Goal: Task Accomplishment & Management: Manage account settings

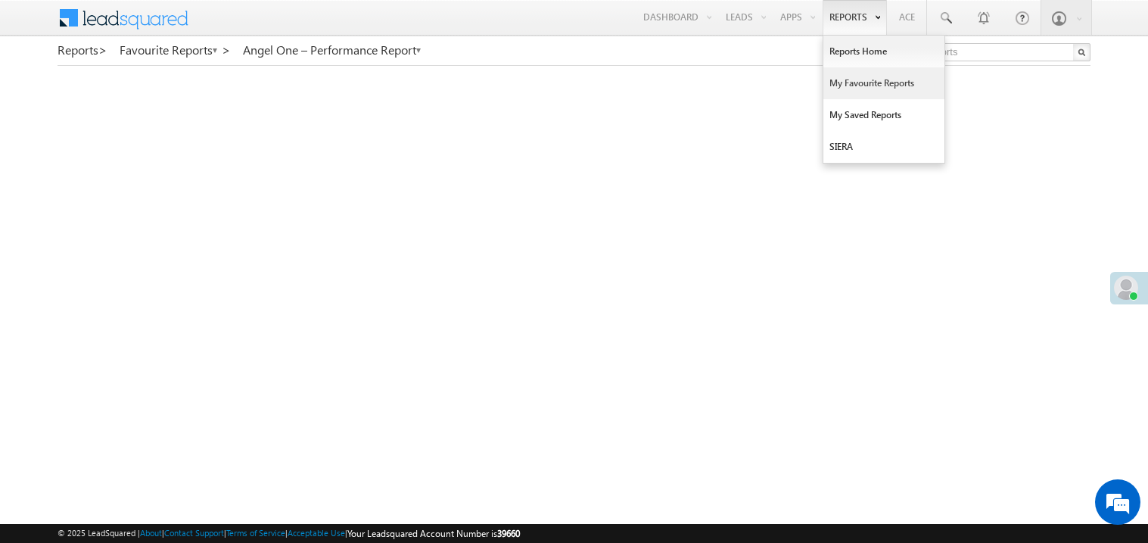
click at [841, 86] on link "My Favourite Reports" at bounding box center [884, 83] width 121 height 32
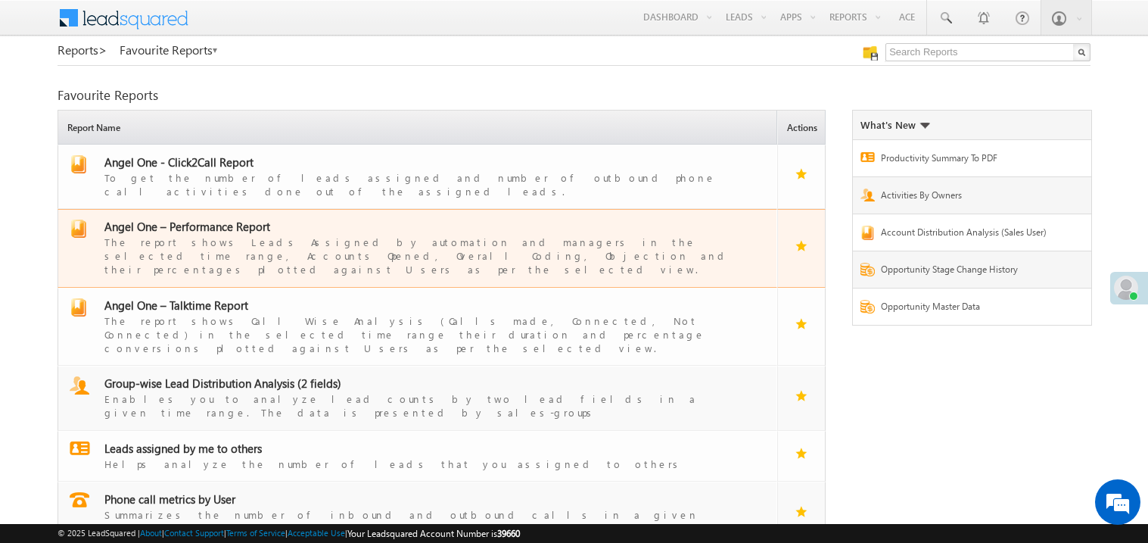
click at [209, 219] on span "Angel One – Performance Report" at bounding box center [187, 226] width 166 height 15
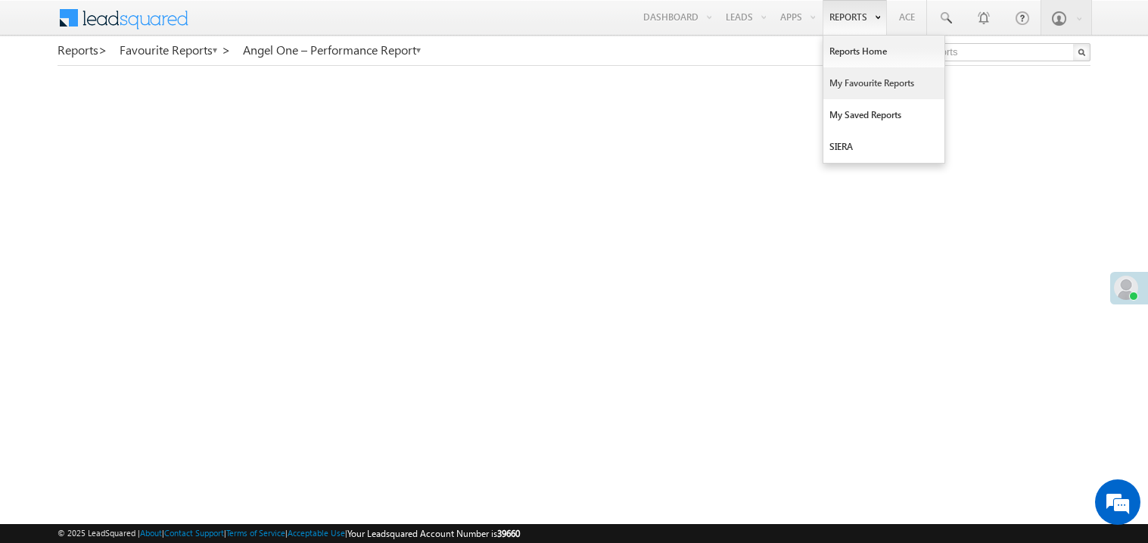
click at [841, 80] on link "My Favourite Reports" at bounding box center [884, 83] width 121 height 32
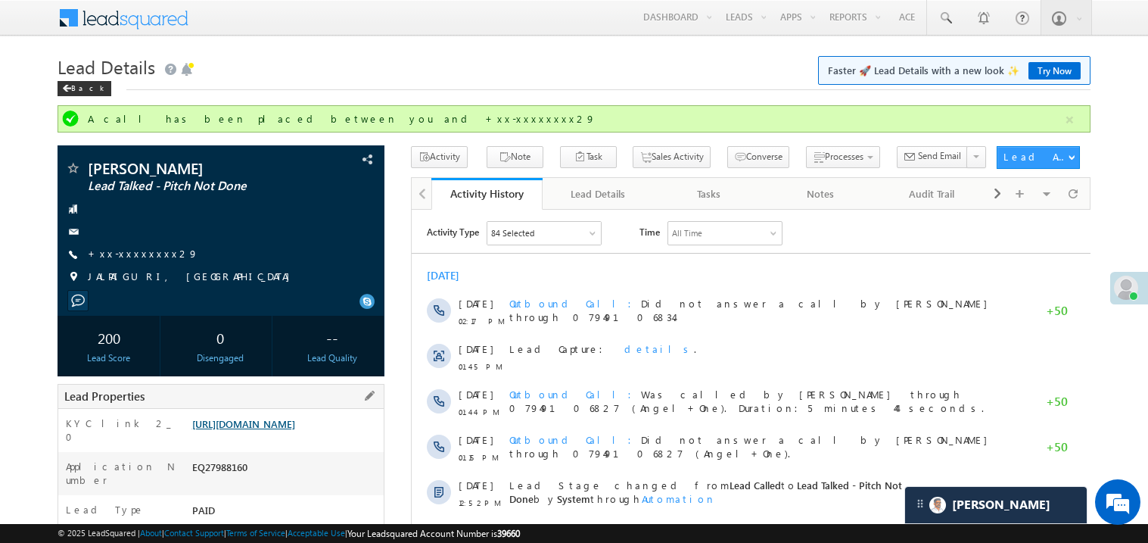
click at [295, 430] on link "[URL][DOMAIN_NAME]" at bounding box center [243, 423] width 103 height 13
click at [143, 247] on link "+xx-xxxxxxxx29" at bounding box center [143, 253] width 111 height 13
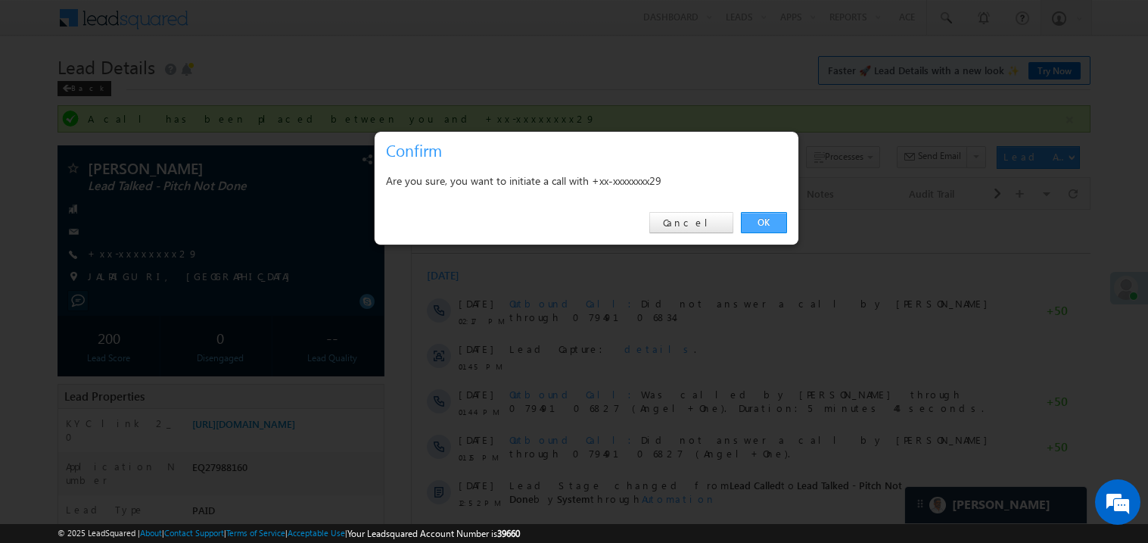
click at [755, 223] on link "OK" at bounding box center [764, 222] width 46 height 21
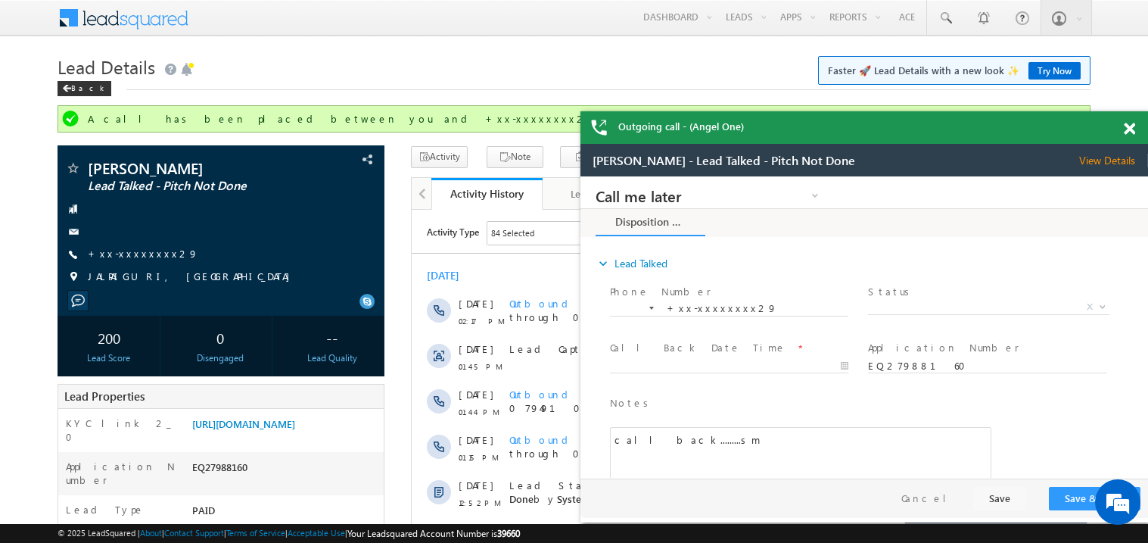
click at [1135, 135] on div at bounding box center [1138, 126] width 20 height 30
click at [1128, 128] on span at bounding box center [1129, 129] width 11 height 13
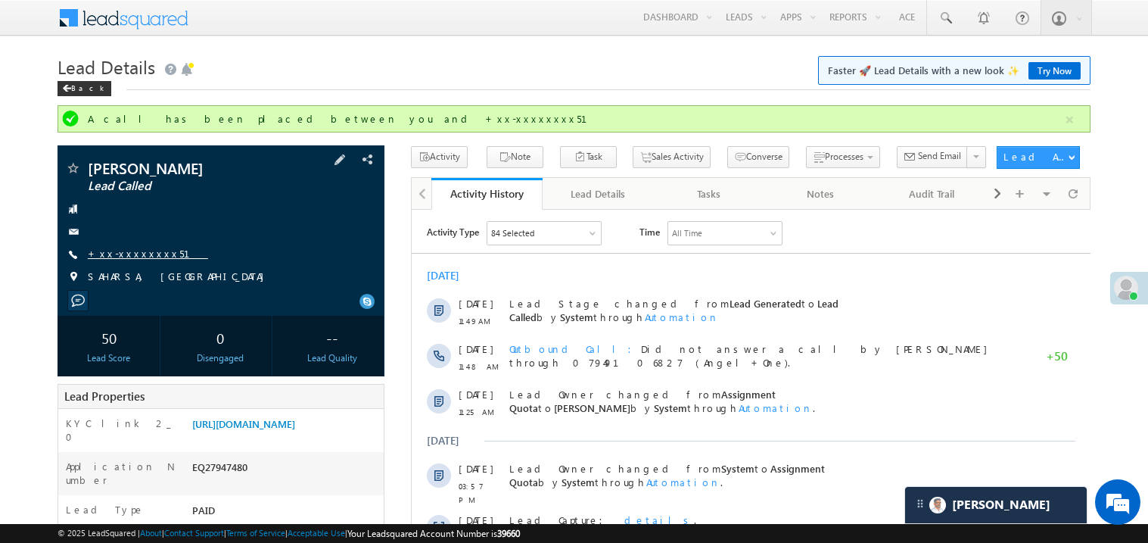
click at [143, 256] on link "+xx-xxxxxxxx51" at bounding box center [148, 253] width 120 height 13
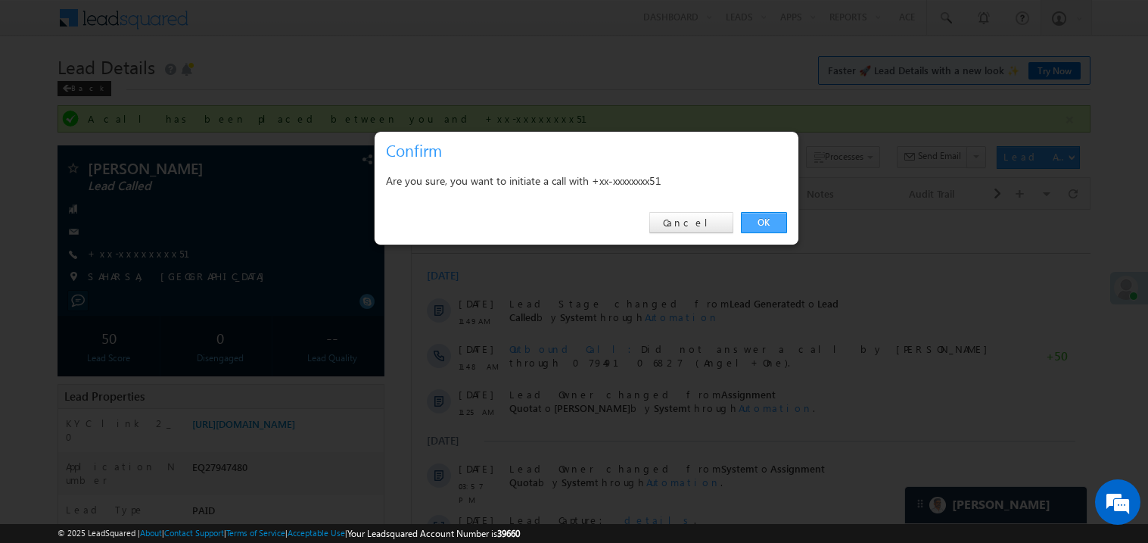
click at [758, 218] on link "OK" at bounding box center [764, 222] width 46 height 21
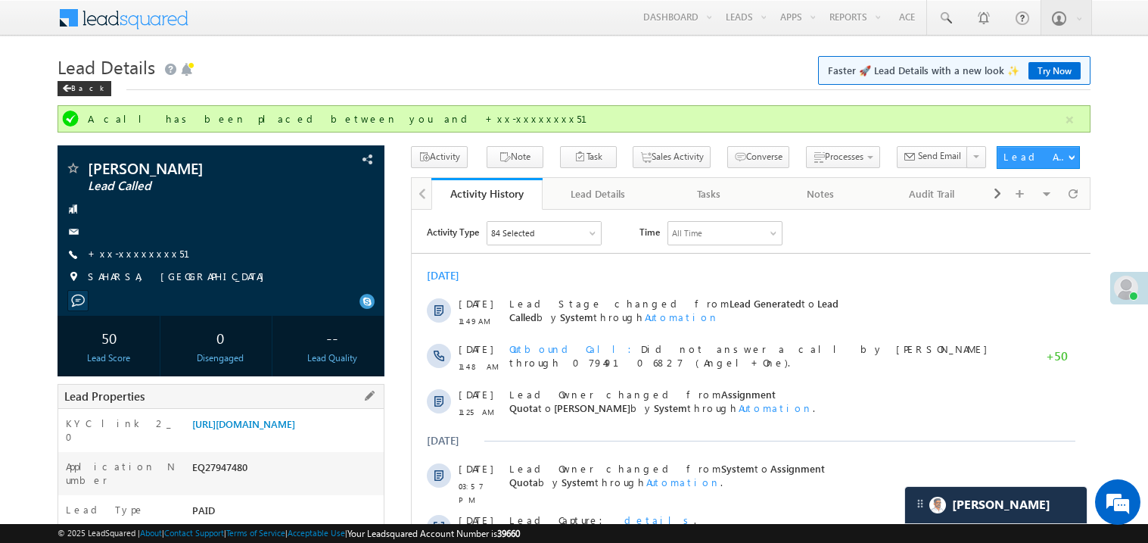
click at [263, 438] on div "https://angelbroking1-pk3em7sa.customui-test.leadsquared.com?leadId=97037f14-88…" at bounding box center [285, 426] width 195 height 21
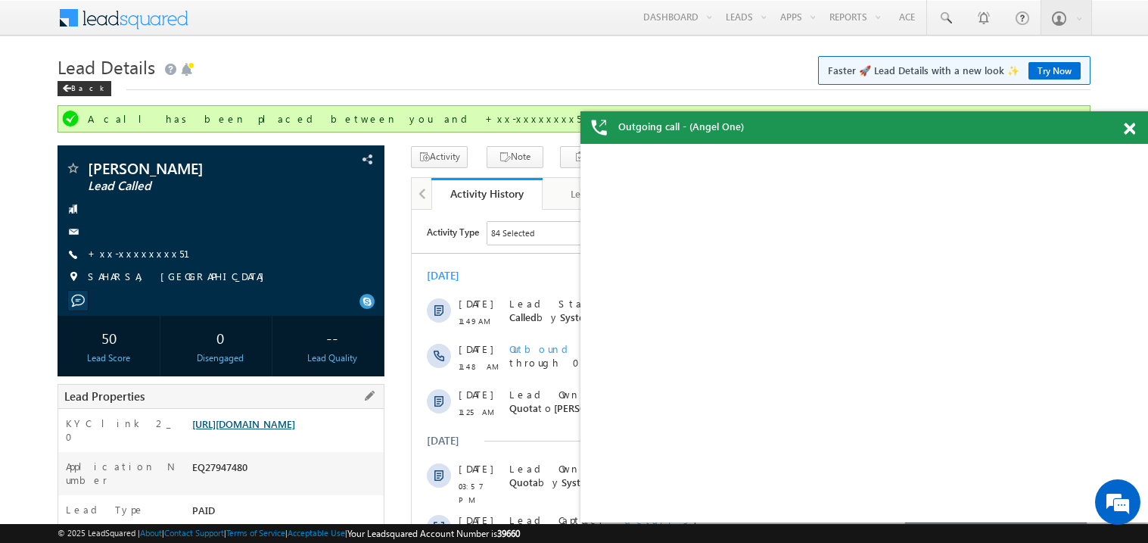
click at [278, 430] on link "https://angelbroking1-pk3em7sa.customui-test.leadsquared.com?leadId=97037f14-88…" at bounding box center [243, 423] width 103 height 13
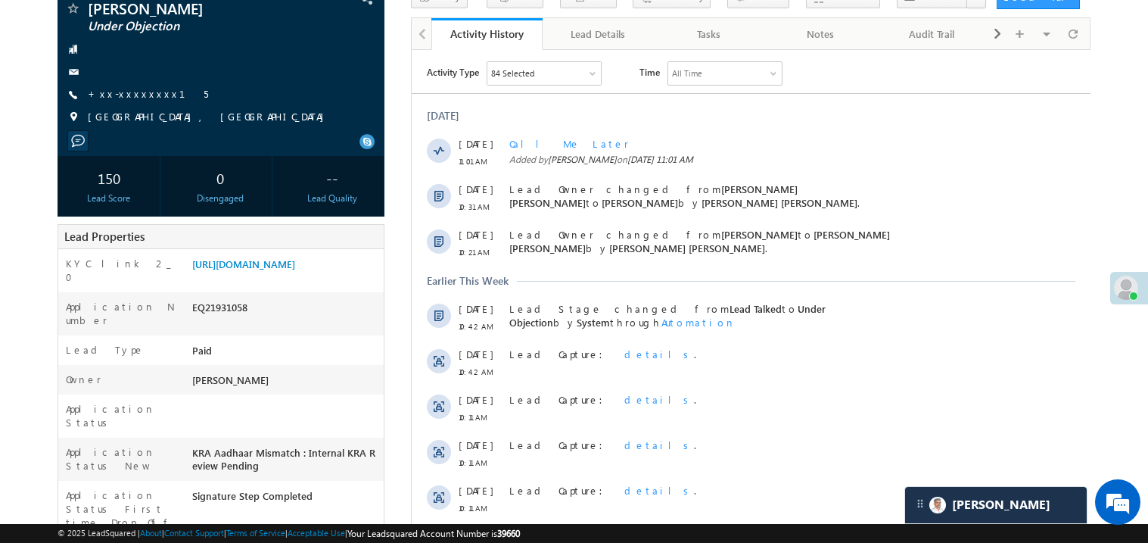
scroll to position [120, 0]
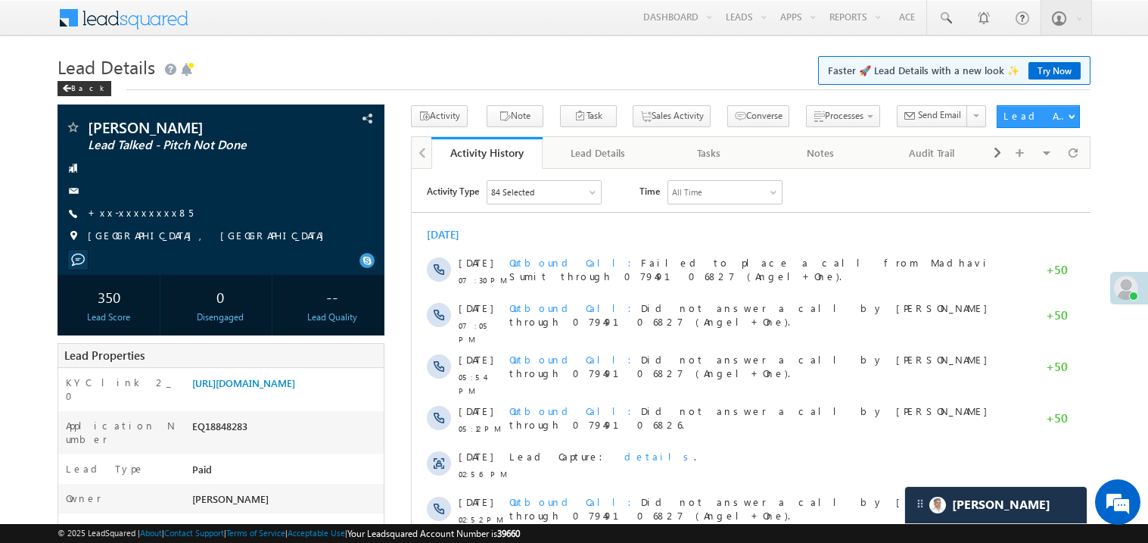
click at [148, 213] on link "+xx-xxxxxxxx85" at bounding box center [140, 212] width 105 height 13
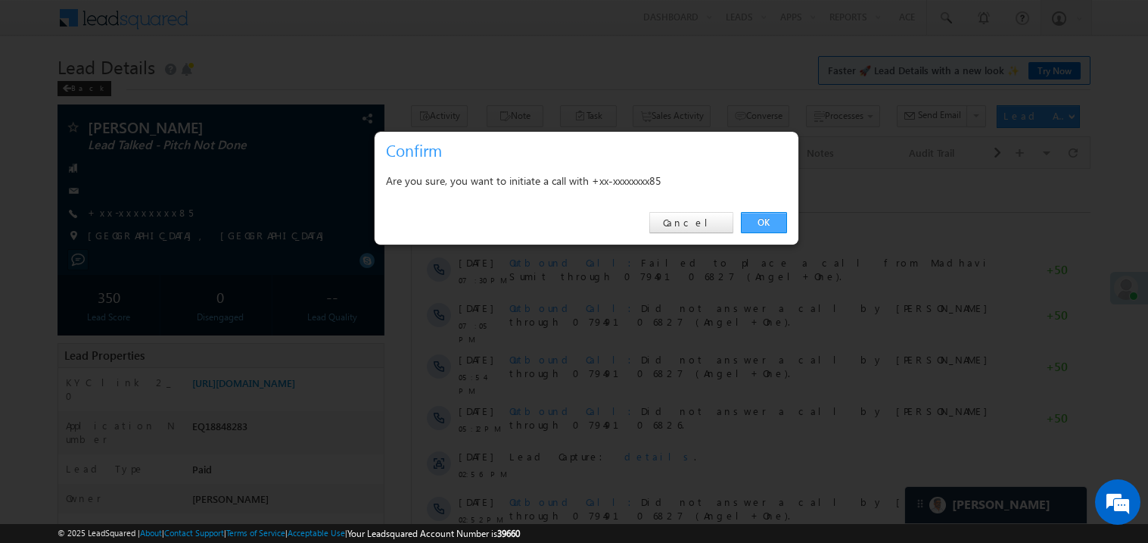
click at [764, 220] on link "OK" at bounding box center [764, 222] width 46 height 21
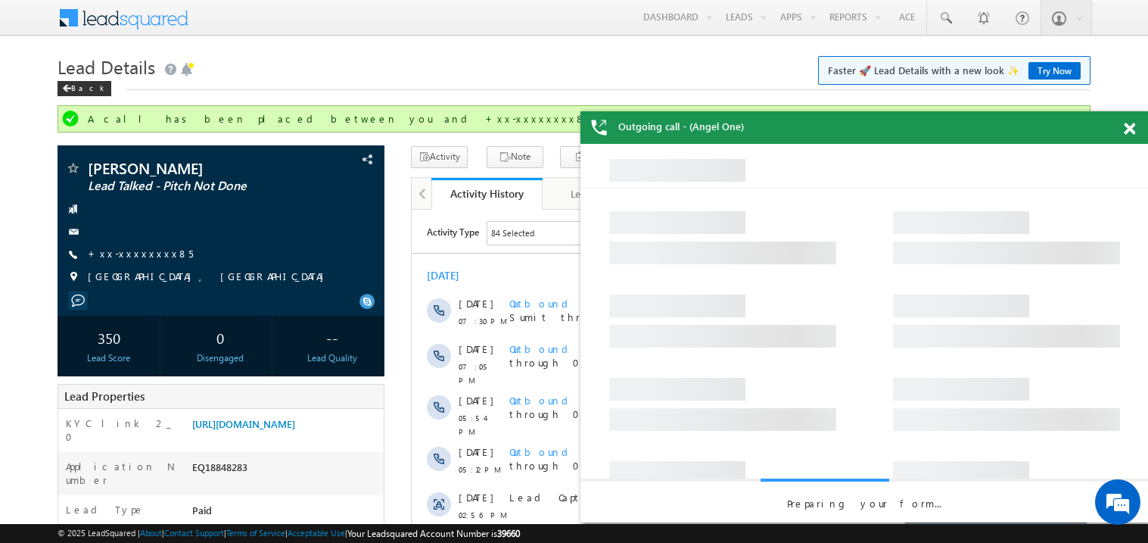
click at [1129, 125] on span at bounding box center [1129, 129] width 11 height 13
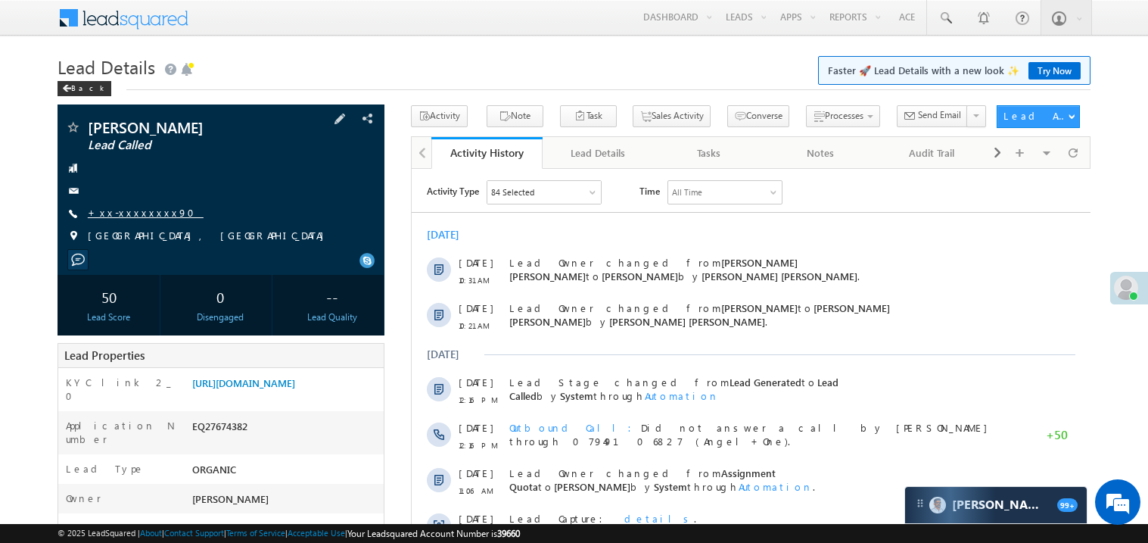
click at [139, 212] on link "+xx-xxxxxxxx90" at bounding box center [146, 212] width 116 height 13
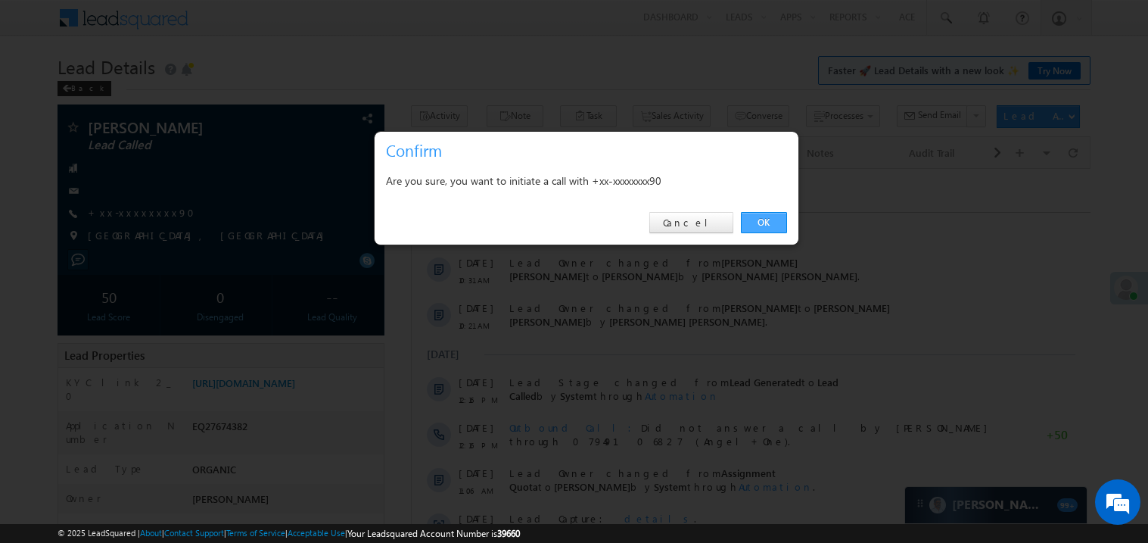
click at [759, 220] on link "OK" at bounding box center [764, 222] width 46 height 21
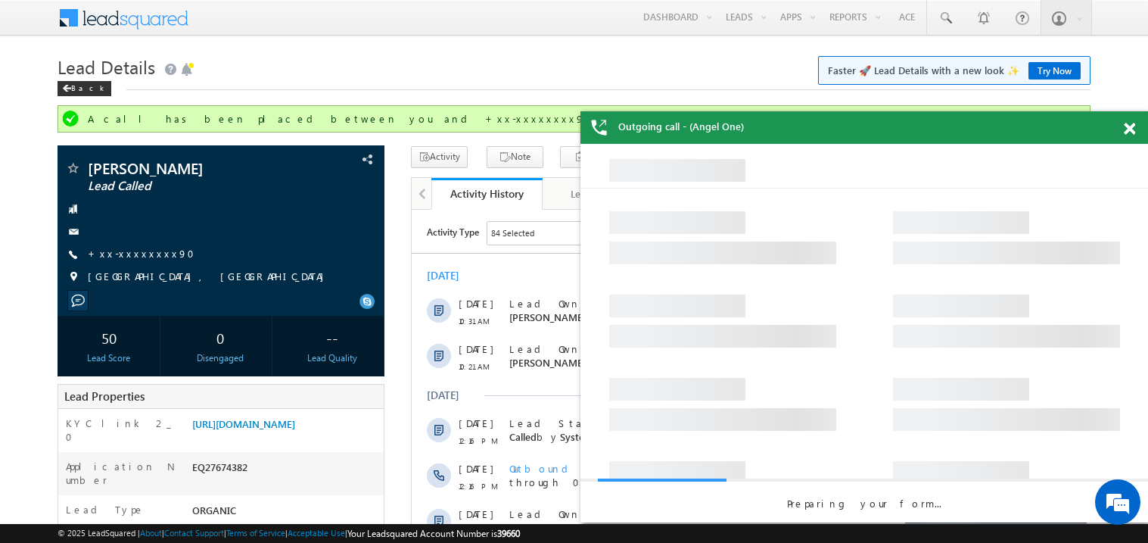
click at [1133, 131] on span at bounding box center [1129, 129] width 11 height 13
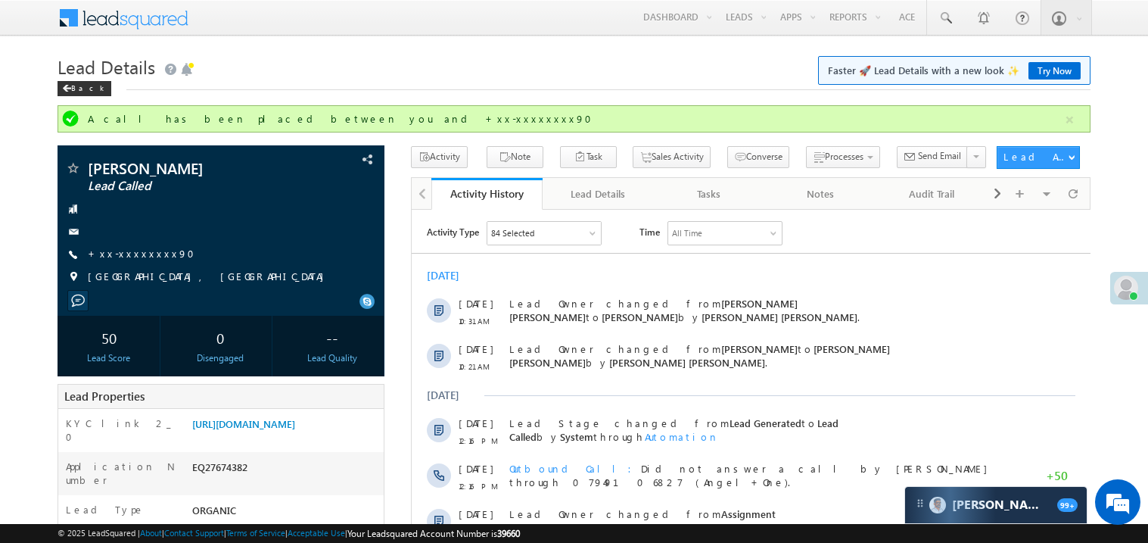
click at [643, 277] on div "[DATE]" at bounding box center [750, 275] width 679 height 14
click at [295, 430] on link "https://angelbroking1-pk3em7sa.customui-test.leadsquared.com?leadId=d3a5fe72-03…" at bounding box center [243, 423] width 103 height 13
click at [600, 78] on h1 "Lead Details Faster 🚀 Lead Details with a new look ✨ Try Now" at bounding box center [574, 66] width 1033 height 30
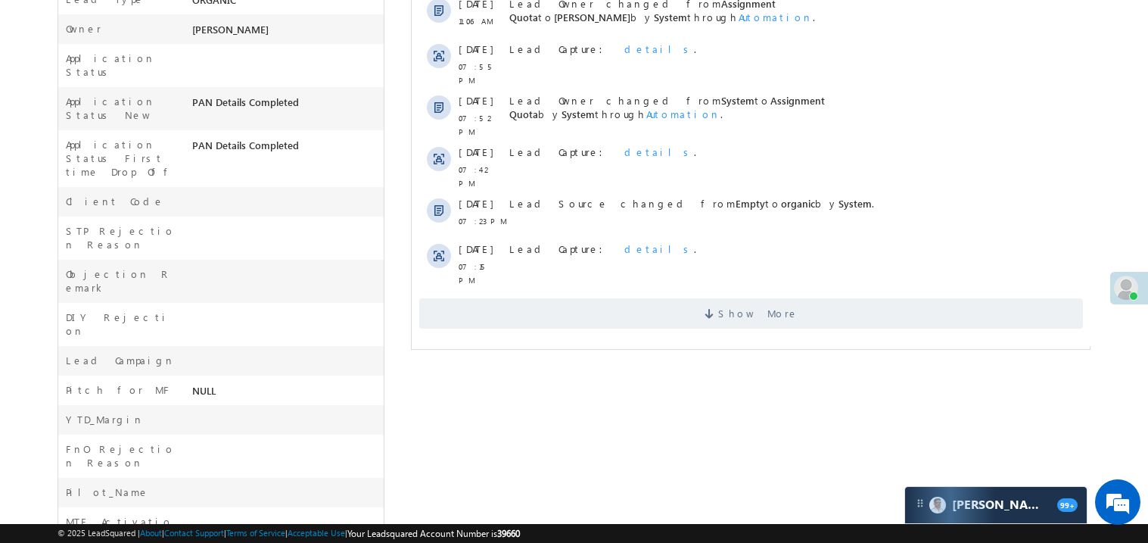
scroll to position [514, 0]
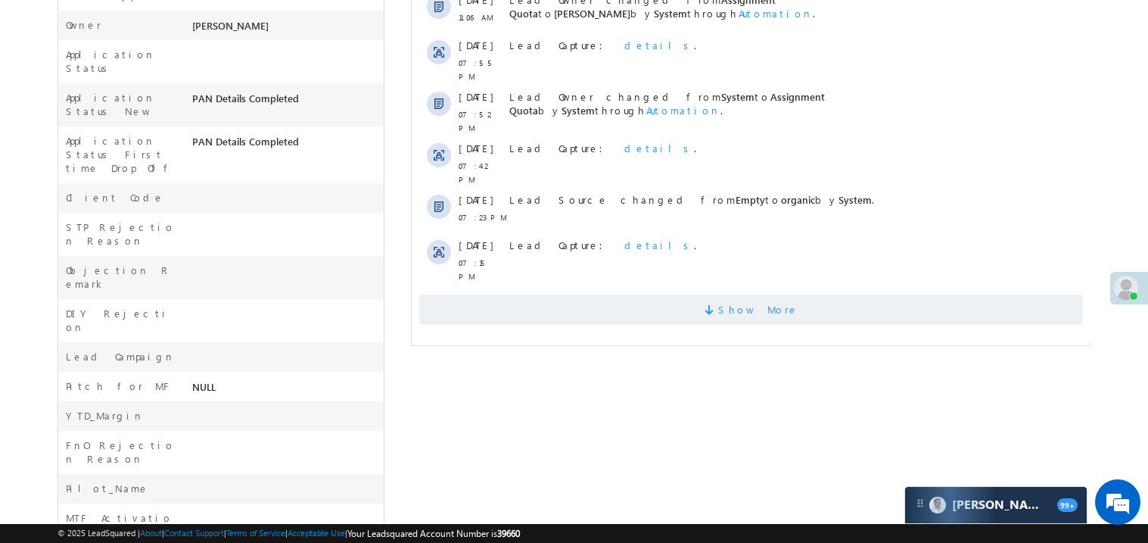
click at [679, 294] on span "Show More" at bounding box center [751, 309] width 664 height 30
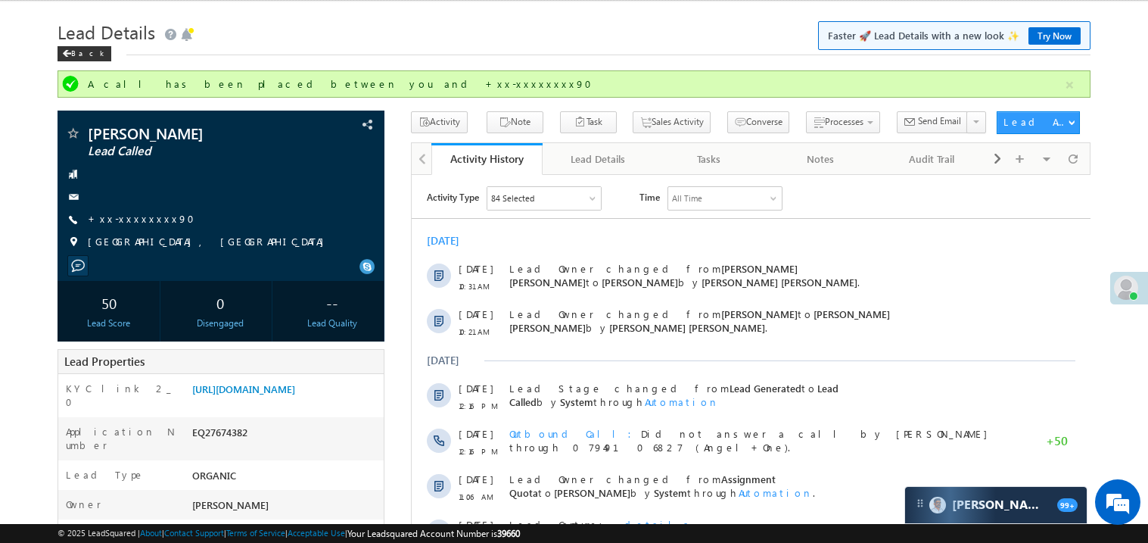
scroll to position [0, 0]
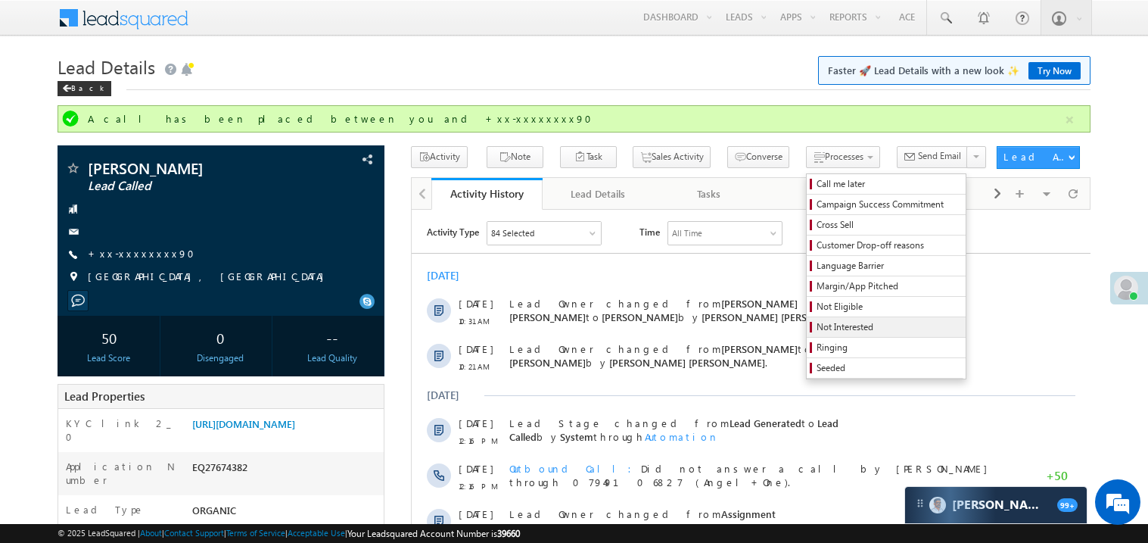
click at [817, 331] on span "Not Interested" at bounding box center [889, 327] width 144 height 14
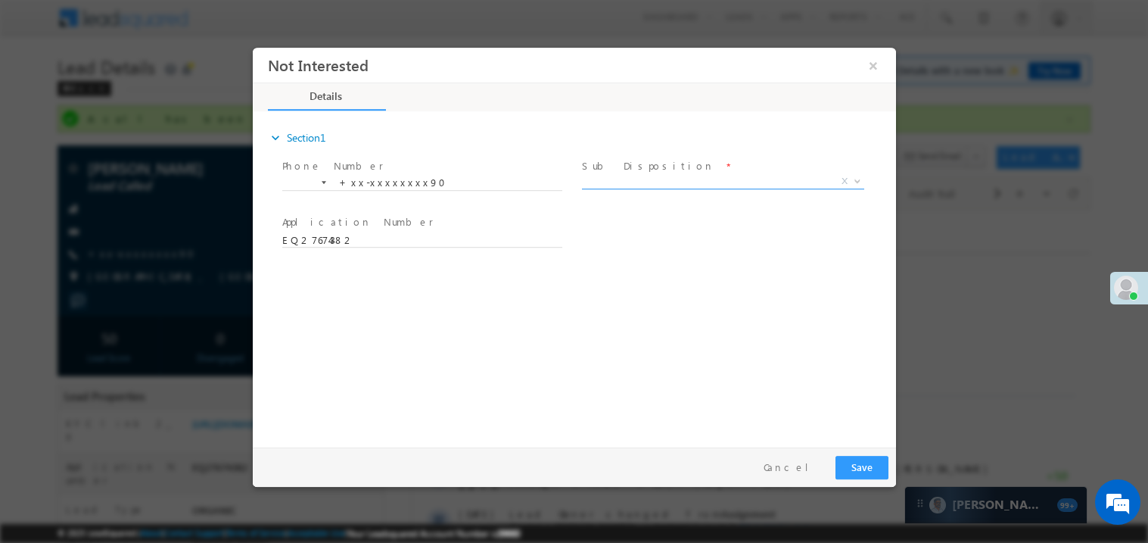
click at [623, 176] on span "X" at bounding box center [722, 180] width 282 height 15
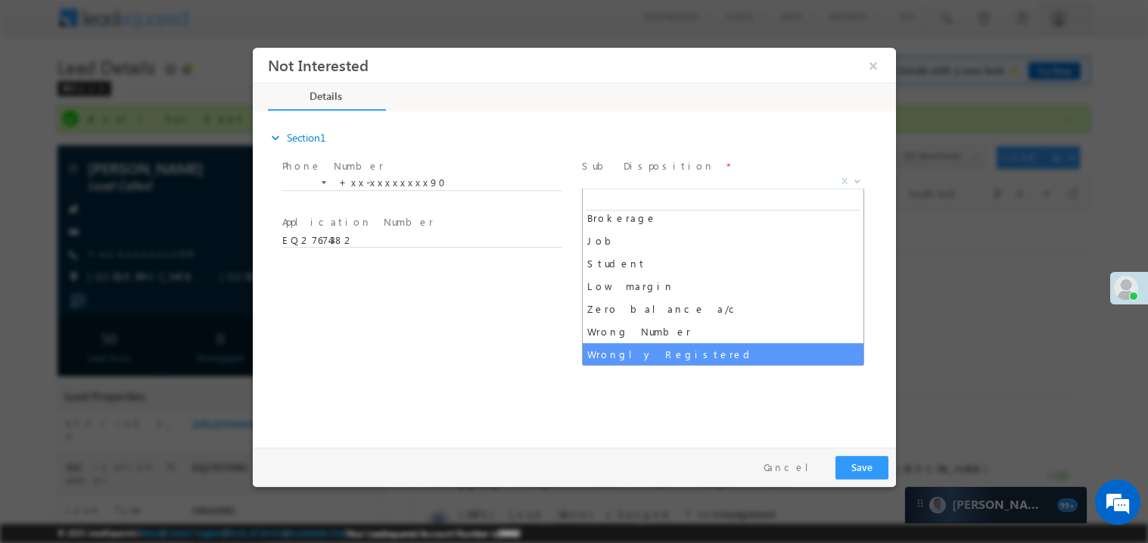
scroll to position [52, 0]
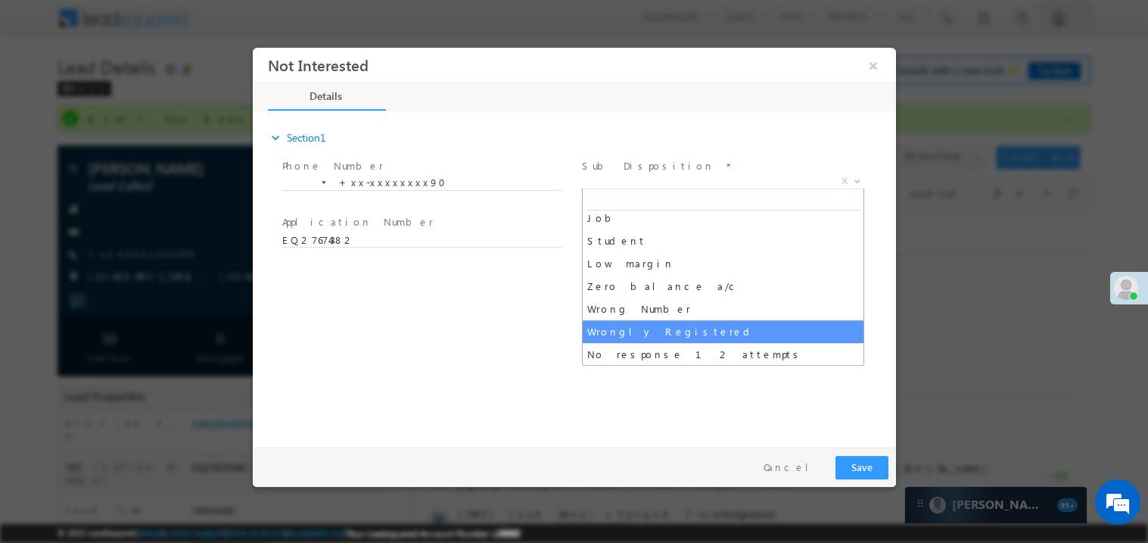
select select "Wrongly Registered"
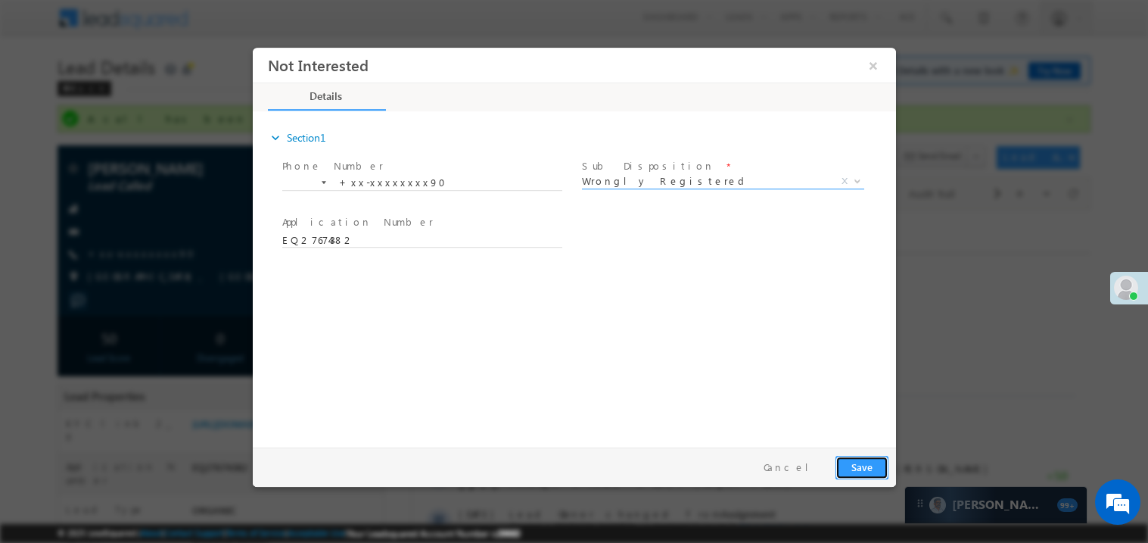
click at [869, 470] on button "Save" at bounding box center [861, 466] width 53 height 23
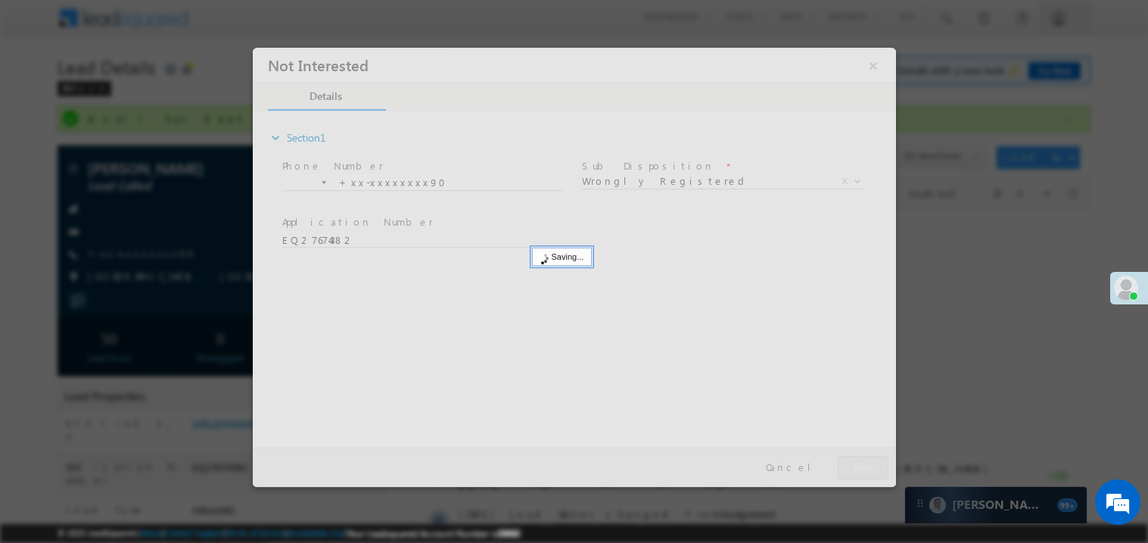
click at [869, 470] on div at bounding box center [573, 266] width 643 height 439
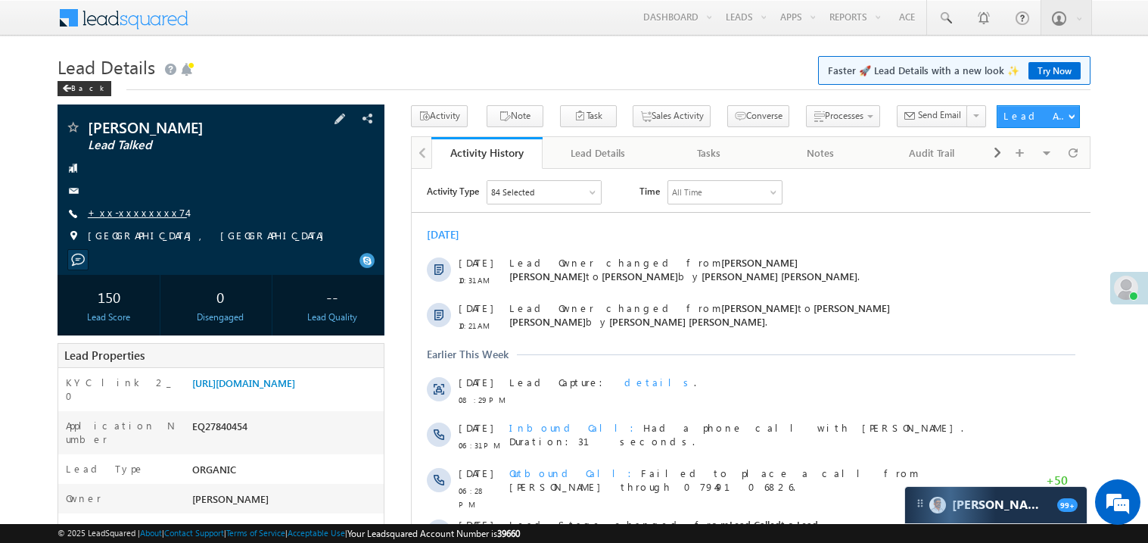
click at [135, 219] on link "+xx-xxxxxxxx74" at bounding box center [137, 212] width 99 height 13
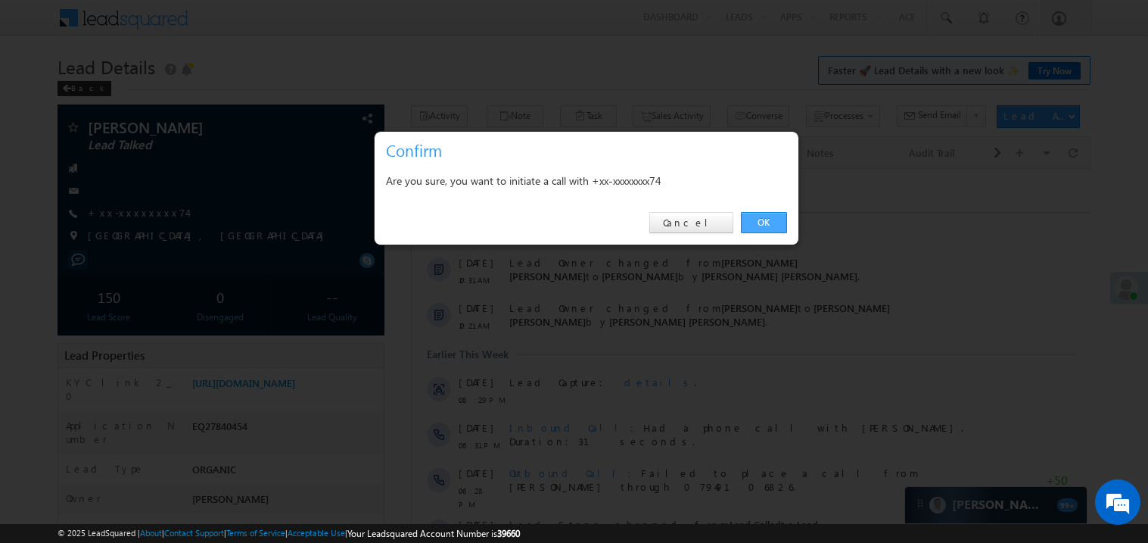
click at [766, 216] on link "OK" at bounding box center [764, 222] width 46 height 21
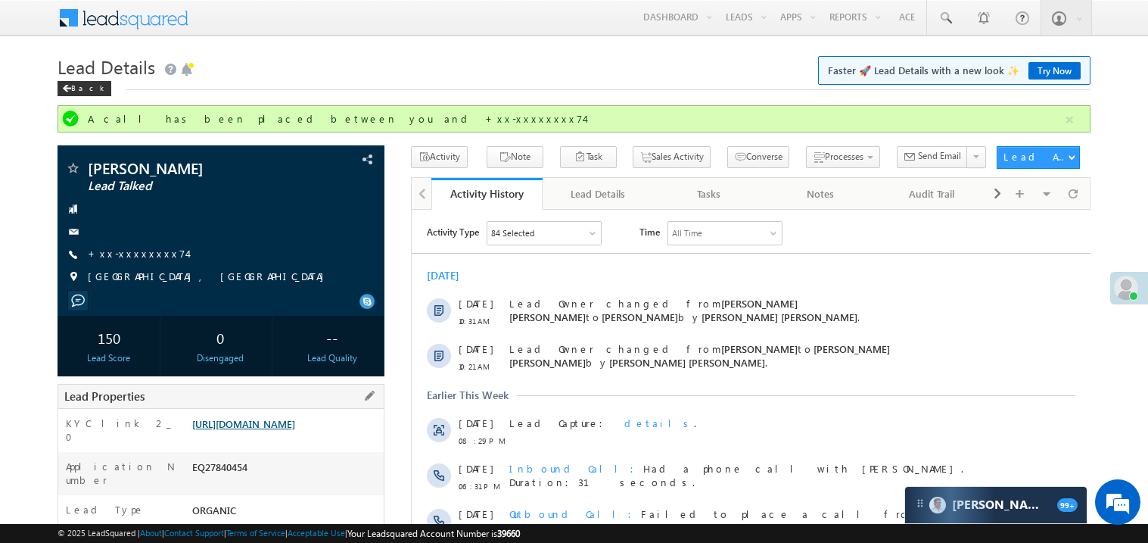
click at [285, 412] on div "KYC link 2_0 https://angelbroking1-pk3em7sa.customui-test.leadsquared.com?leadI…" at bounding box center [220, 430] width 325 height 43
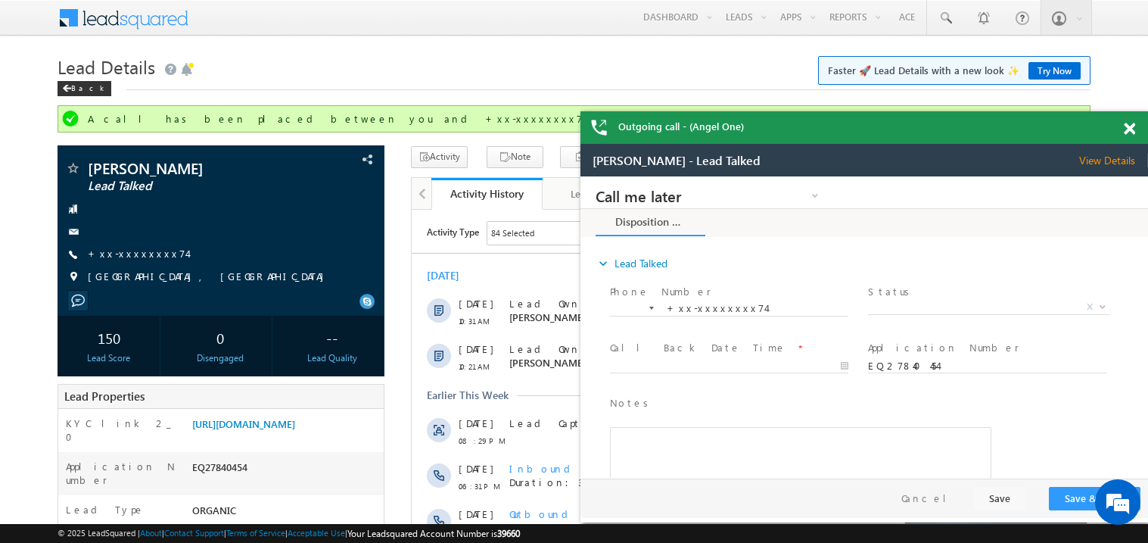
click at [1131, 120] on div at bounding box center [1138, 126] width 20 height 30
click at [1128, 127] on span at bounding box center [1129, 129] width 11 height 13
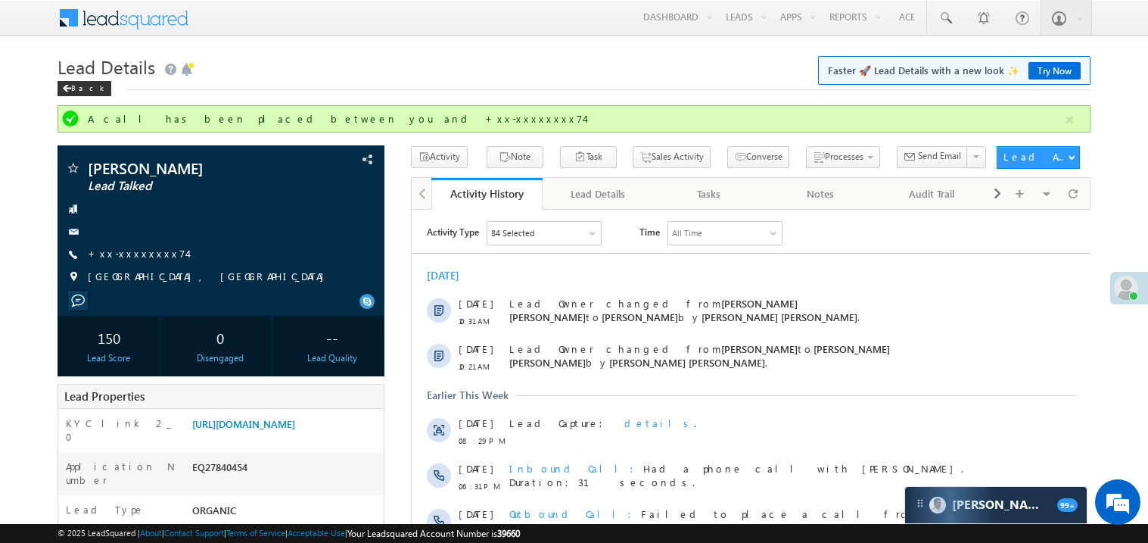
click at [665, 97] on div "Lead Details Faster 🚀 Lead Details with a new look ✨ Try Now Back" at bounding box center [574, 78] width 1033 height 54
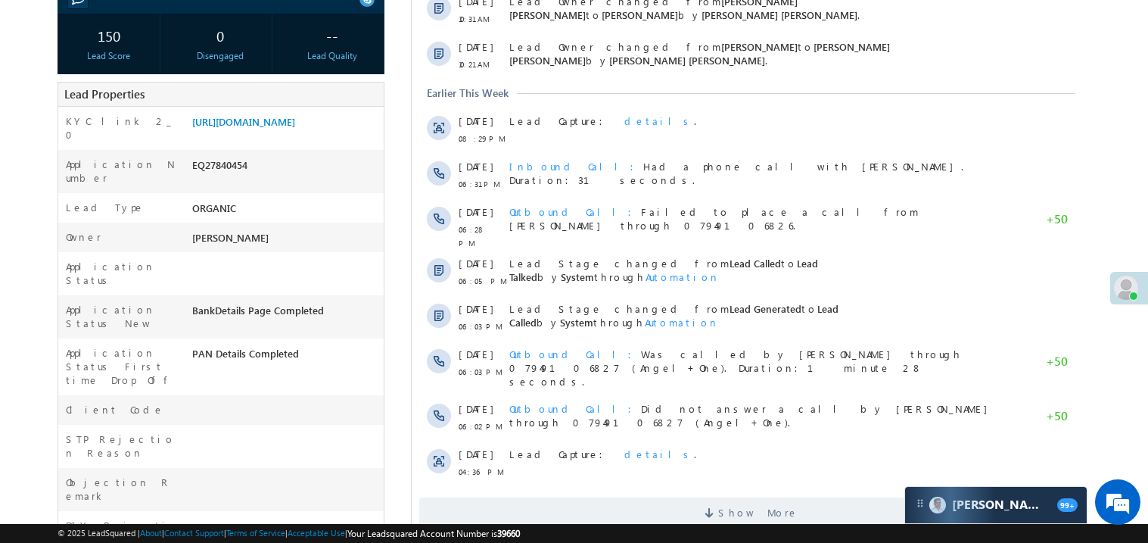
scroll to position [332, 0]
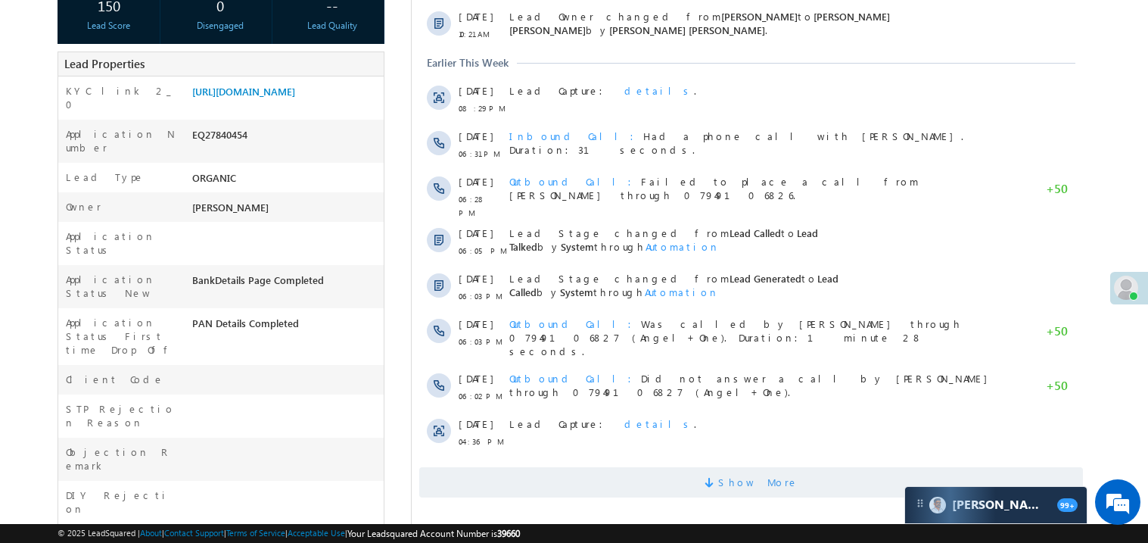
click at [663, 467] on span "Show More" at bounding box center [751, 482] width 664 height 30
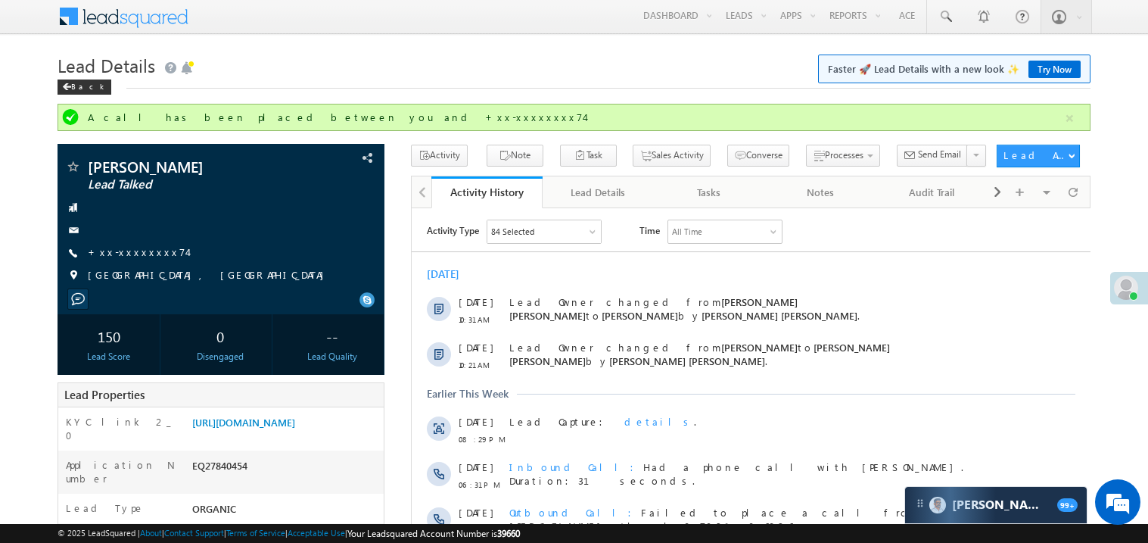
scroll to position [0, 0]
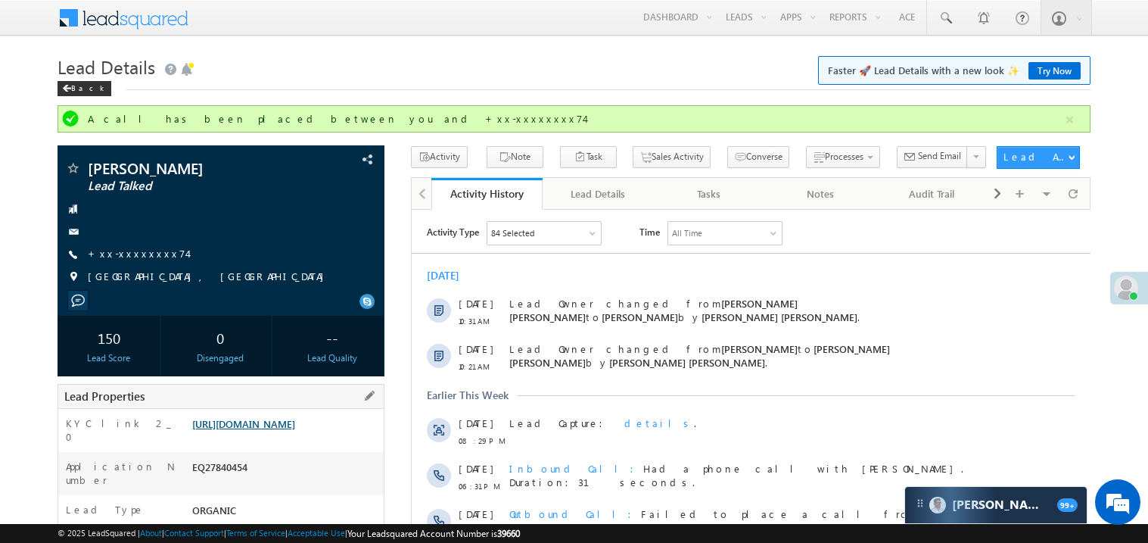
click at [282, 430] on link "https://angelbroking1-pk3em7sa.customui-test.leadsquared.com?leadId=c3c3a925-a1…" at bounding box center [243, 423] width 103 height 13
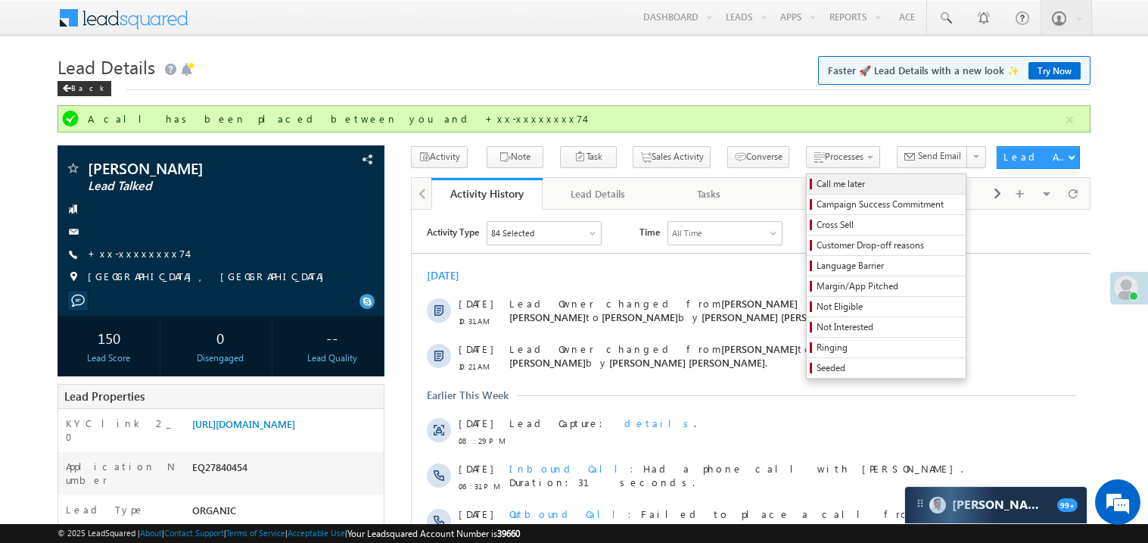
click at [817, 186] on span "Call me later" at bounding box center [889, 184] width 144 height 14
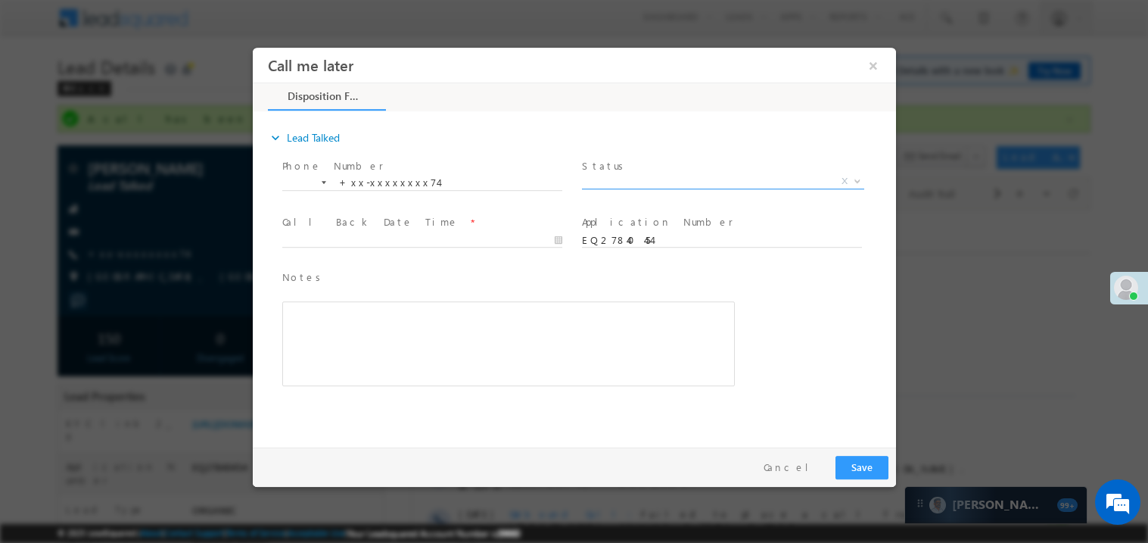
click at [673, 176] on span "X" at bounding box center [722, 180] width 282 height 15
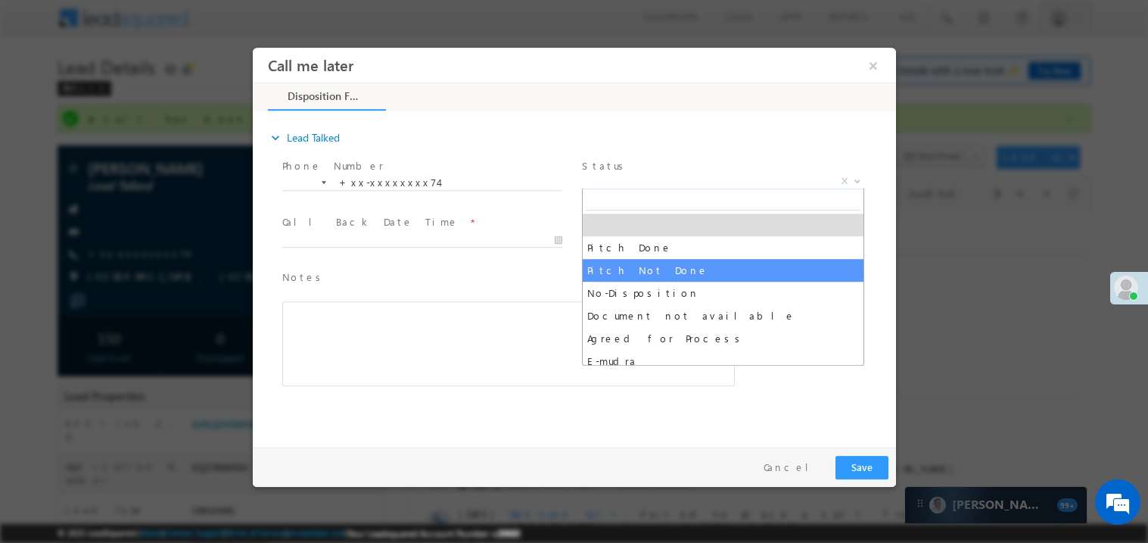
select select "Pitch Not Done"
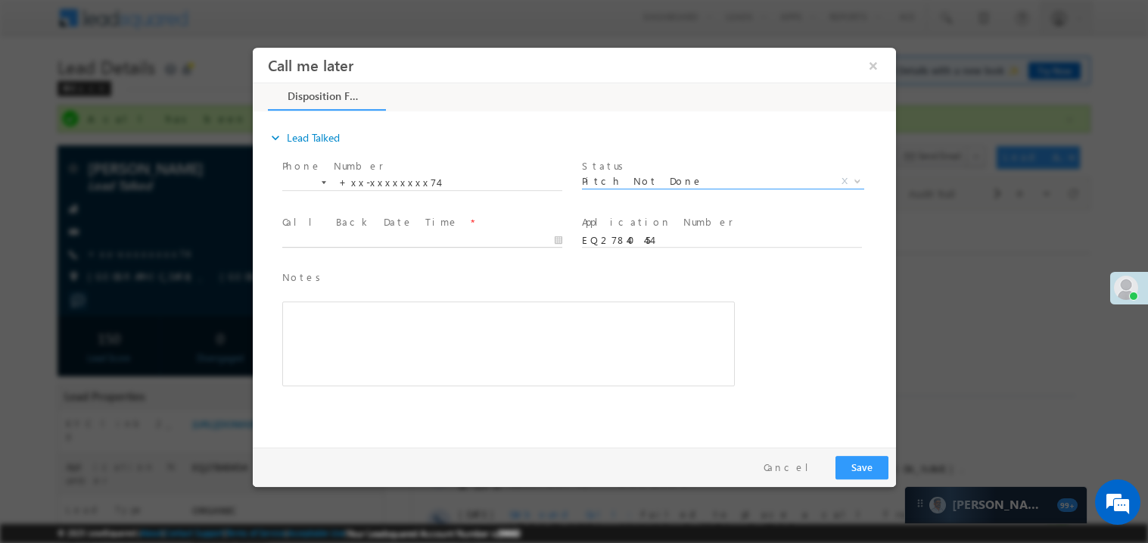
click at [347, 243] on body "Call me later ×" at bounding box center [573, 243] width 643 height 393
type input "08/29/25 3:39 PM"
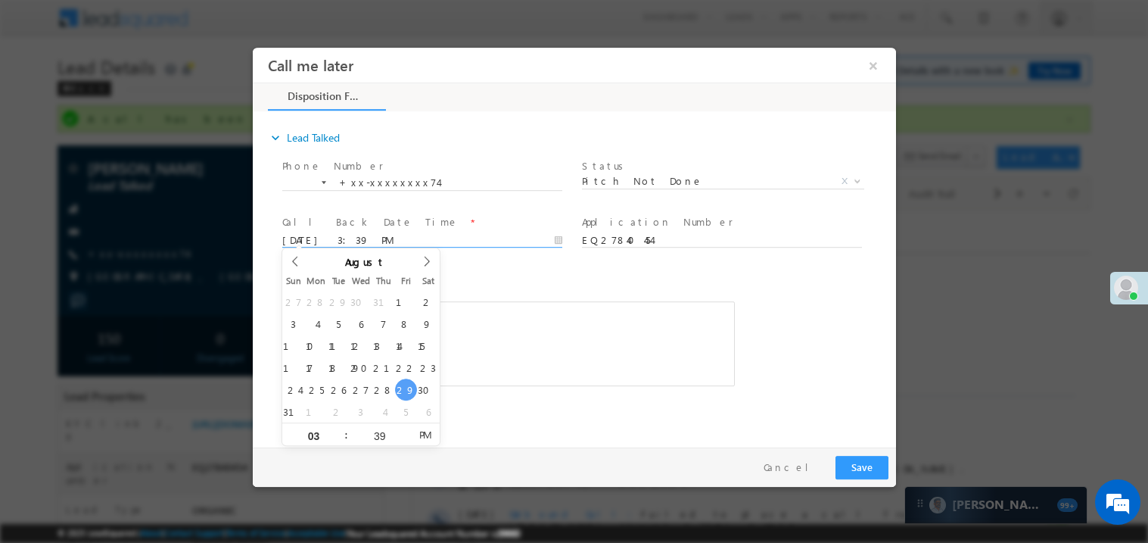
click at [556, 319] on div "Rich Text Editor, 40788eee-0fb2-11ec-a811-0adc8a9d82c2__tab1__section1__Notes__…" at bounding box center [508, 342] width 453 height 85
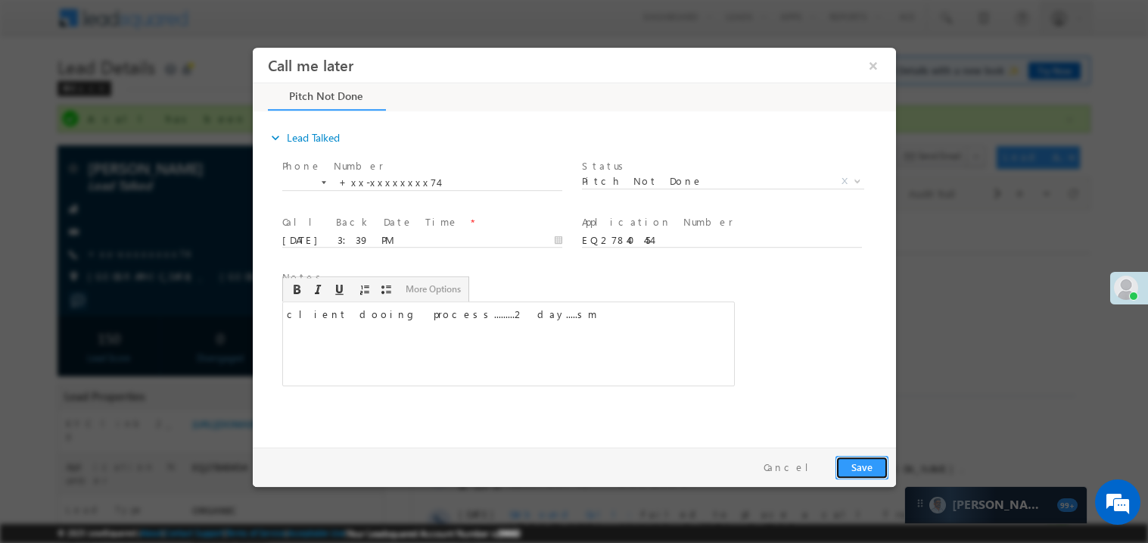
click at [864, 458] on button "Save" at bounding box center [861, 466] width 53 height 23
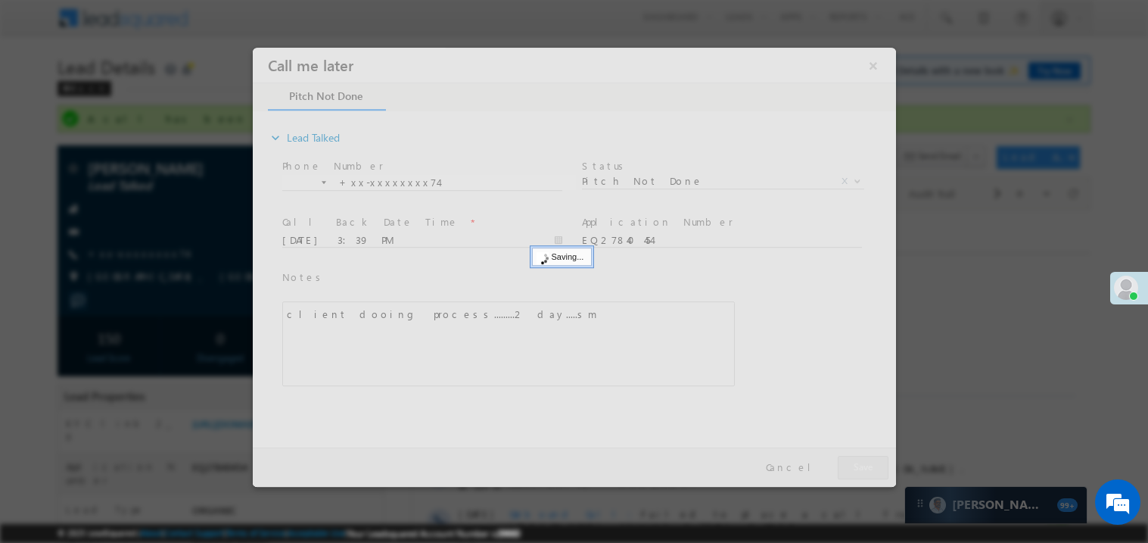
click at [864, 458] on div at bounding box center [573, 266] width 643 height 439
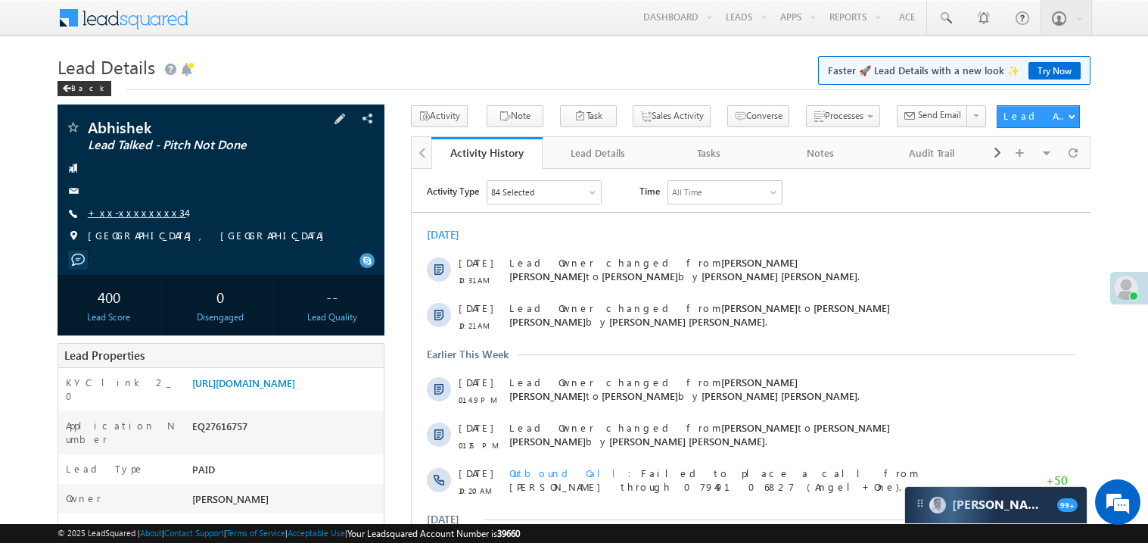
click at [137, 216] on link "+xx-xxxxxxxx34" at bounding box center [137, 212] width 98 height 13
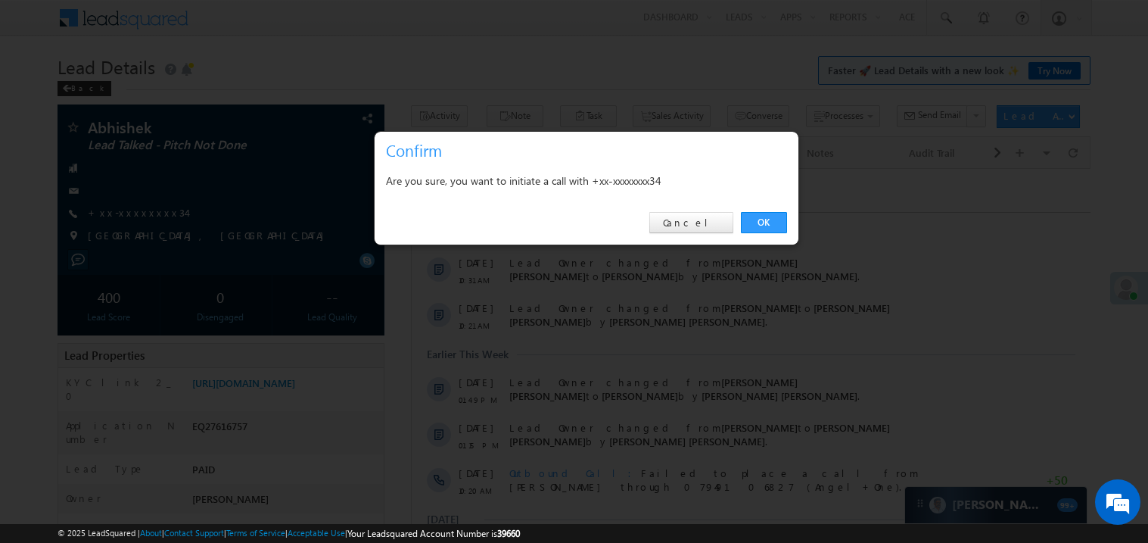
click at [760, 210] on div "OK Cancel" at bounding box center [587, 222] width 424 height 43
click at [767, 219] on link "OK" at bounding box center [764, 222] width 46 height 21
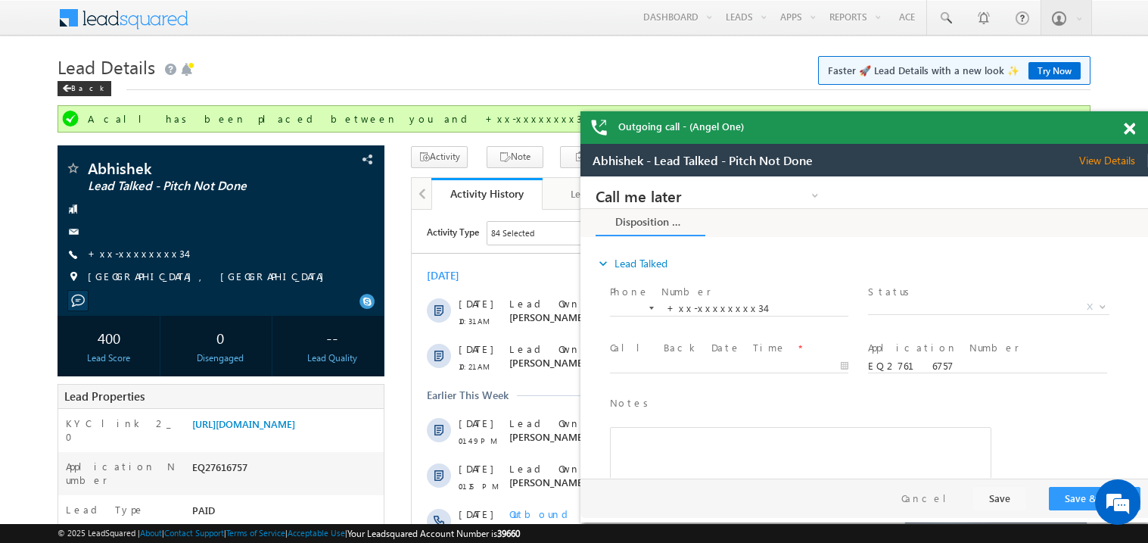
click at [1128, 126] on span at bounding box center [1129, 129] width 11 height 13
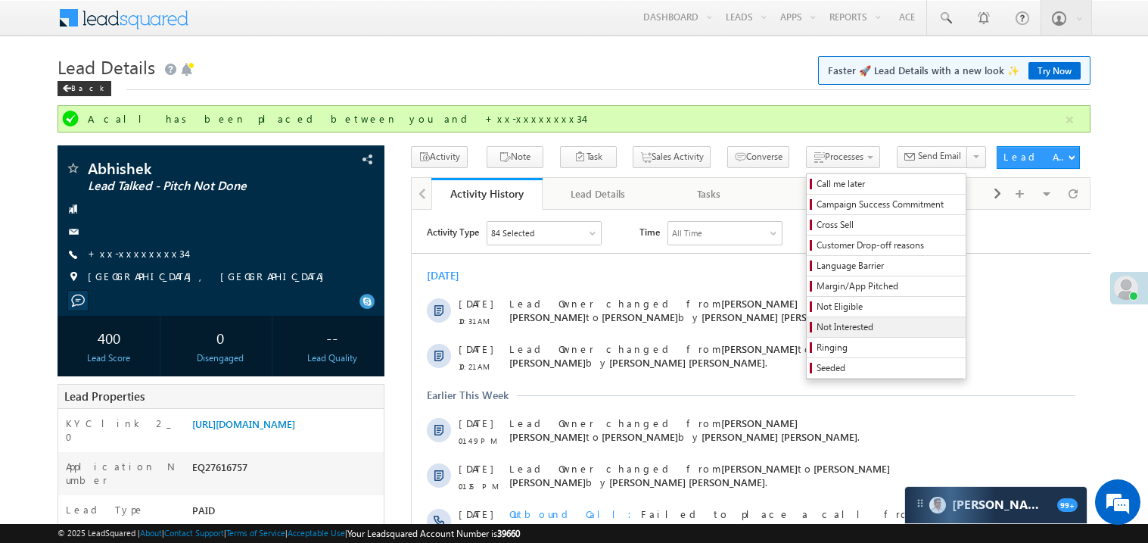
click at [824, 329] on span "Not Interested" at bounding box center [889, 327] width 144 height 14
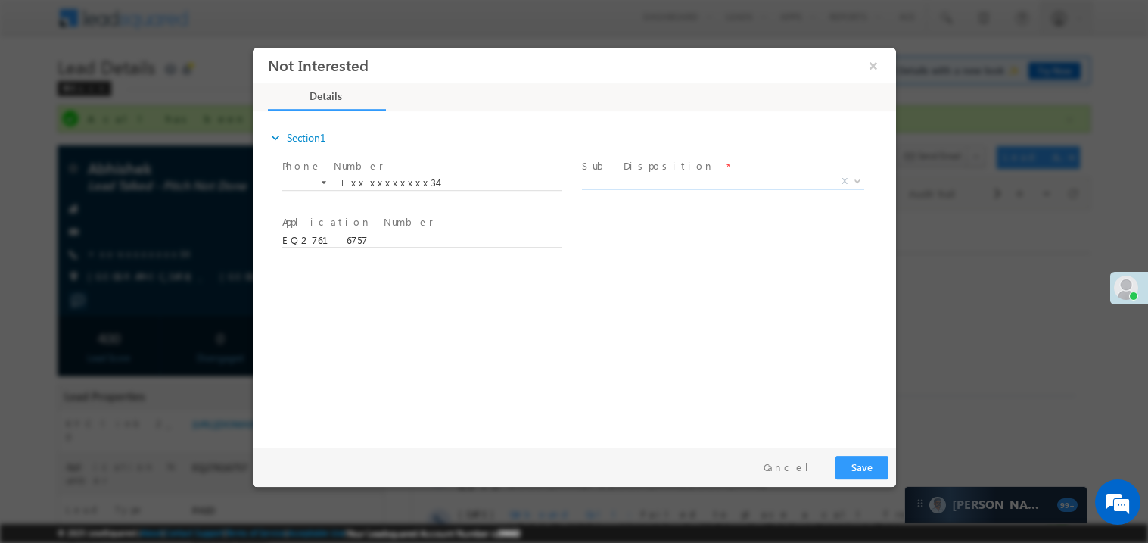
click at [621, 179] on span "X" at bounding box center [722, 180] width 282 height 15
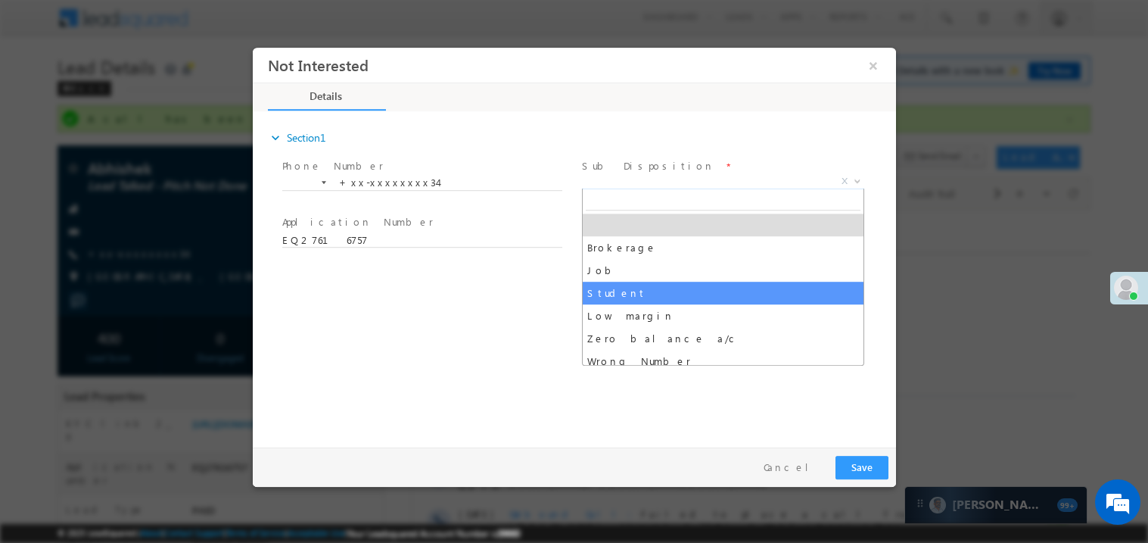
click at [562, 294] on div "expand_more Section1 Phone Number *" at bounding box center [578, 276] width 636 height 327
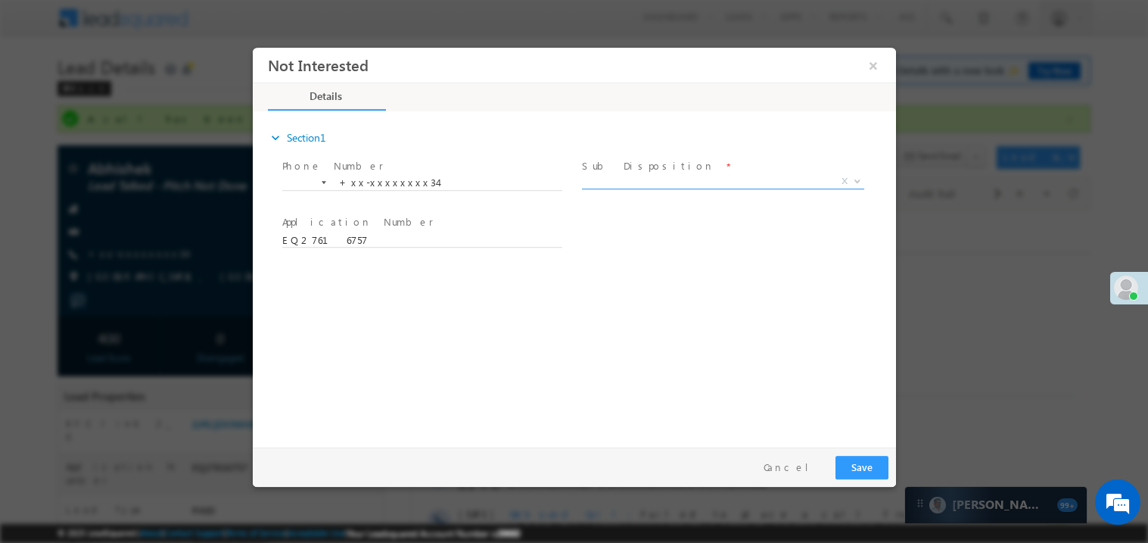
click at [627, 182] on span "X" at bounding box center [722, 180] width 282 height 15
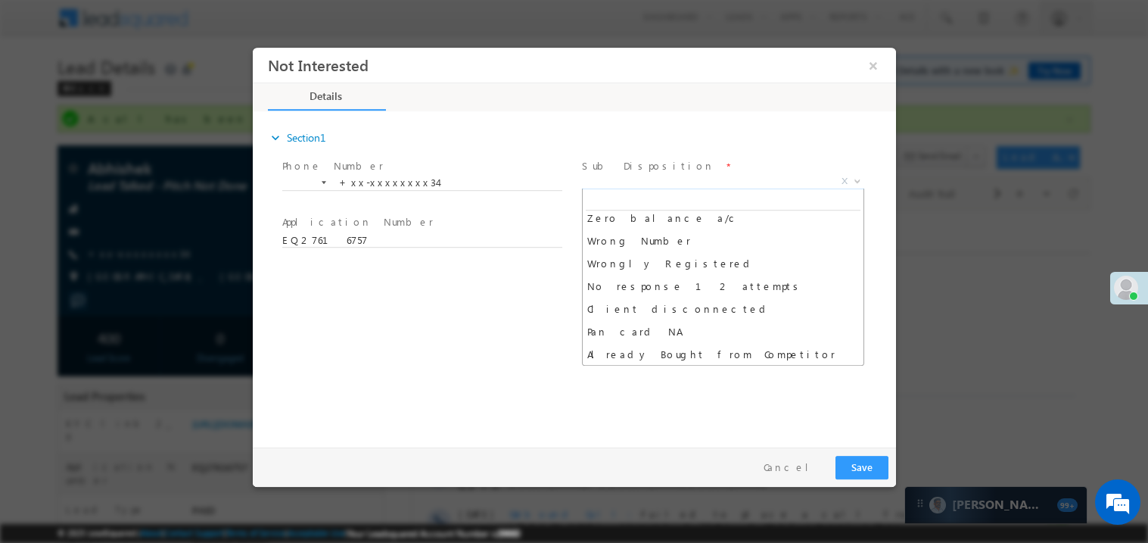
scroll to position [143, 0]
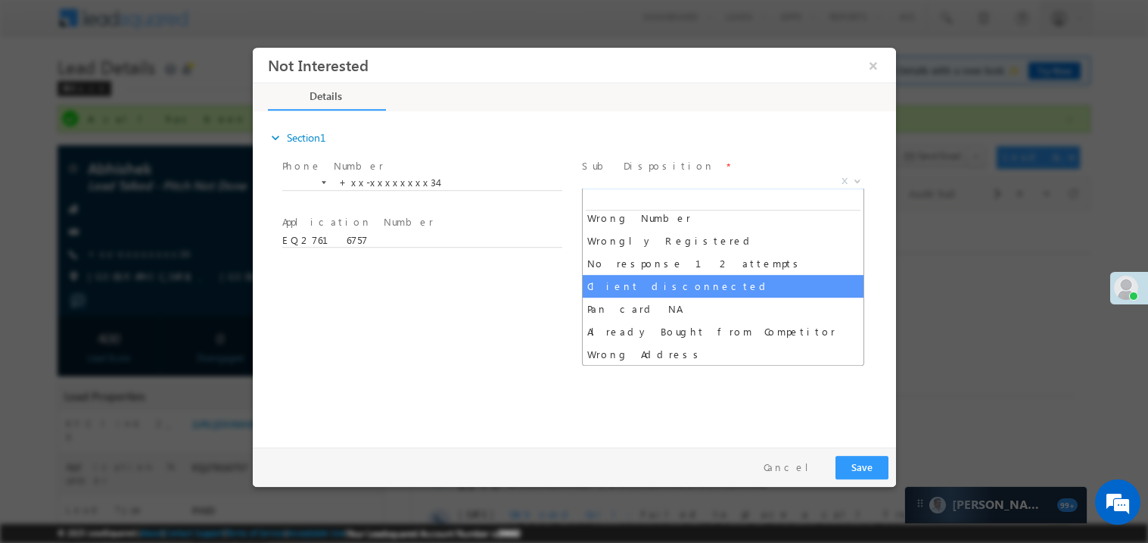
select select "Client disconnected"
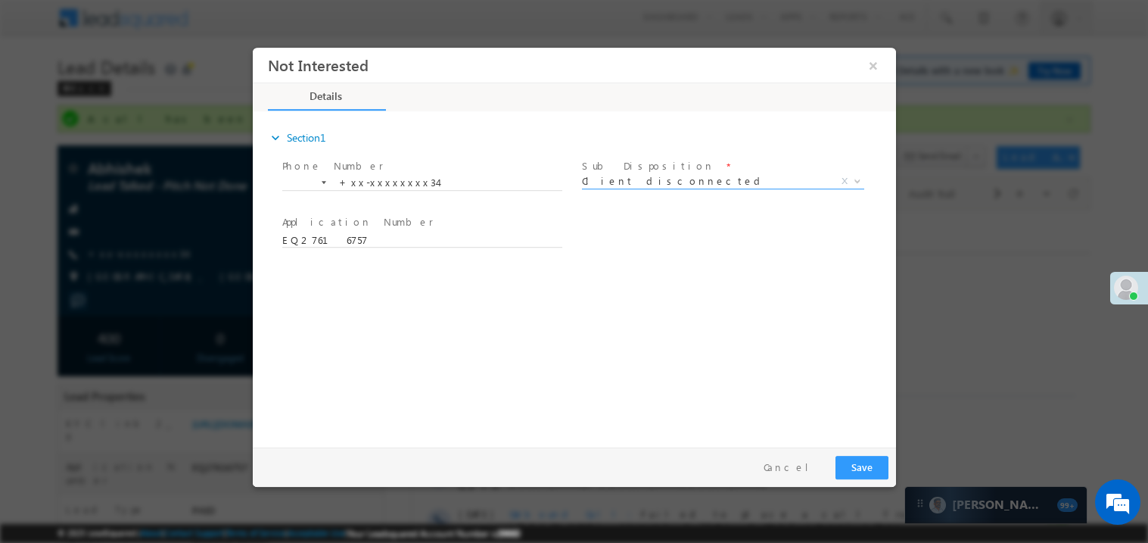
click at [894, 464] on div "Pay & Save Save Cancel" at bounding box center [577, 466] width 651 height 39
click at [862, 470] on button "Save" at bounding box center [861, 466] width 53 height 23
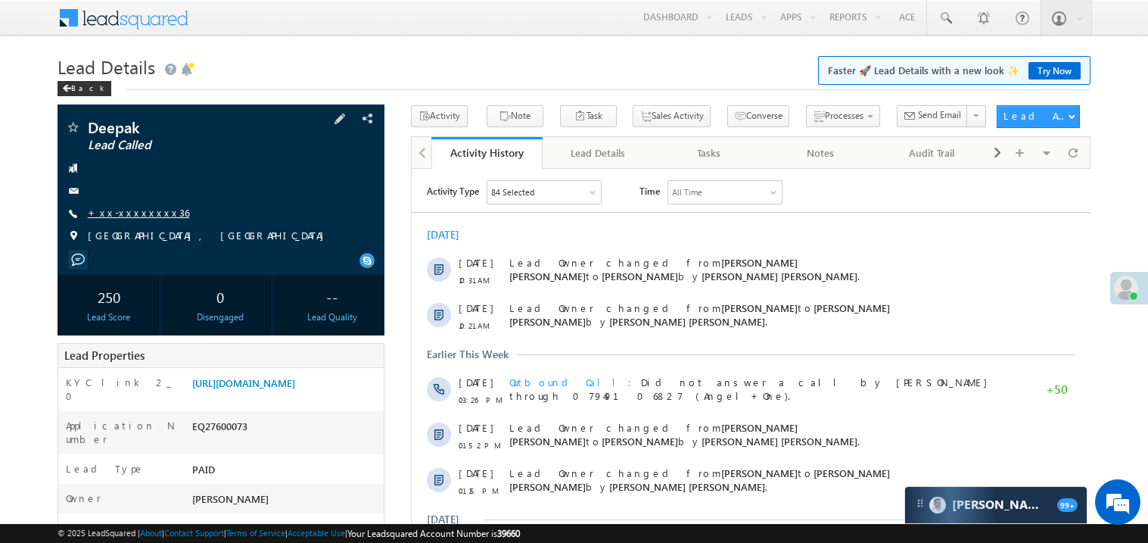
click at [139, 218] on link "+xx-xxxxxxxx36" at bounding box center [138, 212] width 101 height 13
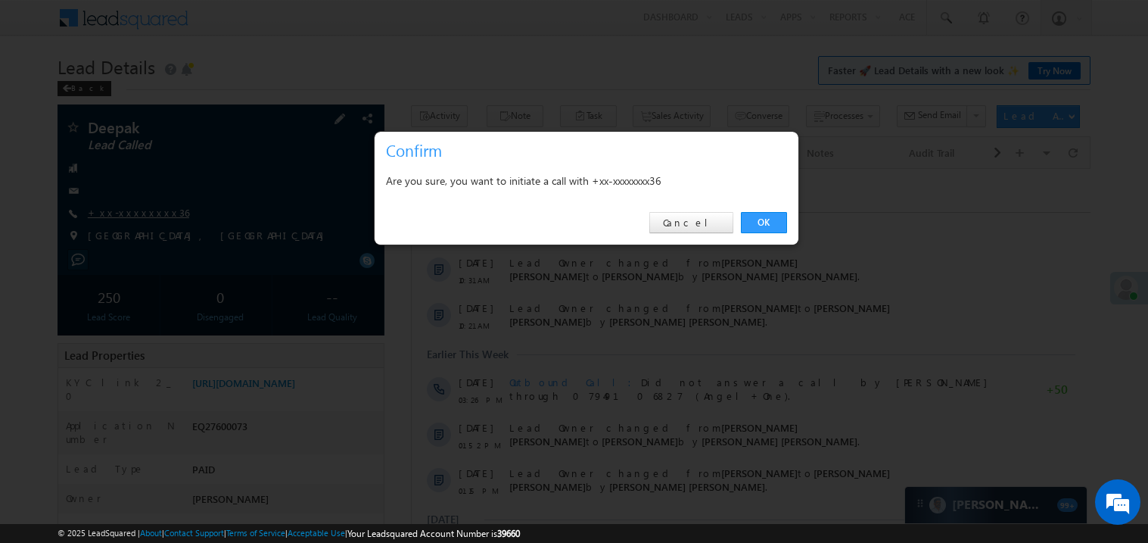
click at [139, 218] on div at bounding box center [574, 271] width 1148 height 543
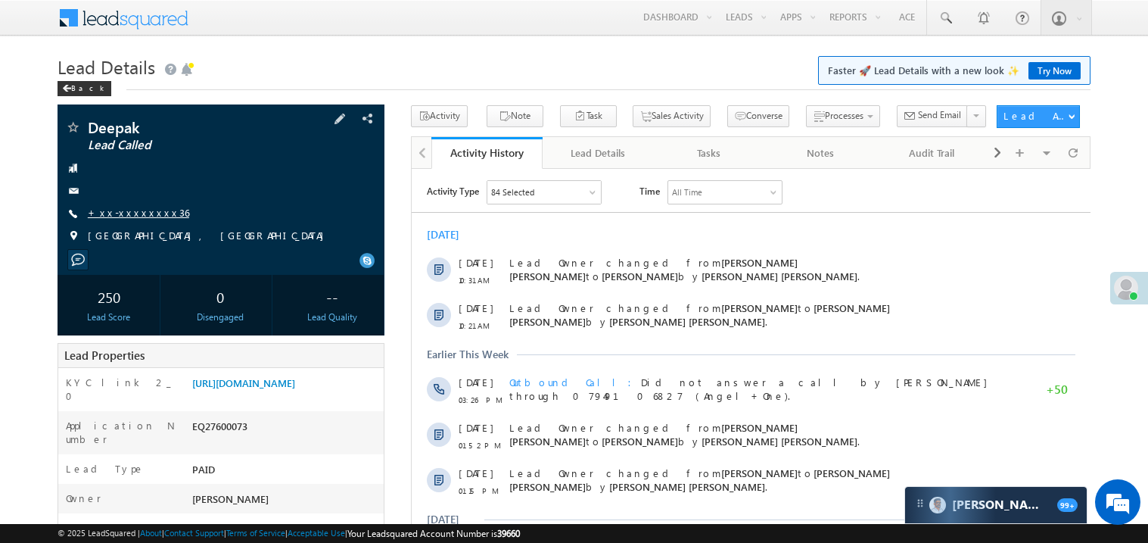
click at [139, 218] on link "+xx-xxxxxxxx36" at bounding box center [138, 212] width 101 height 13
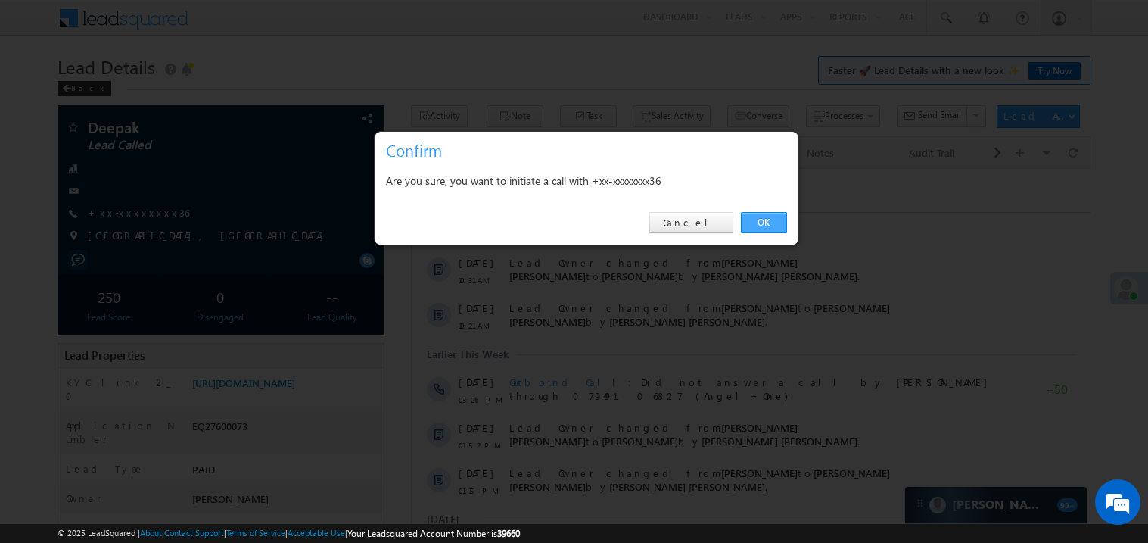
click at [767, 221] on link "OK" at bounding box center [764, 222] width 46 height 21
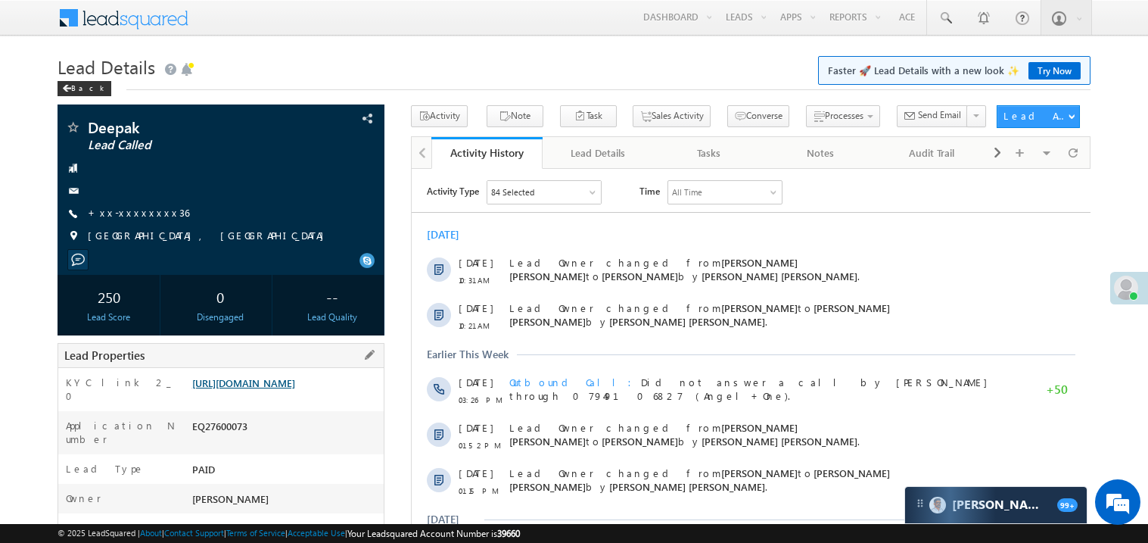
click at [295, 389] on link "[URL][DOMAIN_NAME]" at bounding box center [243, 382] width 103 height 13
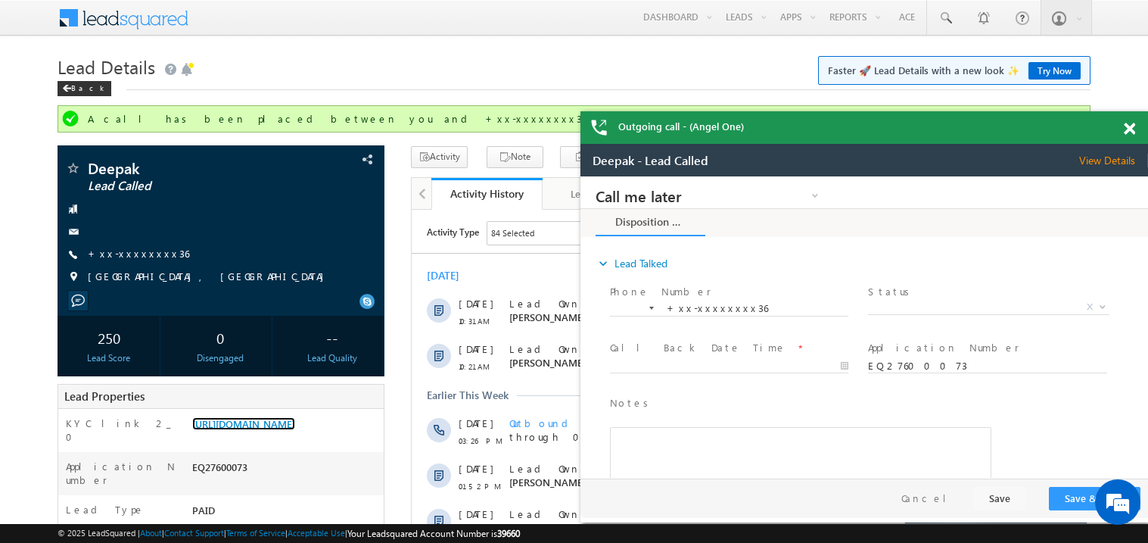
click at [1132, 130] on span at bounding box center [1129, 129] width 11 height 13
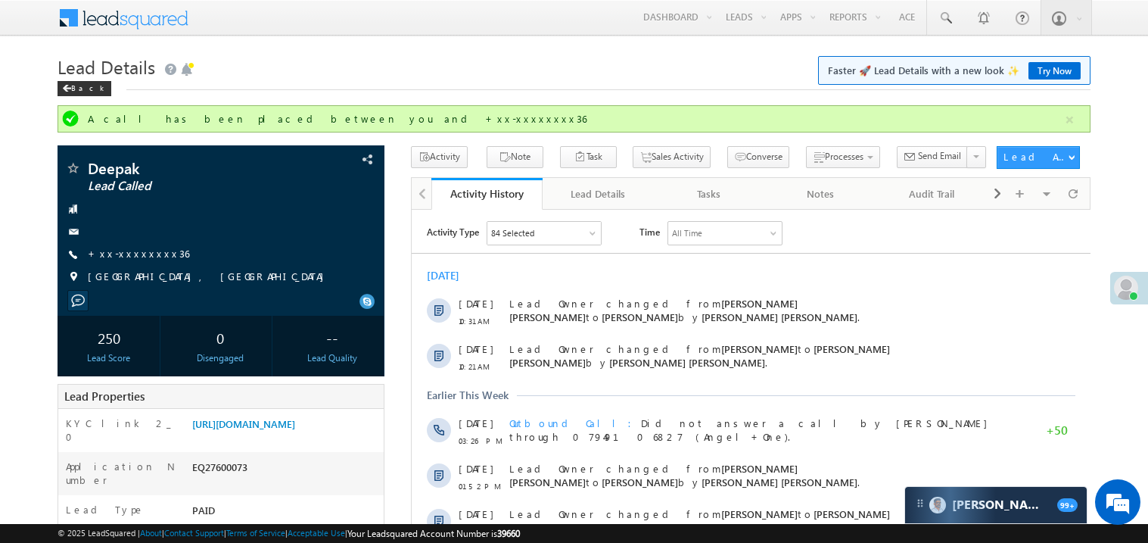
click at [596, 87] on div "Back" at bounding box center [574, 85] width 1033 height 10
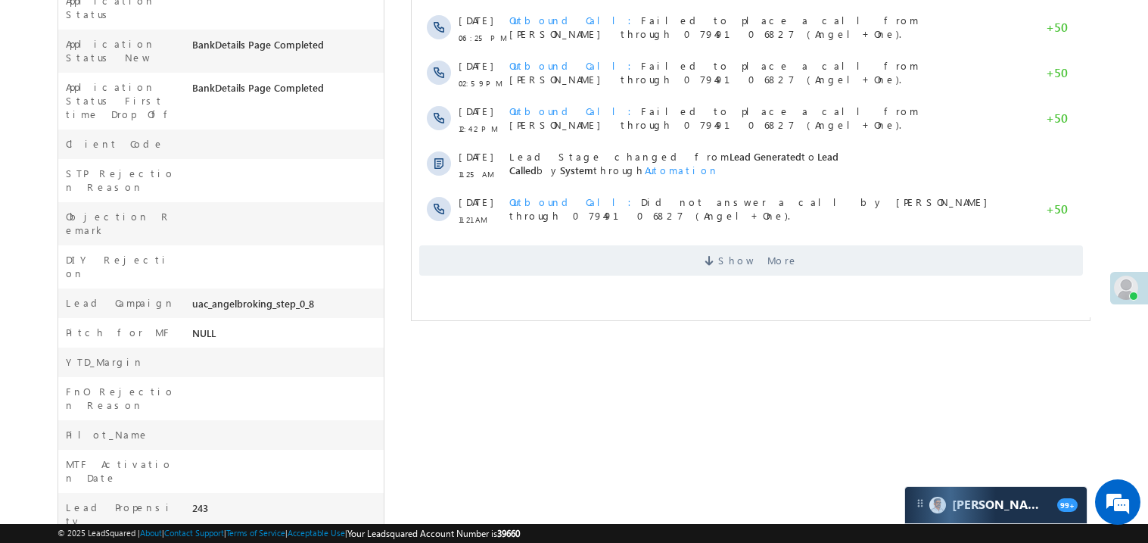
scroll to position [602, 0]
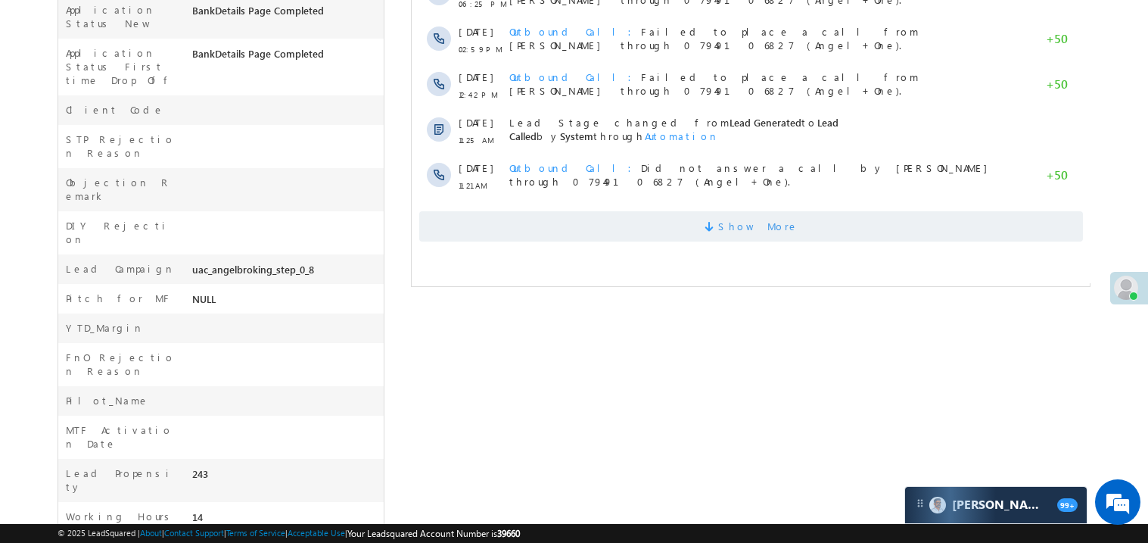
click at [689, 217] on span "Show More" at bounding box center [751, 226] width 664 height 30
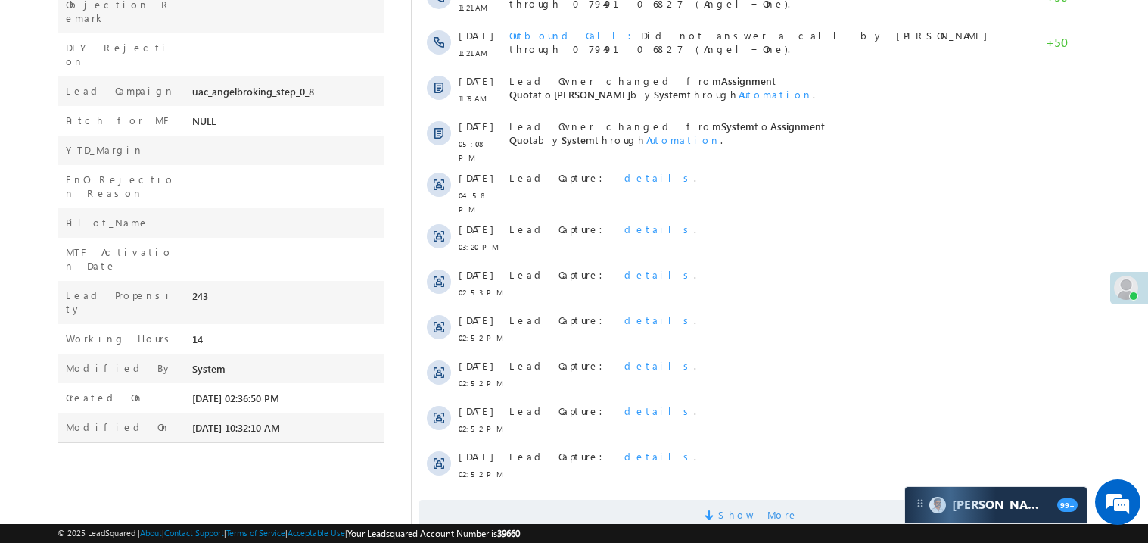
scroll to position [817, 0]
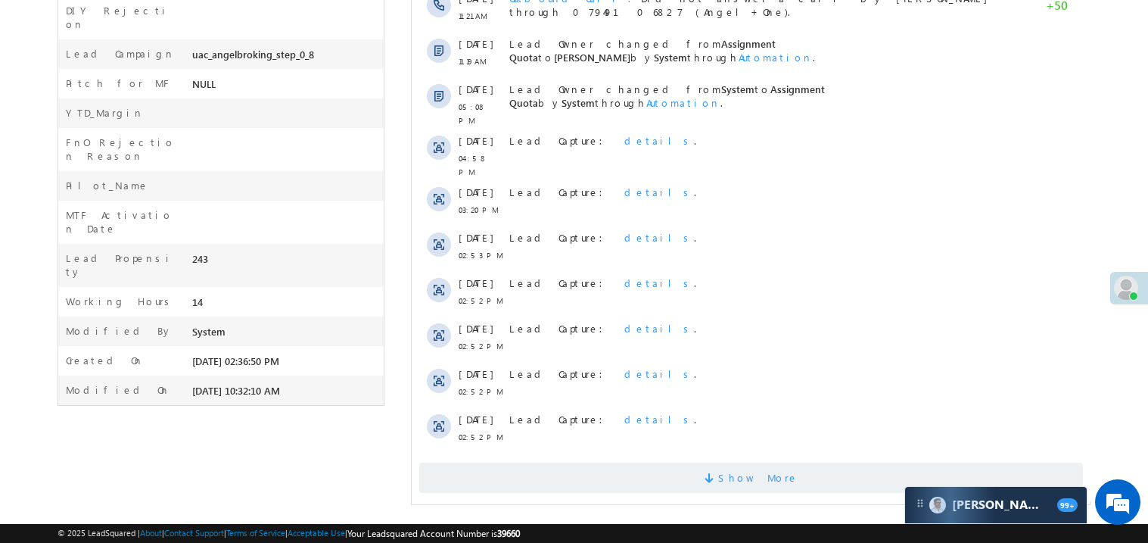
click at [715, 477] on span "Show More" at bounding box center [751, 477] width 664 height 30
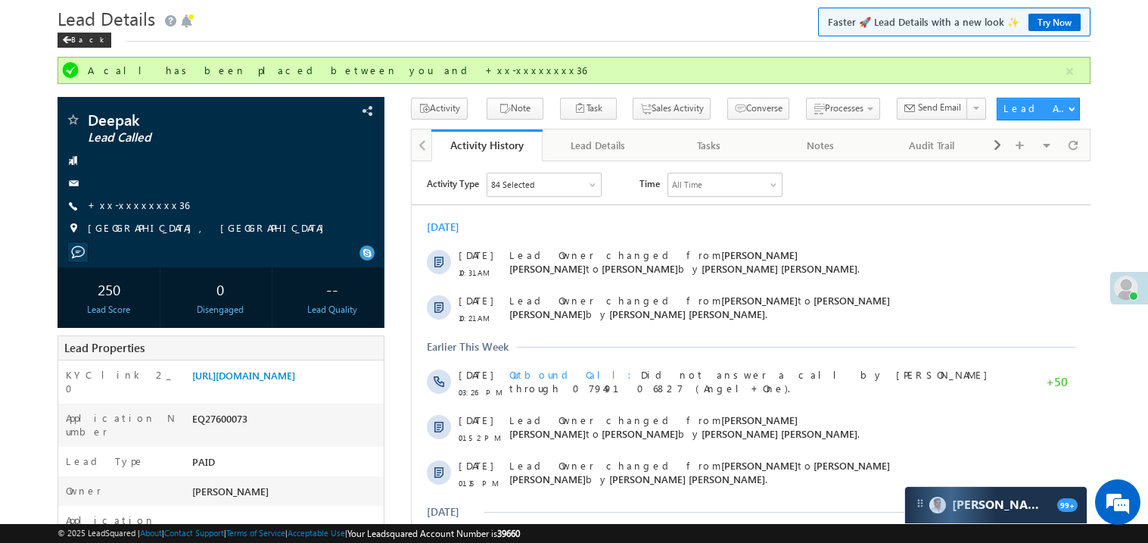
scroll to position [45, 0]
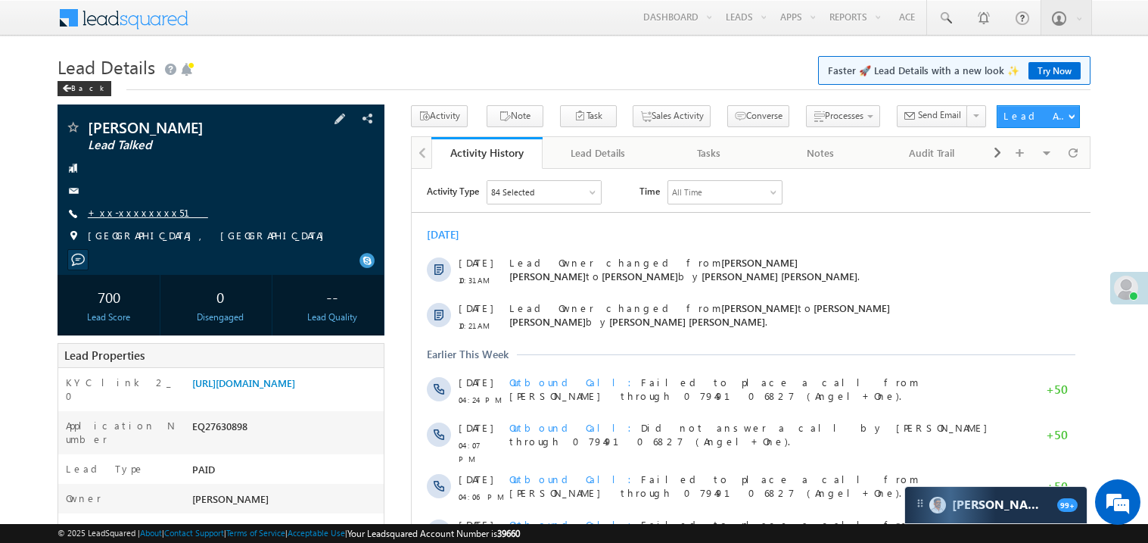
click at [135, 215] on link "+xx-xxxxxxxx51" at bounding box center [148, 212] width 120 height 13
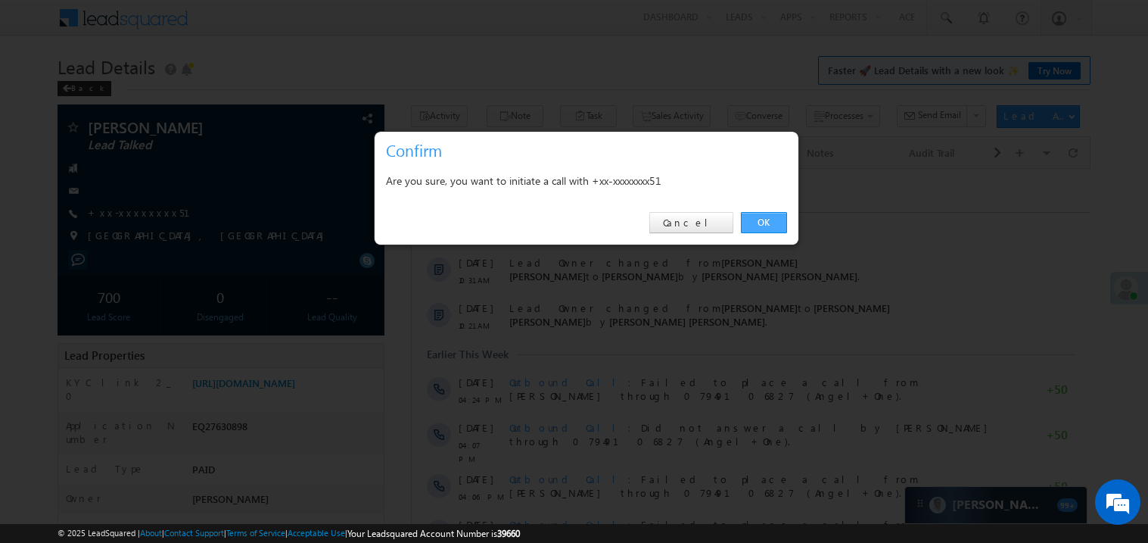
click at [764, 219] on link "OK" at bounding box center [764, 222] width 46 height 21
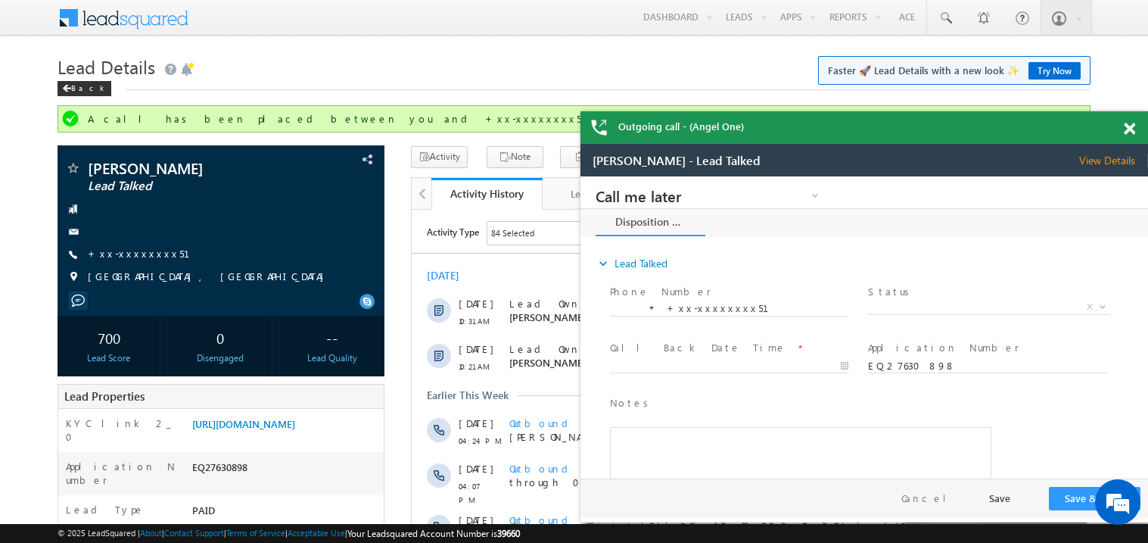
click at [765, 144] on iframe at bounding box center [865, 333] width 568 height 378
click at [1133, 126] on span at bounding box center [1129, 129] width 11 height 13
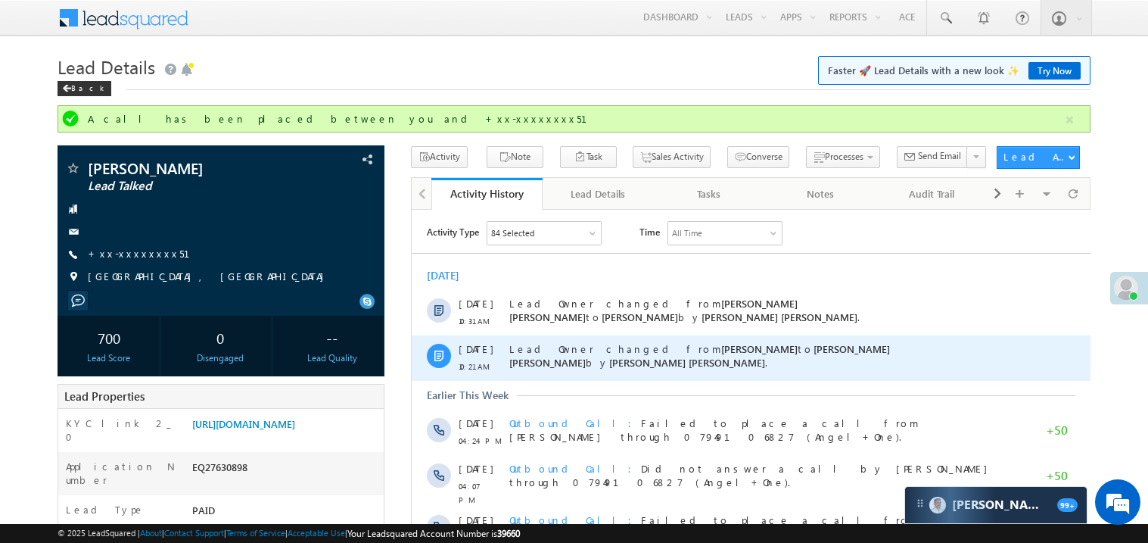
click at [686, 377] on div "Lead Owner changed from Nitesh Motwani to Mohammed Hussain Sadiq Shaikh by Moha…" at bounding box center [758, 357] width 498 height 45
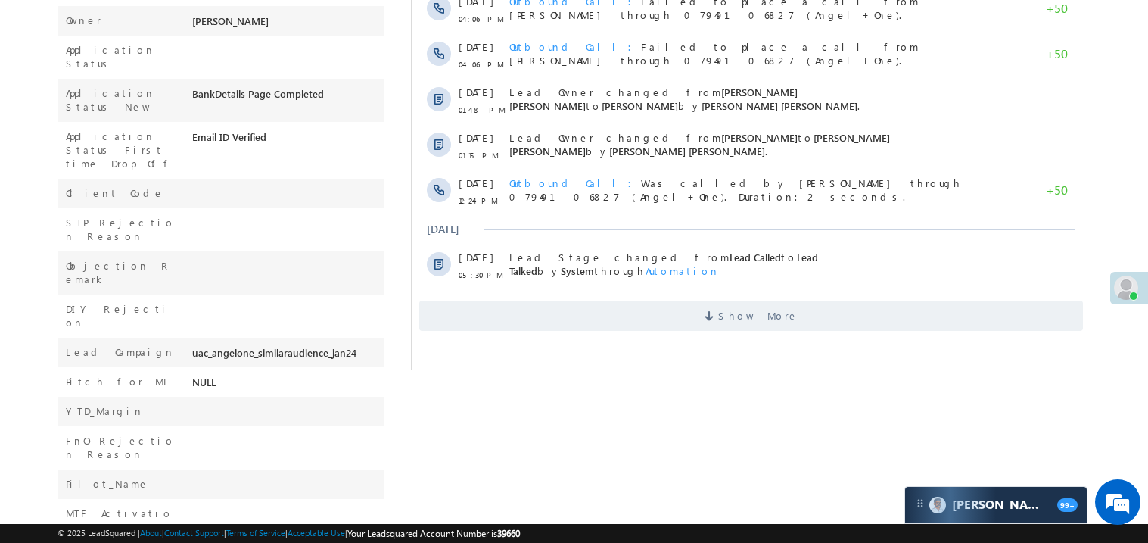
scroll to position [602, 0]
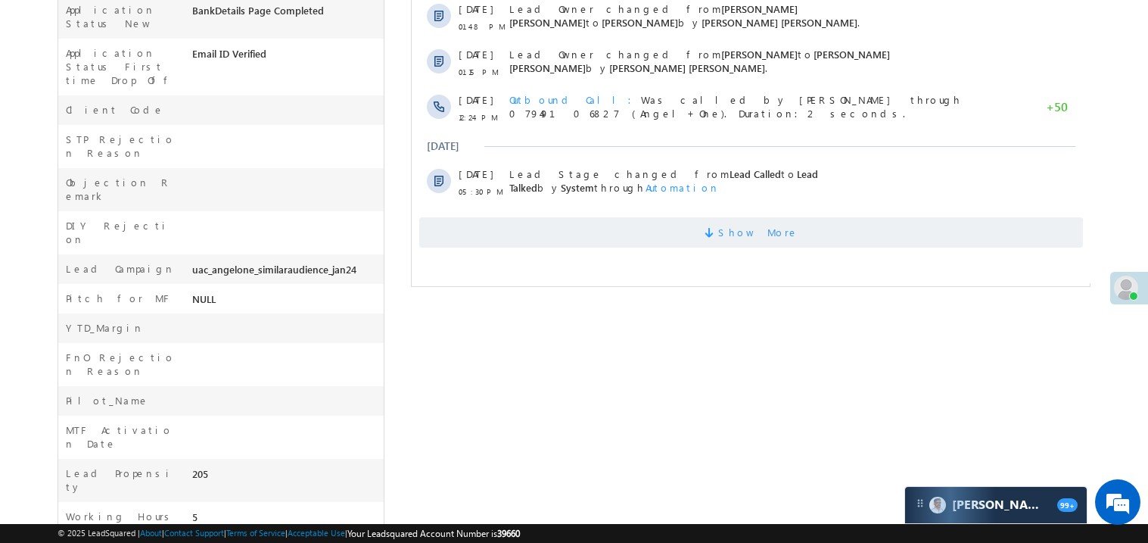
click at [780, 229] on span "Show More" at bounding box center [758, 232] width 80 height 30
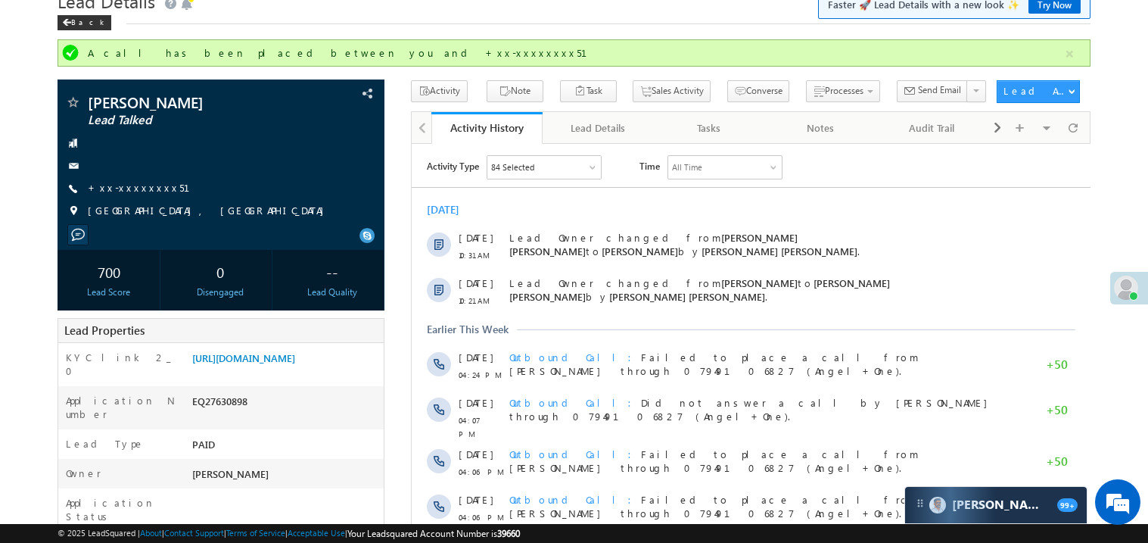
scroll to position [0, 0]
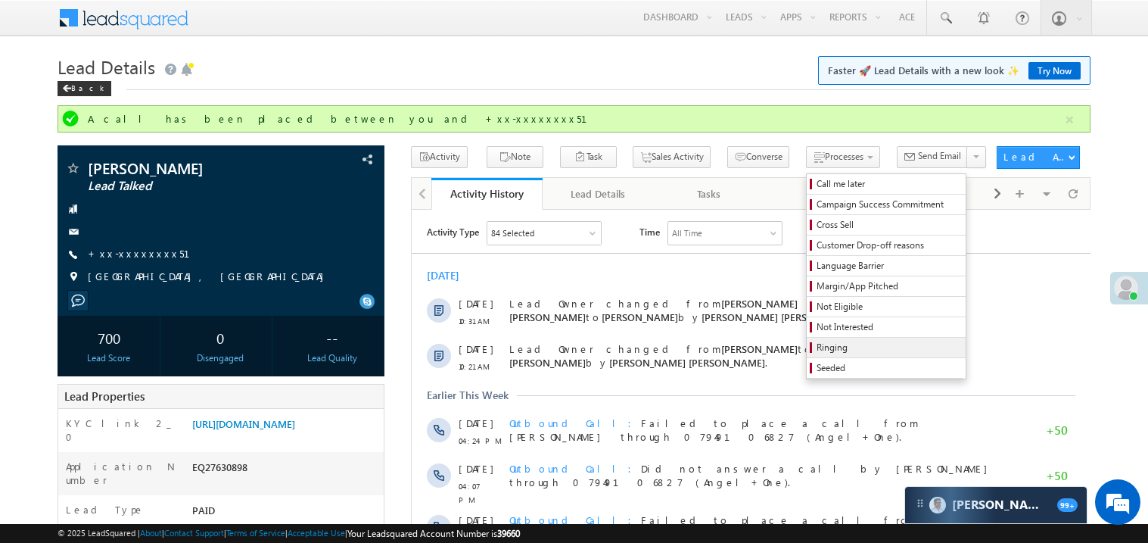
click at [817, 350] on span "Ringing" at bounding box center [889, 348] width 144 height 14
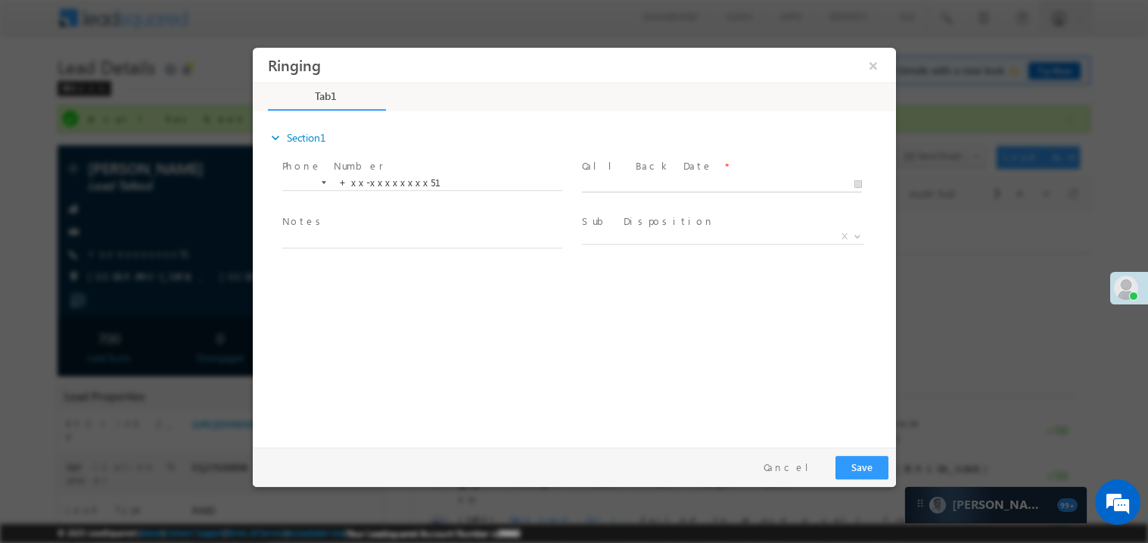
click at [597, 176] on input "text" at bounding box center [721, 183] width 280 height 15
type input "08/29/25 3:44 PM"
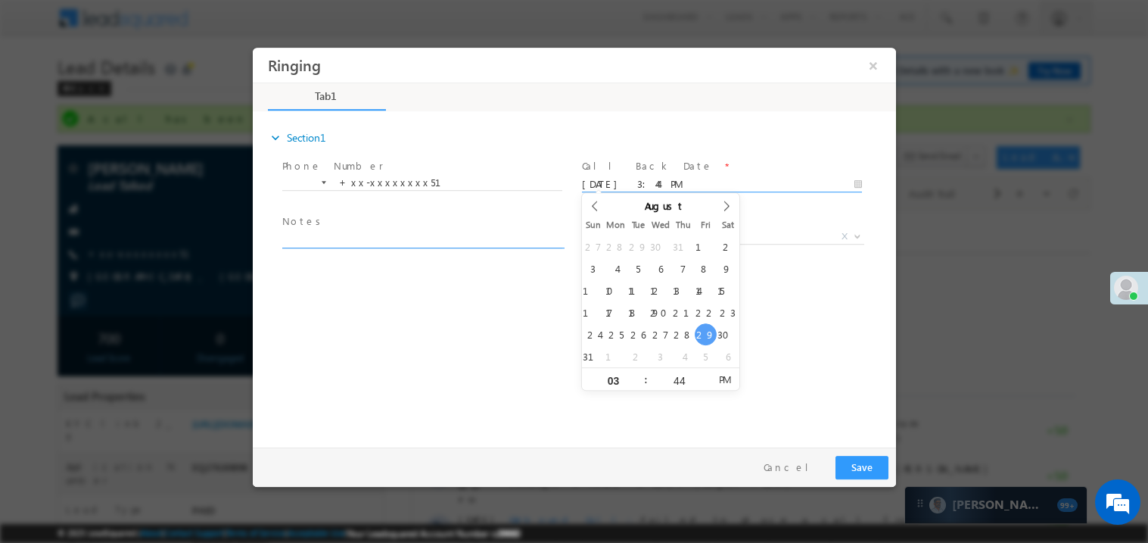
click at [333, 244] on textarea at bounding box center [422, 238] width 280 height 17
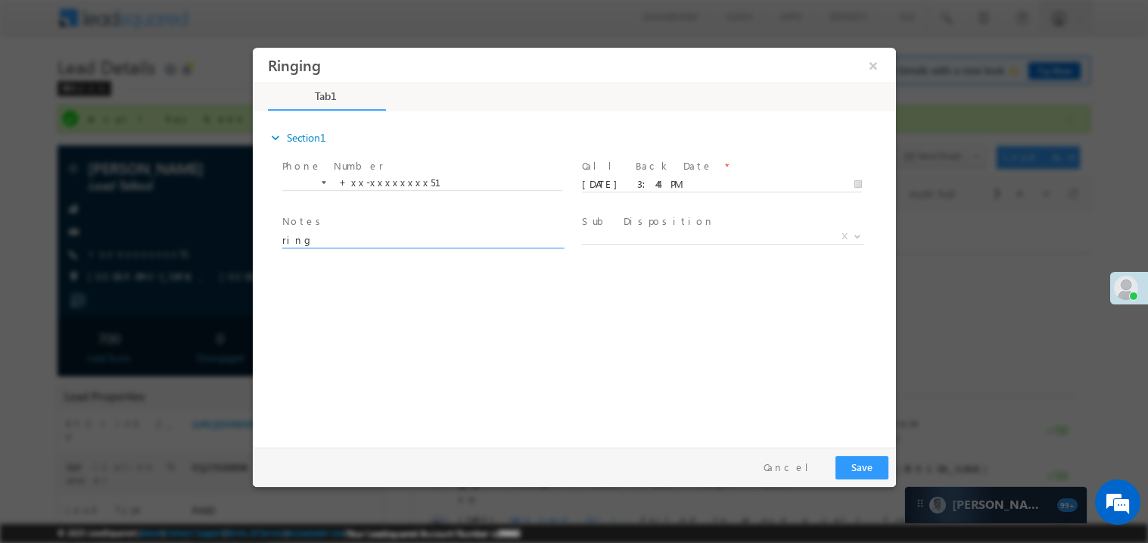
type textarea "ring"
click at [858, 457] on button "Save" at bounding box center [861, 466] width 53 height 23
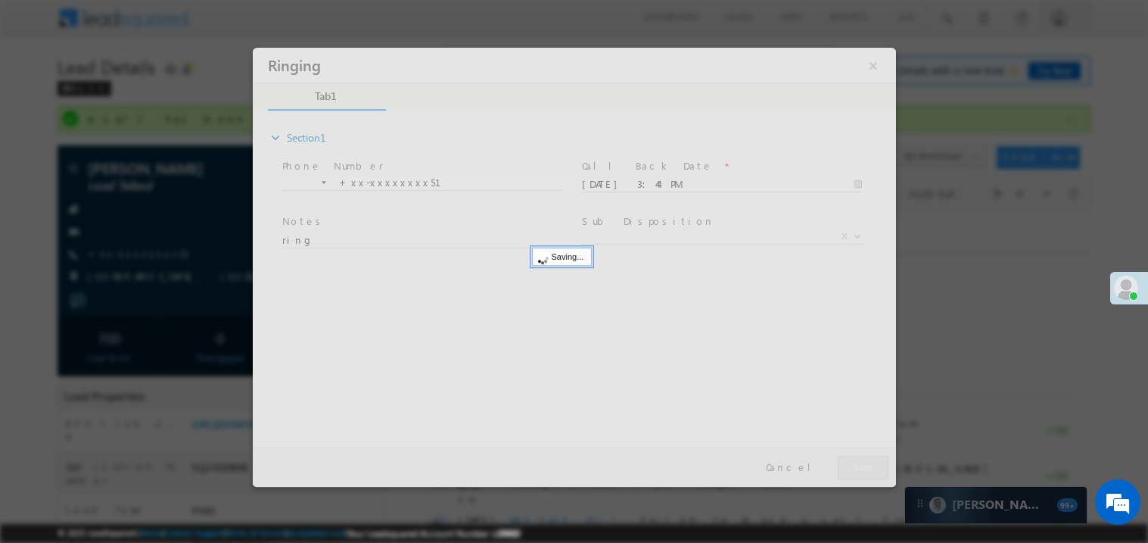
click at [858, 457] on div at bounding box center [573, 266] width 643 height 439
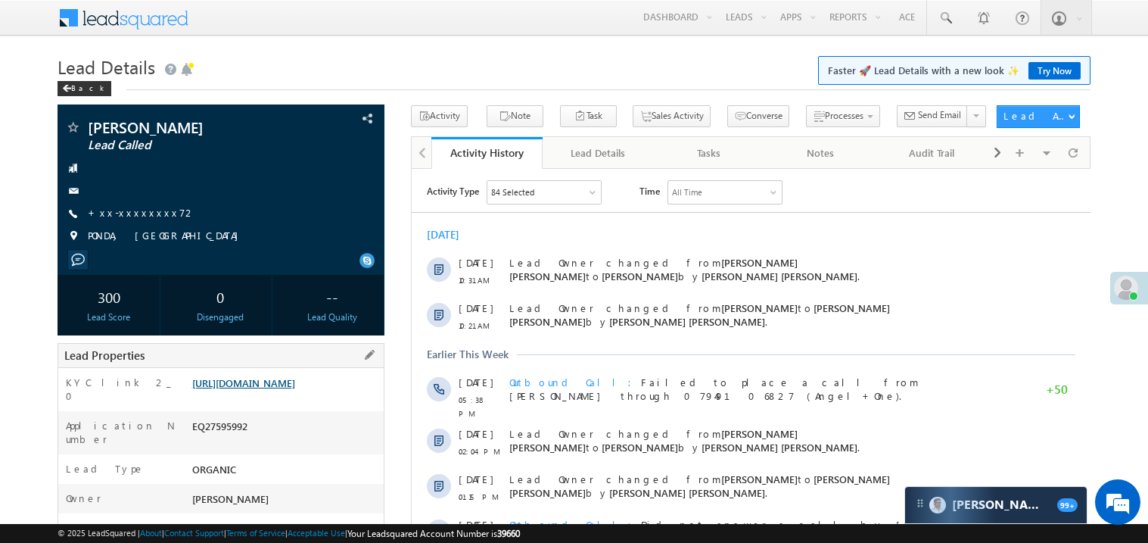
click at [295, 389] on link "https://angelbroking1-pk3em7sa.customui-test.leadsquared.com?leadId=1421de8c-0d…" at bounding box center [243, 382] width 103 height 13
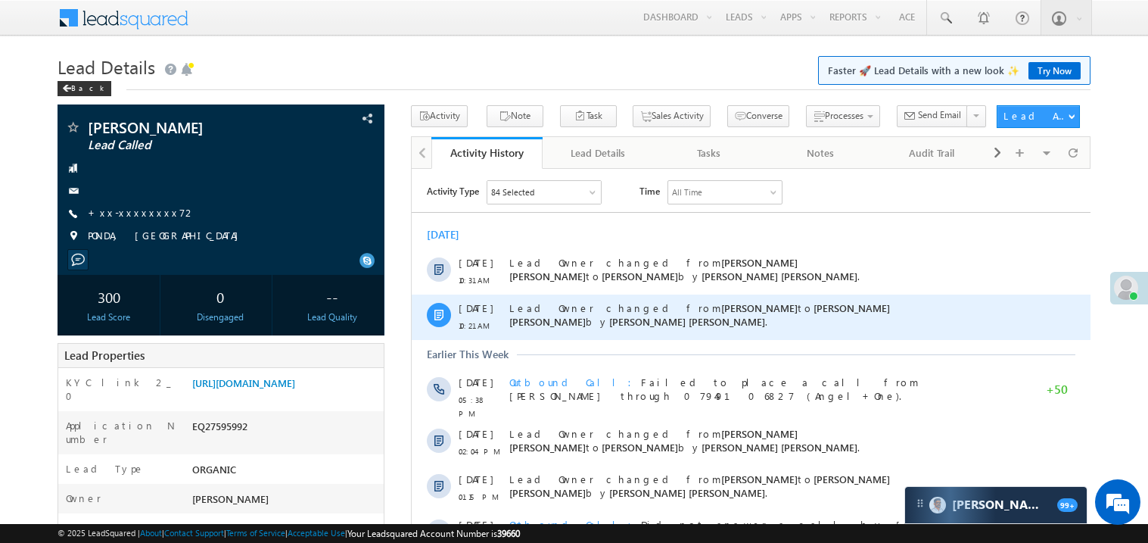
click at [600, 335] on div "Lead Owner changed from Kambale Vikas to Mohammed Hussain Sadiq Shaikh by Moham…" at bounding box center [758, 316] width 498 height 45
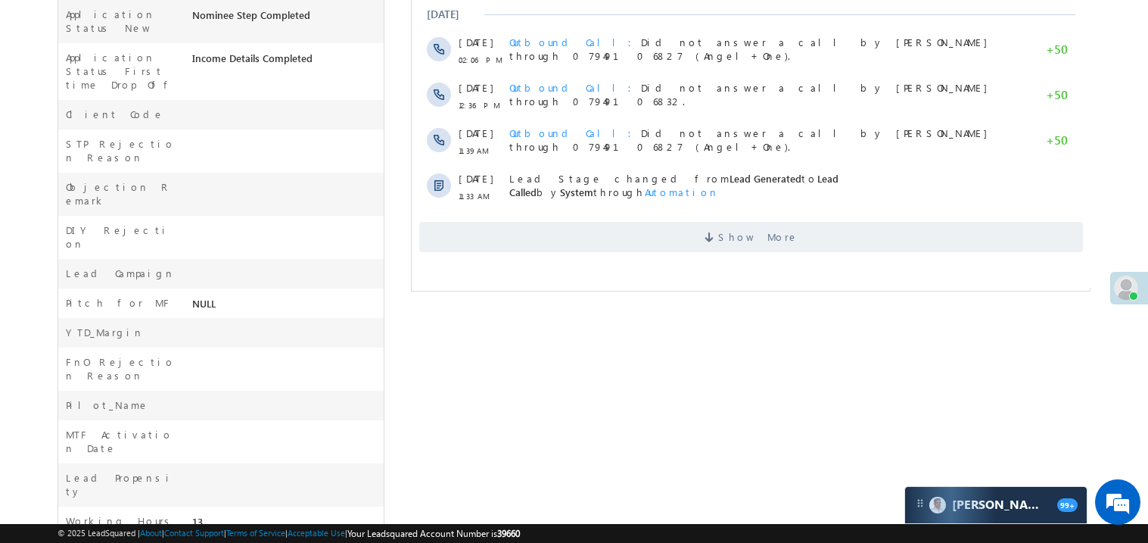
scroll to position [560, 0]
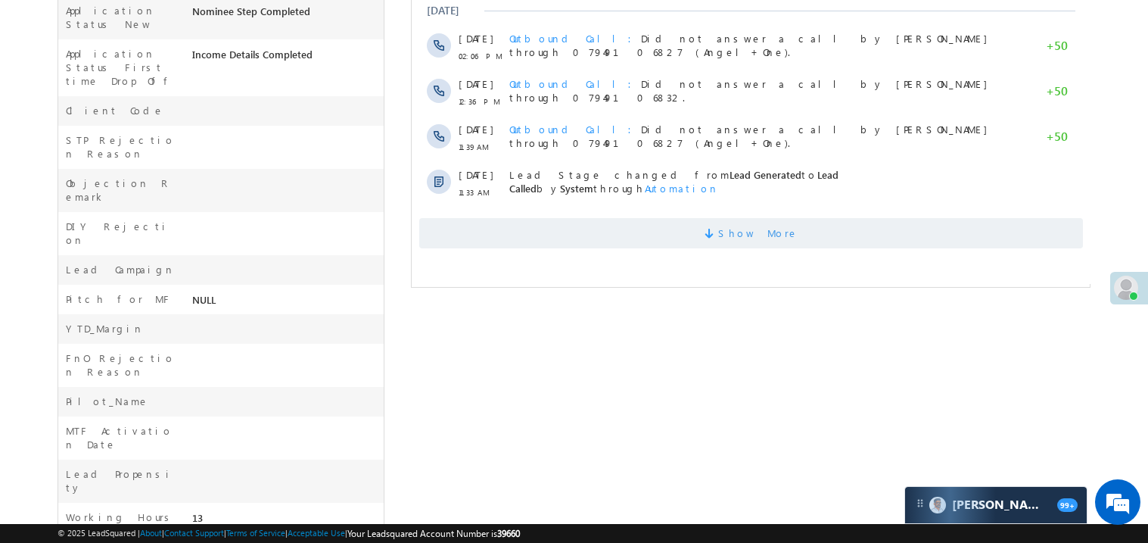
click at [625, 229] on span "Show More" at bounding box center [751, 233] width 664 height 30
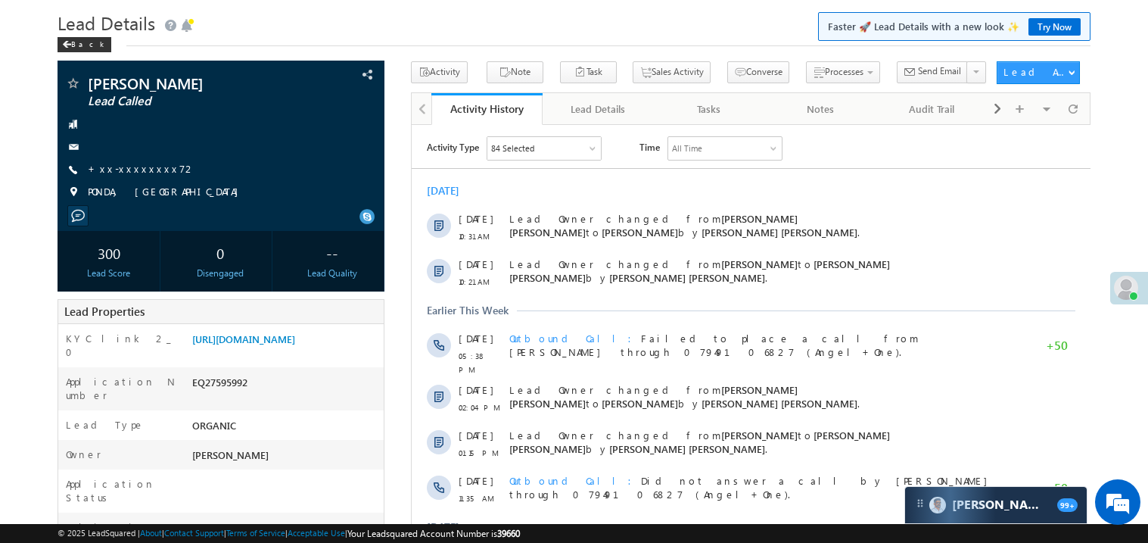
scroll to position [0, 0]
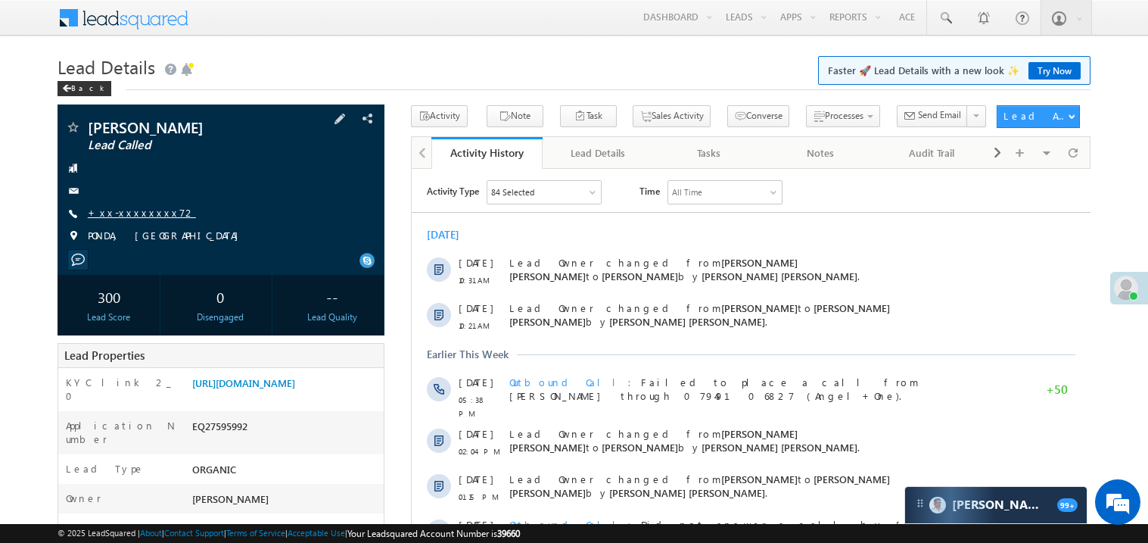
click at [117, 216] on link "+xx-xxxxxxxx72" at bounding box center [142, 212] width 108 height 13
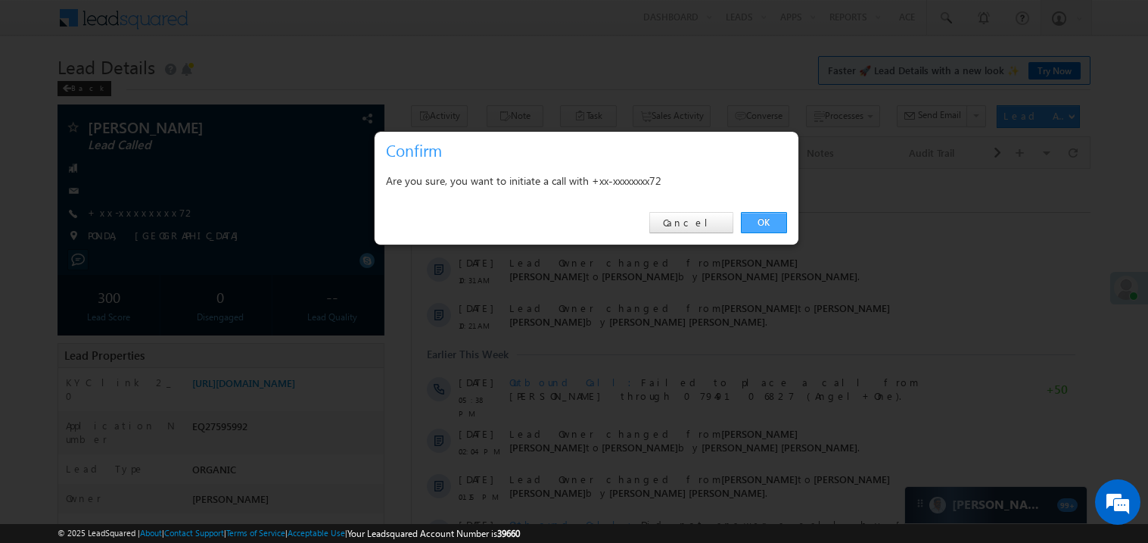
click at [770, 226] on link "OK" at bounding box center [764, 222] width 46 height 21
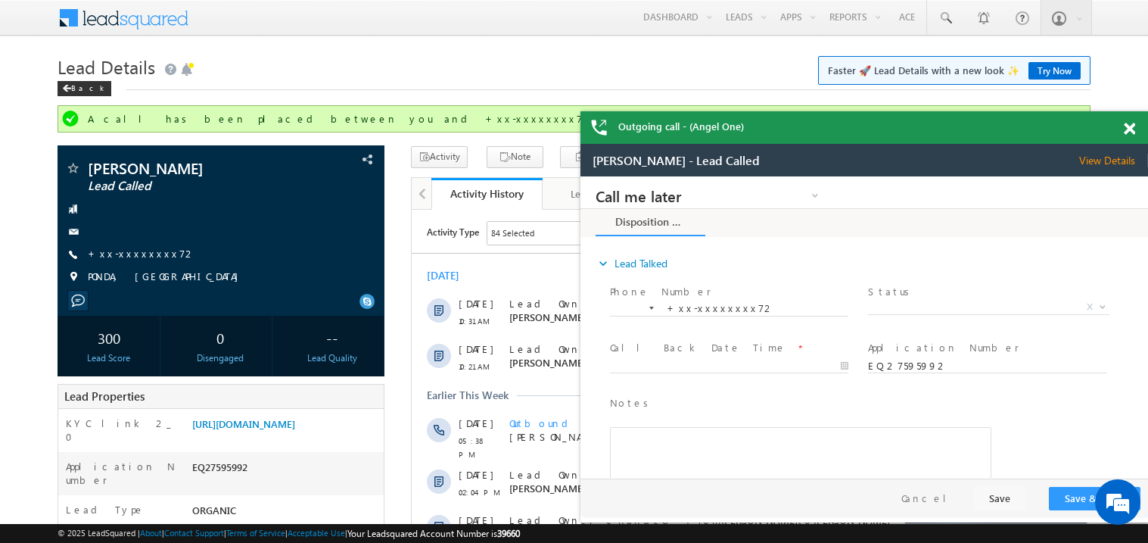
click at [1131, 129] on span at bounding box center [1129, 129] width 11 height 13
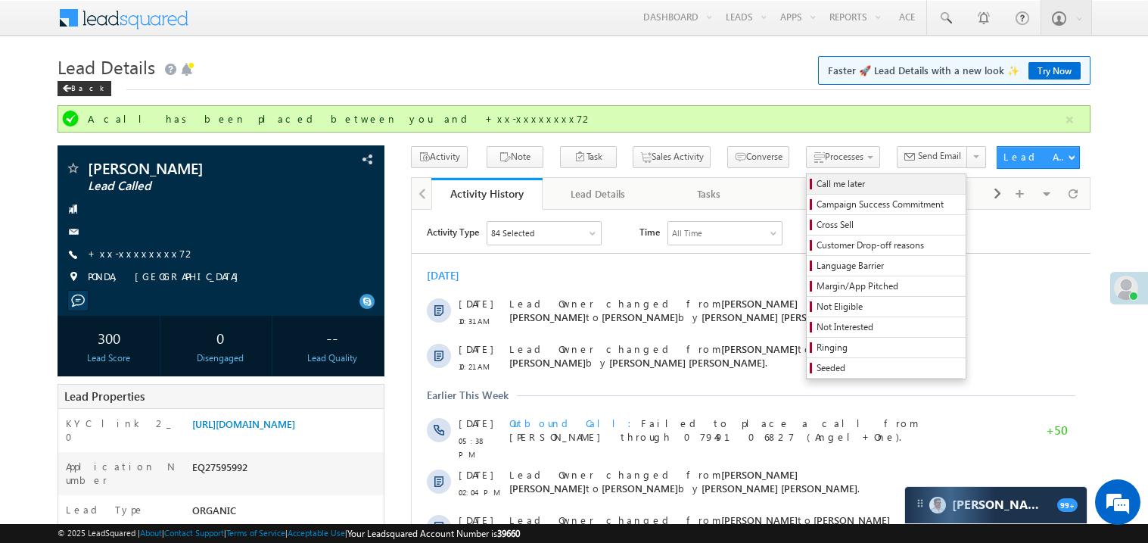
click at [817, 183] on span "Call me later" at bounding box center [889, 184] width 144 height 14
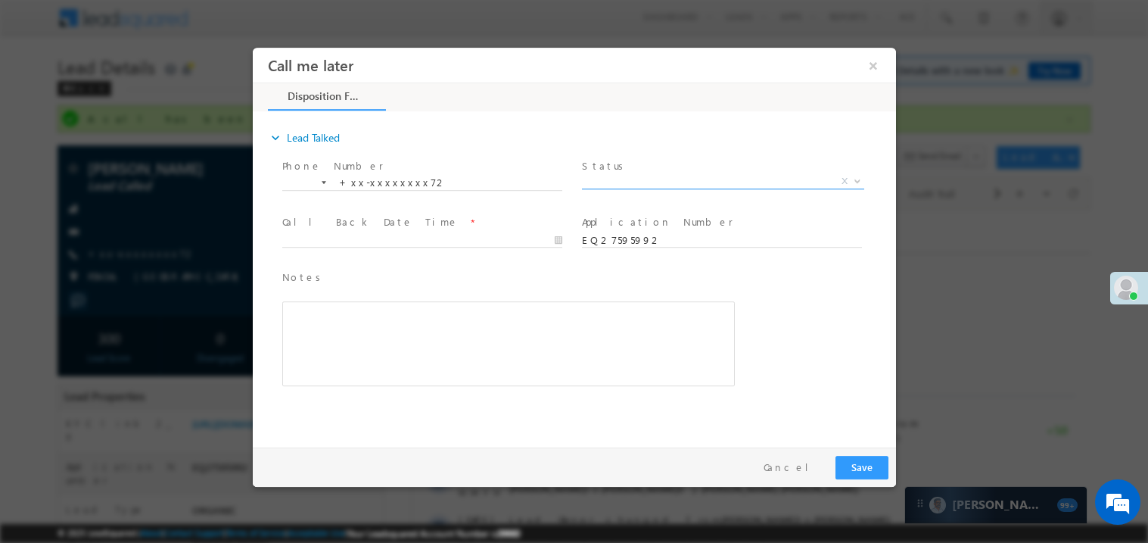
click at [613, 168] on span "Status *" at bounding box center [720, 165] width 279 height 17
click at [618, 182] on span "X" at bounding box center [722, 180] width 282 height 15
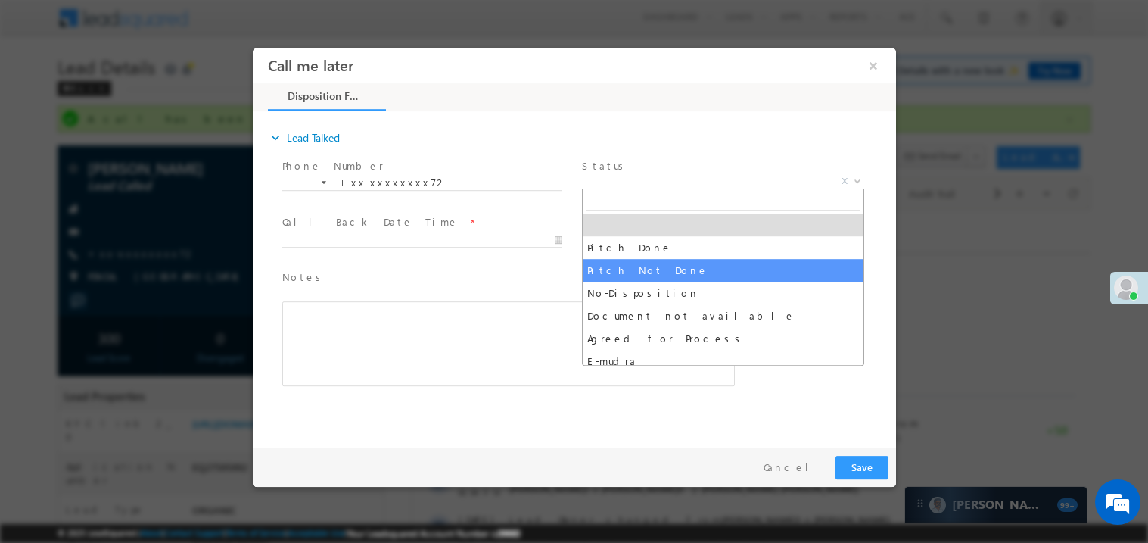
select select "Pitch Not Done"
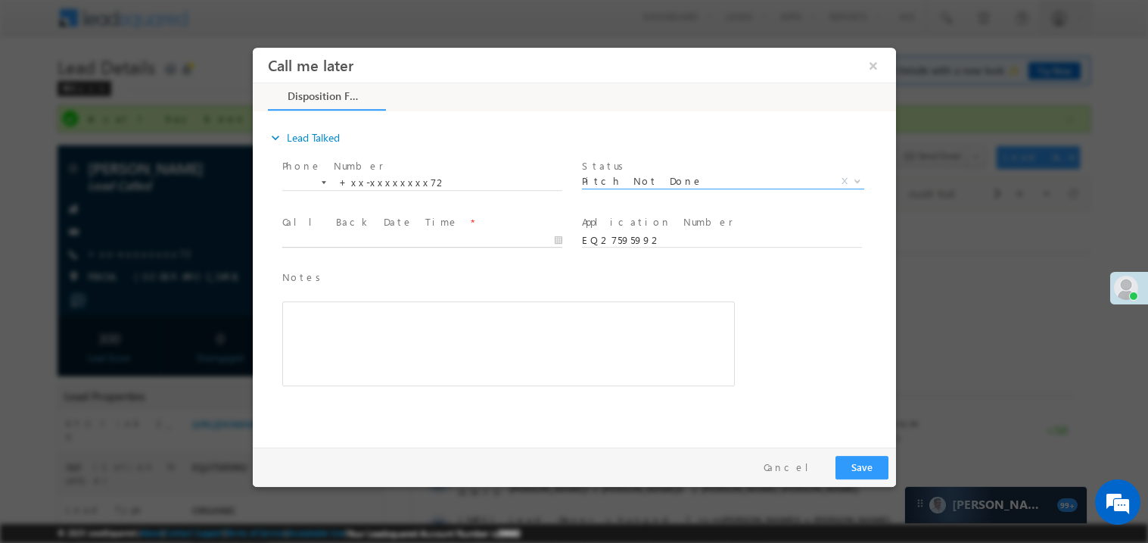
click at [319, 244] on body "Call me later ×" at bounding box center [573, 243] width 643 height 393
type input "08/29/25 3:56 PM"
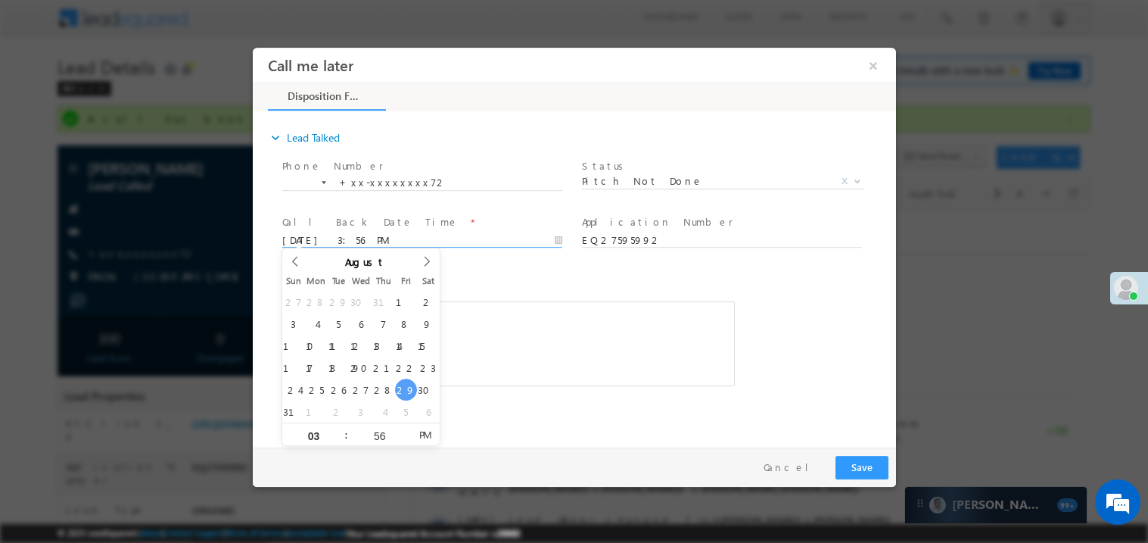
click at [505, 300] on div "Rich Text Editor, 40788eee-0fb2-11ec-a811-0adc8a9d82c2__tab1__section1__Notes__…" at bounding box center [508, 342] width 453 height 85
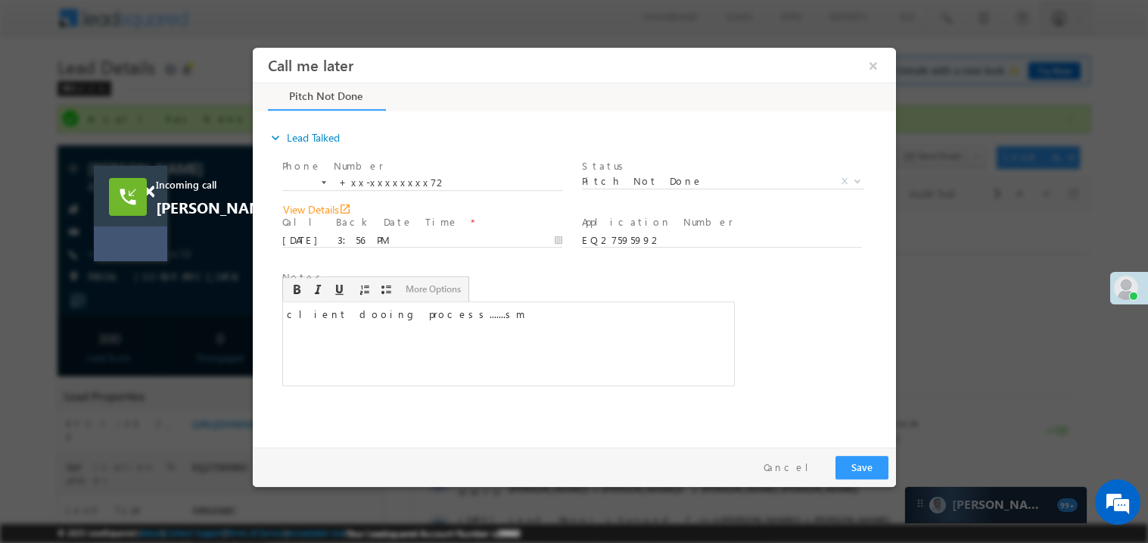
drag, startPoint x: 665, startPoint y: 253, endPoint x: 137, endPoint y: 226, distance: 529.0
click at [137, 226] on div "Incoming call Dipak patel View Details open_in_new" at bounding box center [130, 196] width 73 height 61
click at [283, 207] on link "View Details open_in_new" at bounding box center [317, 209] width 68 height 14
click at [864, 466] on button "Save" at bounding box center [861, 466] width 53 height 23
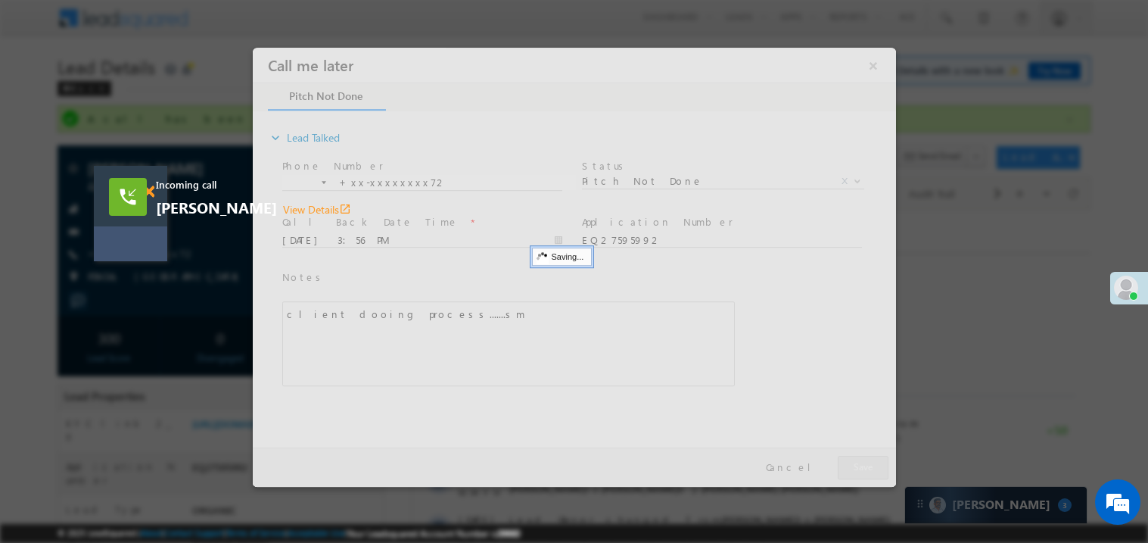
click at [152, 191] on span at bounding box center [148, 191] width 11 height 13
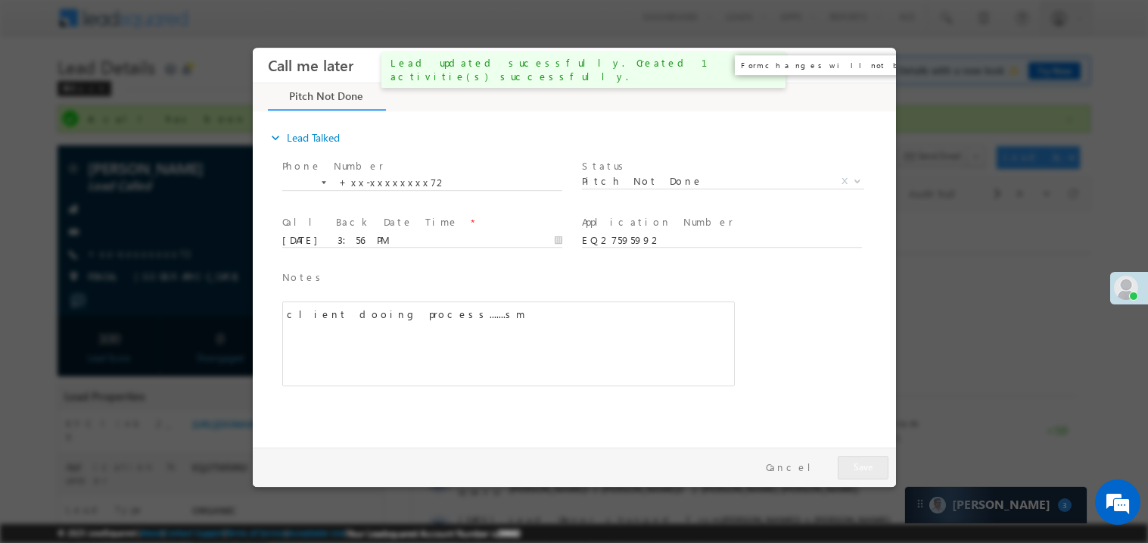
click at [873, 61] on button "×" at bounding box center [873, 65] width 26 height 28
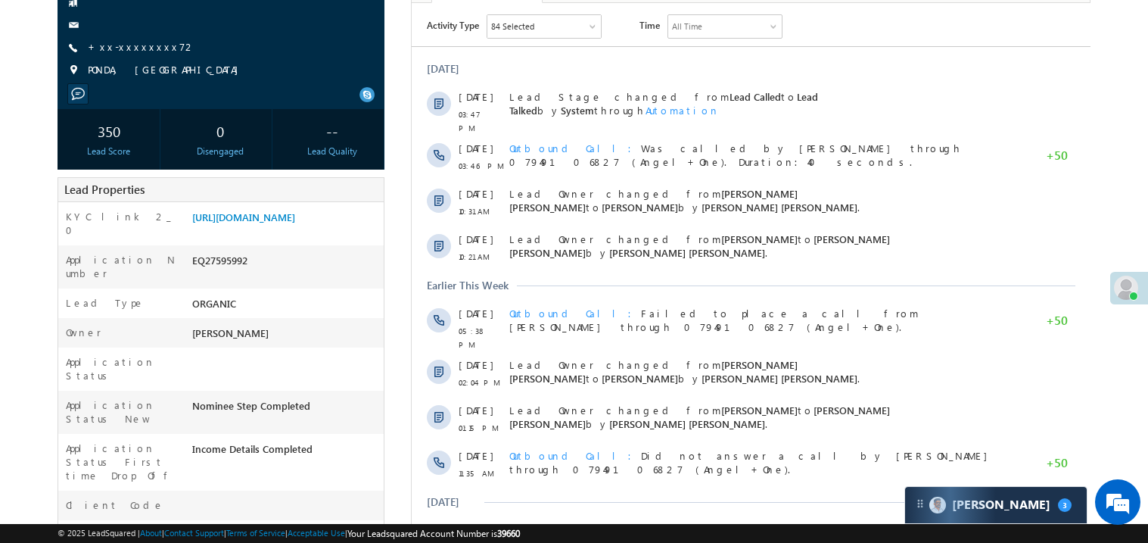
scroll to position [211, 0]
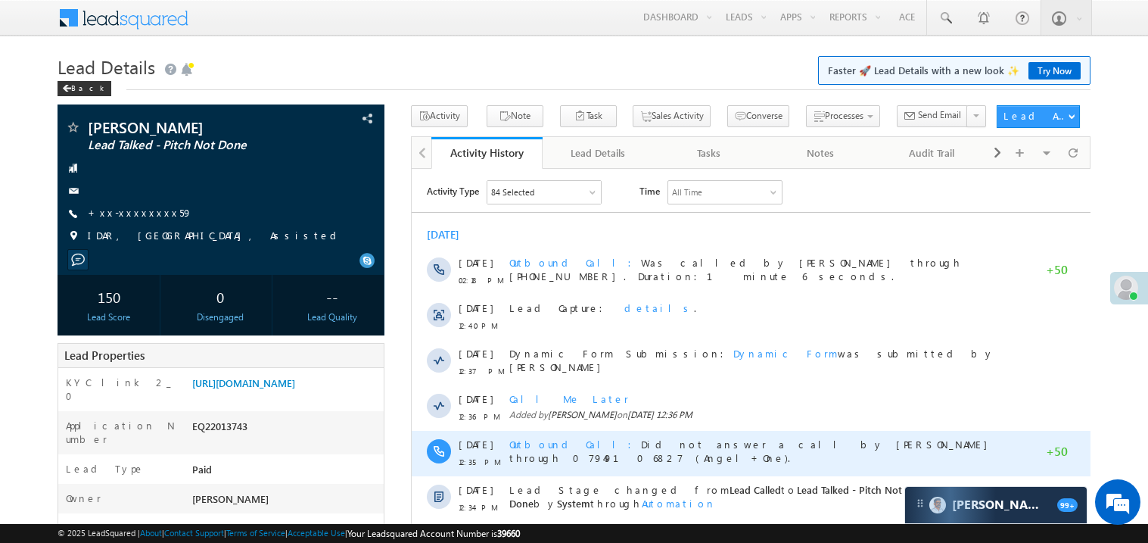
click at [469, 435] on div "[DATE] 12:35 PM" at bounding box center [475, 452] width 34 height 45
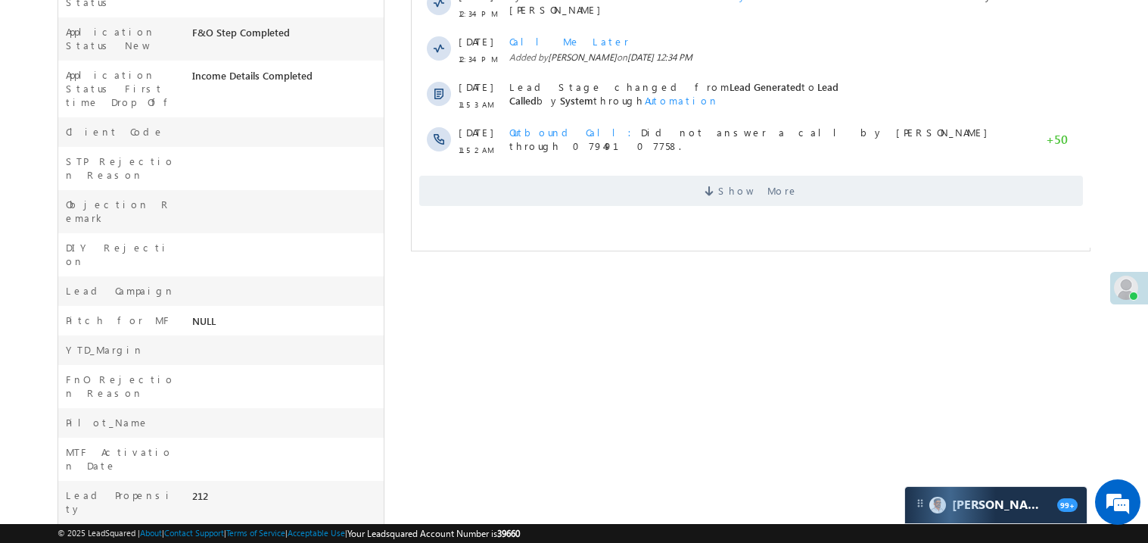
scroll to position [544, 0]
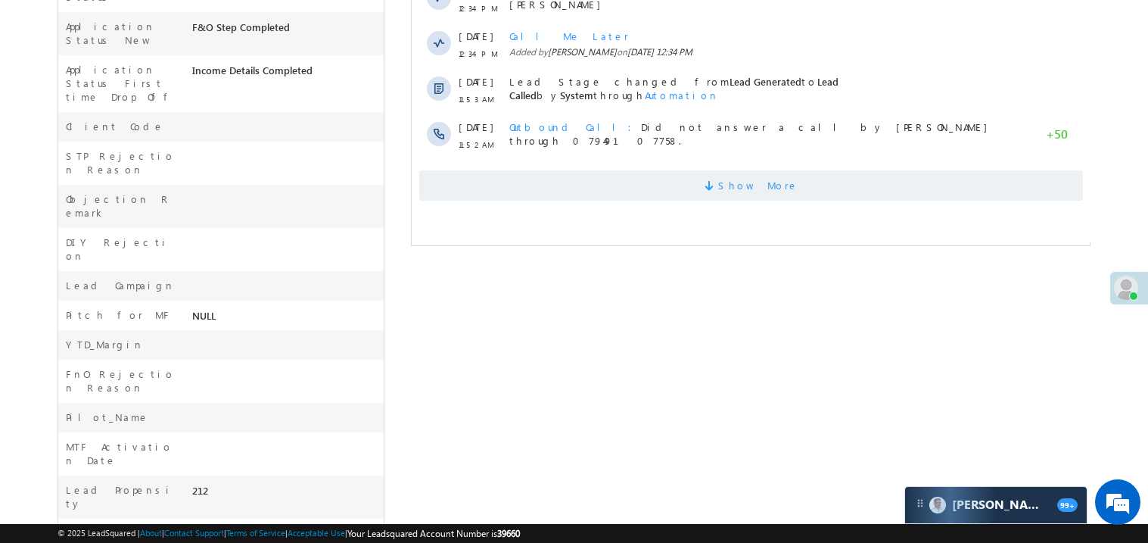
click at [676, 179] on span "Show More" at bounding box center [751, 185] width 664 height 30
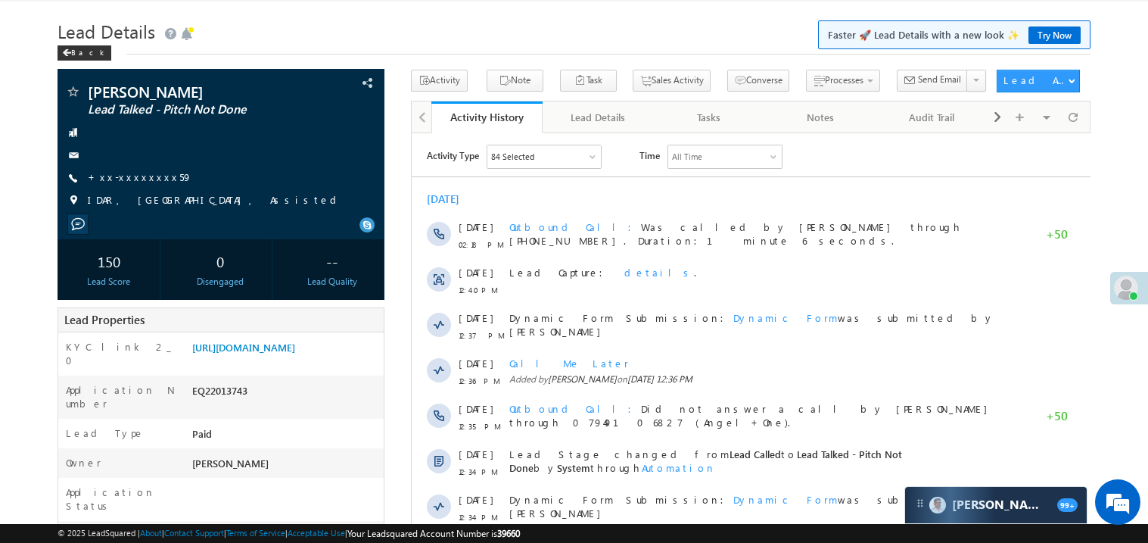
scroll to position [0, 0]
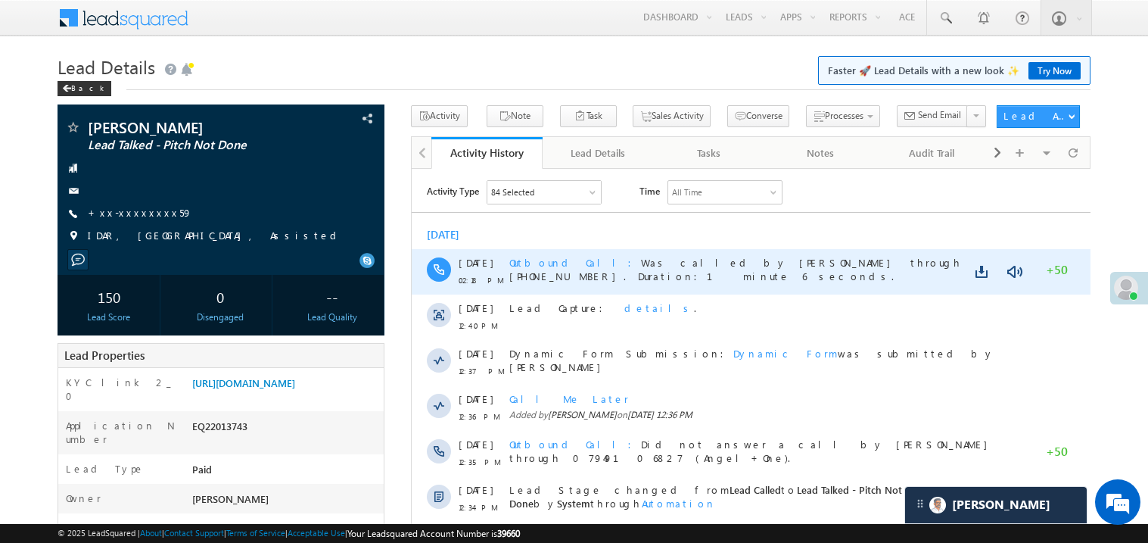
click at [654, 292] on div "Outbound Call Was called by [PERSON_NAME] through [PHONE_NUMBER]. Duration:1 mi…" at bounding box center [758, 270] width 498 height 45
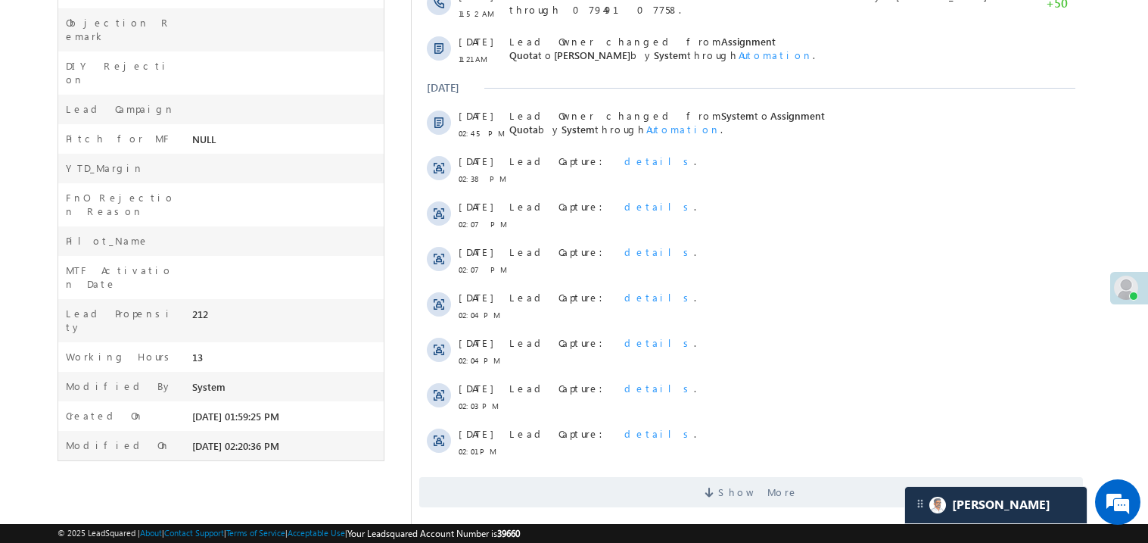
scroll to position [747, 0]
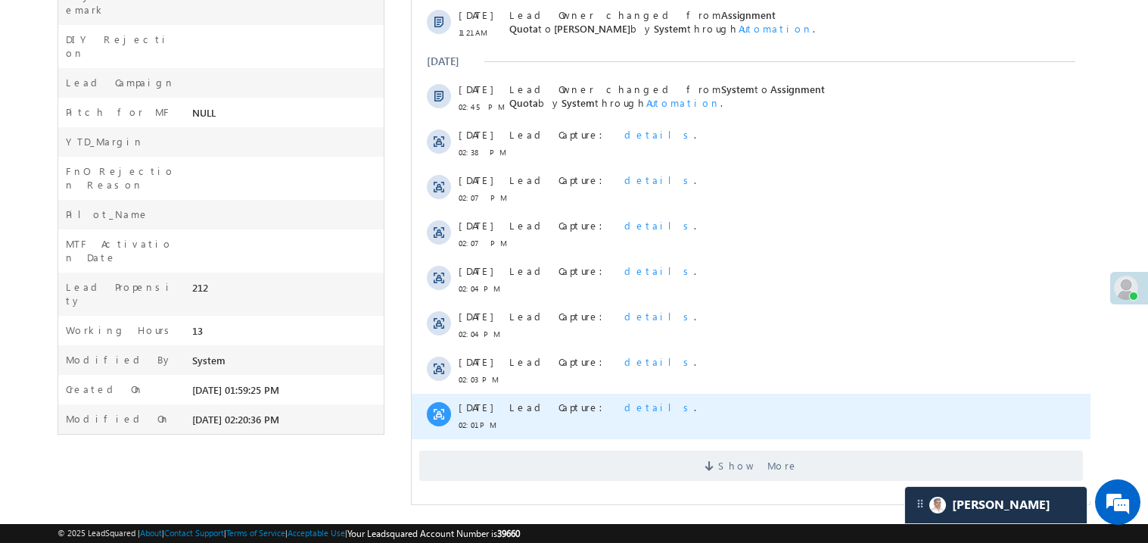
click at [700, 438] on div "Lead Capture: details ." at bounding box center [758, 416] width 498 height 45
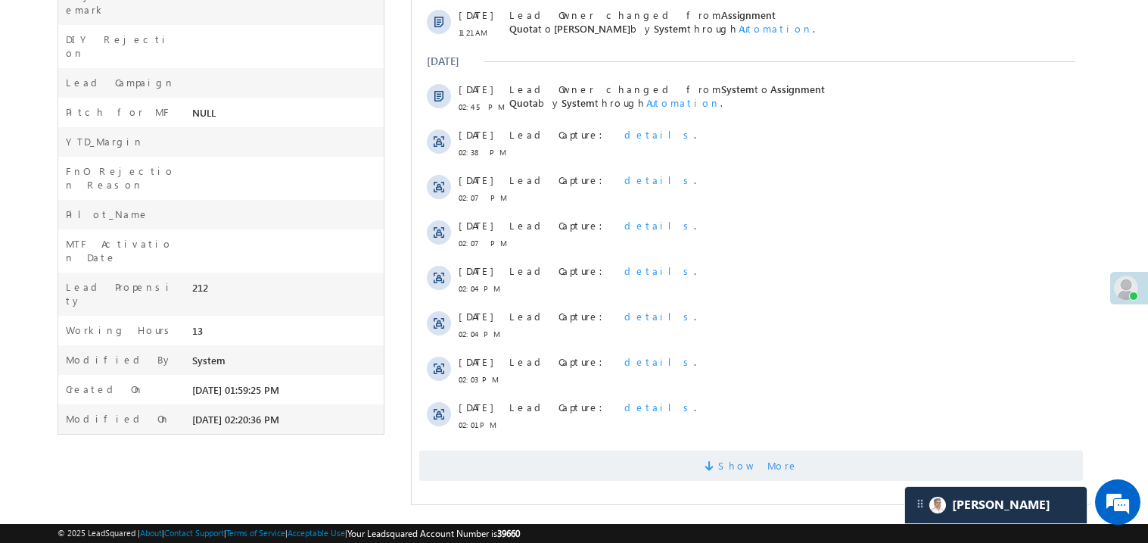
click at [693, 467] on span "Show More" at bounding box center [751, 465] width 664 height 30
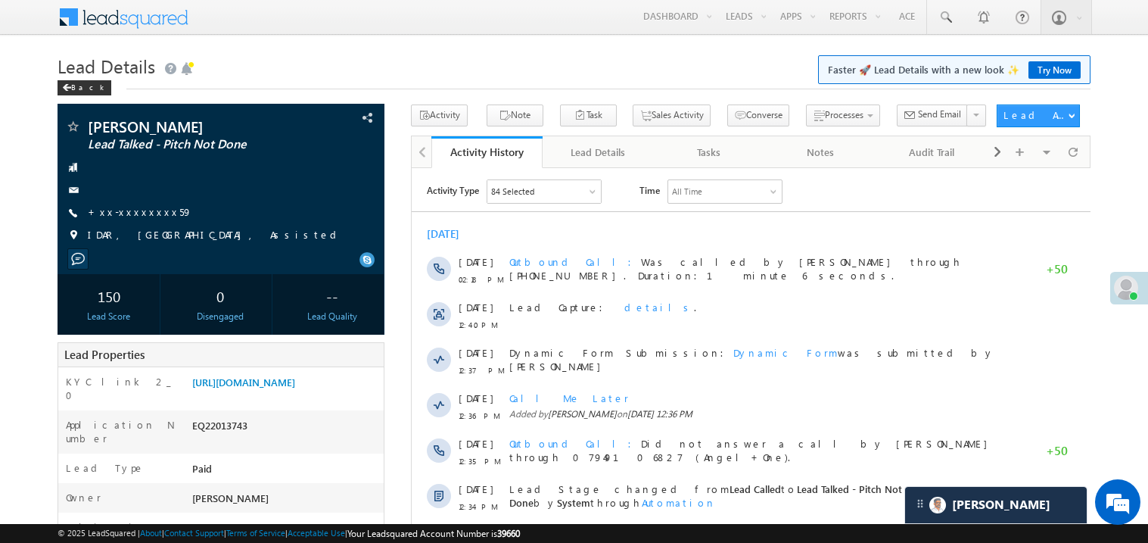
scroll to position [0, 0]
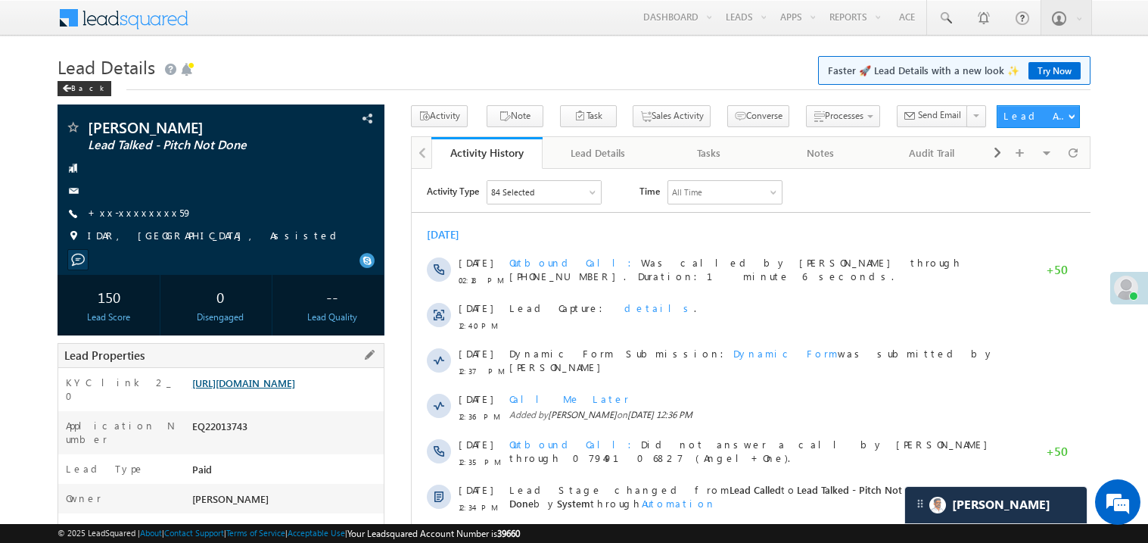
click at [269, 380] on link "https://angelbroking1-pk3em7sa.customui-test.leadsquared.com?leadId=2cf17050-bd…" at bounding box center [243, 382] width 103 height 13
click at [127, 219] on link "+xx-xxxxxxxx59" at bounding box center [140, 212] width 104 height 13
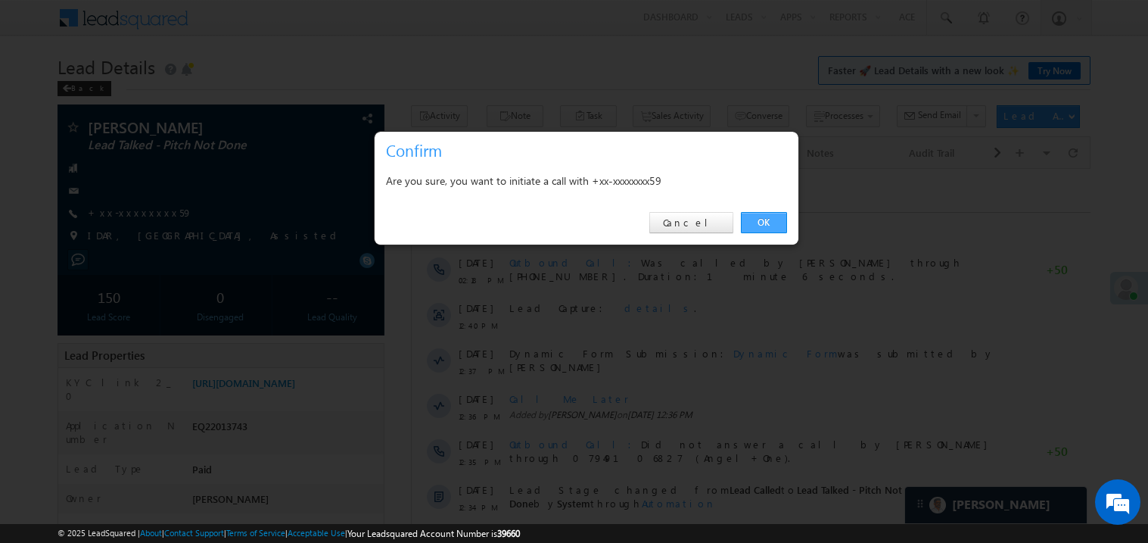
click at [763, 220] on link "OK" at bounding box center [764, 222] width 46 height 21
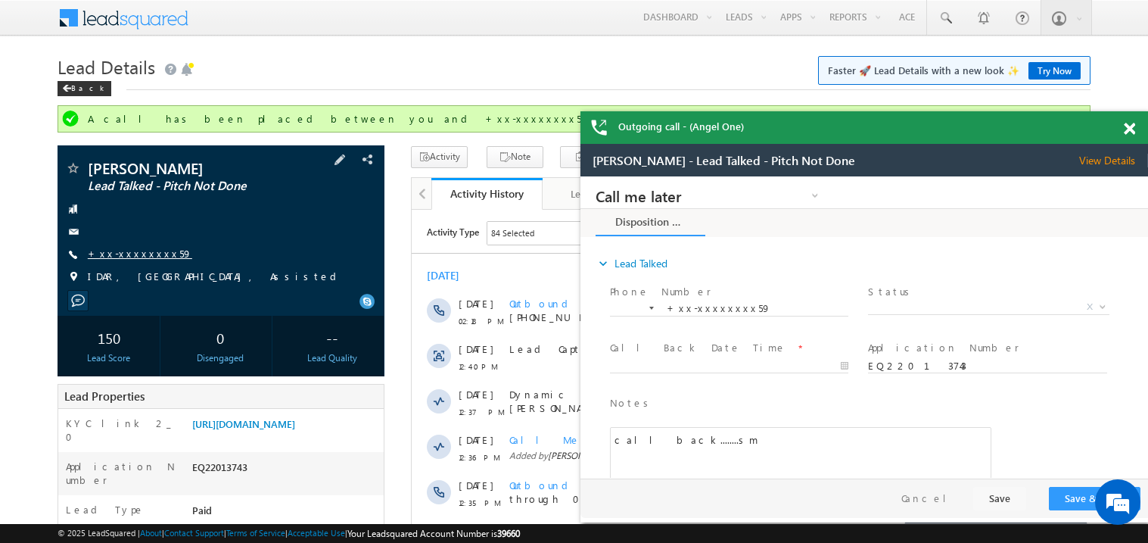
click at [132, 256] on link "+xx-xxxxxxxx59" at bounding box center [140, 253] width 104 height 13
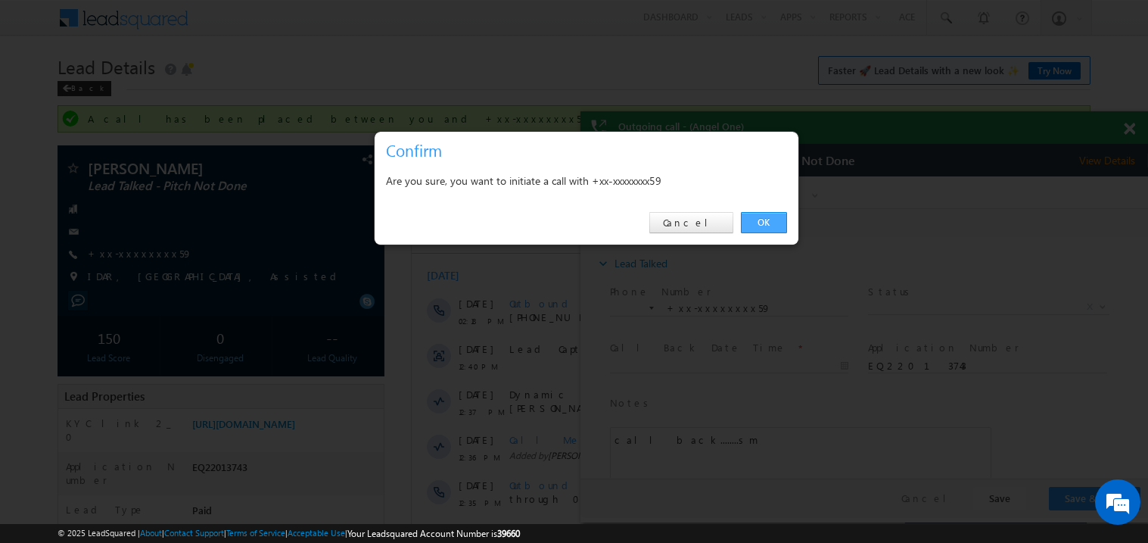
click at [770, 219] on link "OK" at bounding box center [764, 222] width 46 height 21
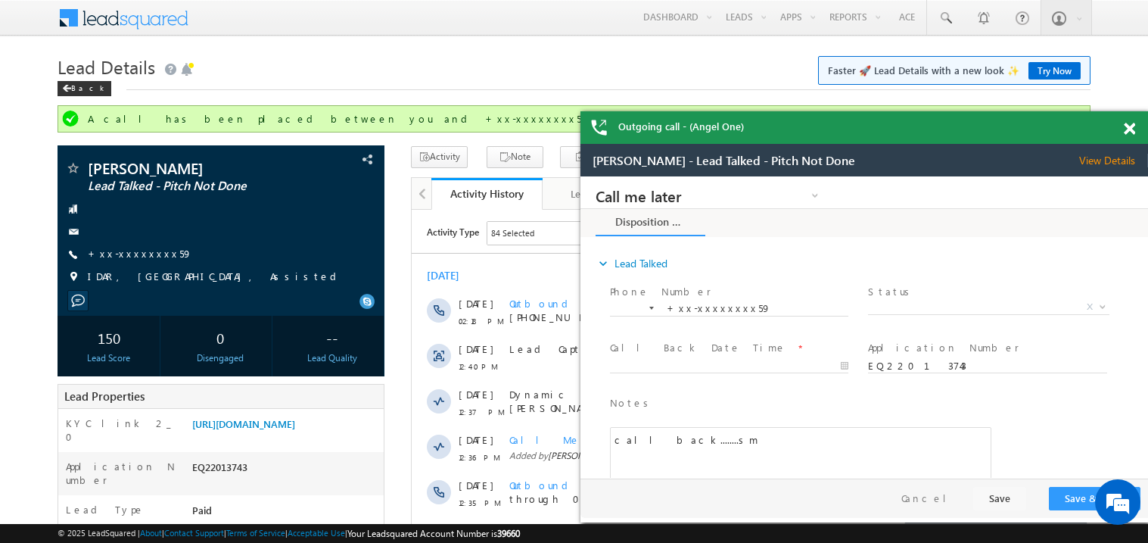
click at [1127, 130] on span at bounding box center [1129, 129] width 11 height 13
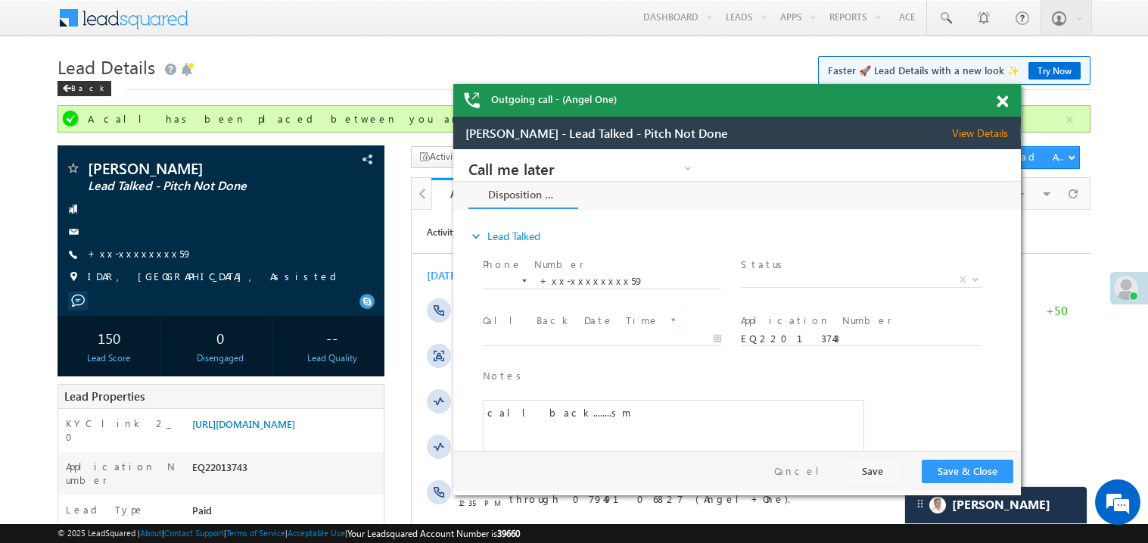
drag, startPoint x: 833, startPoint y: 152, endPoint x: 683, endPoint y: 101, distance: 158.2
click at [683, 101] on div "Outgoing call - (Angel One)" at bounding box center [737, 100] width 568 height 33
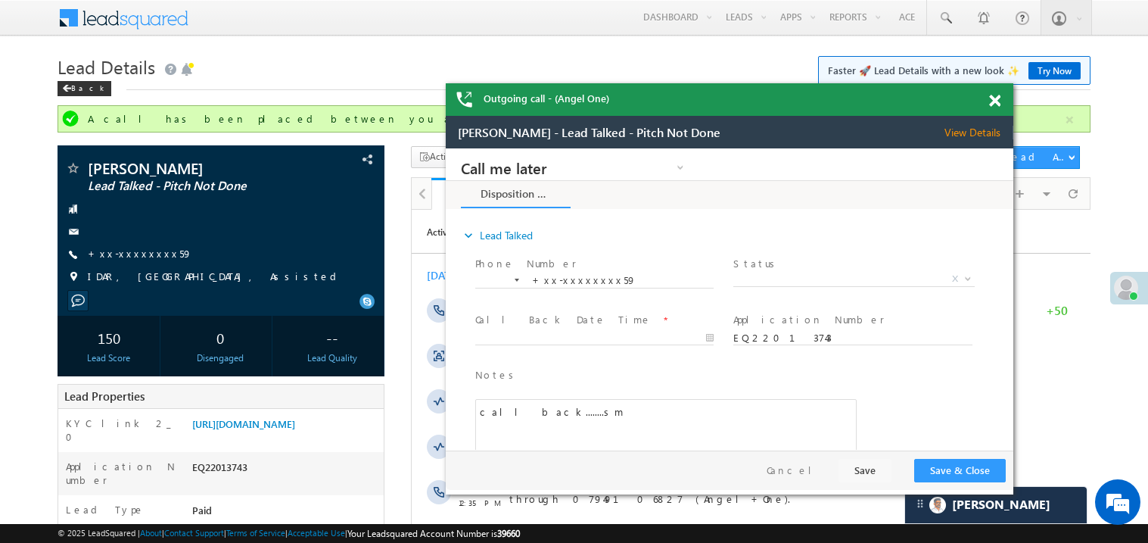
click at [994, 99] on span at bounding box center [994, 101] width 11 height 13
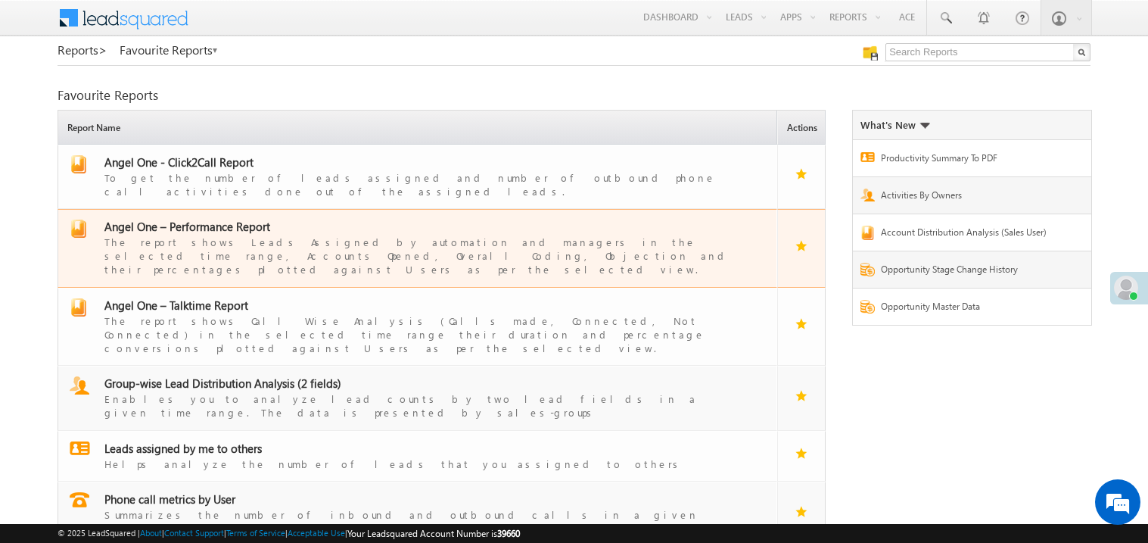
click at [198, 219] on span "Angel One – Performance Report" at bounding box center [187, 226] width 166 height 15
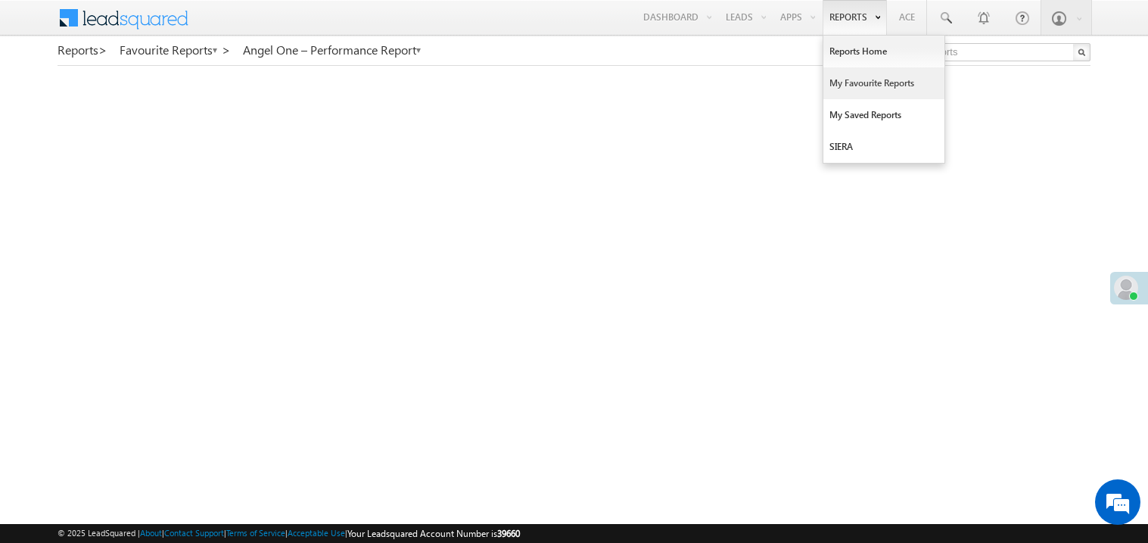
click at [841, 79] on link "My Favourite Reports" at bounding box center [884, 83] width 121 height 32
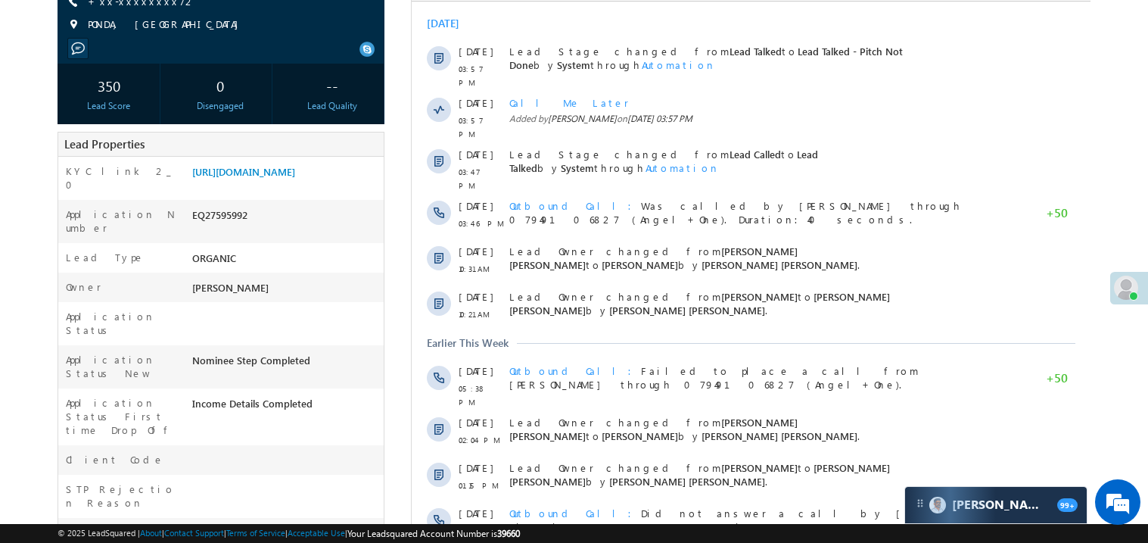
click at [727, 171] on div "Lead Stage changed from Lead Called to Lead Talked by System through Automation" at bounding box center [758, 166] width 498 height 51
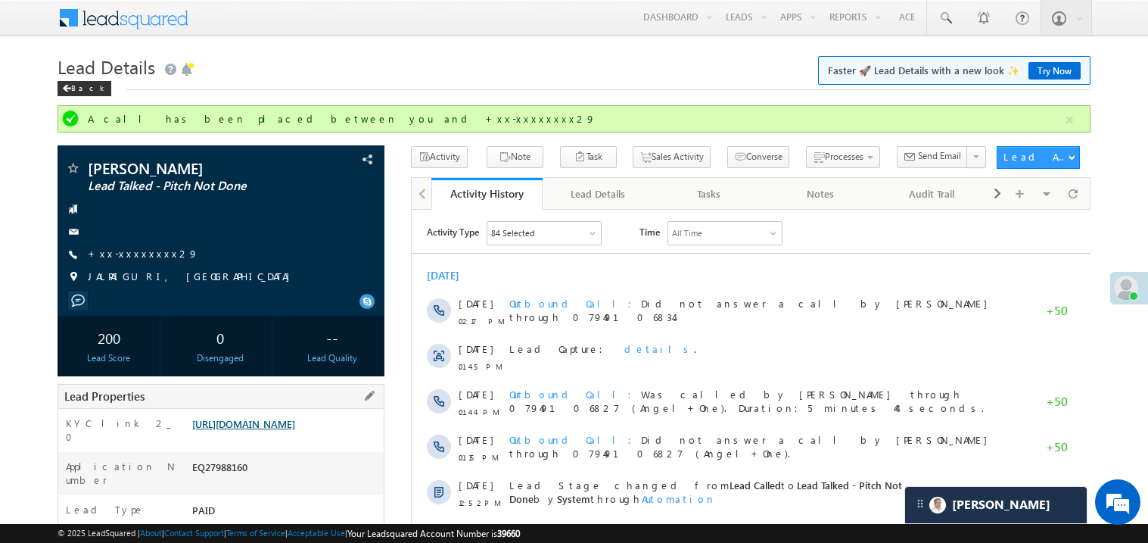
click at [283, 430] on link "https://angelbroking1-pk3em7sa.customui-test.leadsquared.com?leadId=f03bb08e-79…" at bounding box center [243, 423] width 103 height 13
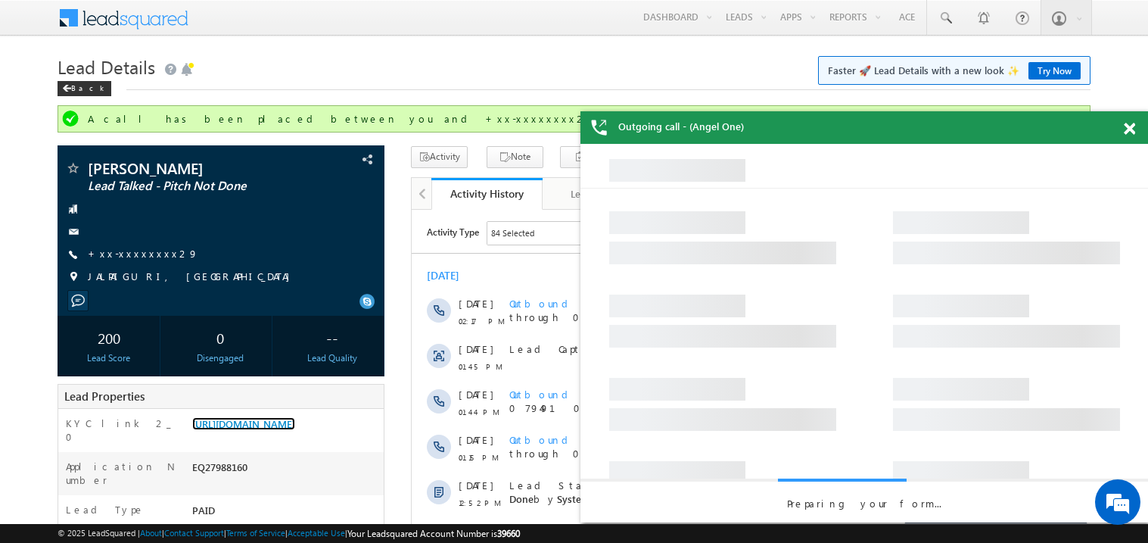
click at [1129, 125] on span at bounding box center [1129, 129] width 11 height 13
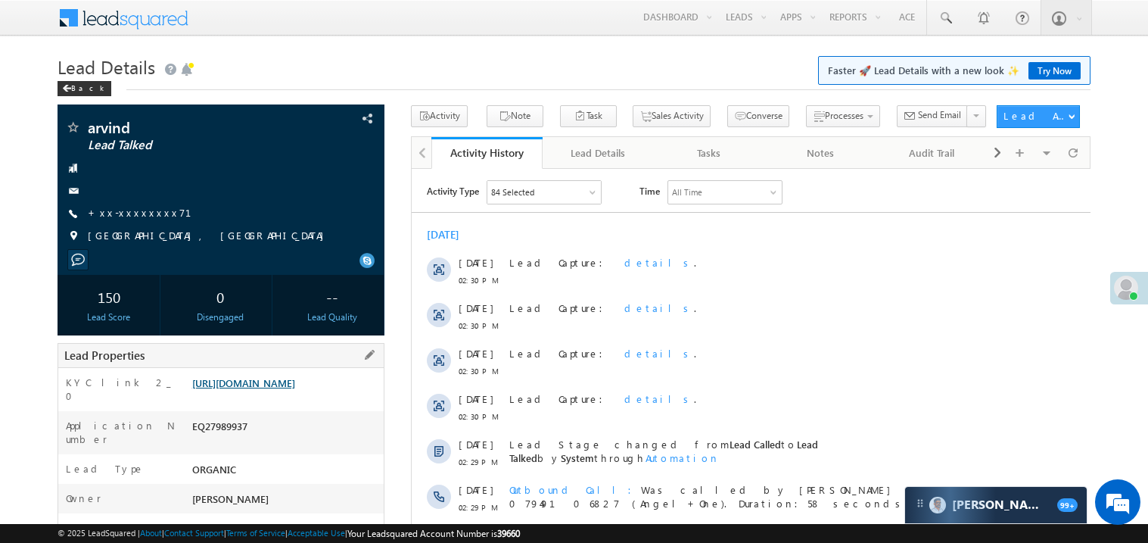
click at [278, 378] on link "[URL][DOMAIN_NAME]" at bounding box center [243, 382] width 103 height 13
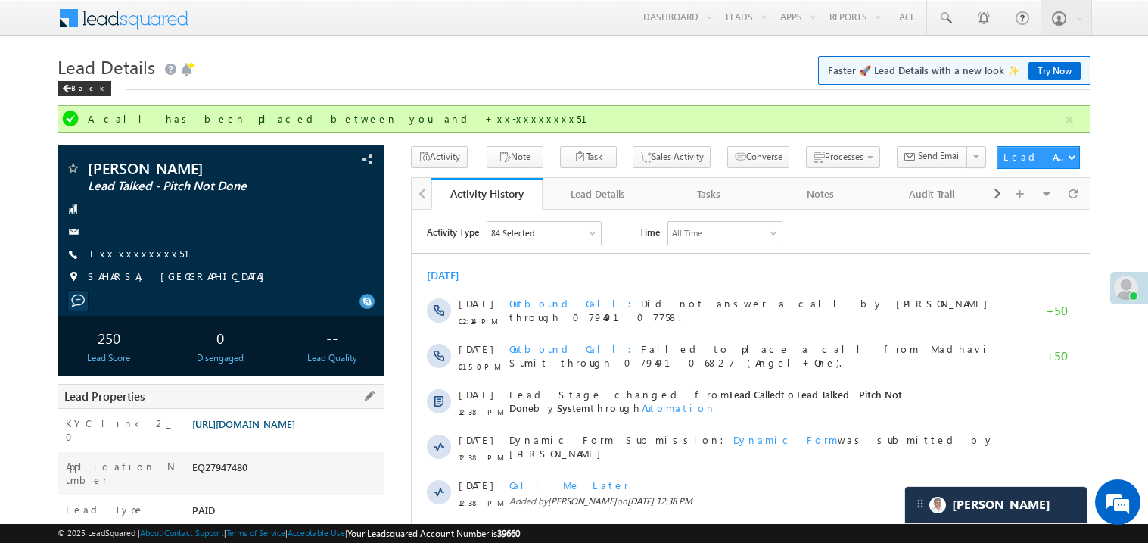
click at [291, 430] on link "https://angelbroking1-pk3em7sa.customui-test.leadsquared.com?leadId=97037f14-88…" at bounding box center [243, 423] width 103 height 13
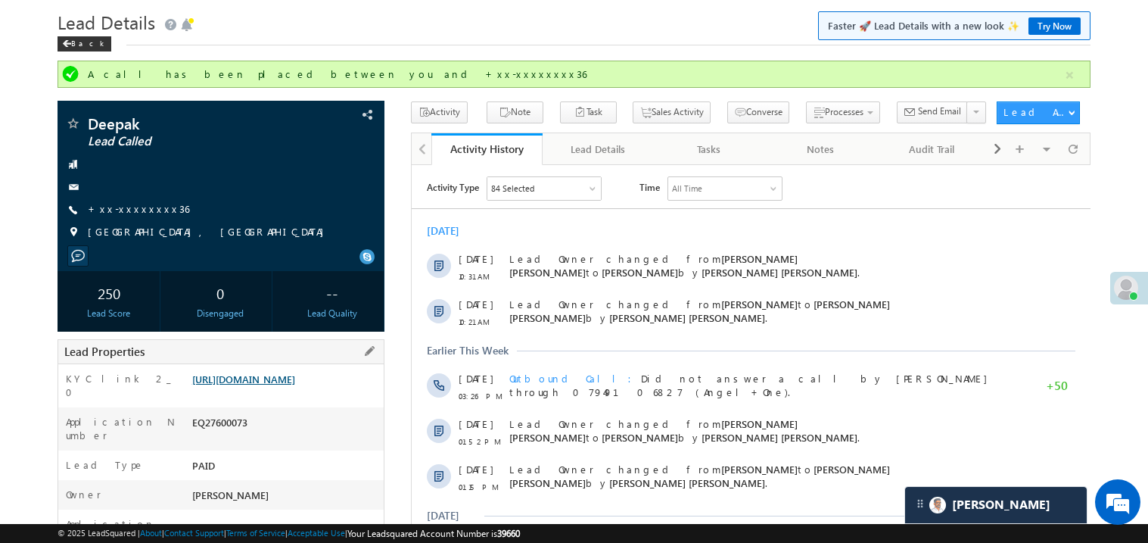
click at [290, 385] on link "https://angelbroking1-pk3em7sa.customui-test.leadsquared.com?leadId=a5f7a41a-8e…" at bounding box center [243, 378] width 103 height 13
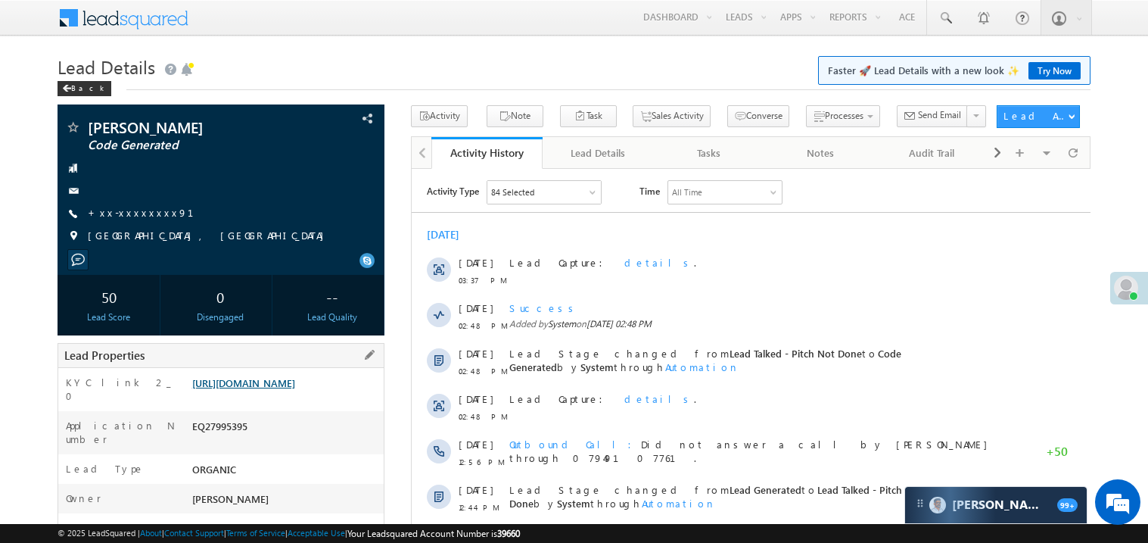
click at [277, 389] on link "https://angelbroking1-pk3em7sa.customui-test.leadsquared.com?leadId=f63eaaf4-8f…" at bounding box center [243, 382] width 103 height 13
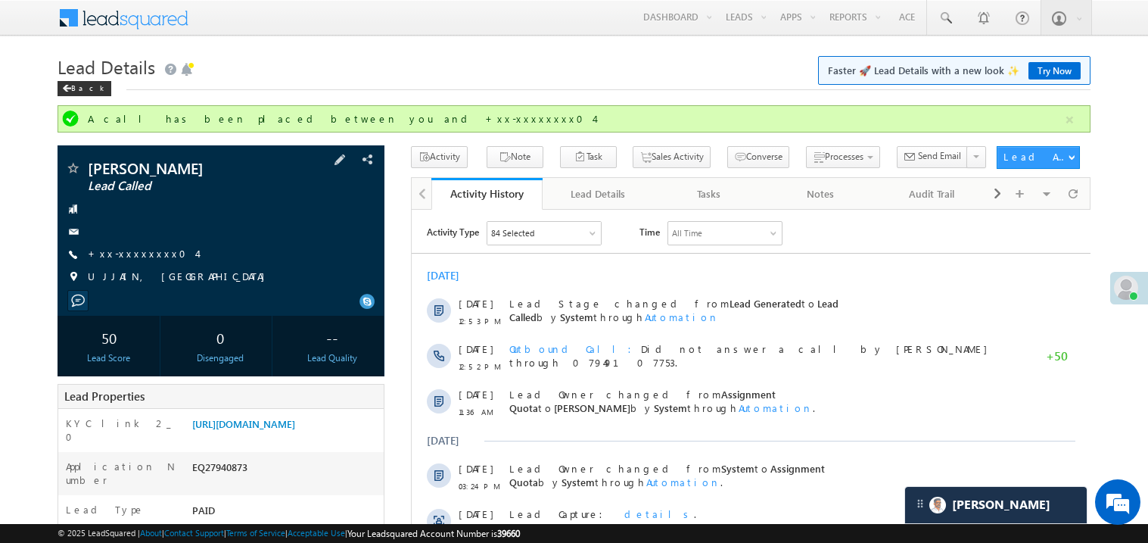
click at [143, 260] on span "+xx-xxxxxxxx04" at bounding box center [142, 254] width 109 height 15
click at [143, 259] on link "+xx-xxxxxxxx04" at bounding box center [142, 253] width 109 height 13
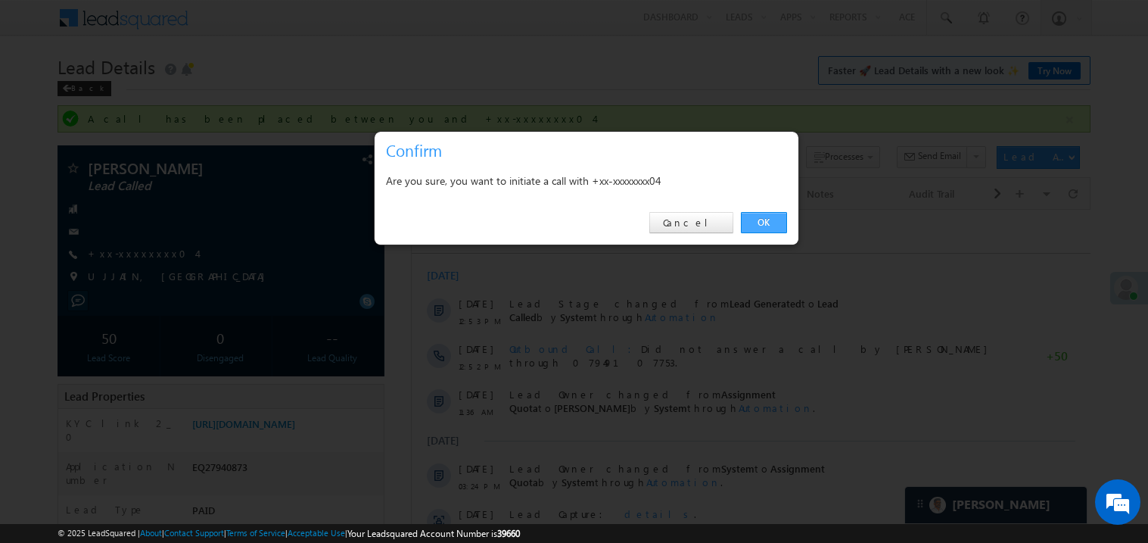
click at [764, 219] on link "OK" at bounding box center [764, 222] width 46 height 21
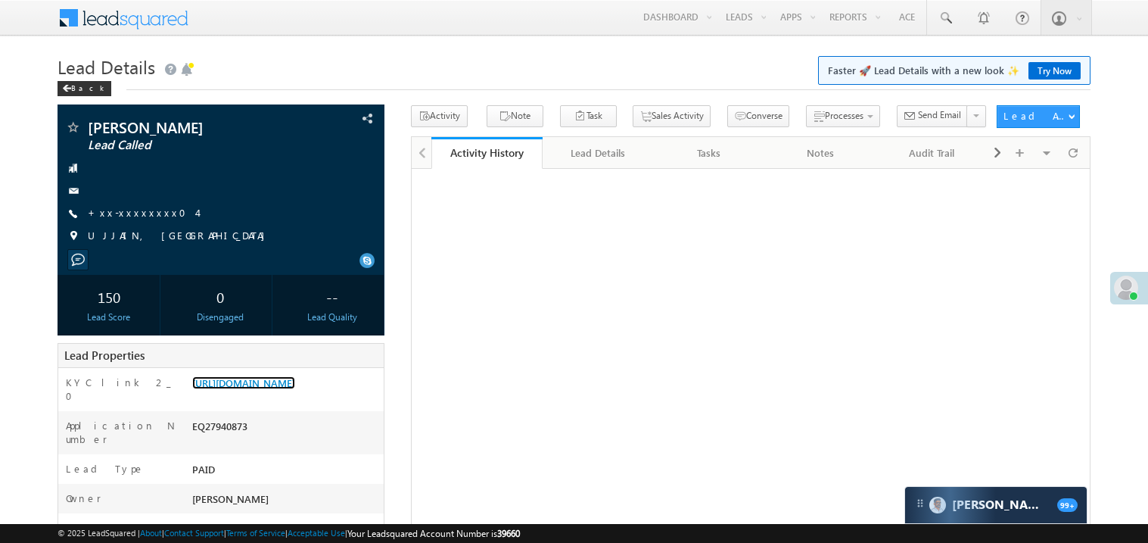
click at [284, 389] on link "https://angelbroking1-pk3em7sa.customui-test.leadsquared.com?leadId=c8fe1257-05…" at bounding box center [243, 382] width 103 height 13
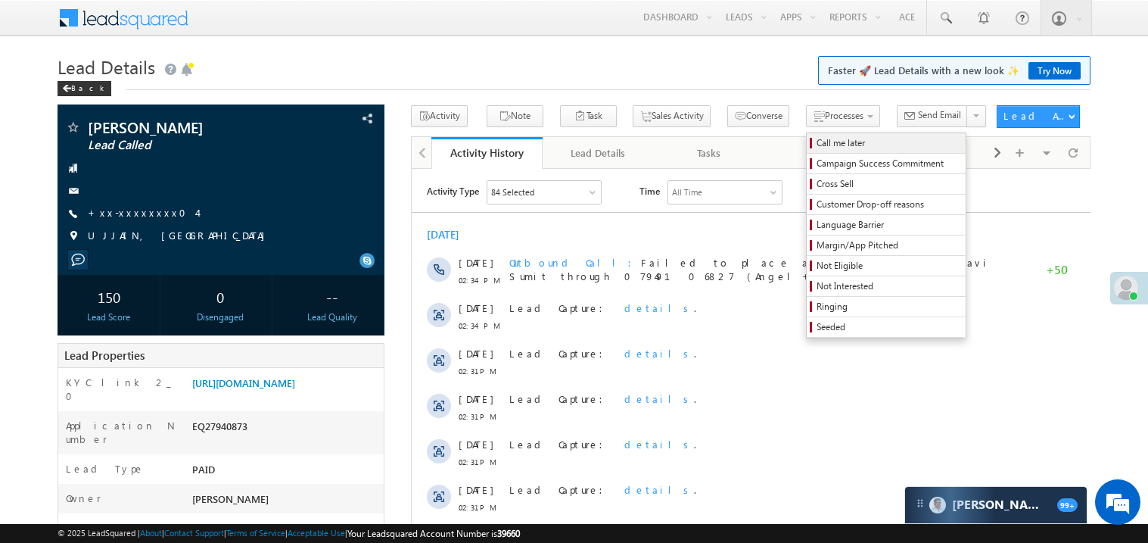
click at [817, 141] on span "Call me later" at bounding box center [889, 143] width 144 height 14
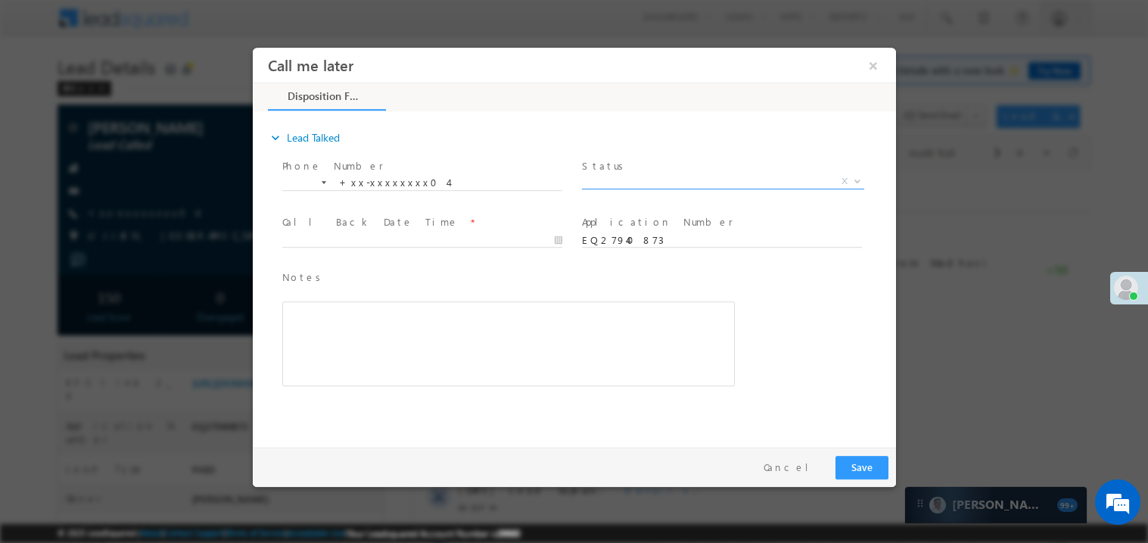
click at [636, 179] on span "X" at bounding box center [722, 180] width 282 height 15
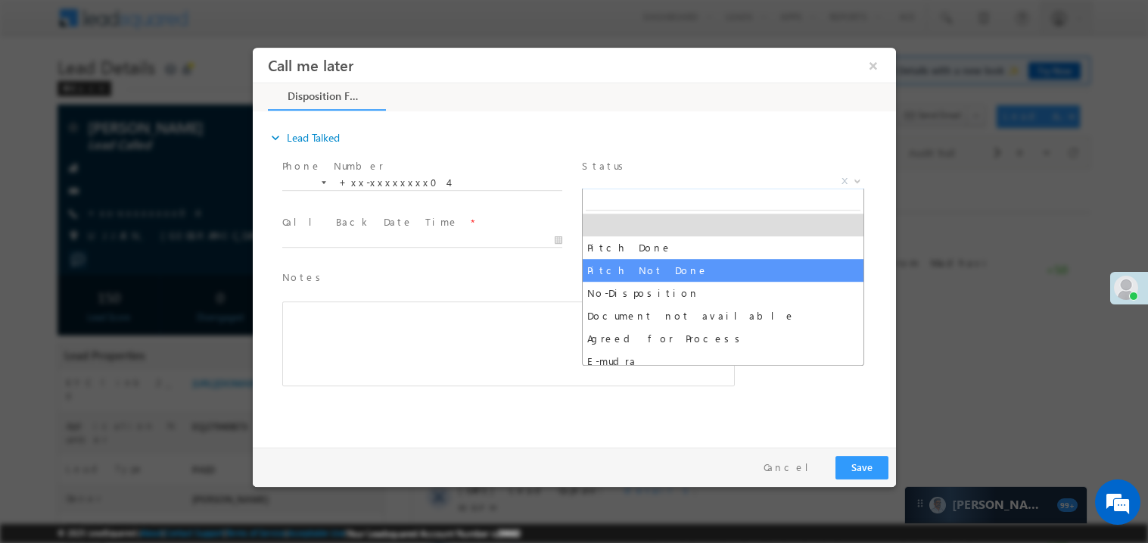
select select "Pitch Not Done"
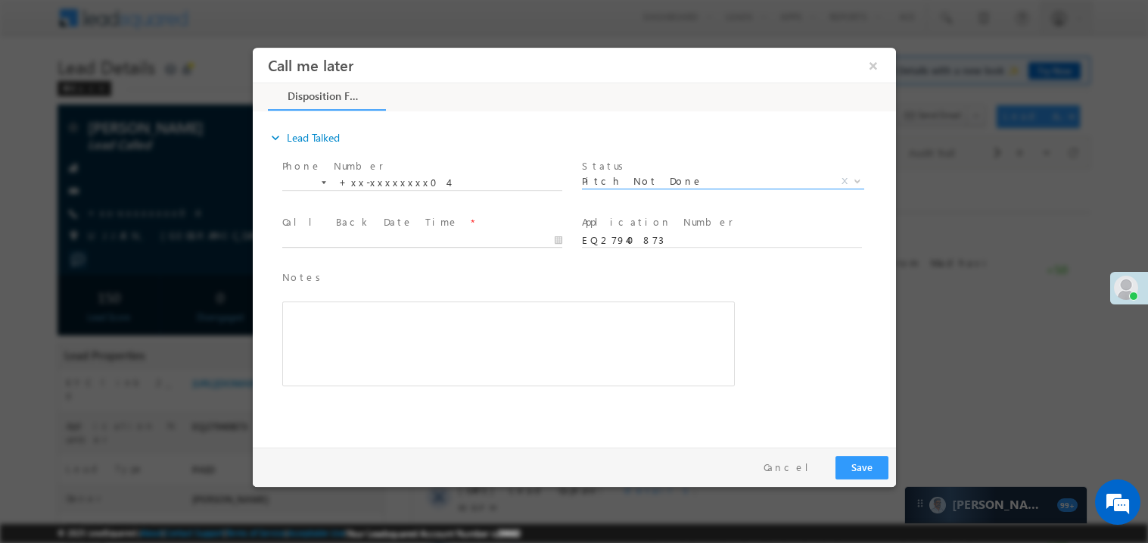
click at [342, 245] on body "Call me later ×" at bounding box center [573, 243] width 643 height 393
type input "08/29/25 4:21 PM"
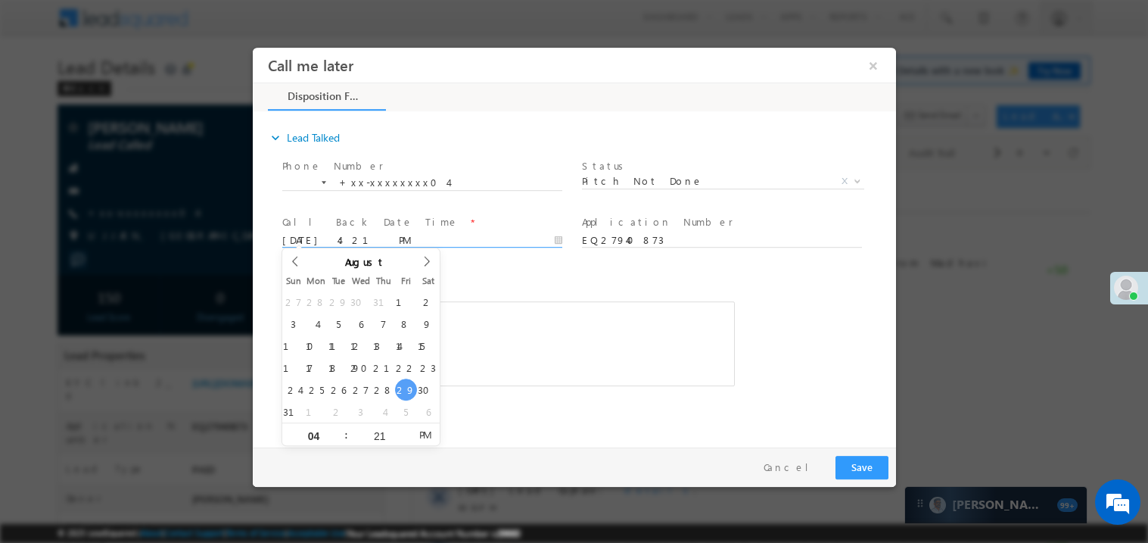
click at [508, 350] on div "Rich Text Editor, 40788eee-0fb2-11ec-a811-0adc8a9d82c2__tab1__section1__Notes__…" at bounding box center [508, 342] width 453 height 85
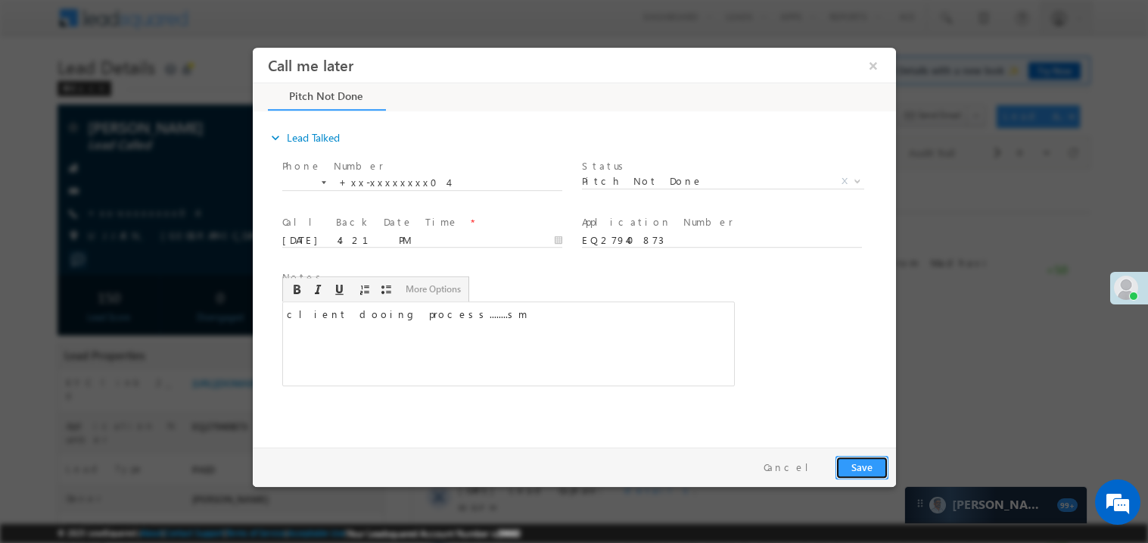
click at [866, 461] on button "Save" at bounding box center [861, 466] width 53 height 23
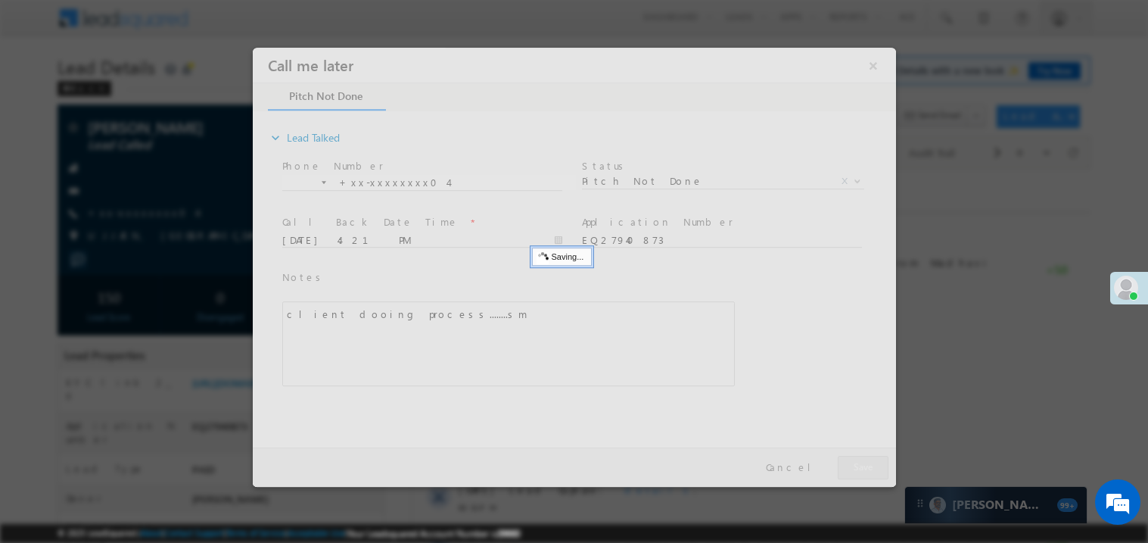
click at [866, 461] on div at bounding box center [573, 266] width 643 height 439
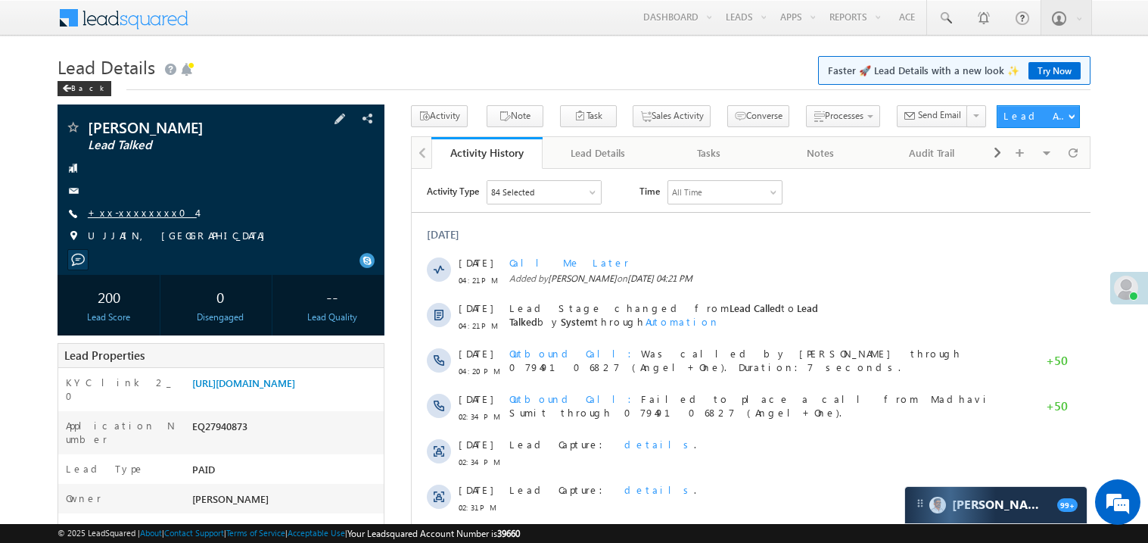
click at [139, 219] on link "+xx-xxxxxxxx04" at bounding box center [142, 212] width 109 height 13
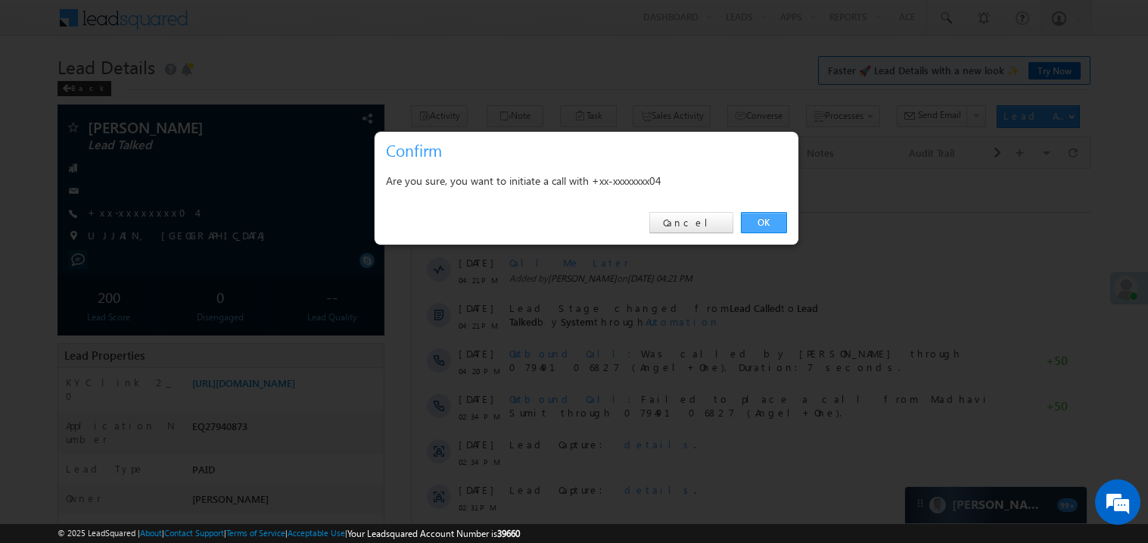
click at [766, 215] on link "OK" at bounding box center [764, 222] width 46 height 21
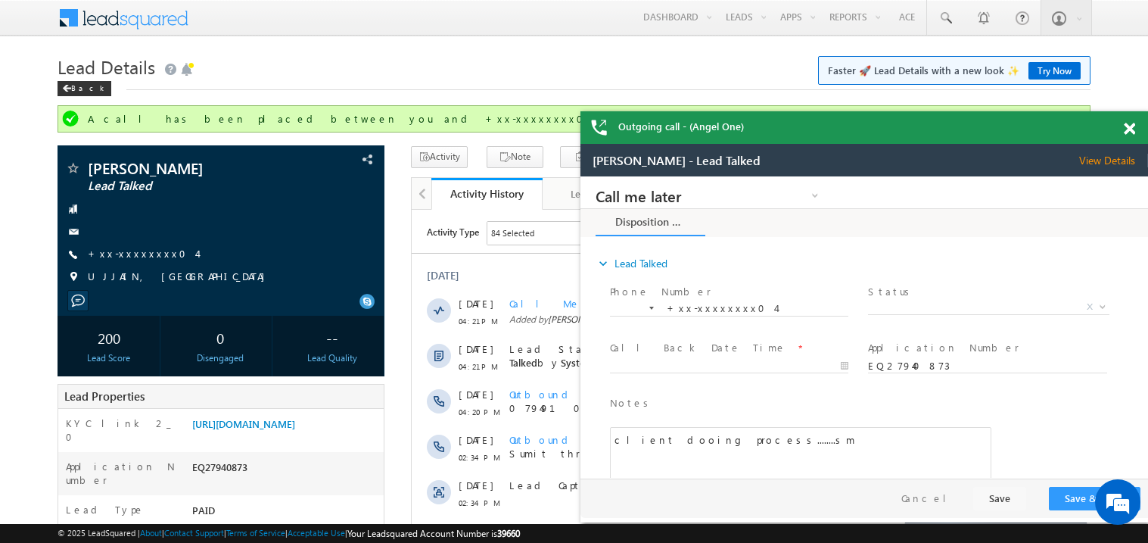
click at [1132, 126] on span at bounding box center [1129, 129] width 11 height 13
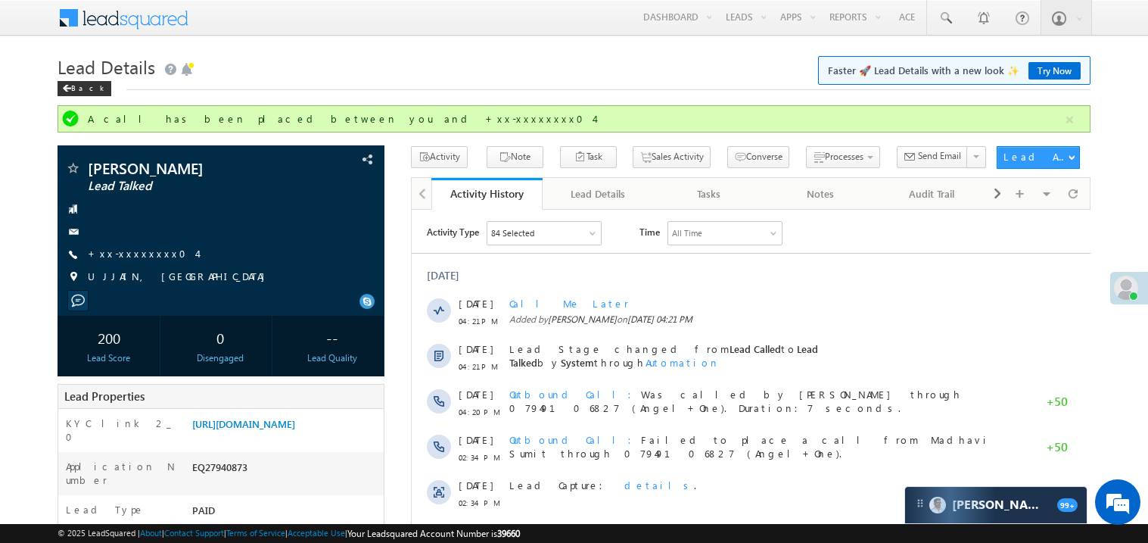
click at [478, 102] on div "Lead Details Faster 🚀 Lead Details with a new look ✨ Try Now Back" at bounding box center [574, 78] width 1033 height 54
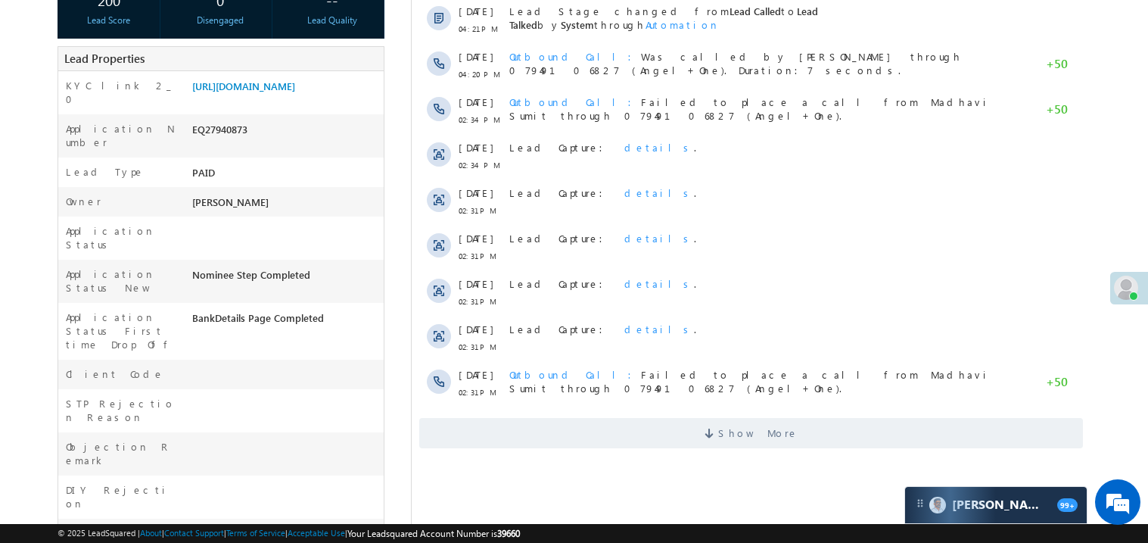
scroll to position [363, 0]
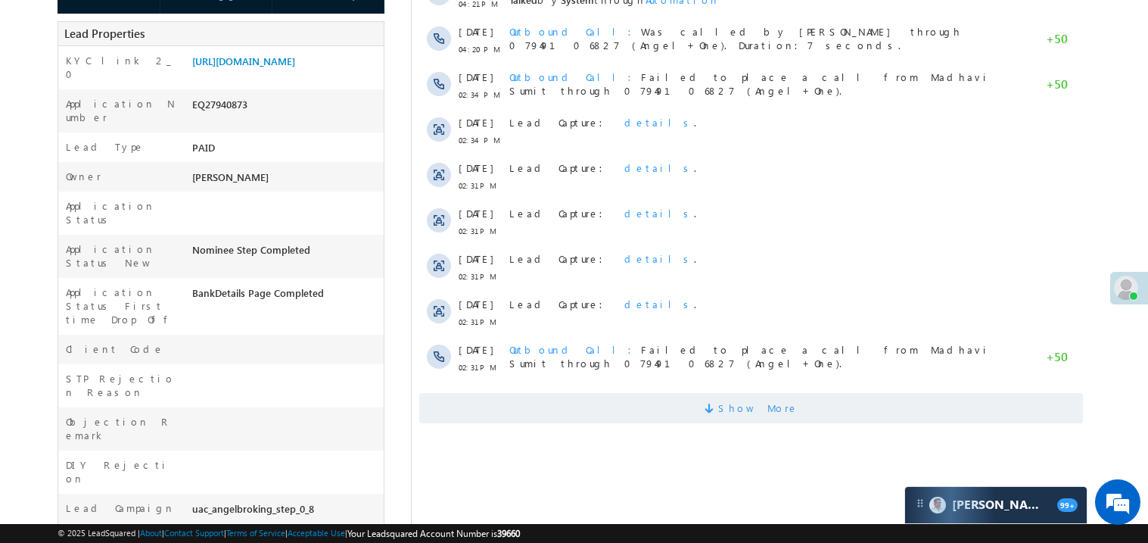
click at [655, 403] on span "Show More" at bounding box center [751, 408] width 664 height 30
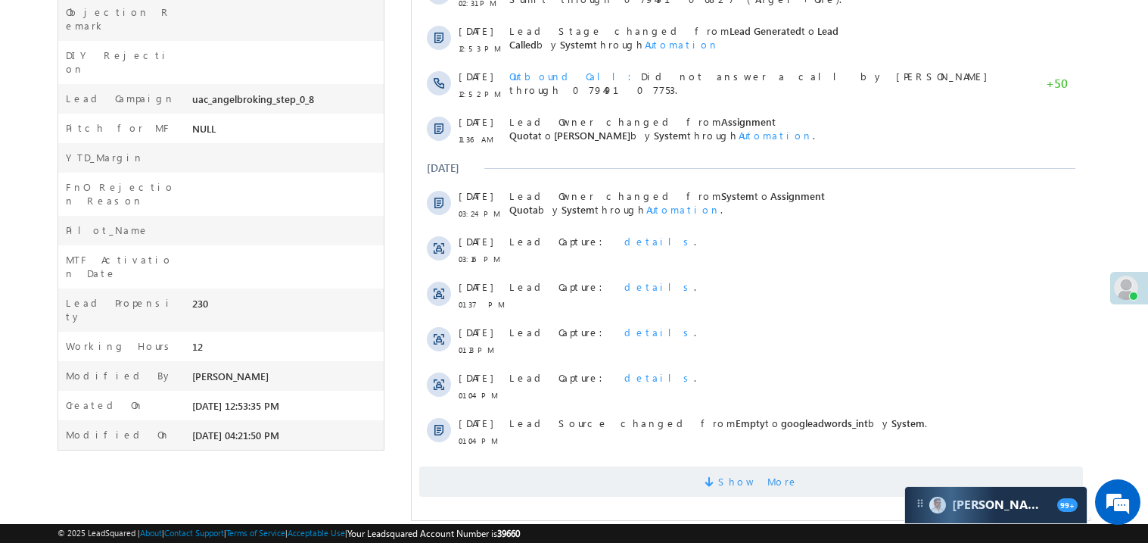
scroll to position [787, 0]
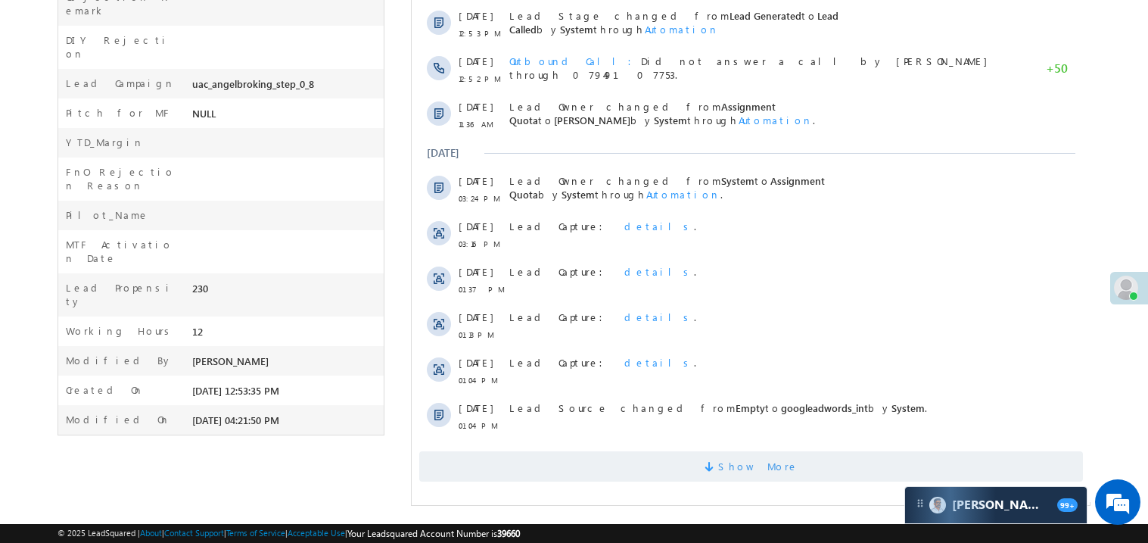
click at [674, 464] on span "Show More" at bounding box center [751, 466] width 664 height 30
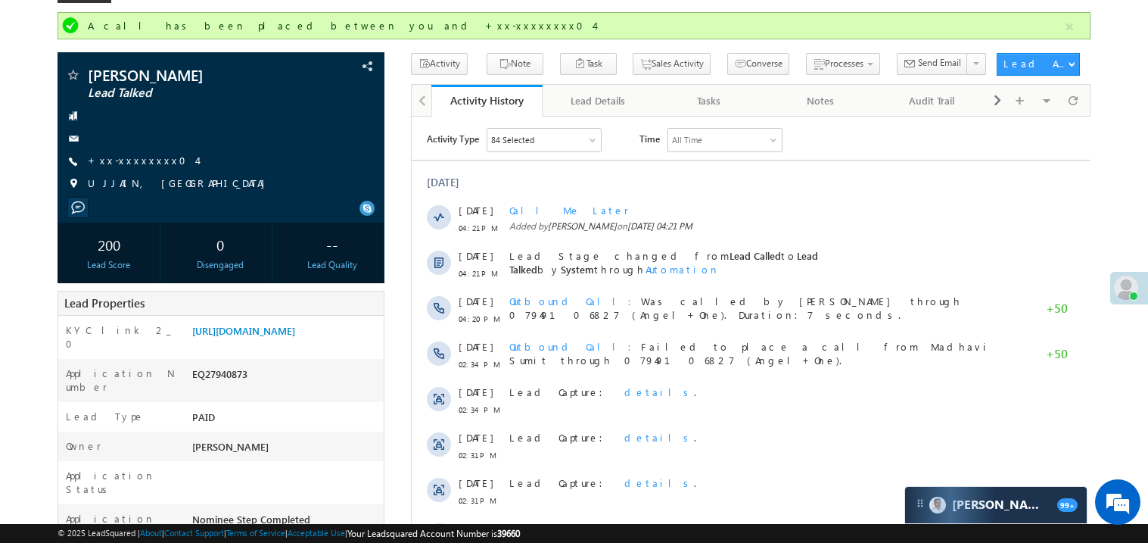
scroll to position [0, 0]
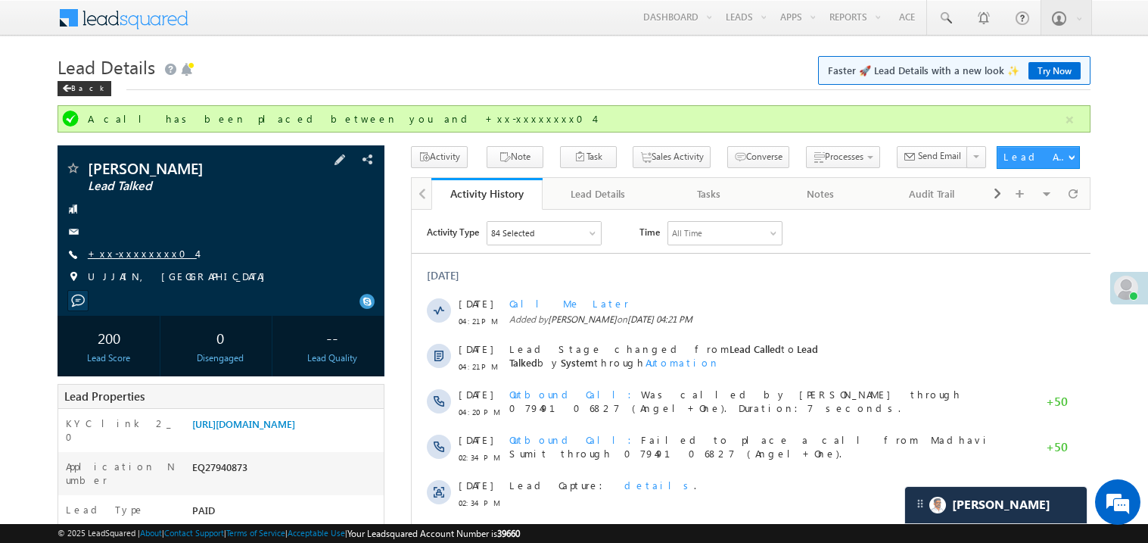
click at [136, 257] on link "+xx-xxxxxxxx04" at bounding box center [142, 253] width 109 height 13
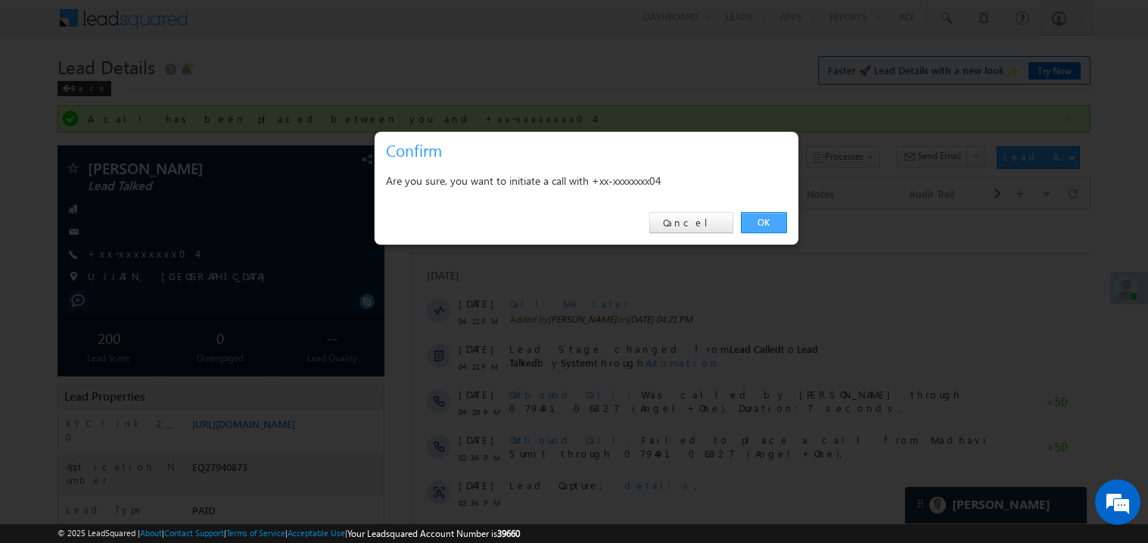
click at [761, 219] on link "OK" at bounding box center [764, 222] width 46 height 21
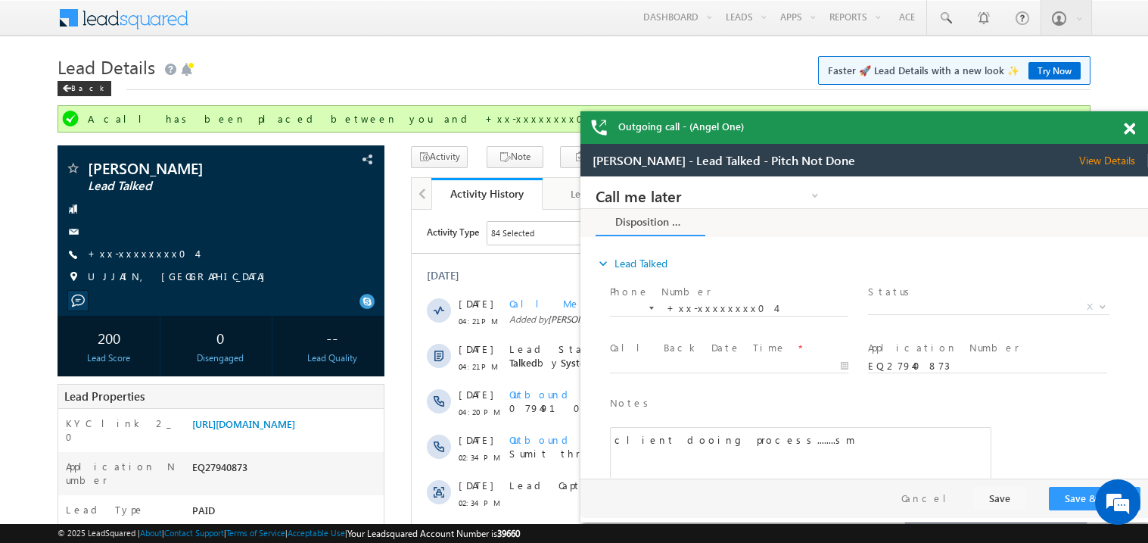
click at [1132, 125] on span at bounding box center [1129, 129] width 11 height 13
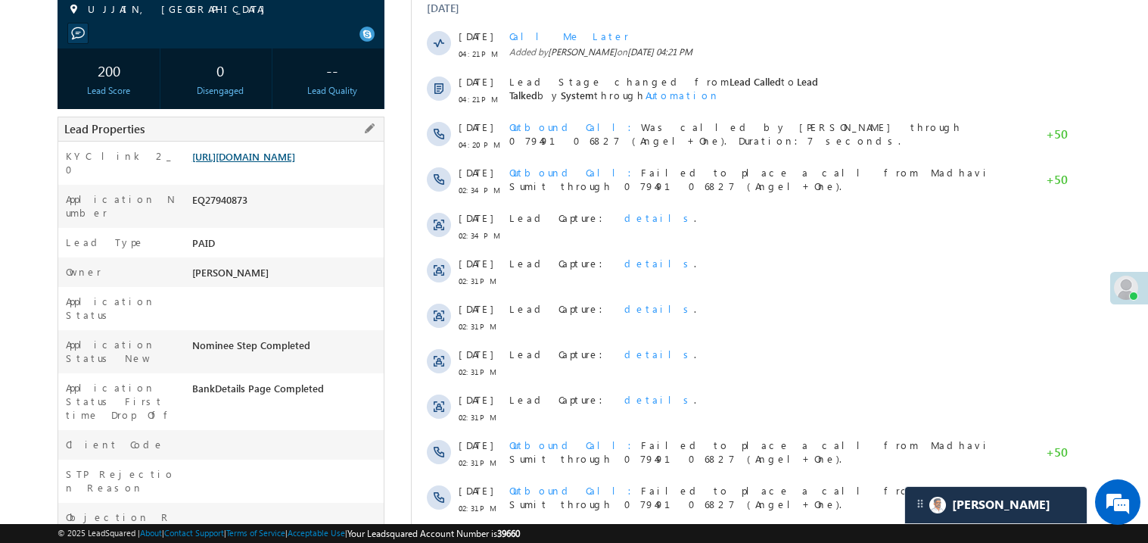
scroll to position [272, 0]
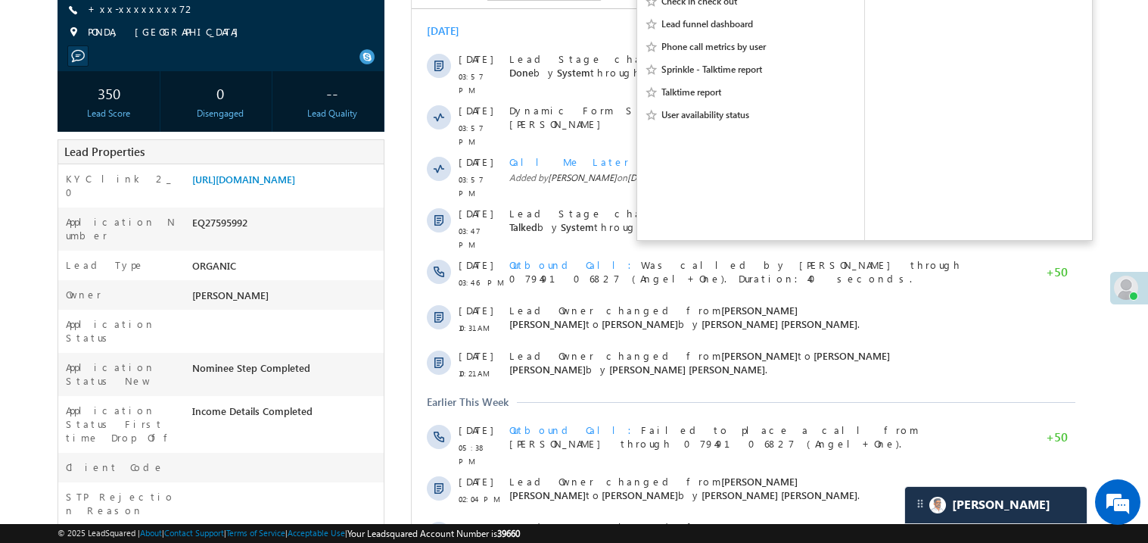
scroll to position [211, 0]
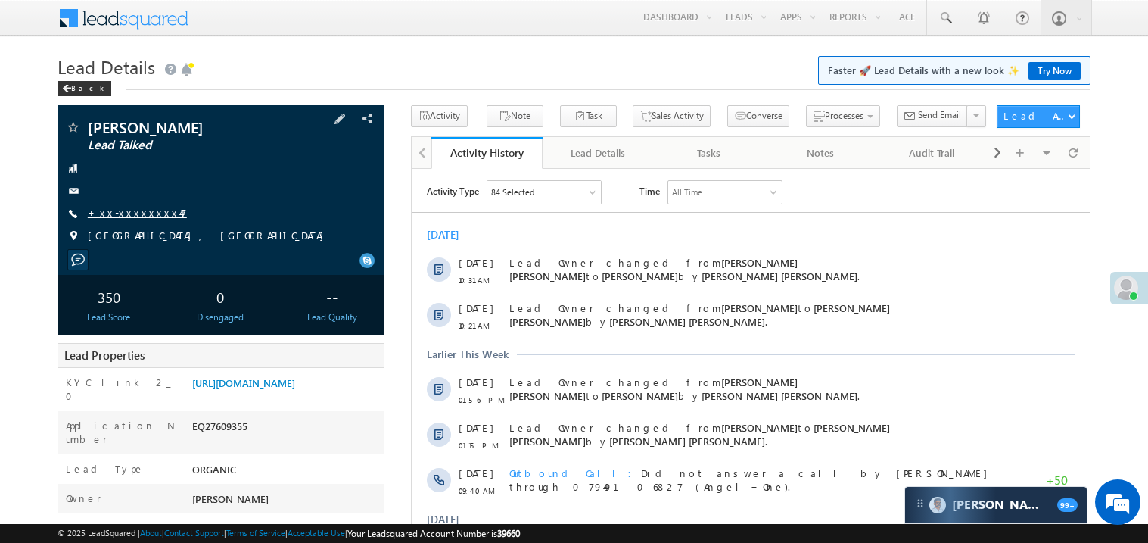
click at [139, 211] on link "+xx-xxxxxxxx47" at bounding box center [137, 212] width 99 height 13
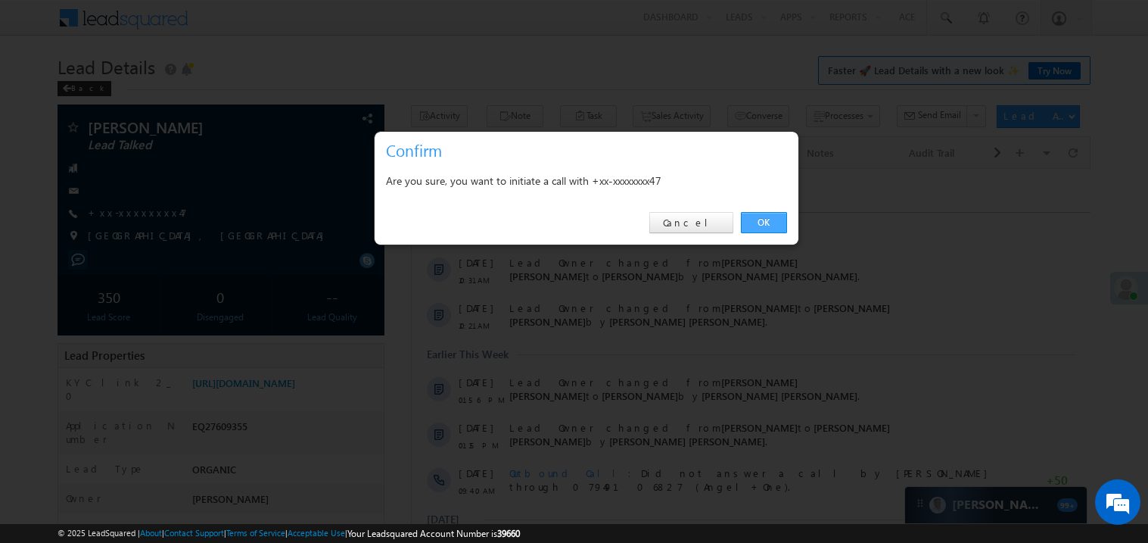
click at [764, 217] on link "OK" at bounding box center [764, 222] width 46 height 21
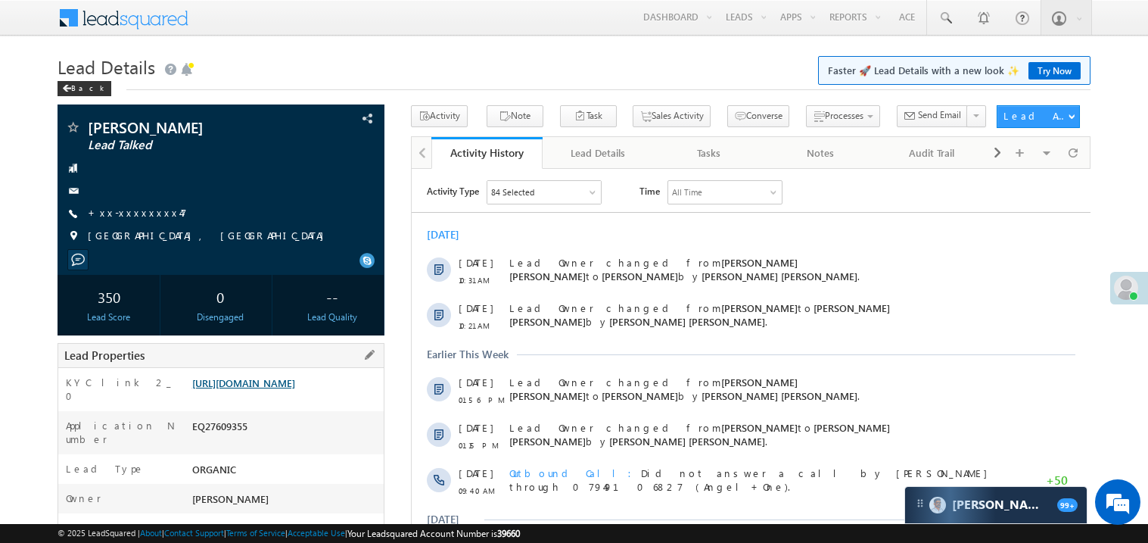
click at [287, 387] on link "https://angelbroking1-pk3em7sa.customui-test.leadsquared.com?leadId=4263f4d7-0a…" at bounding box center [243, 382] width 103 height 13
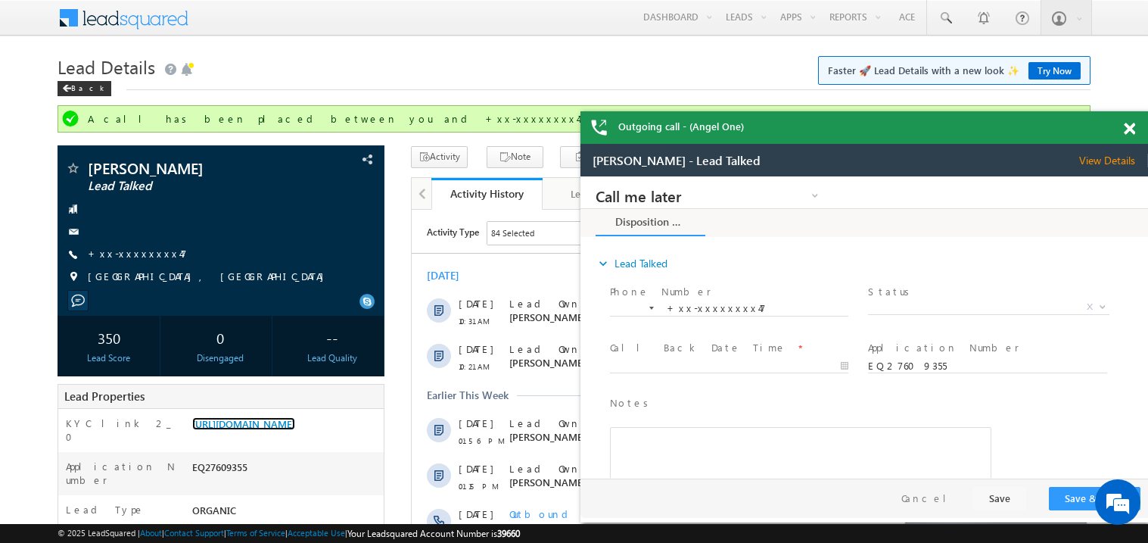
click at [1129, 123] on span at bounding box center [1129, 129] width 11 height 13
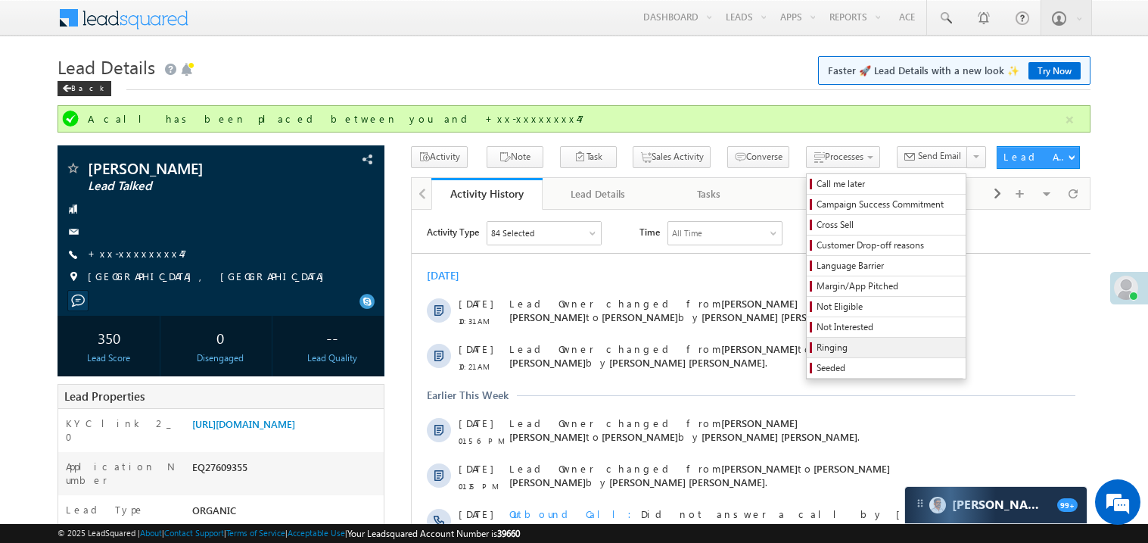
click at [822, 348] on span "Ringing" at bounding box center [889, 348] width 144 height 14
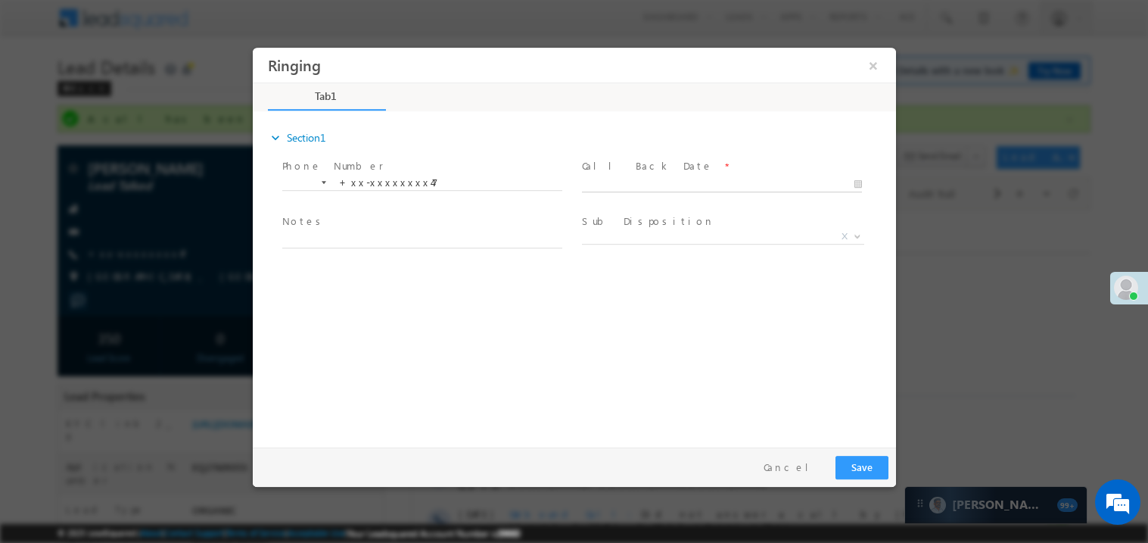
click at [643, 185] on body "Ringing ×" at bounding box center [573, 243] width 643 height 393
type input "08/29/25 4:33 PM"
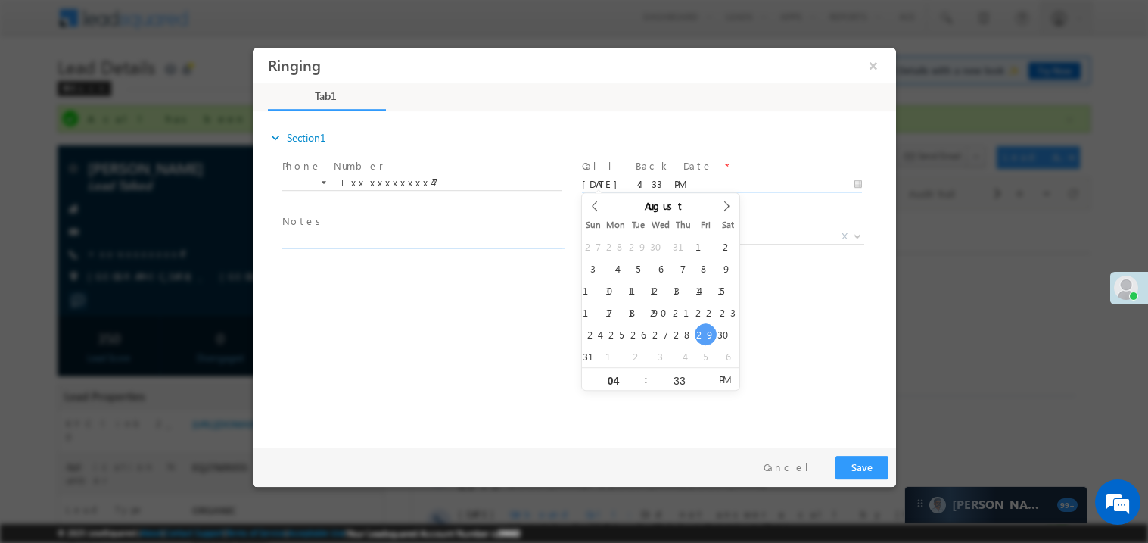
click at [410, 238] on textarea at bounding box center [422, 238] width 280 height 17
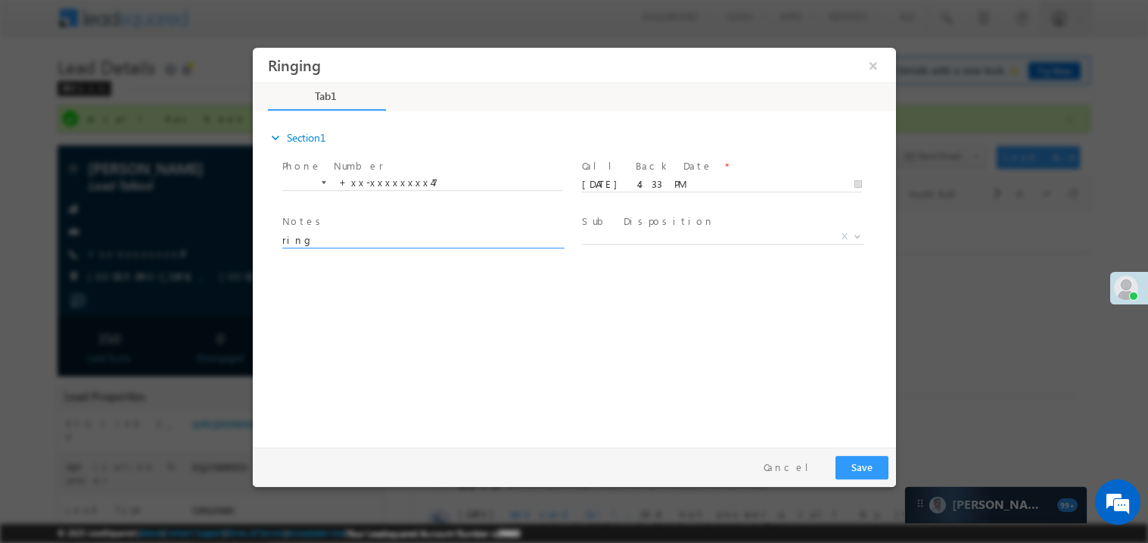
type textarea "ring"
click at [862, 469] on button "Save" at bounding box center [861, 466] width 53 height 23
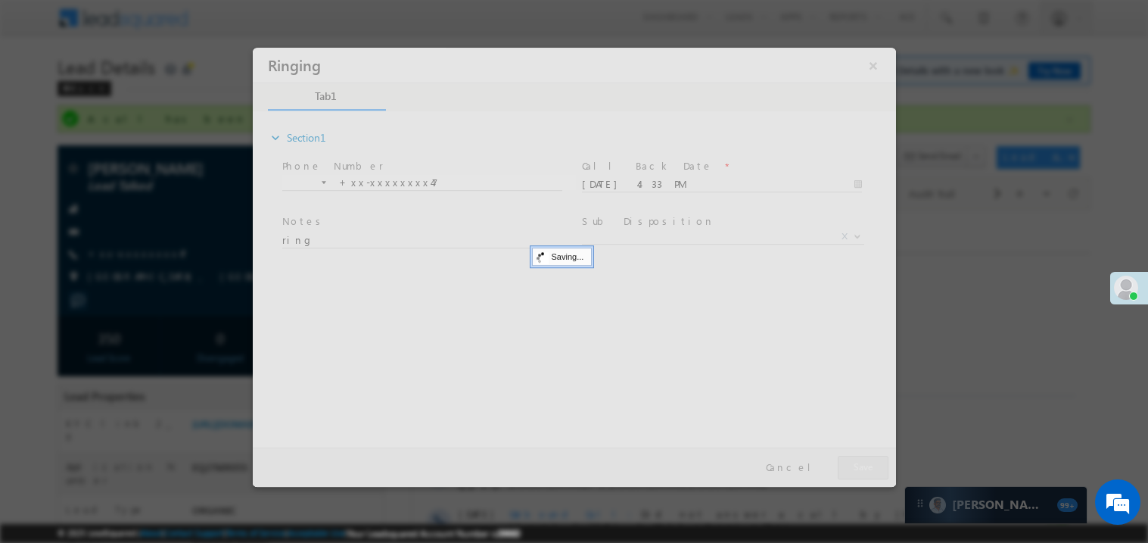
click at [862, 469] on div at bounding box center [573, 266] width 643 height 439
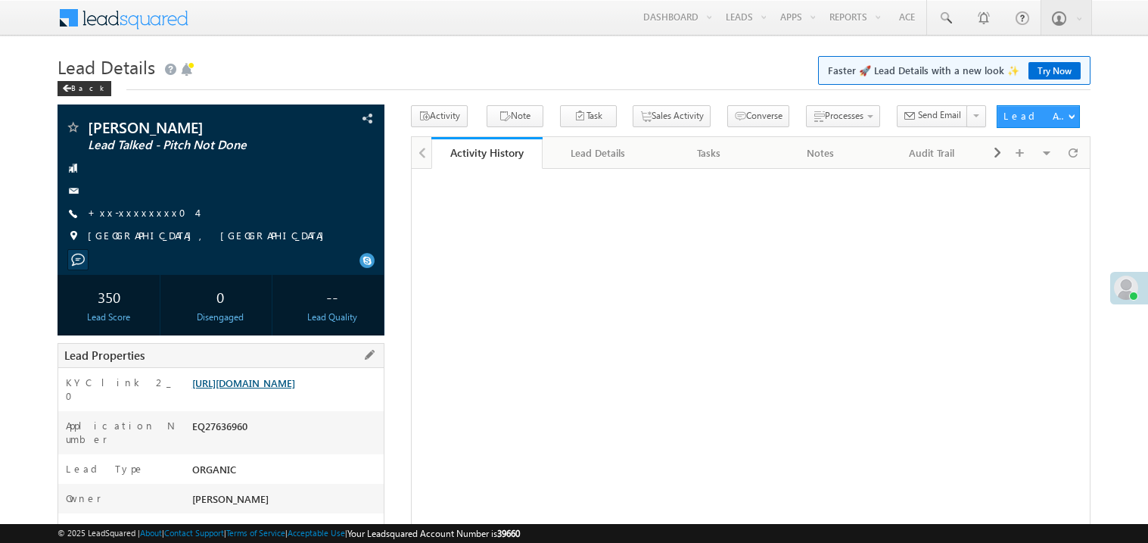
click at [295, 389] on link "https://angelbroking1-pk3em7sa.customui-test.leadsquared.com?leadId=7759d474-ec…" at bounding box center [243, 382] width 103 height 13
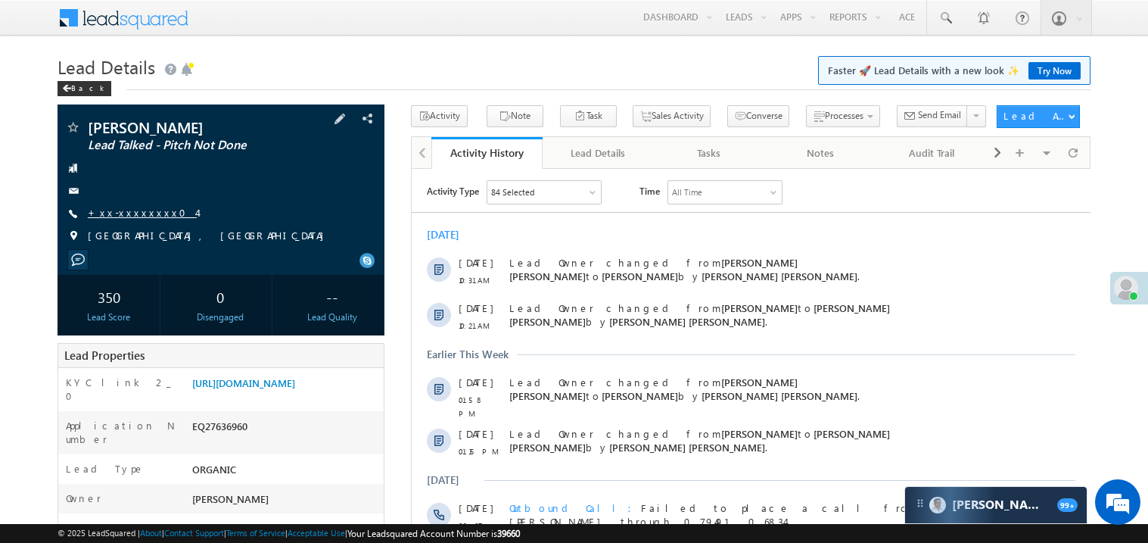
click at [143, 208] on link "+xx-xxxxxxxx04" at bounding box center [142, 212] width 109 height 13
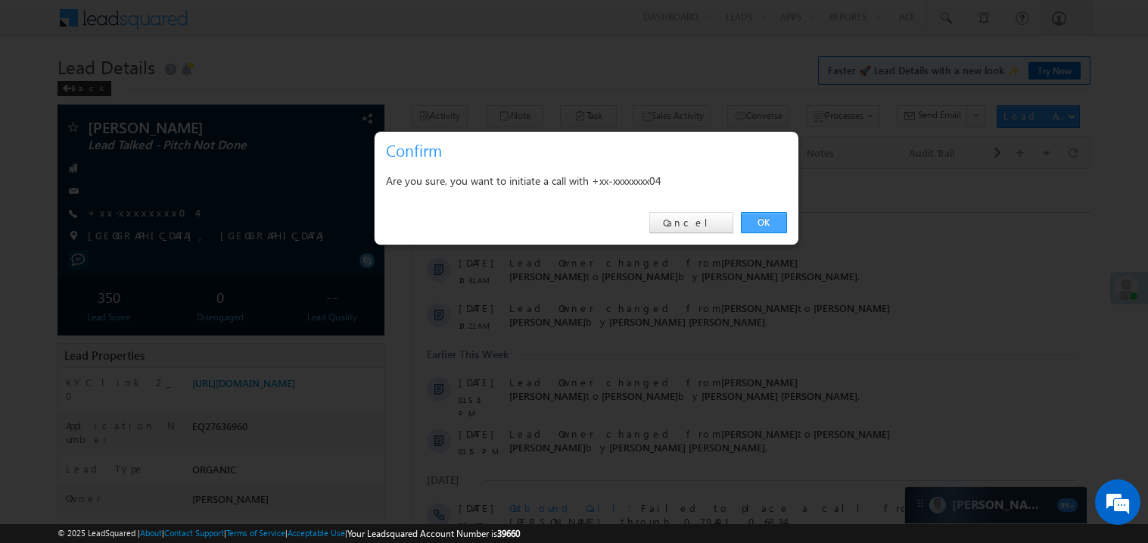
click at [756, 226] on link "OK" at bounding box center [764, 222] width 46 height 21
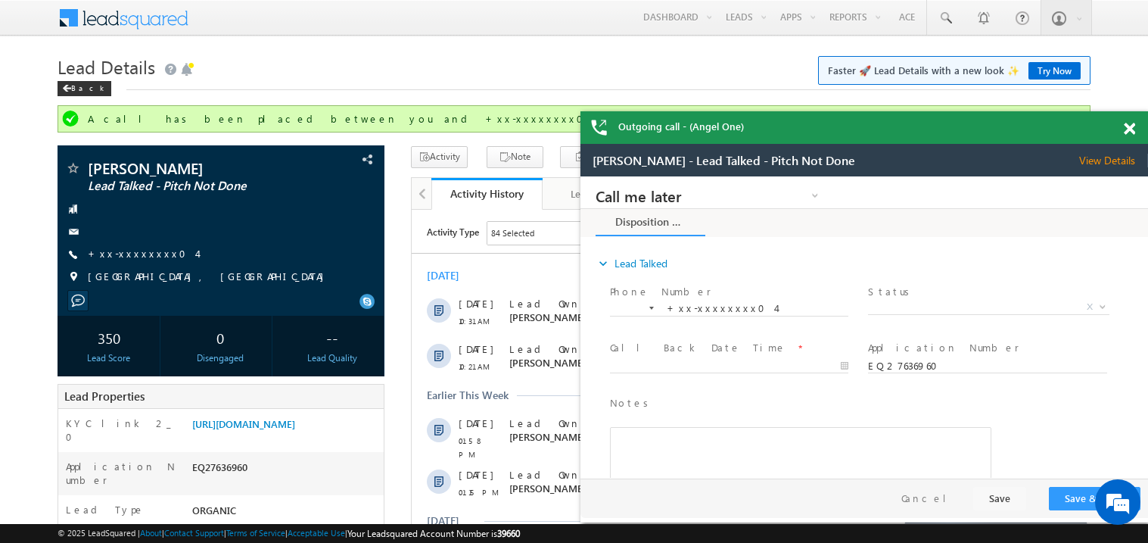
click at [1131, 128] on span at bounding box center [1129, 129] width 11 height 13
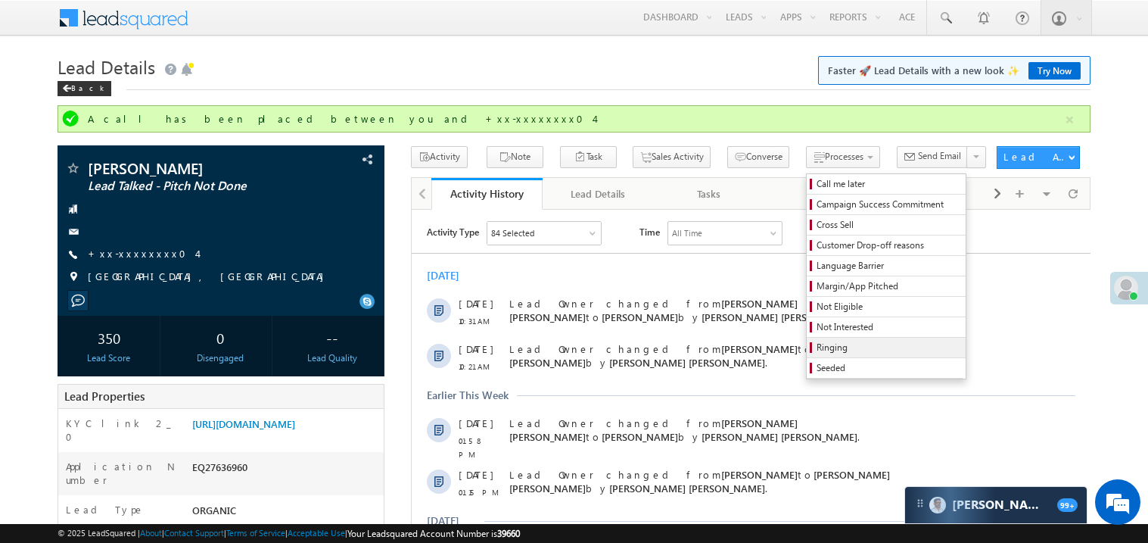
click at [827, 354] on span "Ringing" at bounding box center [889, 348] width 144 height 14
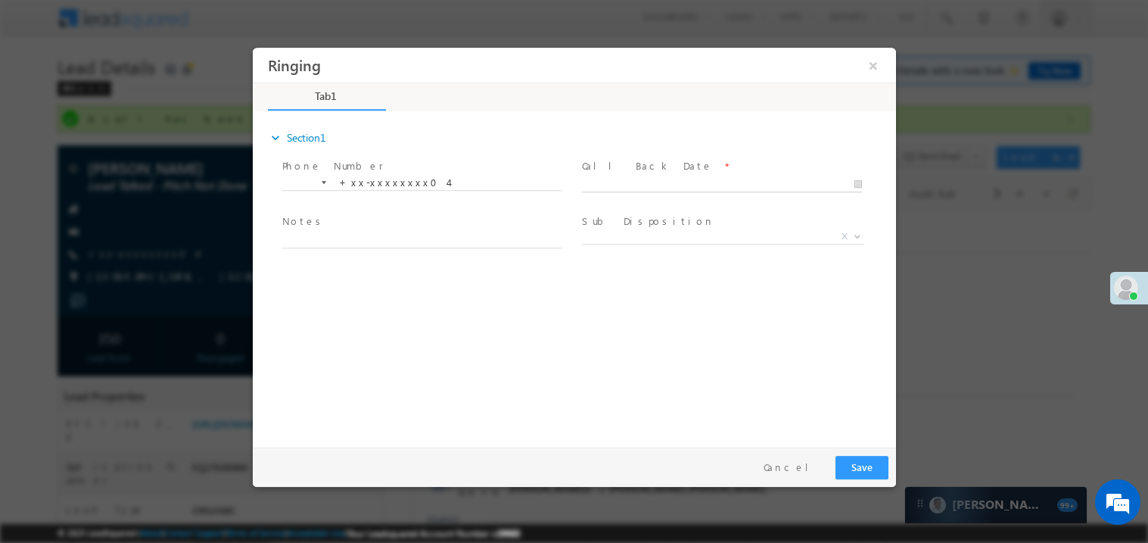
click at [639, 185] on body "Ringing ×" at bounding box center [573, 243] width 643 height 393
type input "08/29/25 4:35 PM"
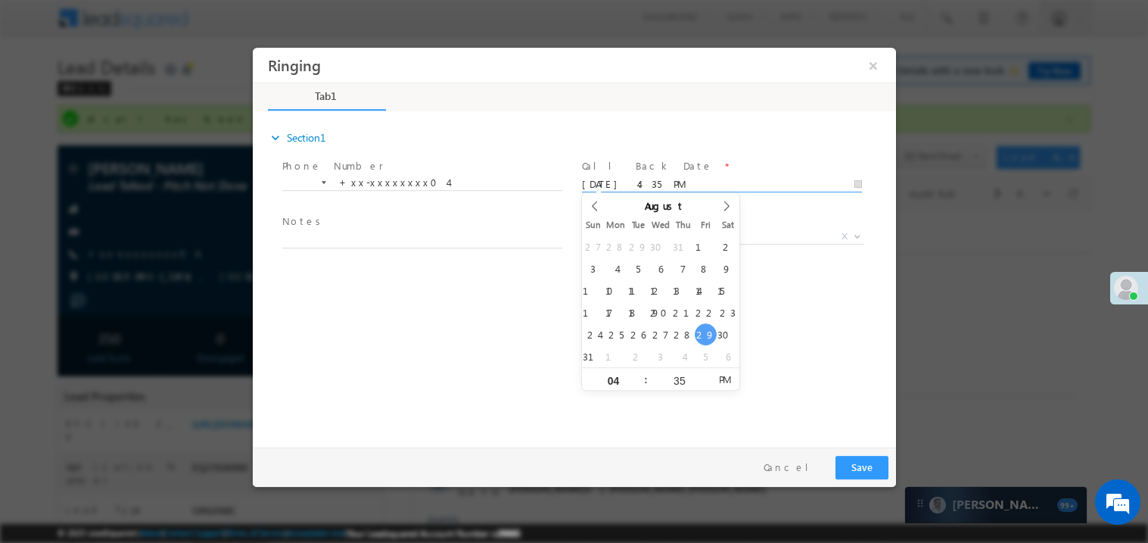
click at [422, 228] on span "Notes *" at bounding box center [421, 221] width 279 height 17
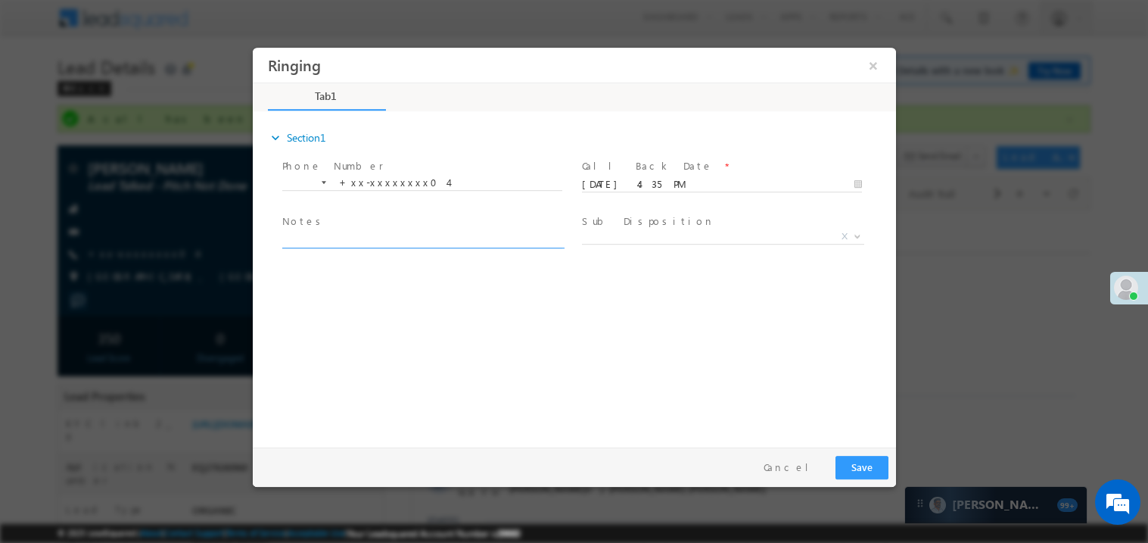
click at [381, 237] on textarea at bounding box center [422, 238] width 280 height 17
type textarea "ring"
click at [858, 458] on button "Save" at bounding box center [861, 466] width 53 height 23
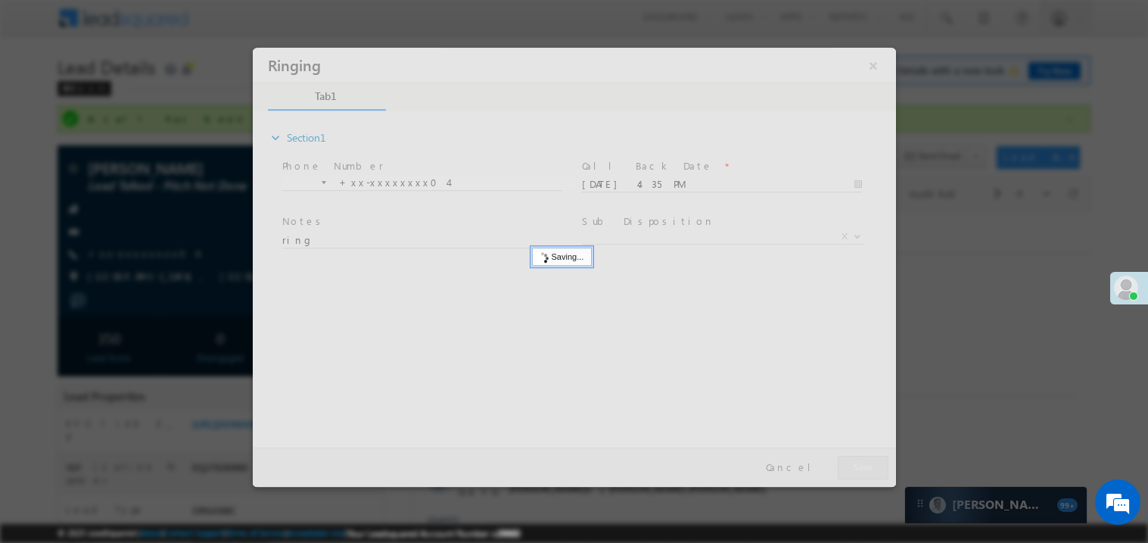
click at [858, 458] on div at bounding box center [573, 266] width 643 height 439
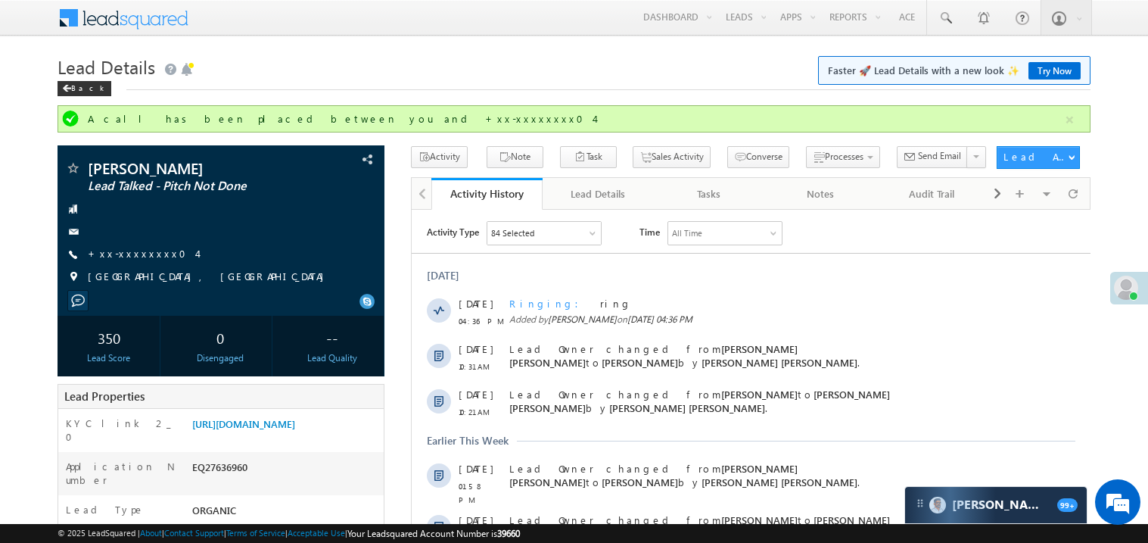
click at [747, 287] on div "play pause stop mute unmute max volume repeat repeat off X" at bounding box center [750, 536] width 679 height 553
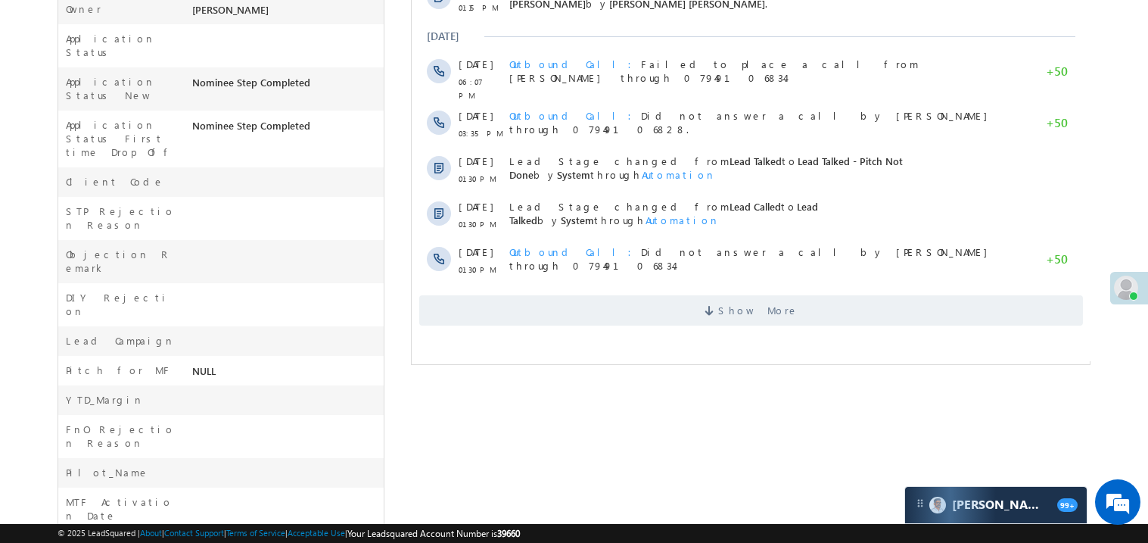
scroll to position [575, 0]
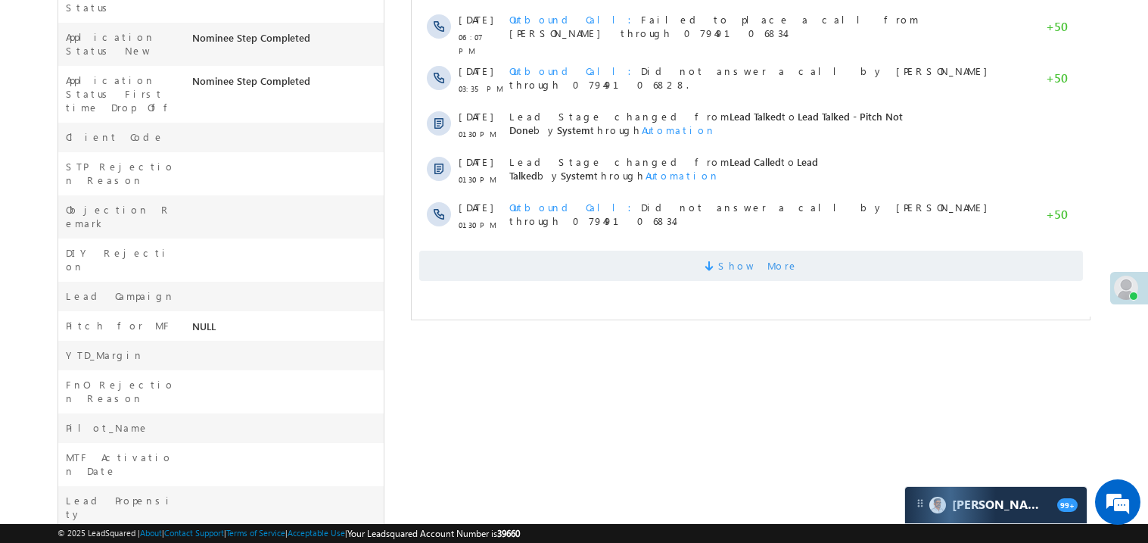
click at [669, 251] on span "Show More" at bounding box center [751, 266] width 664 height 30
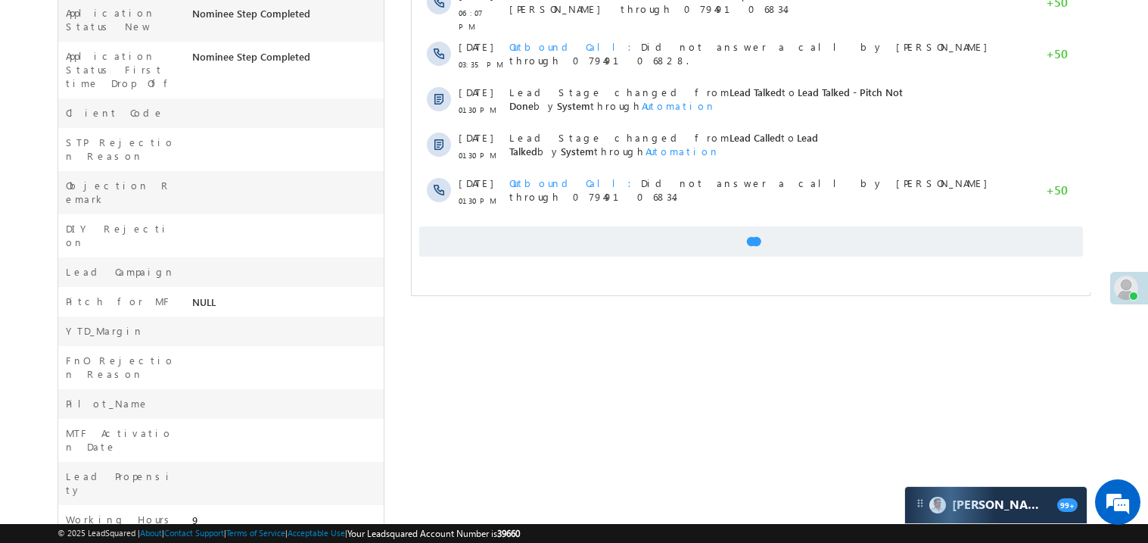
scroll to position [602, 0]
click at [684, 223] on span "Show More" at bounding box center [751, 238] width 664 height 30
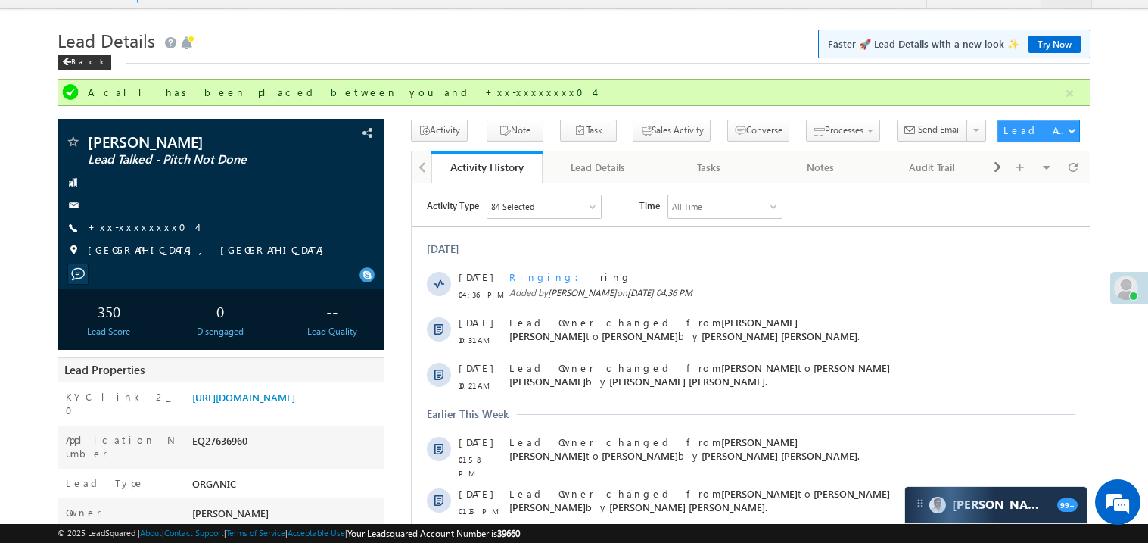
scroll to position [0, 0]
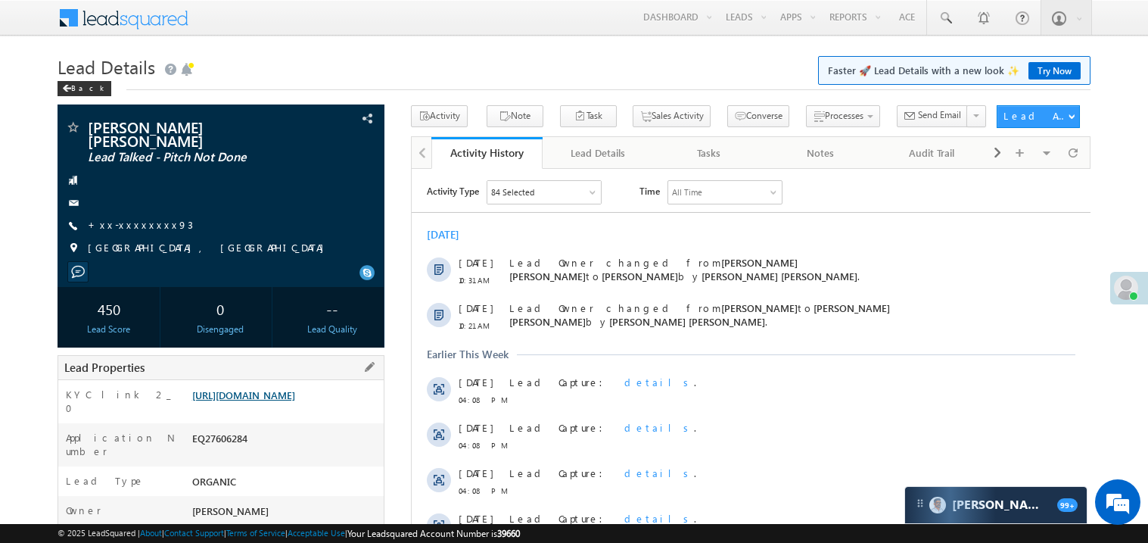
click at [295, 401] on link "[URL][DOMAIN_NAME]" at bounding box center [243, 394] width 103 height 13
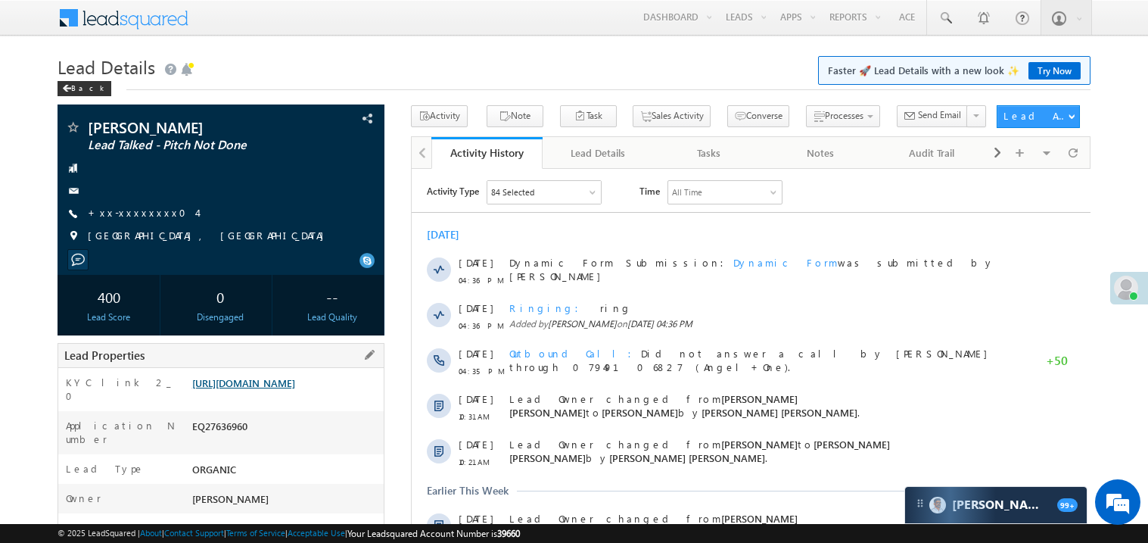
click at [285, 389] on link "[URL][DOMAIN_NAME]" at bounding box center [243, 382] width 103 height 13
click at [289, 389] on link "[URL][DOMAIN_NAME]" at bounding box center [243, 382] width 103 height 13
click at [291, 389] on link "[URL][DOMAIN_NAME]" at bounding box center [243, 382] width 103 height 13
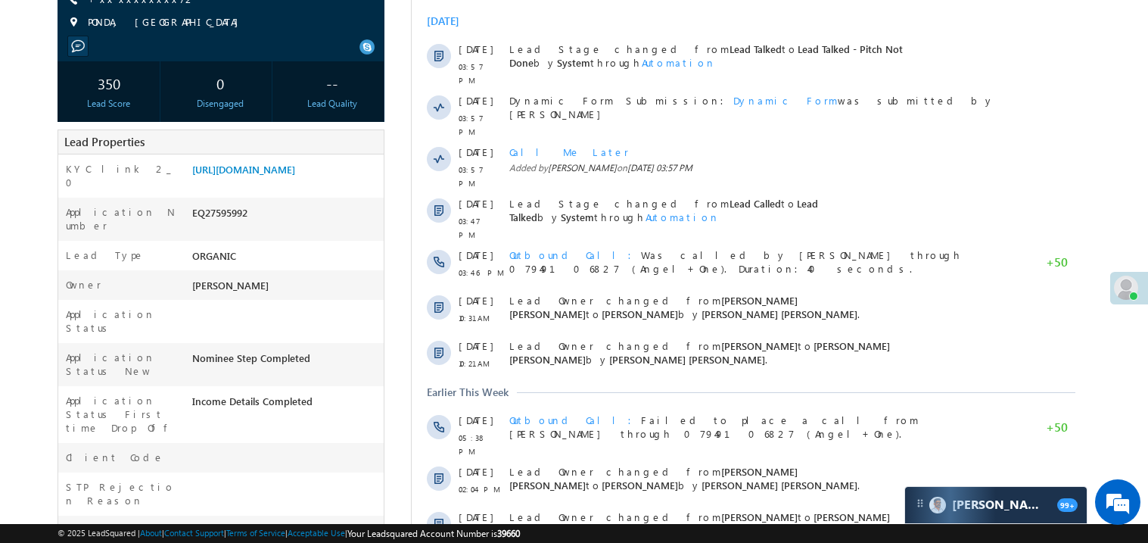
scroll to position [211, 0]
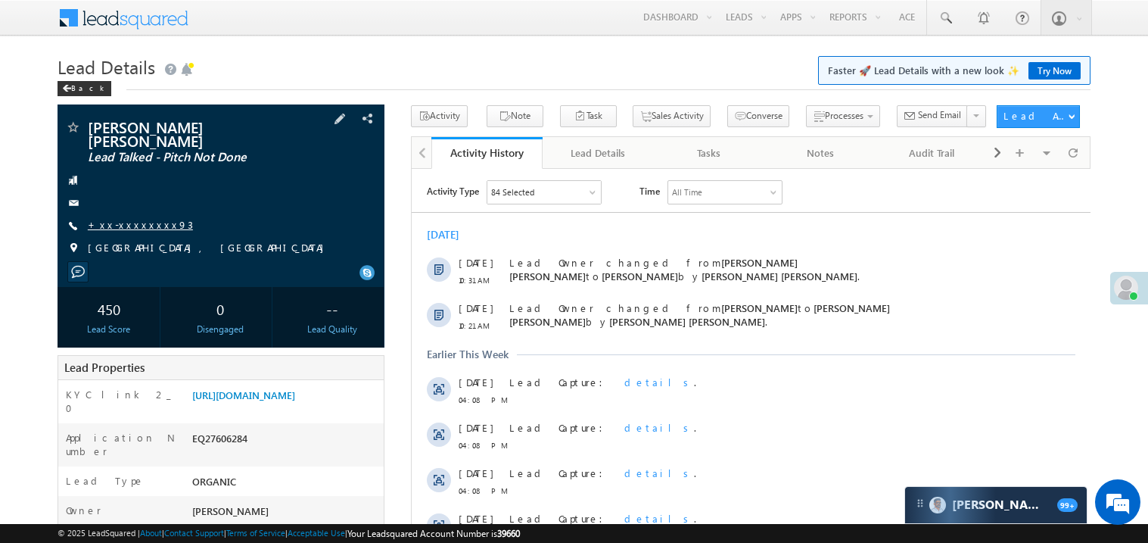
click at [135, 219] on link "+xx-xxxxxxxx93" at bounding box center [140, 224] width 105 height 13
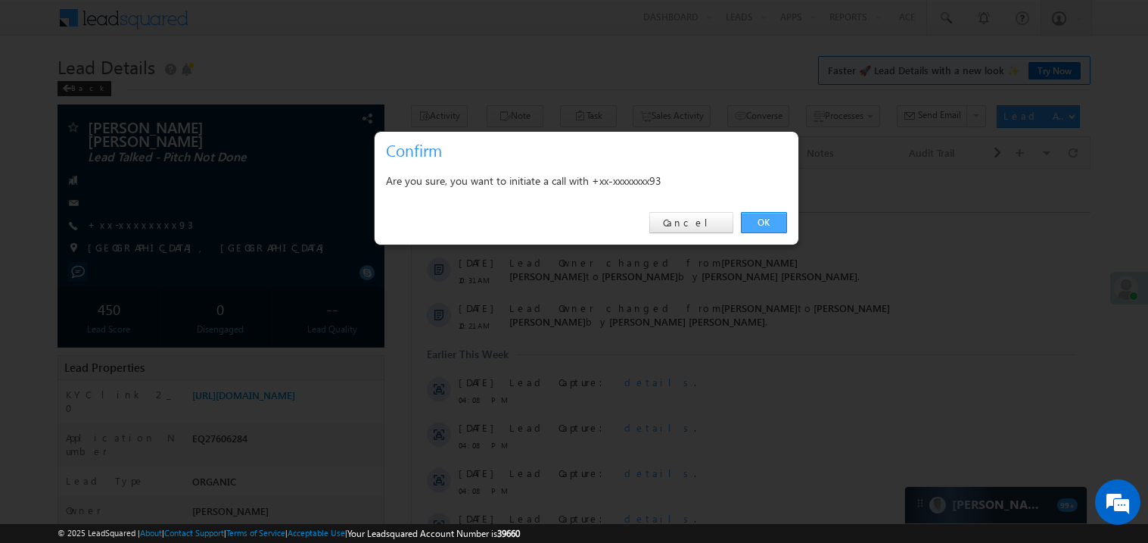
click at [765, 221] on link "OK" at bounding box center [764, 222] width 46 height 21
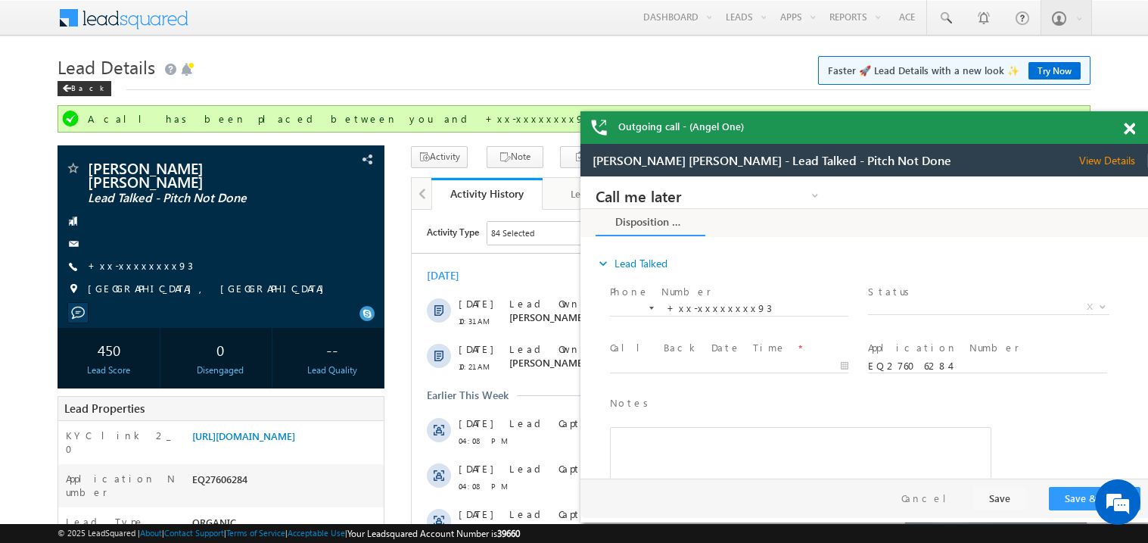
click at [1130, 128] on span at bounding box center [1129, 129] width 11 height 13
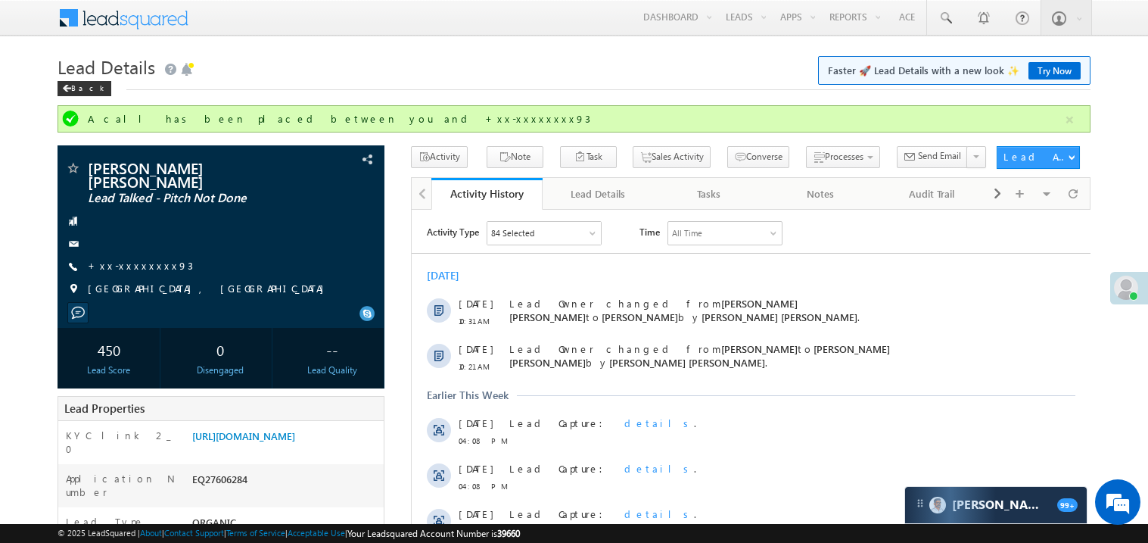
click at [737, 104] on div "Lead Details Faster 🚀 Lead Details with a new look ✨ Try Now Back" at bounding box center [574, 78] width 1033 height 54
click at [631, 82] on div "Back" at bounding box center [574, 85] width 1033 height 10
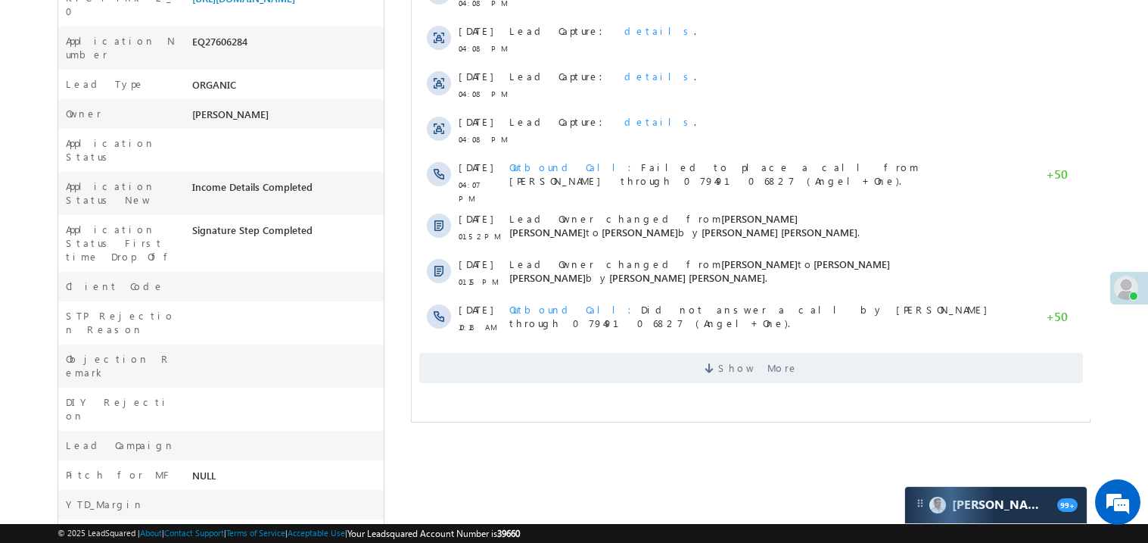
scroll to position [453, 0]
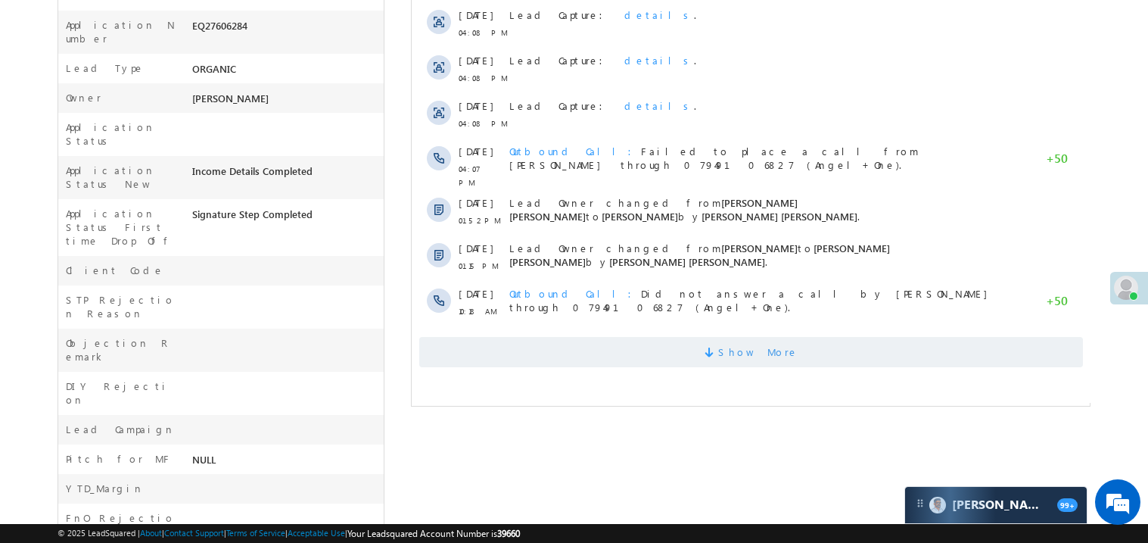
click at [827, 338] on span "Show More" at bounding box center [751, 352] width 664 height 30
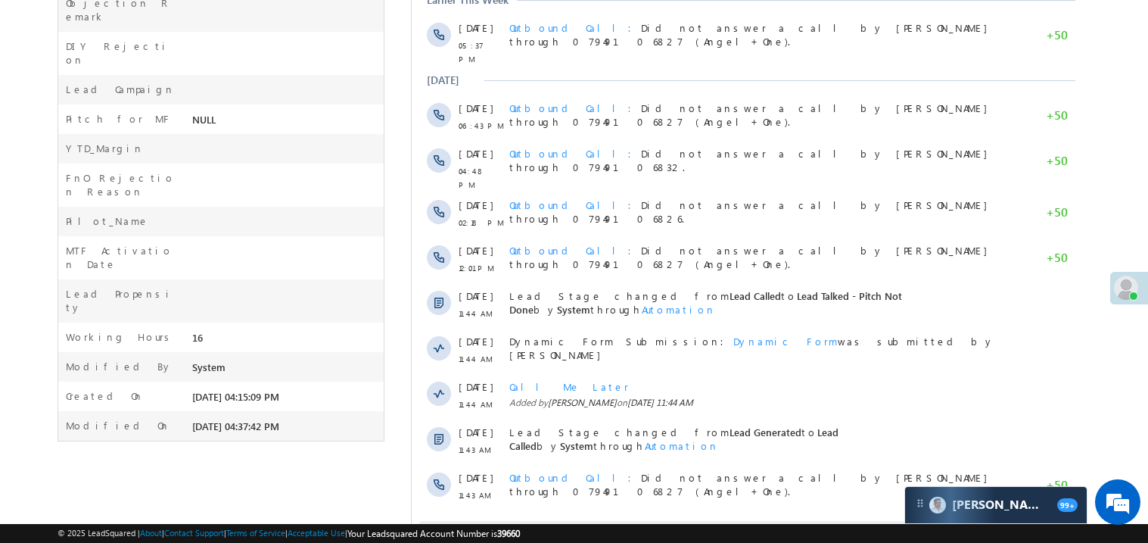
scroll to position [845, 0]
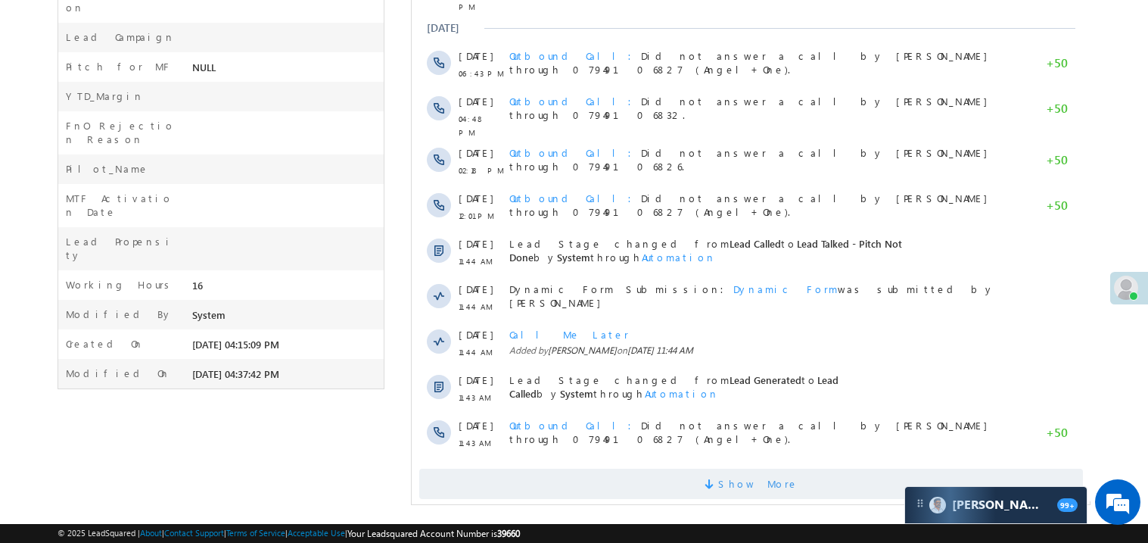
click at [852, 469] on span "Show More" at bounding box center [751, 484] width 664 height 30
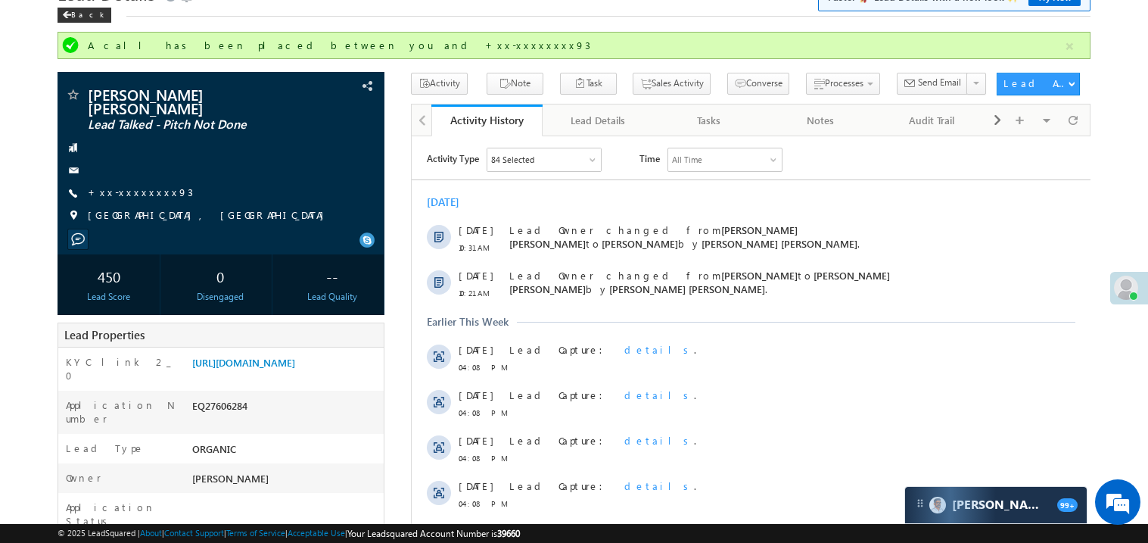
scroll to position [28, 0]
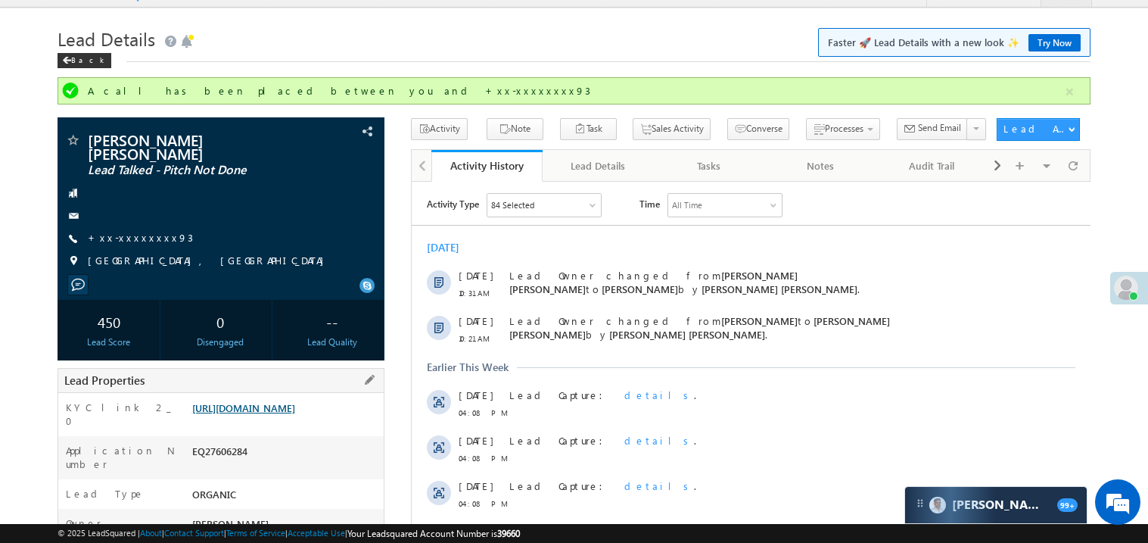
click at [295, 414] on link "https://angelbroking1-pk3em7sa.customui-test.leadsquared.com?leadId=e1a4ce1b-85…" at bounding box center [243, 407] width 103 height 13
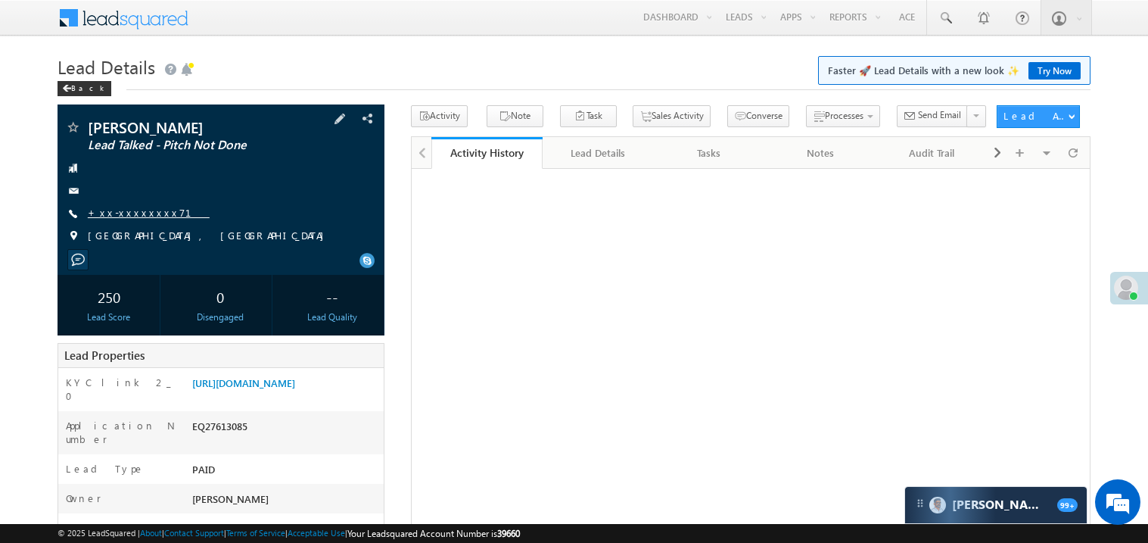
click at [127, 219] on link "+xx-xxxxxxxx71" at bounding box center [149, 212] width 122 height 13
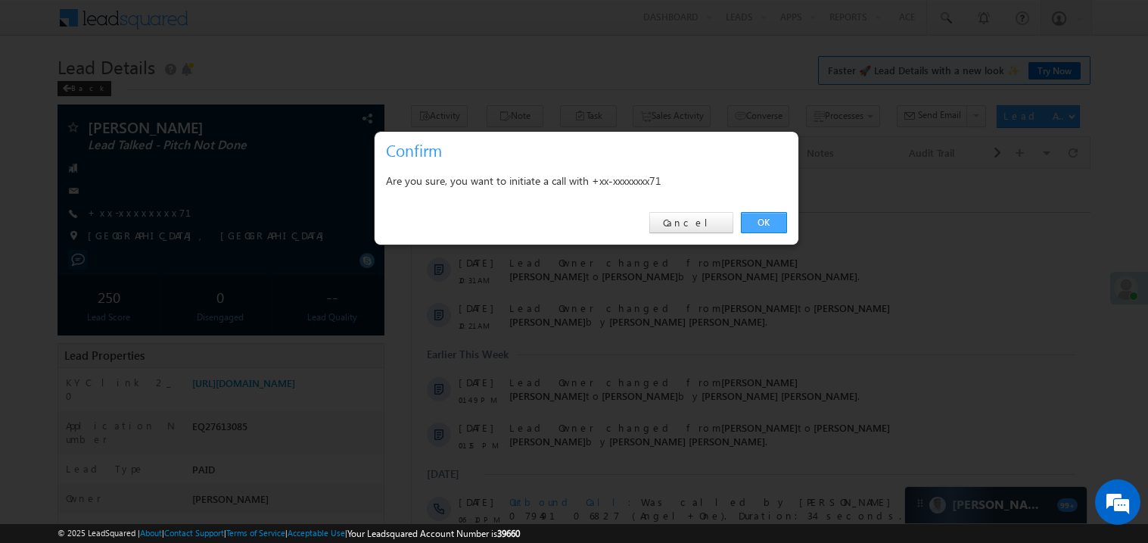
click at [765, 221] on link "OK" at bounding box center [764, 222] width 46 height 21
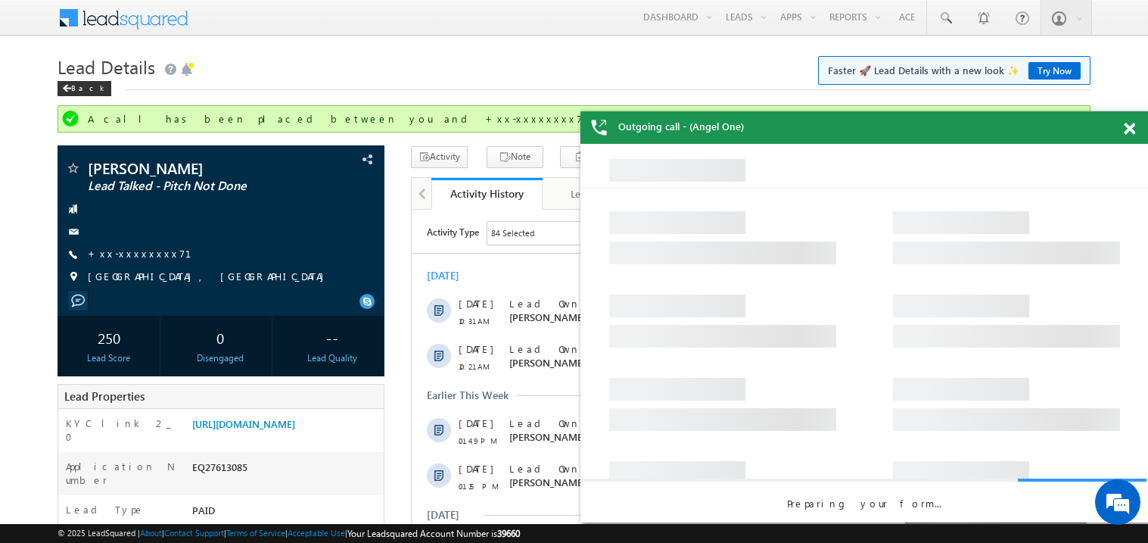
click at [1131, 126] on span at bounding box center [1129, 129] width 11 height 13
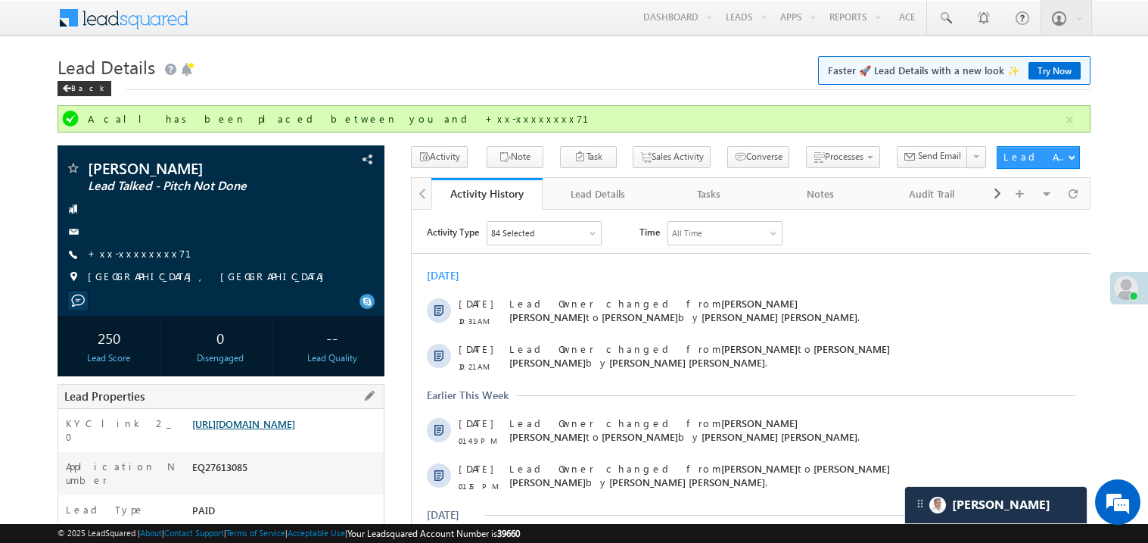
click at [295, 430] on link "https://angelbroking1-pk3em7sa.customui-test.leadsquared.com?leadId=6f88da36-87…" at bounding box center [243, 423] width 103 height 13
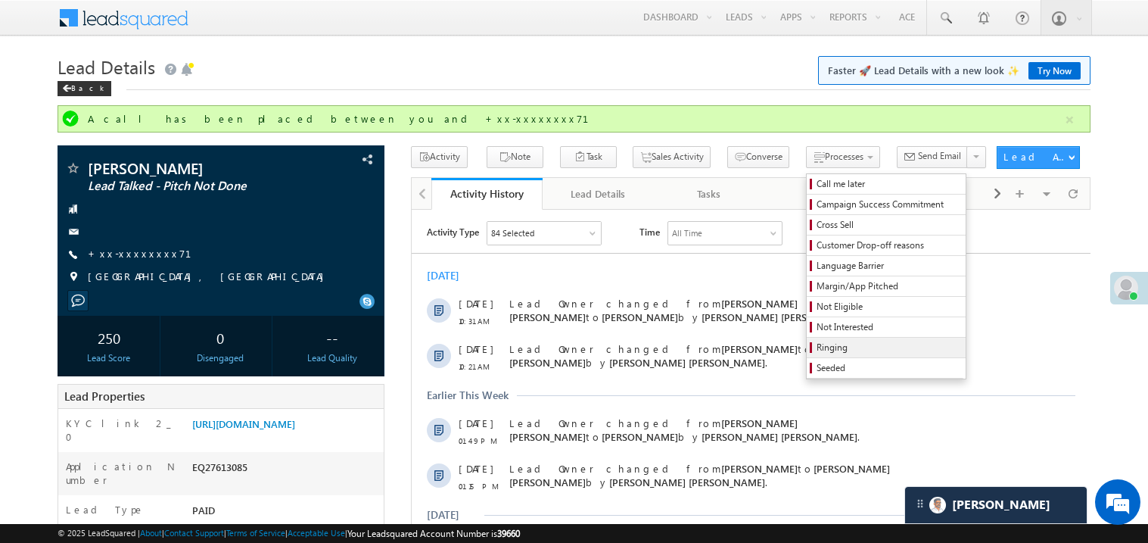
click at [817, 350] on span "Ringing" at bounding box center [889, 348] width 144 height 14
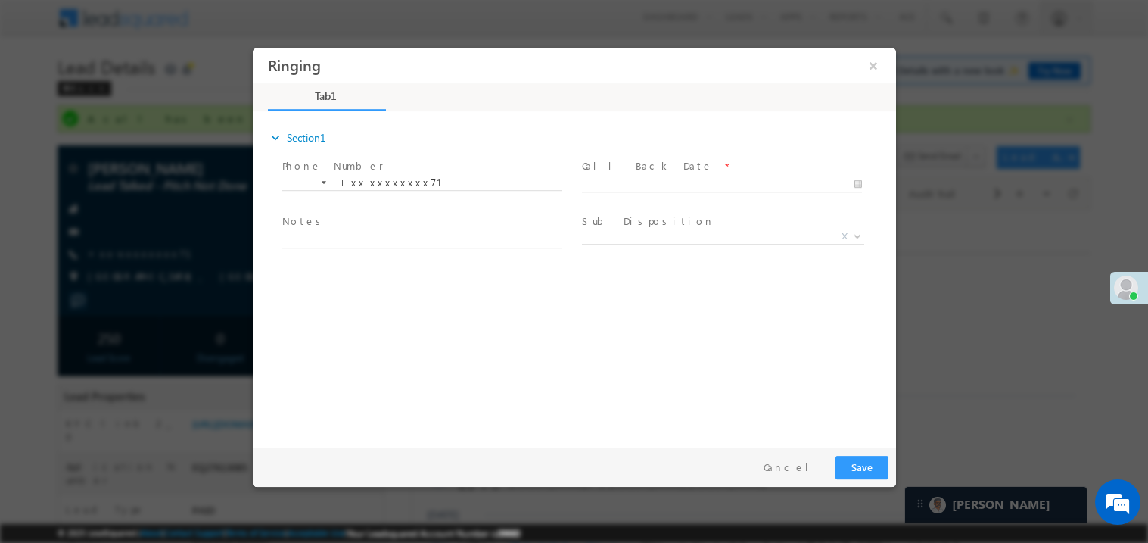
click at [640, 188] on body "Ringing ×" at bounding box center [573, 243] width 643 height 393
type input "08/29/25 4:44 PM"
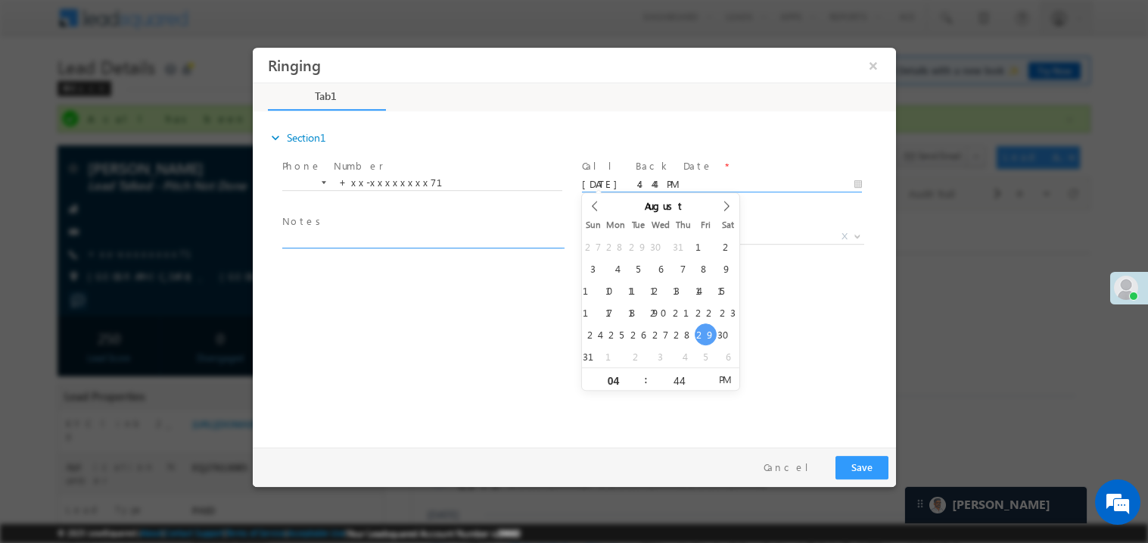
click at [420, 243] on textarea at bounding box center [422, 238] width 280 height 17
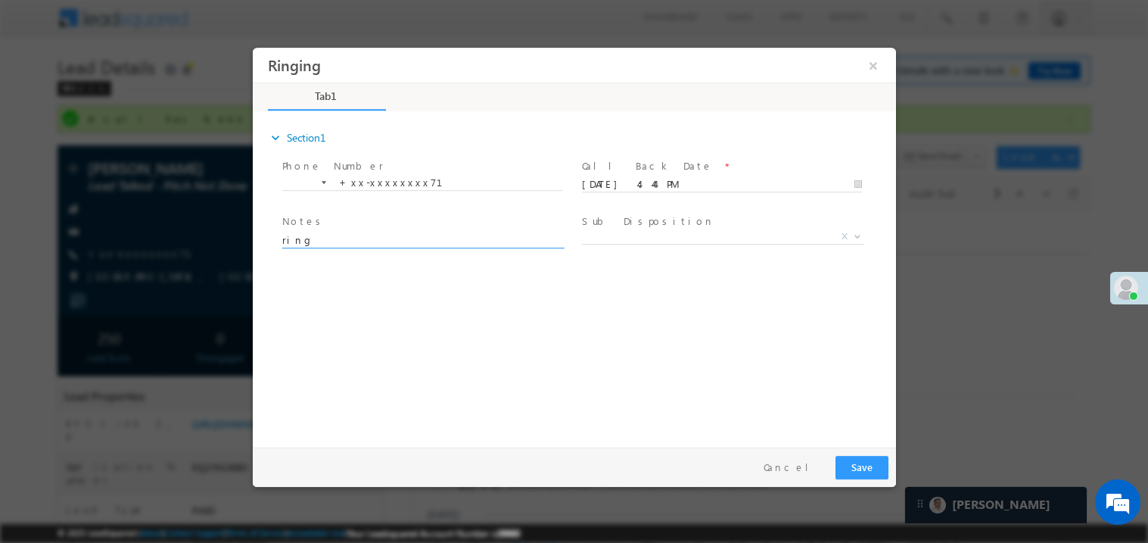
type textarea "ring"
click at [869, 475] on button "Save" at bounding box center [861, 466] width 53 height 23
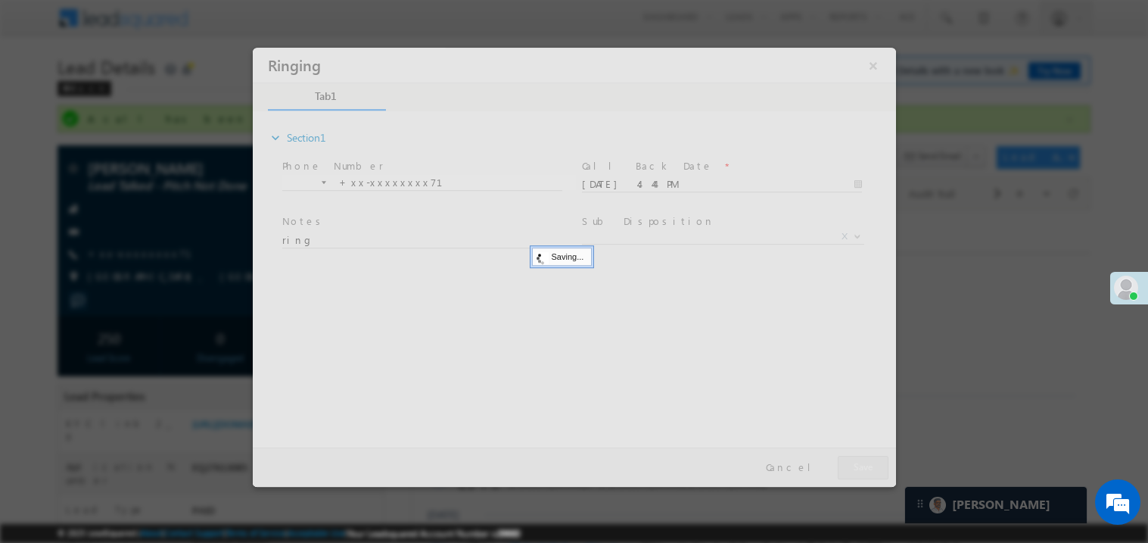
click at [869, 475] on div at bounding box center [573, 266] width 643 height 439
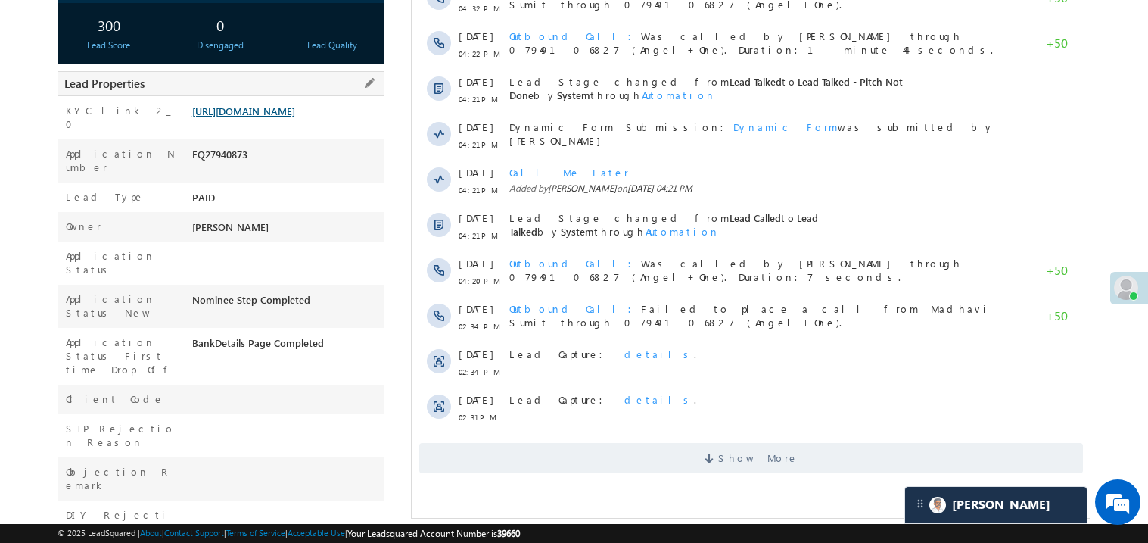
click at [270, 117] on link "[URL][DOMAIN_NAME]" at bounding box center [243, 110] width 103 height 13
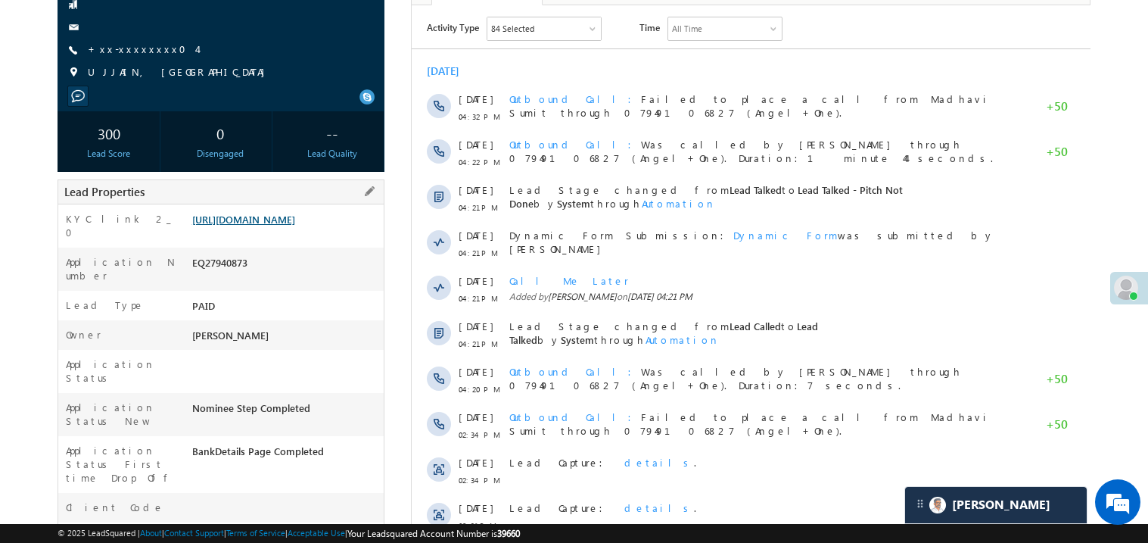
scroll to position [60, 0]
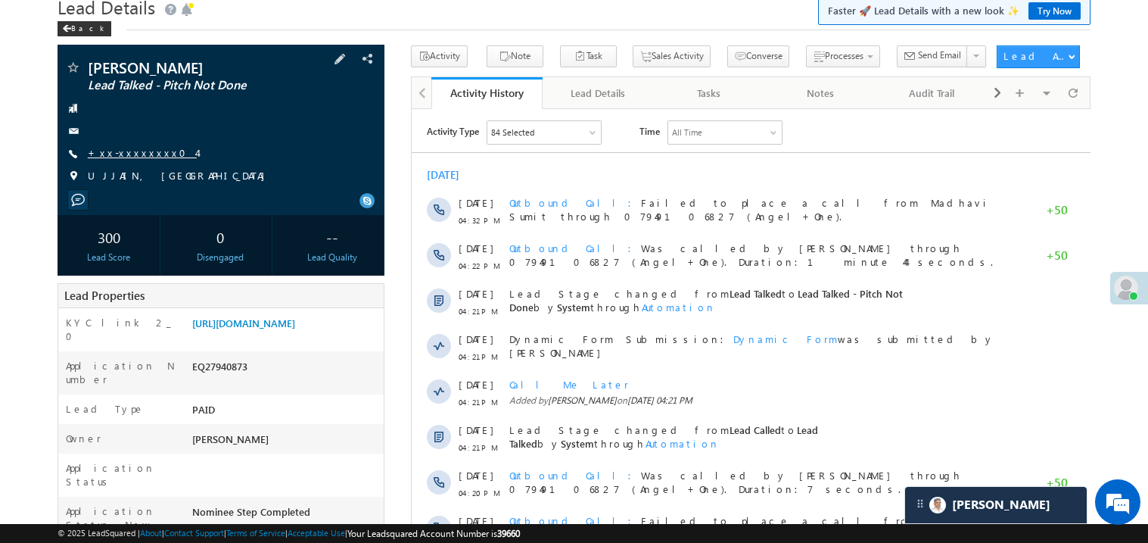
click at [139, 148] on link "+xx-xxxxxxxx04" at bounding box center [142, 152] width 109 height 13
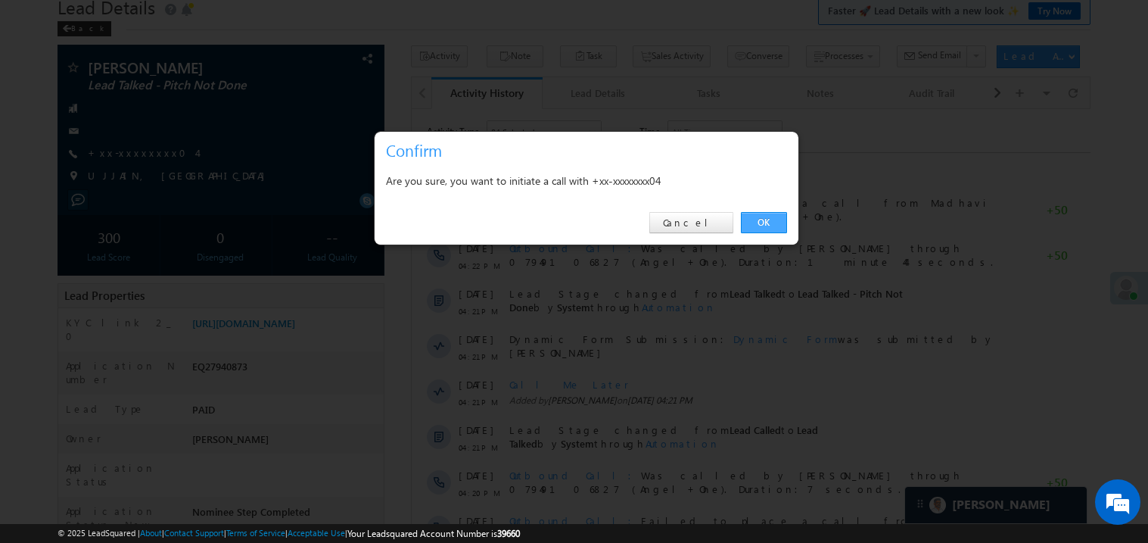
click at [762, 225] on link "OK" at bounding box center [764, 222] width 46 height 21
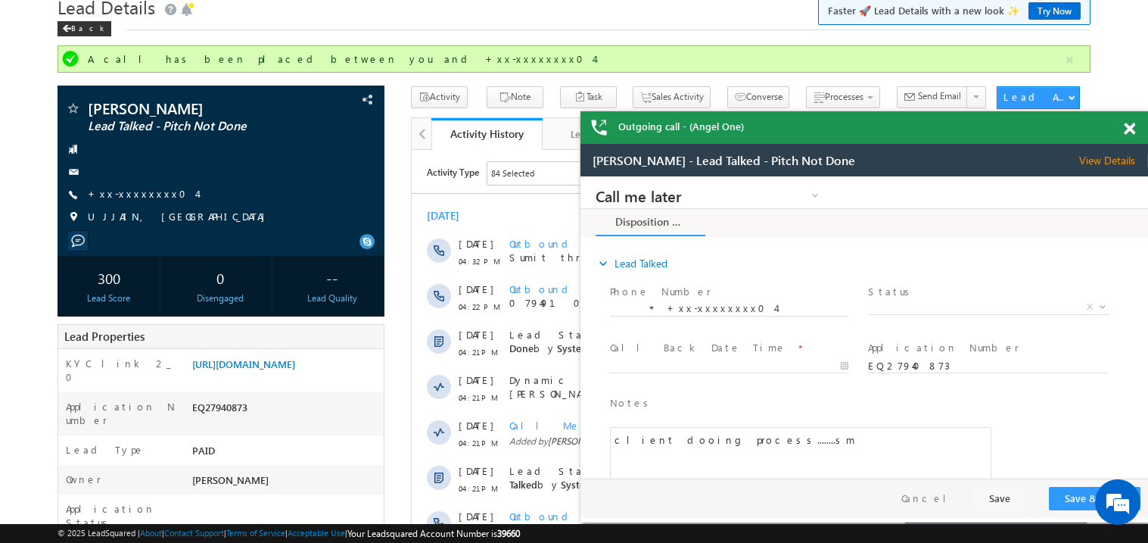
scroll to position [0, 0]
click at [1127, 126] on span at bounding box center [1129, 129] width 11 height 13
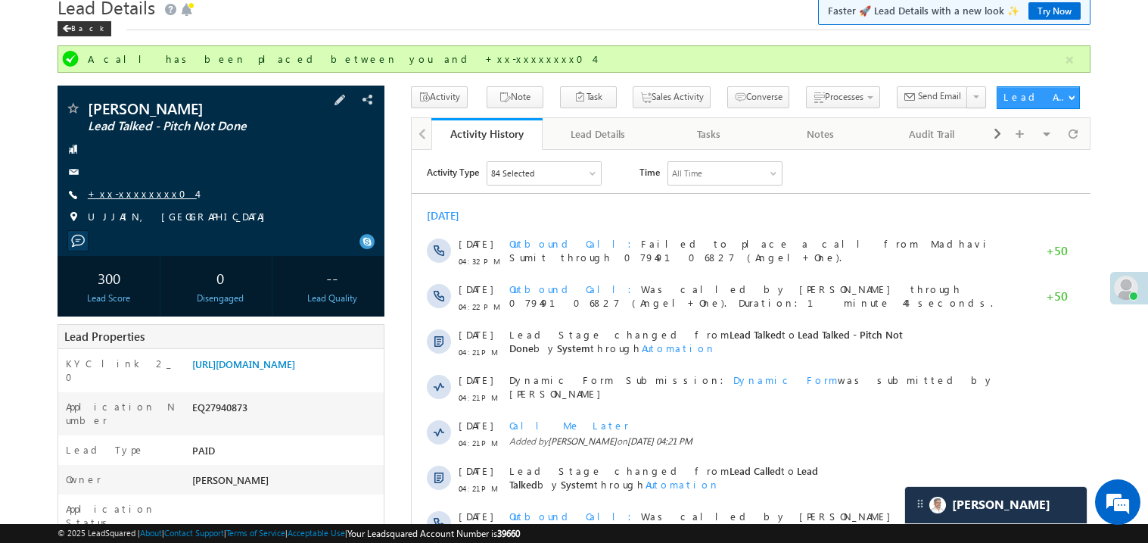
click at [142, 193] on link "+xx-xxxxxxxx04" at bounding box center [142, 193] width 109 height 13
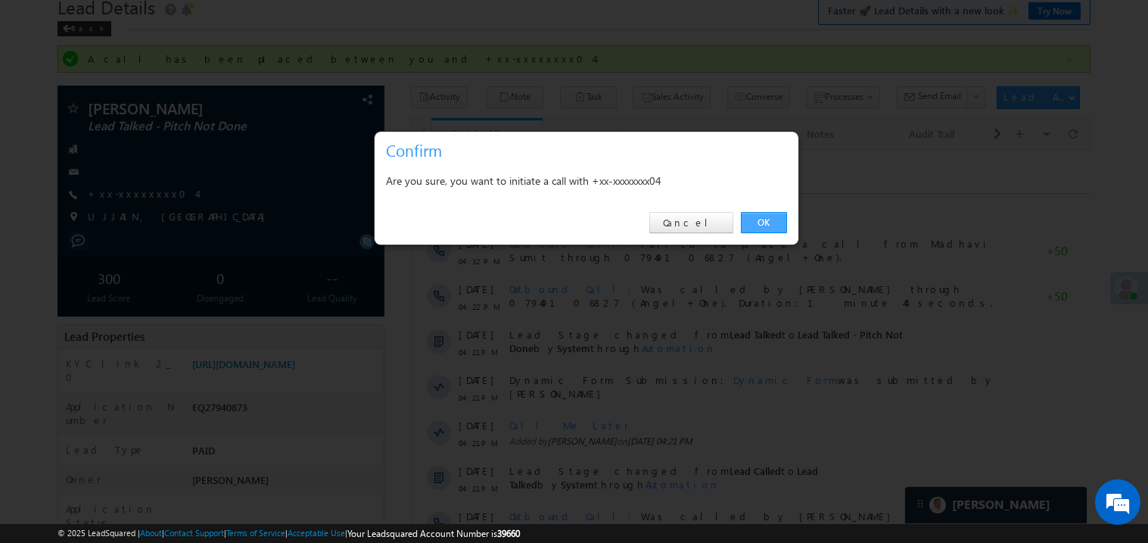
click at [762, 222] on link "OK" at bounding box center [764, 222] width 46 height 21
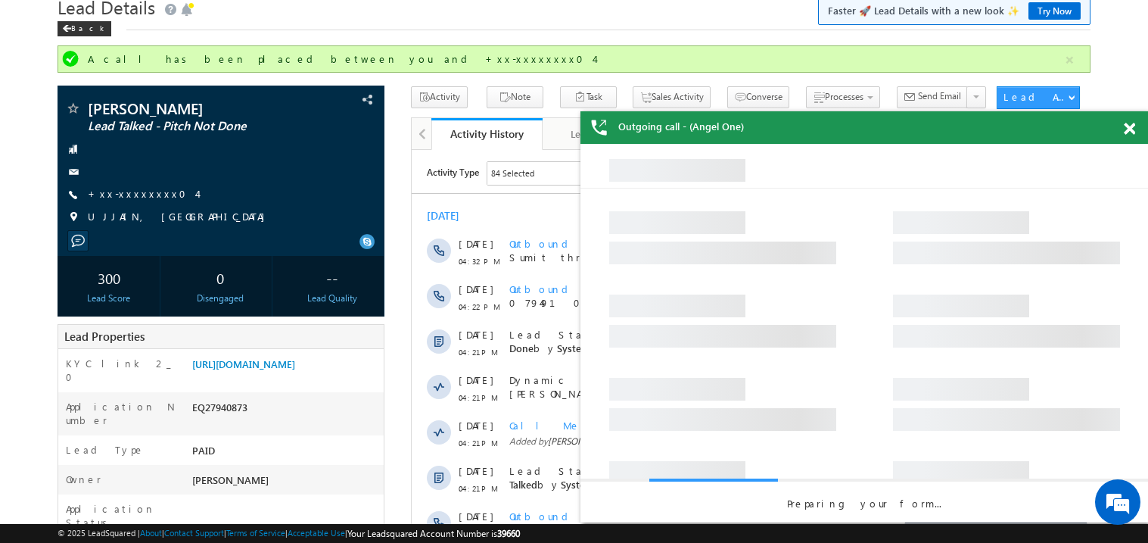
click at [1125, 126] on span at bounding box center [1129, 129] width 11 height 13
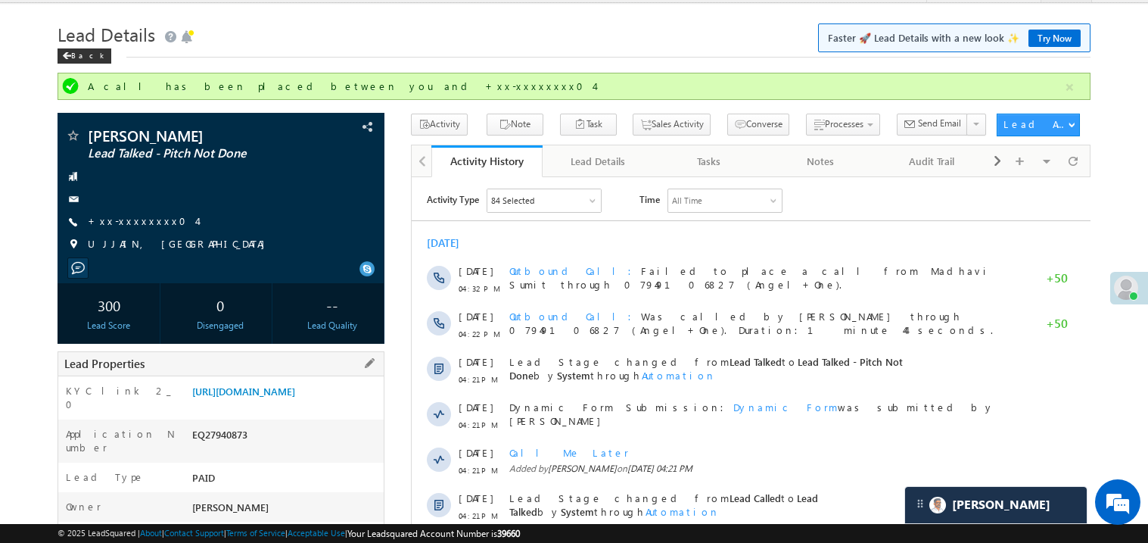
scroll to position [30, 0]
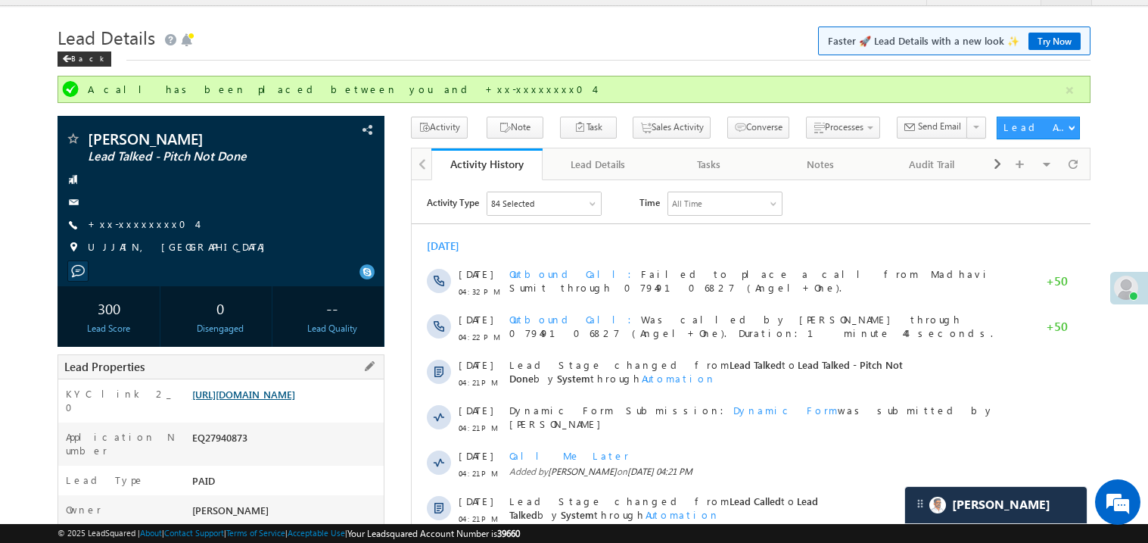
click at [295, 400] on link "https://angelbroking1-pk3em7sa.customui-test.leadsquared.com?leadId=c8fe1257-05…" at bounding box center [243, 394] width 103 height 13
click at [138, 217] on link "+xx-xxxxxxxx04" at bounding box center [142, 223] width 109 height 13
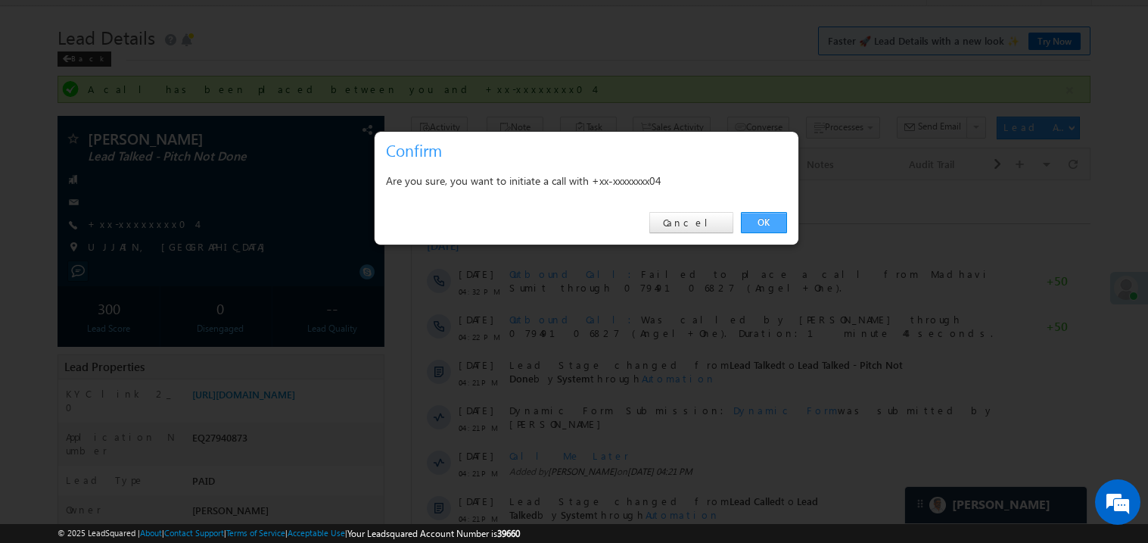
click at [768, 223] on link "OK" at bounding box center [764, 222] width 46 height 21
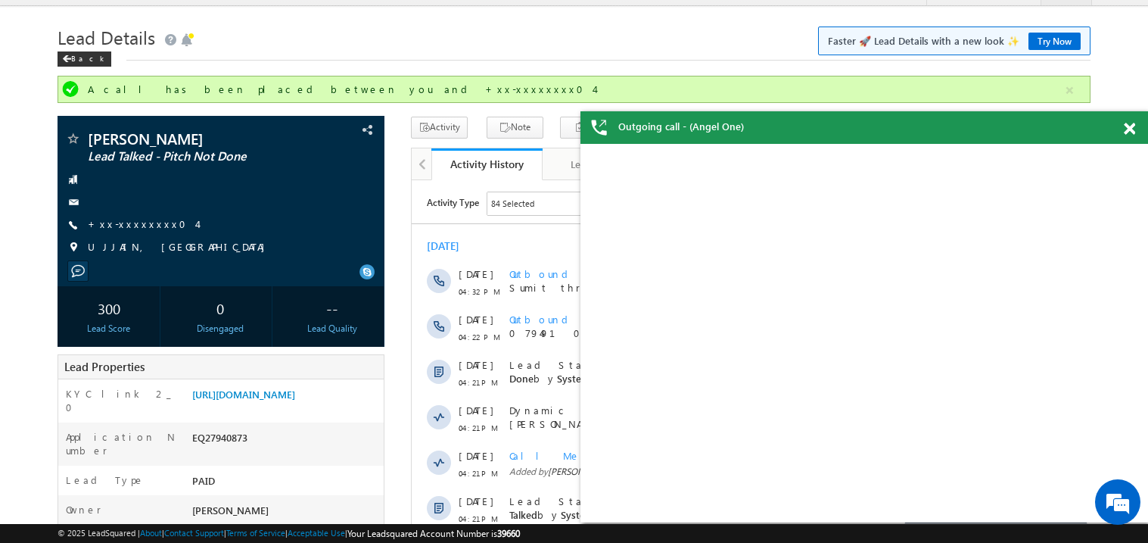
scroll to position [0, 0]
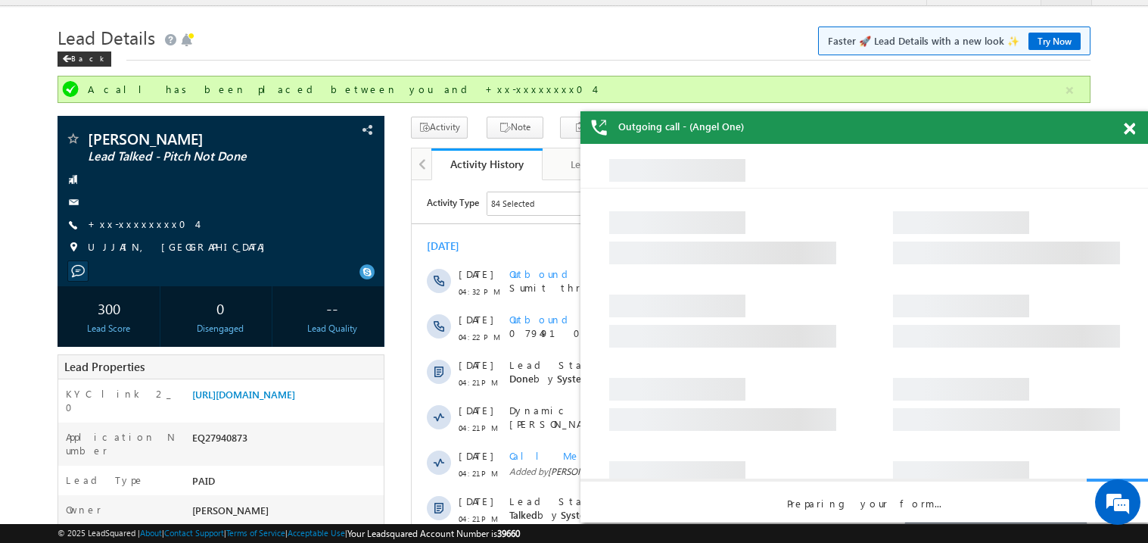
click at [1129, 129] on span at bounding box center [1129, 129] width 11 height 13
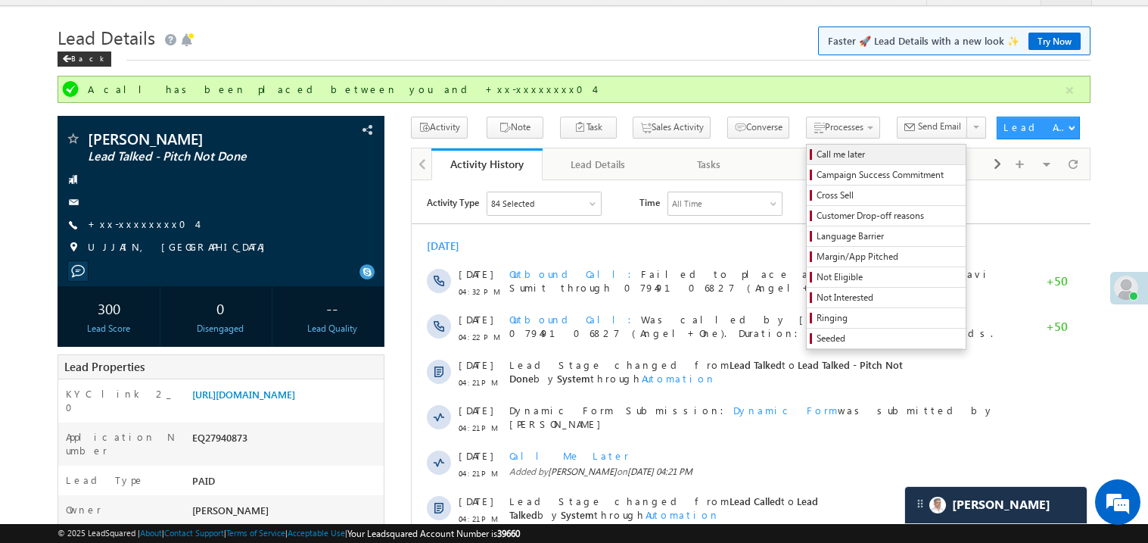
click at [817, 153] on span "Call me later" at bounding box center [889, 155] width 144 height 14
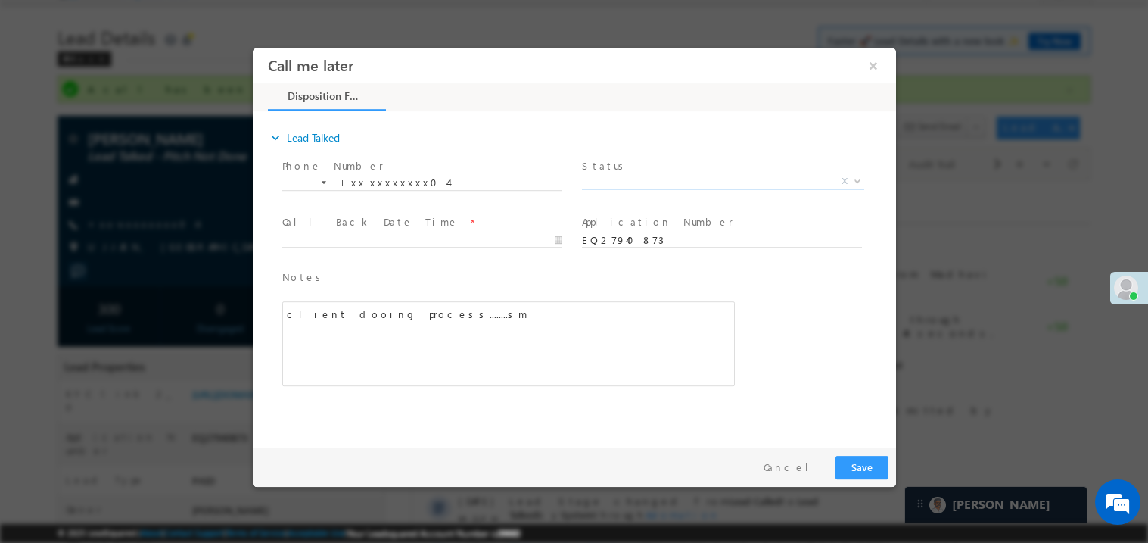
click at [631, 179] on span "X" at bounding box center [722, 180] width 282 height 15
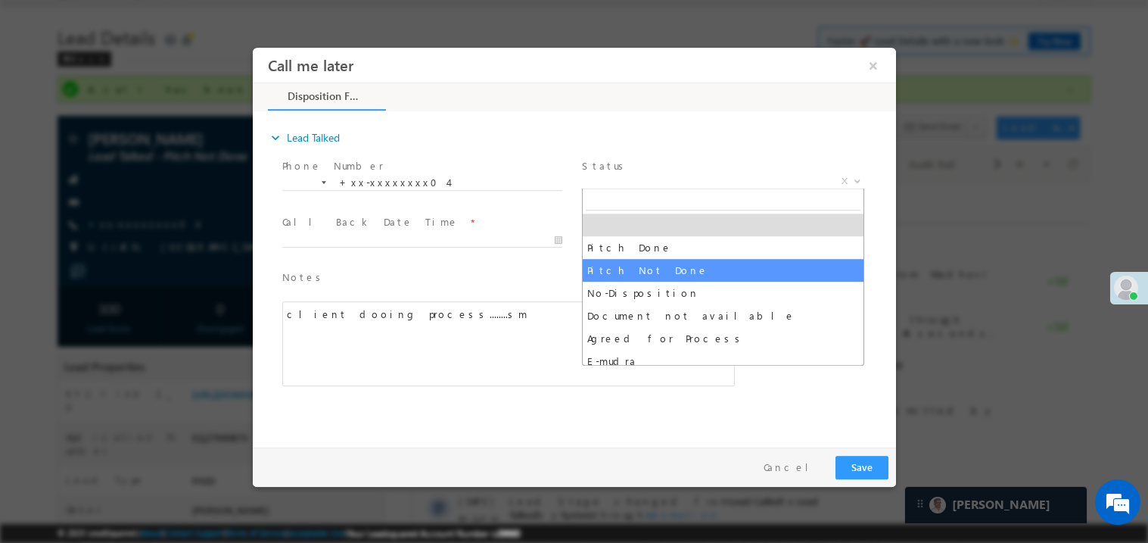
select select "Pitch Not Done"
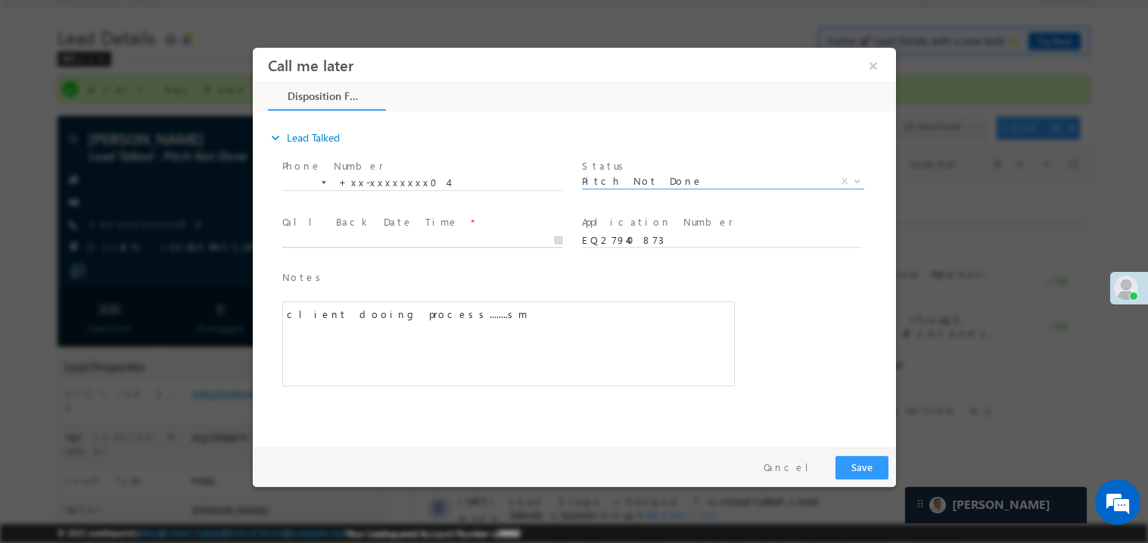
click at [408, 235] on body "Call me later ×" at bounding box center [573, 243] width 643 height 393
type input "08/29/25 4:54 PM"
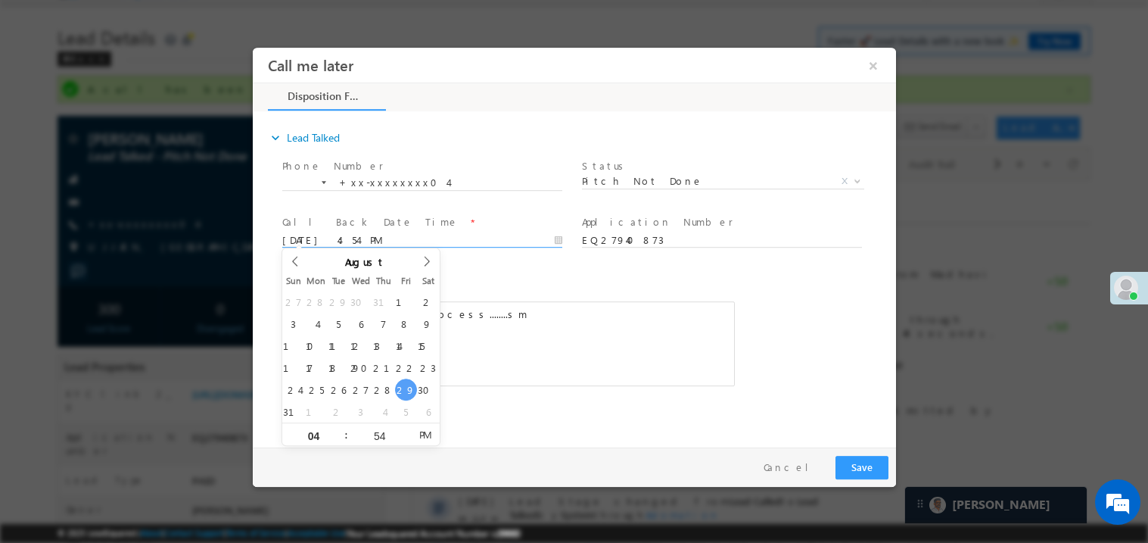
click at [618, 304] on div "client dooing process........sm" at bounding box center [508, 342] width 453 height 85
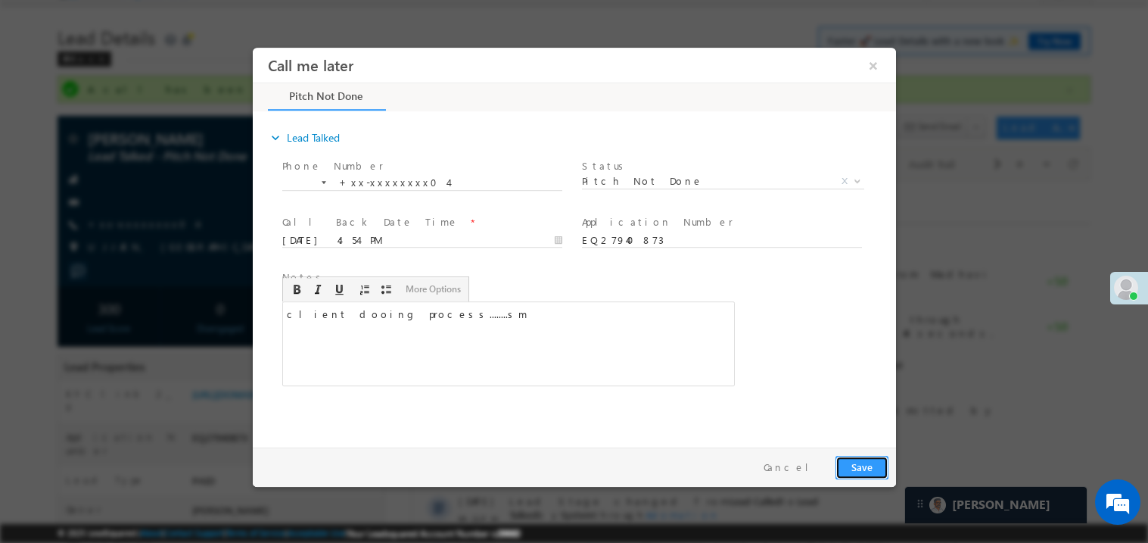
click at [853, 464] on button "Save" at bounding box center [861, 466] width 53 height 23
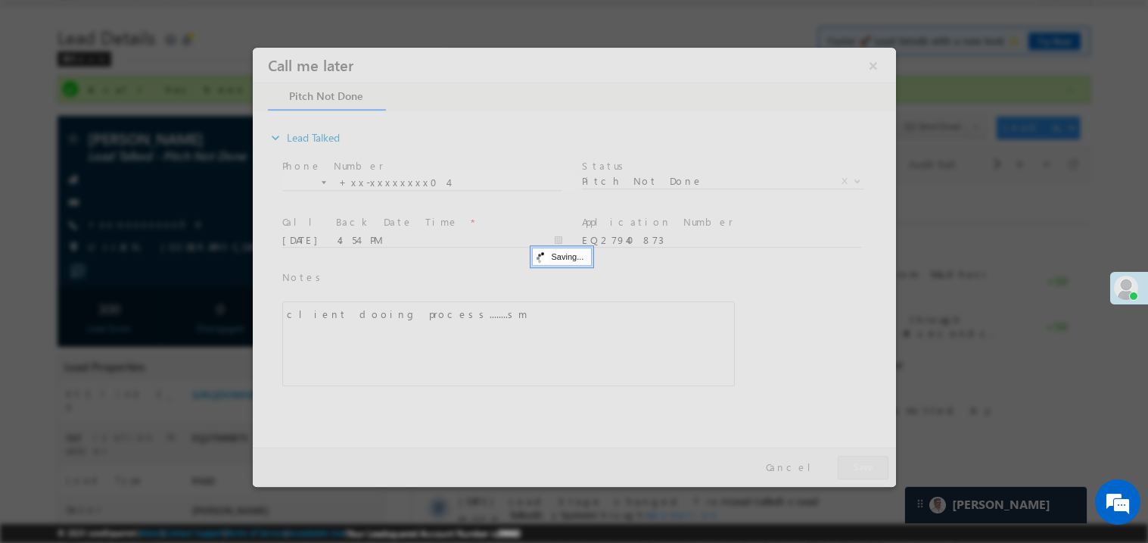
click at [853, 464] on div at bounding box center [573, 266] width 643 height 439
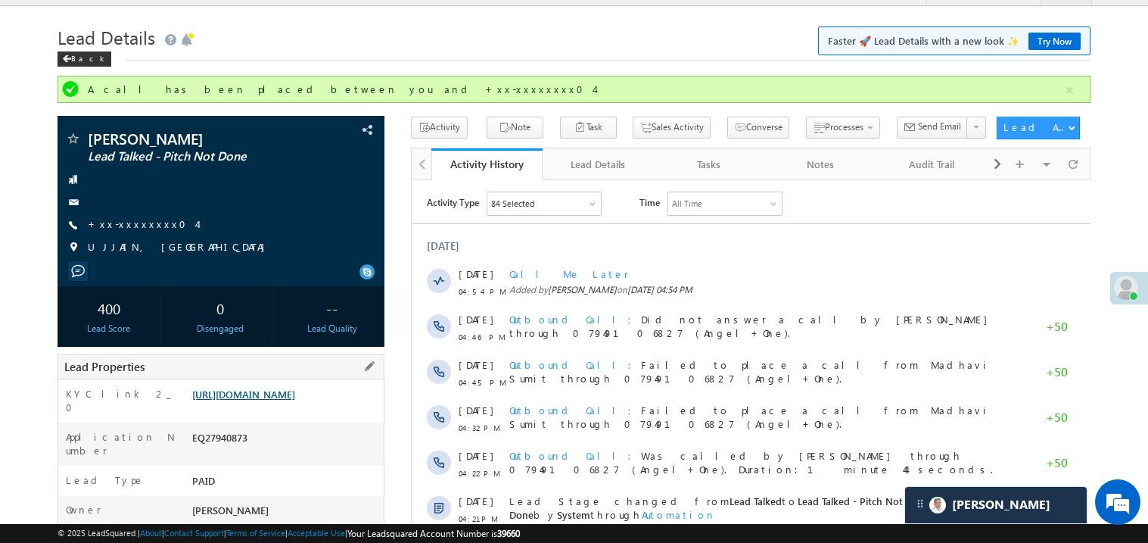
click at [276, 400] on link "https://angelbroking1-pk3em7sa.customui-test.leadsquared.com?leadId=c8fe1257-05…" at bounding box center [243, 394] width 103 height 13
click at [142, 223] on link "+xx-xxxxxxxx04" at bounding box center [142, 223] width 109 height 13
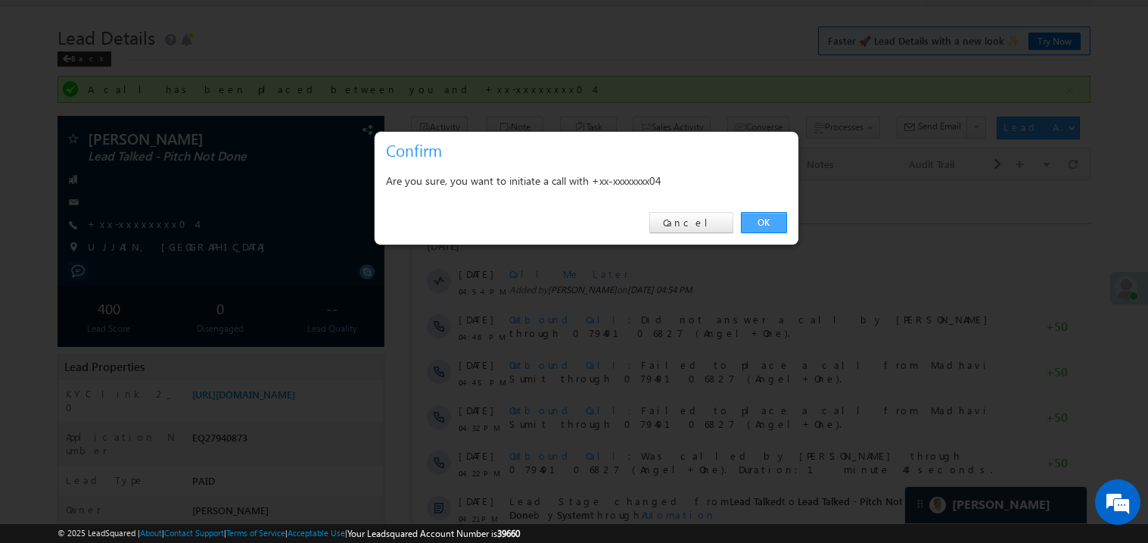
click at [769, 220] on link "OK" at bounding box center [764, 222] width 46 height 21
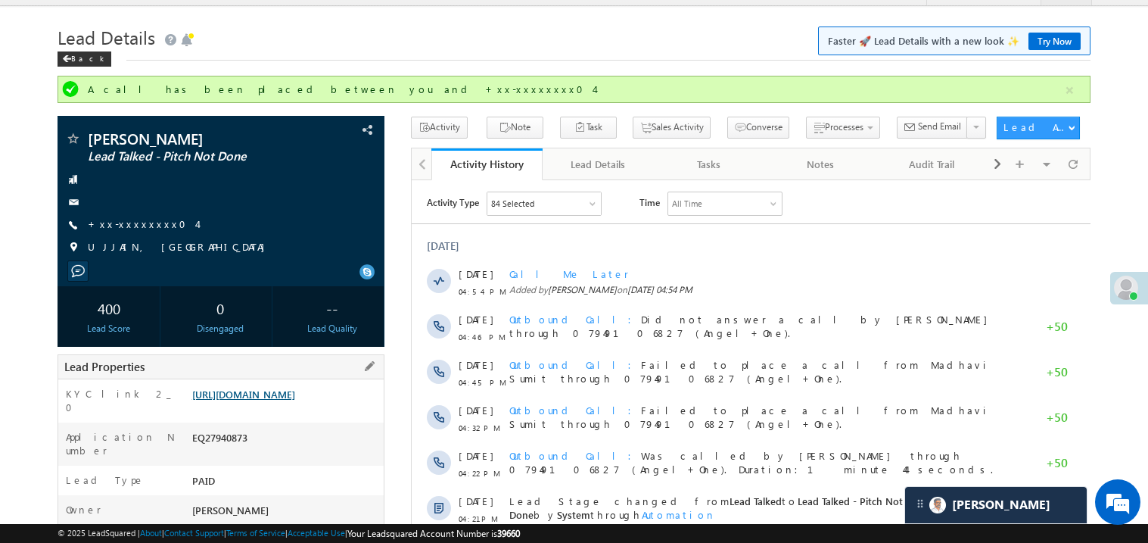
click at [295, 400] on link "https://angelbroking1-pk3em7sa.customui-test.leadsquared.com?leadId=c8fe1257-05…" at bounding box center [243, 394] width 103 height 13
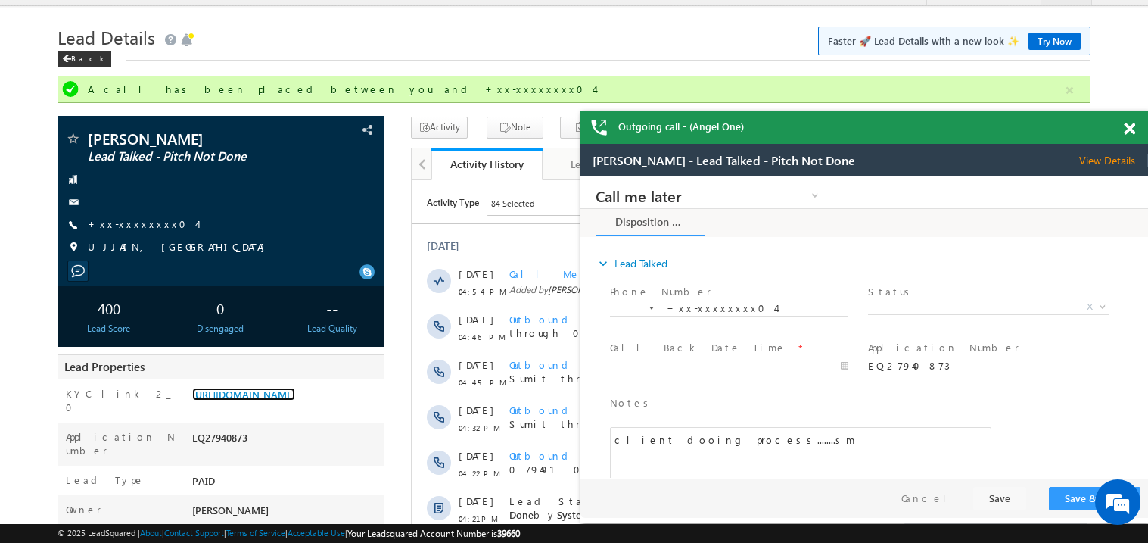
click at [1132, 128] on span at bounding box center [1129, 129] width 11 height 13
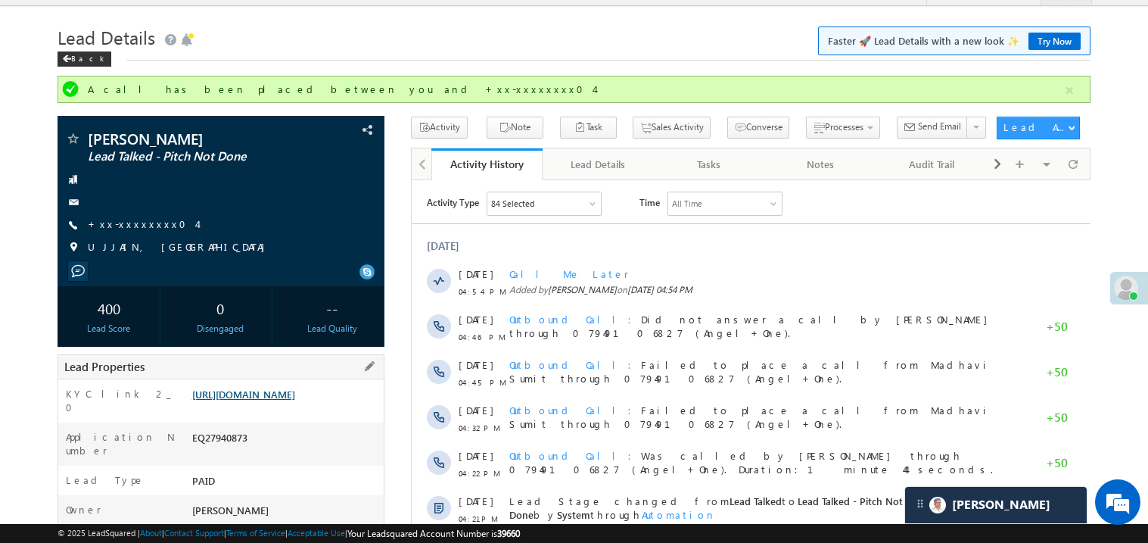
click at [283, 400] on link "https://angelbroking1-pk3em7sa.customui-test.leadsquared.com?leadId=c8fe1257-05…" at bounding box center [243, 394] width 103 height 13
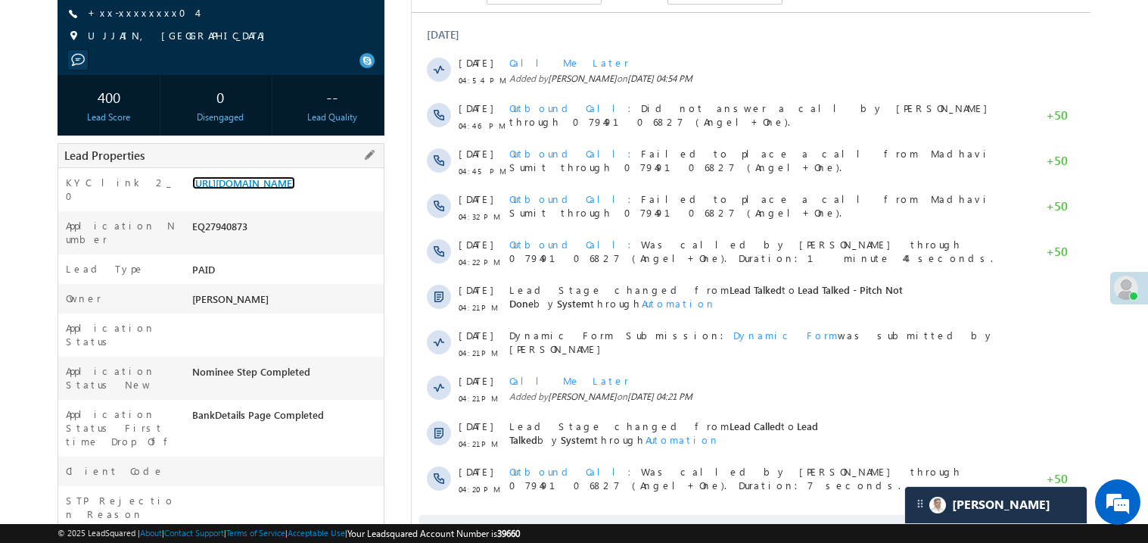
scroll to position [272, 0]
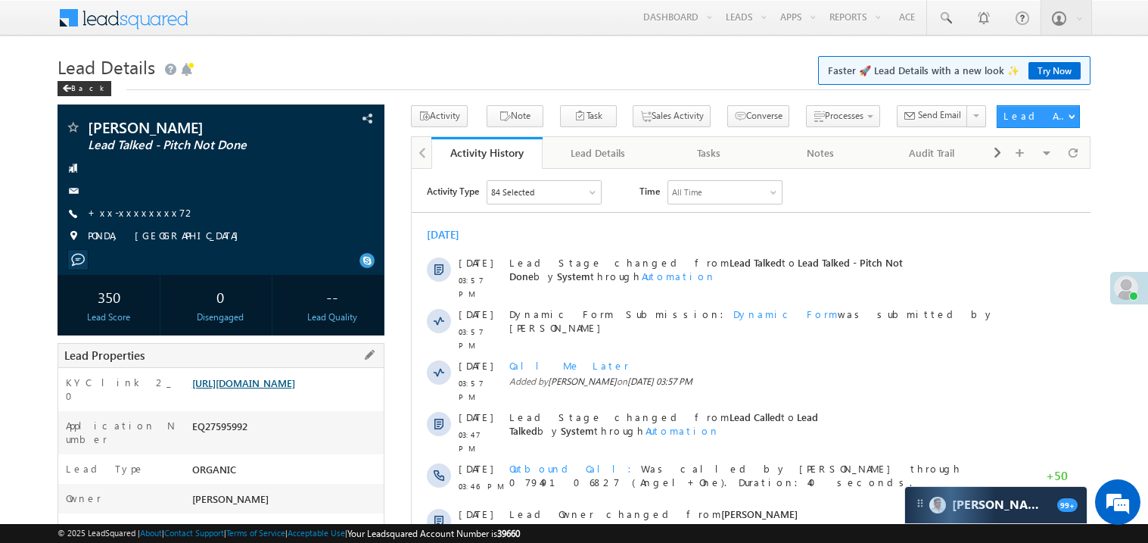
click at [295, 389] on link "[URL][DOMAIN_NAME]" at bounding box center [243, 382] width 103 height 13
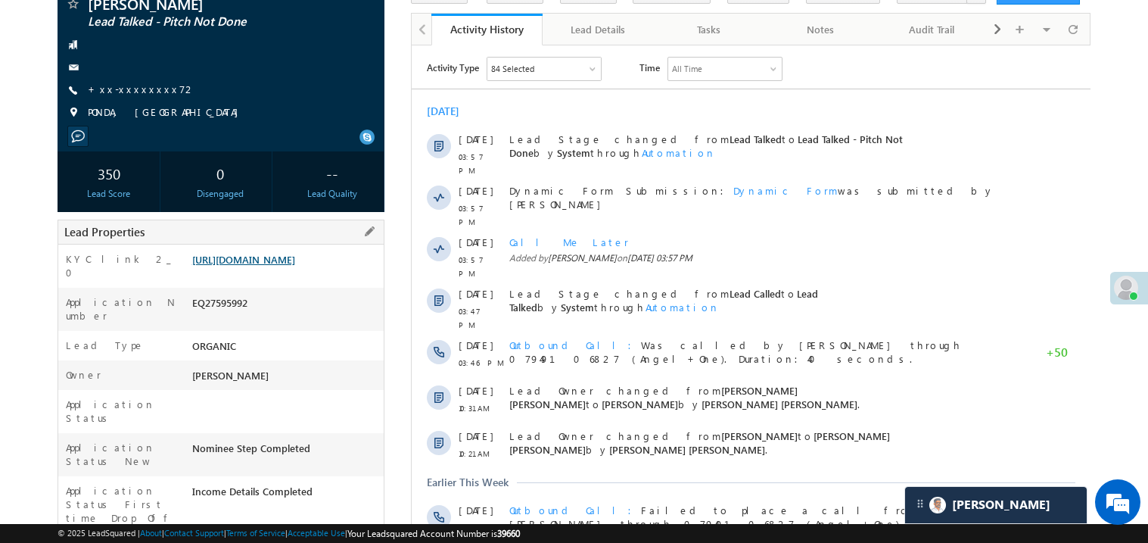
scroll to position [211, 0]
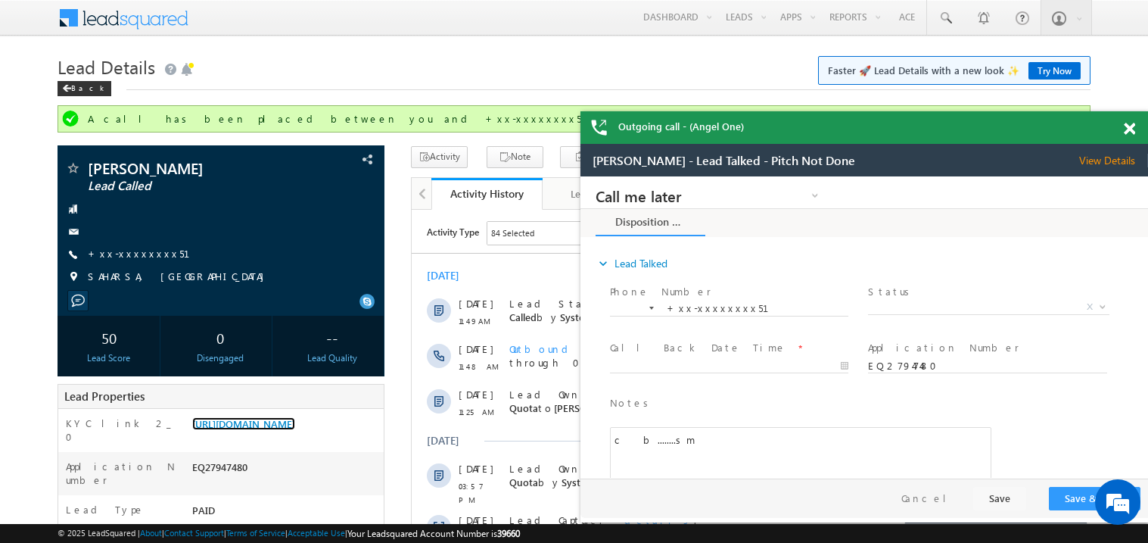
click at [1132, 131] on span at bounding box center [1129, 129] width 11 height 13
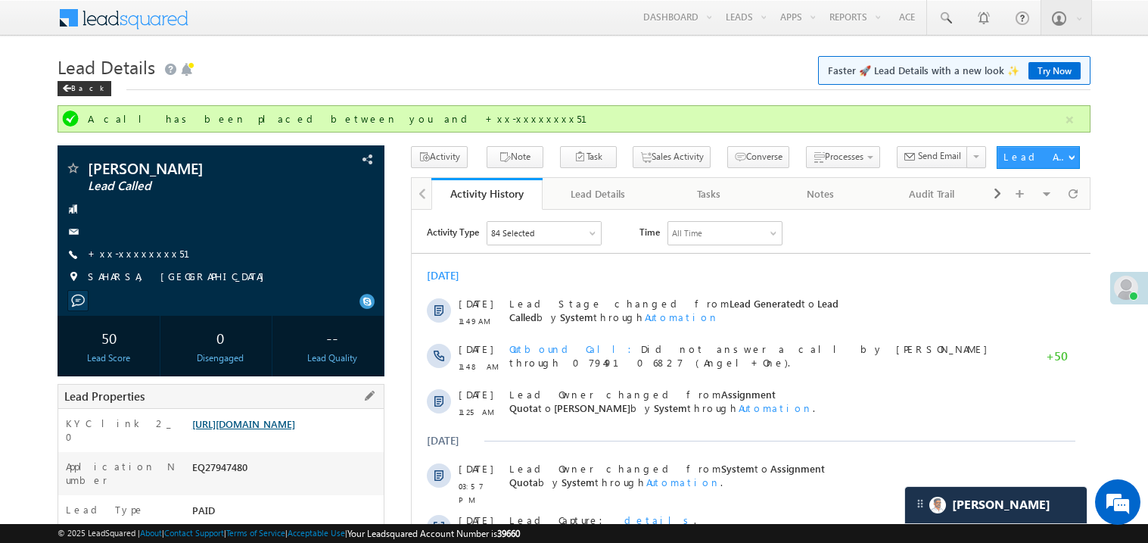
click at [295, 430] on link "https://angelbroking1-pk3em7sa.customui-test.leadsquared.com?leadId=97037f14-88…" at bounding box center [243, 423] width 103 height 13
click at [566, 283] on div "Today 29 Aug 11:49 AM Lead Stage changed from Lead Generated to Lead Called by …" at bounding box center [750, 522] width 679 height 524
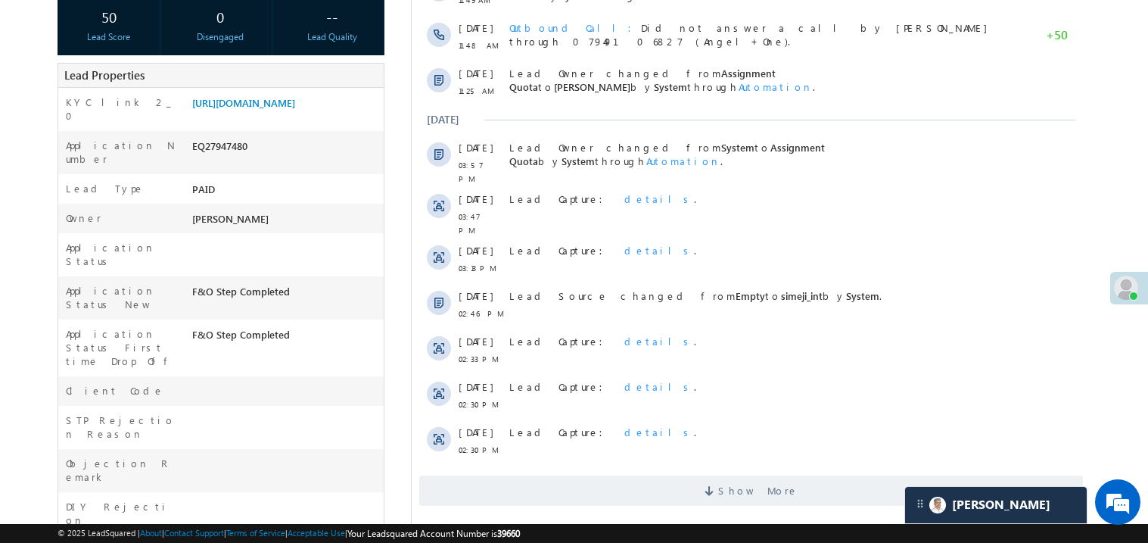
scroll to position [363, 0]
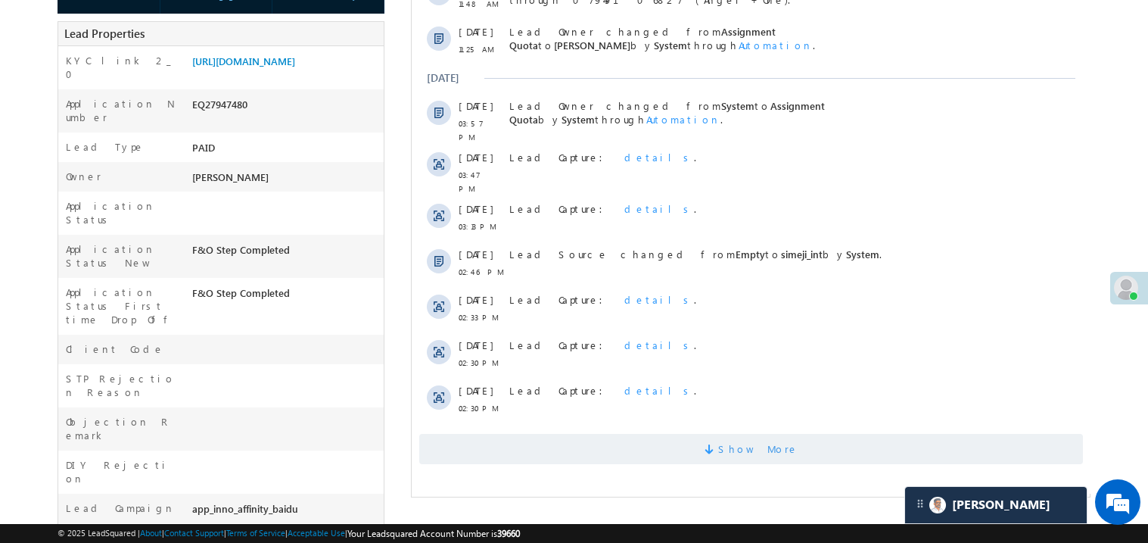
click at [678, 434] on span "Show More" at bounding box center [751, 449] width 664 height 30
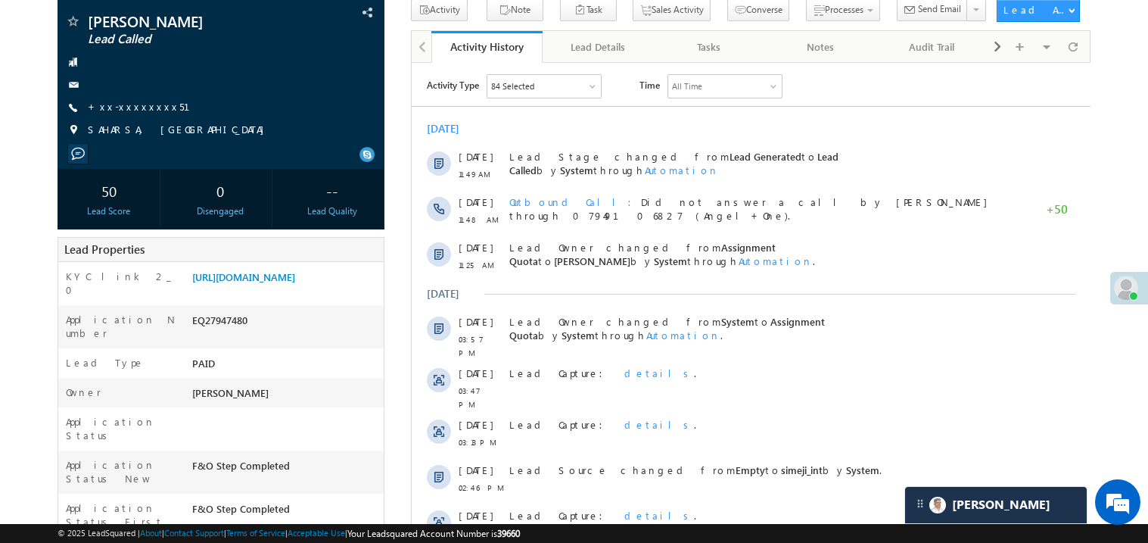
scroll to position [181, 0]
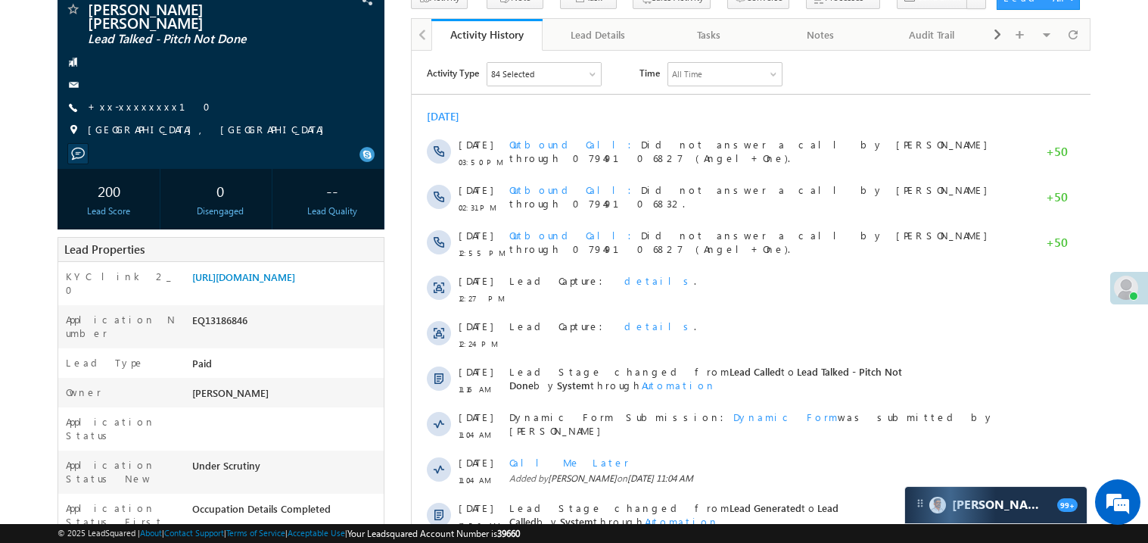
scroll to position [120, 0]
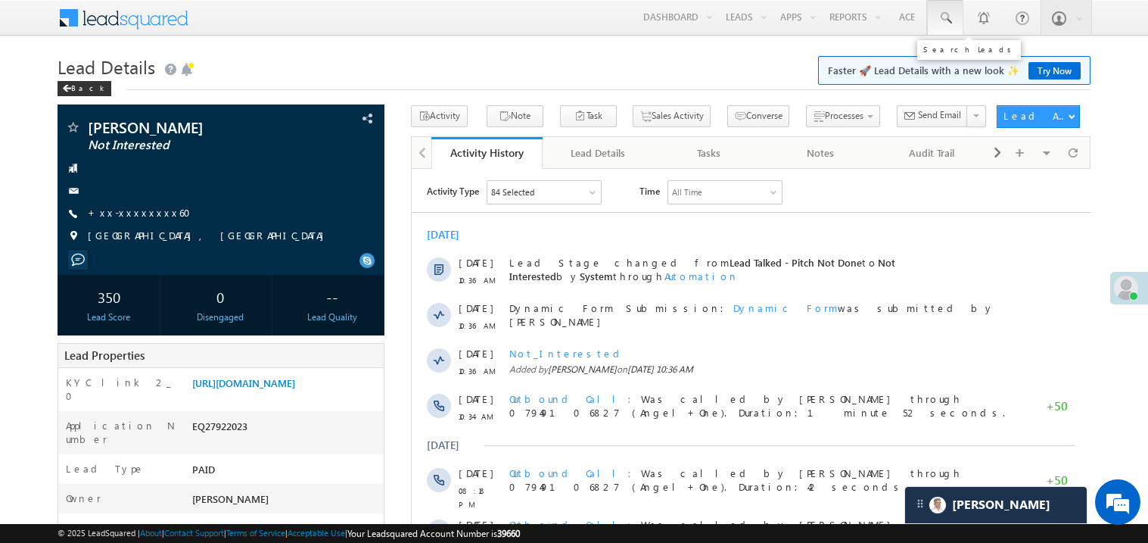
click at [943, 14] on span at bounding box center [945, 18] width 15 height 15
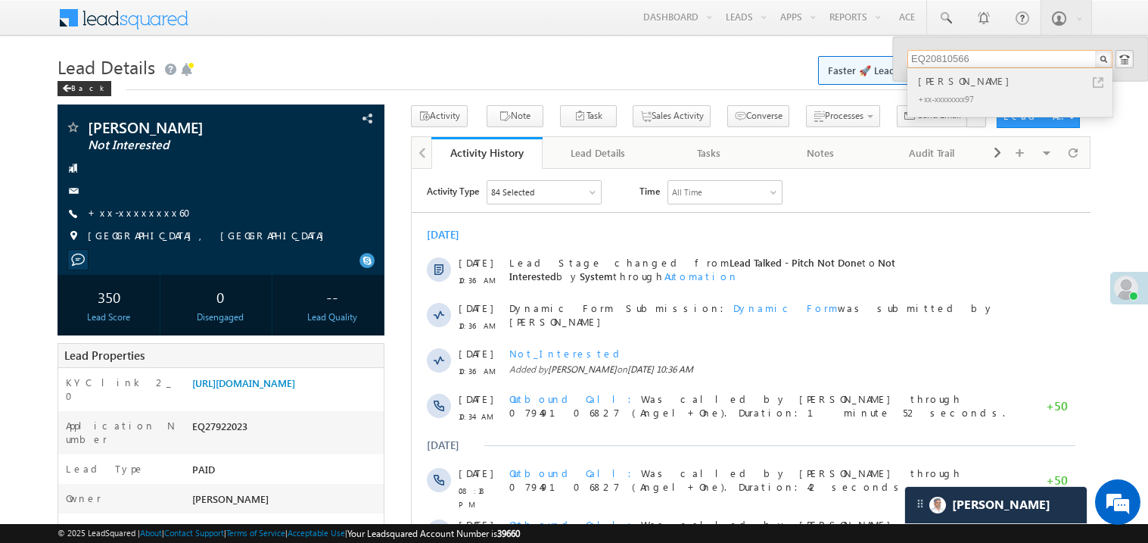
type input "EQ20810566"
click at [948, 80] on div "Arindam Dey" at bounding box center [1016, 81] width 203 height 17
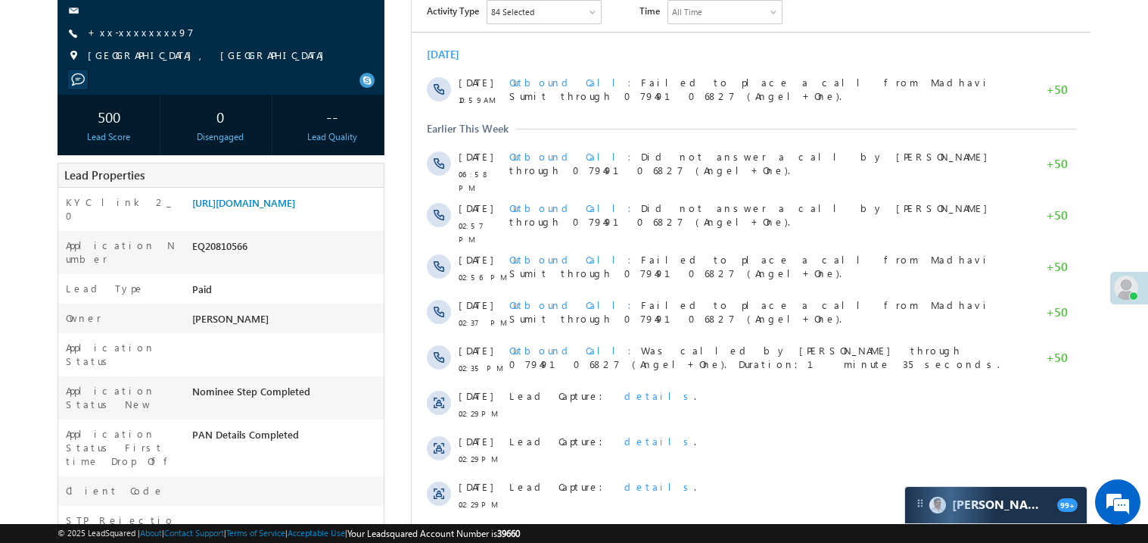
scroll to position [181, 0]
click at [282, 208] on link "https://angelbroking1-pk3em7sa.customui-test.leadsquared.com?leadId=d46b3d08-d2…" at bounding box center [243, 201] width 103 height 13
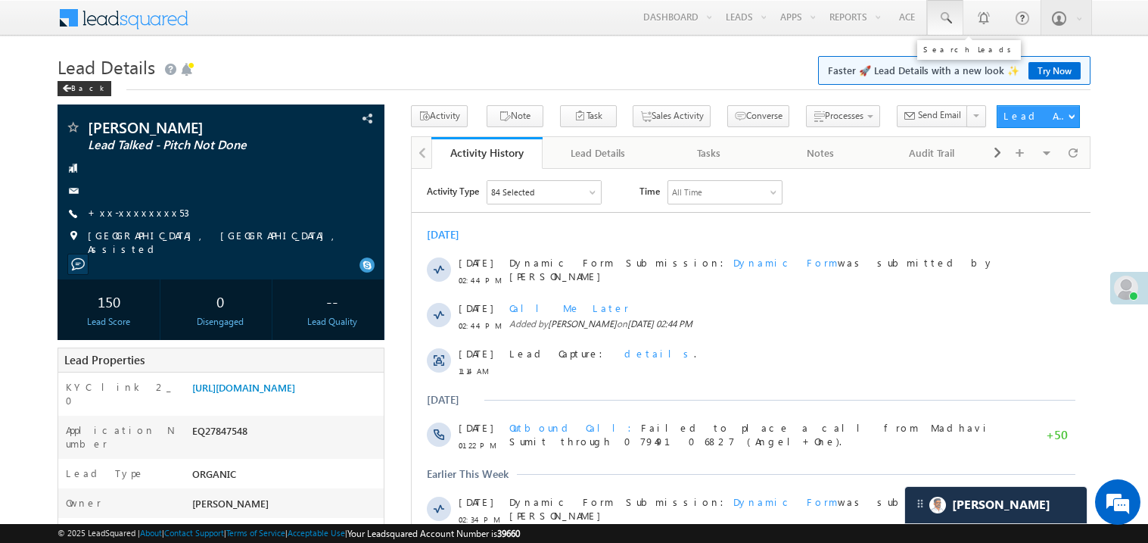
click at [946, 19] on span at bounding box center [945, 18] width 15 height 15
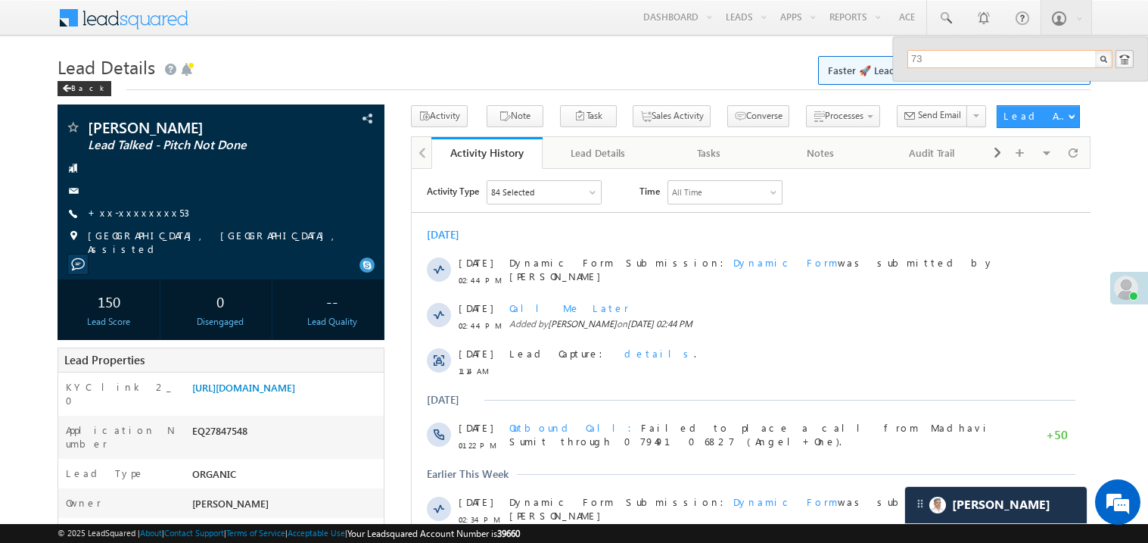
type input "7"
type input "E"
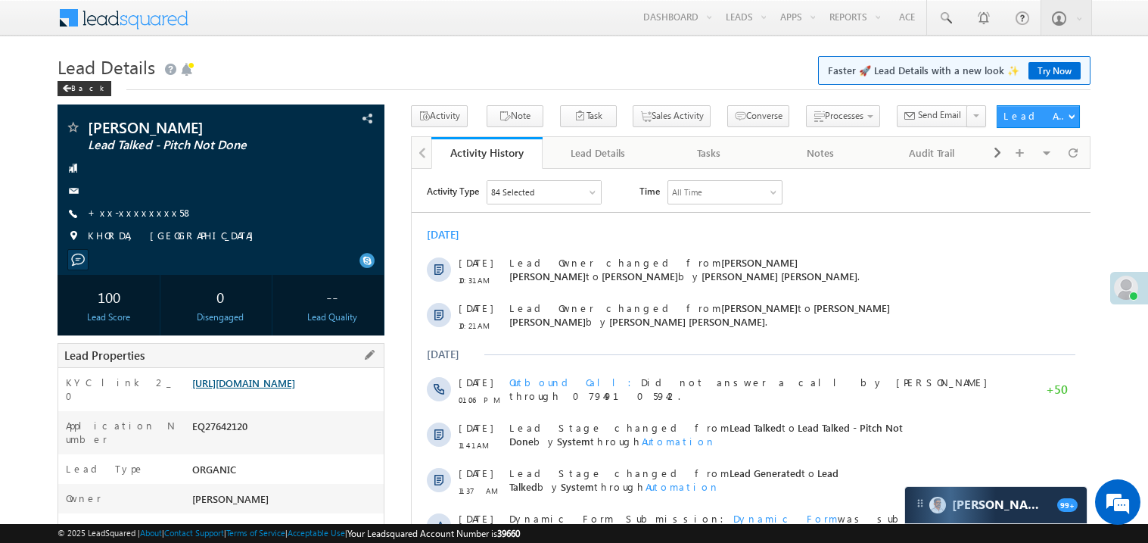
click at [295, 389] on link "https://angelbroking1-pk3em7sa.customui-test.leadsquared.com?leadId=97f4e809-c7…" at bounding box center [243, 382] width 103 height 13
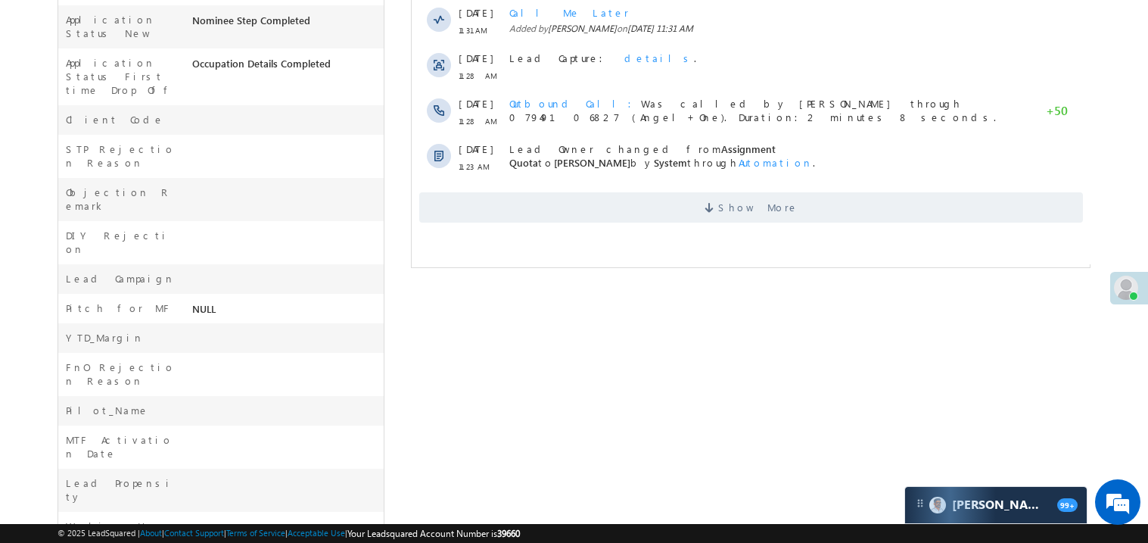
scroll to position [560, 0]
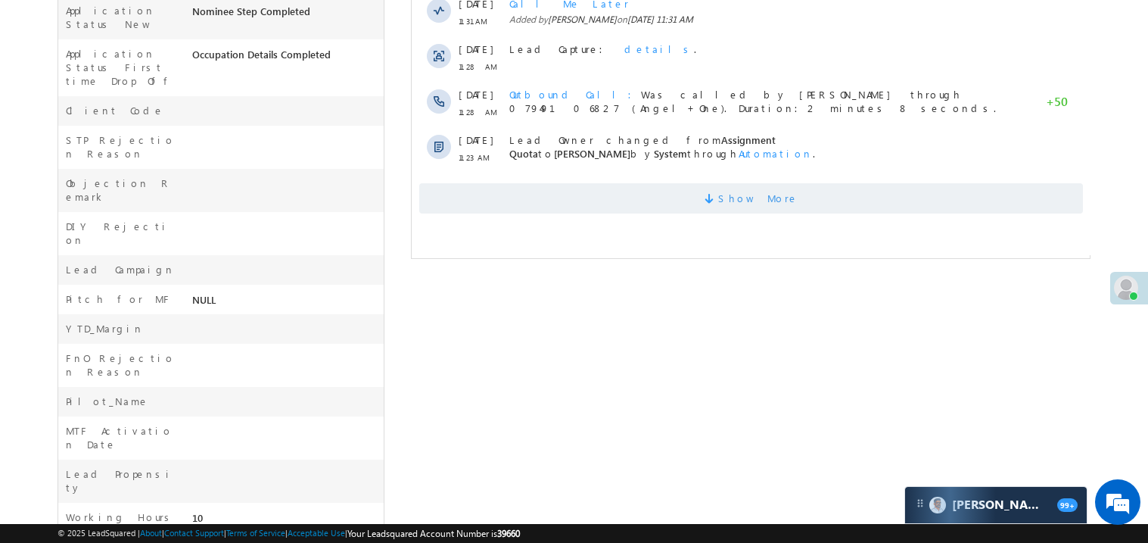
click at [655, 193] on span "Show More" at bounding box center [751, 198] width 664 height 30
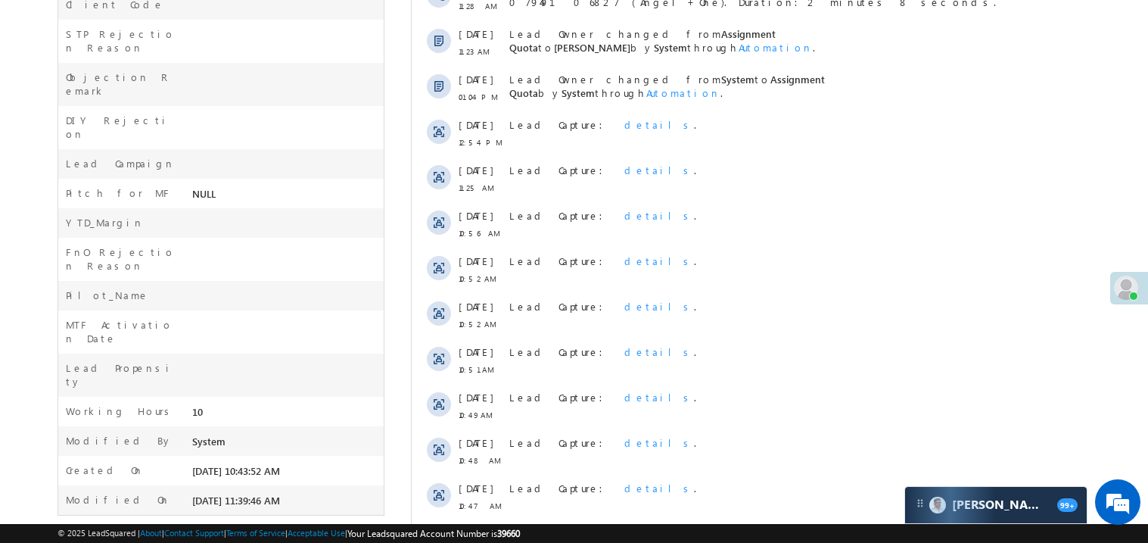
scroll to position [747, 0]
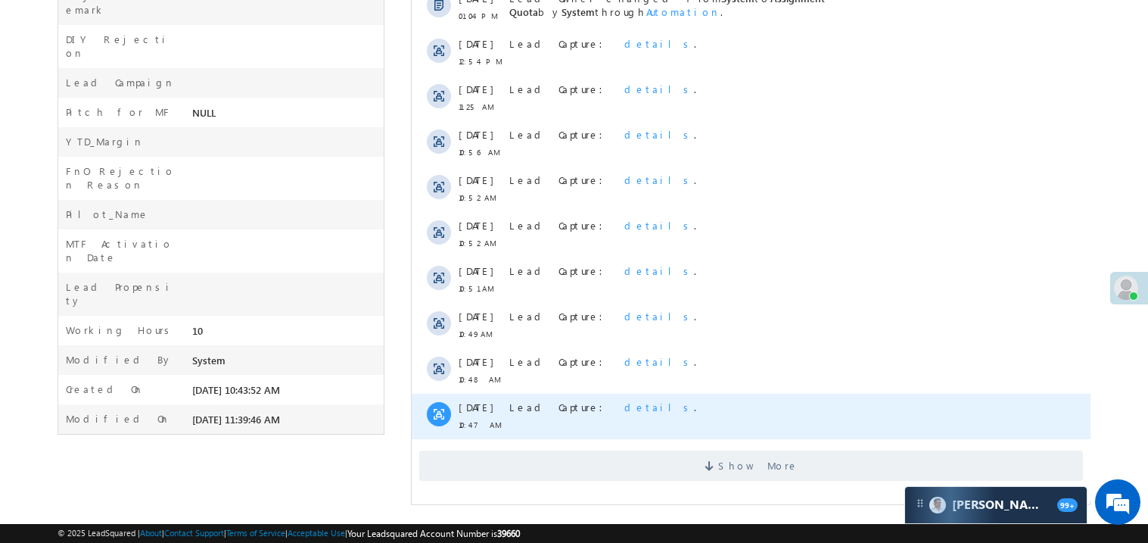
click at [672, 423] on div "Lead Capture: details ." at bounding box center [758, 416] width 498 height 45
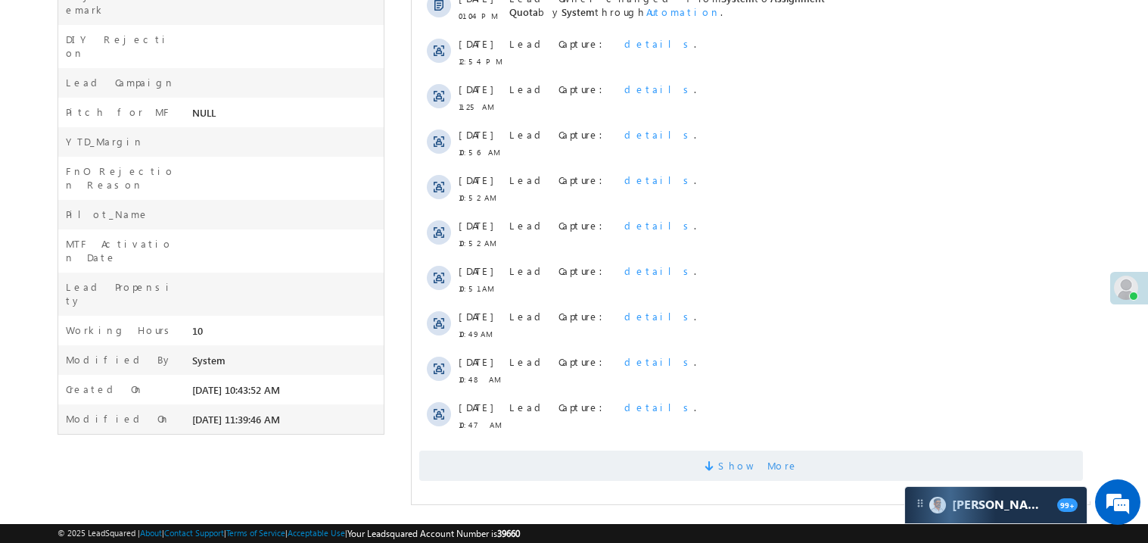
click at [674, 459] on span "Show More" at bounding box center [751, 465] width 664 height 30
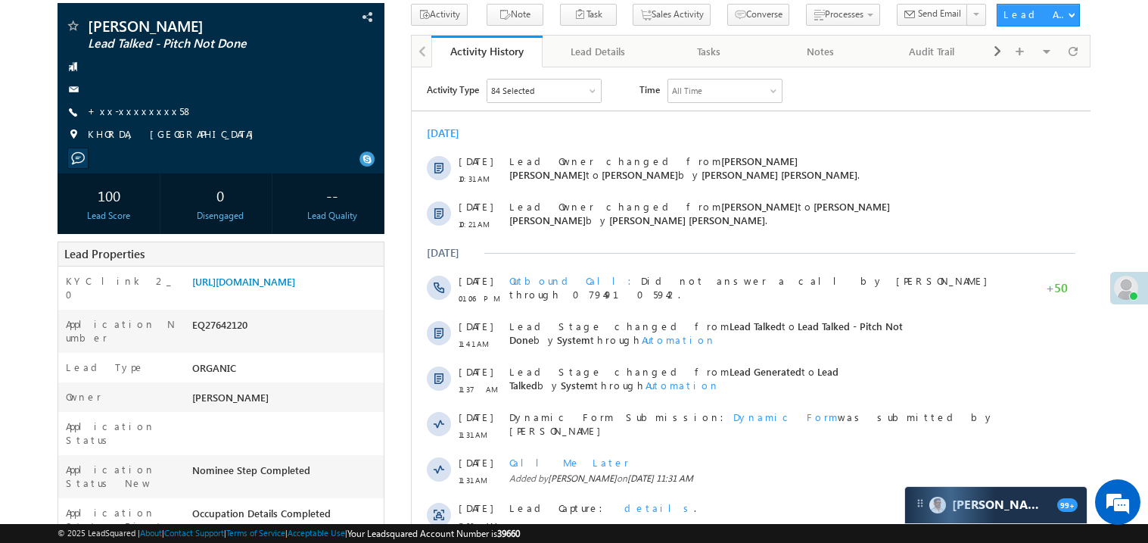
scroll to position [0, 0]
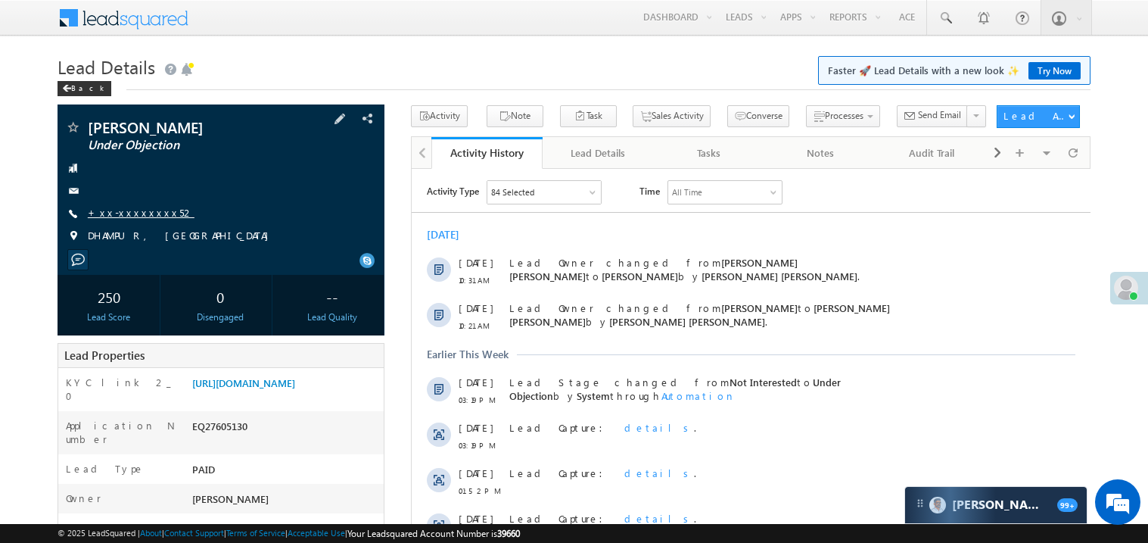
click at [151, 217] on link "+xx-xxxxxxxx52" at bounding box center [141, 212] width 107 height 13
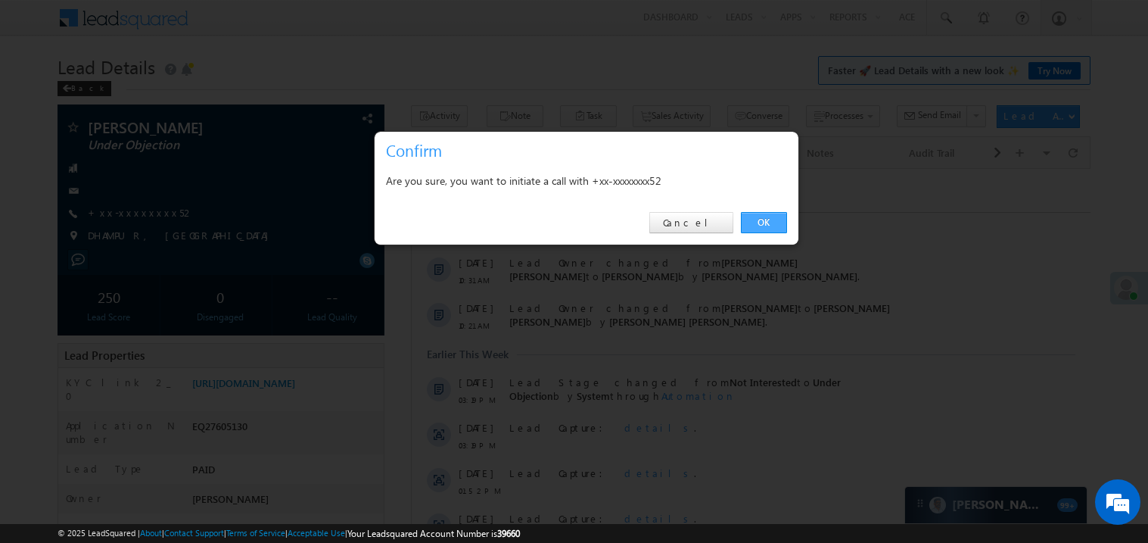
click at [754, 223] on link "OK" at bounding box center [764, 222] width 46 height 21
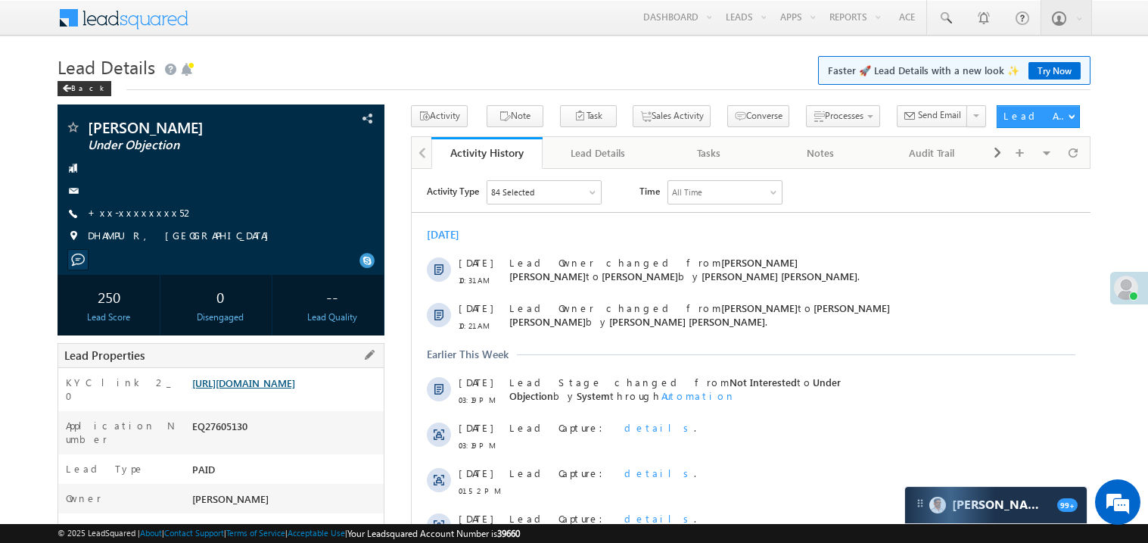
click at [276, 389] on link "[URL][DOMAIN_NAME]" at bounding box center [243, 382] width 103 height 13
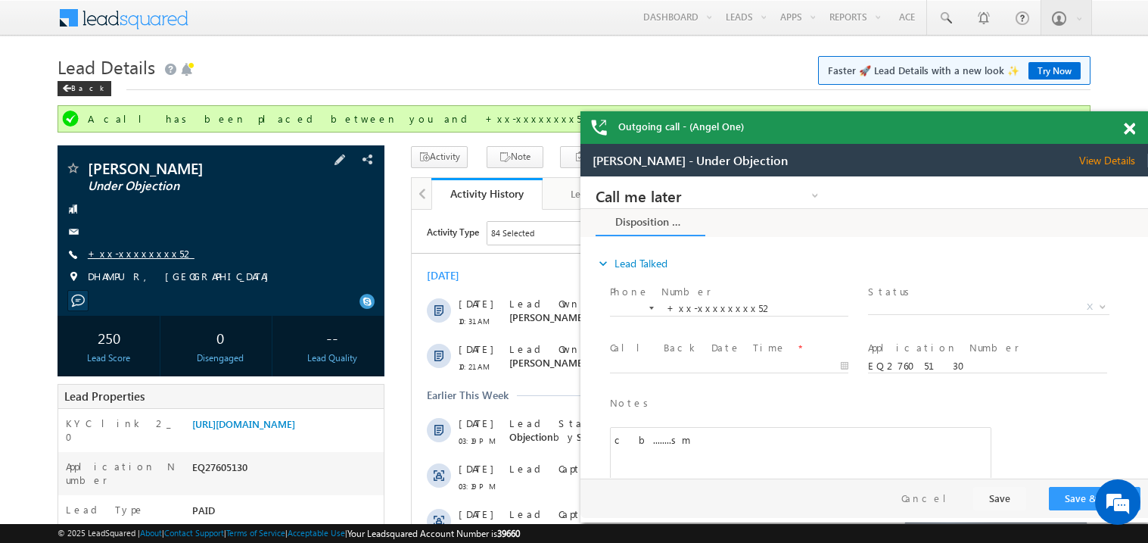
click at [131, 256] on link "+xx-xxxxxxxx52" at bounding box center [141, 253] width 107 height 13
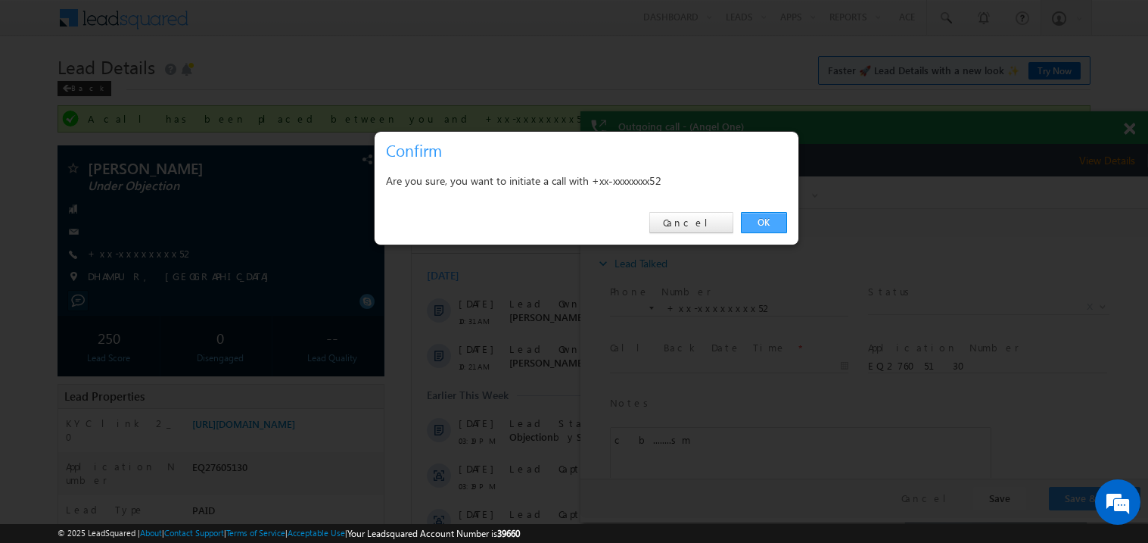
click at [749, 220] on link "OK" at bounding box center [764, 222] width 46 height 21
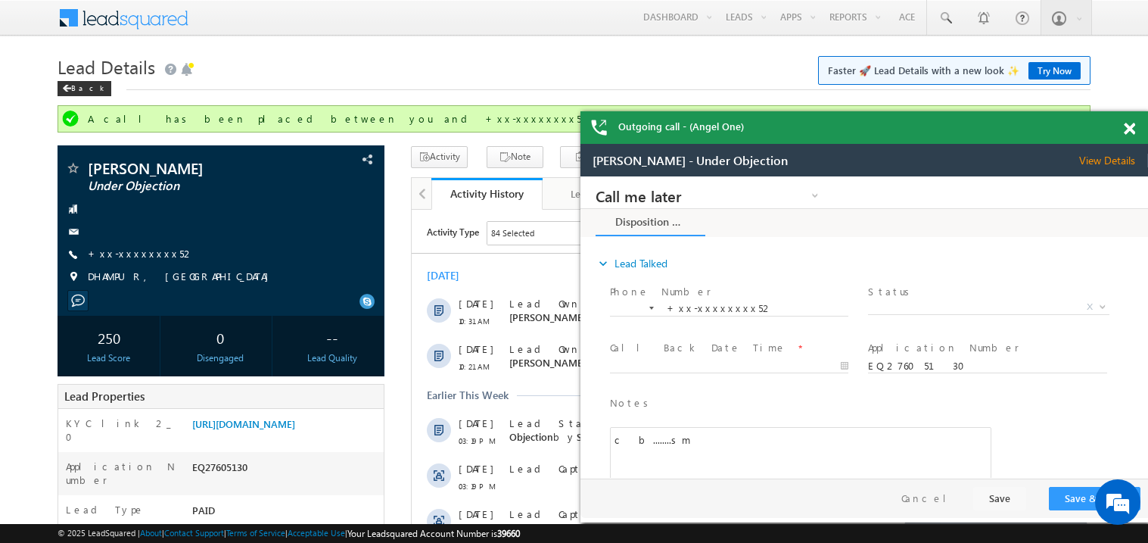
click at [1129, 126] on span at bounding box center [1129, 129] width 11 height 13
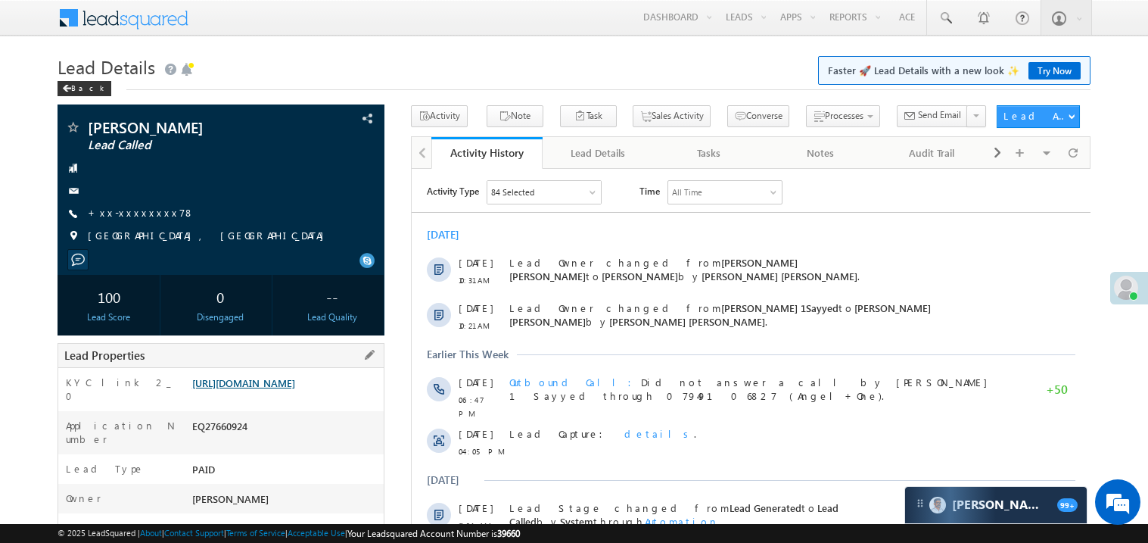
click at [291, 389] on link "https://angelbroking1-pk3em7sa.customui-test.leadsquared.com?leadId=82c6277a-39…" at bounding box center [243, 382] width 103 height 13
click at [136, 216] on link "+xx-xxxxxxxx78" at bounding box center [141, 212] width 107 height 13
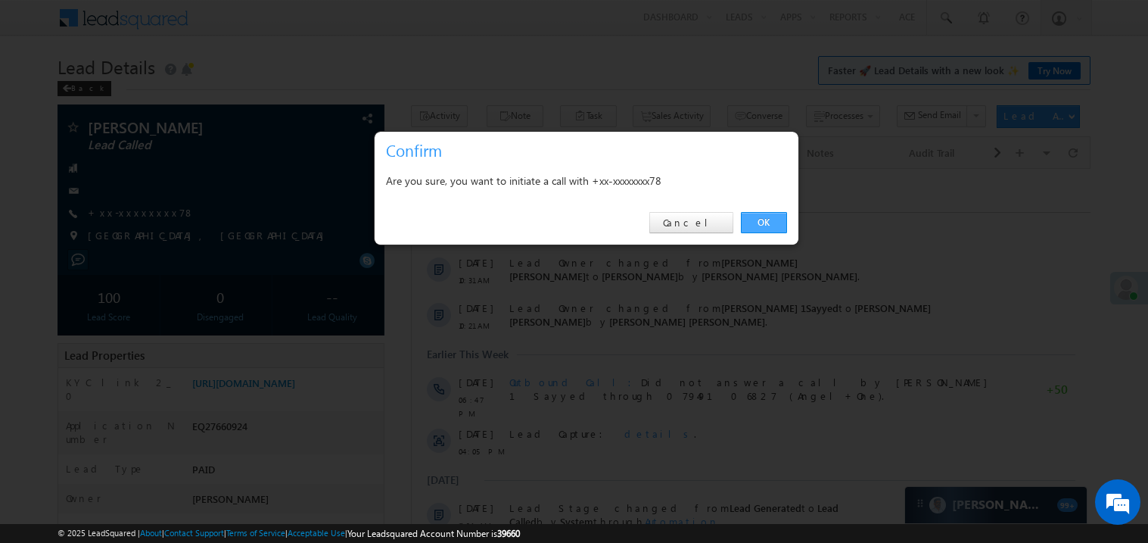
click at [762, 224] on link "OK" at bounding box center [764, 222] width 46 height 21
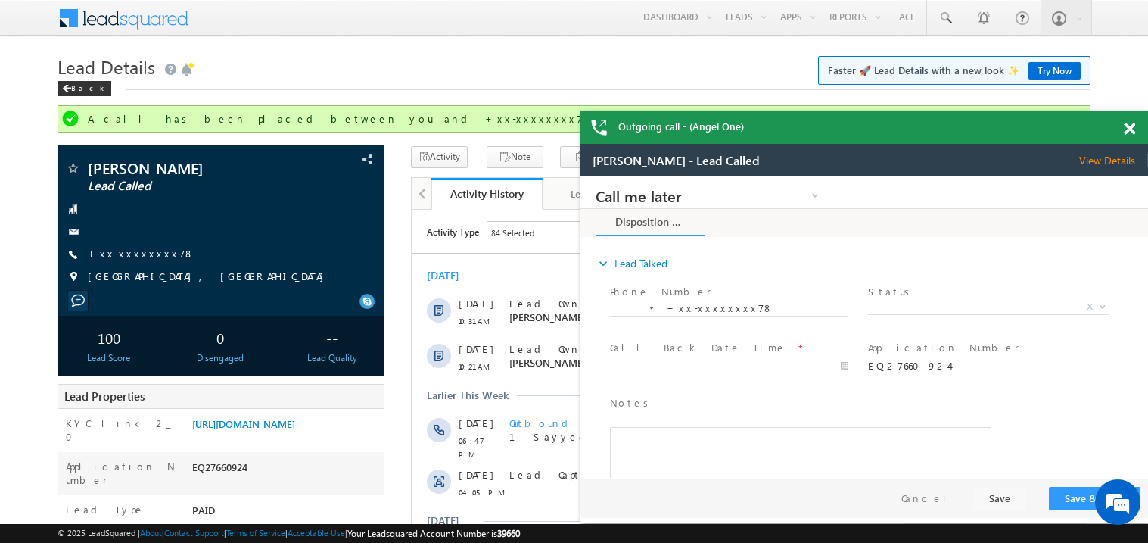
click at [1128, 121] on div at bounding box center [1138, 126] width 20 height 30
click at [1131, 126] on span at bounding box center [1129, 129] width 11 height 13
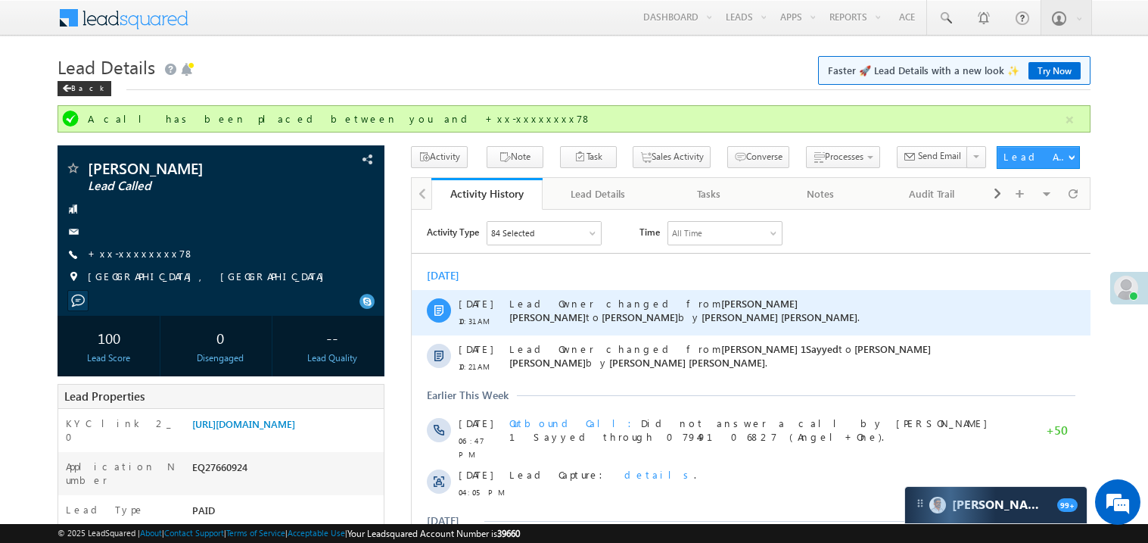
click at [718, 332] on div "Lead Owner changed from Mohammed Hussain Sadiq Shaikh to Madhavi Sumit by Moham…" at bounding box center [758, 311] width 498 height 45
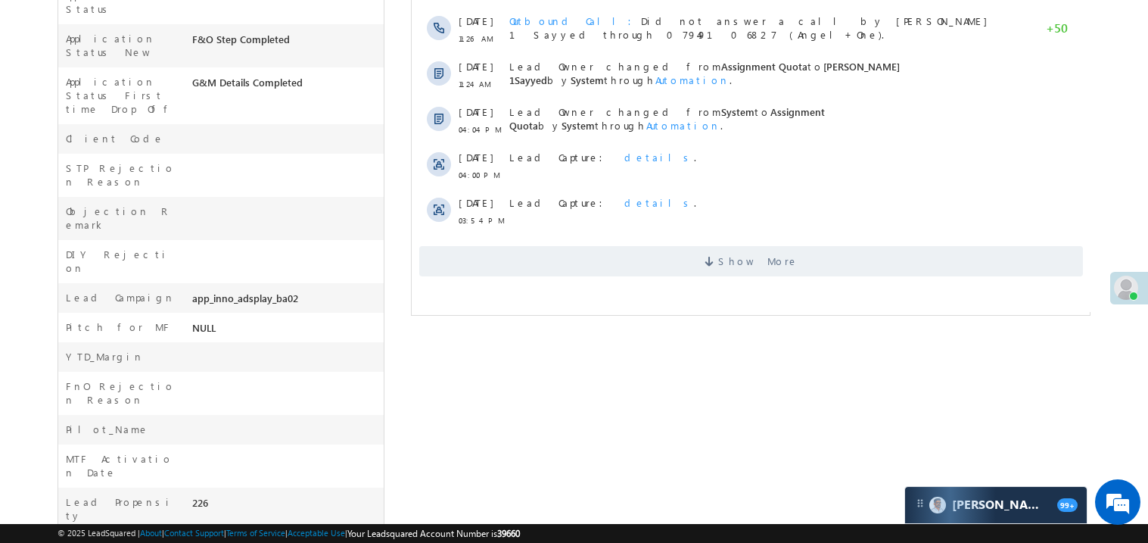
scroll to position [575, 0]
click at [634, 244] on span "Show More" at bounding box center [751, 259] width 664 height 30
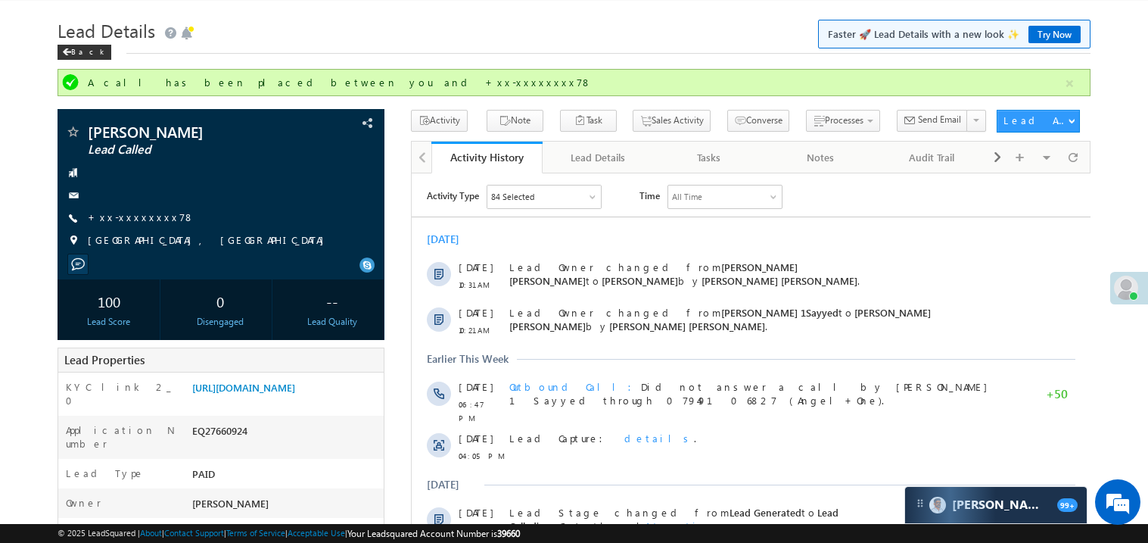
scroll to position [0, 0]
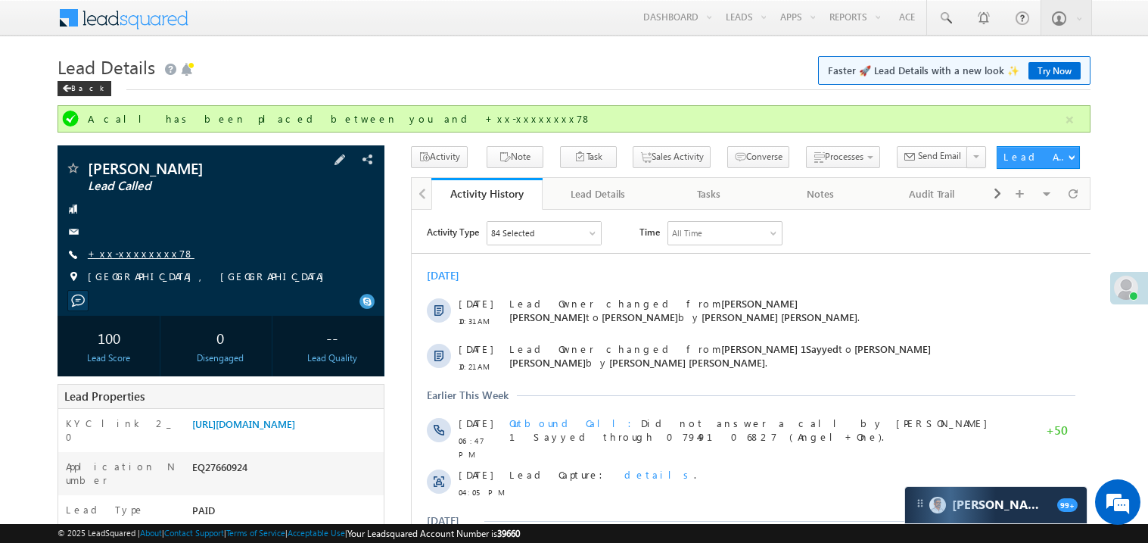
click at [142, 255] on link "+xx-xxxxxxxx78" at bounding box center [141, 253] width 107 height 13
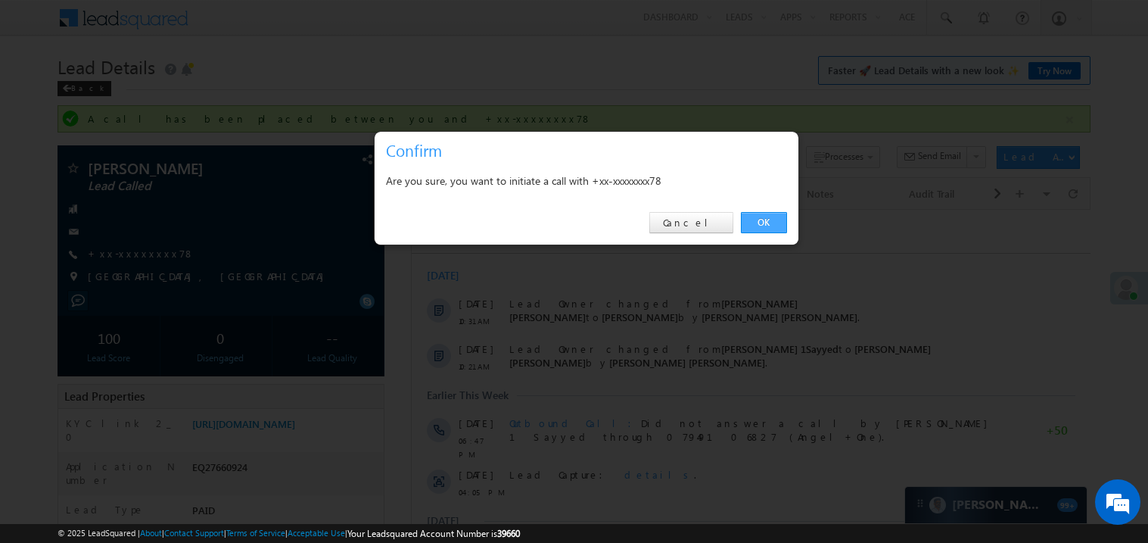
click at [767, 217] on link "OK" at bounding box center [764, 222] width 46 height 21
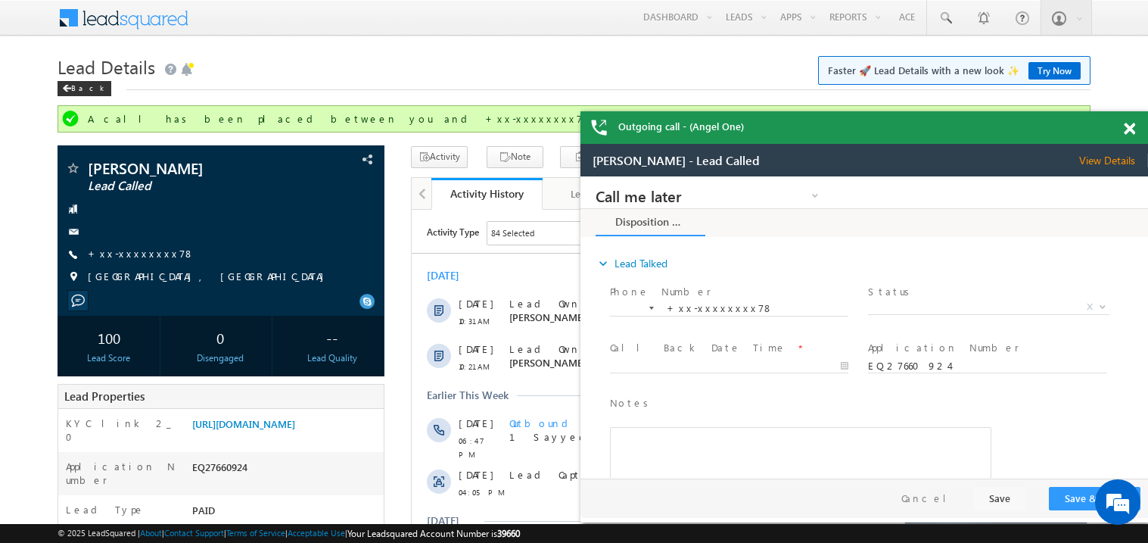
click at [1127, 129] on span at bounding box center [1129, 129] width 11 height 13
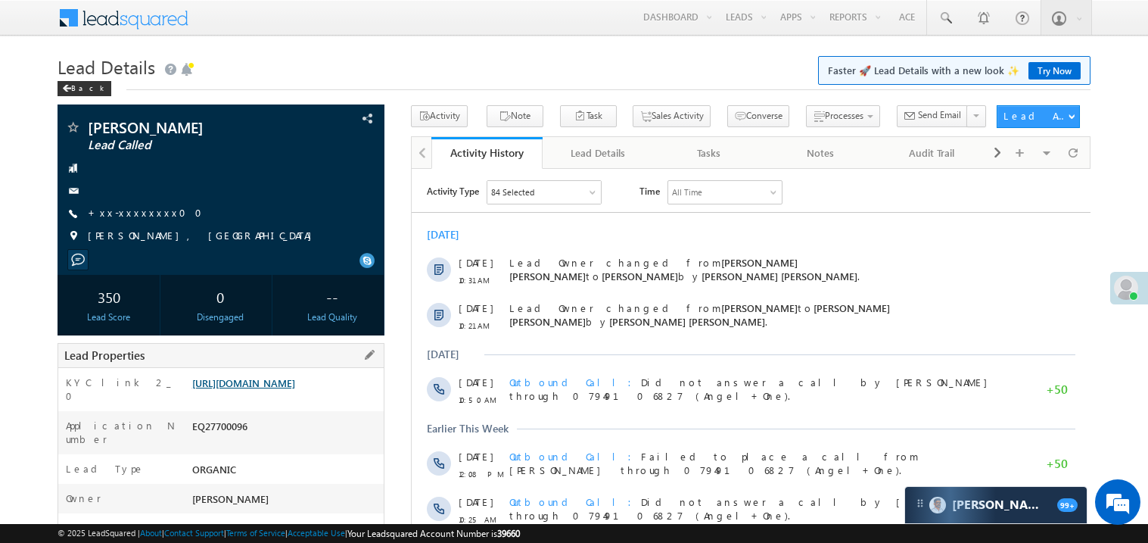
click at [295, 389] on link "[URL][DOMAIN_NAME]" at bounding box center [243, 382] width 103 height 13
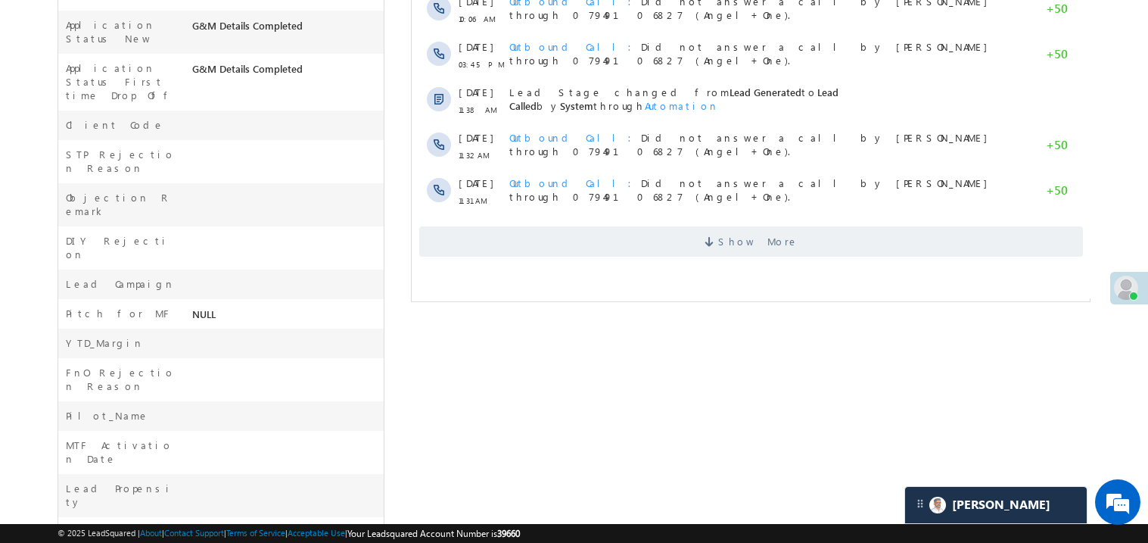
scroll to position [560, 0]
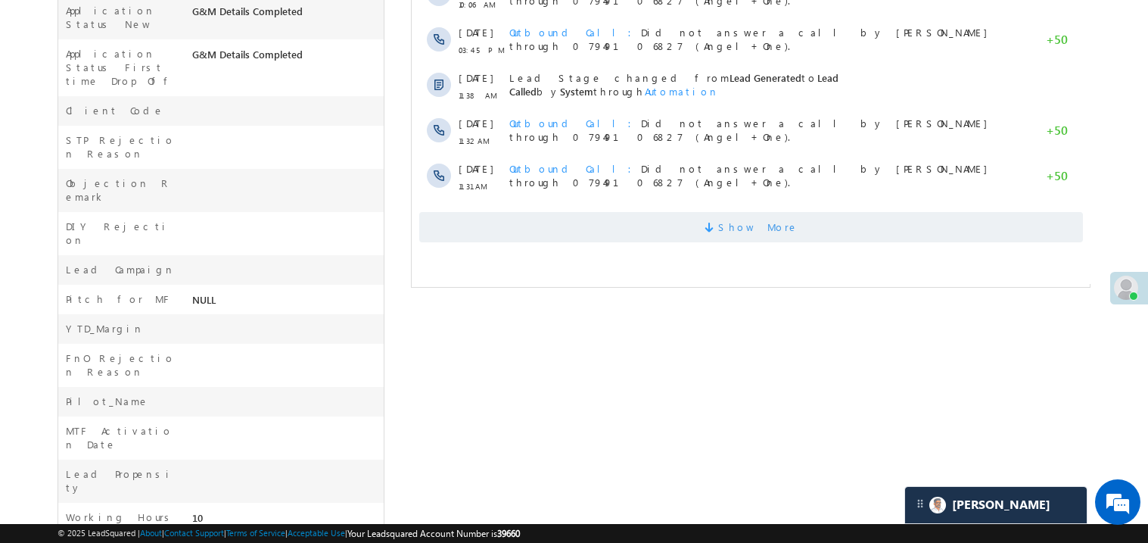
click at [654, 223] on span "Show More" at bounding box center [751, 227] width 664 height 30
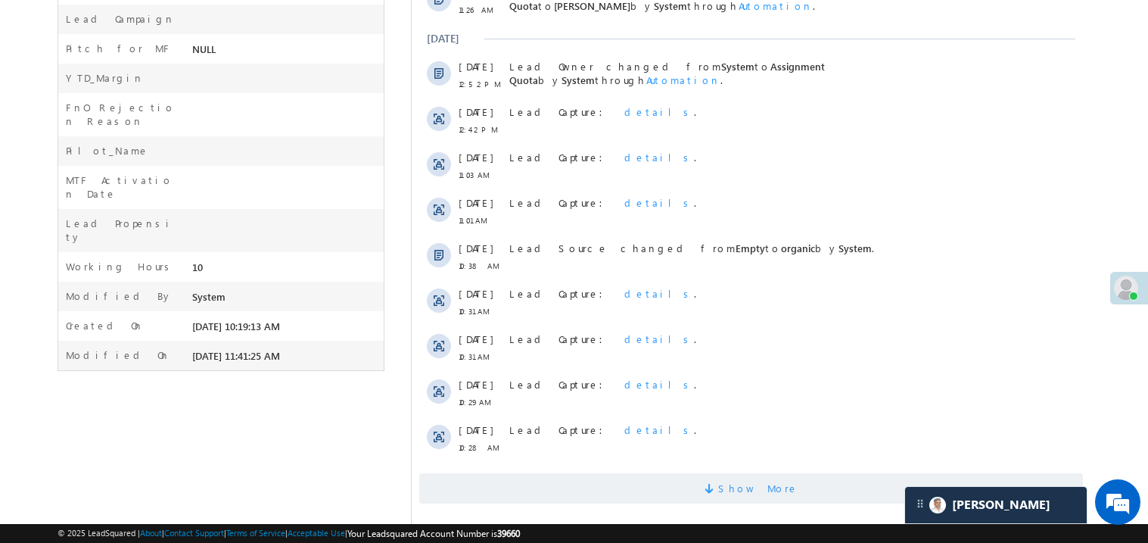
scroll to position [833, 0]
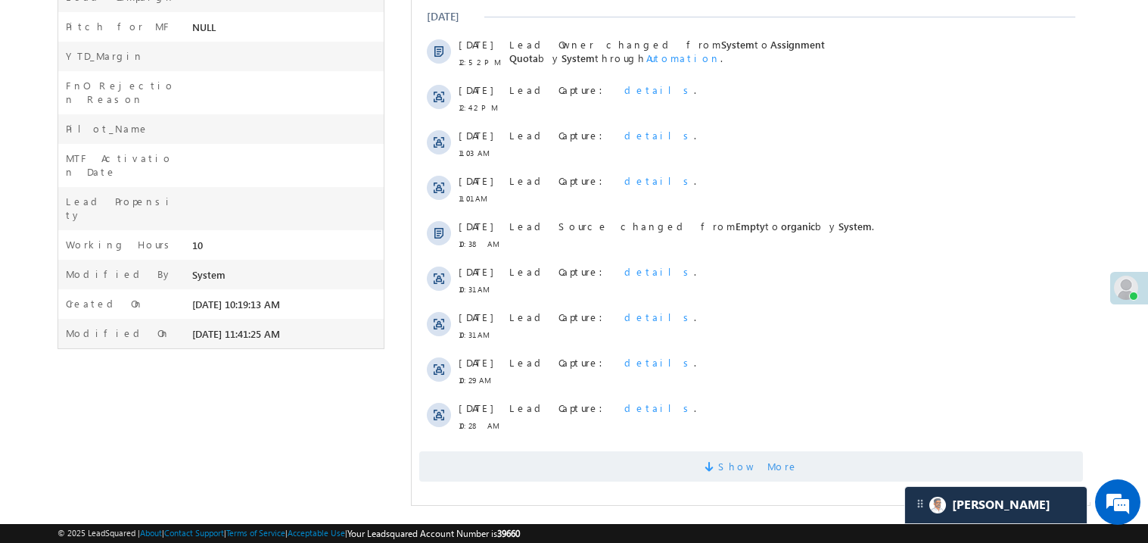
click at [677, 452] on span "Show More" at bounding box center [751, 466] width 664 height 30
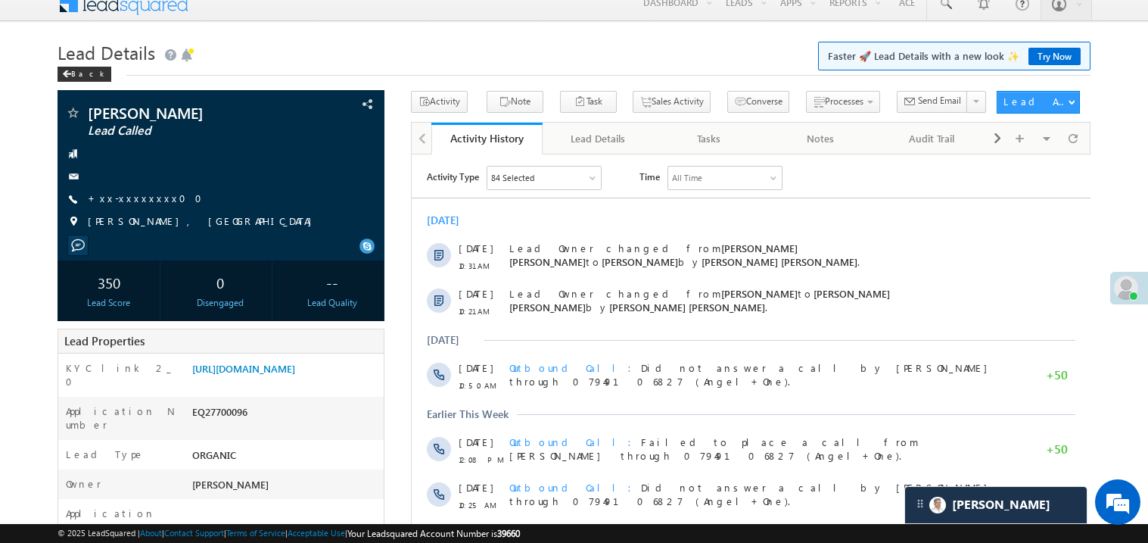
scroll to position [0, 0]
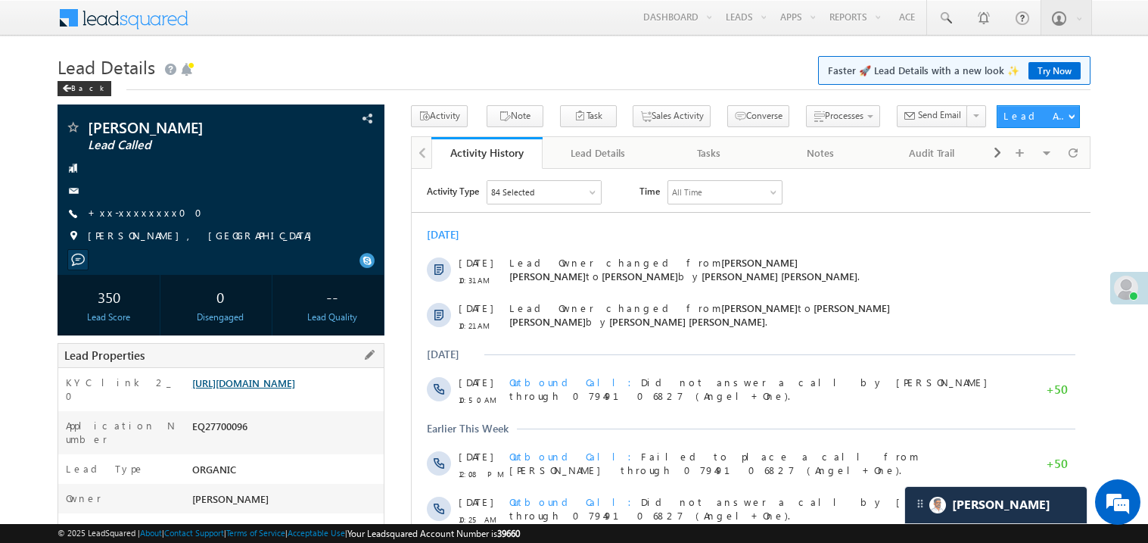
click at [295, 389] on link "https://angelbroking1-pk3em7sa.customui-test.leadsquared.com?leadId=b645d8d3-5b…" at bounding box center [243, 382] width 103 height 13
click at [290, 397] on div "https://angelbroking1-pk3em7sa.customui-test.leadsquared.com?leadId=b645d8d3-5b…" at bounding box center [285, 385] width 195 height 21
click at [295, 389] on link "https://angelbroking1-pk3em7sa.customui-test.leadsquared.com?leadId=b645d8d3-5b…" at bounding box center [243, 382] width 103 height 13
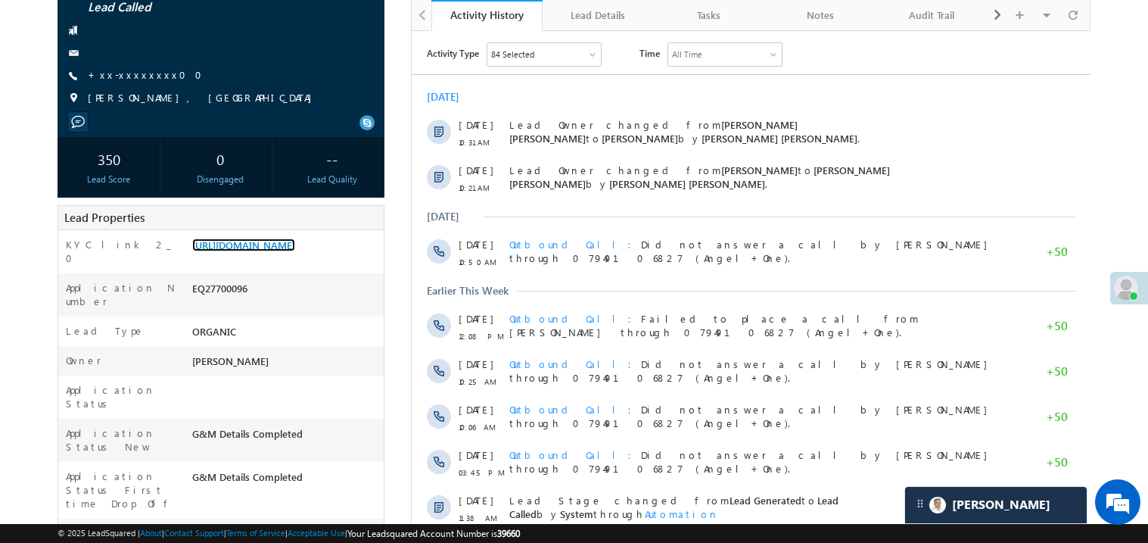
scroll to position [181, 0]
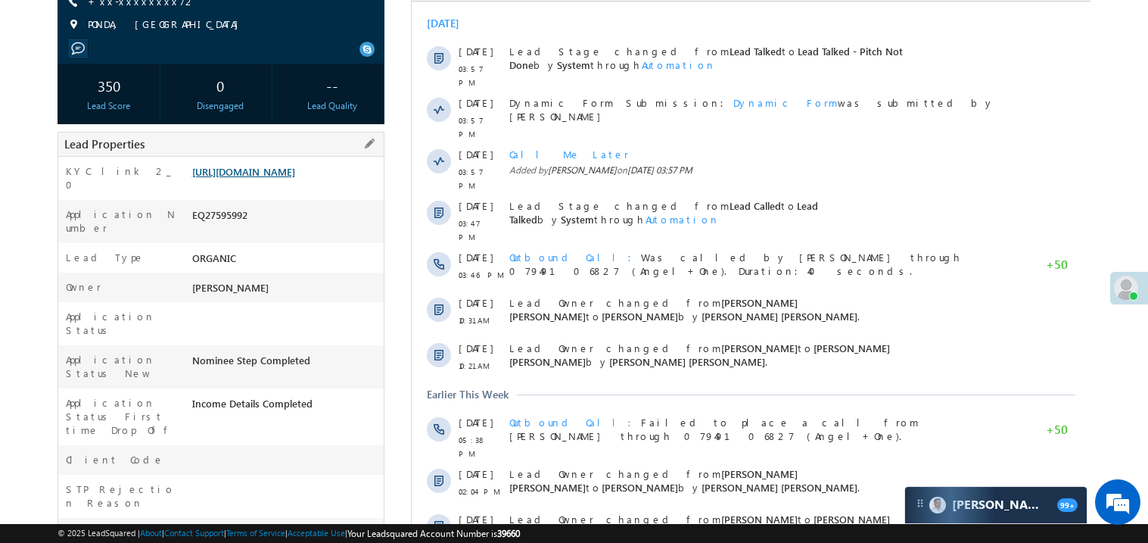
click at [260, 178] on link "[URL][DOMAIN_NAME]" at bounding box center [243, 171] width 103 height 13
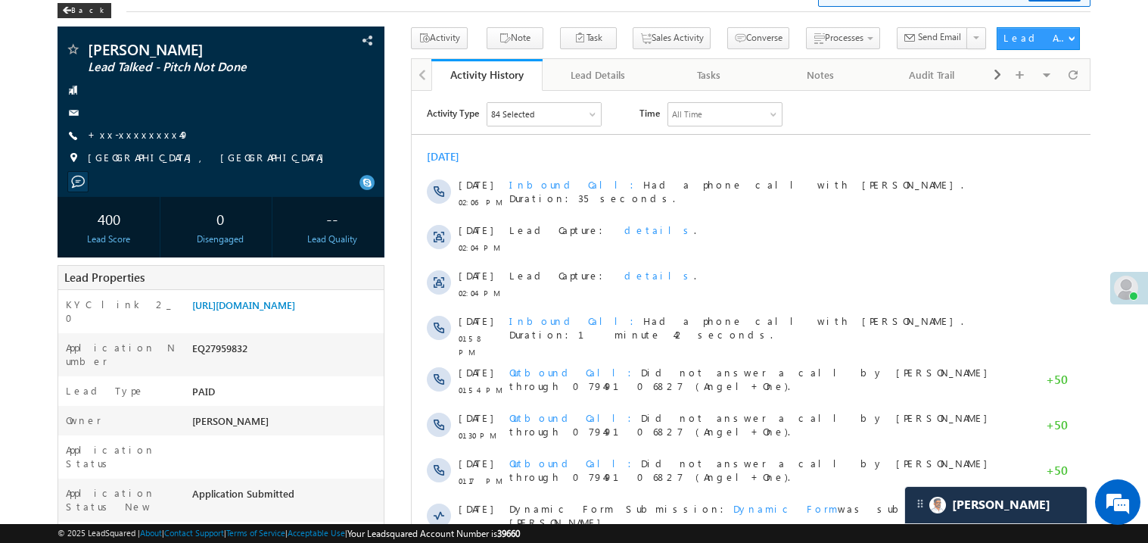
scroll to position [181, 0]
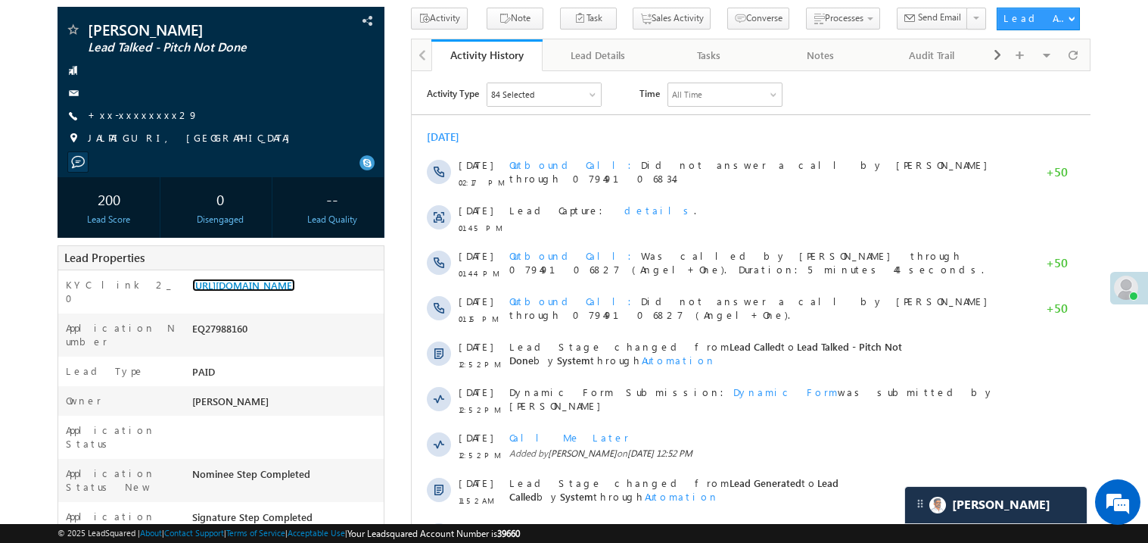
scroll to position [211, 0]
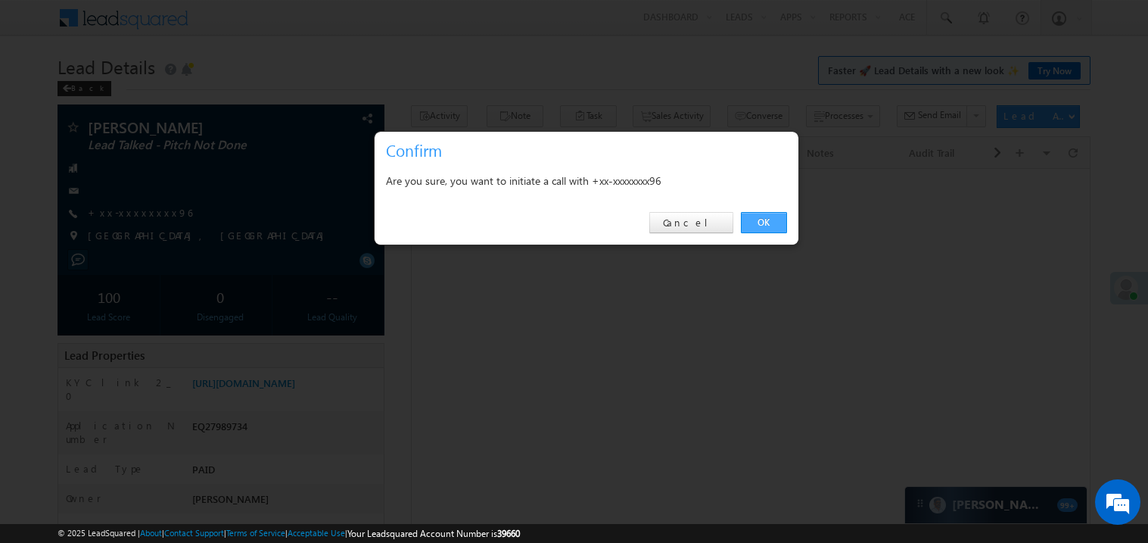
click at [761, 220] on link "OK" at bounding box center [764, 222] width 46 height 21
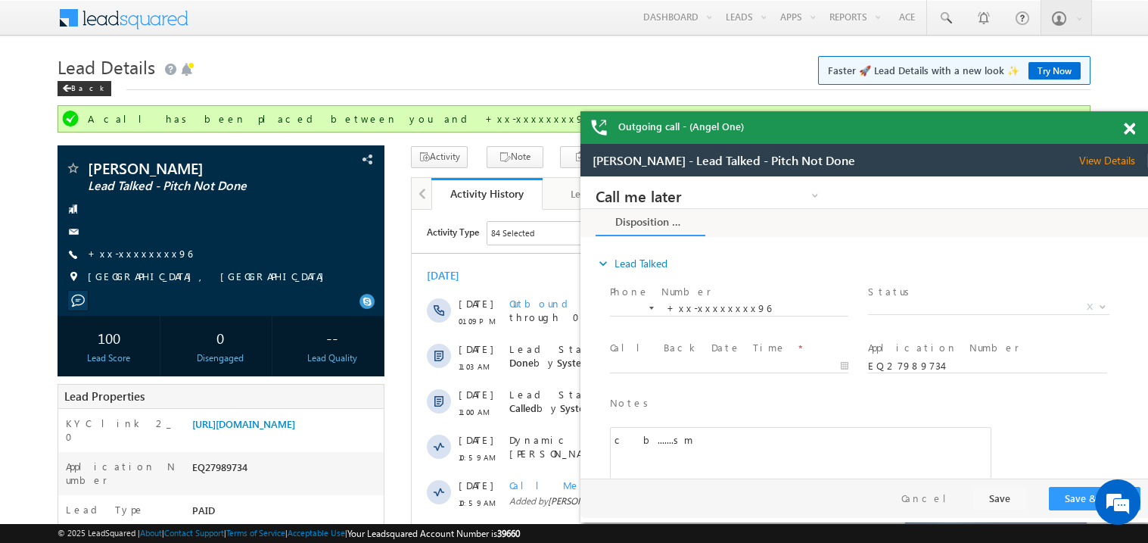
click at [1131, 127] on span at bounding box center [1129, 129] width 11 height 13
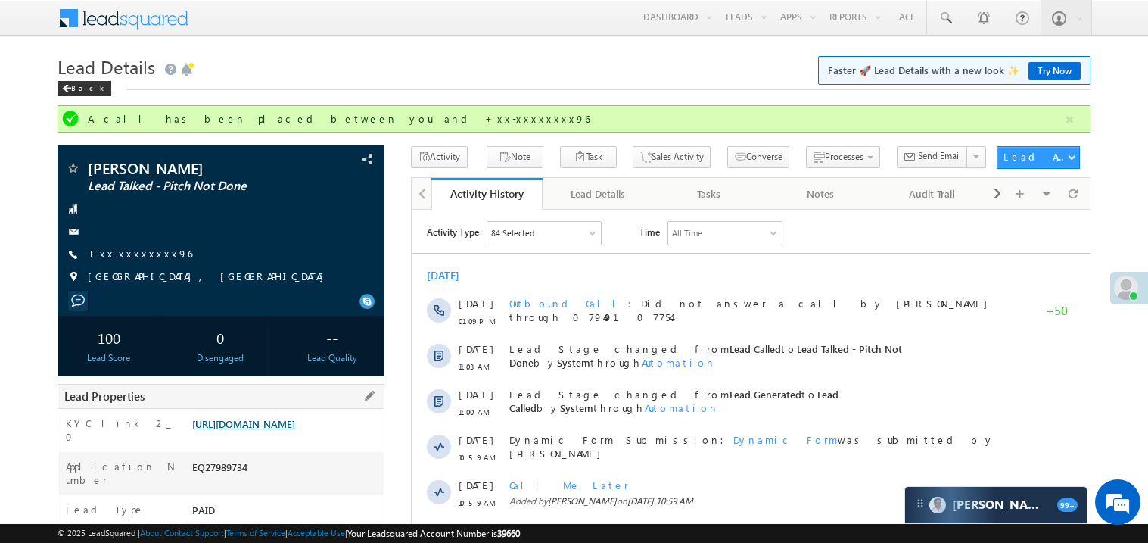
click at [278, 430] on link "https://angelbroking1-pk3em7sa.customui-test.leadsquared.com?leadId=d414573c-ea…" at bounding box center [243, 423] width 103 height 13
click at [145, 256] on link "+xx-xxxxxxxx96" at bounding box center [140, 253] width 104 height 13
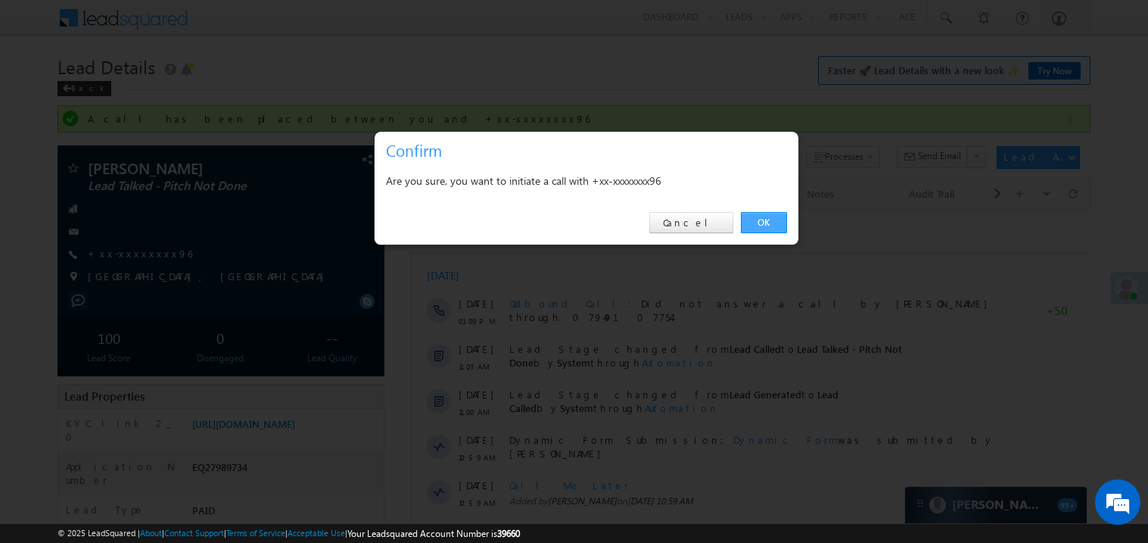
click at [764, 220] on link "OK" at bounding box center [764, 222] width 46 height 21
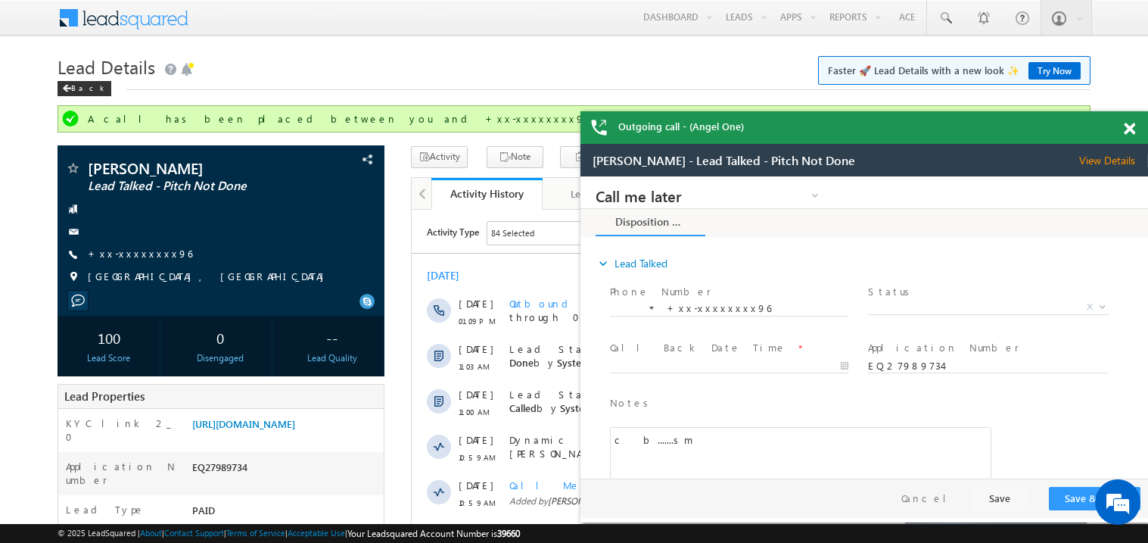
click at [1132, 123] on span at bounding box center [1129, 129] width 11 height 13
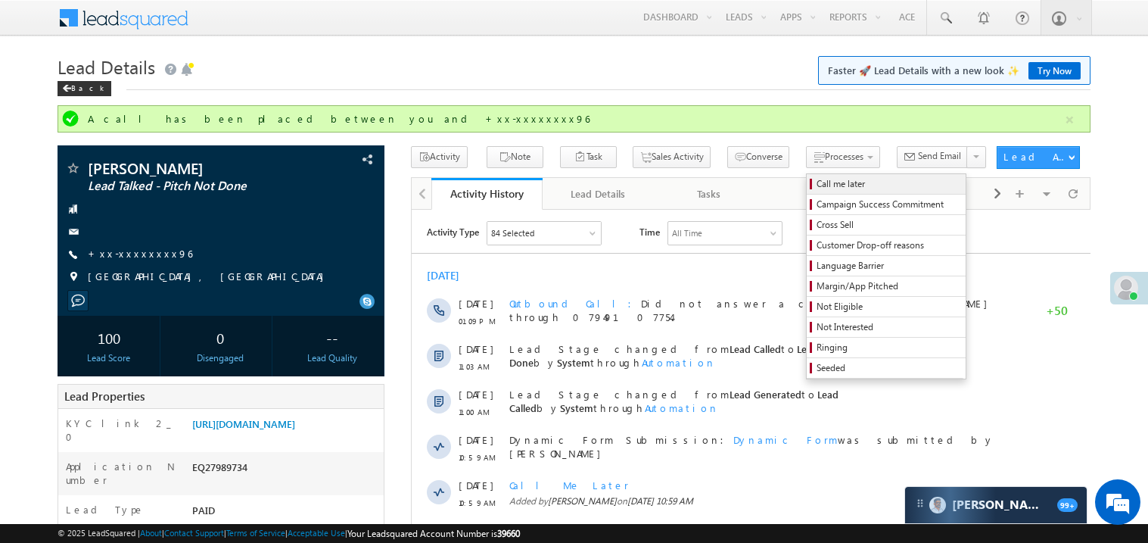
click at [811, 176] on link "Call me later" at bounding box center [886, 184] width 159 height 20
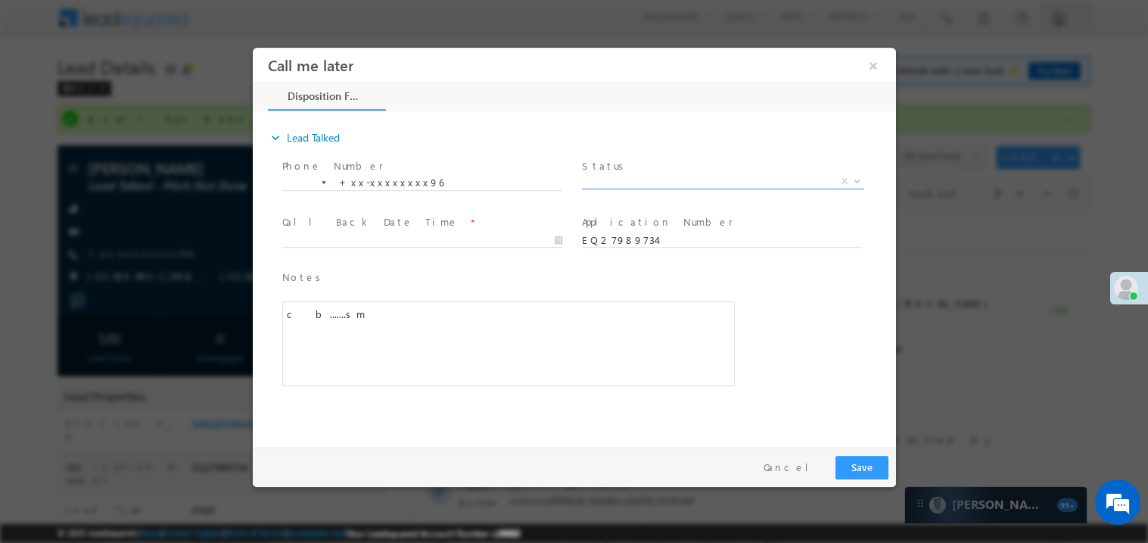
click at [620, 173] on span "X" at bounding box center [722, 180] width 282 height 15
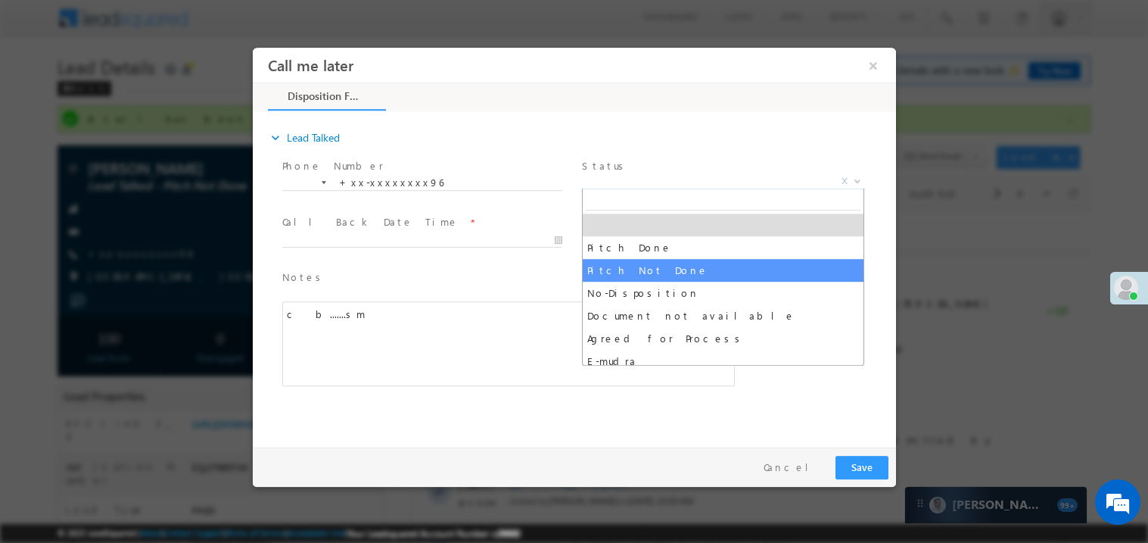
select select "Pitch Not Done"
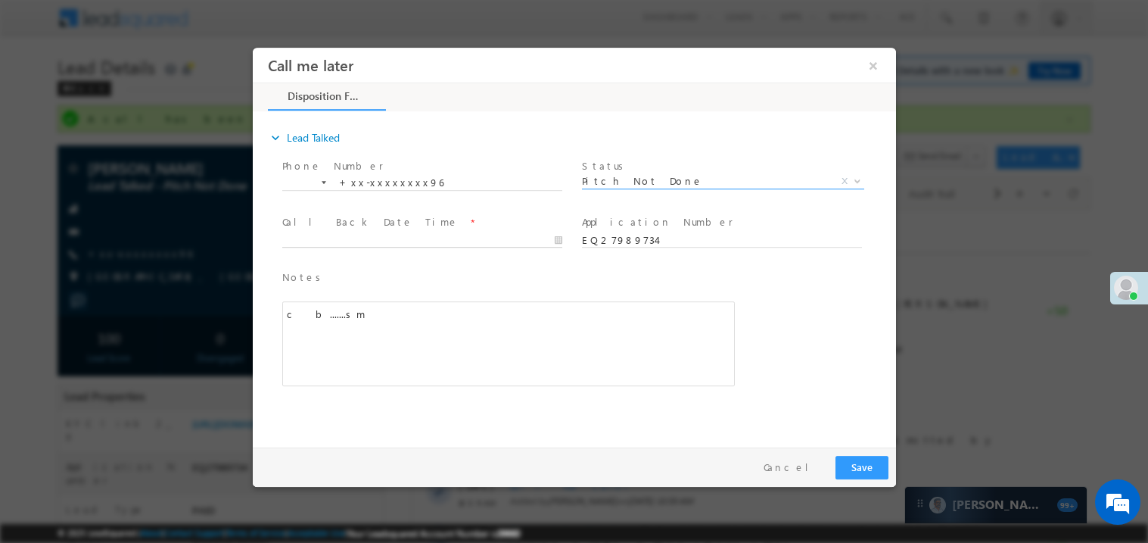
click at [392, 238] on body "Call me later ×" at bounding box center [573, 243] width 643 height 393
type input "08/29/25 5:19 PM"
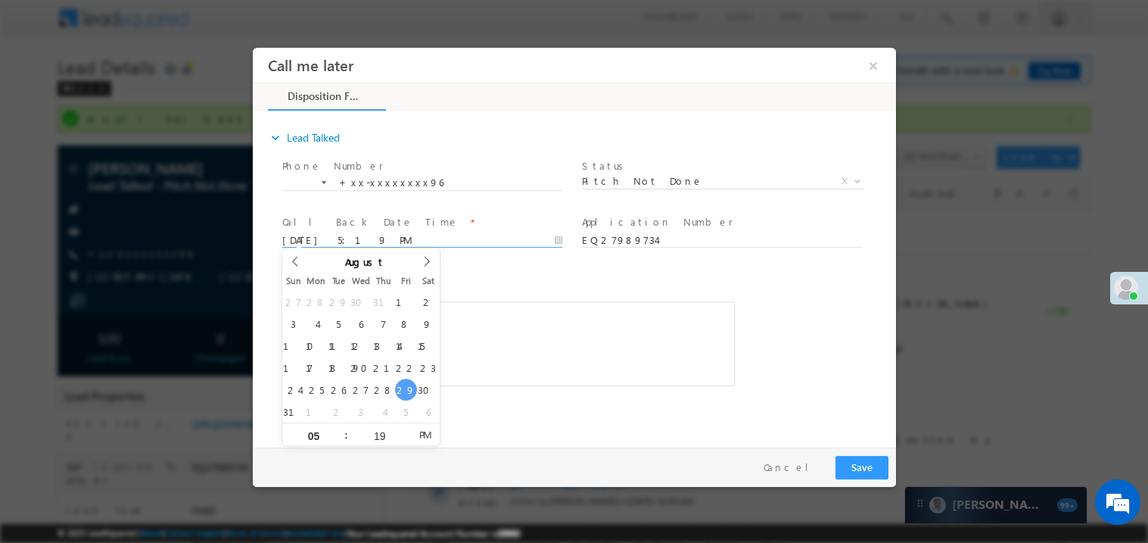
click at [500, 304] on div "c b.......sm" at bounding box center [508, 342] width 453 height 85
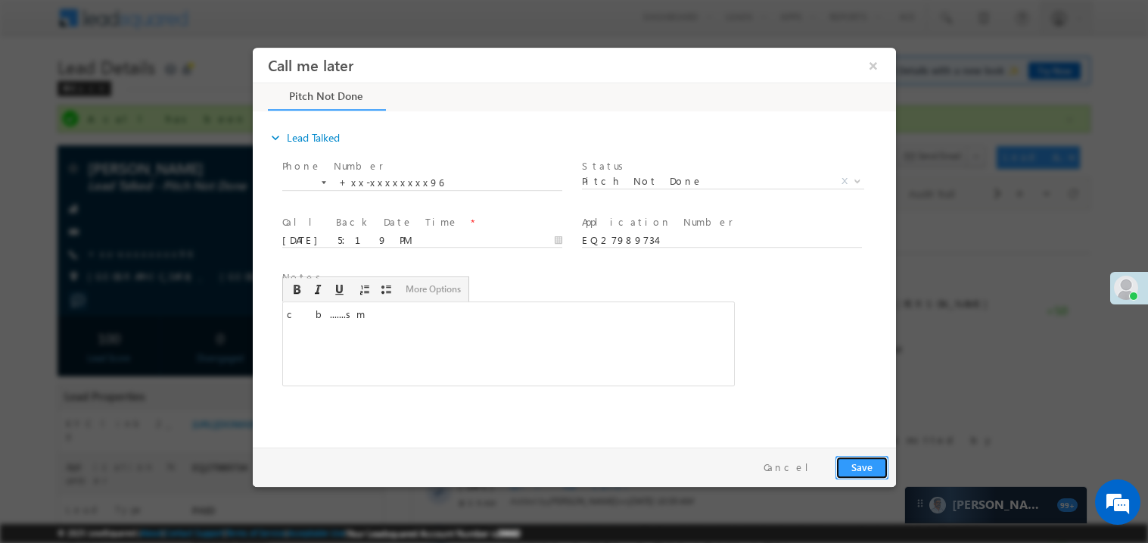
click at [870, 469] on button "Save" at bounding box center [861, 466] width 53 height 23
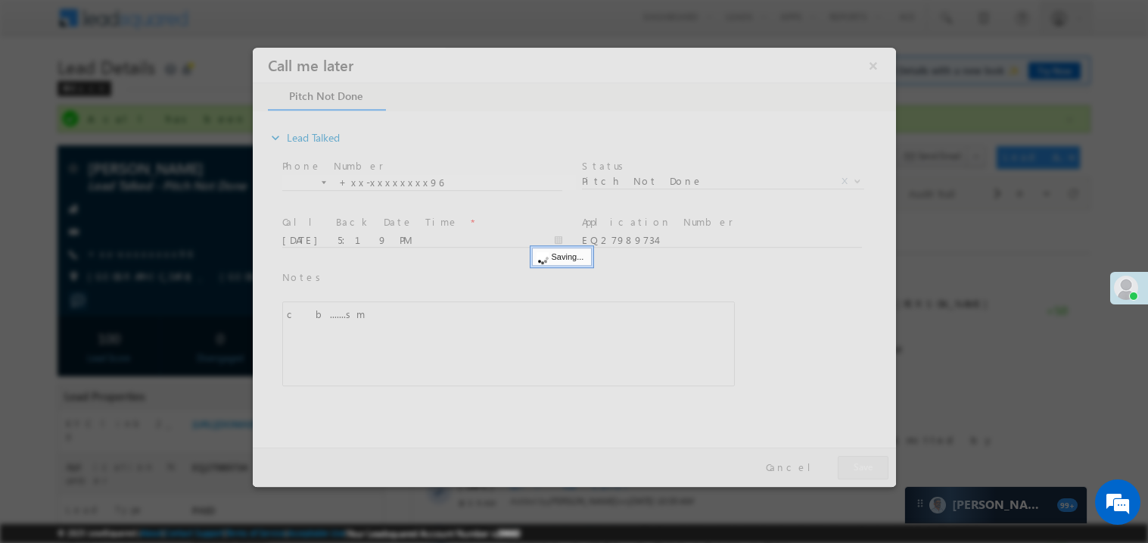
click at [870, 469] on div at bounding box center [573, 266] width 643 height 439
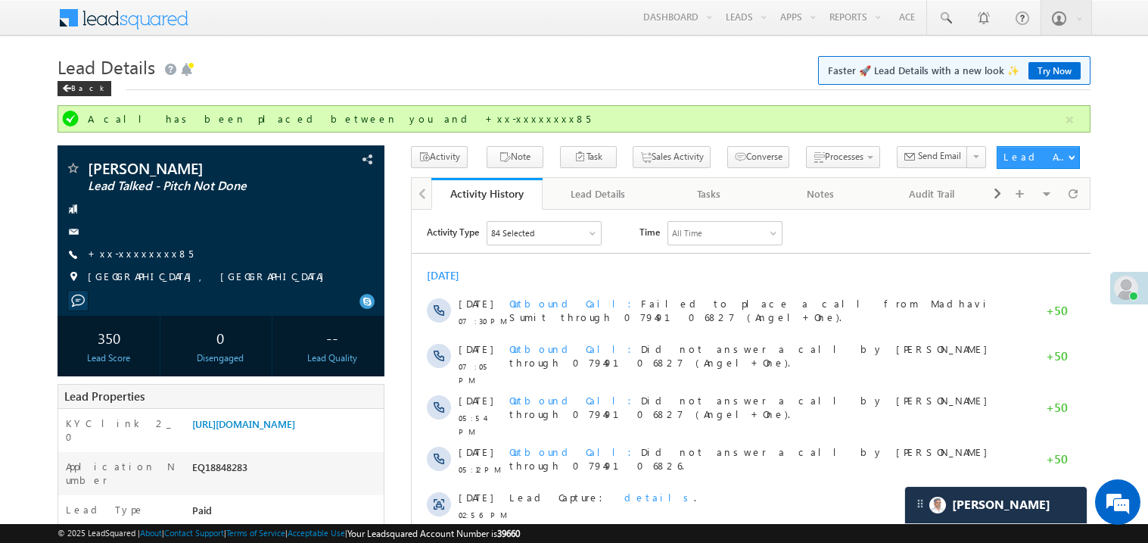
click at [207, 191] on span "Lead Talked - Pitch Not Done" at bounding box center [189, 186] width 203 height 15
click at [135, 248] on link "+xx-xxxxxxxx85" at bounding box center [140, 253] width 105 height 13
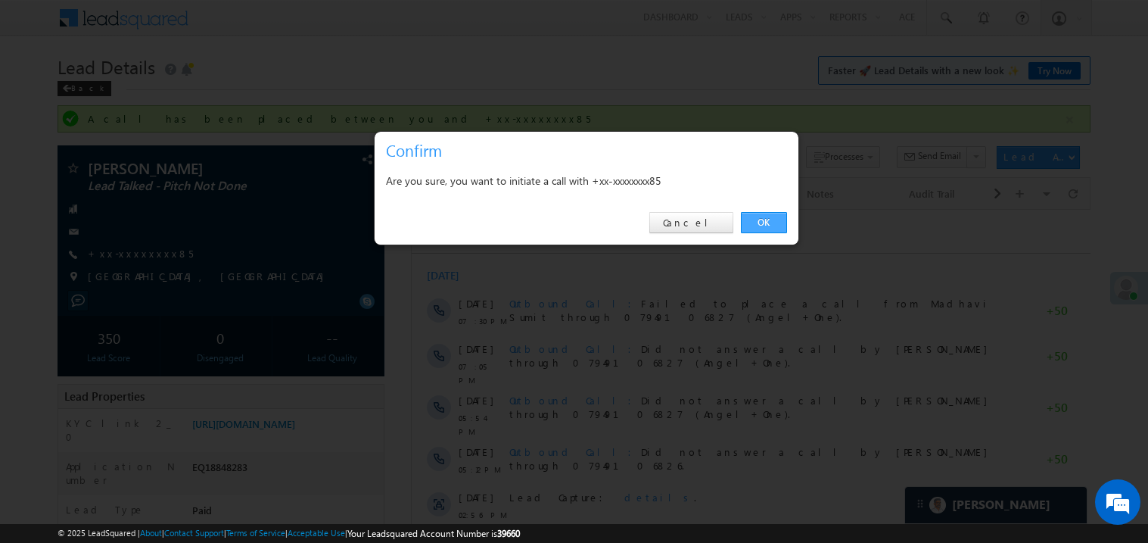
click at [756, 224] on link "OK" at bounding box center [764, 222] width 46 height 21
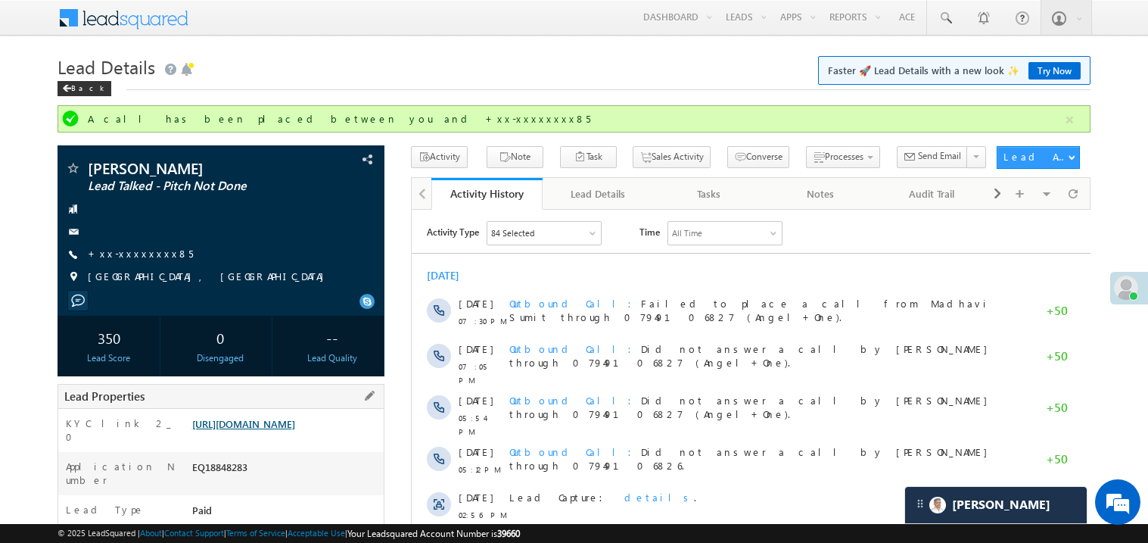
click at [281, 430] on link "https://angelbroking1-pk3em7sa.customui-test.leadsquared.com?leadId=77f34472-65…" at bounding box center [243, 423] width 103 height 13
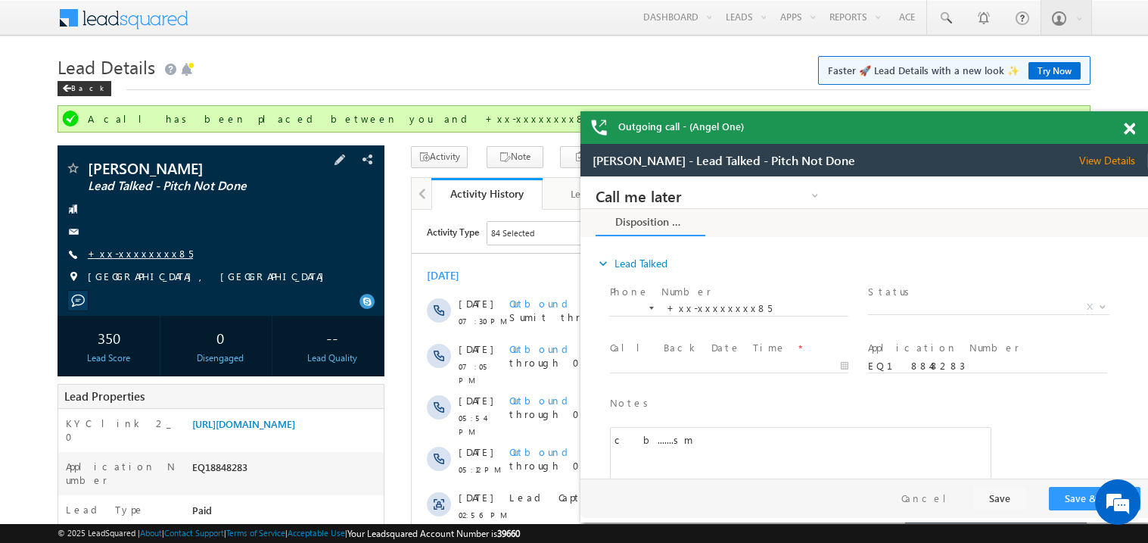
click at [148, 254] on link "+xx-xxxxxxxx85" at bounding box center [140, 253] width 105 height 13
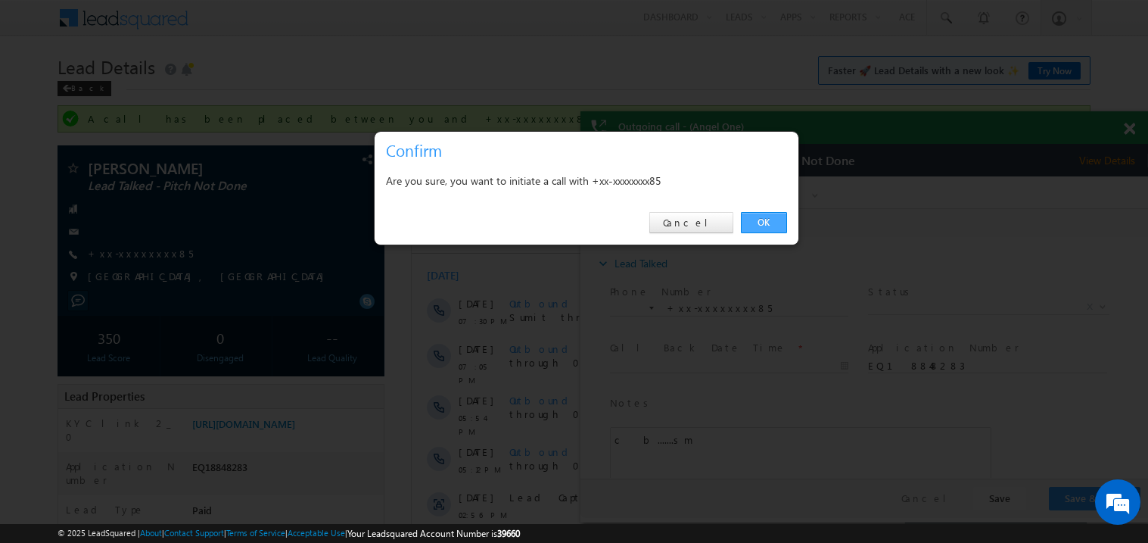
click at [765, 219] on link "OK" at bounding box center [764, 222] width 46 height 21
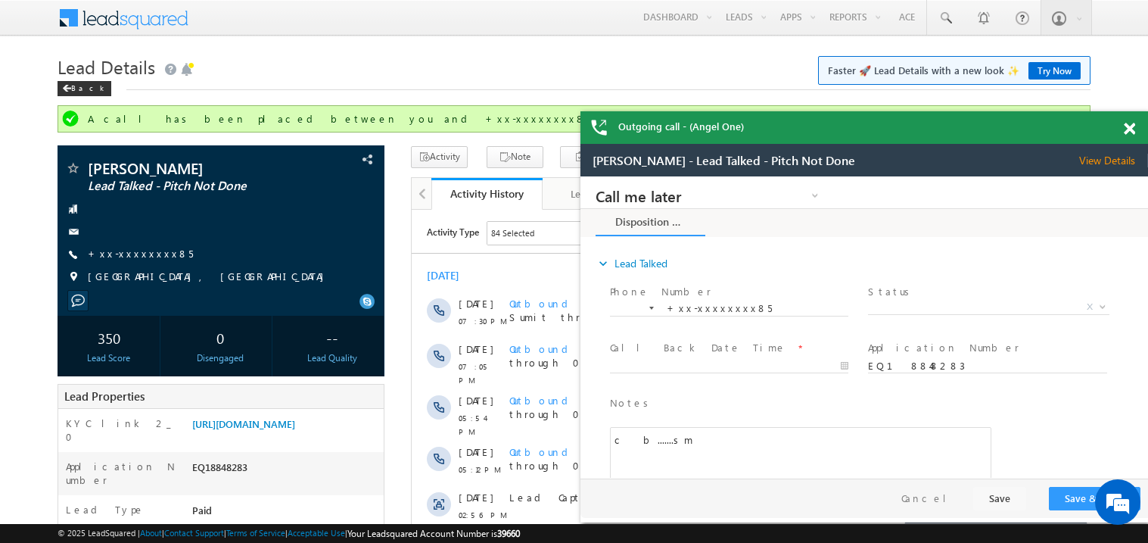
click at [1129, 129] on span at bounding box center [1129, 129] width 11 height 13
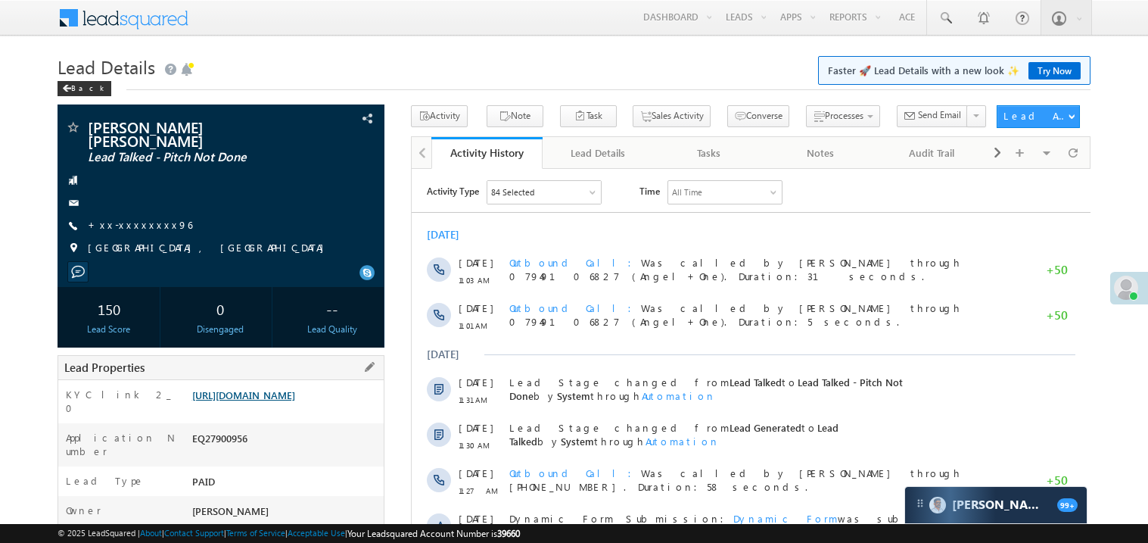
click at [295, 391] on link "[URL][DOMAIN_NAME]" at bounding box center [243, 394] width 103 height 13
click at [137, 218] on link "+xx-xxxxxxxx96" at bounding box center [140, 224] width 104 height 13
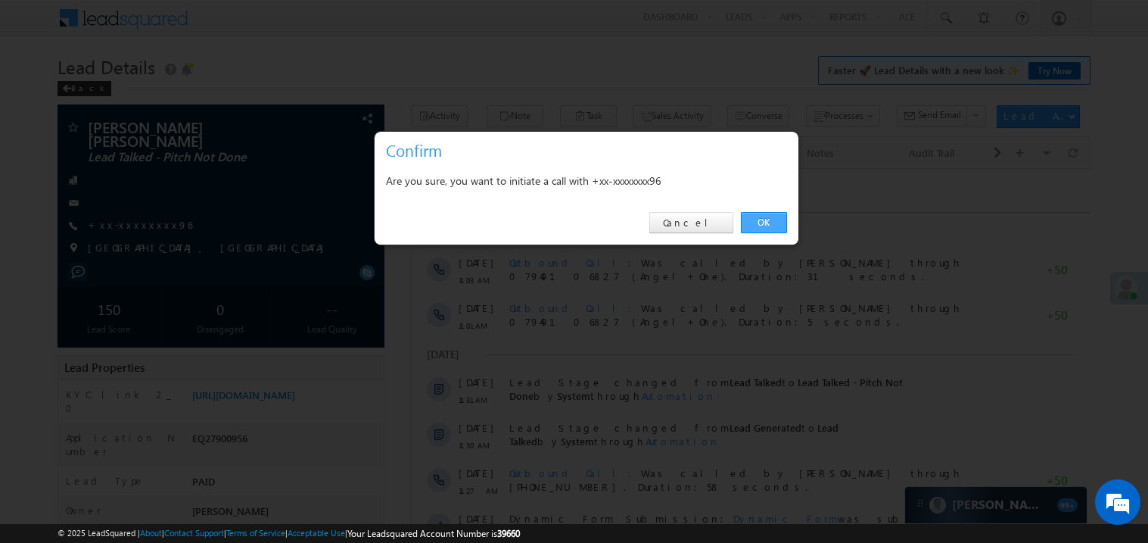
click at [775, 226] on link "OK" at bounding box center [764, 222] width 46 height 21
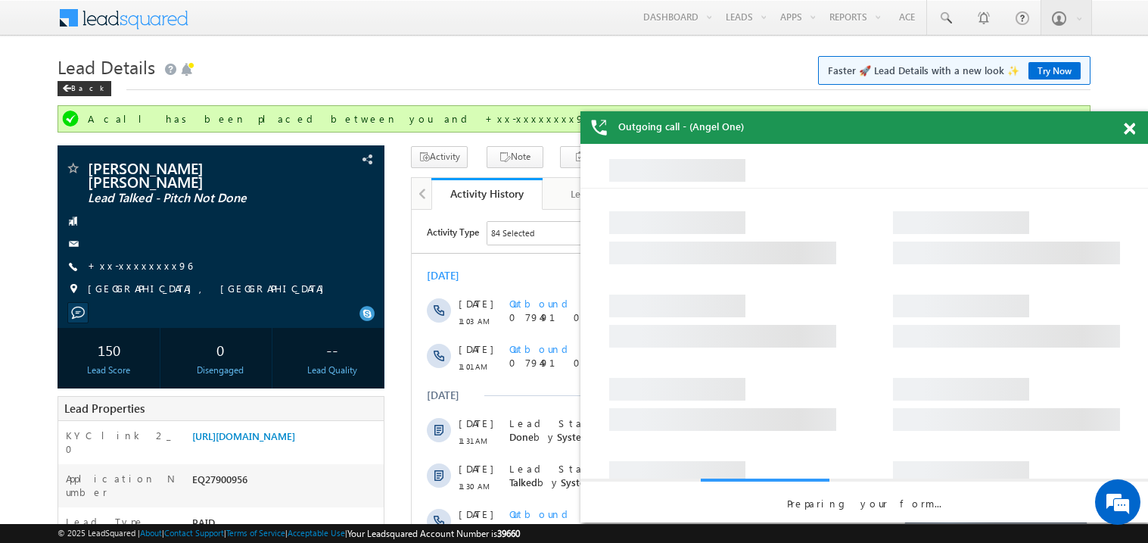
click at [1131, 132] on span at bounding box center [1129, 129] width 11 height 13
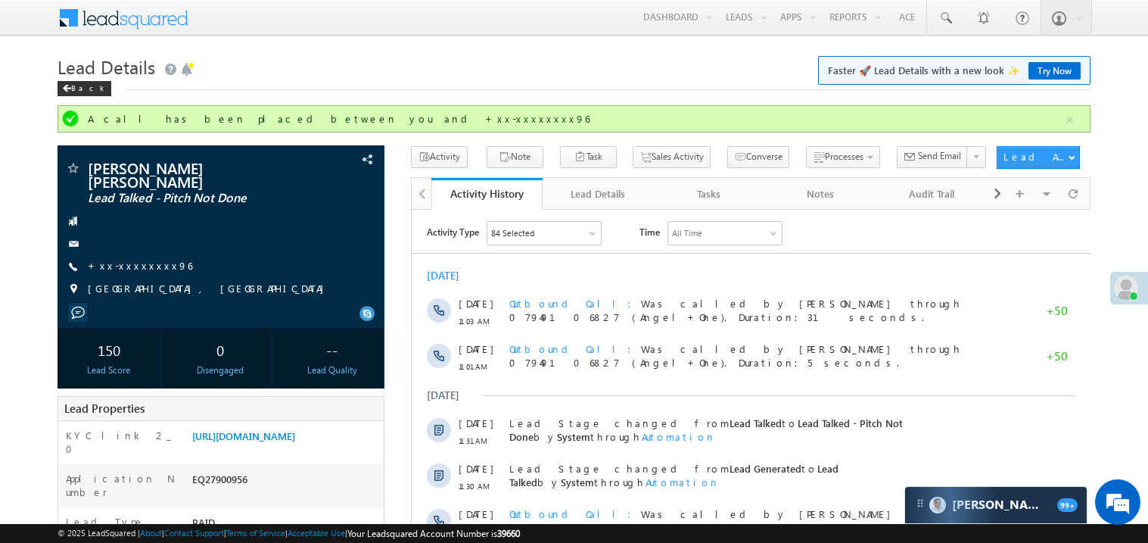
click at [461, 280] on div "[DATE]" at bounding box center [450, 275] width 49 height 14
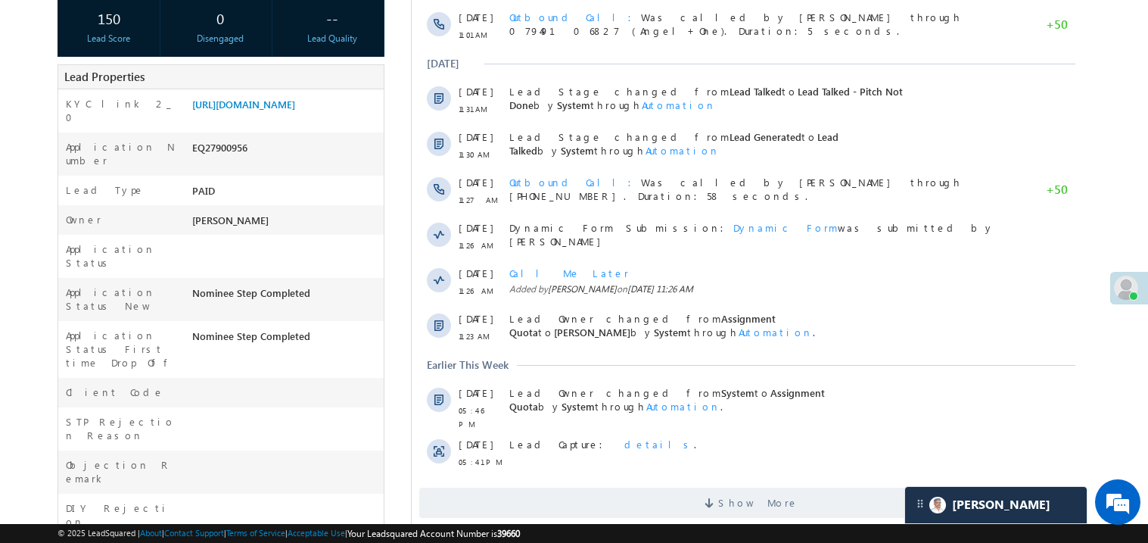
scroll to position [332, 0]
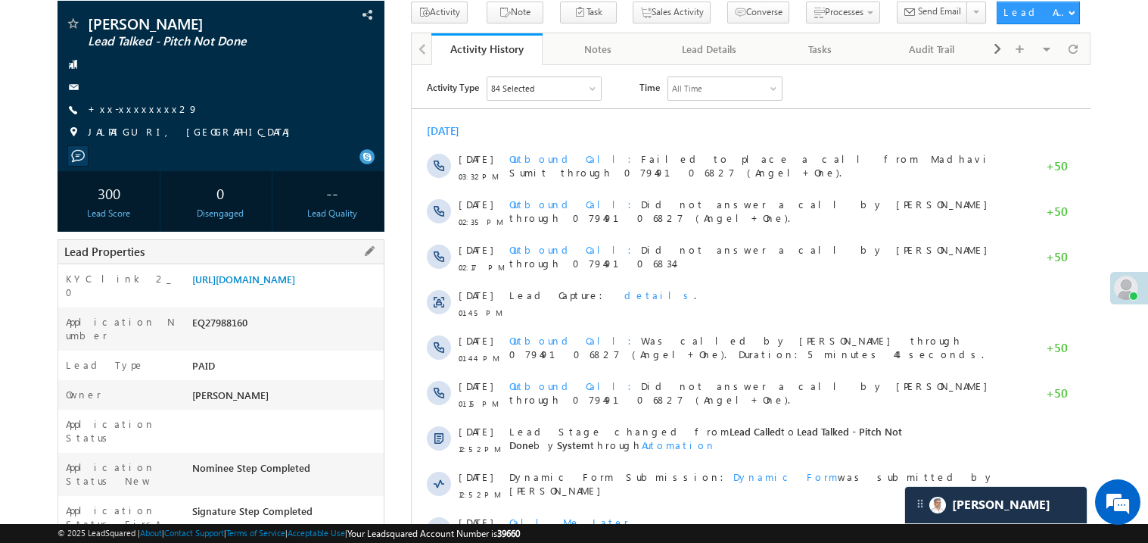
scroll to position [30, 0]
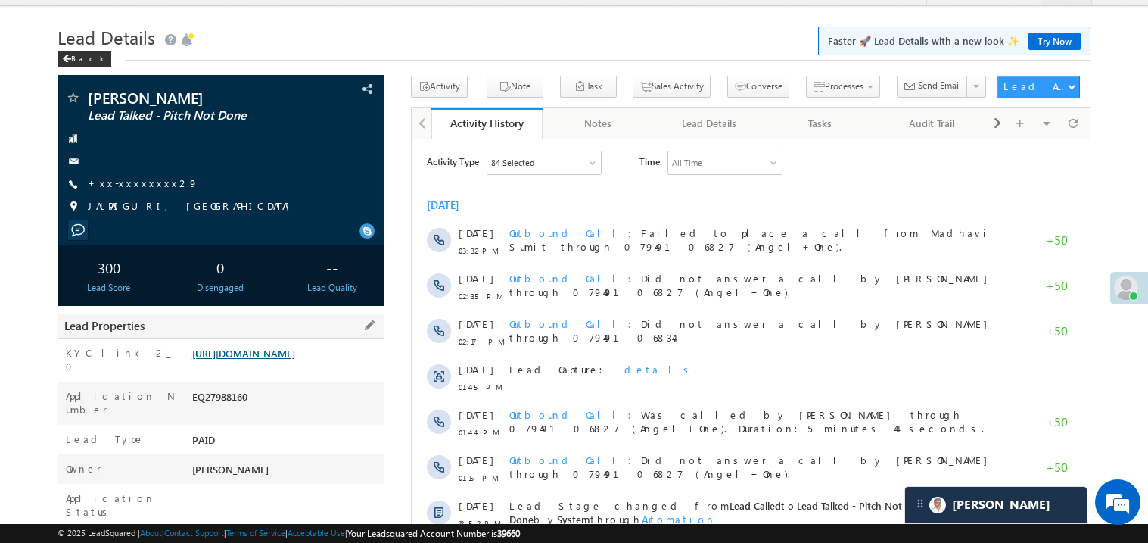
click at [282, 360] on link "https://angelbroking1-pk3em7sa.customui-test.leadsquared.com?leadId=f03bb08e-79…" at bounding box center [243, 353] width 103 height 13
click at [281, 360] on link "https://angelbroking1-pk3em7sa.customui-test.leadsquared.com?leadId=f03bb08e-79…" at bounding box center [243, 353] width 103 height 13
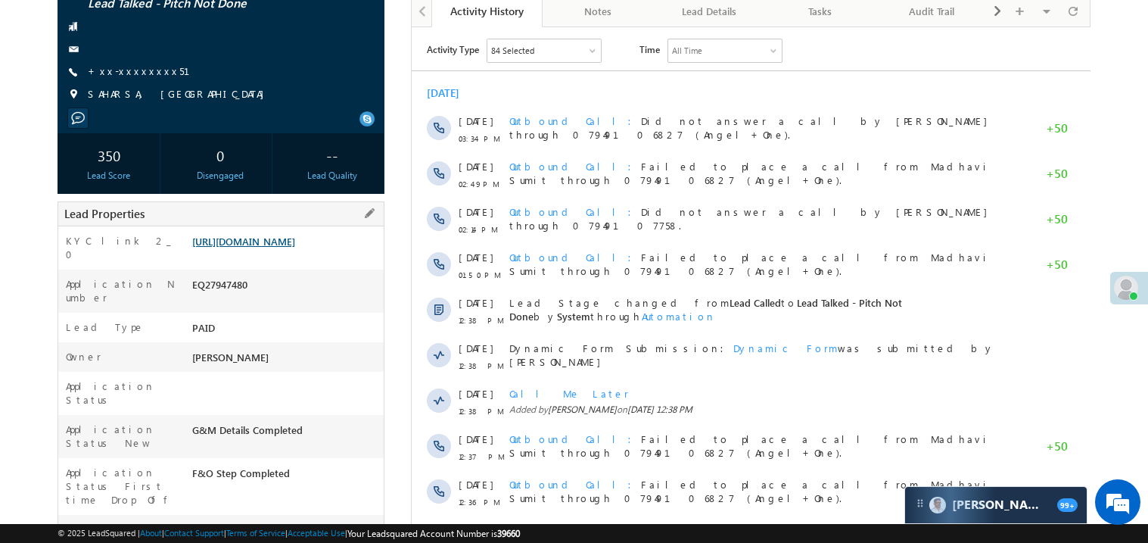
scroll to position [181, 0]
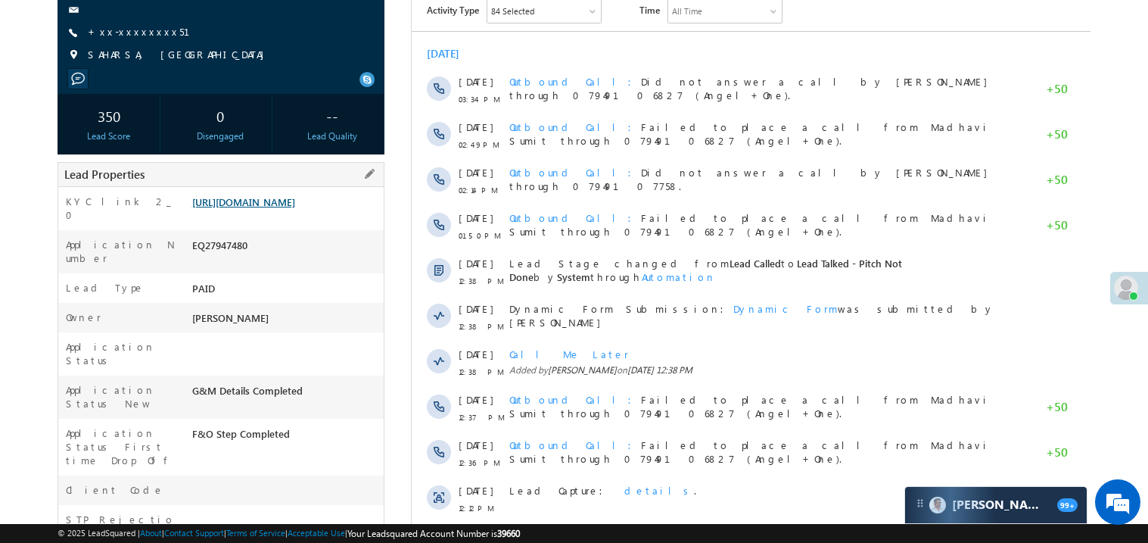
click at [259, 259] on div "EQ27947480" at bounding box center [285, 248] width 195 height 21
click at [275, 208] on link "[URL][DOMAIN_NAME]" at bounding box center [243, 201] width 103 height 13
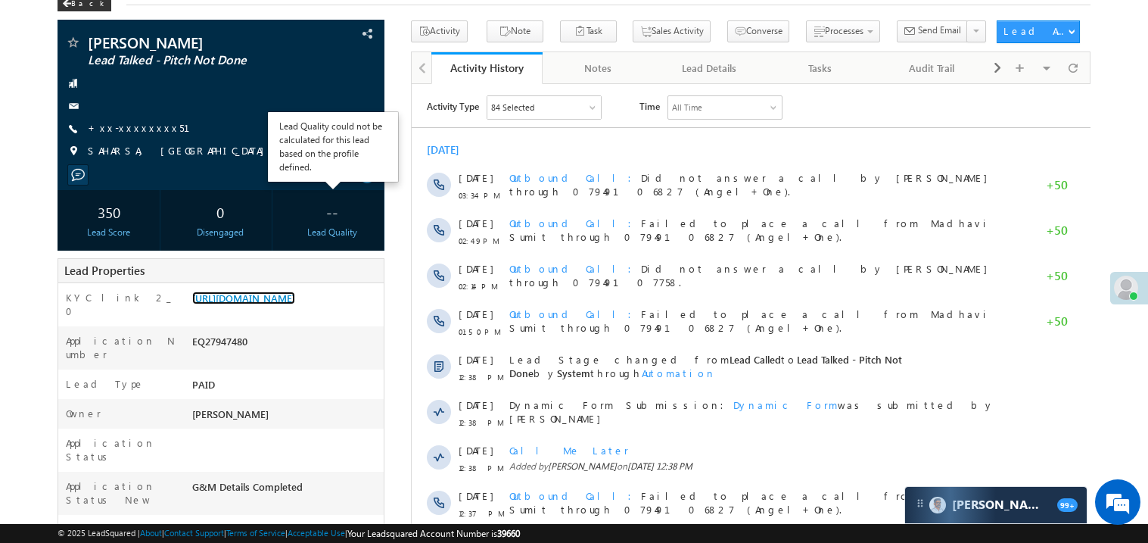
scroll to position [0, 0]
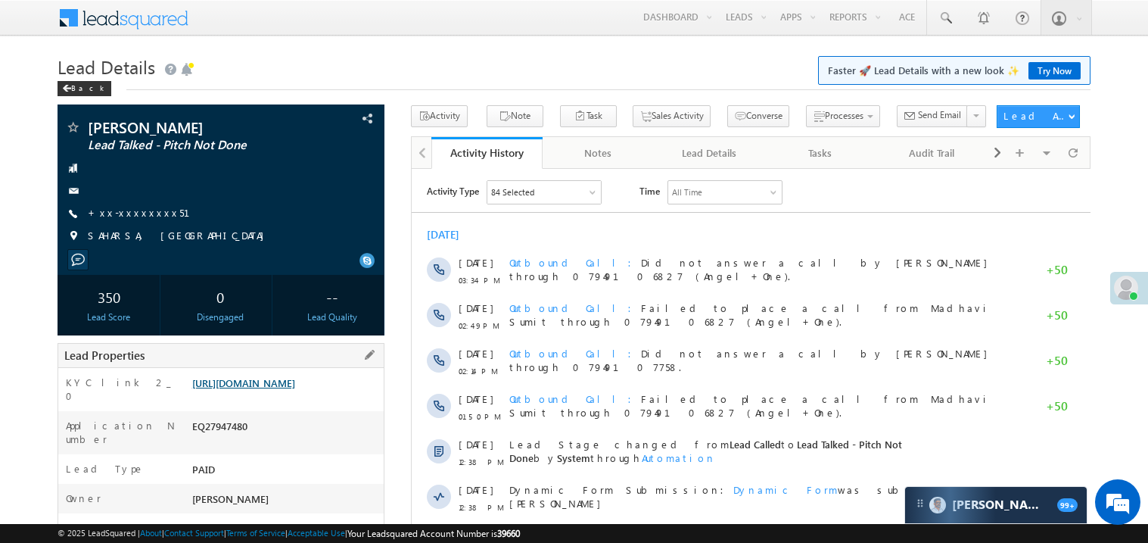
click at [295, 389] on link "https://angelbroking1-pk3em7sa.customui-test.leadsquared.com?leadId=97037f14-88…" at bounding box center [243, 382] width 103 height 13
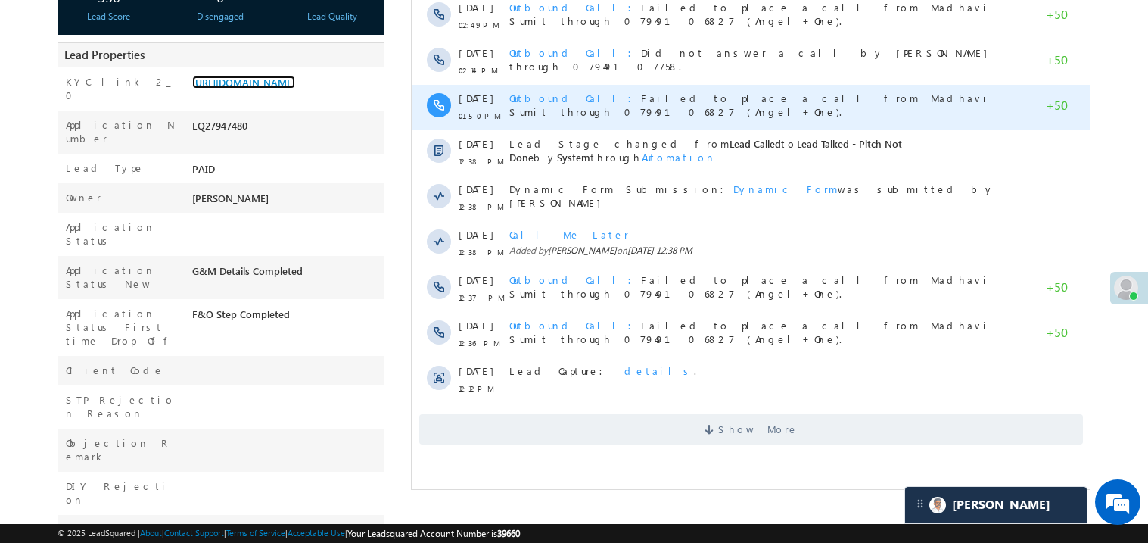
scroll to position [302, 0]
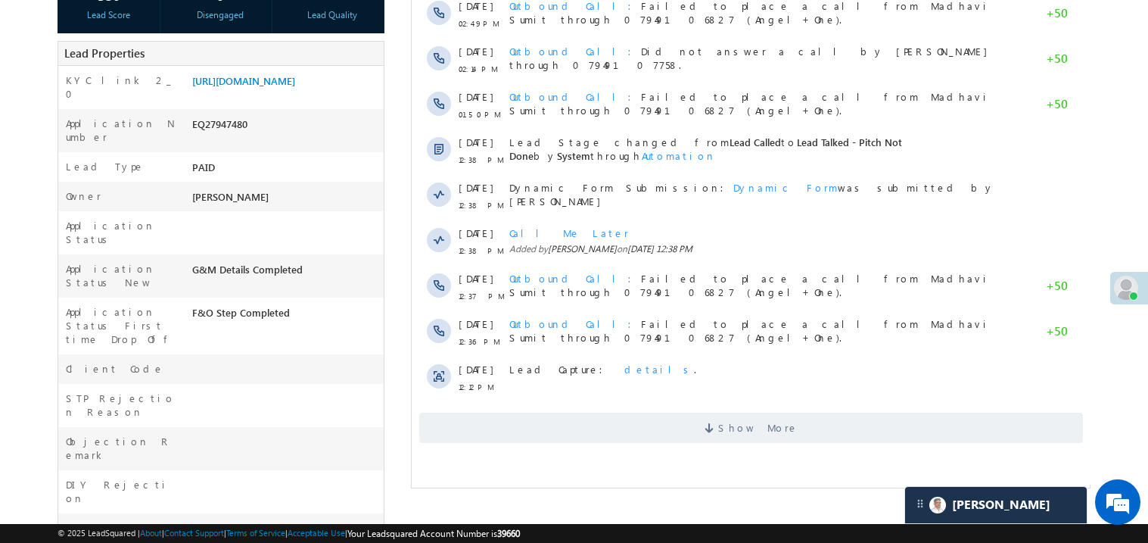
click at [678, 406] on div "Show More" at bounding box center [750, 422] width 679 height 42
click at [677, 424] on span "Show More" at bounding box center [751, 428] width 664 height 30
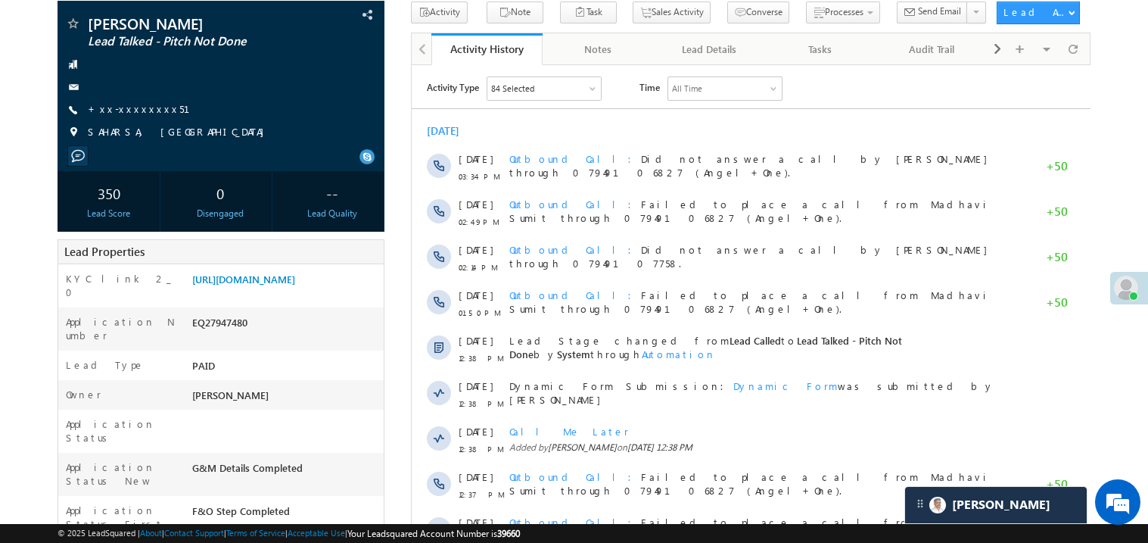
scroll to position [0, 0]
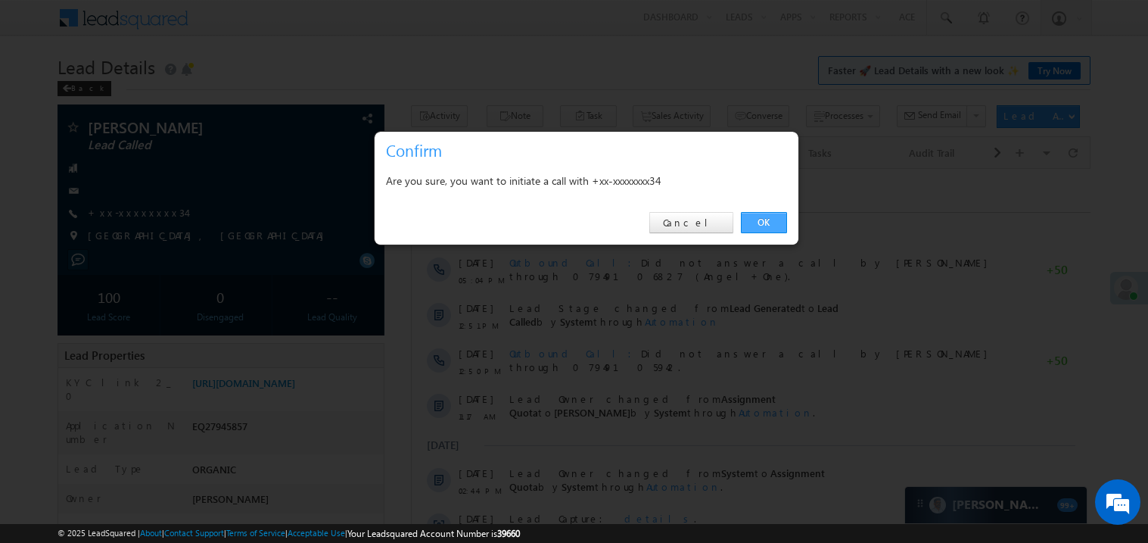
click at [772, 226] on link "OK" at bounding box center [764, 222] width 46 height 21
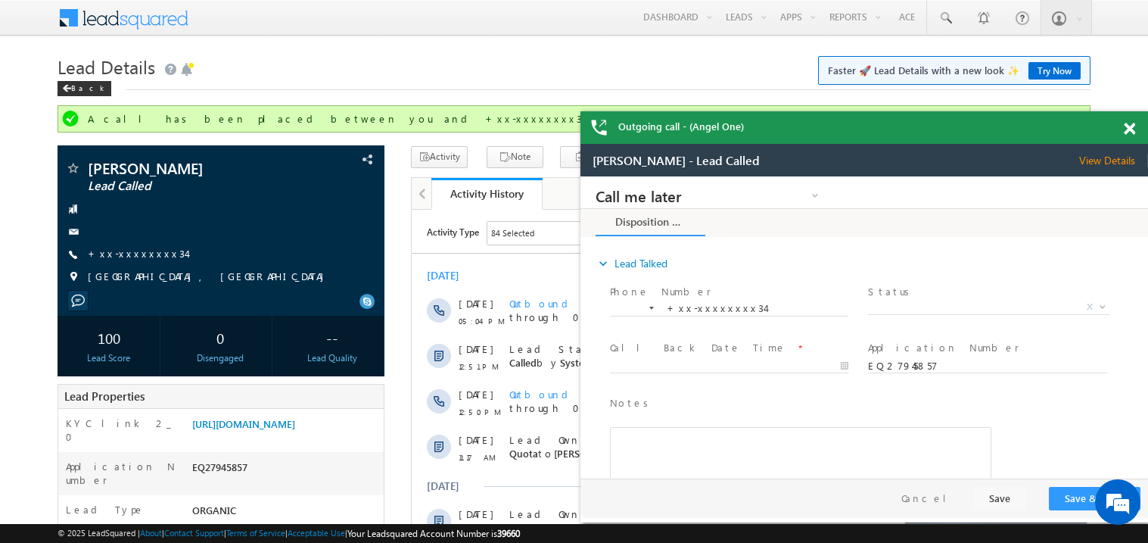
click at [1128, 123] on span at bounding box center [1129, 129] width 11 height 13
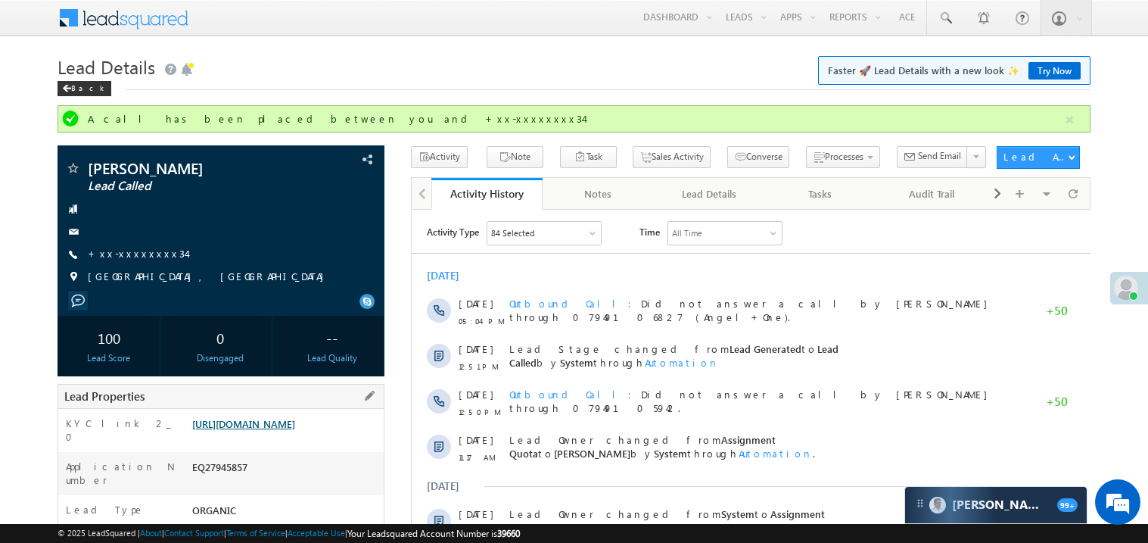
click at [295, 430] on link "https://angelbroking1-pk3em7sa.customui-test.leadsquared.com?leadId=c8205ba8-57…" at bounding box center [243, 423] width 103 height 13
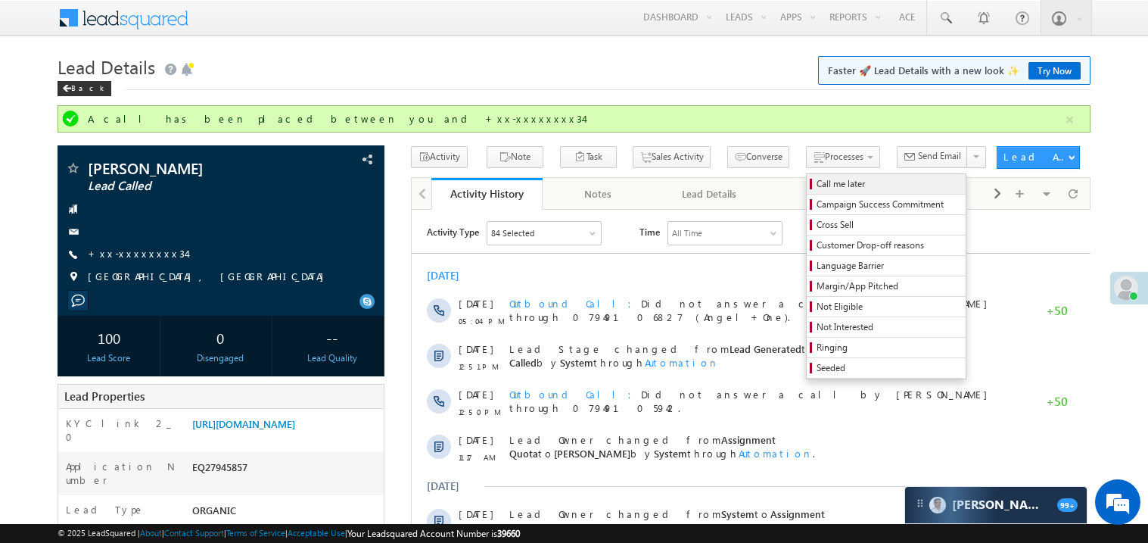
click at [817, 185] on span "Call me later" at bounding box center [889, 184] width 144 height 14
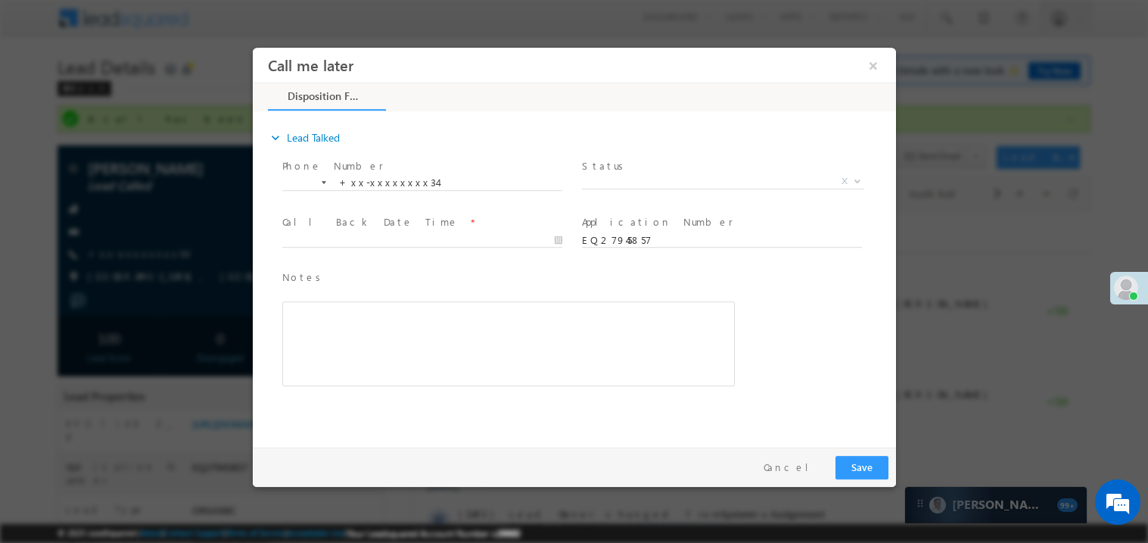
click at [612, 171] on span "Status *" at bounding box center [720, 165] width 279 height 17
click at [609, 181] on span "X" at bounding box center [722, 180] width 282 height 15
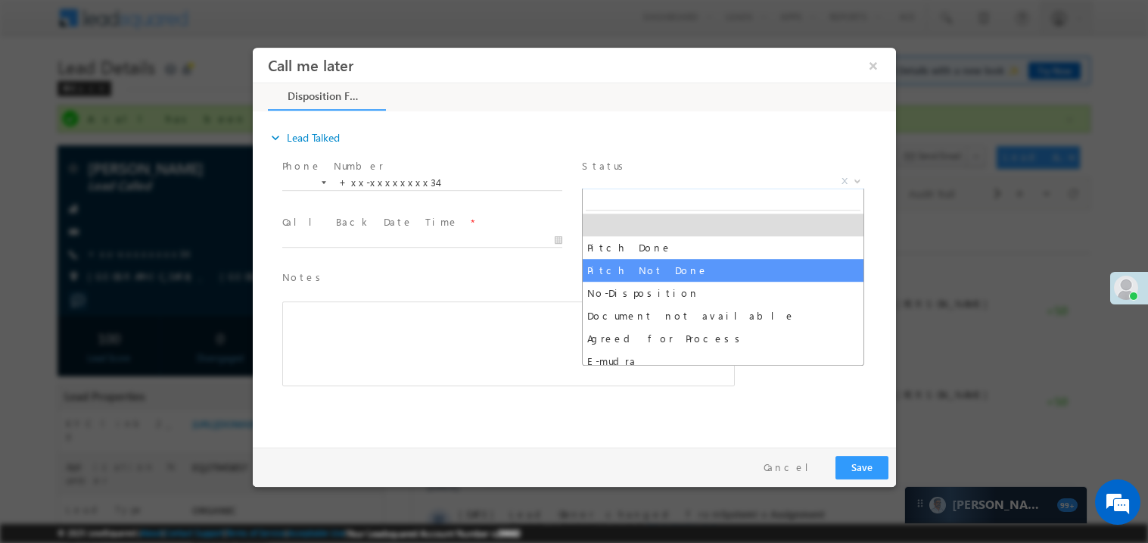
select select "Pitch Not Done"
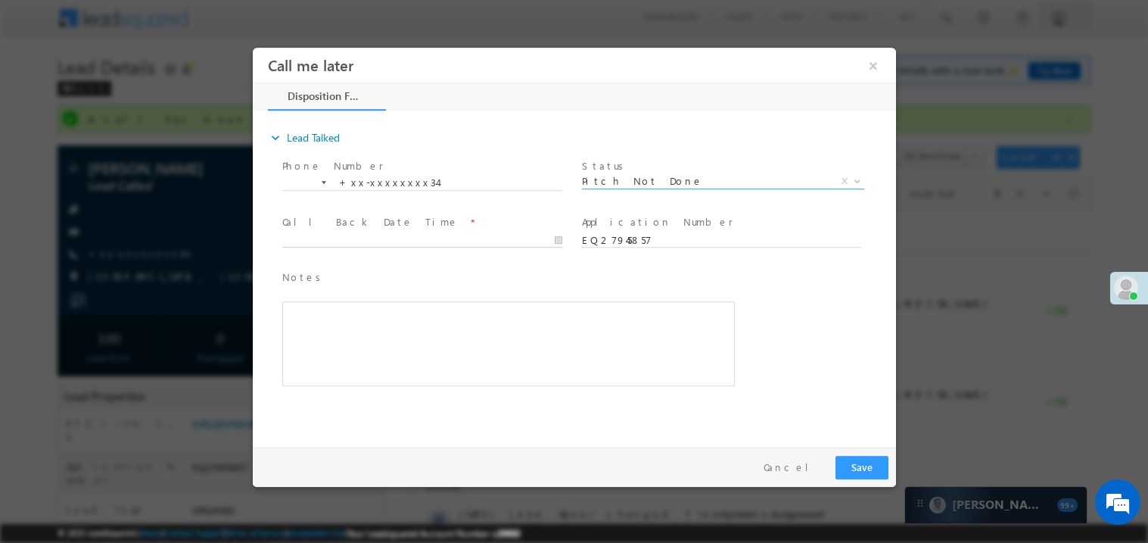
click at [394, 241] on body "Call me later ×" at bounding box center [573, 243] width 643 height 393
type input "08/29/25 5:34 PM"
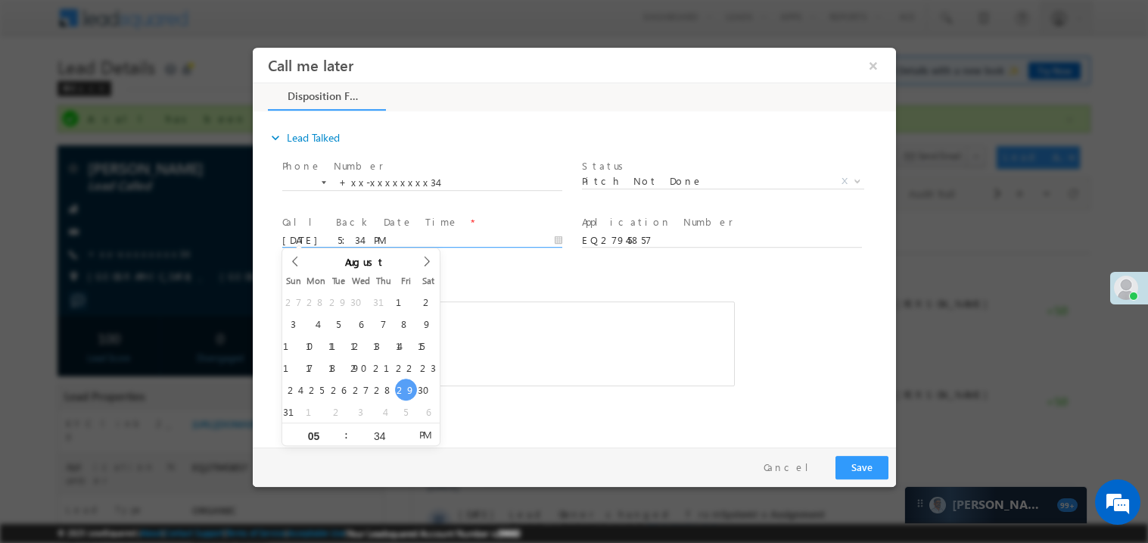
click at [523, 300] on div "Rich Text Editor, 40788eee-0fb2-11ec-a811-0adc8a9d82c2__tab1__section1__Notes__…" at bounding box center [508, 342] width 453 height 85
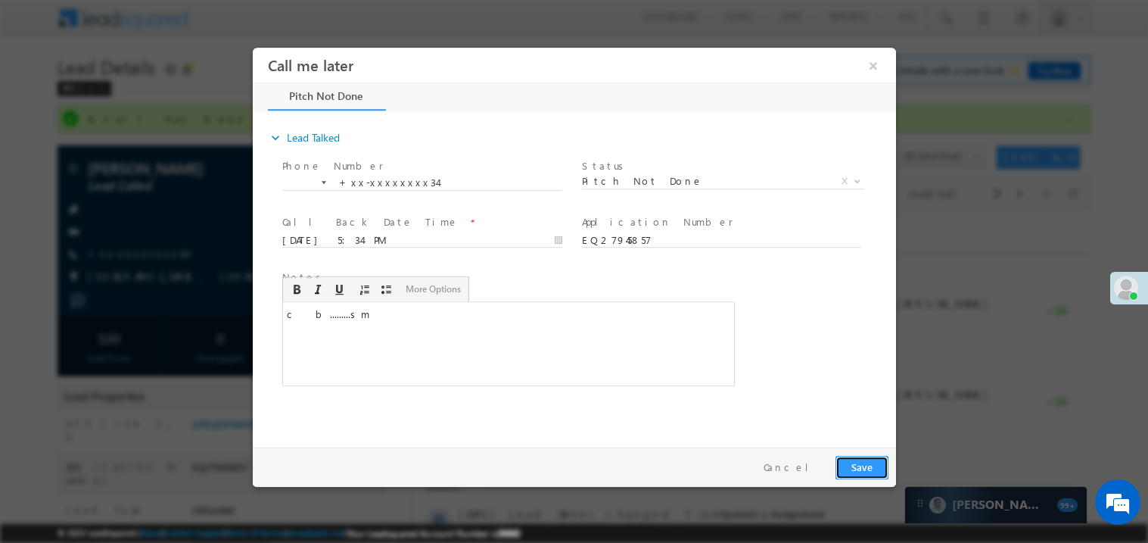
click at [859, 468] on button "Save" at bounding box center [861, 466] width 53 height 23
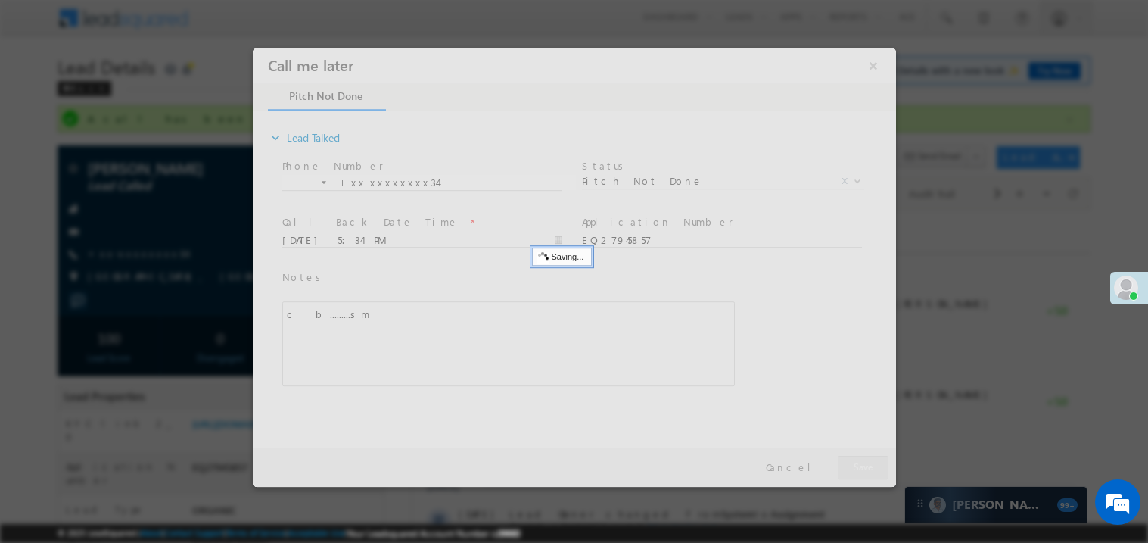
click at [859, 468] on div at bounding box center [573, 266] width 643 height 439
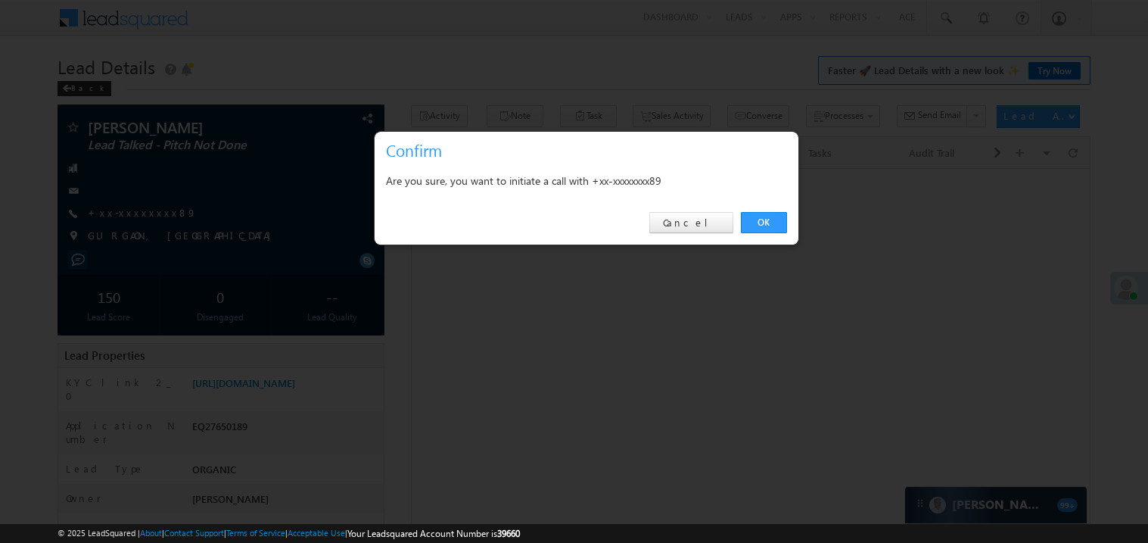
click at [773, 226] on link "OK" at bounding box center [764, 222] width 46 height 21
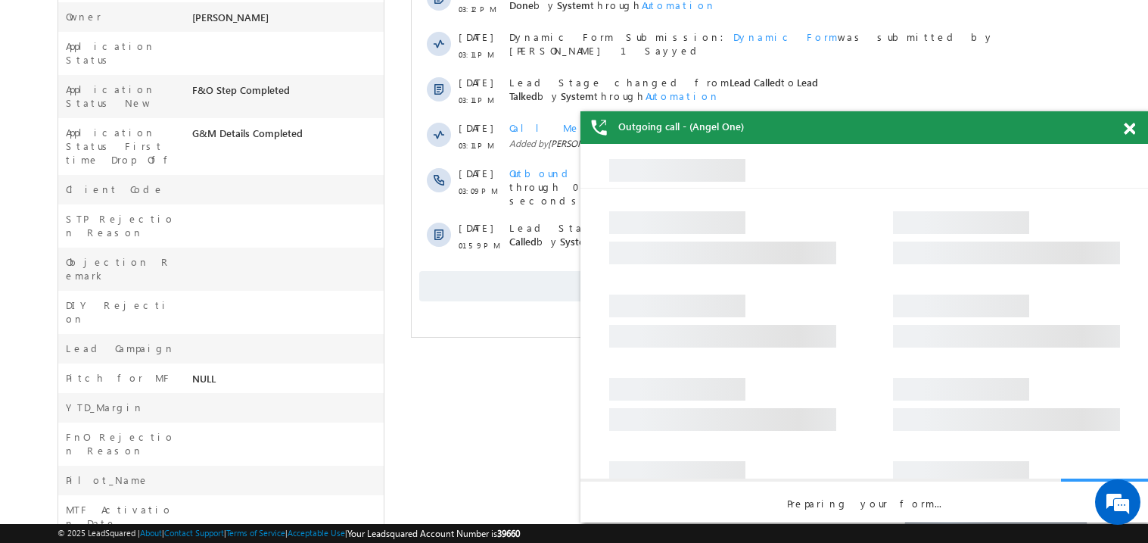
scroll to position [602, 0]
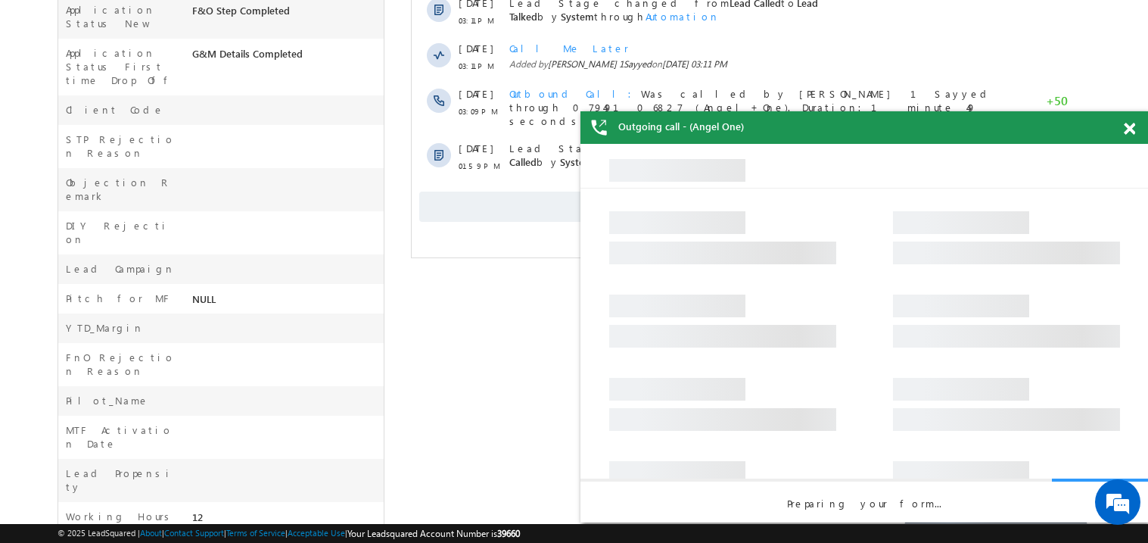
click at [1125, 131] on span at bounding box center [1129, 129] width 11 height 13
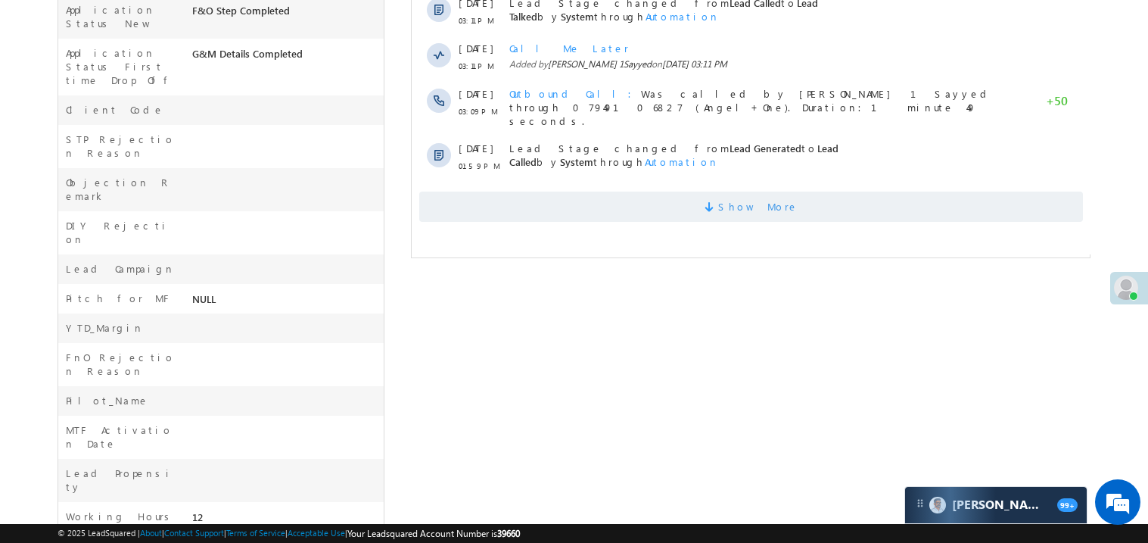
click at [653, 195] on span "Show More" at bounding box center [751, 207] width 664 height 30
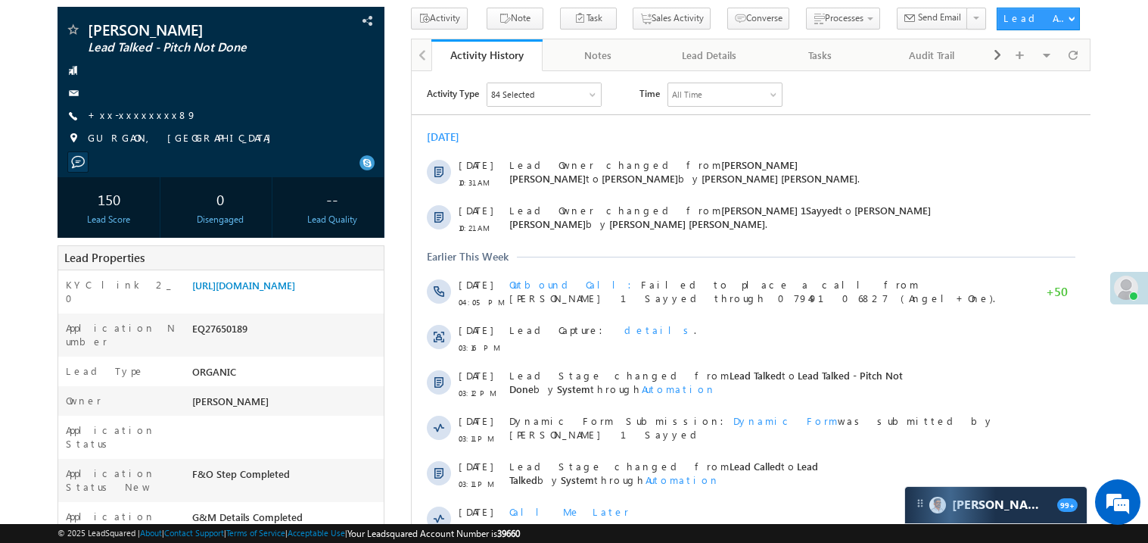
scroll to position [0, 0]
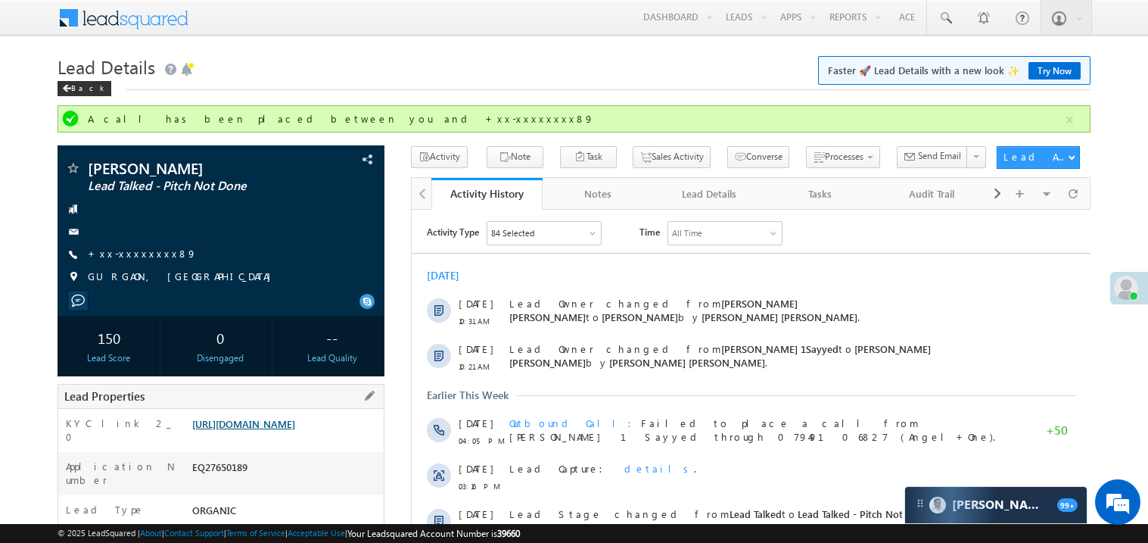
click at [295, 425] on link "https://angelbroking1-pk3em7sa.customui-test.leadsquared.com?leadId=26b0b735-5b…" at bounding box center [243, 423] width 103 height 13
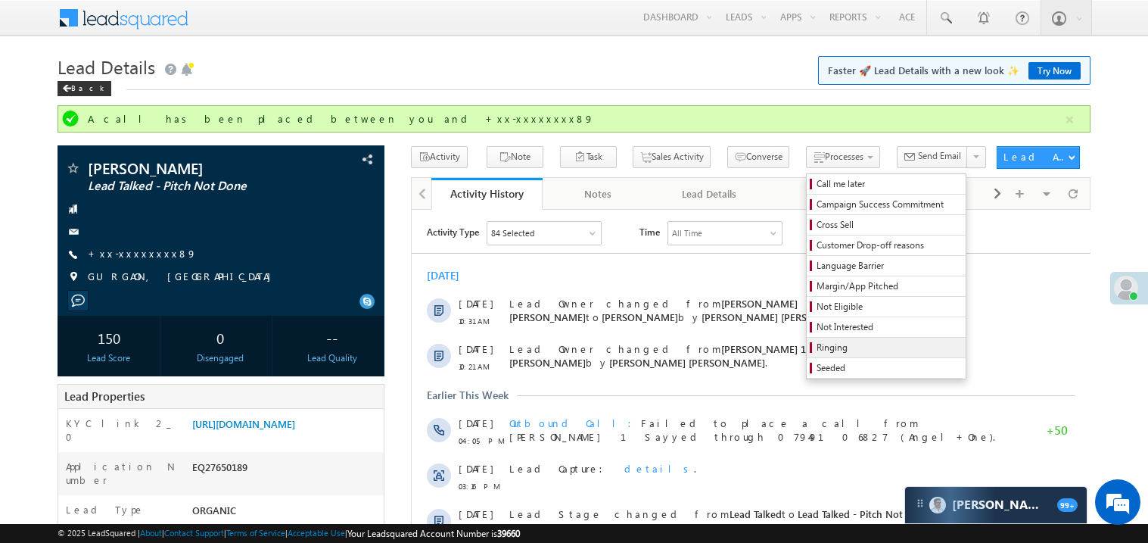
click at [817, 347] on span "Ringing" at bounding box center [889, 348] width 144 height 14
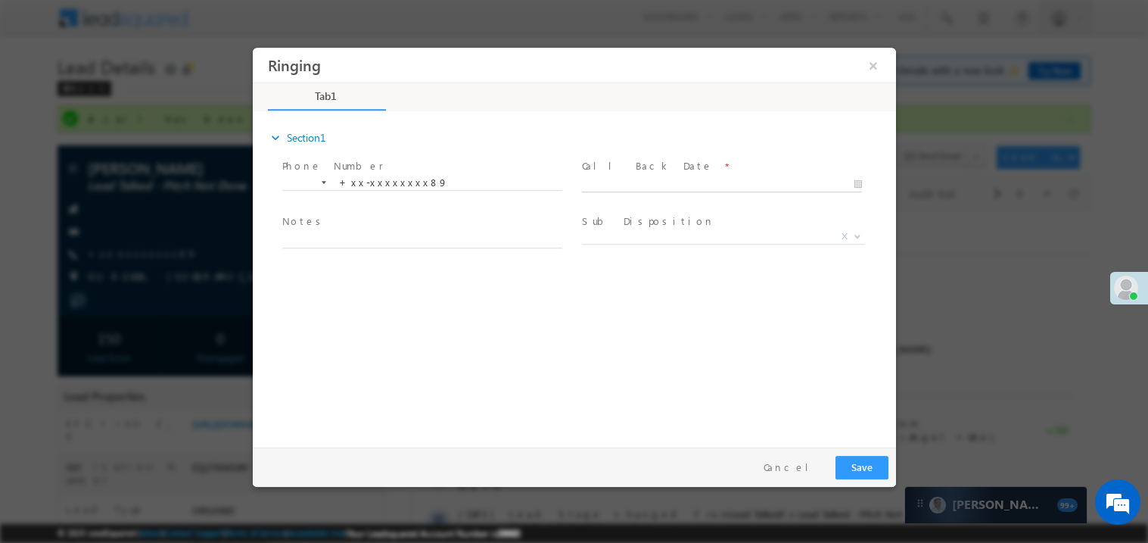
click at [630, 180] on body "Ringing ×" at bounding box center [573, 243] width 643 height 393
type input "08/29/25 5:40 PM"
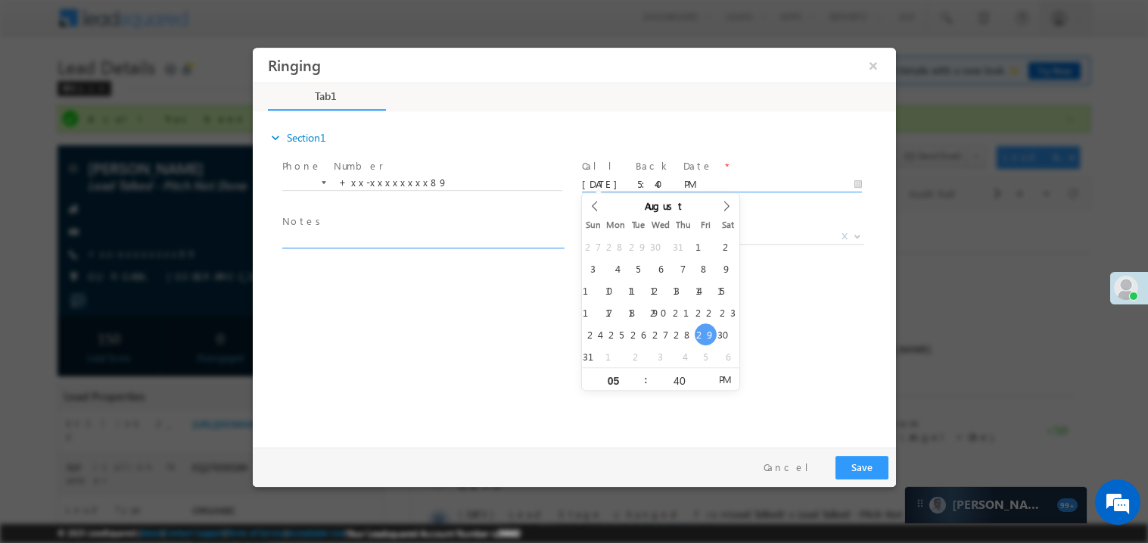
click at [378, 244] on textarea at bounding box center [422, 238] width 280 height 17
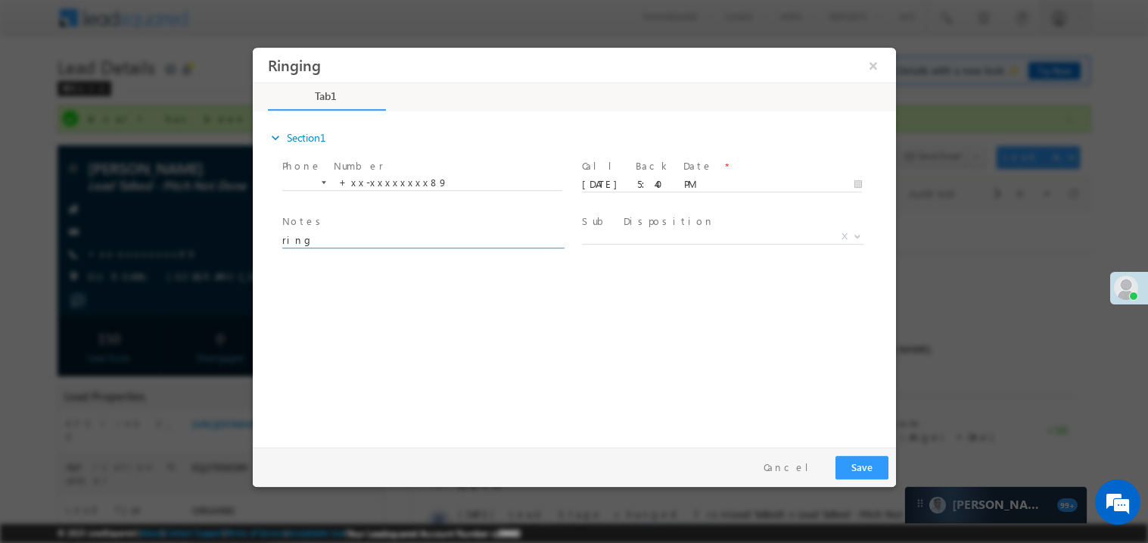
type textarea "ring"
click at [864, 457] on button "Save" at bounding box center [861, 466] width 53 height 23
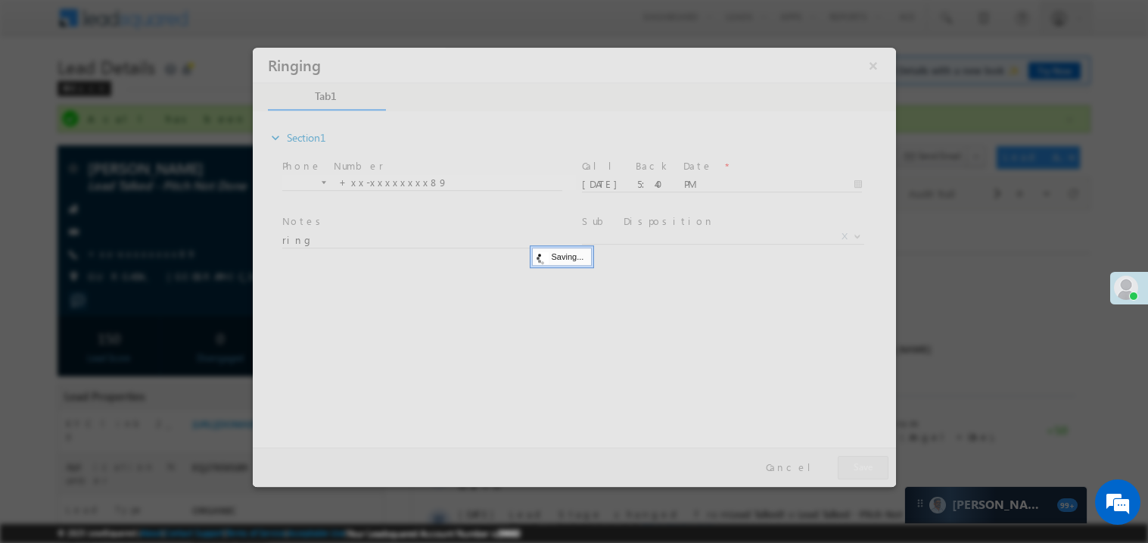
click at [864, 457] on div at bounding box center [573, 266] width 643 height 439
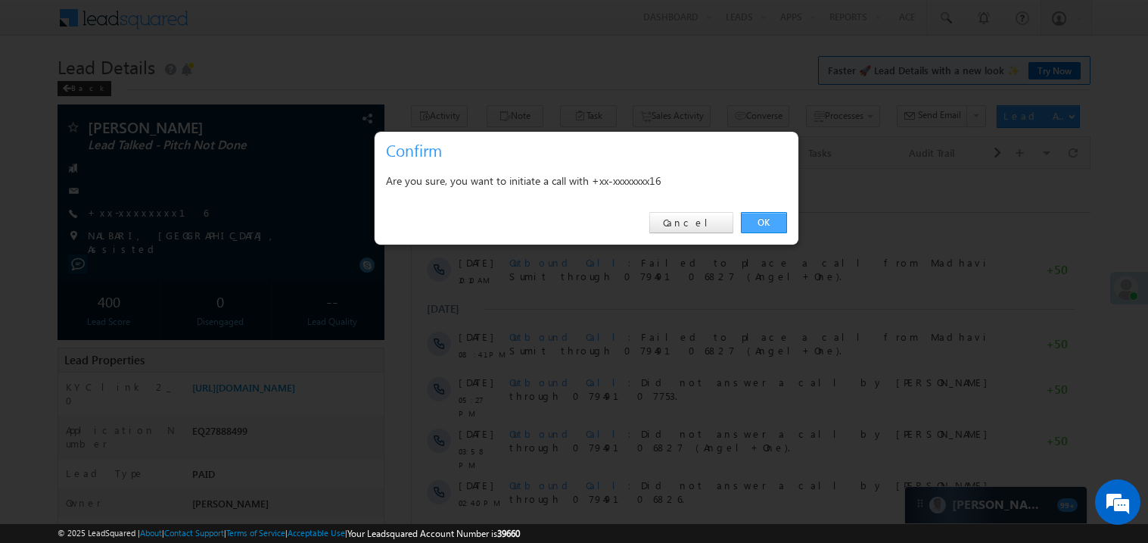
click at [768, 223] on link "OK" at bounding box center [764, 222] width 46 height 21
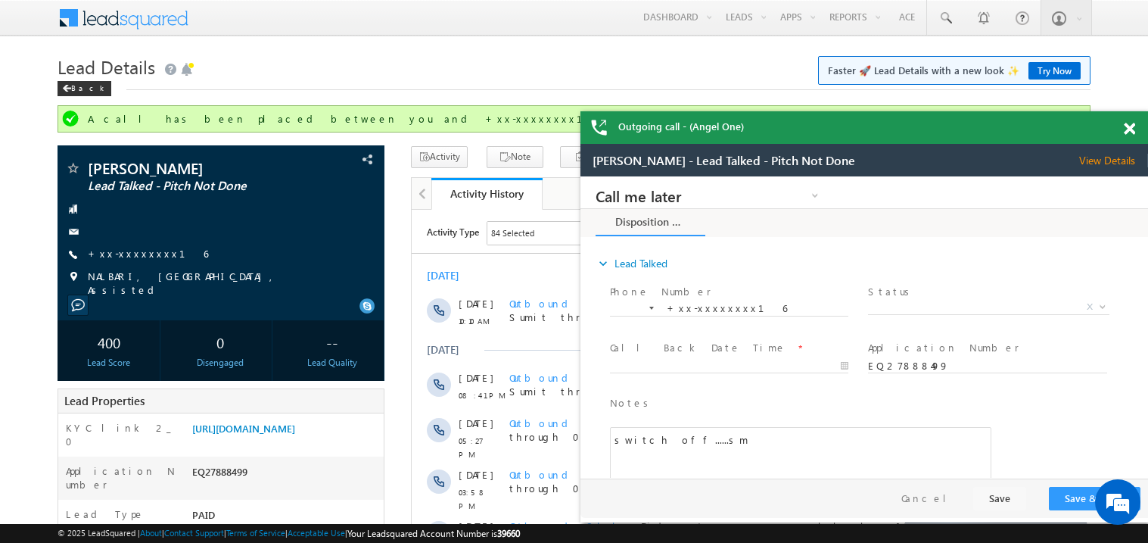
click at [1133, 131] on span at bounding box center [1129, 129] width 11 height 13
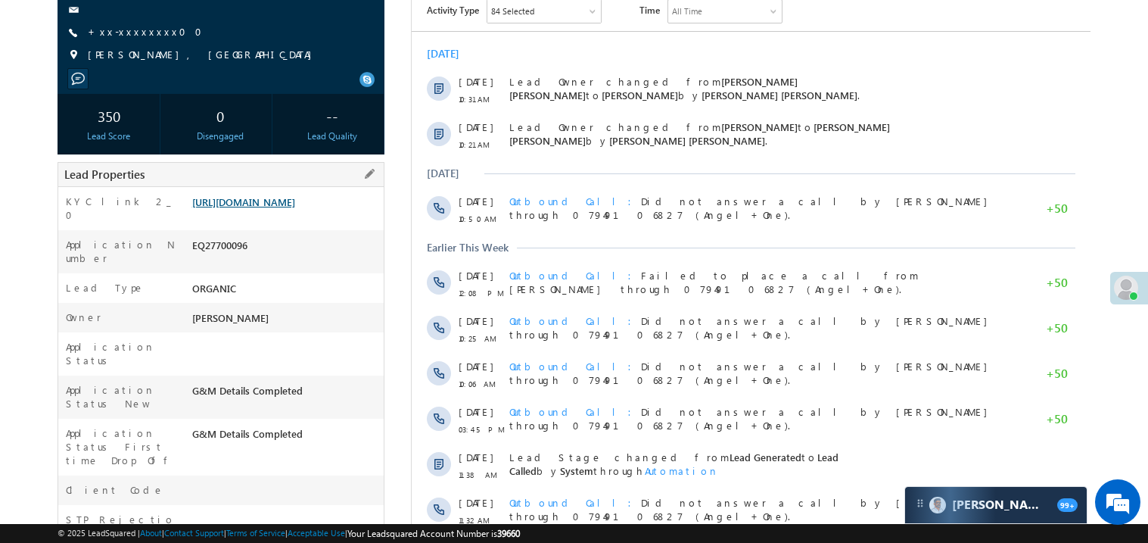
click at [268, 208] on link "https://angelbroking1-pk3em7sa.customui-test.leadsquared.com?leadId=b645d8d3-5b…" at bounding box center [243, 201] width 103 height 13
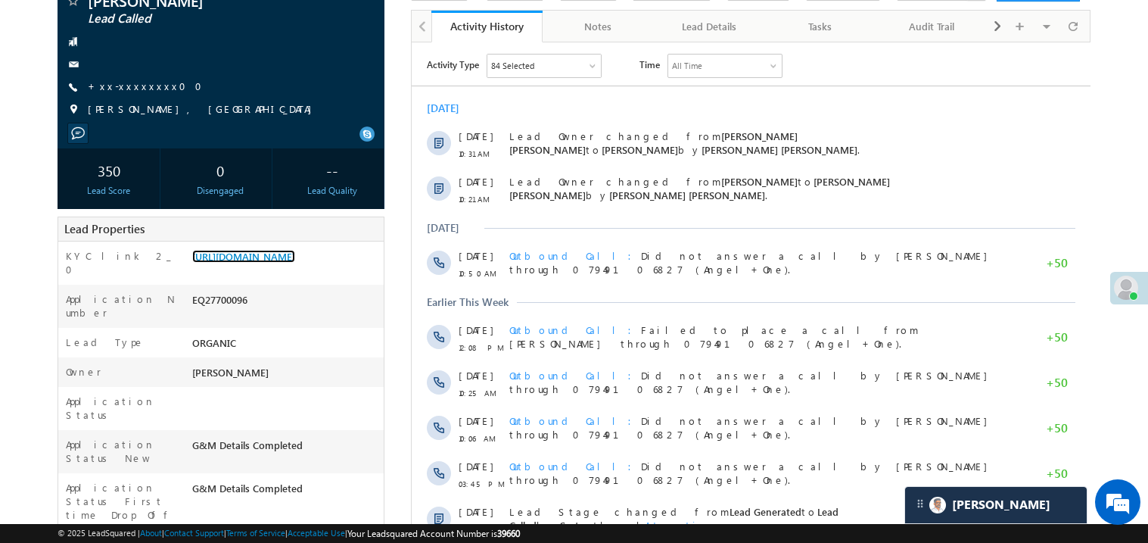
scroll to position [211, 0]
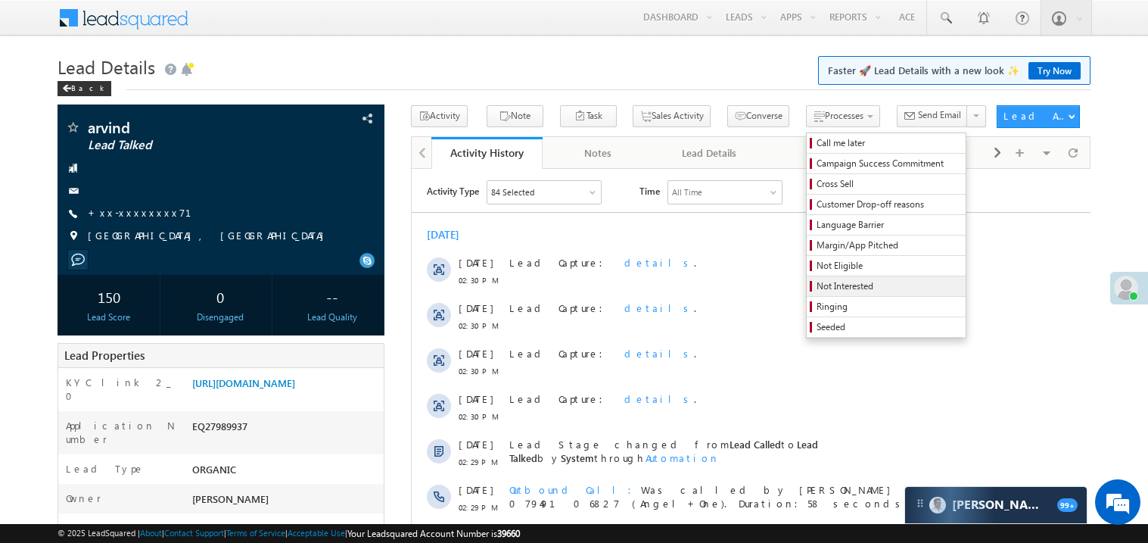
click at [817, 290] on span "Not Interested" at bounding box center [889, 286] width 144 height 14
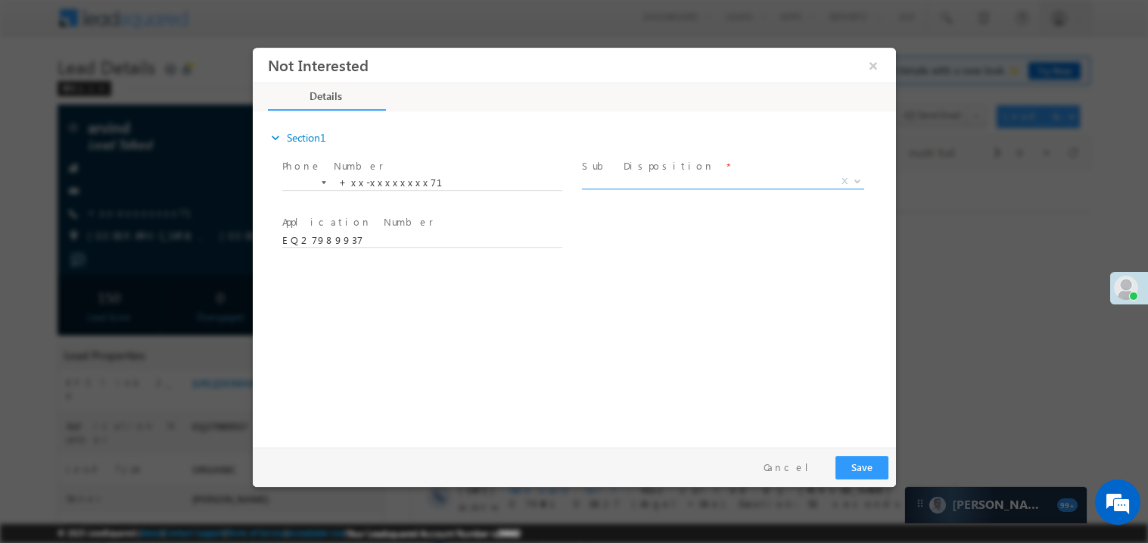
click at [618, 179] on span "X" at bounding box center [722, 180] width 282 height 15
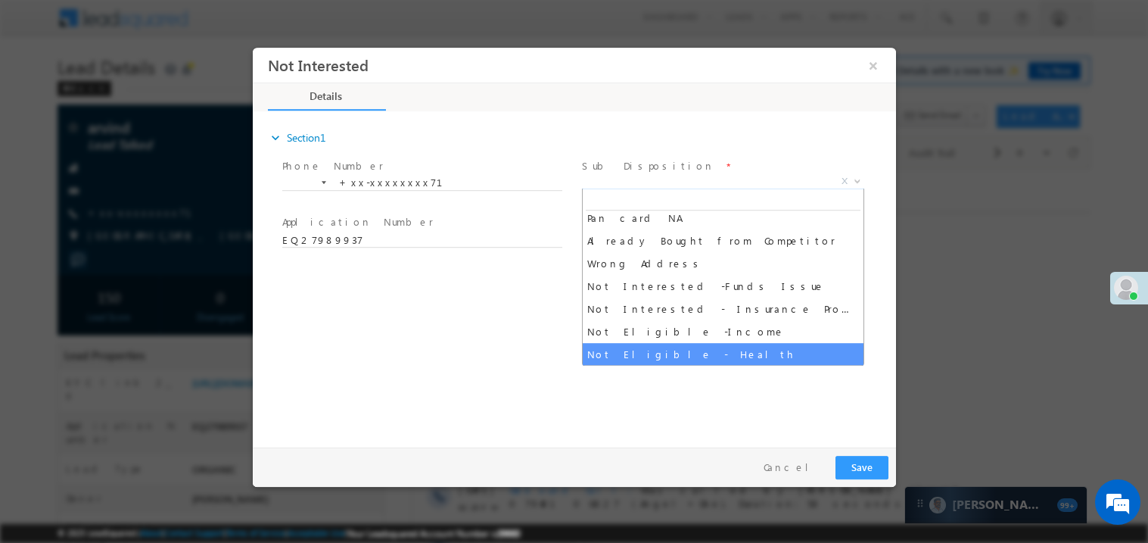
scroll to position [257, 0]
select select "Interested in Loan"
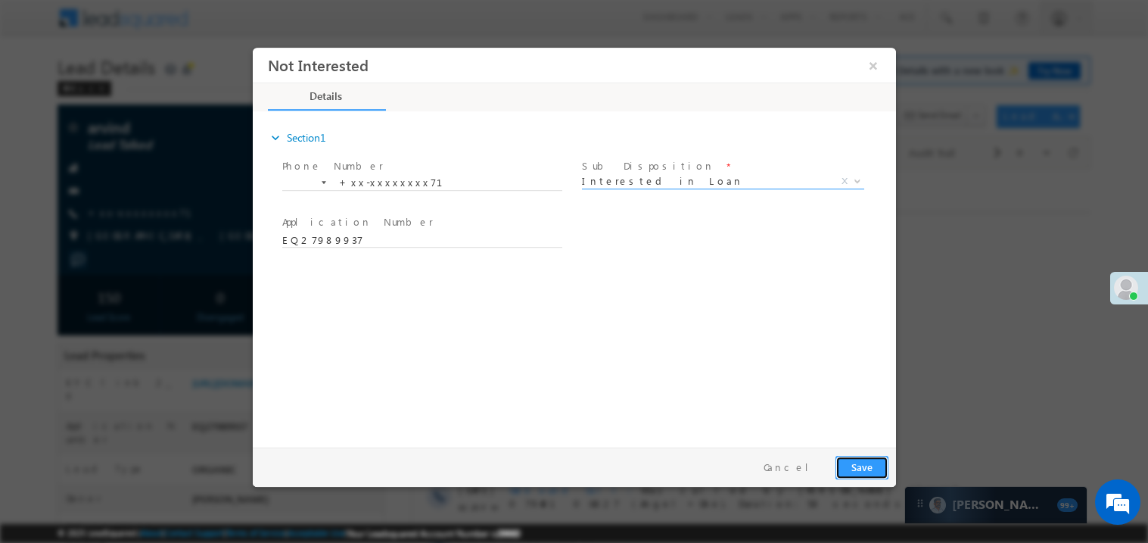
click at [870, 466] on button "Save" at bounding box center [861, 466] width 53 height 23
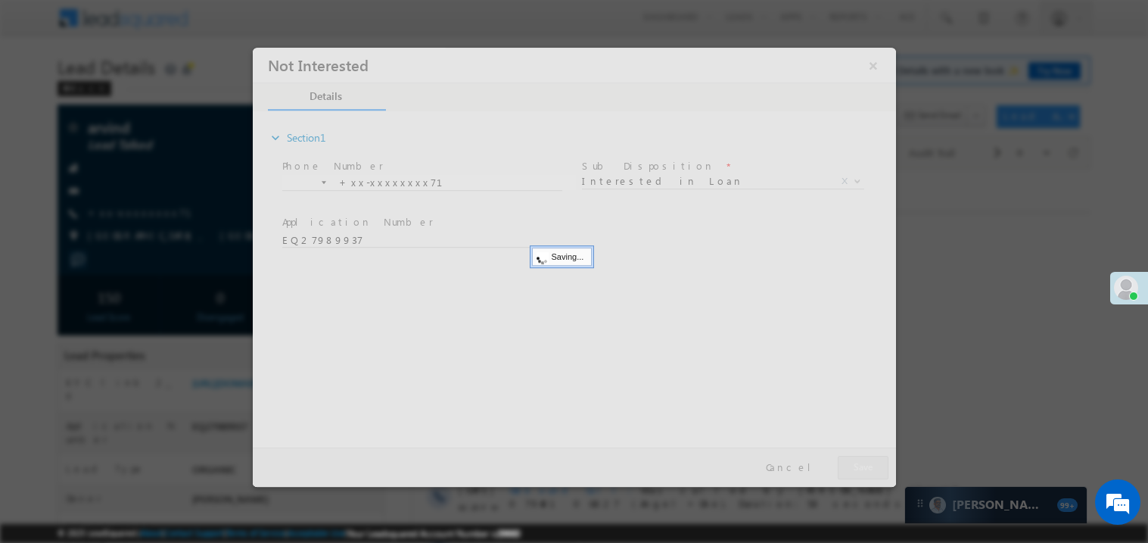
click at [870, 466] on div at bounding box center [573, 266] width 643 height 439
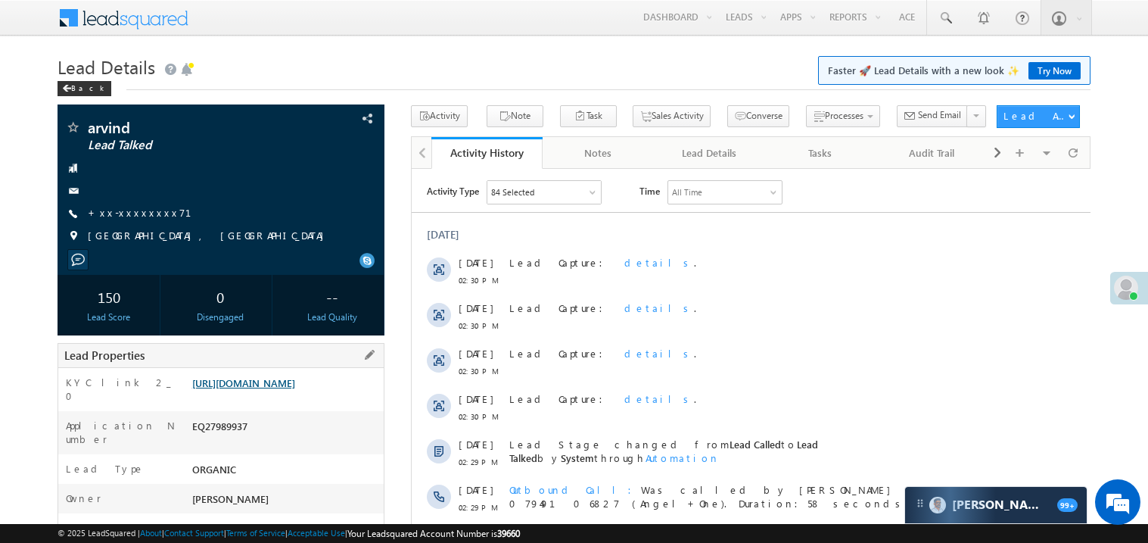
click at [282, 389] on link "https://angelbroking1-pk3em7sa.customui-test.leadsquared.com?leadId=bcd52ef9-77…" at bounding box center [243, 382] width 103 height 13
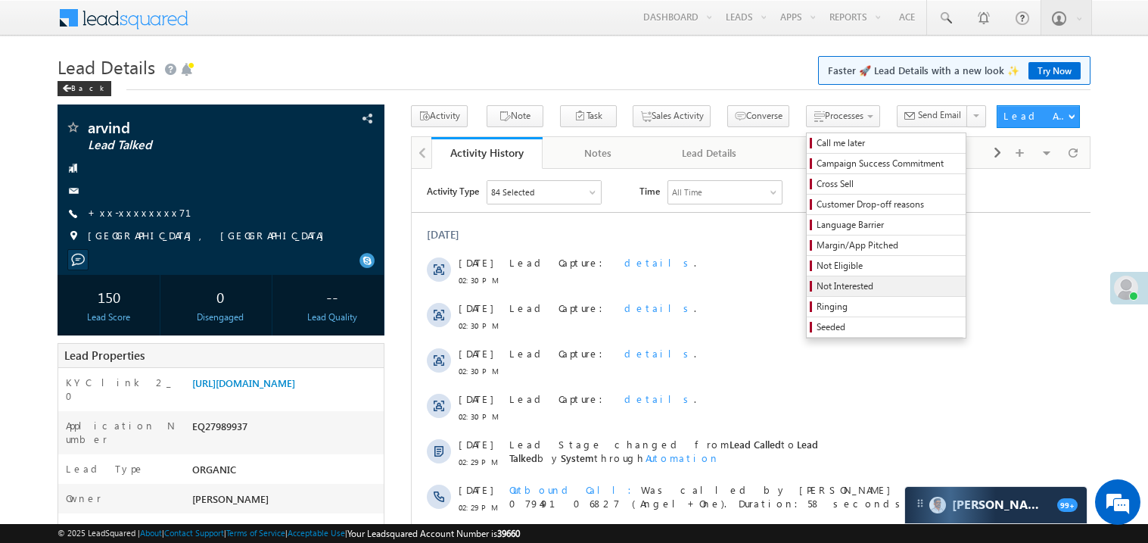
click at [817, 291] on span "Not Interested" at bounding box center [889, 286] width 144 height 14
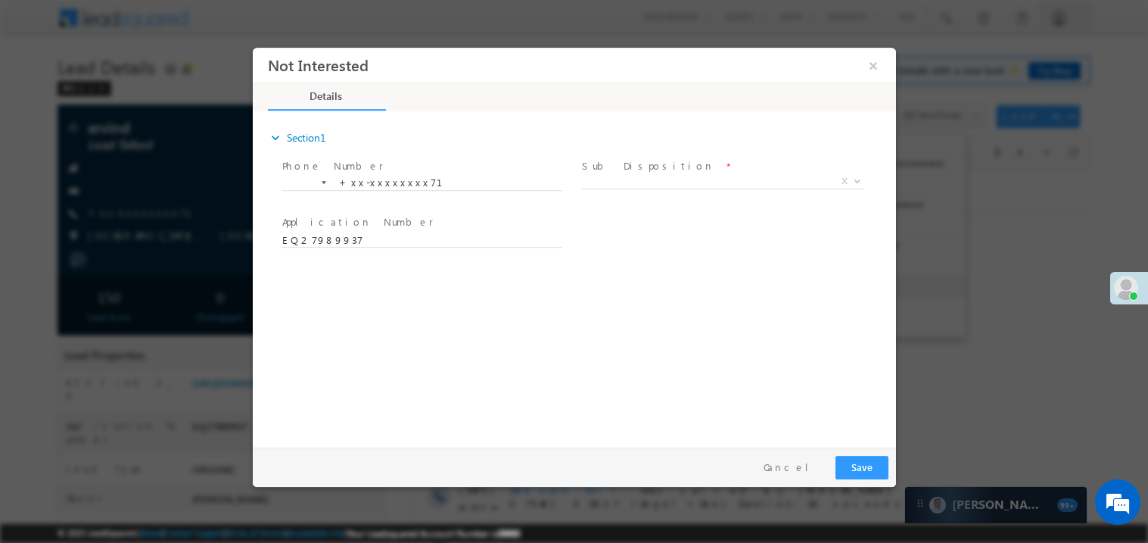
scroll to position [0, 0]
click at [621, 179] on span "X" at bounding box center [722, 180] width 282 height 15
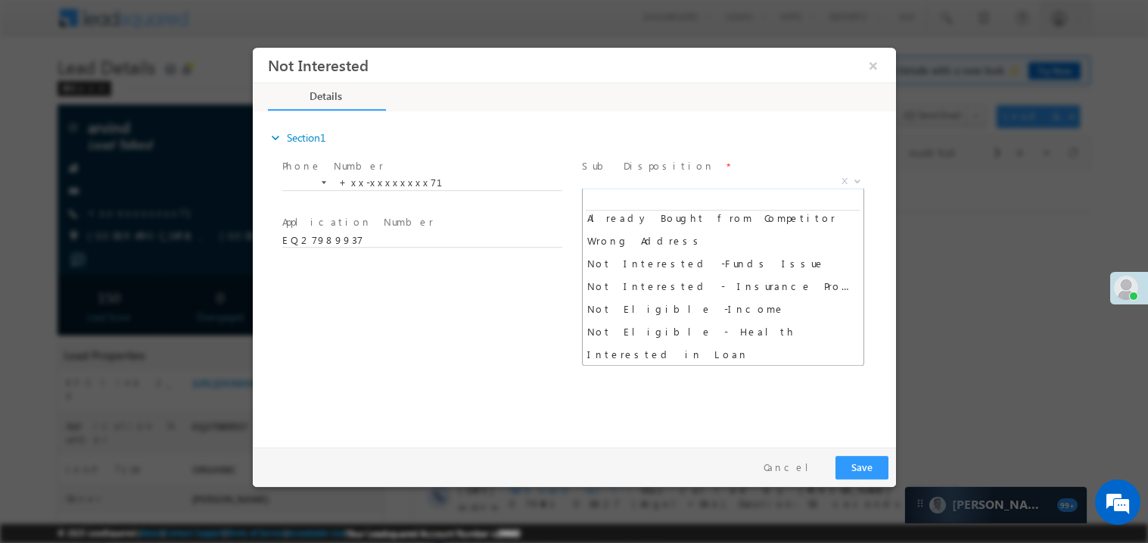
scroll to position [279, 0]
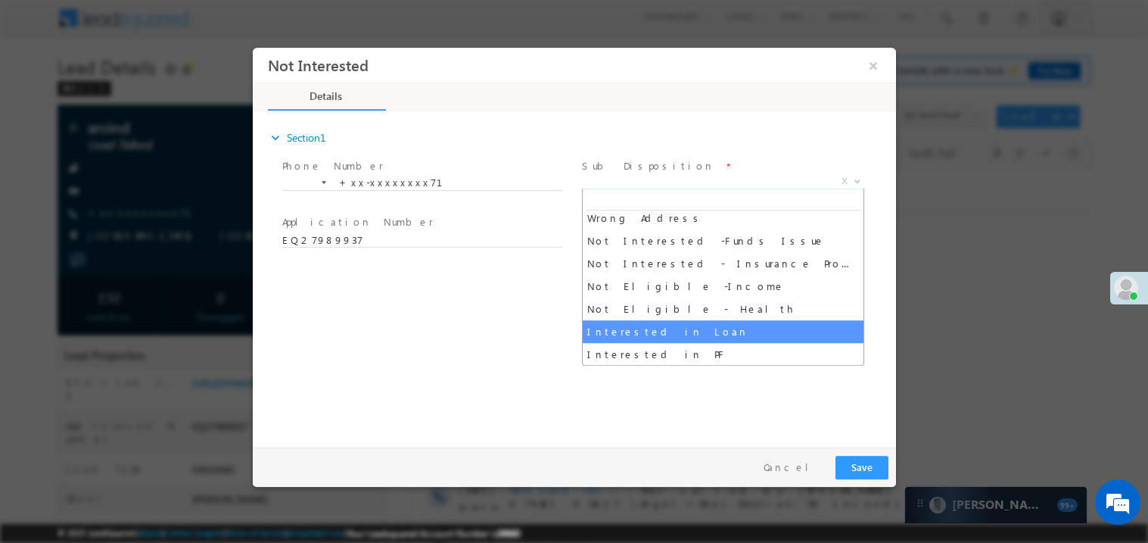
select select "Interested in Loan"
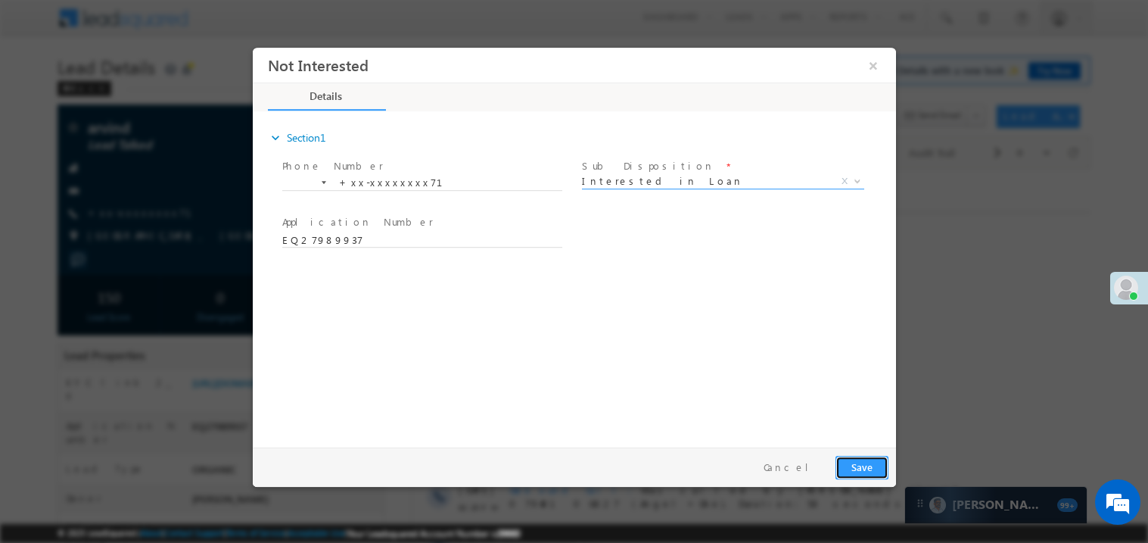
click at [851, 466] on button "Save" at bounding box center [861, 466] width 53 height 23
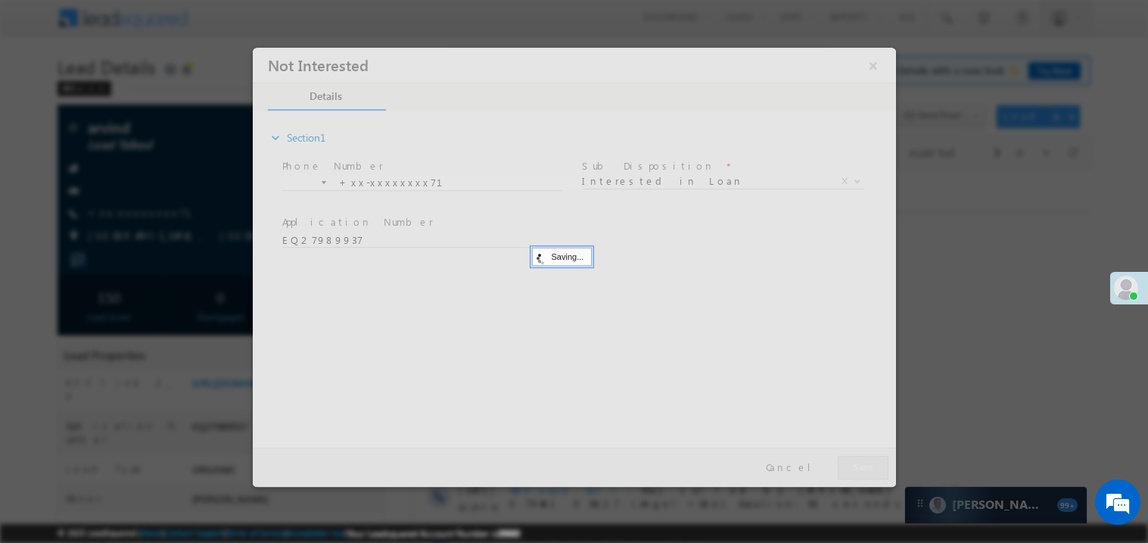
click at [851, 466] on div at bounding box center [573, 266] width 643 height 439
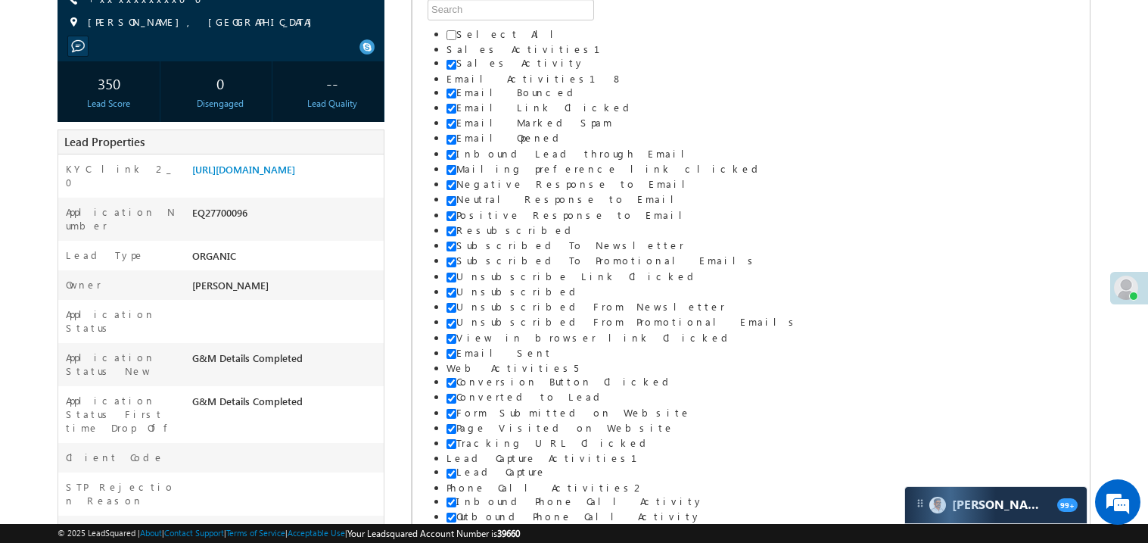
scroll to position [211, 0]
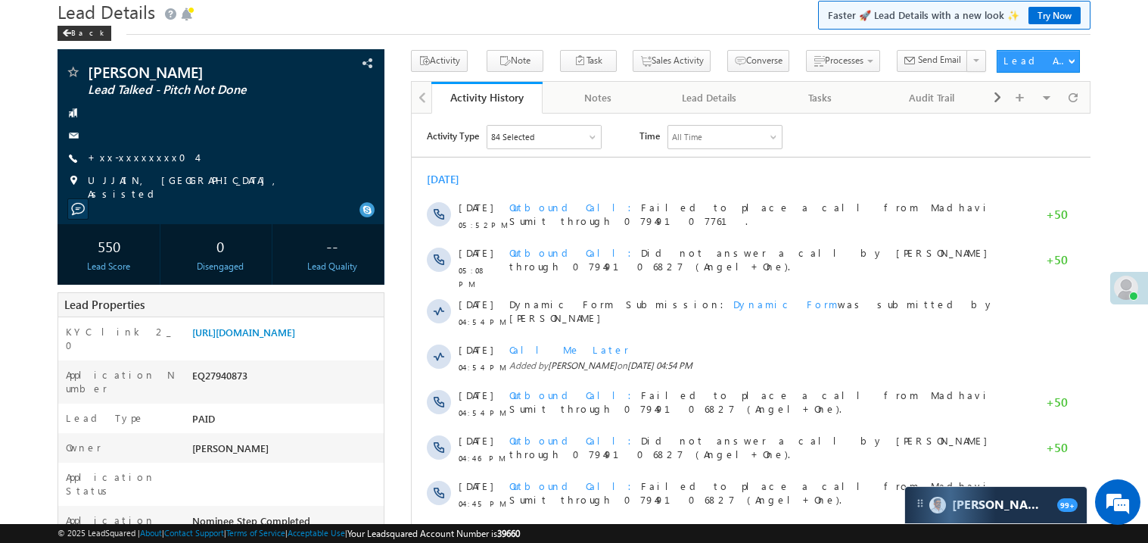
scroll to position [30, 0]
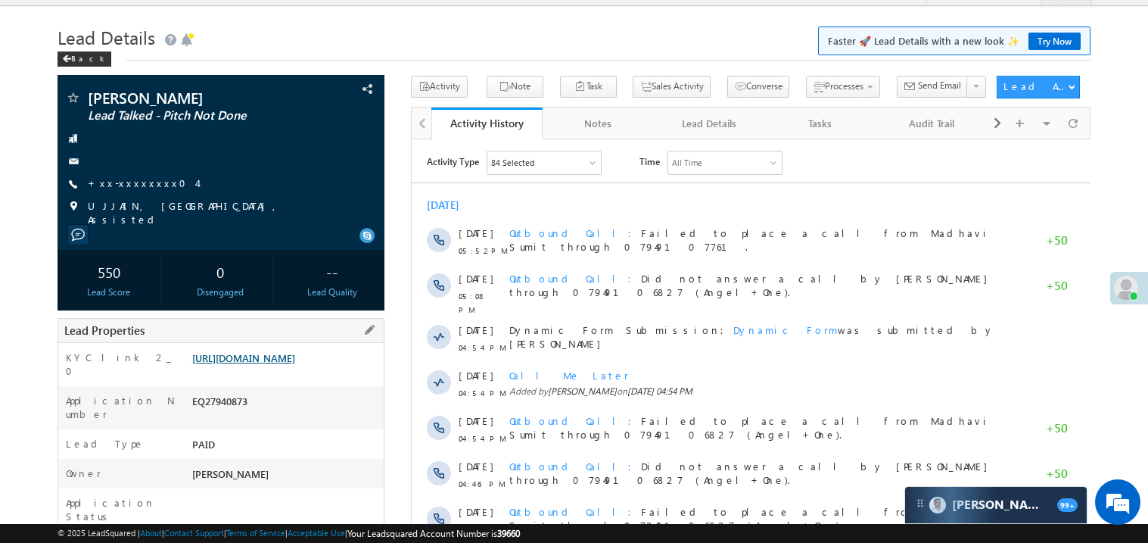
click at [258, 364] on link "https://angelbroking1-pk3em7sa.customui-test.leadsquared.com?leadId=c8fe1257-05…" at bounding box center [243, 357] width 103 height 13
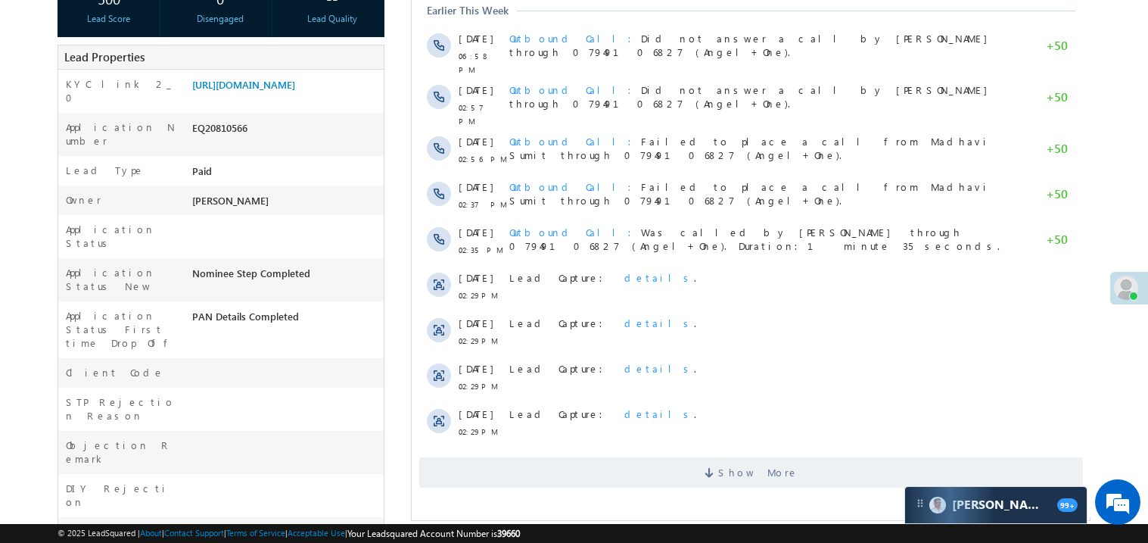
scroll to position [302, 0]
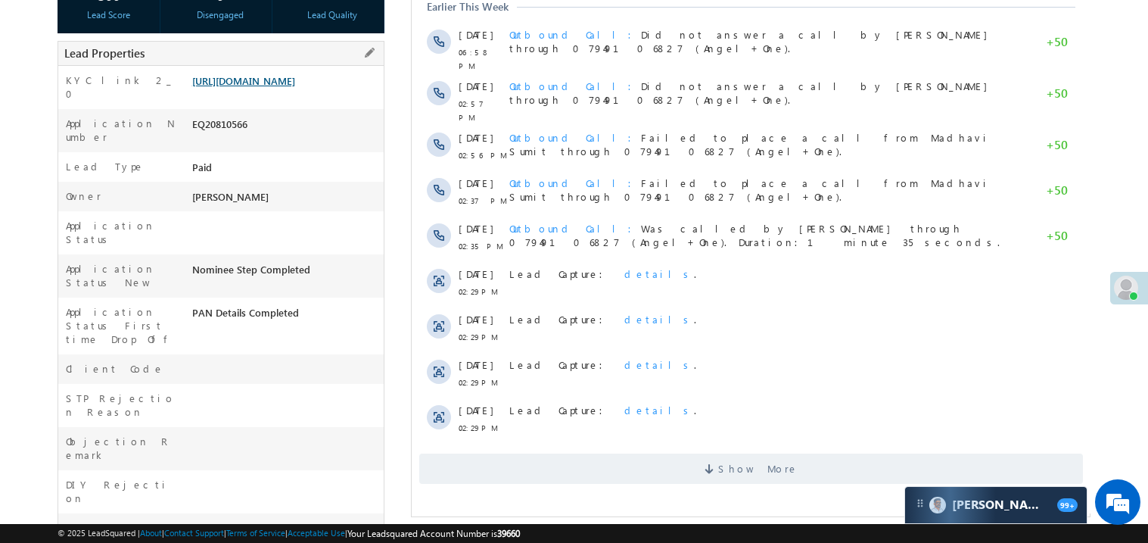
click at [289, 87] on link "https://angelbroking1-pk3em7sa.customui-test.leadsquared.com?leadId=d46b3d08-d2…" at bounding box center [243, 80] width 103 height 13
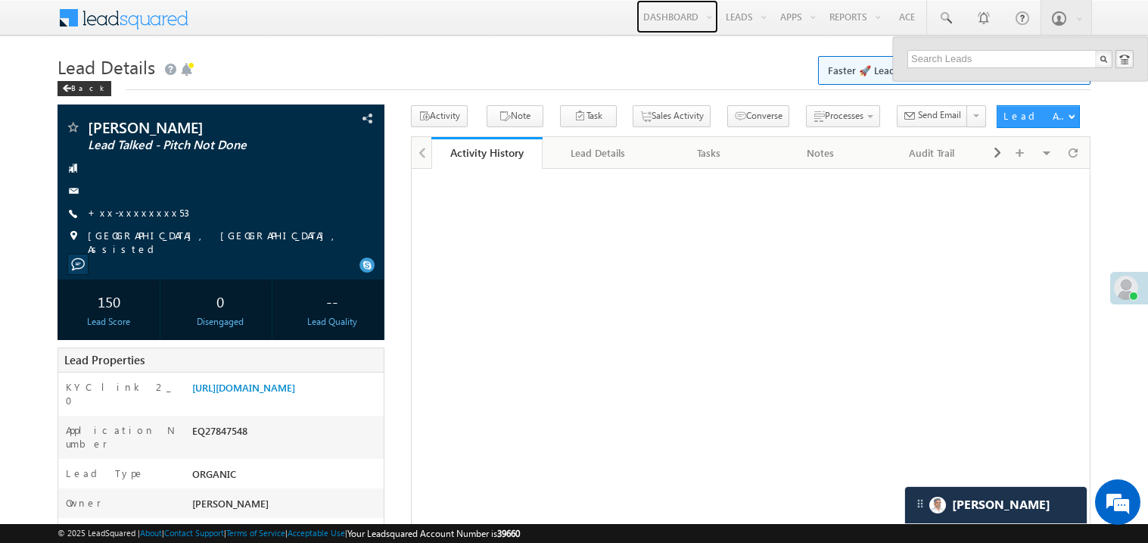
click at [639, 12] on link "Dashboard" at bounding box center [678, 16] width 82 height 33
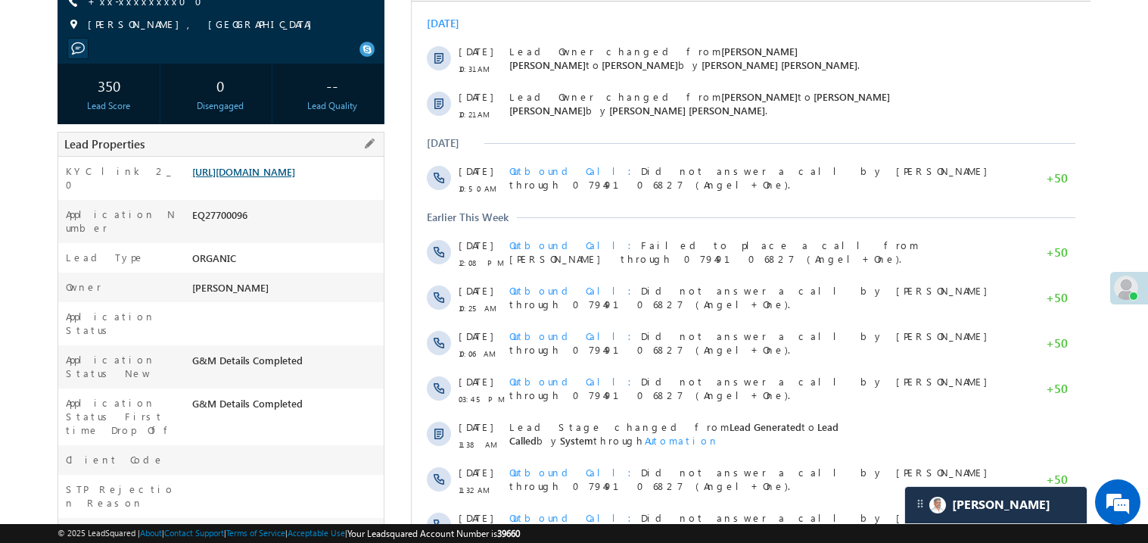
click at [295, 178] on link "[URL][DOMAIN_NAME]" at bounding box center [243, 171] width 103 height 13
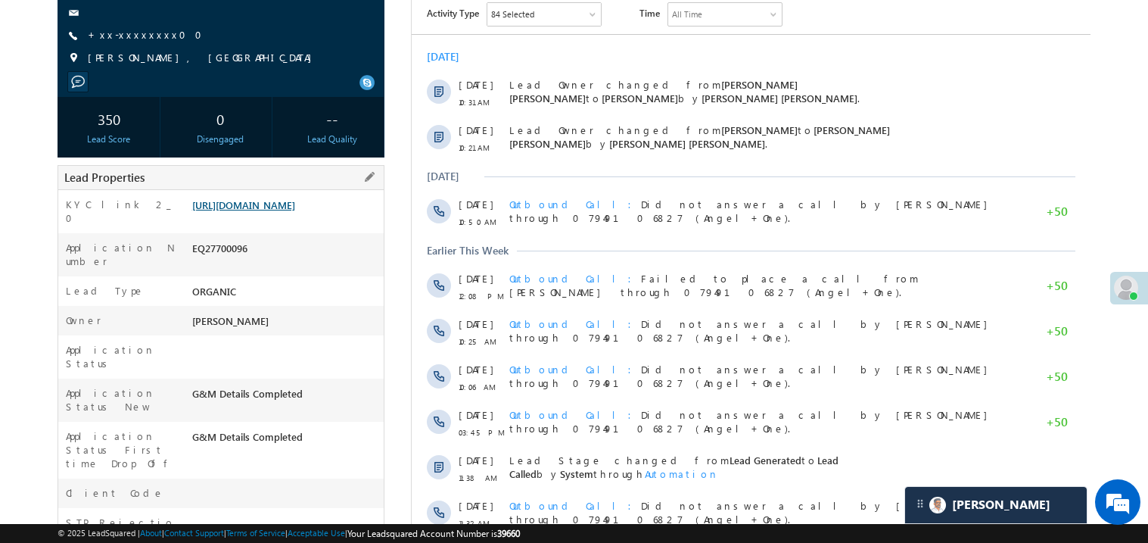
scroll to position [181, 0]
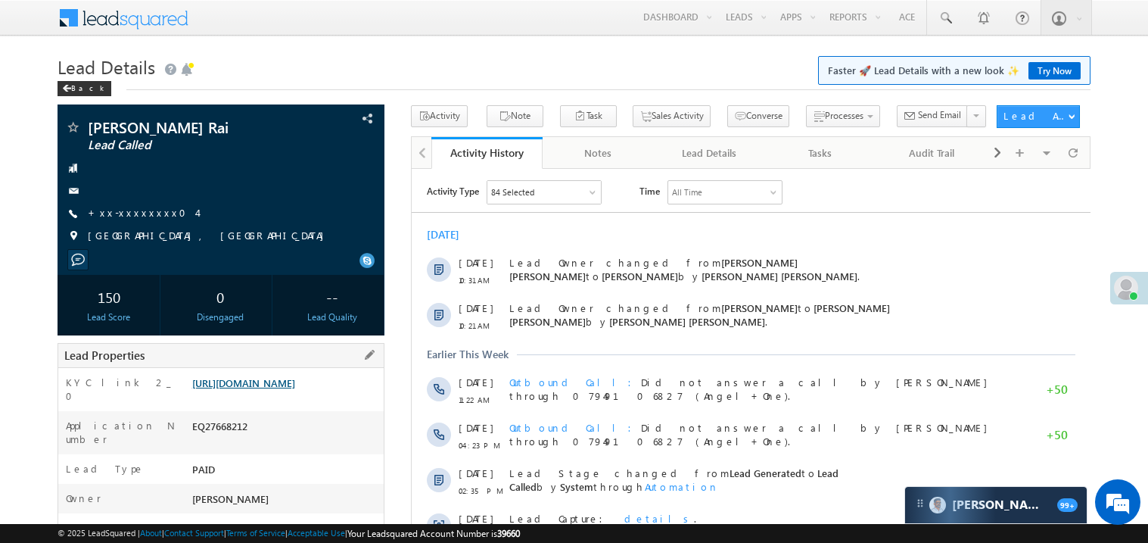
click at [260, 389] on link "https://angelbroking1-pk3em7sa.customui-test.leadsquared.com?leadId=4ed709a6-b0…" at bounding box center [243, 382] width 103 height 13
click at [114, 206] on link "+xx-xxxxxxxx04" at bounding box center [142, 212] width 109 height 13
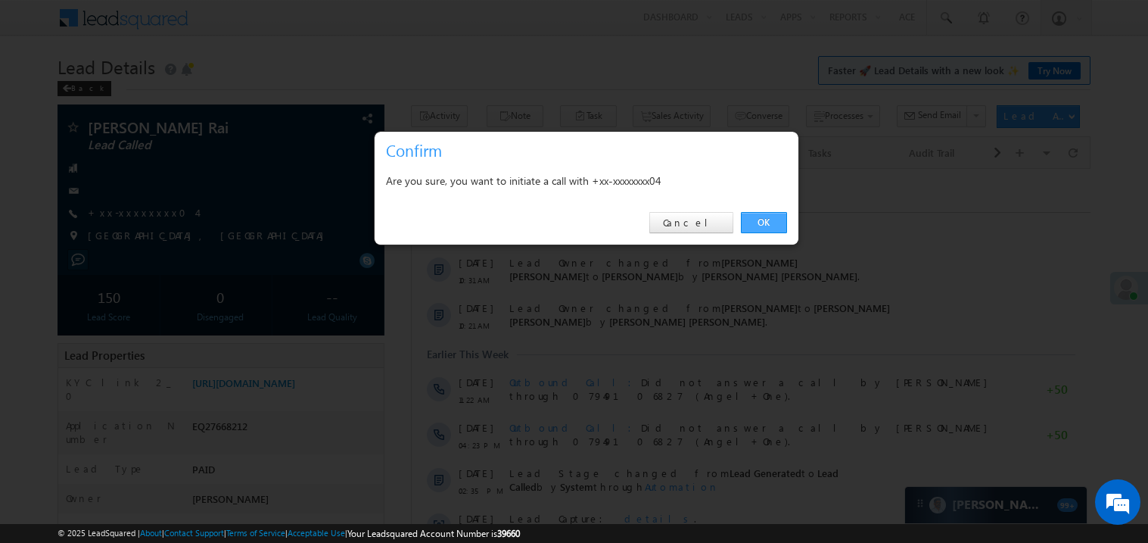
click at [761, 216] on link "OK" at bounding box center [764, 222] width 46 height 21
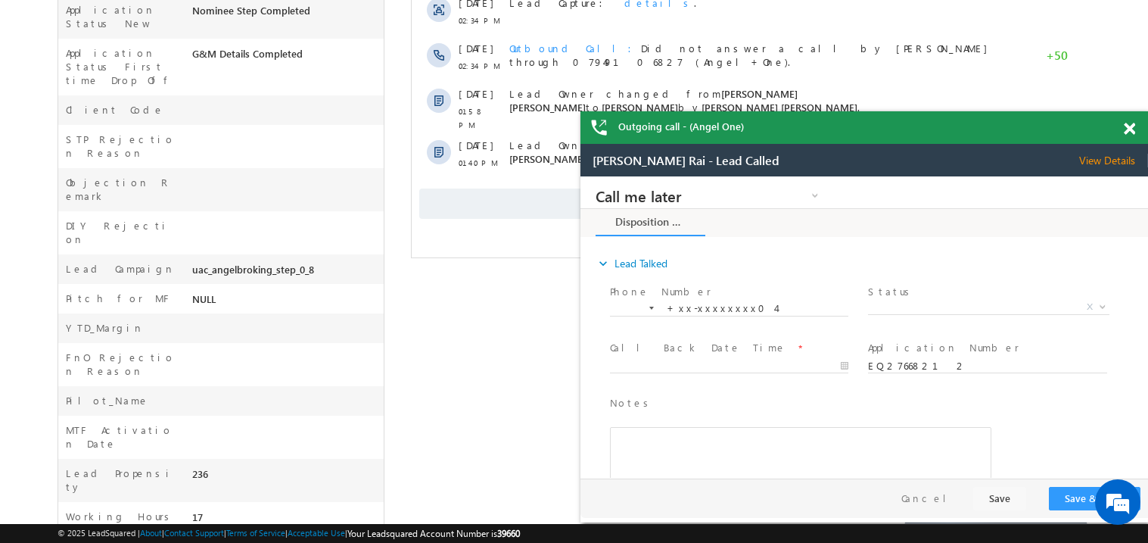
click at [1132, 128] on span at bounding box center [1129, 129] width 11 height 13
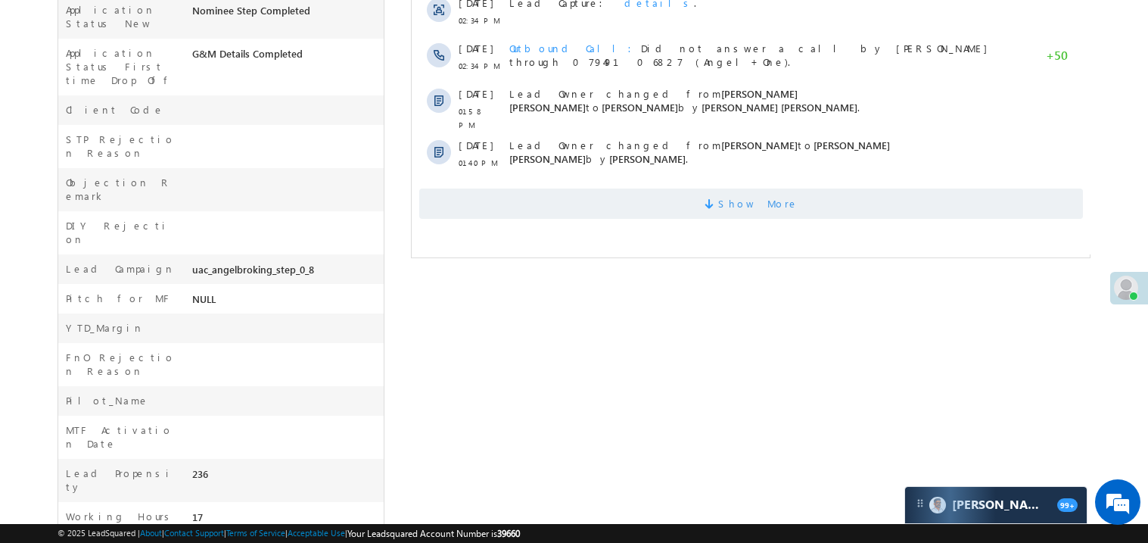
click at [700, 195] on span "Show More" at bounding box center [751, 203] width 664 height 30
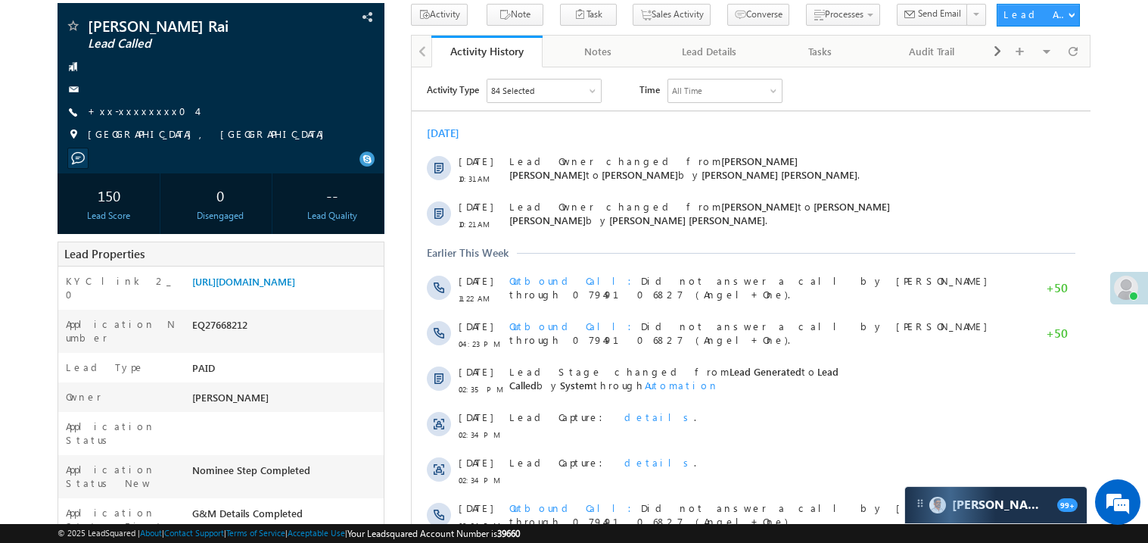
scroll to position [58, 0]
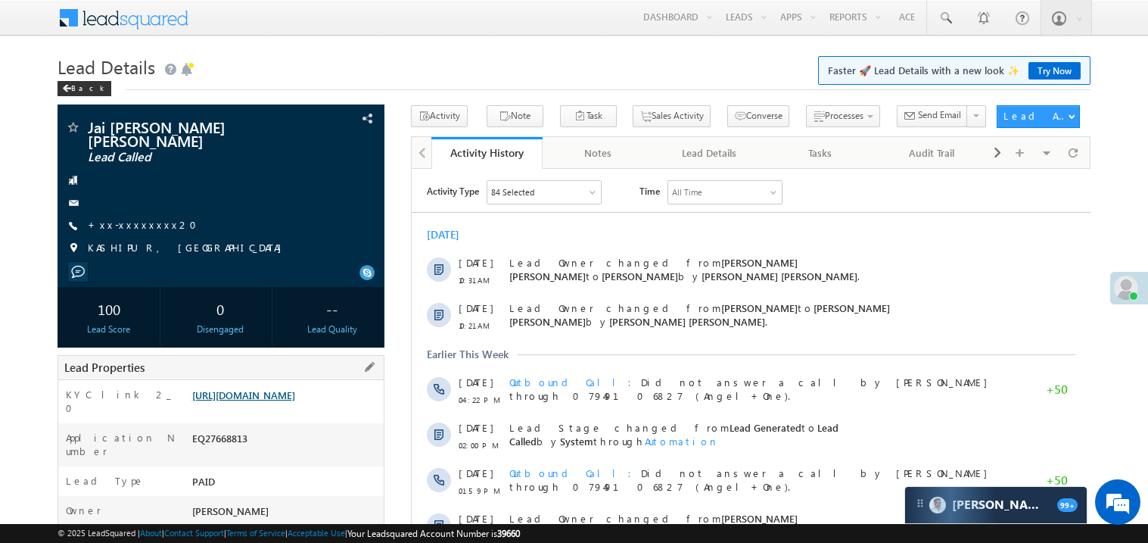
click at [295, 391] on link "[URL][DOMAIN_NAME]" at bounding box center [243, 394] width 103 height 13
click at [126, 218] on link "+xx-xxxxxxxx20" at bounding box center [147, 224] width 118 height 13
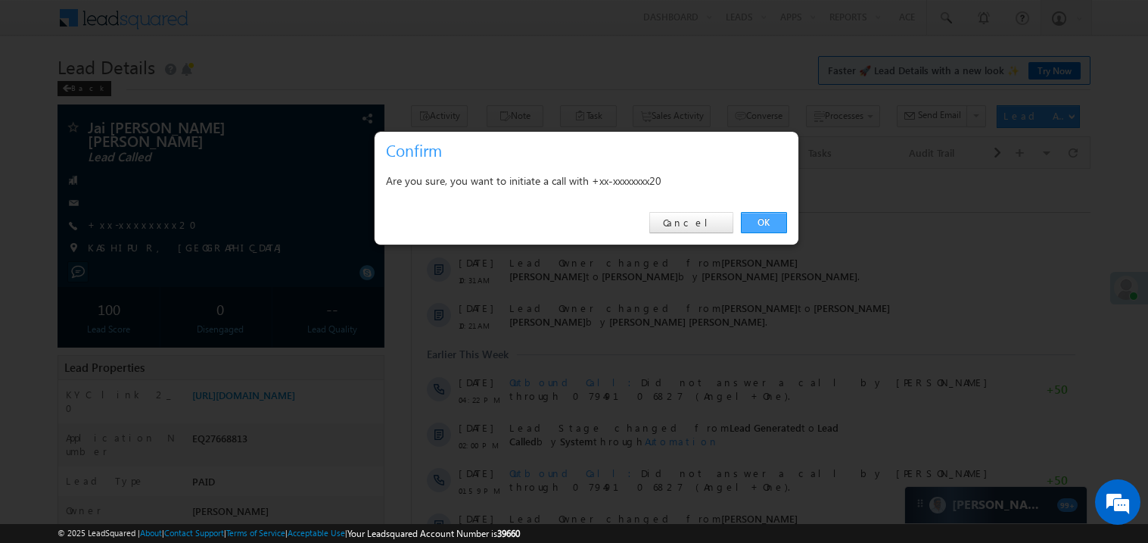
click at [766, 223] on link "OK" at bounding box center [764, 222] width 46 height 21
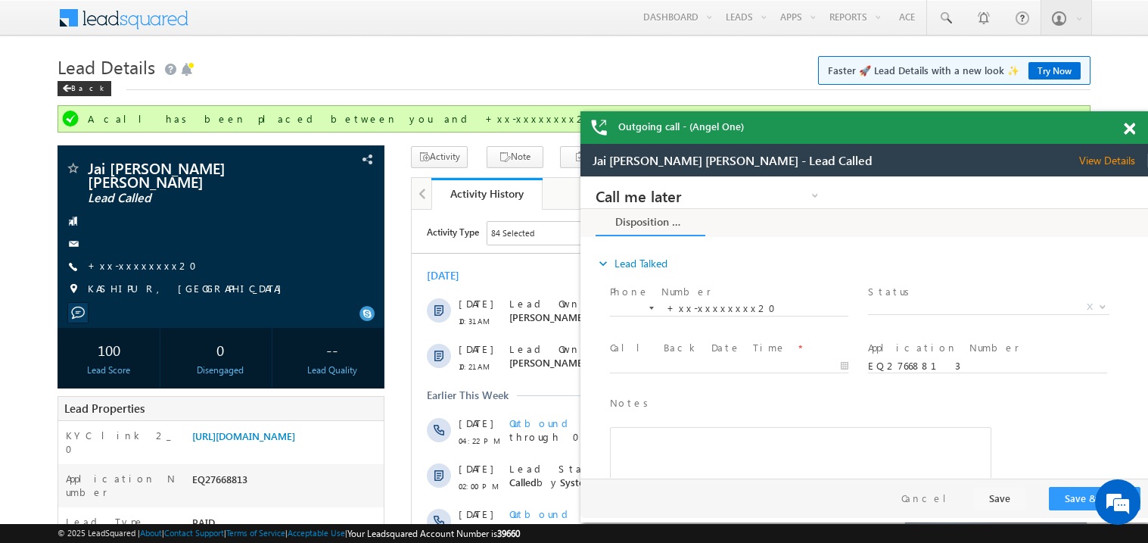
click at [1129, 121] on div at bounding box center [1138, 126] width 20 height 30
click at [1128, 128] on span at bounding box center [1129, 129] width 11 height 13
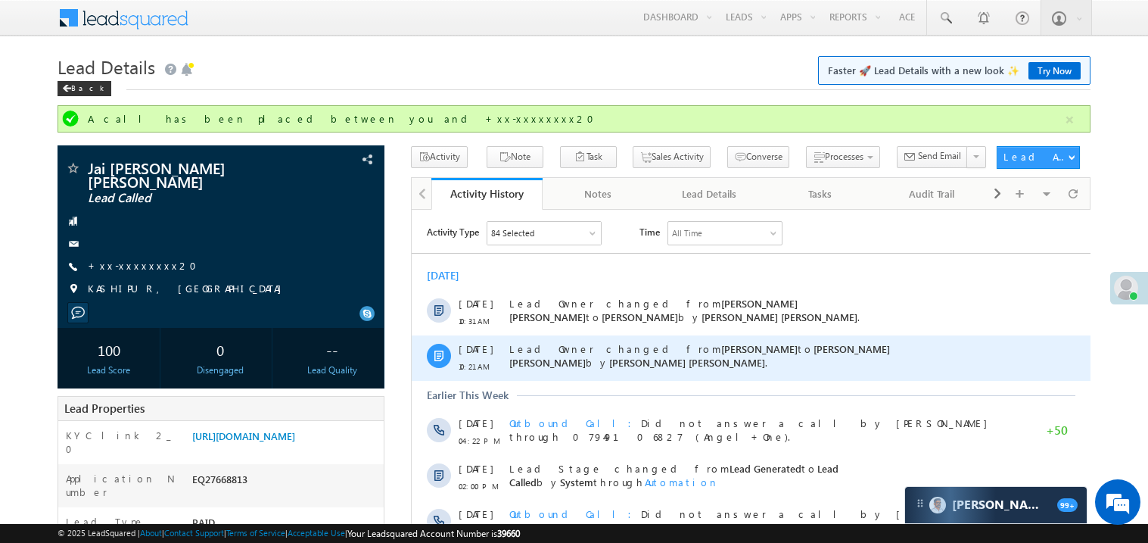
click at [454, 364] on div "29 Aug 10:21 AM Lead Owner changed from Nanoskar Shivram to Mohammed Hussain Sa…" at bounding box center [750, 357] width 679 height 45
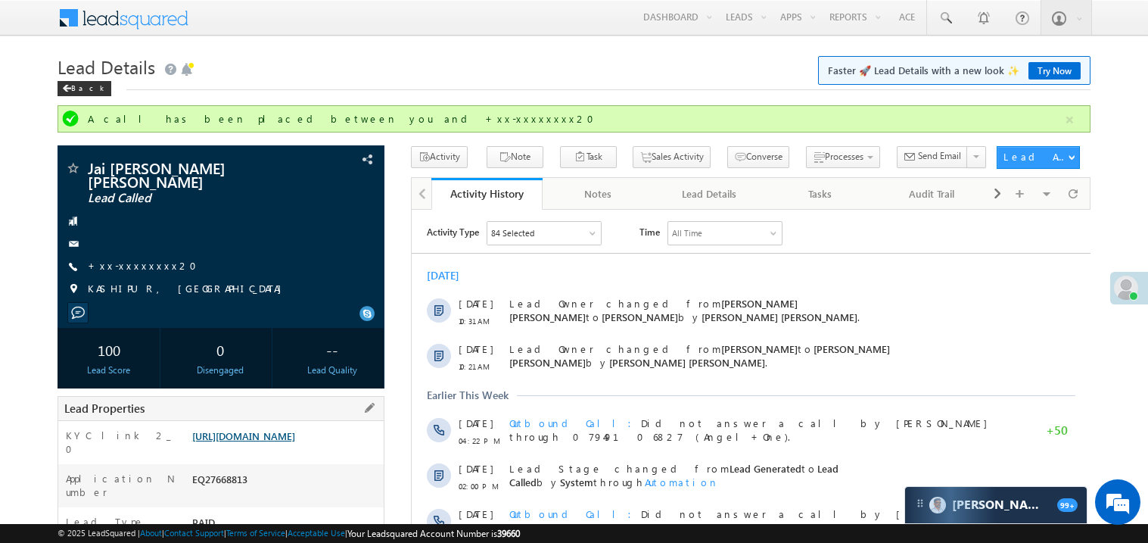
click at [295, 437] on link "[URL][DOMAIN_NAME]" at bounding box center [243, 435] width 103 height 13
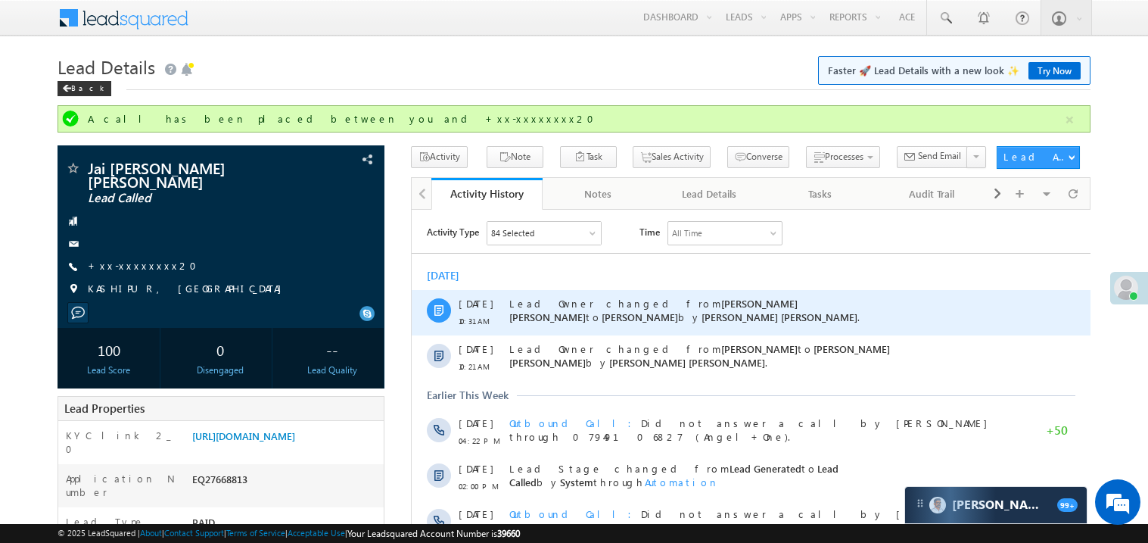
click at [744, 290] on div "Lead Owner changed from Mohammed Hussain Sadiq Shaikh to Madhavi Sumit by Moham…" at bounding box center [758, 311] width 498 height 45
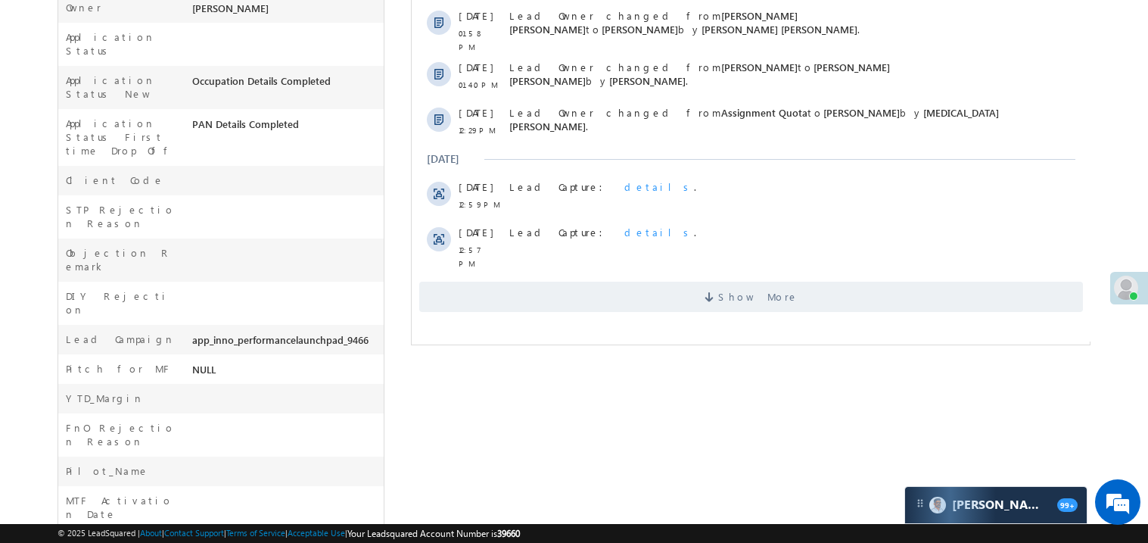
scroll to position [575, 0]
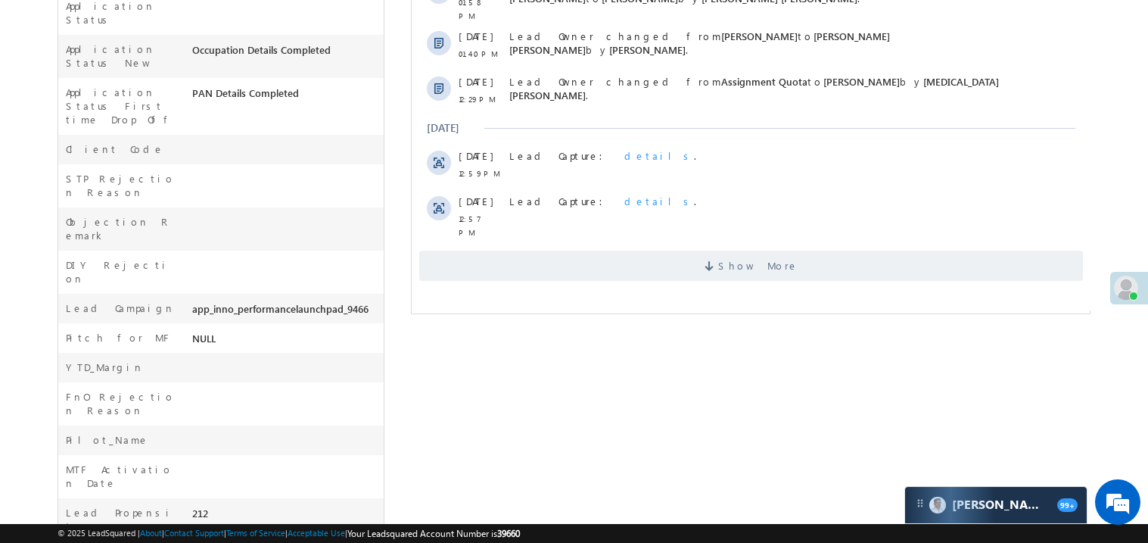
click at [689, 260] on span "Show More" at bounding box center [751, 266] width 664 height 30
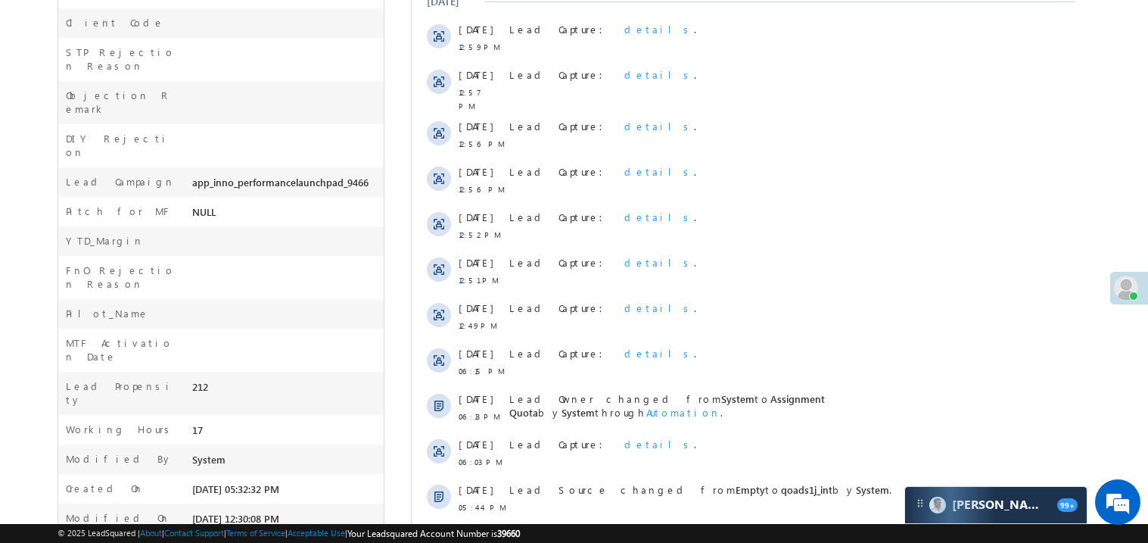
scroll to position [817, 0]
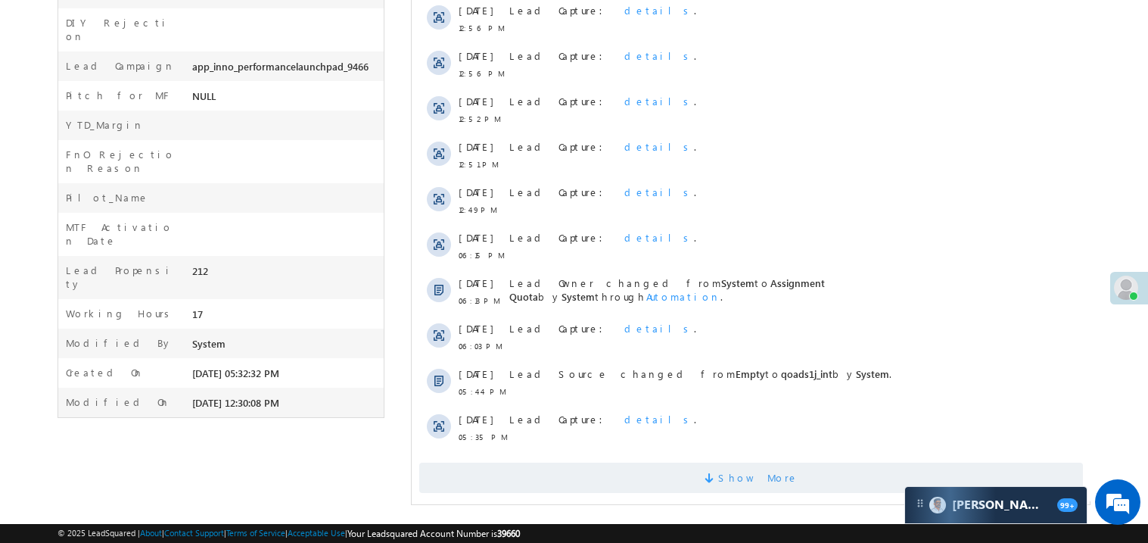
click at [699, 468] on span "Show More" at bounding box center [751, 477] width 664 height 30
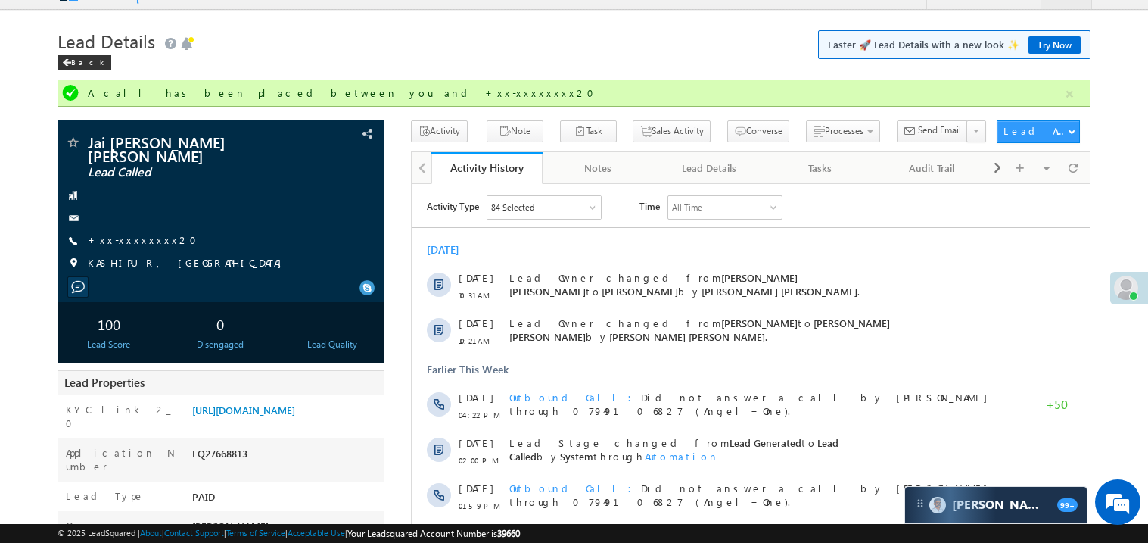
scroll to position [0, 0]
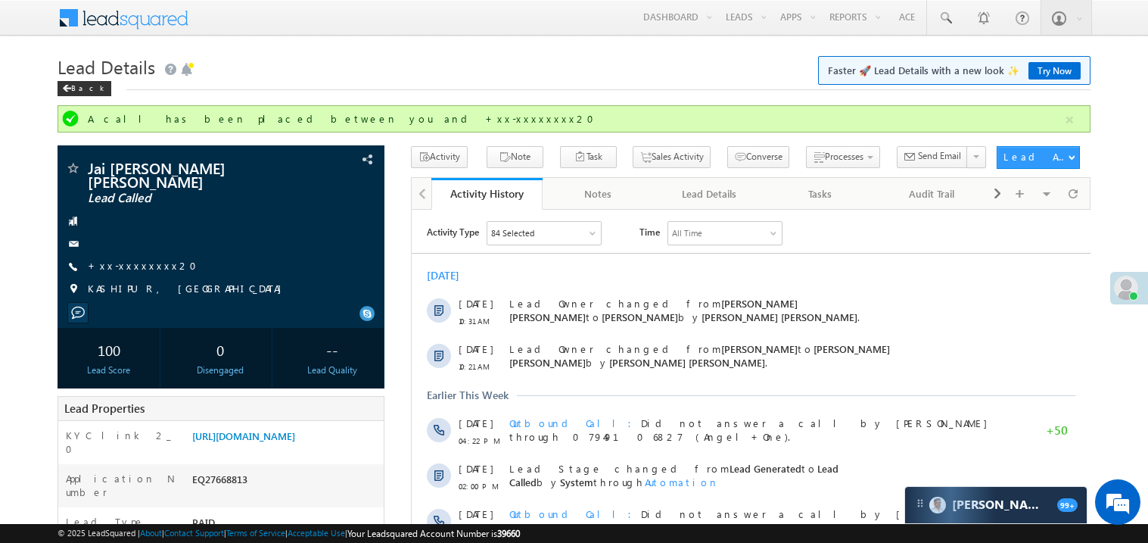
click at [607, 272] on div "[DATE]" at bounding box center [750, 275] width 679 height 14
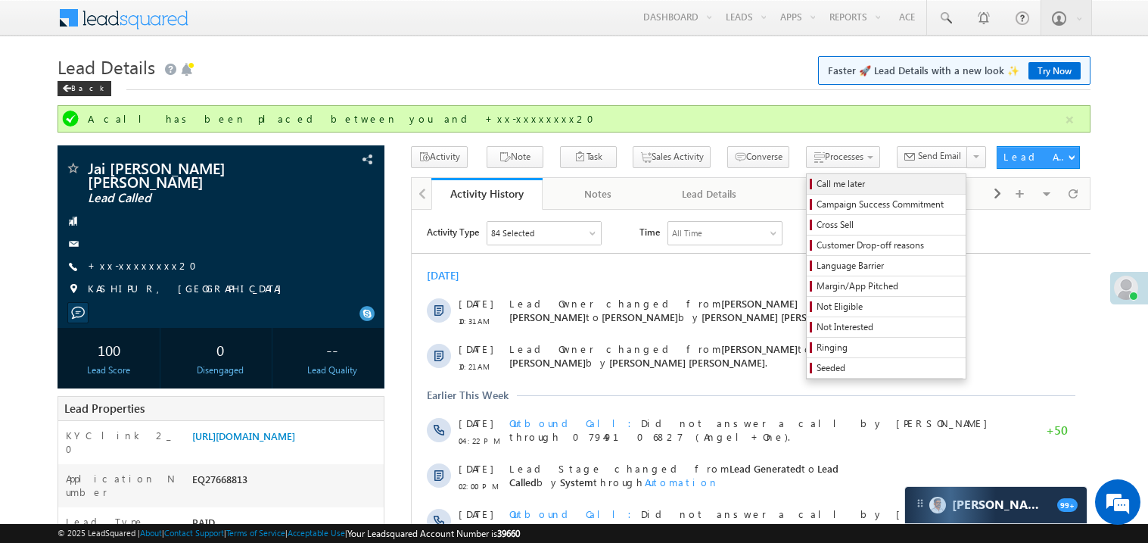
click at [817, 187] on span "Call me later" at bounding box center [889, 184] width 144 height 14
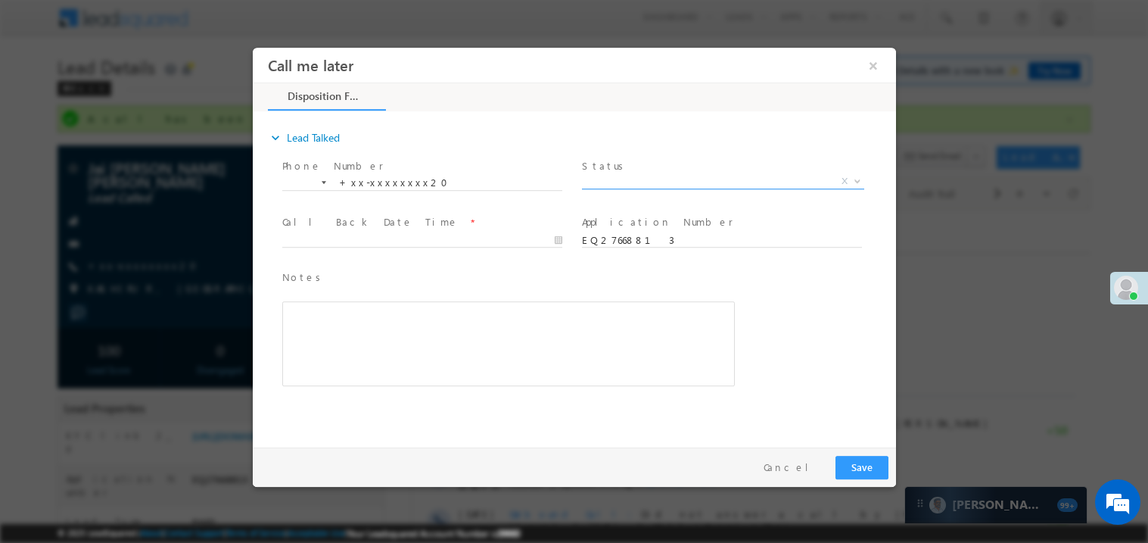
click at [626, 173] on span "X" at bounding box center [722, 180] width 282 height 15
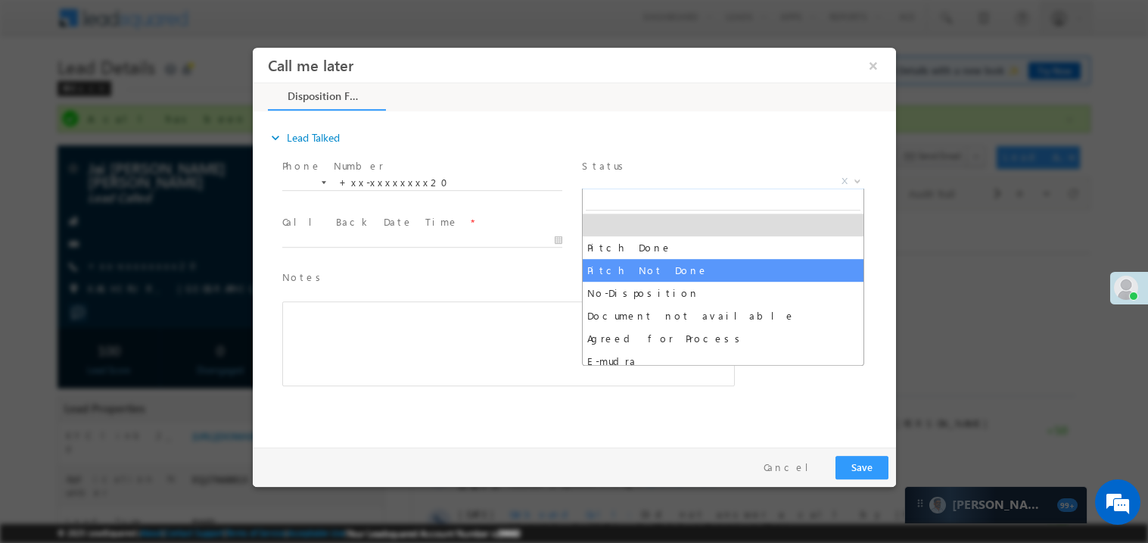
select select "Pitch Not Done"
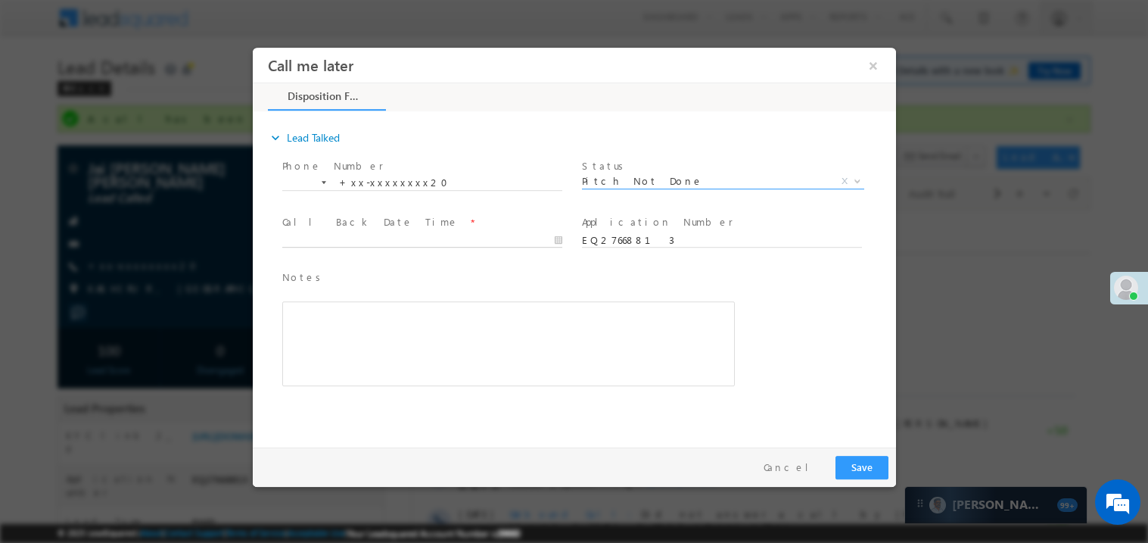
click at [411, 243] on body "Call me later ×" at bounding box center [573, 243] width 643 height 393
type input "08/29/25 6:12 PM"
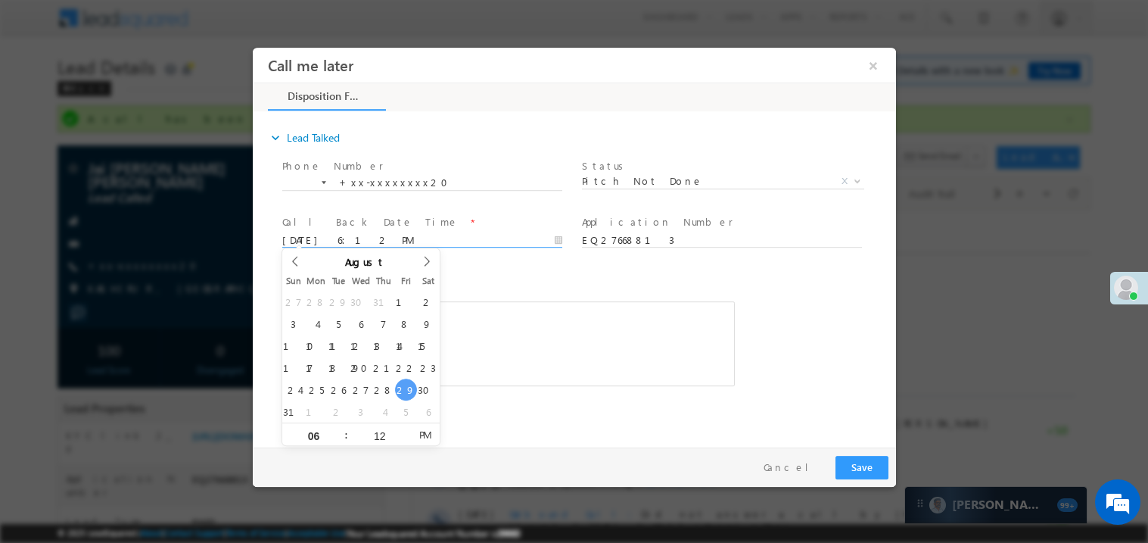
click at [502, 275] on span "Notes *" at bounding box center [497, 277] width 430 height 17
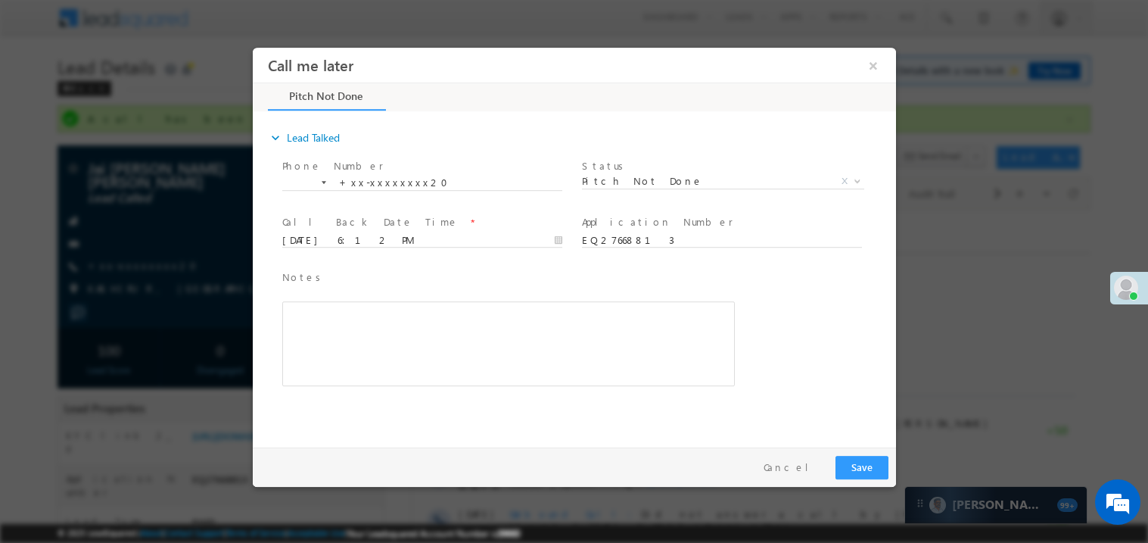
click at [445, 320] on div "Rich Text Editor, 40788eee-0fb2-11ec-a811-0adc8a9d82c2__tab1__section1__Notes__…" at bounding box center [508, 342] width 453 height 85
click at [873, 71] on button "×" at bounding box center [873, 65] width 26 height 28
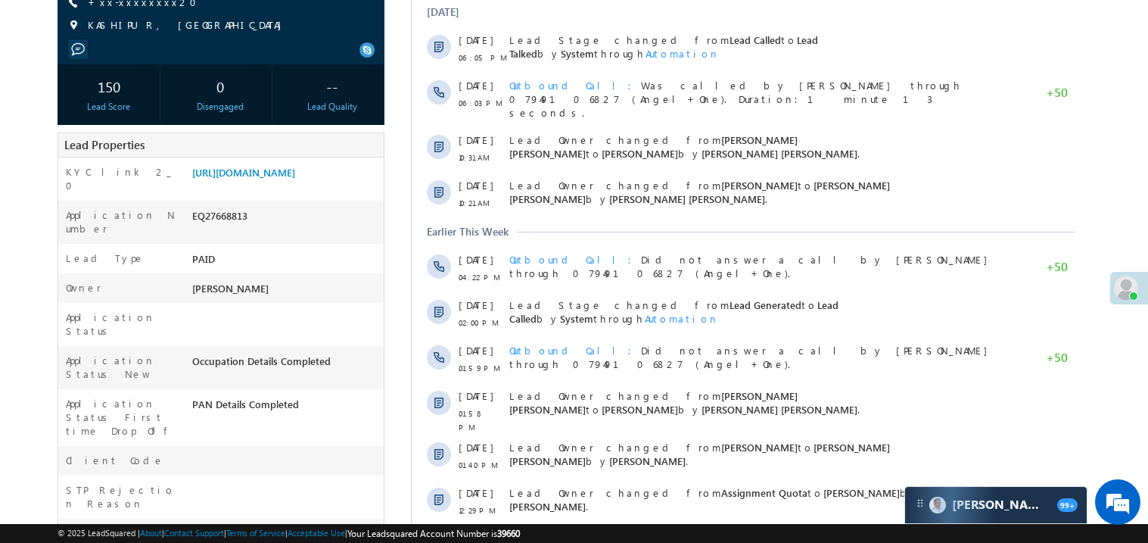
scroll to position [272, 0]
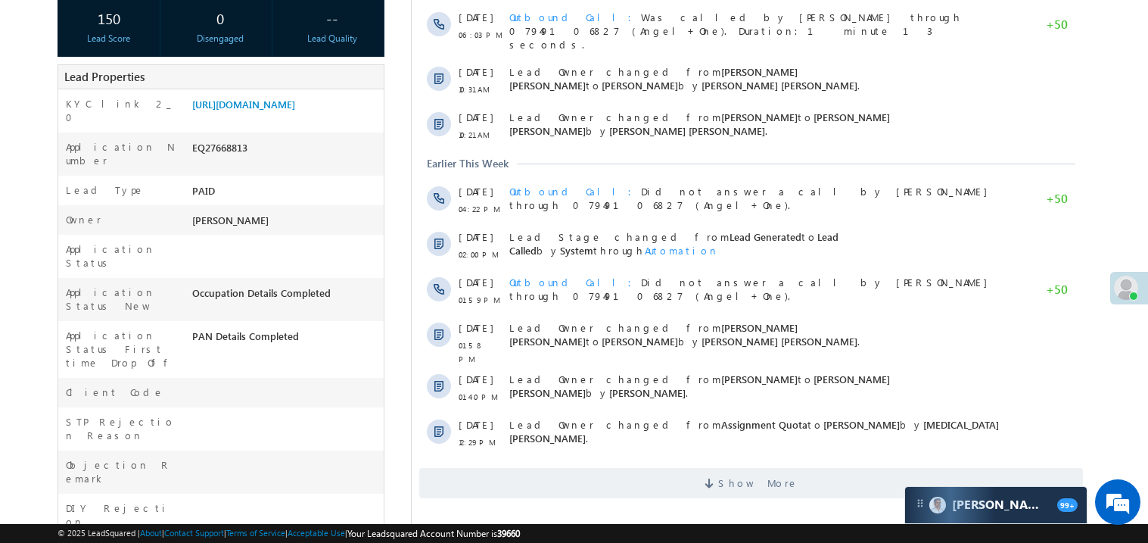
scroll to position [288, 0]
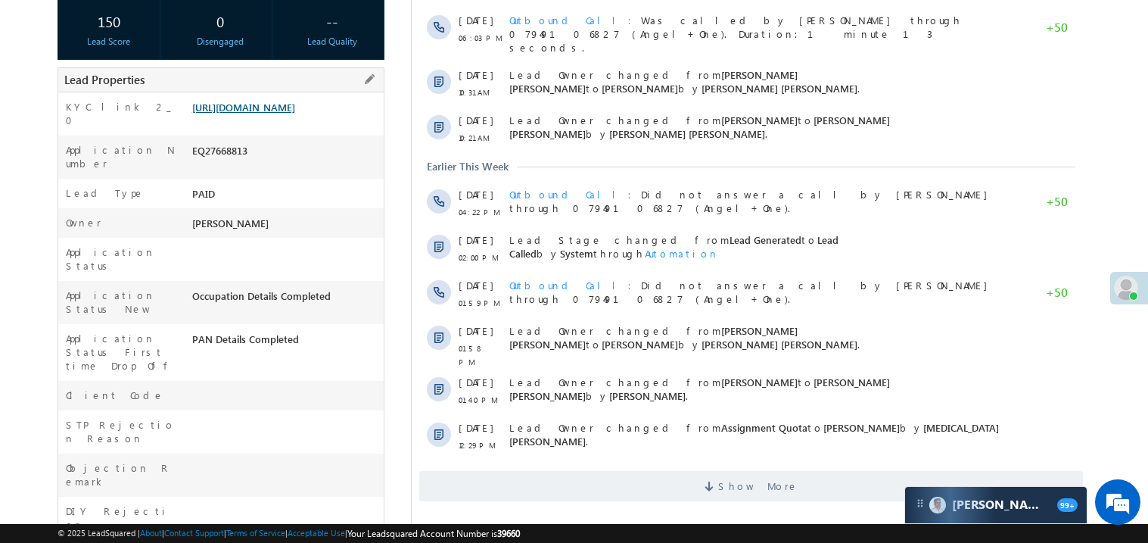
click at [275, 114] on link "[URL][DOMAIN_NAME]" at bounding box center [243, 107] width 103 height 13
click at [278, 114] on link "[URL][DOMAIN_NAME]" at bounding box center [243, 107] width 103 height 13
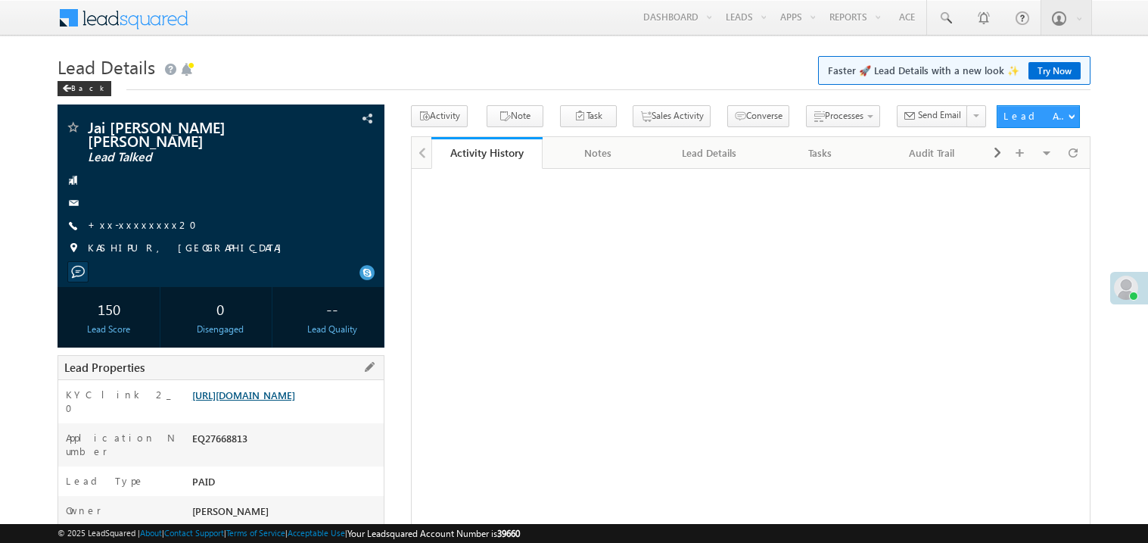
scroll to position [284, 0]
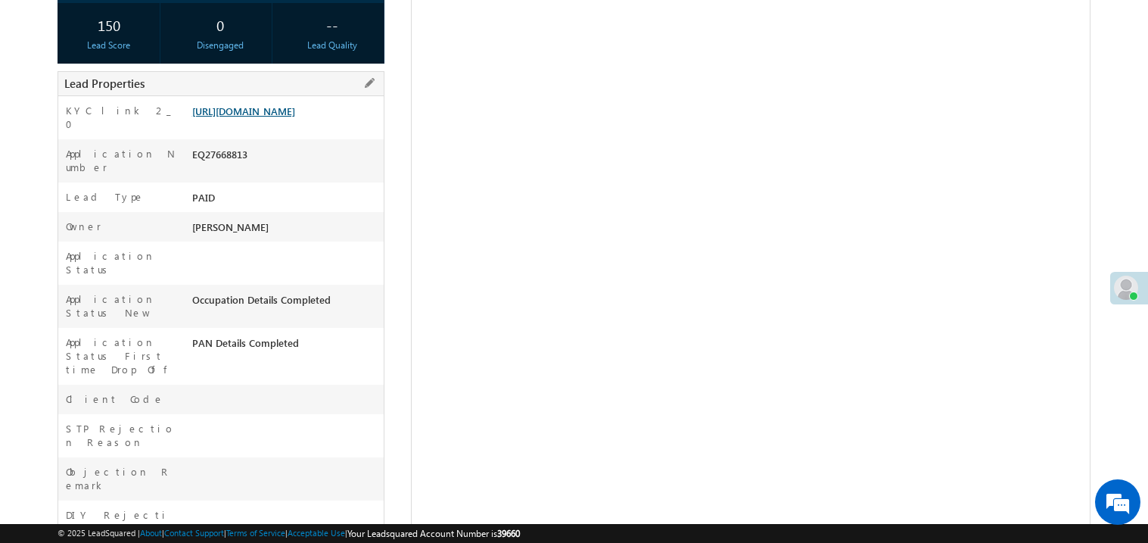
click at [295, 117] on link "https://angelbroking1-pk3em7sa.customui-test.leadsquared.com?leadId=4ef6bdba-f1…" at bounding box center [243, 110] width 103 height 13
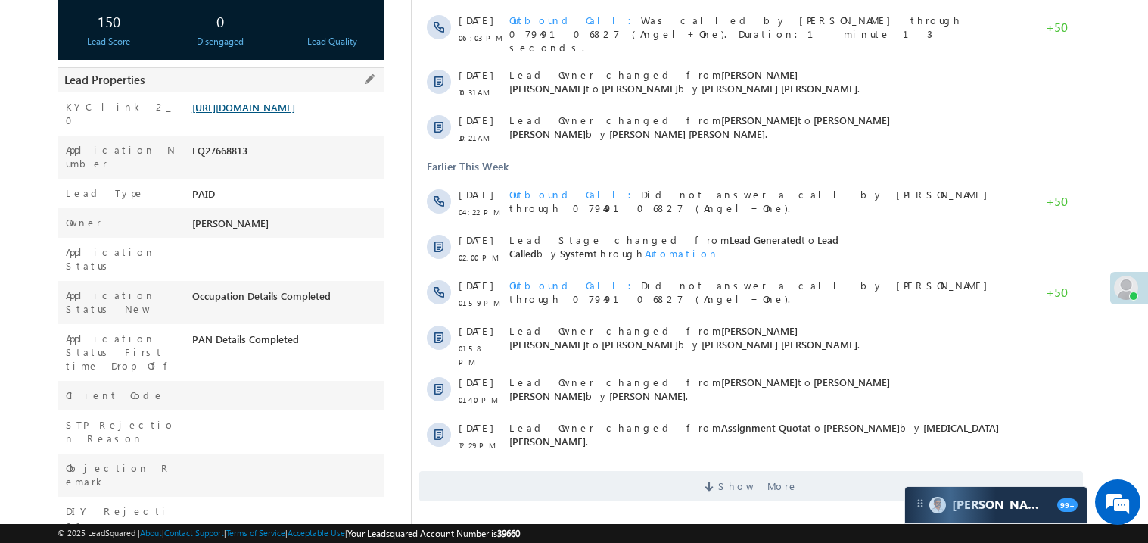
scroll to position [0, 0]
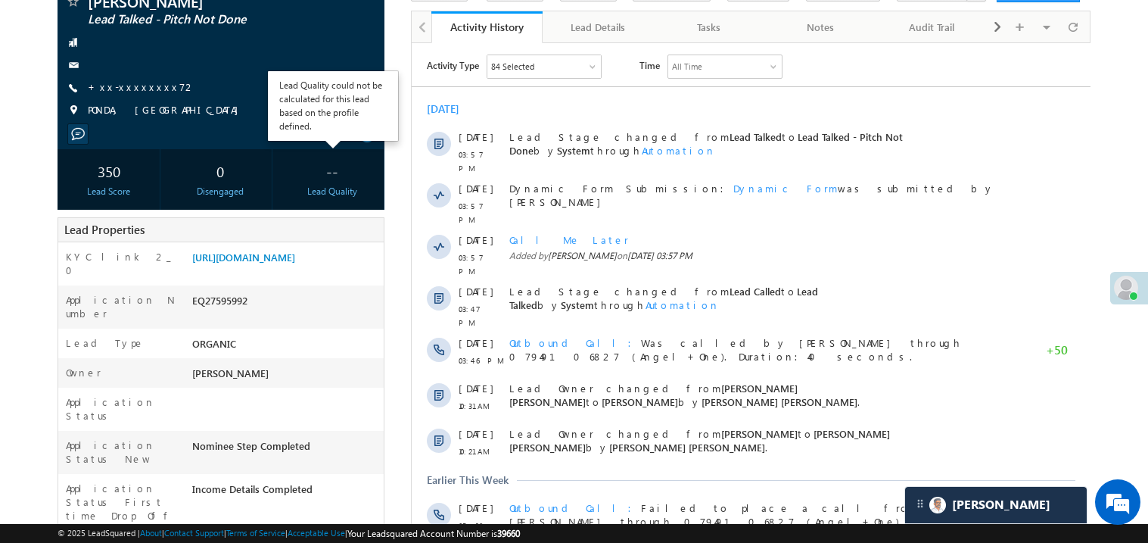
scroll to position [211, 0]
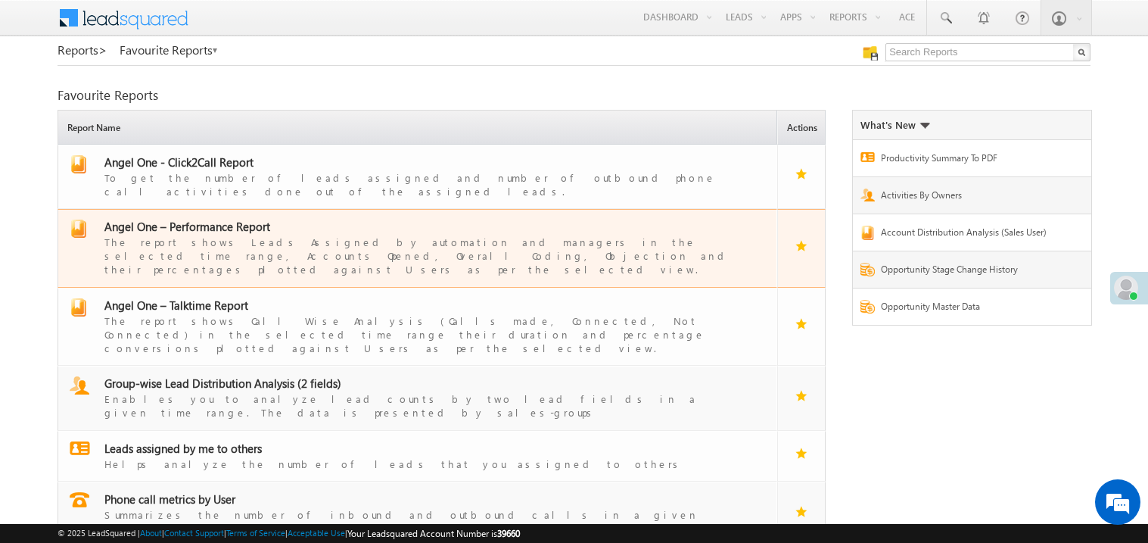
click at [210, 219] on span "Angel One – Performance Report" at bounding box center [187, 226] width 166 height 15
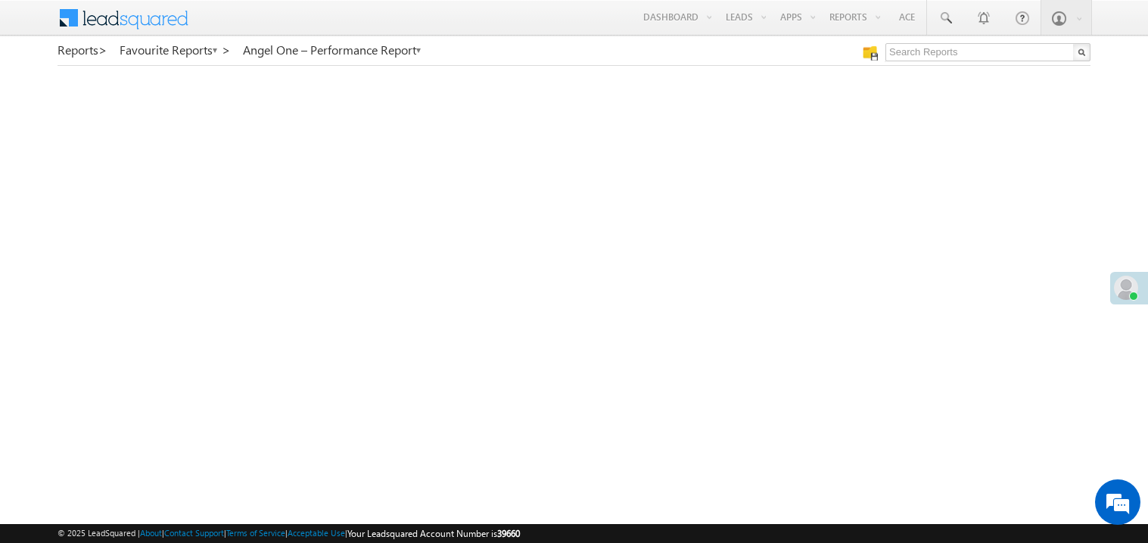
click at [1126, 285] on span at bounding box center [1126, 288] width 24 height 24
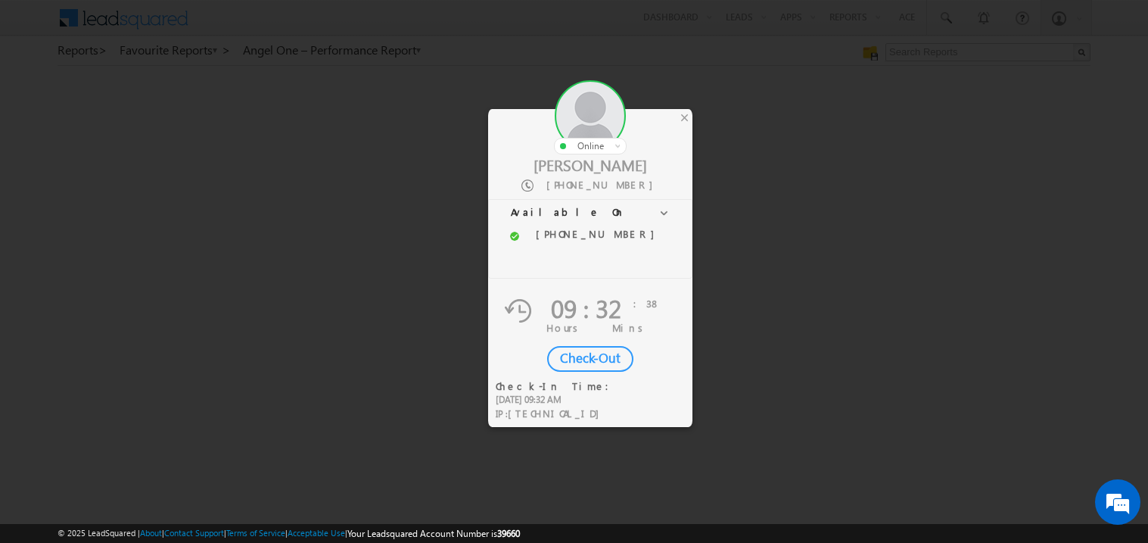
click at [590, 360] on div "Check-Out" at bounding box center [590, 359] width 86 height 26
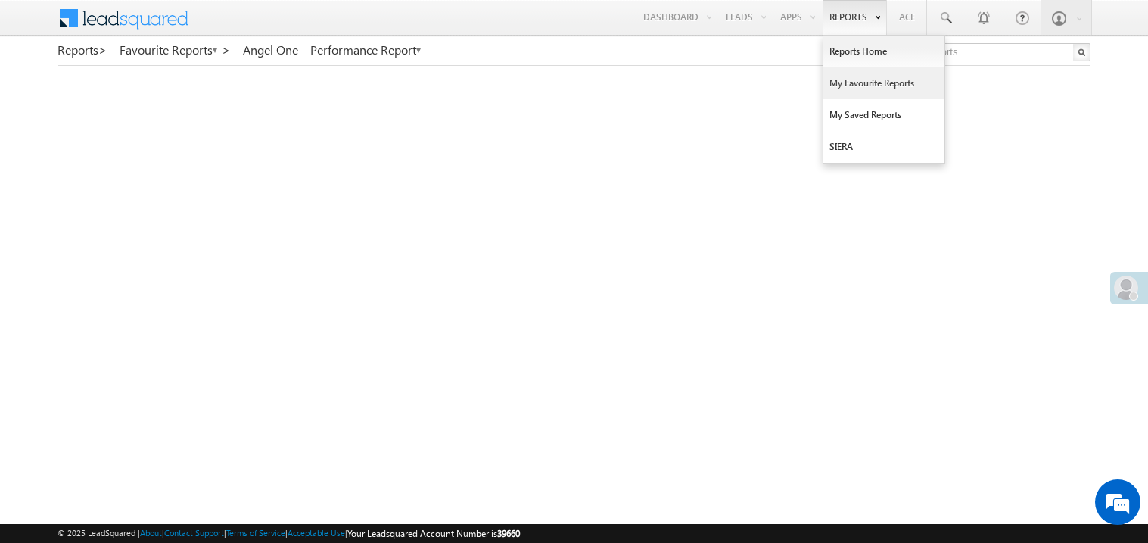
click at [842, 76] on link "My Favourite Reports" at bounding box center [884, 83] width 121 height 32
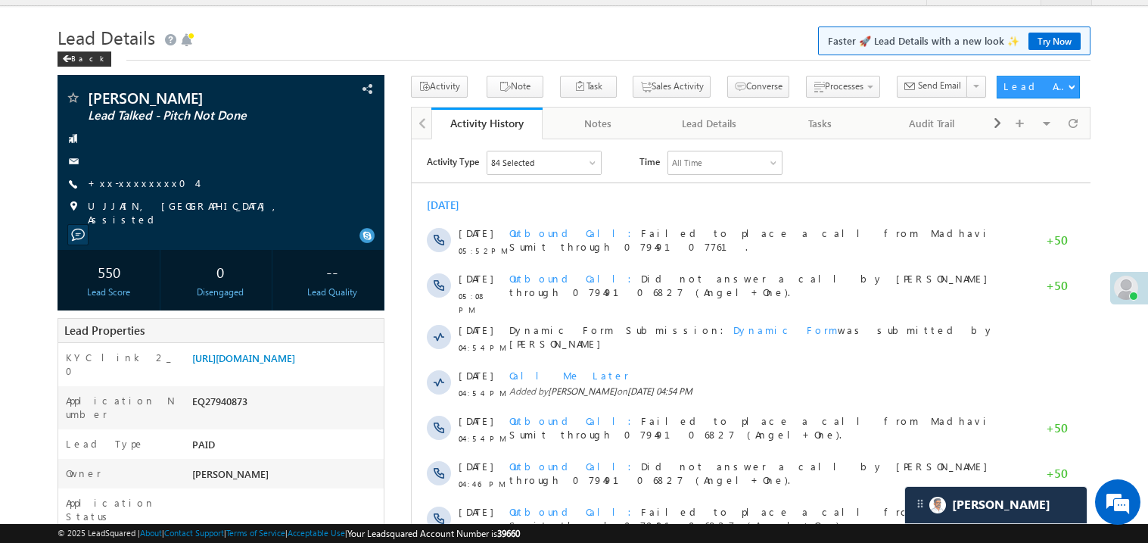
scroll to position [30, 0]
click at [274, 361] on link "https://angelbroking1-pk3em7sa.customui-test.leadsquared.com?leadId=c8fe1257-05…" at bounding box center [243, 357] width 103 height 13
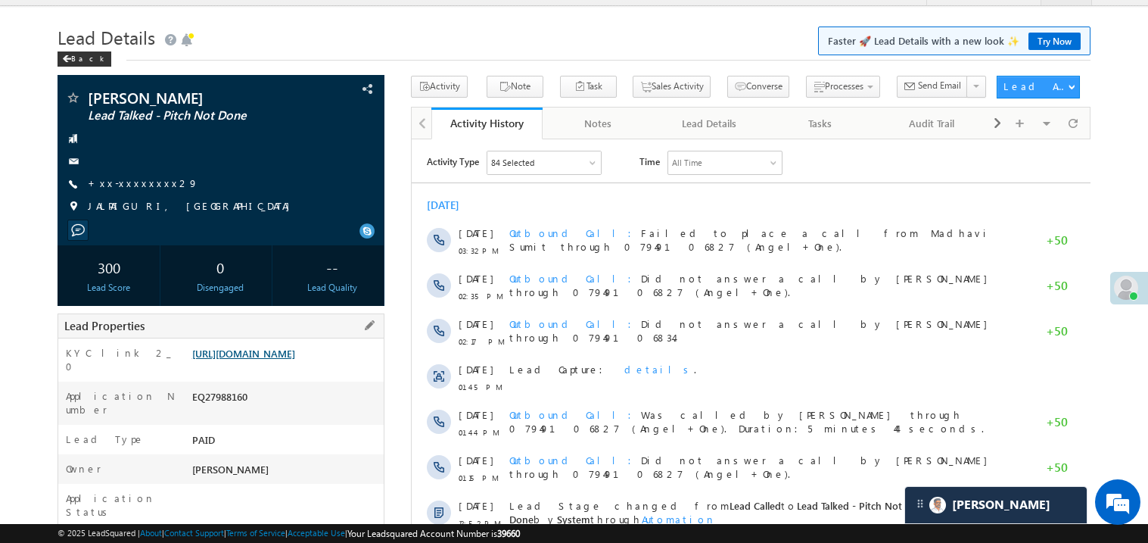
scroll to position [30, 0]
click at [282, 360] on link "[URL][DOMAIN_NAME]" at bounding box center [243, 353] width 103 height 13
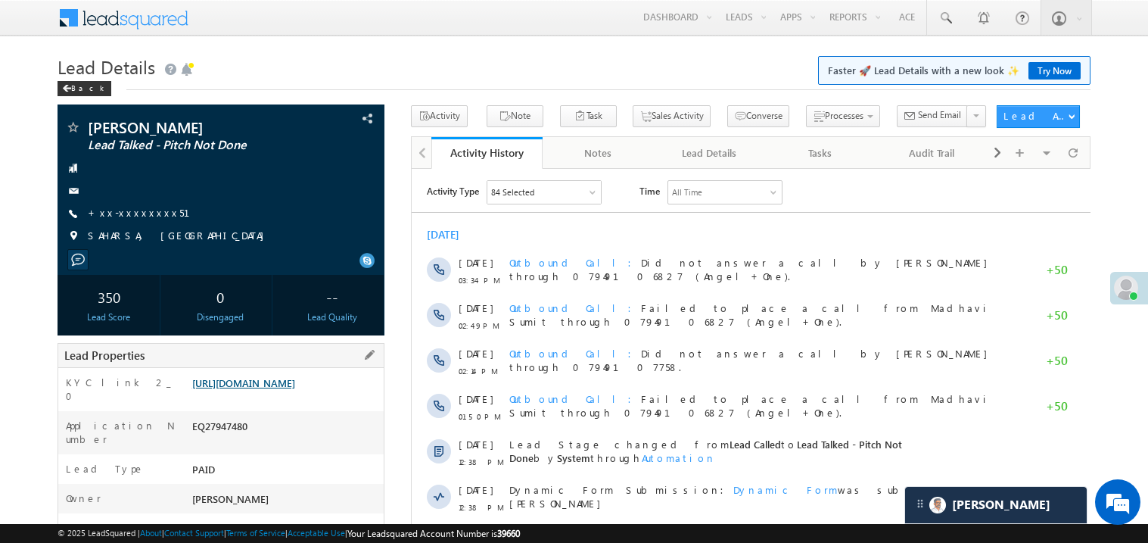
click at [290, 389] on link "https://angelbroking1-pk3em7sa.customui-test.leadsquared.com?leadId=97037f14-88…" at bounding box center [243, 382] width 103 height 13
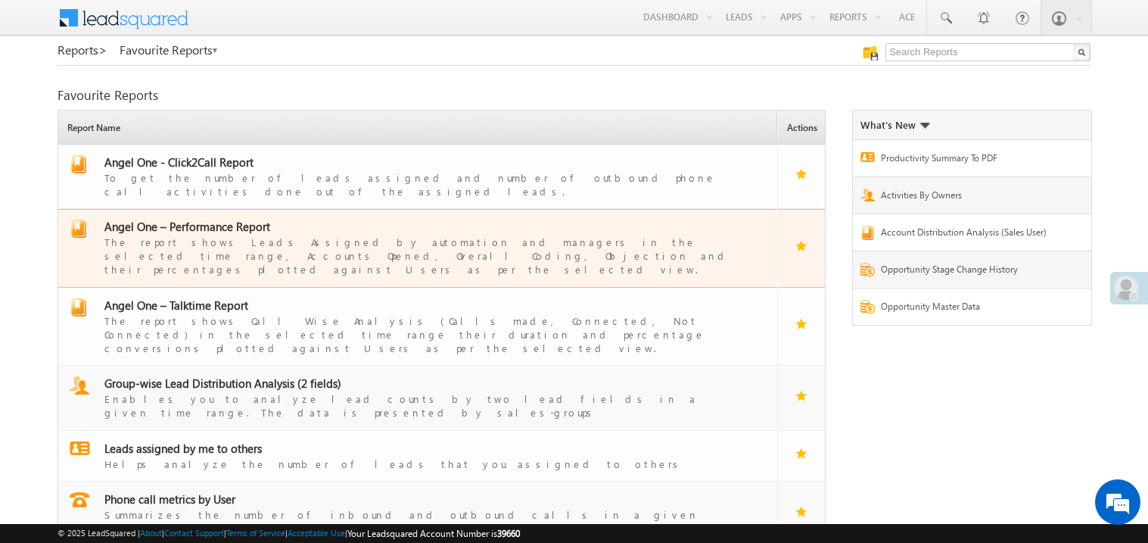
click at [204, 219] on span "Angel One – Performance Report" at bounding box center [187, 226] width 166 height 15
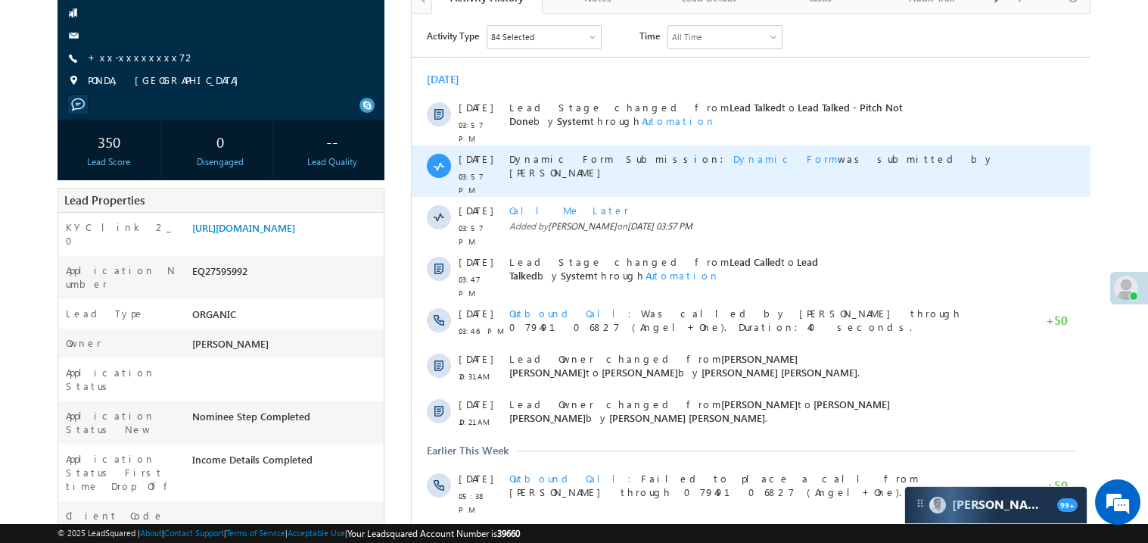
scroll to position [120, 0]
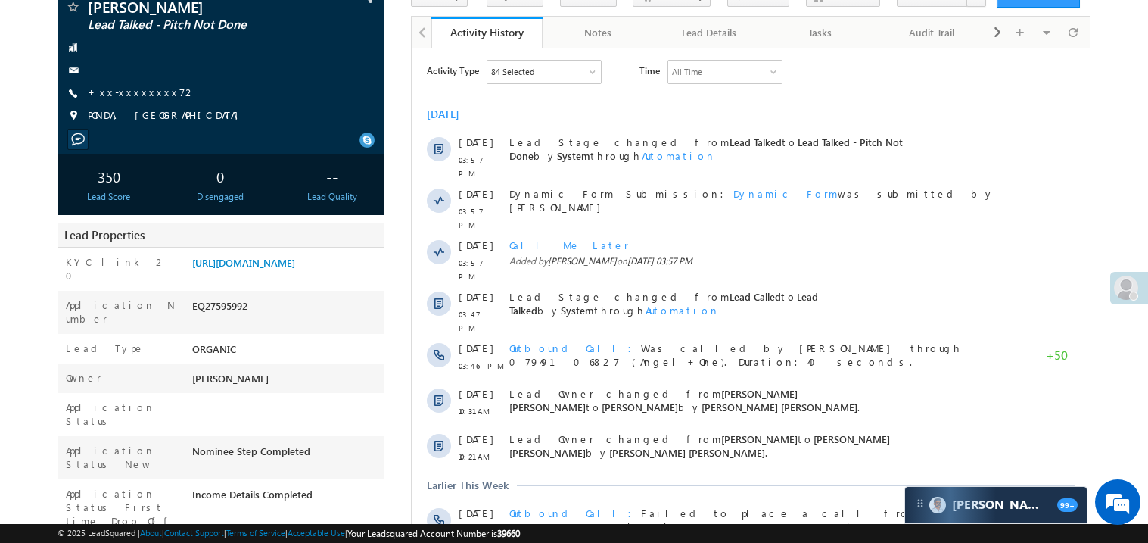
scroll to position [90, 0]
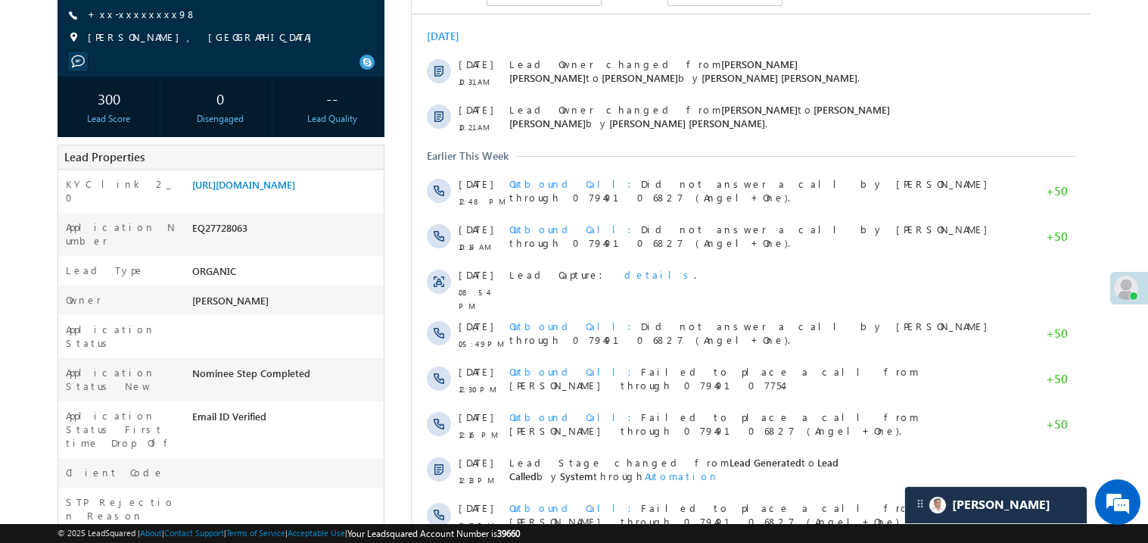
scroll to position [302, 0]
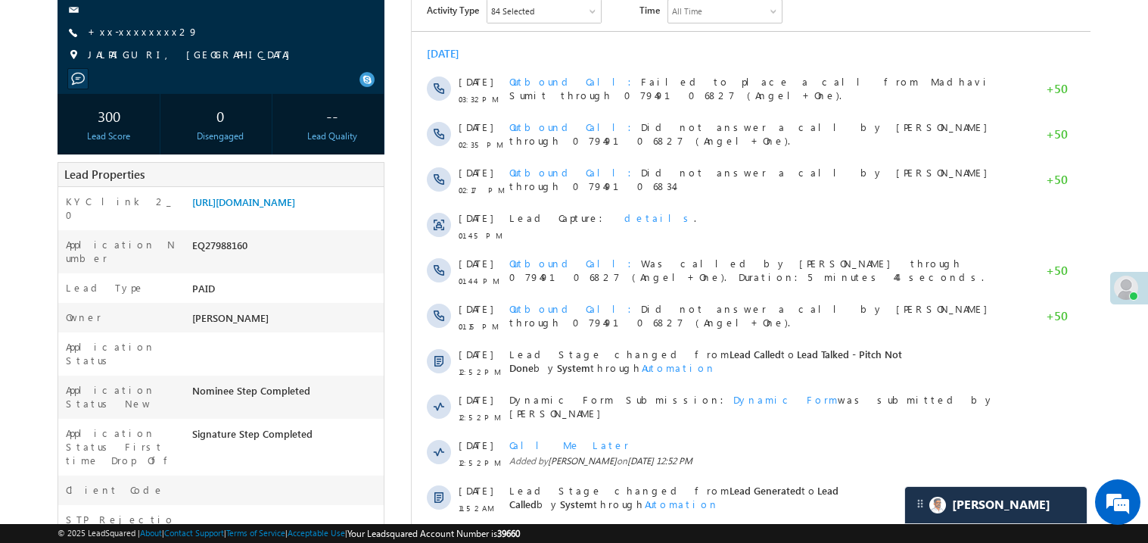
scroll to position [211, 0]
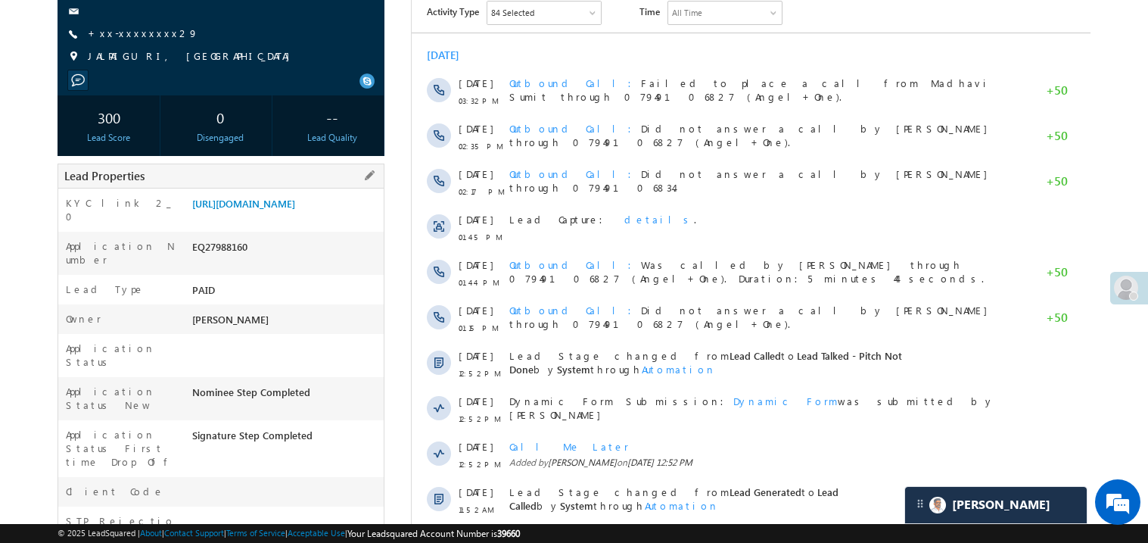
scroll to position [181, 0]
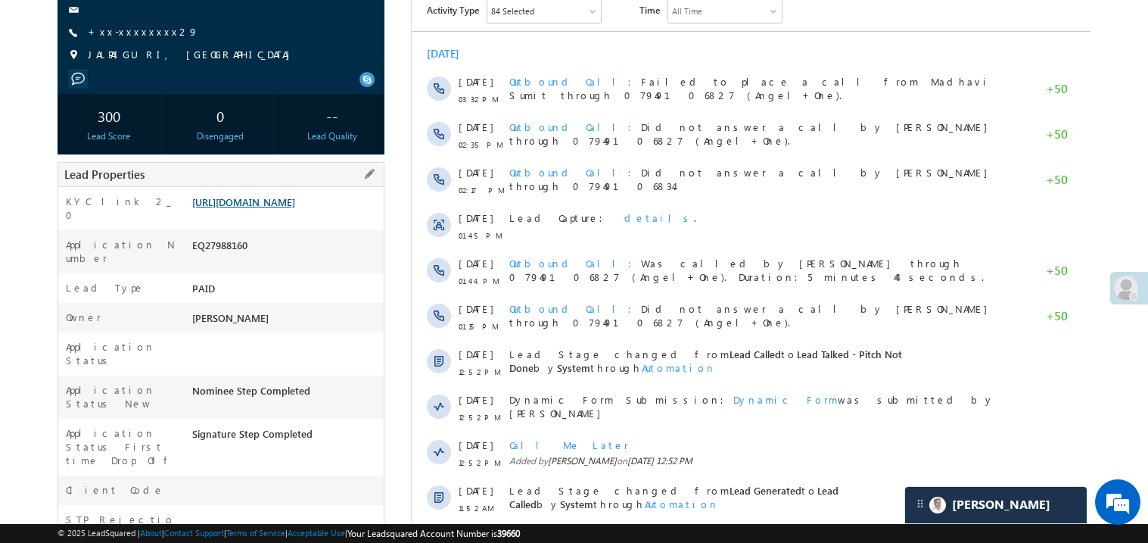
click at [274, 208] on link "https://angelbroking1-pk3em7sa.customui-test.leadsquared.com?leadId=f03bb08e-79…" at bounding box center [243, 201] width 103 height 13
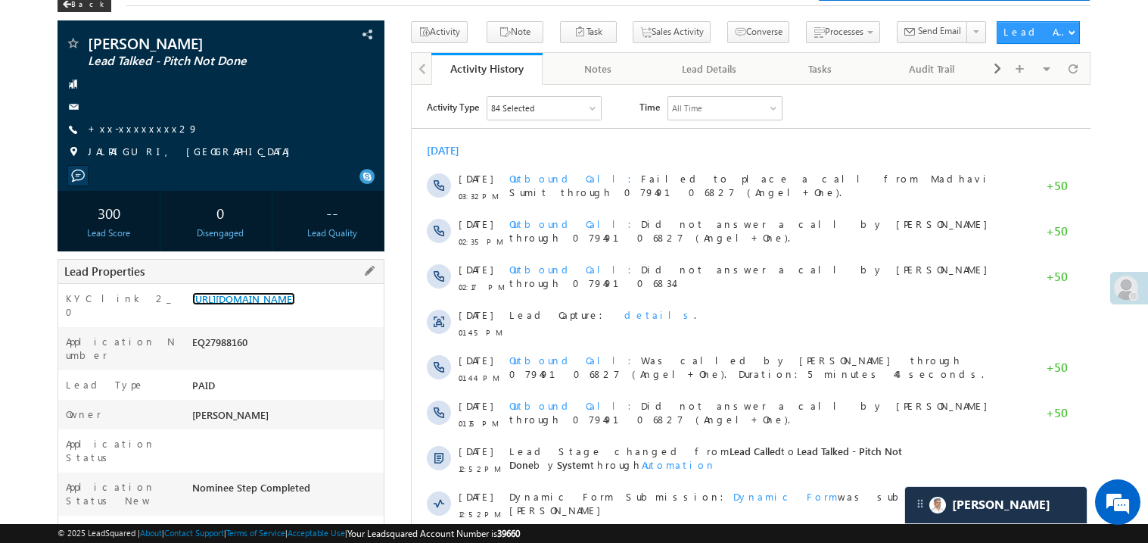
scroll to position [60, 0]
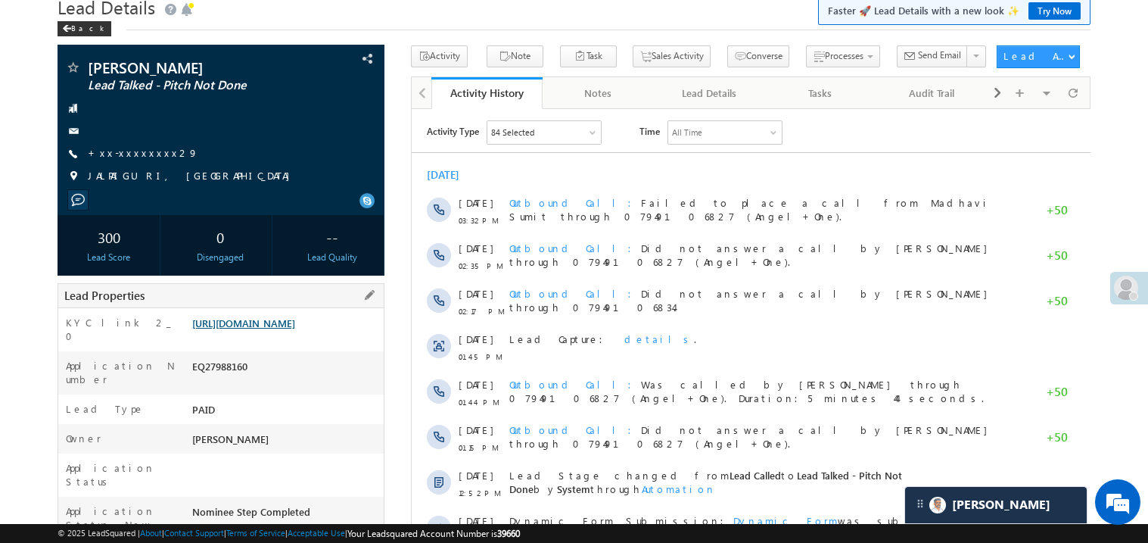
click at [271, 329] on link "https://angelbroking1-pk3em7sa.customui-test.leadsquared.com?leadId=f03bb08e-79…" at bounding box center [243, 322] width 103 height 13
click at [145, 154] on link "+xx-xxxxxxxx29" at bounding box center [143, 152] width 111 height 13
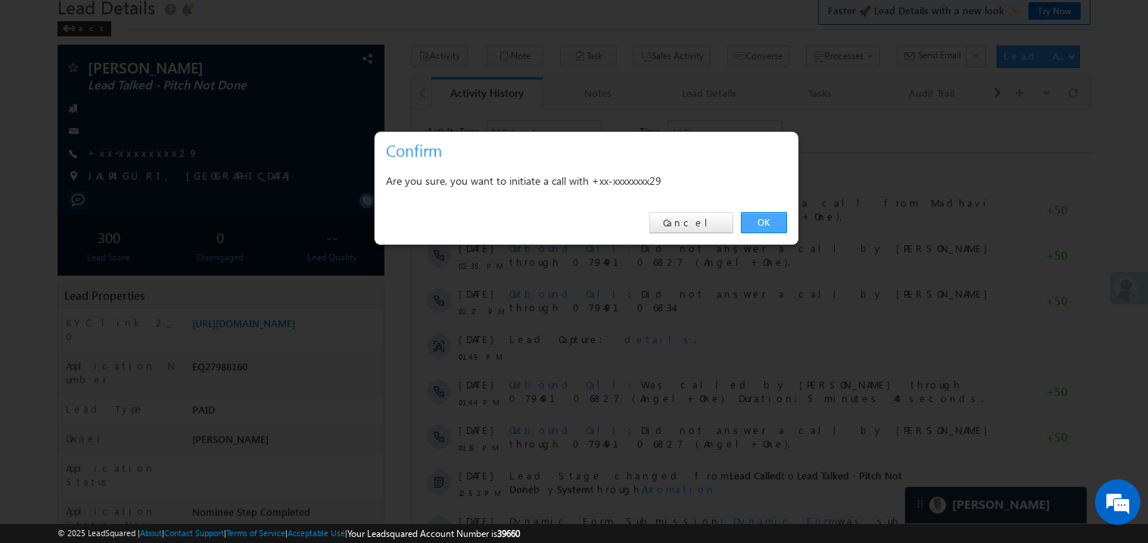
click at [768, 220] on link "OK" at bounding box center [764, 222] width 46 height 21
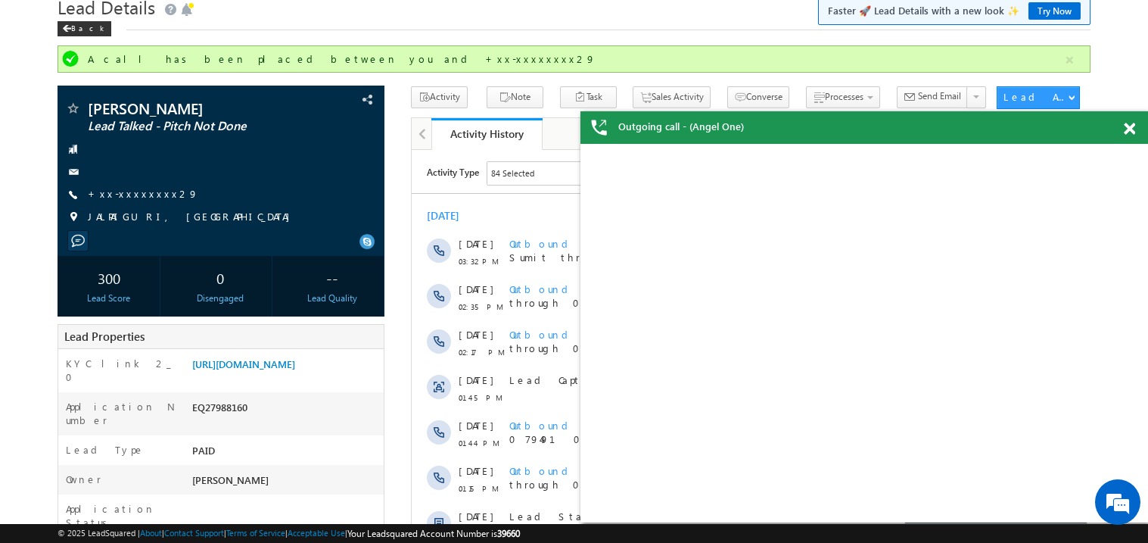
scroll to position [0, 0]
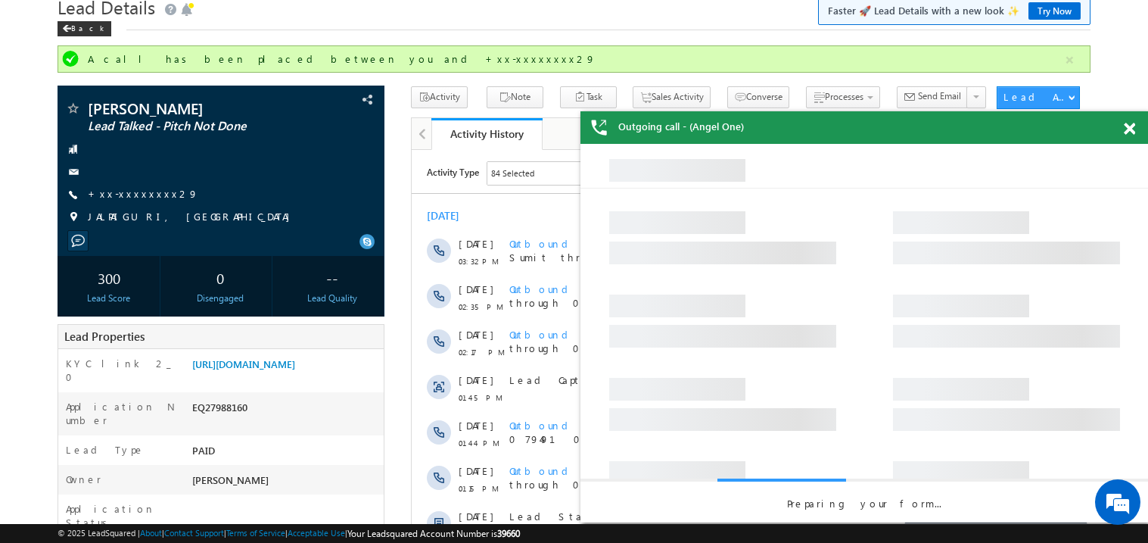
click at [1127, 132] on span at bounding box center [1129, 129] width 11 height 13
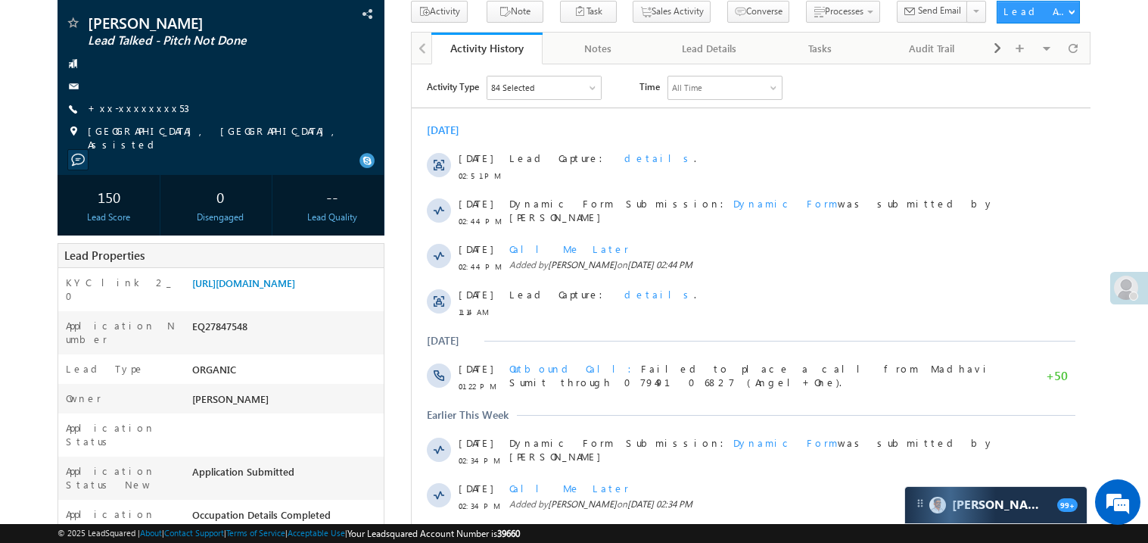
scroll to position [90, 0]
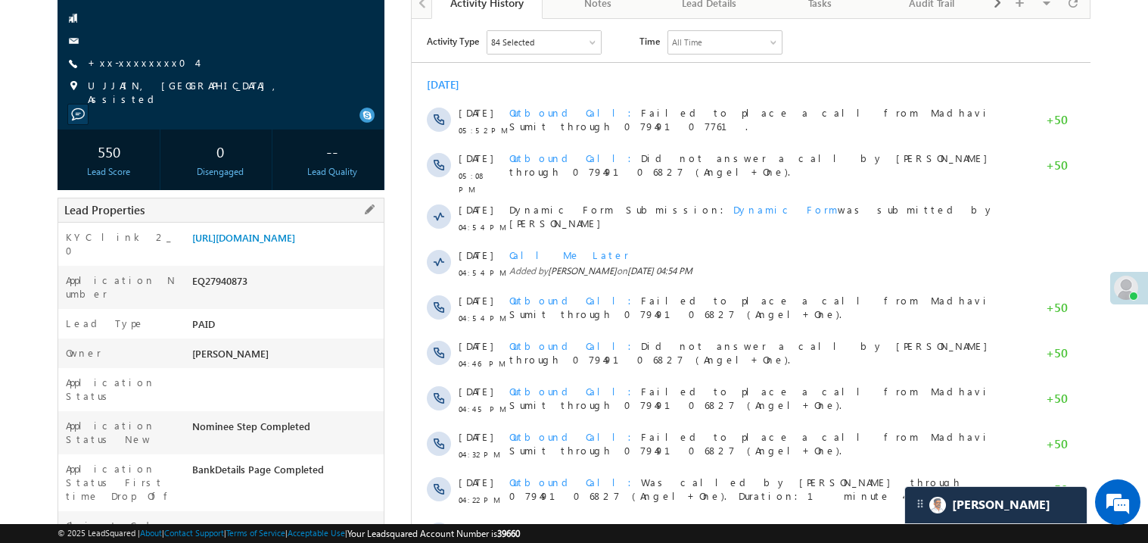
scroll to position [151, 0]
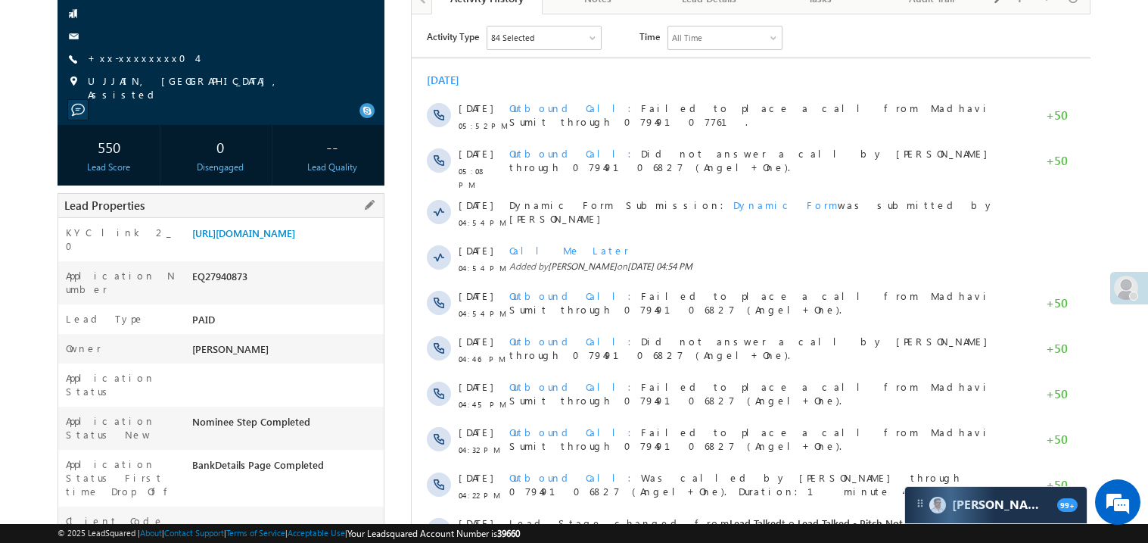
scroll to position [151, 0]
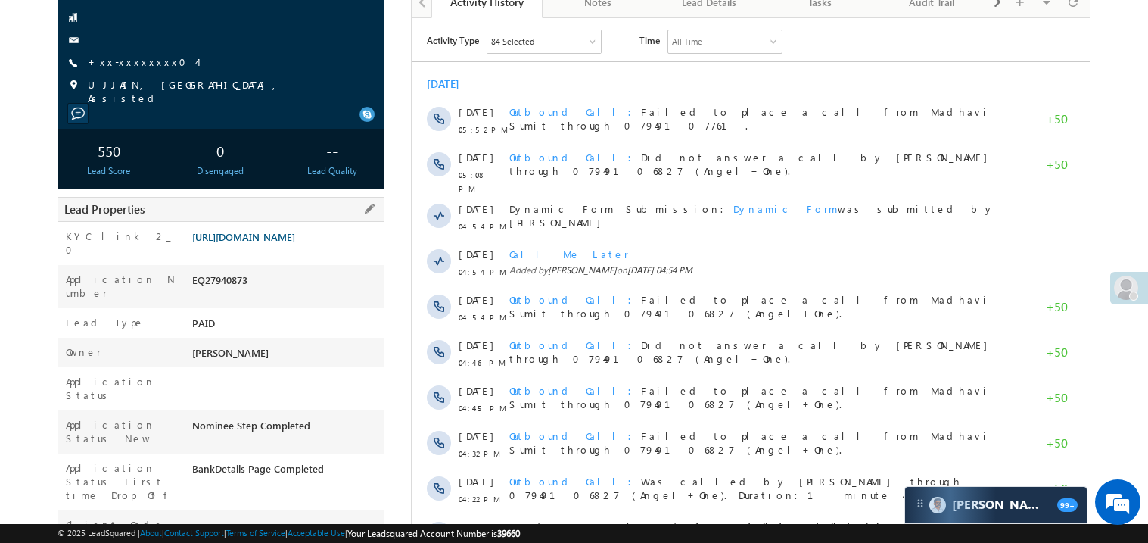
click at [273, 243] on link "https://angelbroking1-pk3em7sa.customui-test.leadsquared.com?leadId=c8fe1257-05…" at bounding box center [243, 236] width 103 height 13
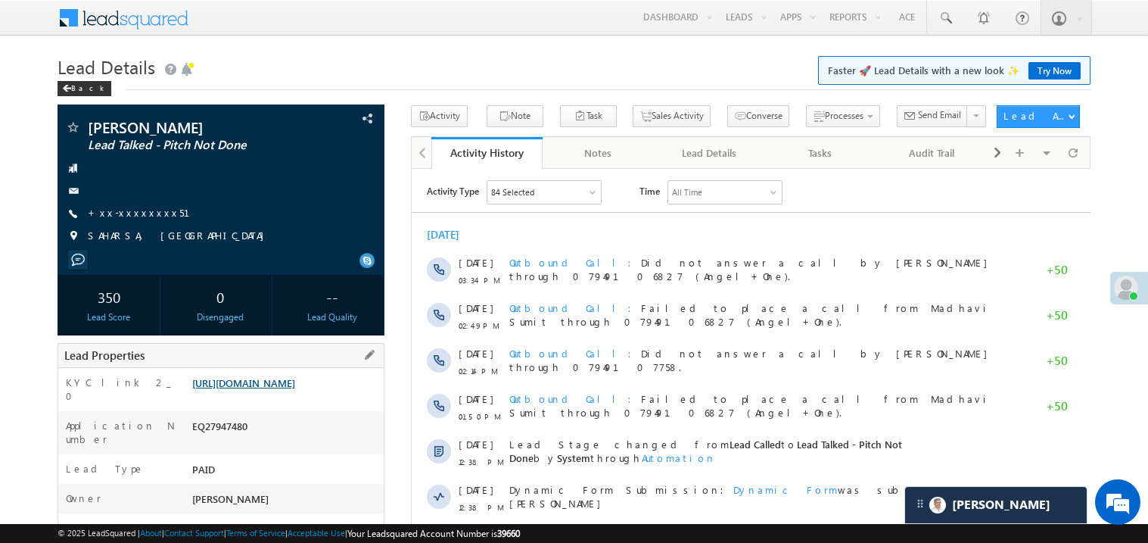
click at [277, 389] on link "https://angelbroking1-pk3em7sa.customui-test.leadsquared.com?leadId=97037f14-88…" at bounding box center [243, 382] width 103 height 13
click at [135, 210] on link "+xx-xxxxxxxx51" at bounding box center [148, 212] width 120 height 13
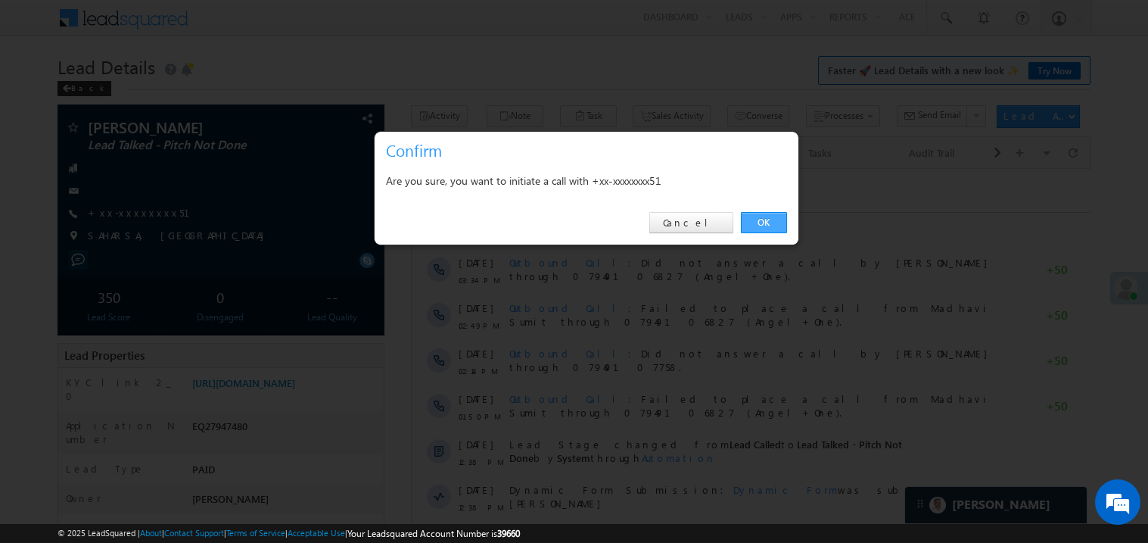
click at [764, 220] on link "OK" at bounding box center [764, 222] width 46 height 21
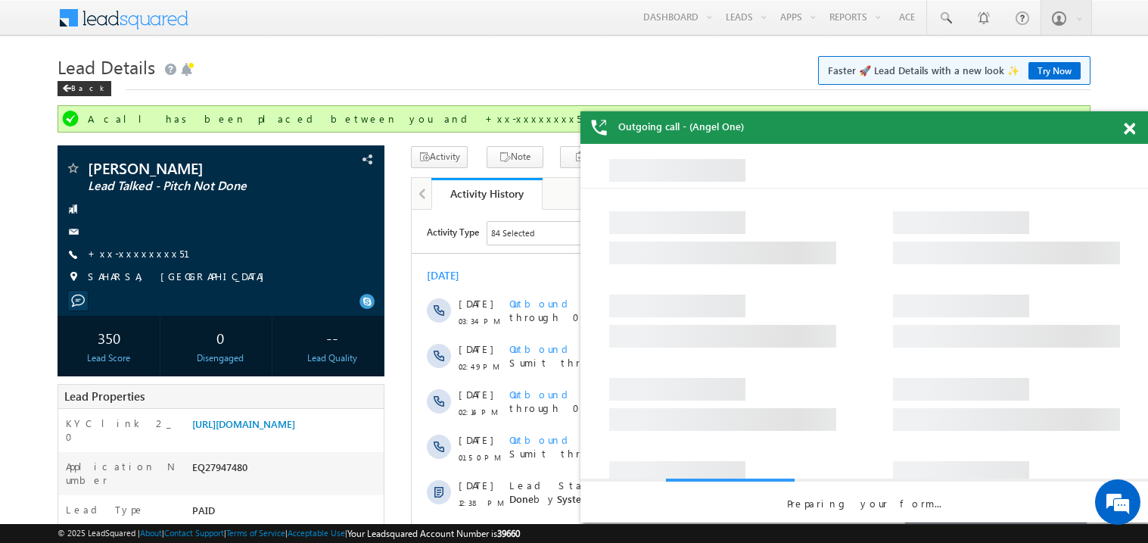
click at [1133, 129] on span at bounding box center [1129, 129] width 11 height 13
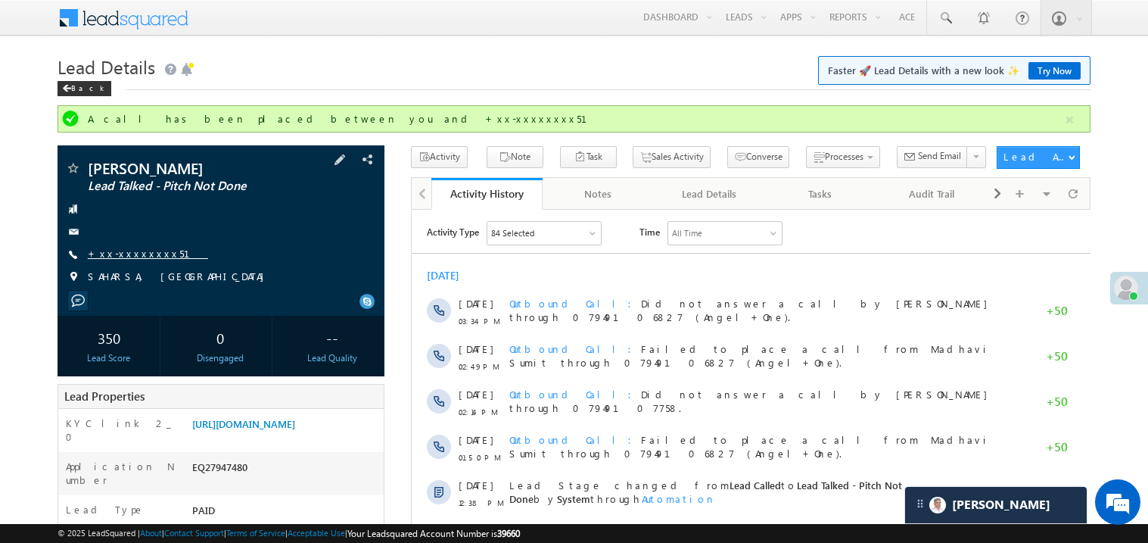
click at [145, 250] on link "+xx-xxxxxxxx51" at bounding box center [148, 253] width 120 height 13
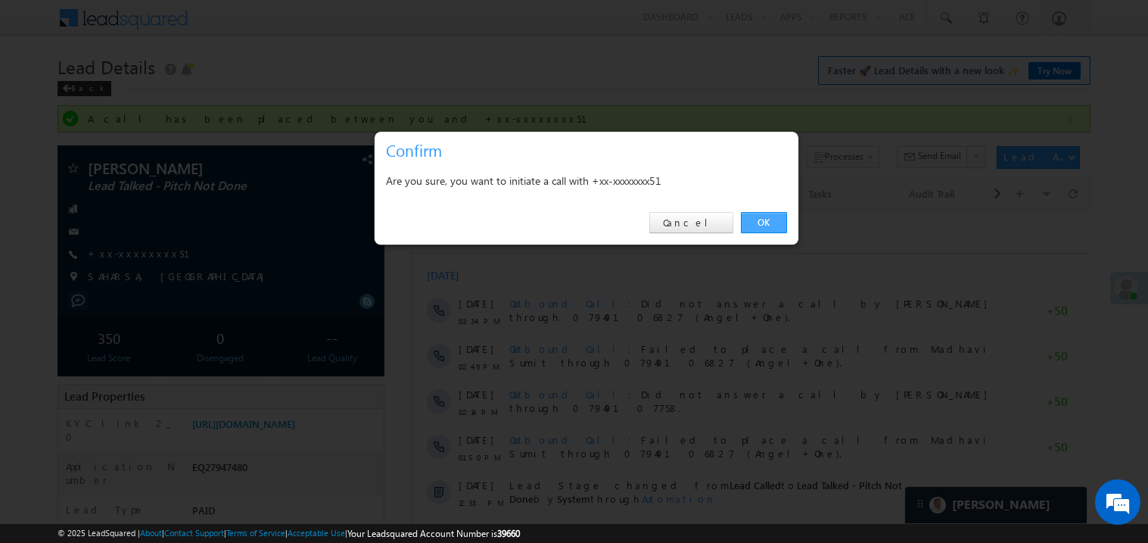
click at [756, 220] on link "OK" at bounding box center [764, 222] width 46 height 21
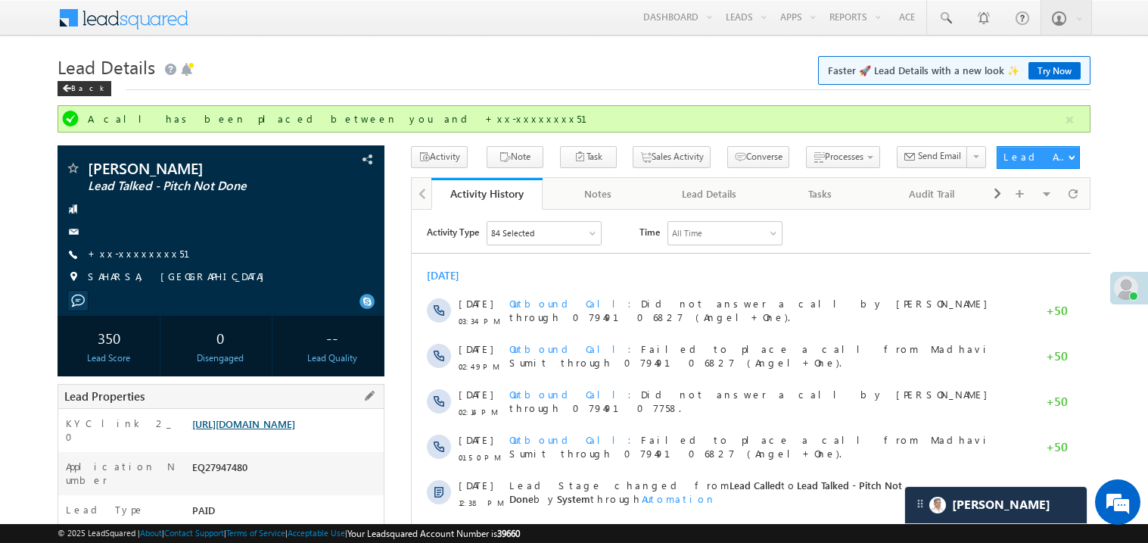
click at [295, 430] on link "https://angelbroking1-pk3em7sa.customui-test.leadsquared.com?leadId=97037f14-88…" at bounding box center [243, 423] width 103 height 13
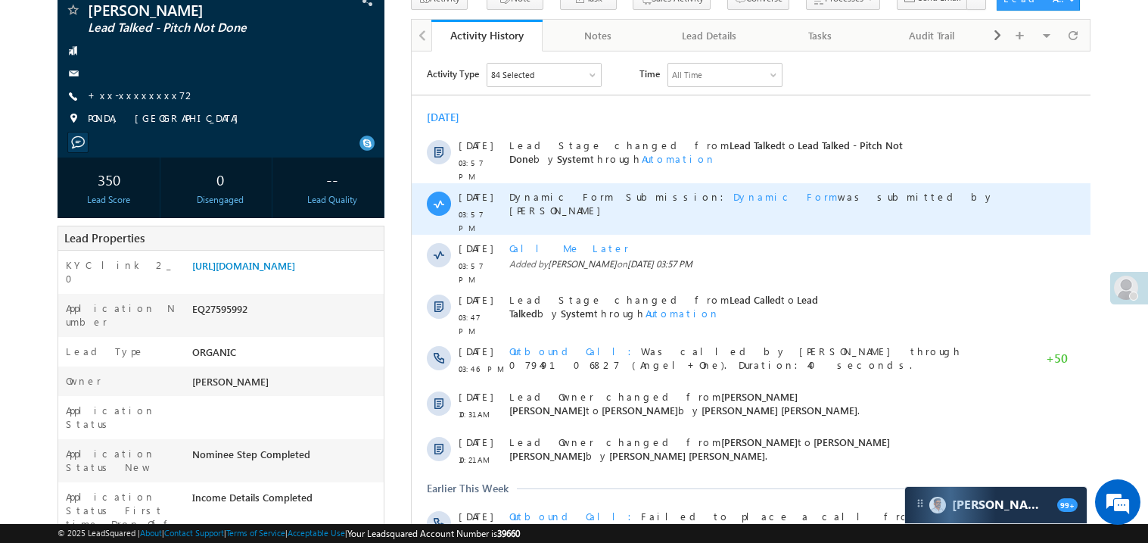
scroll to position [120, 0]
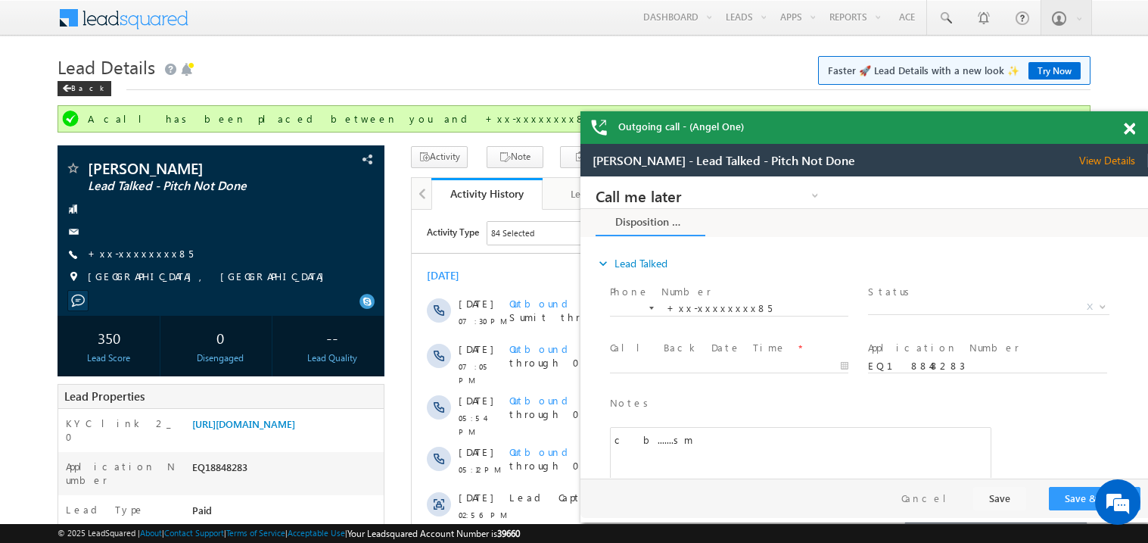
click at [1134, 126] on span at bounding box center [1129, 129] width 11 height 13
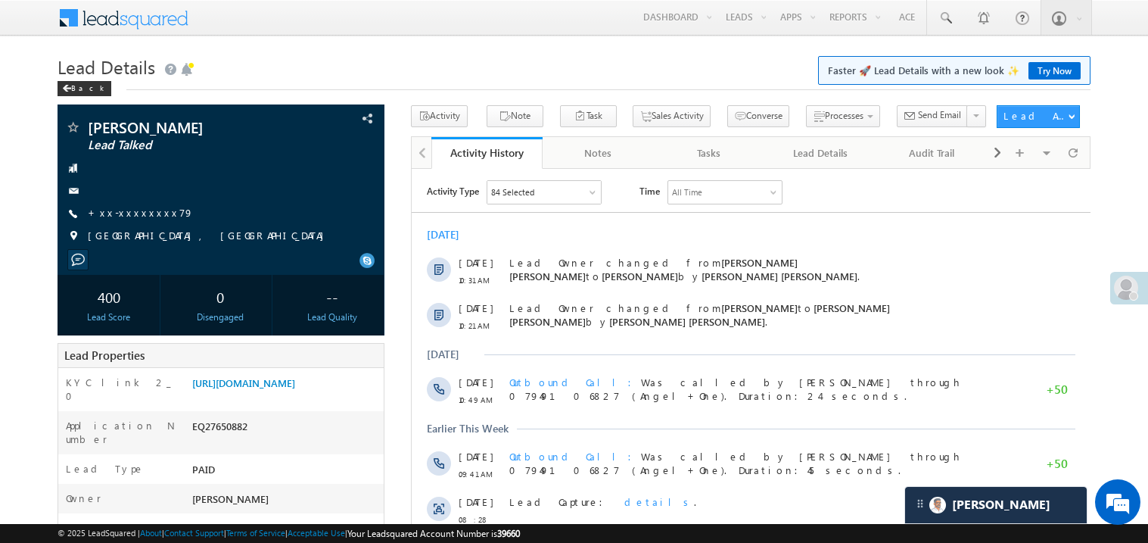
click at [646, 226] on div "Today 29 Aug 10:31 AM Lead Owner changed from Mohammed Hussain Sadiq Shaikh to …" at bounding box center [750, 508] width 679 height 577
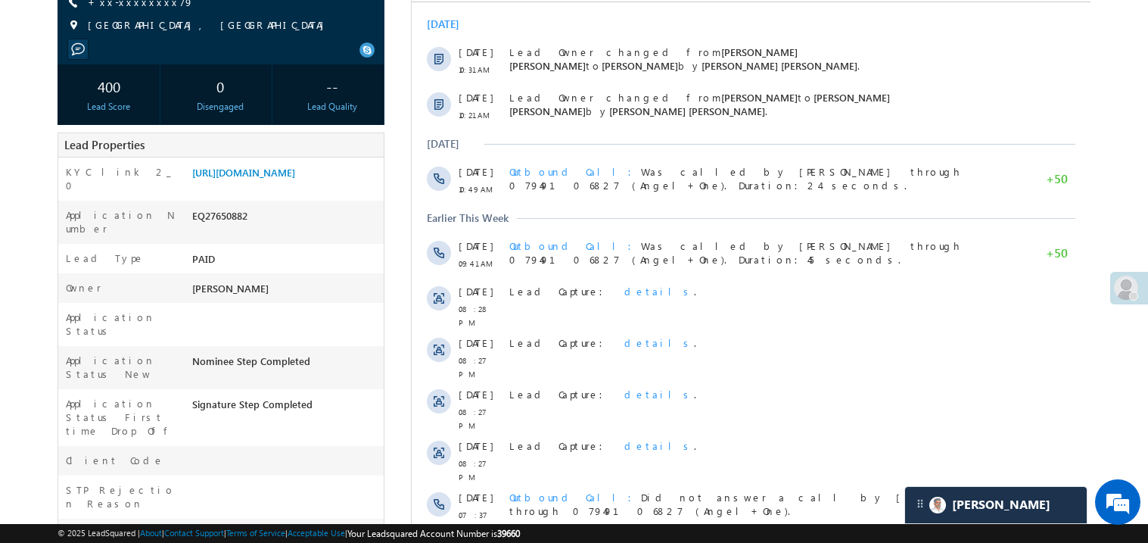
scroll to position [241, 0]
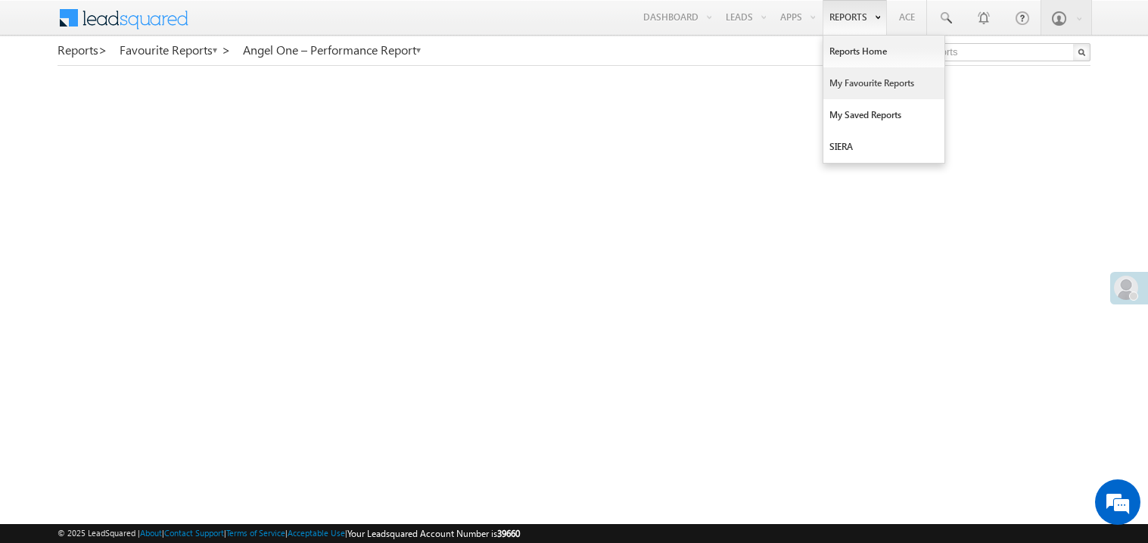
click at [849, 87] on link "My Favourite Reports" at bounding box center [884, 83] width 121 height 32
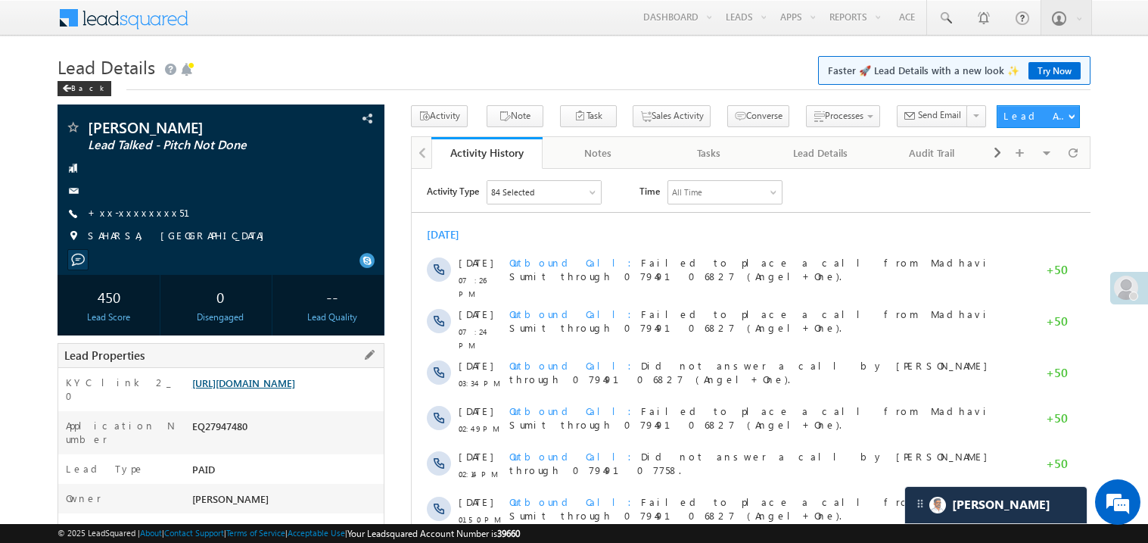
click at [292, 389] on link "https://angelbroking1-pk3em7sa.customui-test.leadsquared.com?leadId=97037f14-88…" at bounding box center [243, 382] width 103 height 13
click at [124, 210] on link "+xx-xxxxxxxx51" at bounding box center [148, 212] width 120 height 13
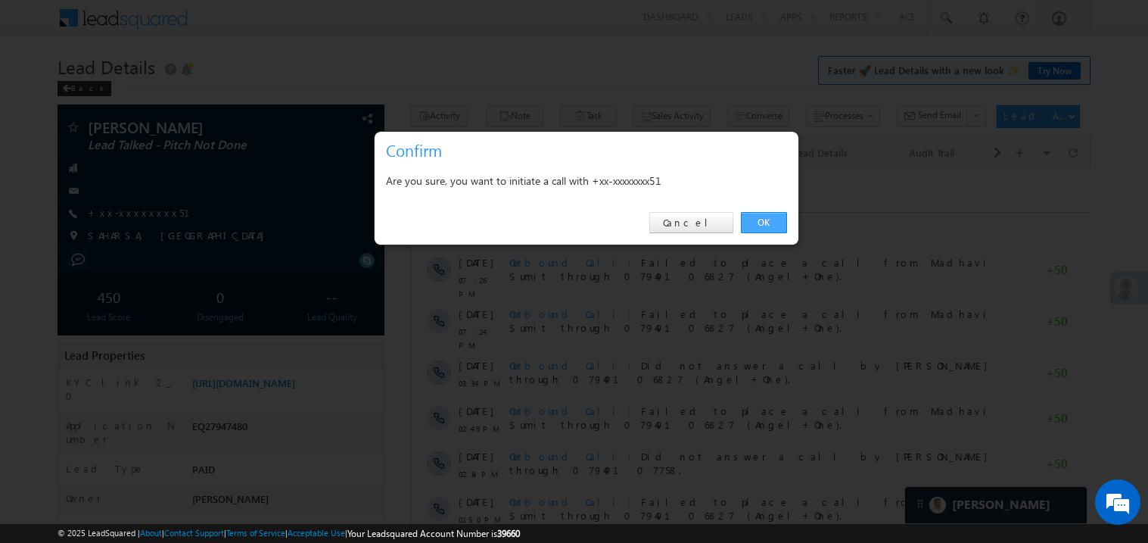
click at [757, 216] on link "OK" at bounding box center [764, 222] width 46 height 21
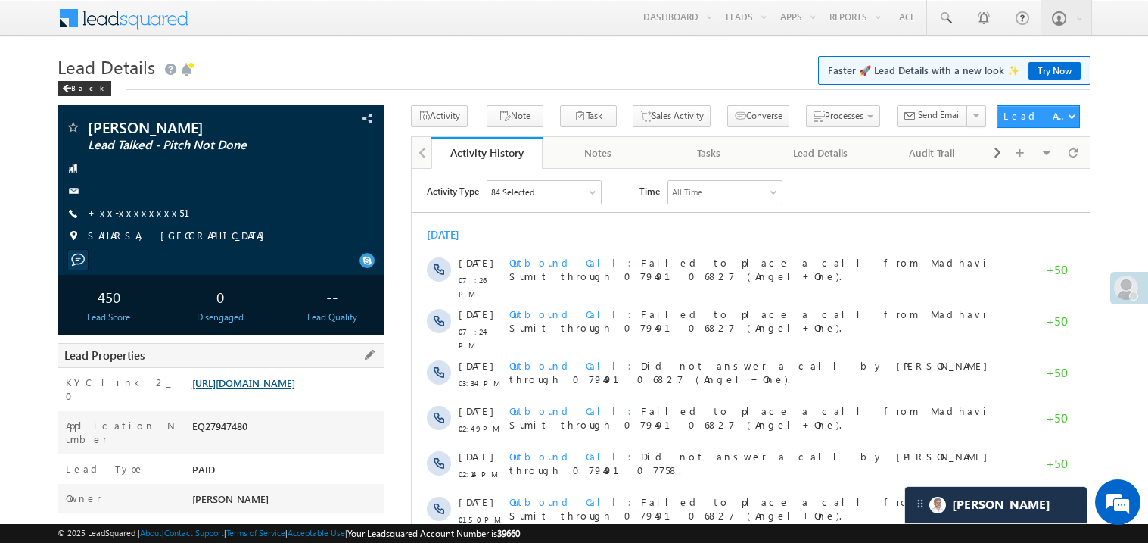
click at [298, 368] on div "Lead Properties" at bounding box center [221, 355] width 327 height 25
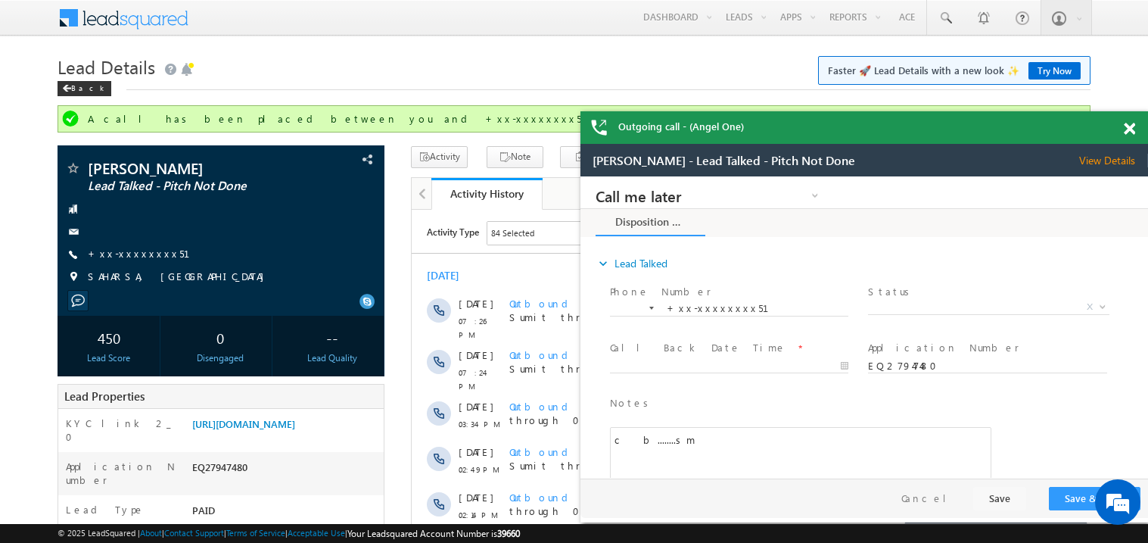
click at [1126, 129] on span at bounding box center [1129, 129] width 11 height 13
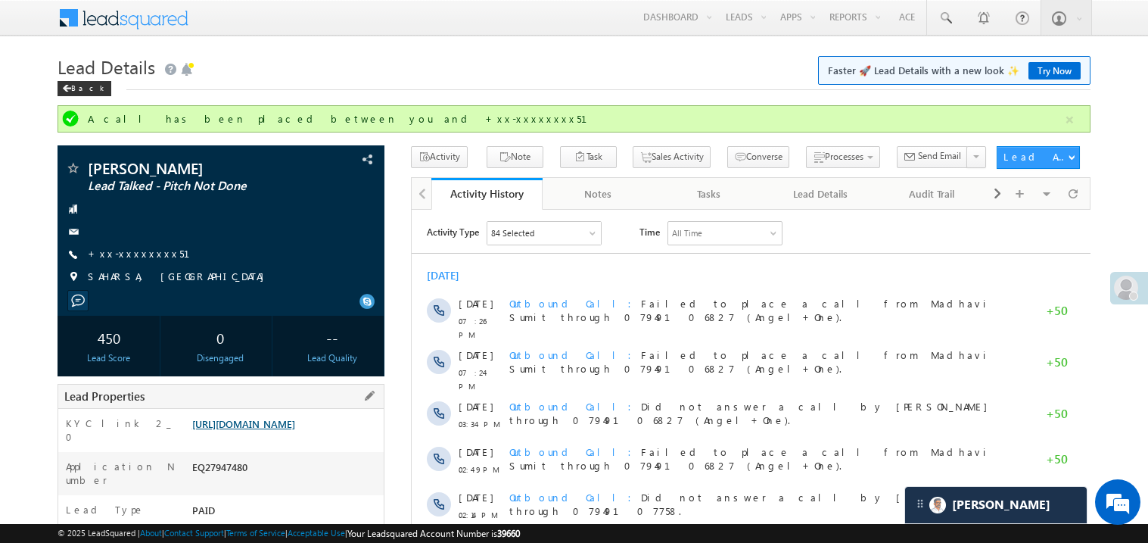
click at [269, 430] on link "https://angelbroking1-pk3em7sa.customui-test.leadsquared.com?leadId=97037f14-88…" at bounding box center [243, 423] width 103 height 13
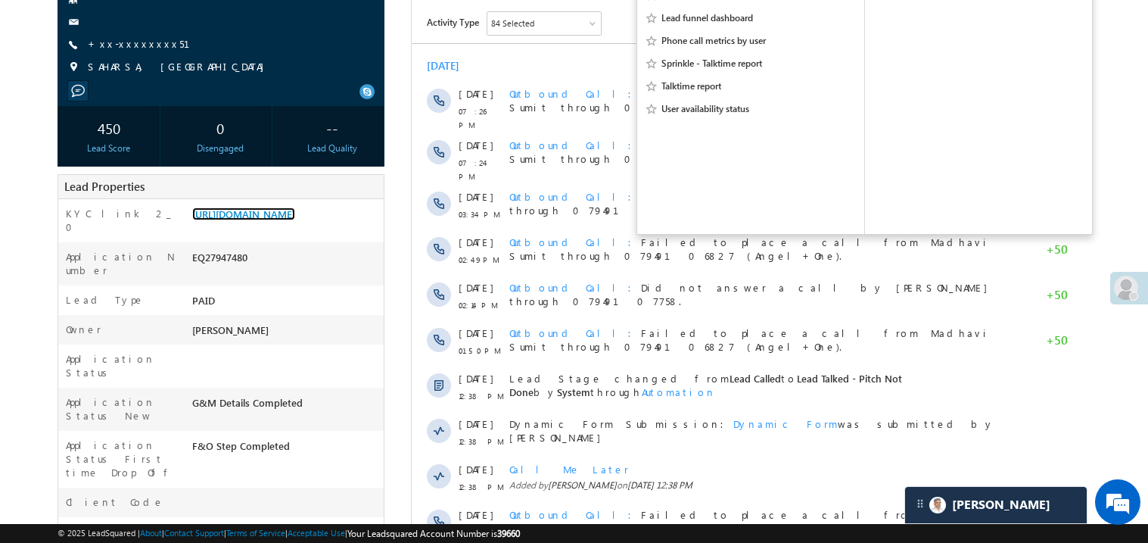
scroll to position [241, 0]
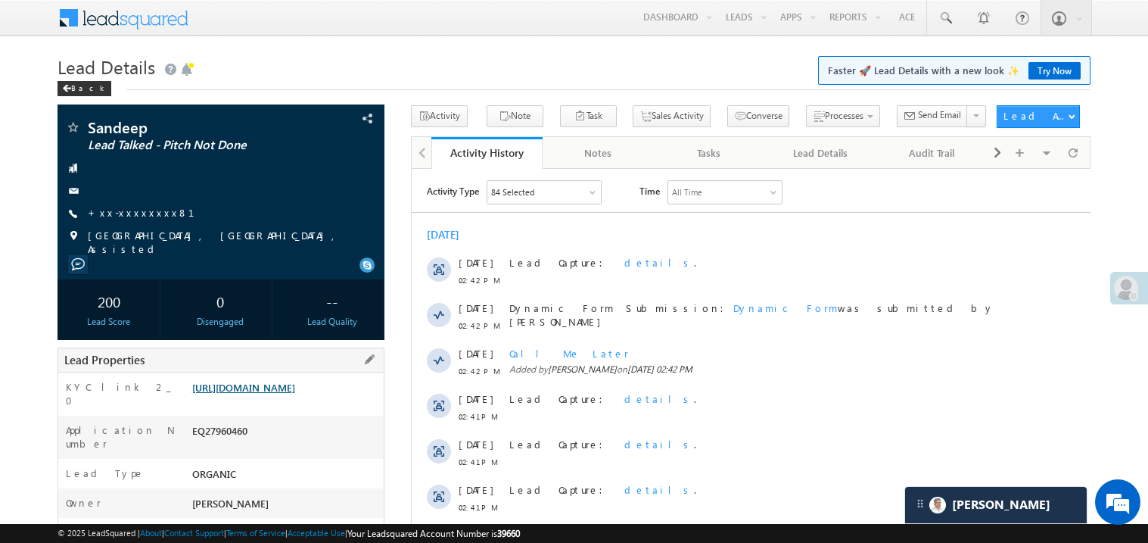
click at [295, 394] on link "https://angelbroking1-pk3em7sa.customui-test.leadsquared.com?leadId=f143597a-cf…" at bounding box center [243, 387] width 103 height 13
click at [152, 213] on link "+xx-xxxxxxxx81" at bounding box center [150, 212] width 125 height 13
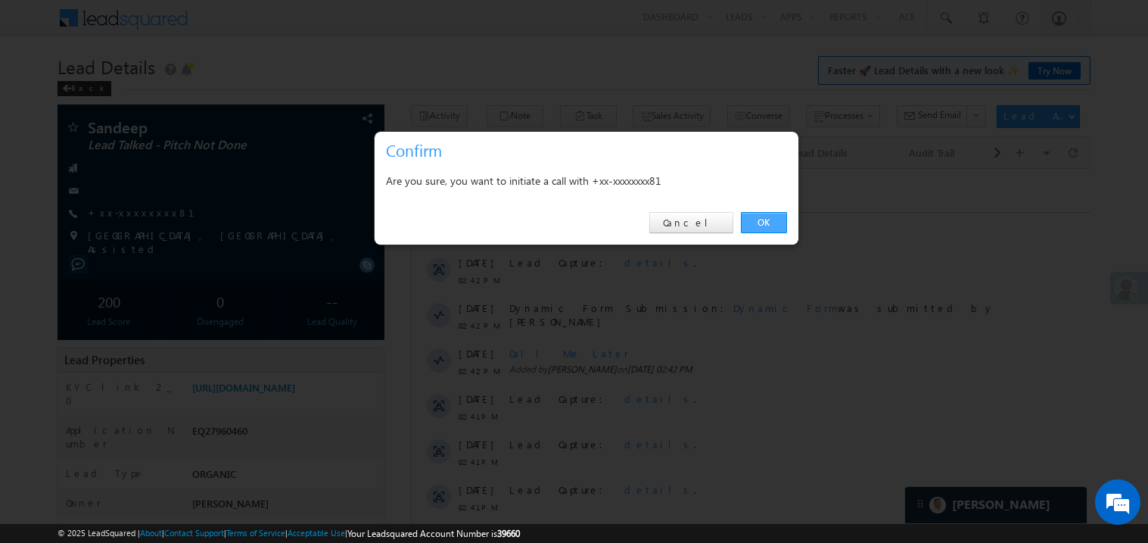
click at [748, 212] on link "OK" at bounding box center [764, 222] width 46 height 21
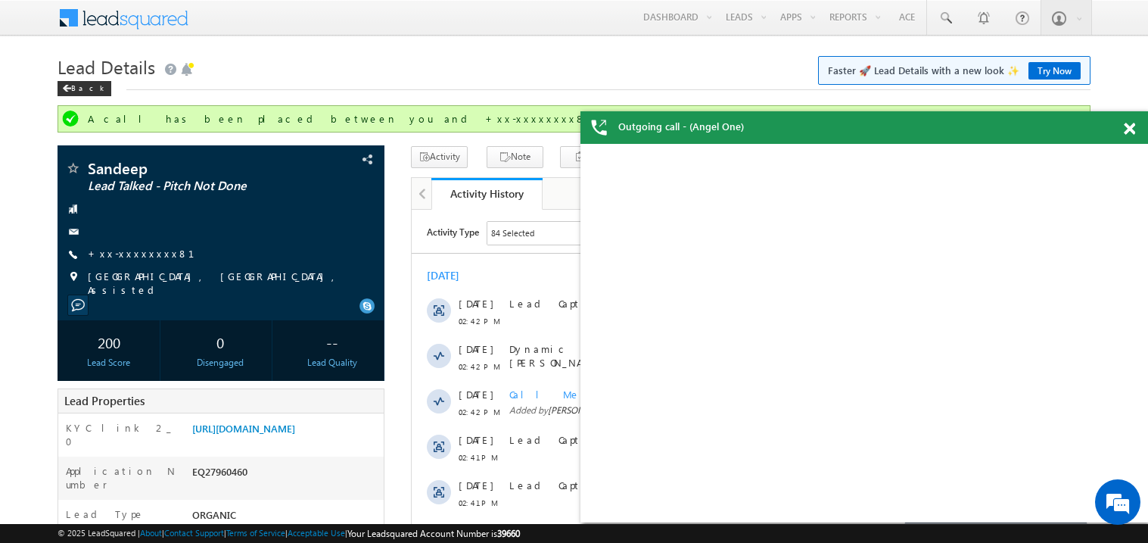
click at [1135, 126] on span at bounding box center [1129, 129] width 11 height 13
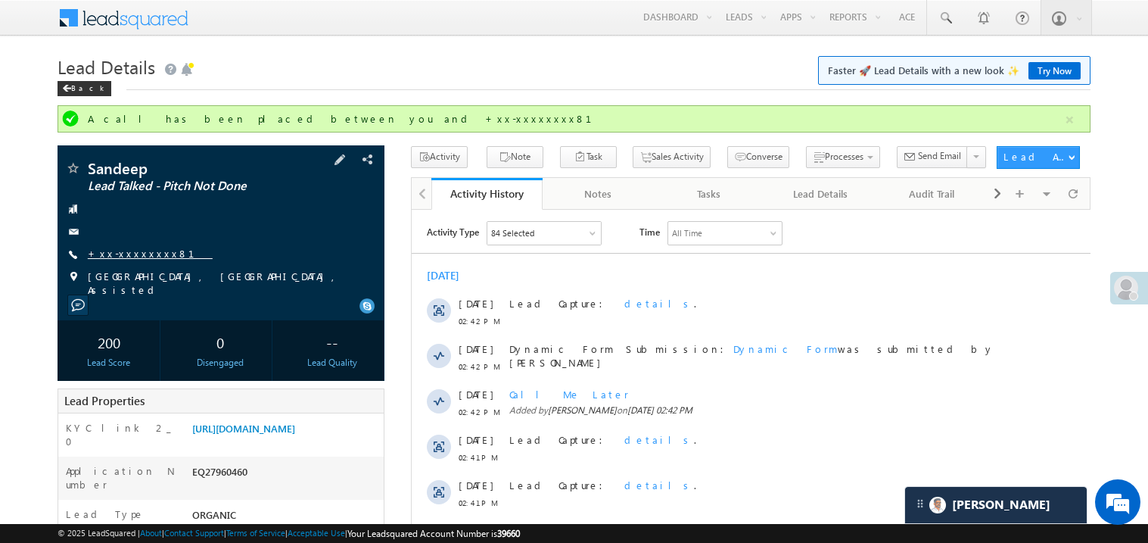
click at [142, 257] on link "+xx-xxxxxxxx81" at bounding box center [150, 253] width 125 height 13
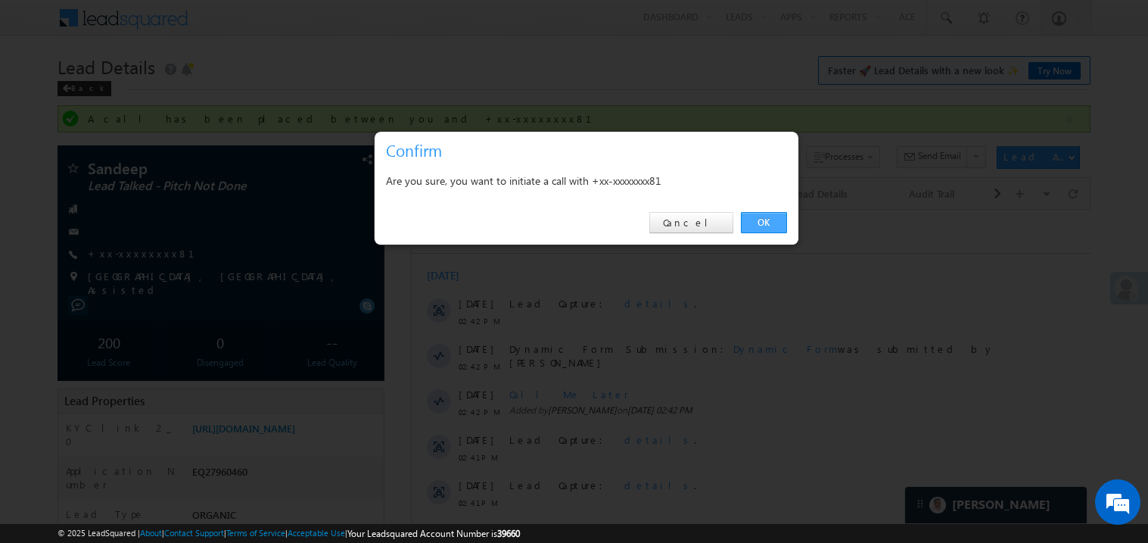
click at [763, 224] on link "OK" at bounding box center [764, 222] width 46 height 21
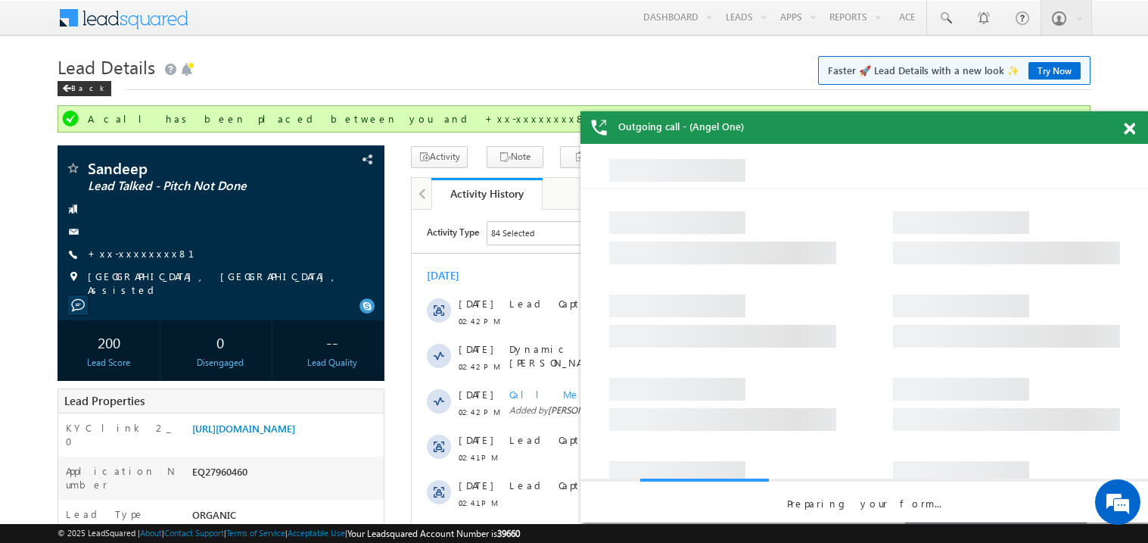
click at [1127, 130] on span at bounding box center [1129, 129] width 11 height 13
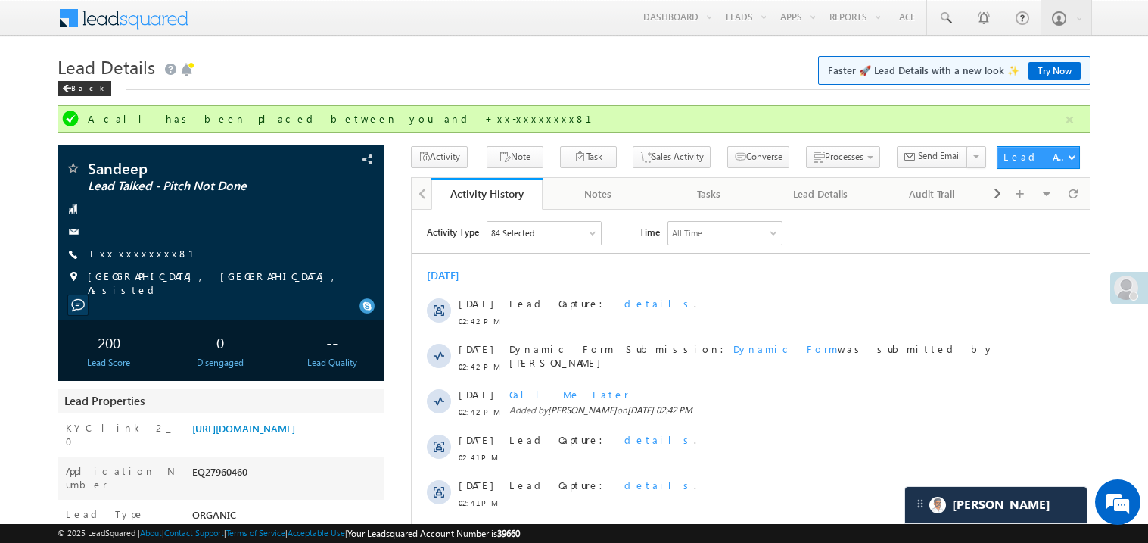
click at [662, 275] on div "[DATE]" at bounding box center [750, 275] width 679 height 14
click at [295, 434] on link "https://angelbroking1-pk3em7sa.customui-test.leadsquared.com?leadId=f143597a-cf…" at bounding box center [243, 428] width 103 height 13
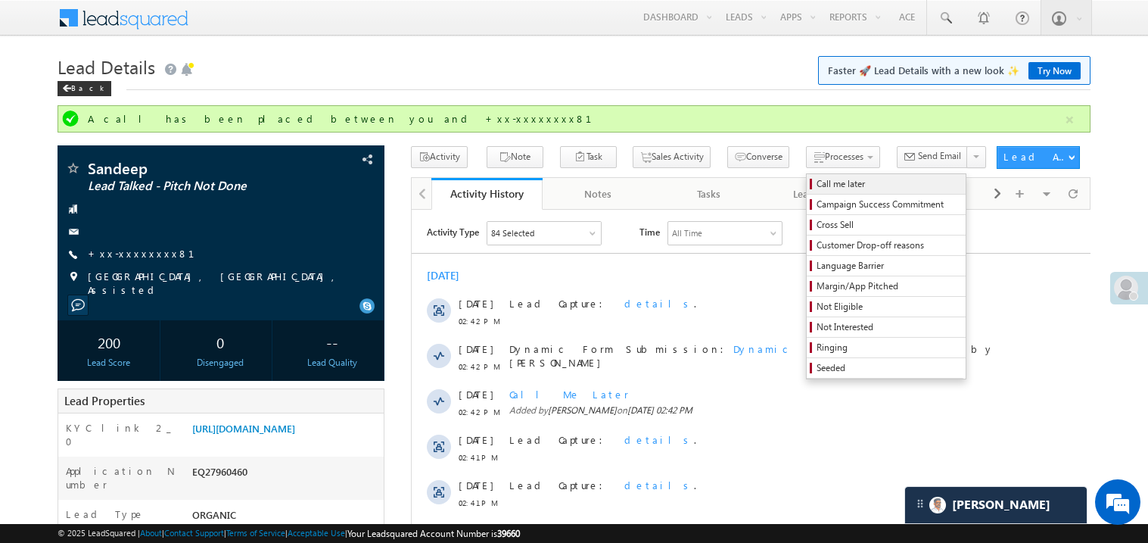
click at [817, 185] on span "Call me later" at bounding box center [889, 184] width 144 height 14
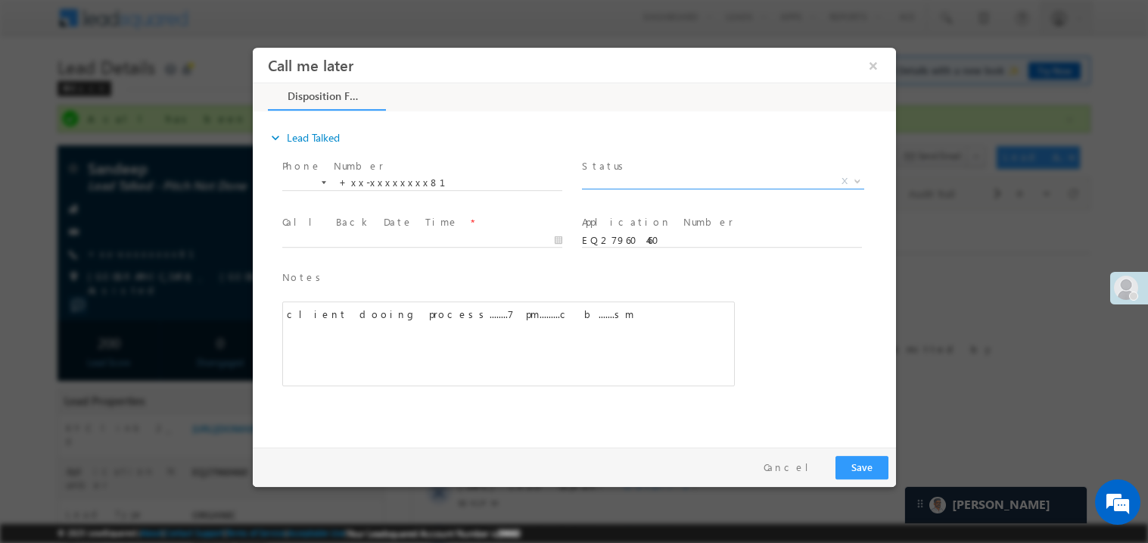
click at [652, 179] on span "X" at bounding box center [722, 180] width 282 height 15
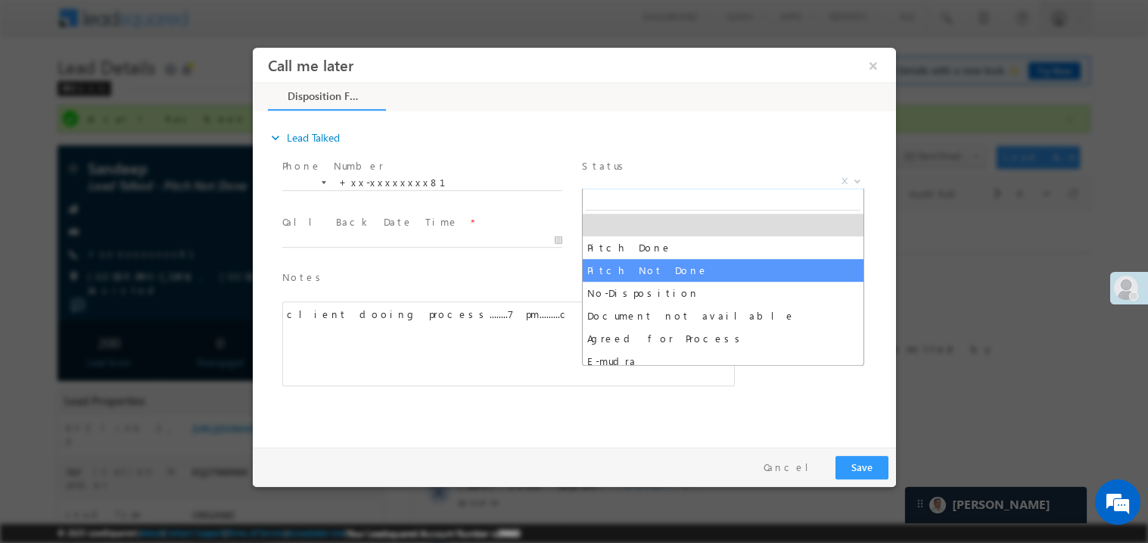
select select "Pitch Not Done"
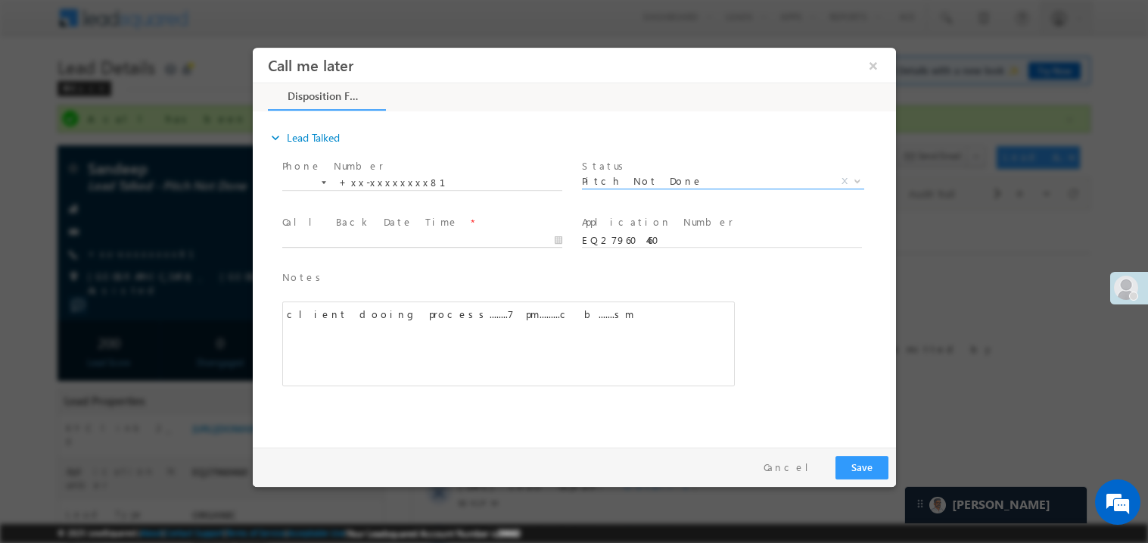
click at [406, 232] on input "text" at bounding box center [422, 239] width 280 height 15
type input "08/29/25 8:03 PM"
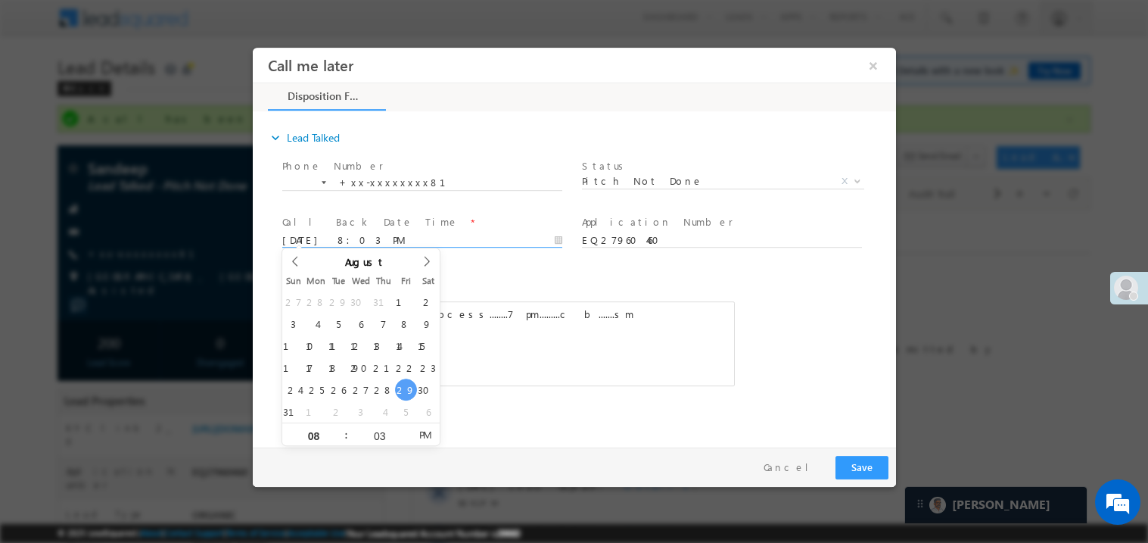
click at [647, 334] on div "client dooing process........7 pm.........c b.......sm" at bounding box center [508, 342] width 453 height 85
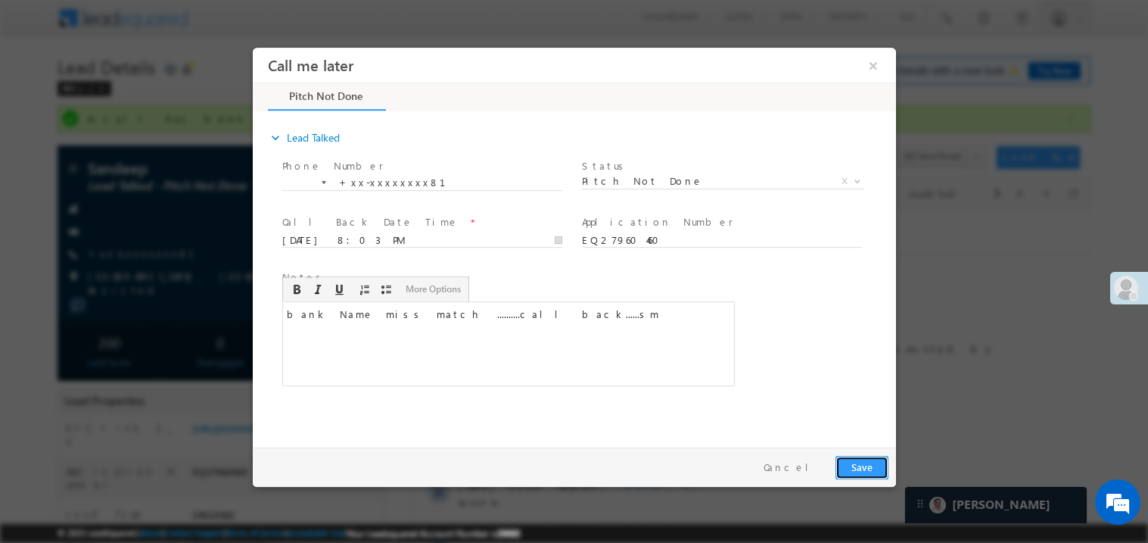
click at [852, 464] on button "Save" at bounding box center [861, 466] width 53 height 23
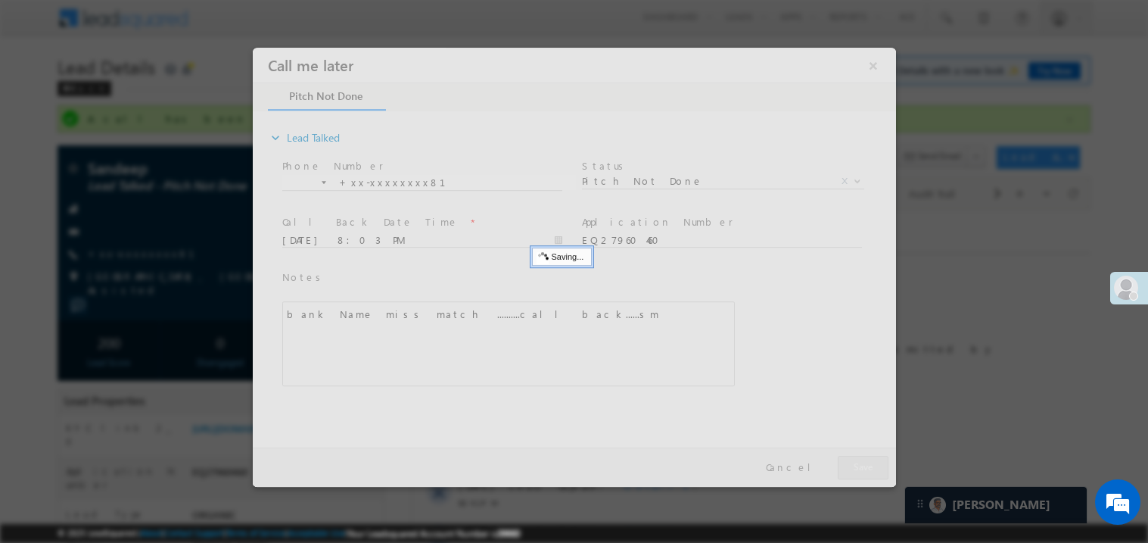
click at [852, 464] on div at bounding box center [573, 266] width 643 height 439
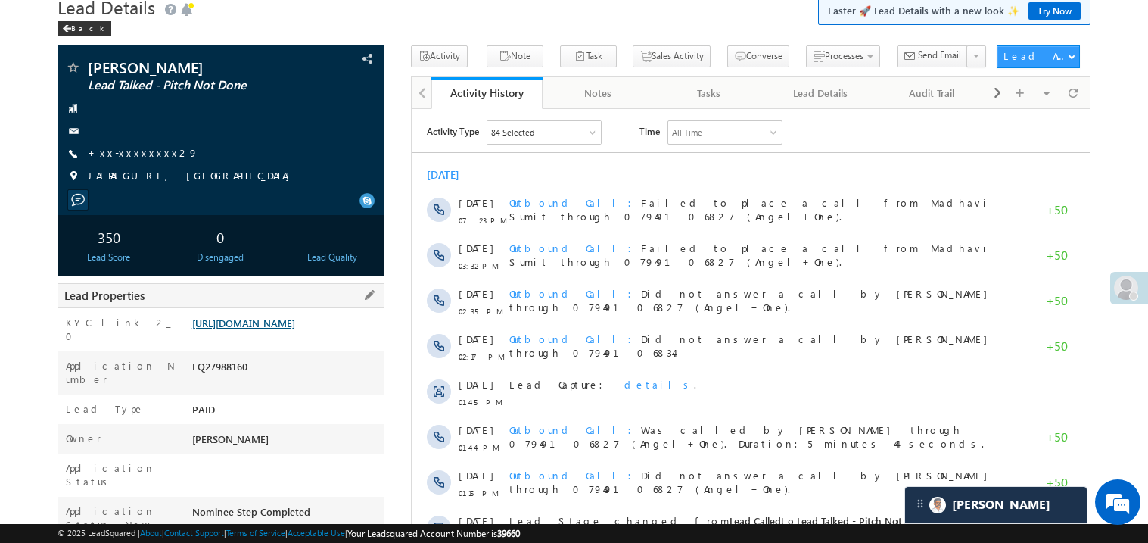
click at [271, 329] on link "https://angelbroking1-pk3em7sa.customui-test.leadsquared.com?leadId=f03bb08e-79…" at bounding box center [243, 322] width 103 height 13
click at [266, 329] on link "https://angelbroking1-pk3em7sa.customui-test.leadsquared.com?leadId=f03bb08e-79…" at bounding box center [243, 322] width 103 height 13
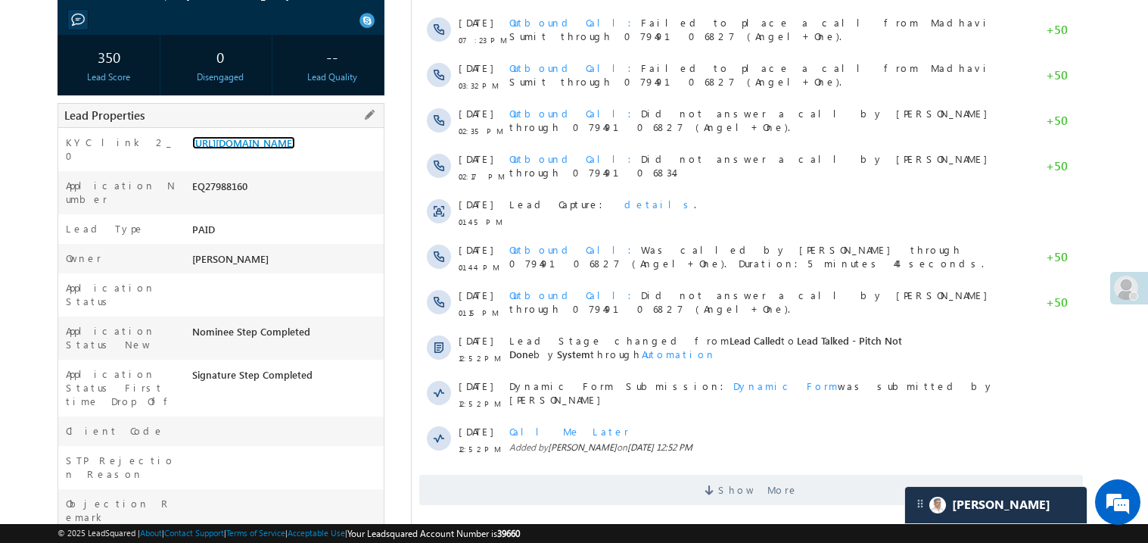
scroll to position [241, 0]
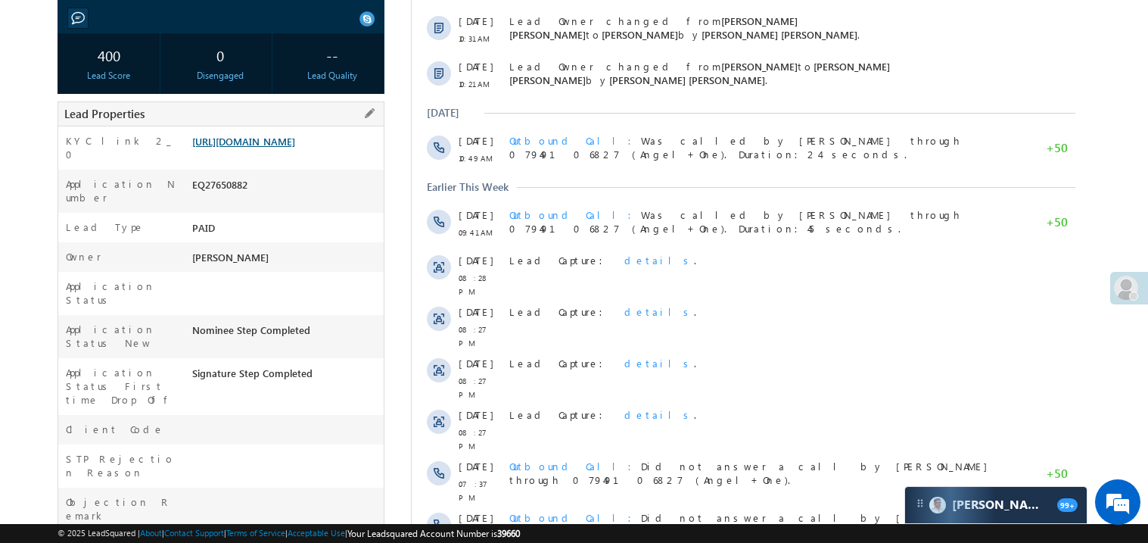
click at [270, 148] on link "https://angelbroking1-pk3em7sa.customui-test.leadsquared.com?leadId=f8c8c3c1-29…" at bounding box center [243, 141] width 103 height 13
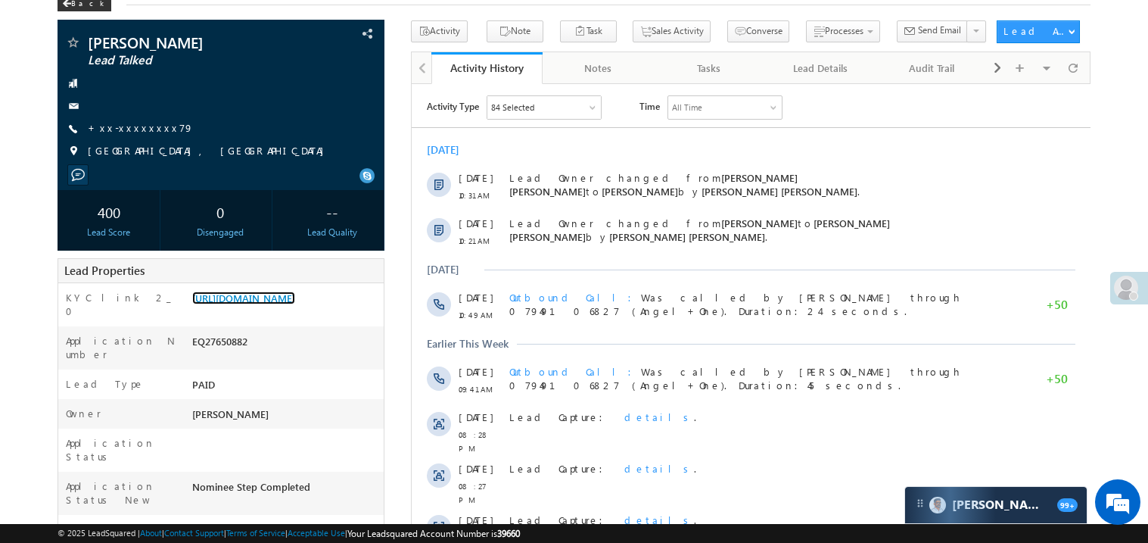
scroll to position [60, 0]
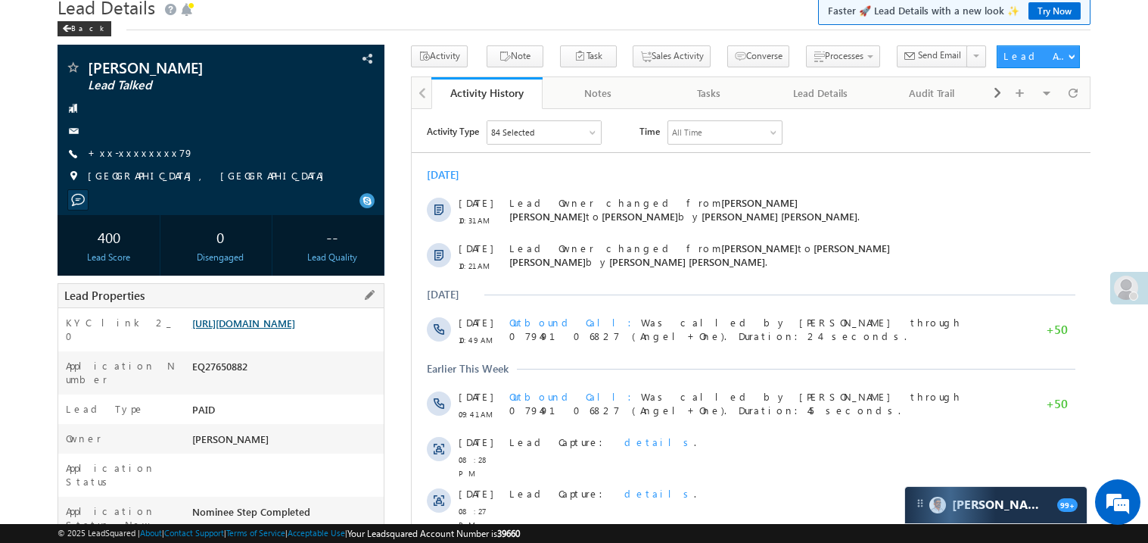
click at [271, 329] on link "https://angelbroking1-pk3em7sa.customui-test.leadsquared.com?leadId=f8c8c3c1-29…" at bounding box center [243, 322] width 103 height 13
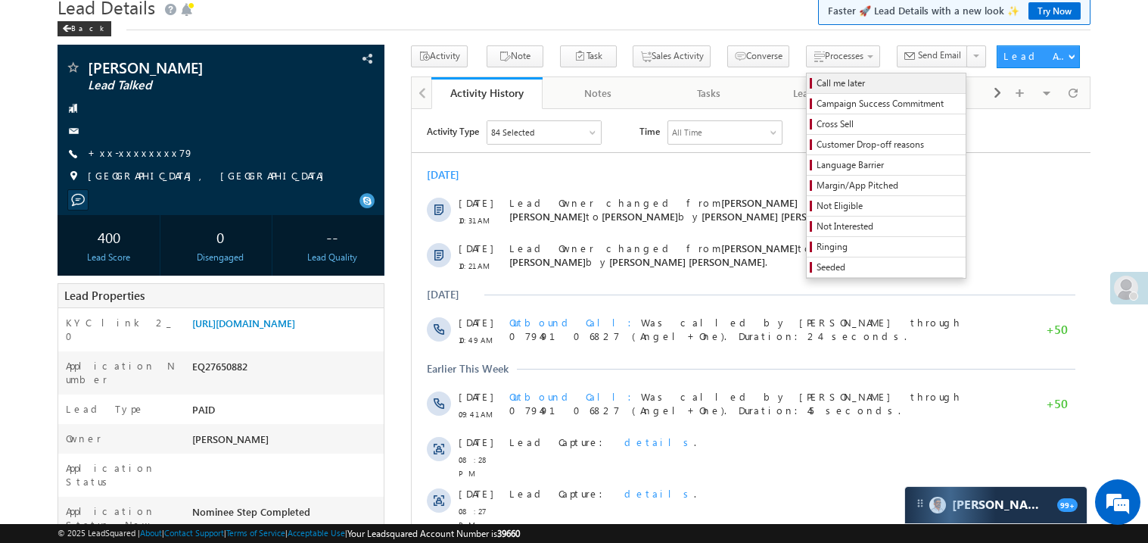
click at [817, 82] on span "Call me later" at bounding box center [889, 83] width 144 height 14
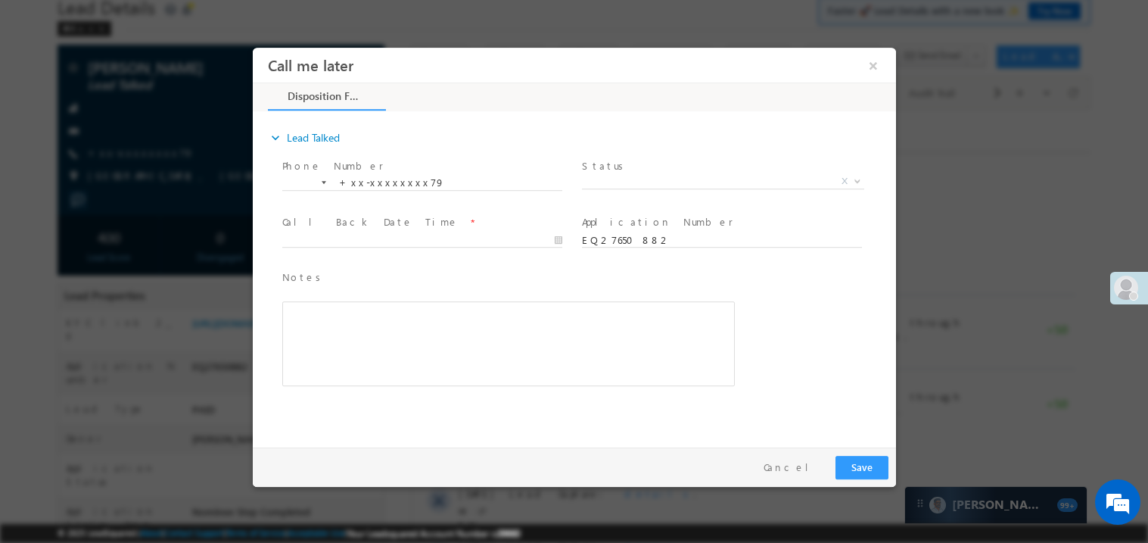
scroll to position [0, 0]
click at [637, 175] on span "X" at bounding box center [722, 180] width 282 height 15
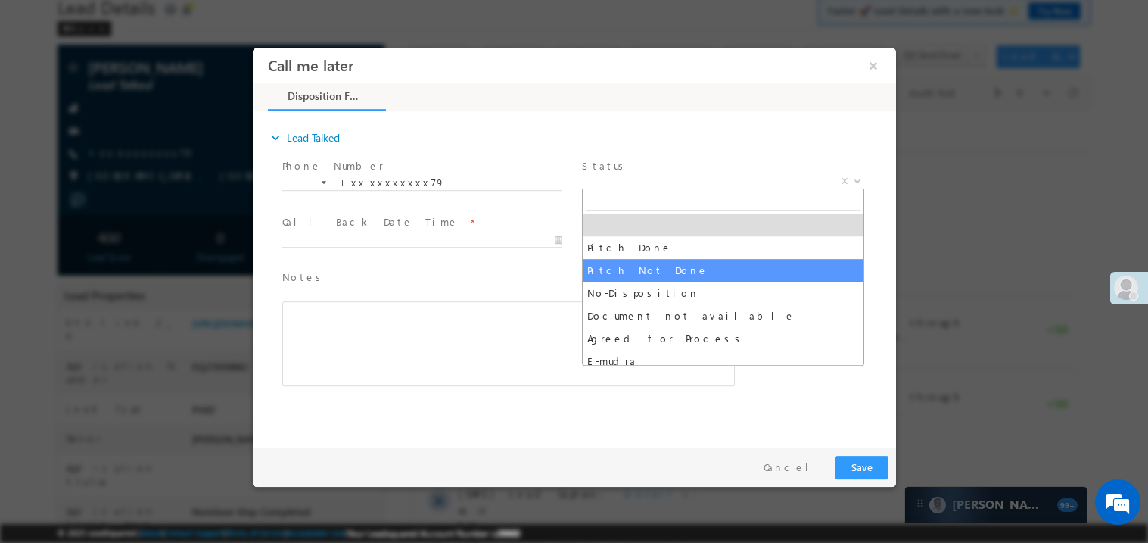
select select "Pitch Not Done"
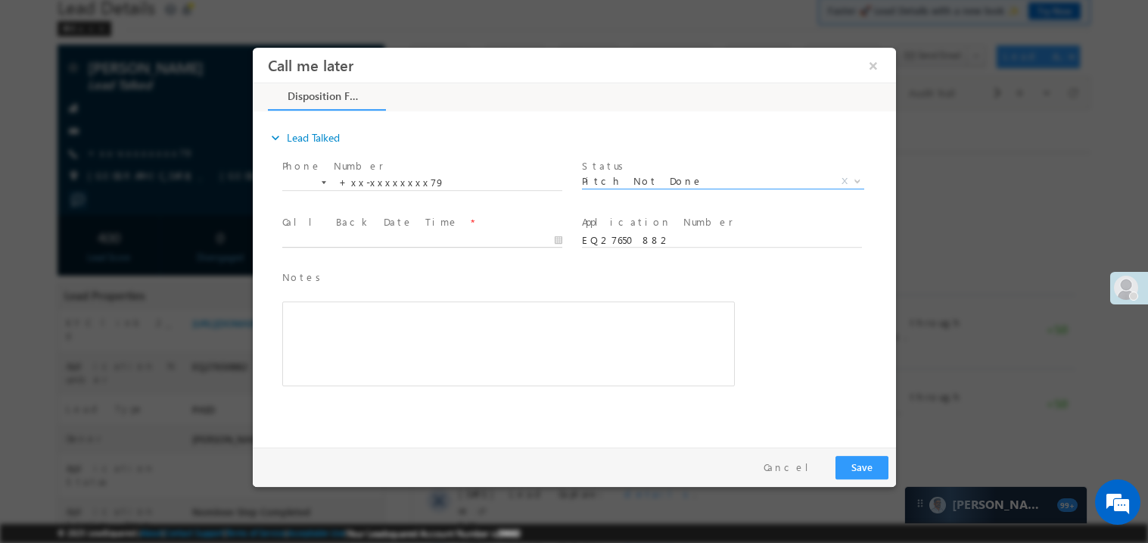
click at [360, 244] on body "Call me later ×" at bounding box center [573, 243] width 643 height 393
type input "08/29/25 7:39 PM"
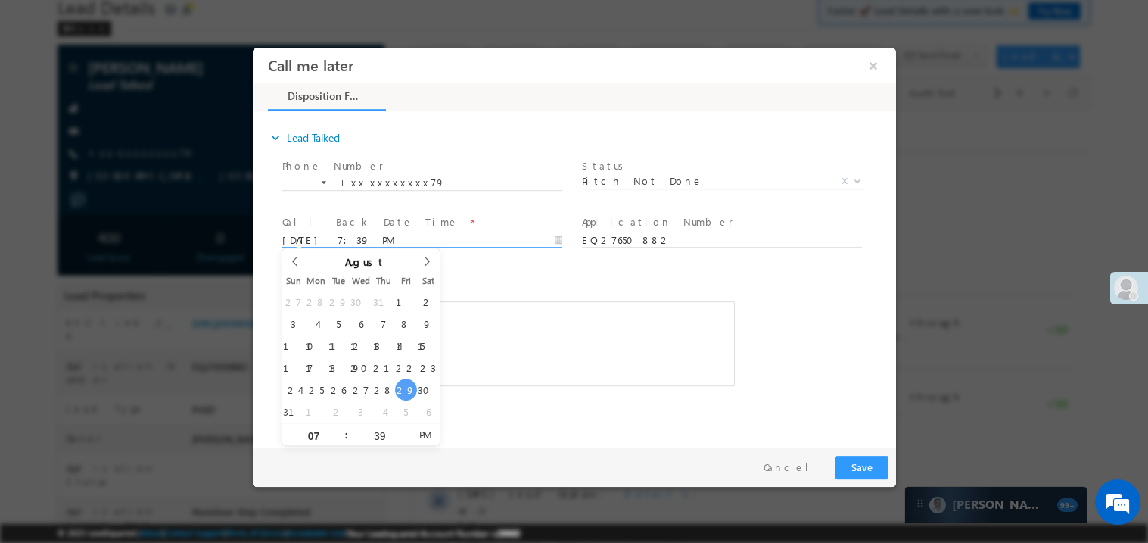
click at [493, 293] on div "Notes * Editor toolbars Basic Styles Bold Italic Underline Paragraph Insert/Rem…" at bounding box center [508, 327] width 453 height 117
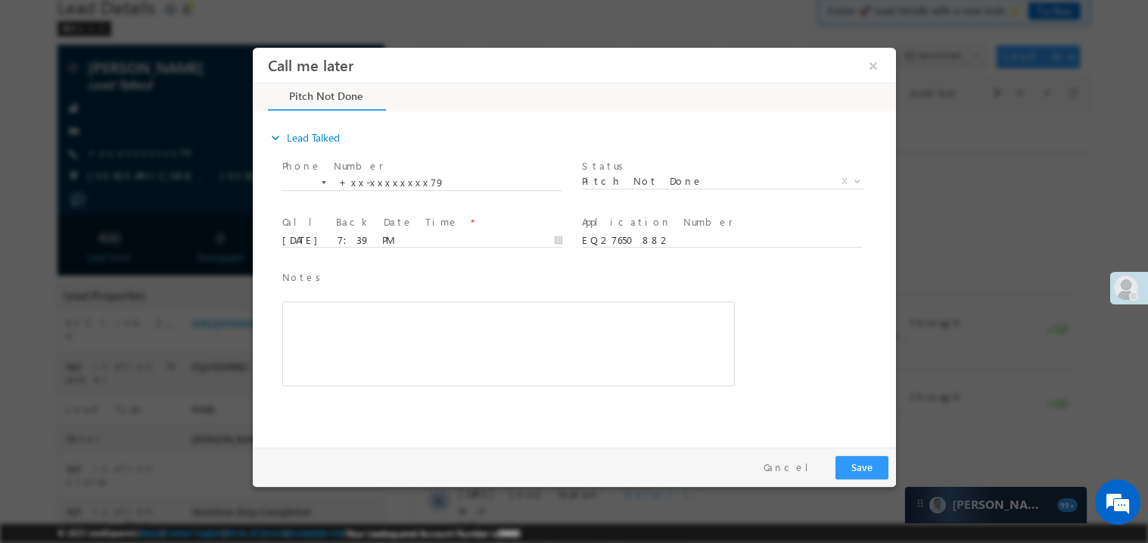
click at [412, 343] on div "Rich Text Editor, 40788eee-0fb2-11ec-a811-0adc8a9d82c2__tab1__section1__Notes__…" at bounding box center [508, 342] width 453 height 85
click at [867, 468] on button "Save" at bounding box center [861, 466] width 53 height 23
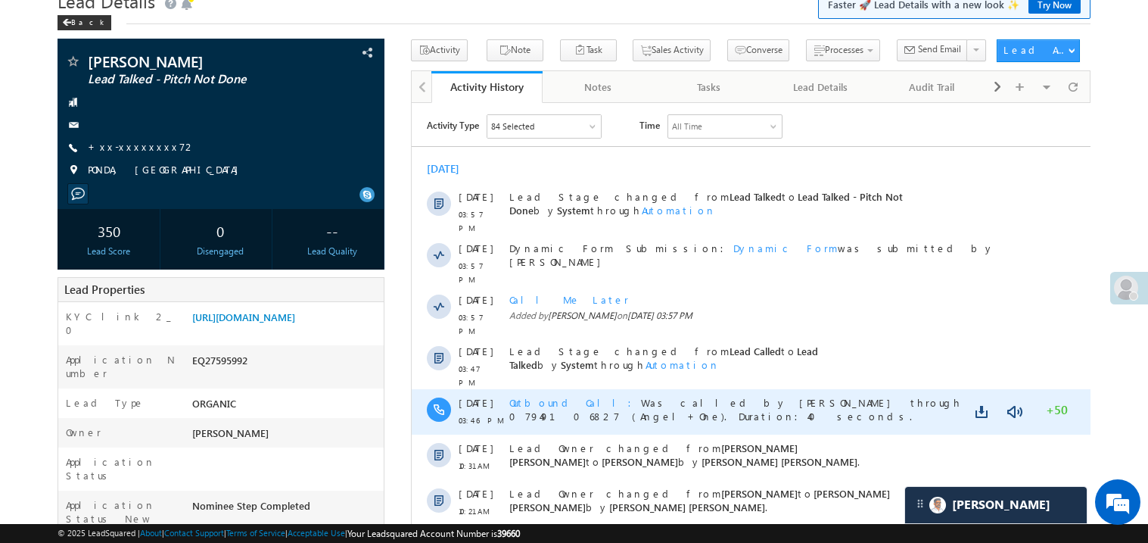
scroll to position [151, 0]
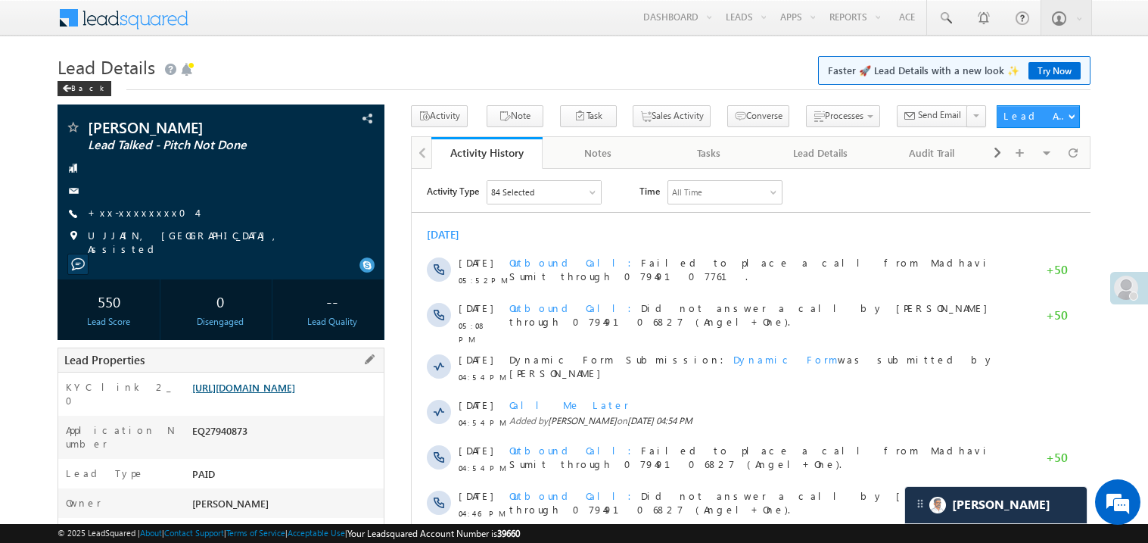
click at [265, 394] on link "https://angelbroking1-pk3em7sa.customui-test.leadsquared.com?leadId=c8fe1257-05…" at bounding box center [243, 387] width 103 height 13
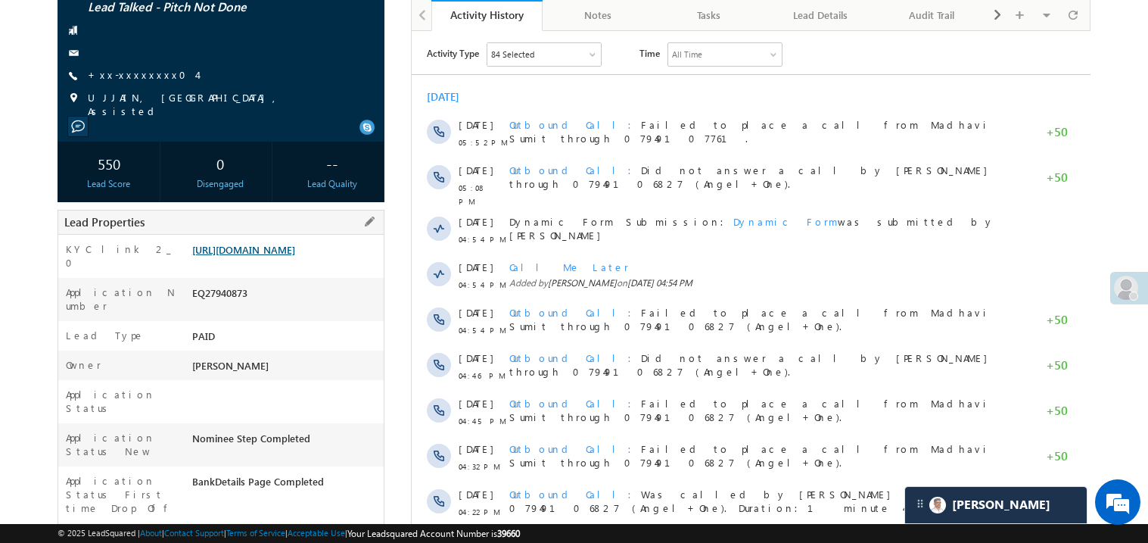
scroll to position [181, 0]
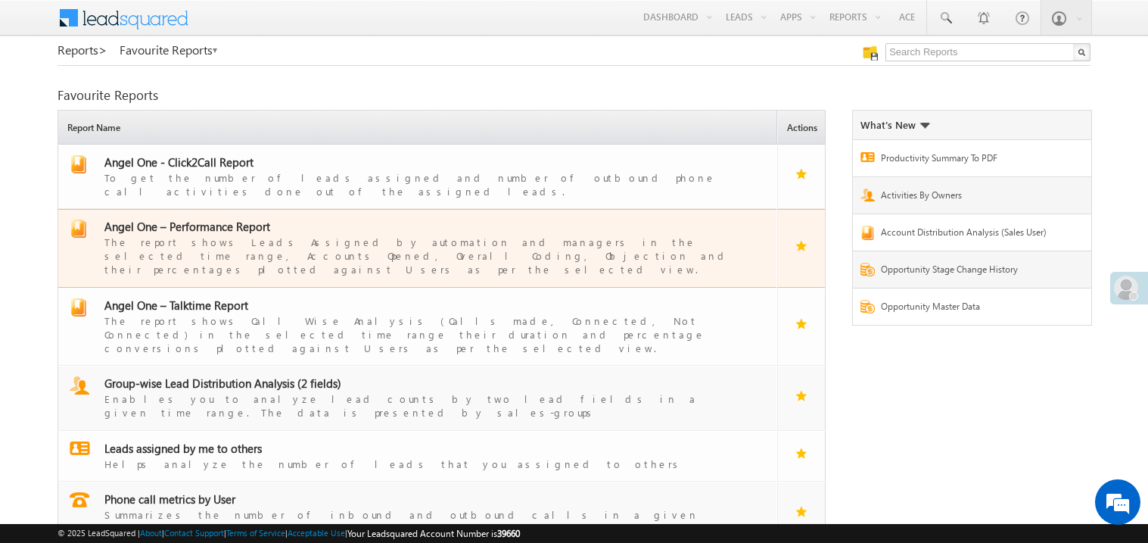
click at [210, 219] on span "Angel One – Performance Report" at bounding box center [187, 226] width 166 height 15
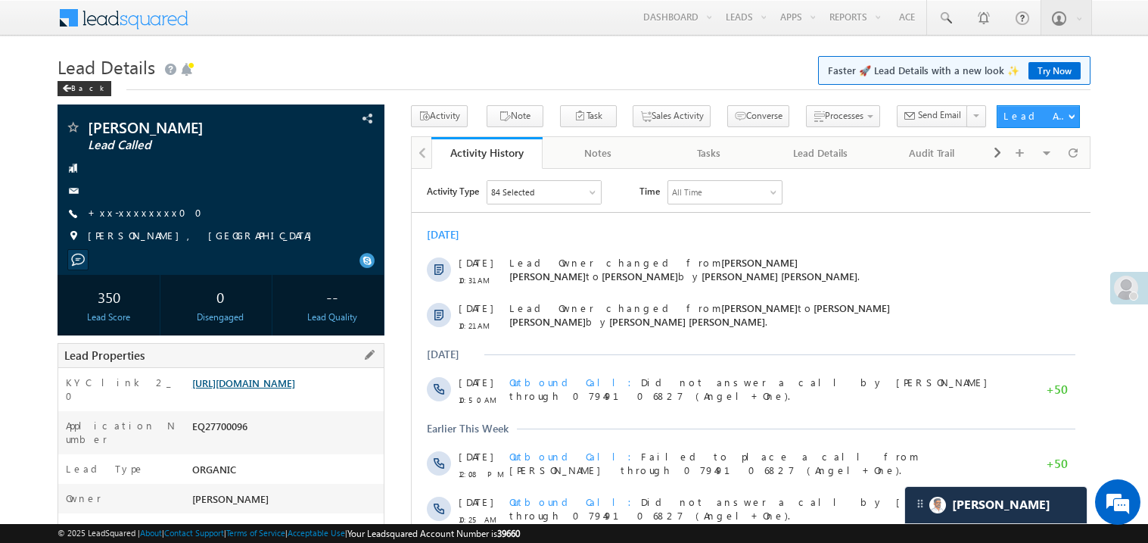
click at [282, 389] on link "https://angelbroking1-pk3em7sa.customui-test.leadsquared.com?leadId=b645d8d3-5b…" at bounding box center [243, 382] width 103 height 13
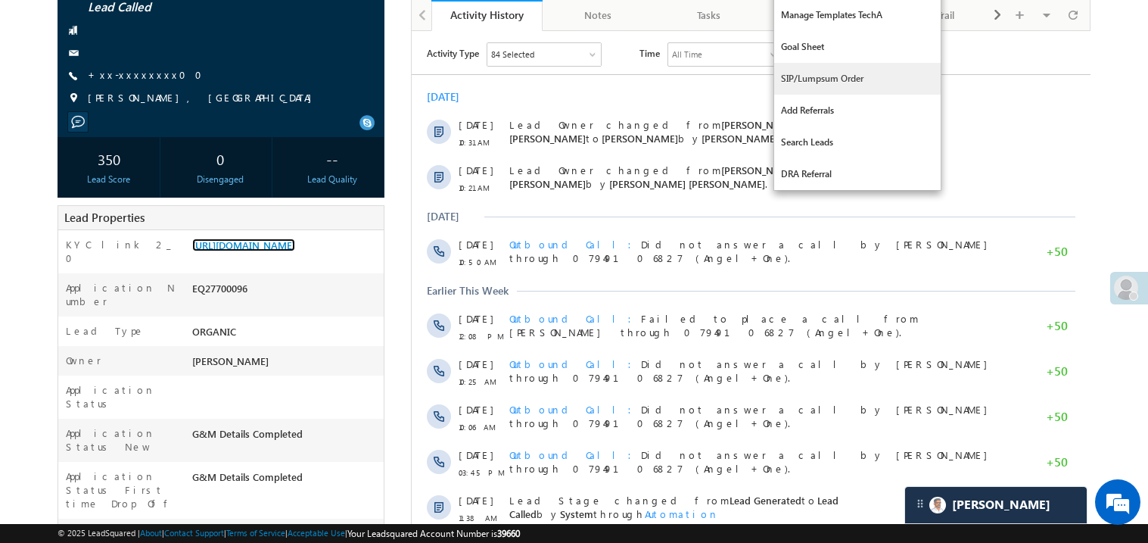
scroll to position [211, 0]
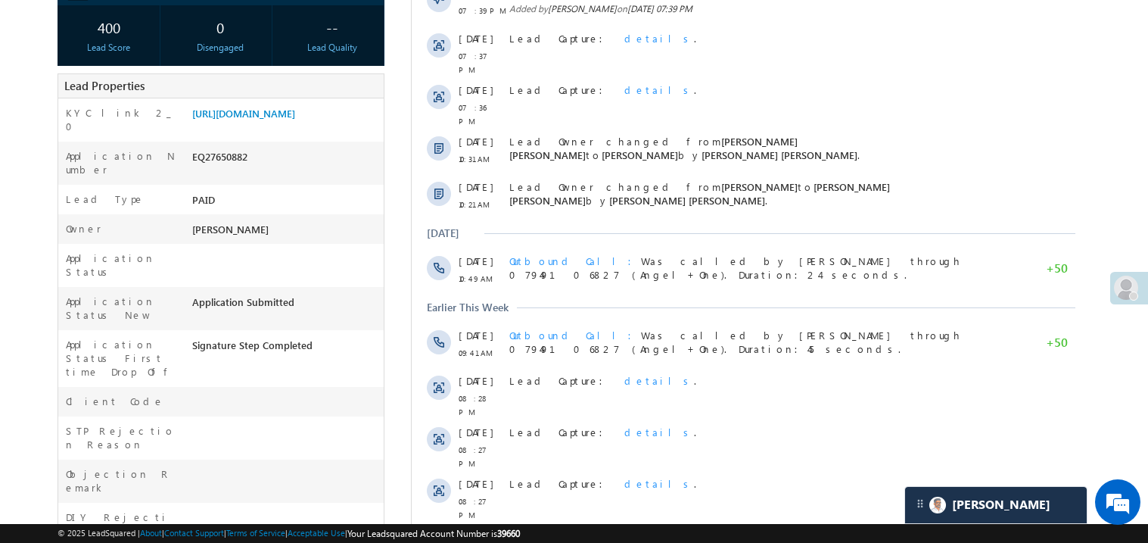
scroll to position [272, 0]
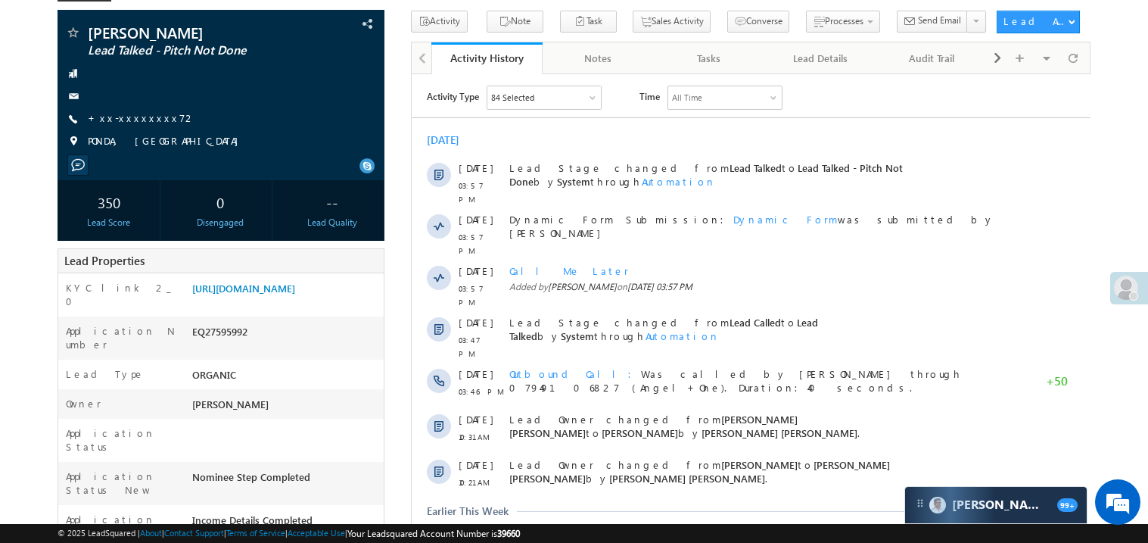
scroll to position [3, 0]
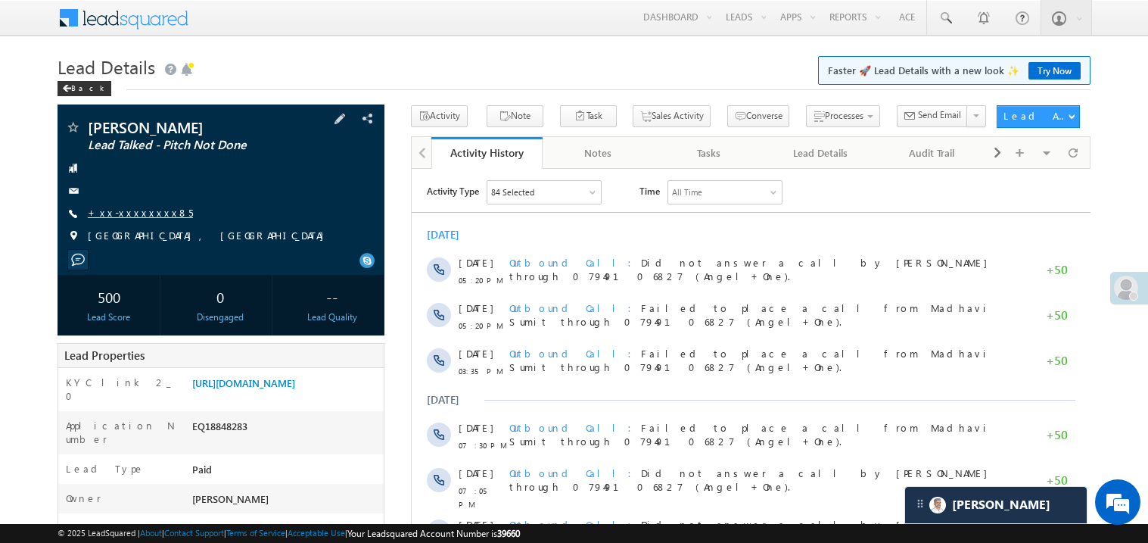
click at [137, 219] on link "+xx-xxxxxxxx85" at bounding box center [140, 212] width 105 height 13
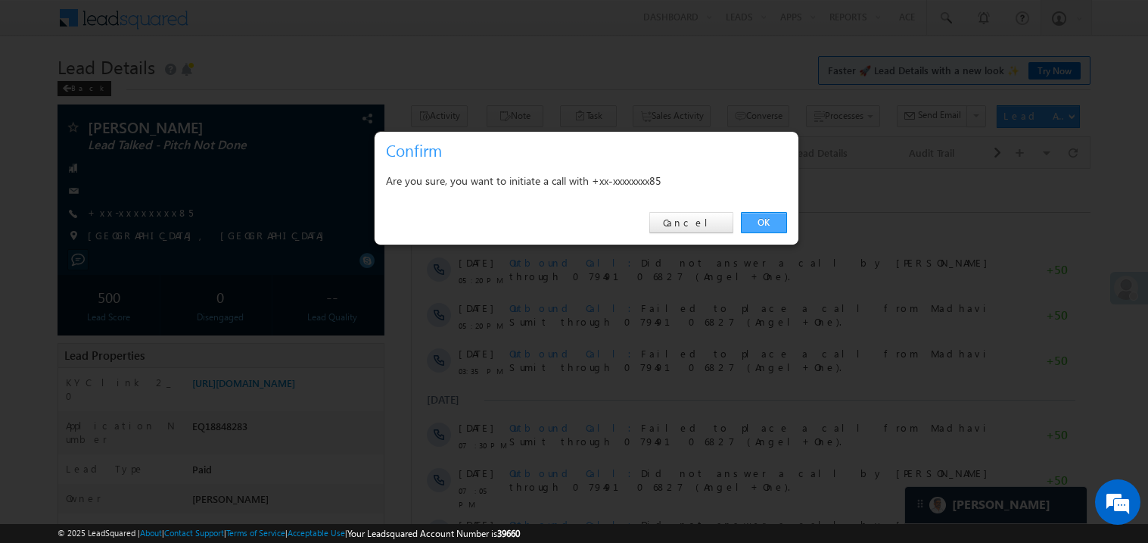
click at [758, 226] on link "OK" at bounding box center [764, 222] width 46 height 21
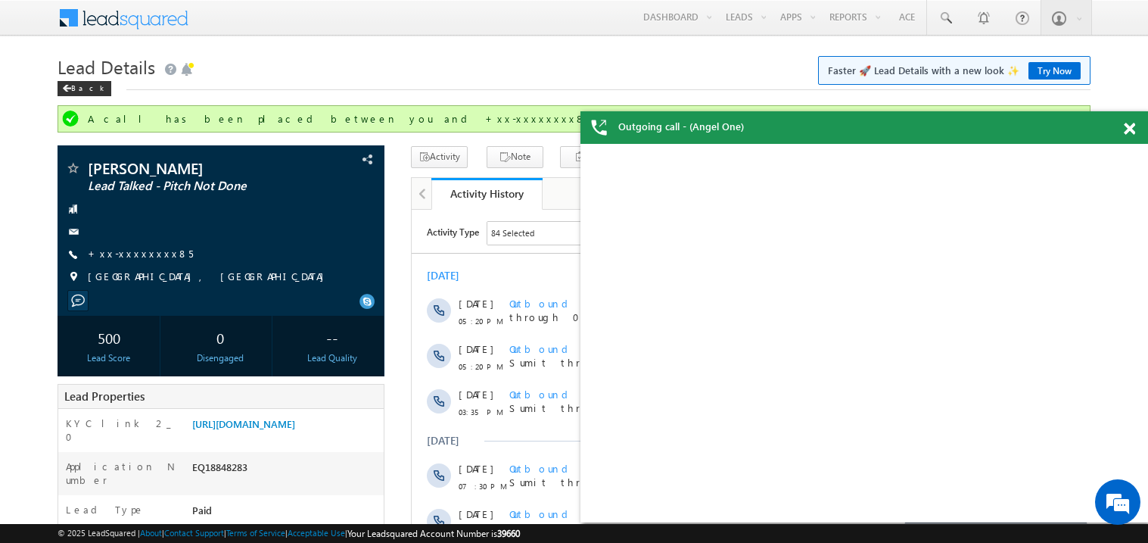
click at [1124, 127] on span at bounding box center [1129, 129] width 11 height 13
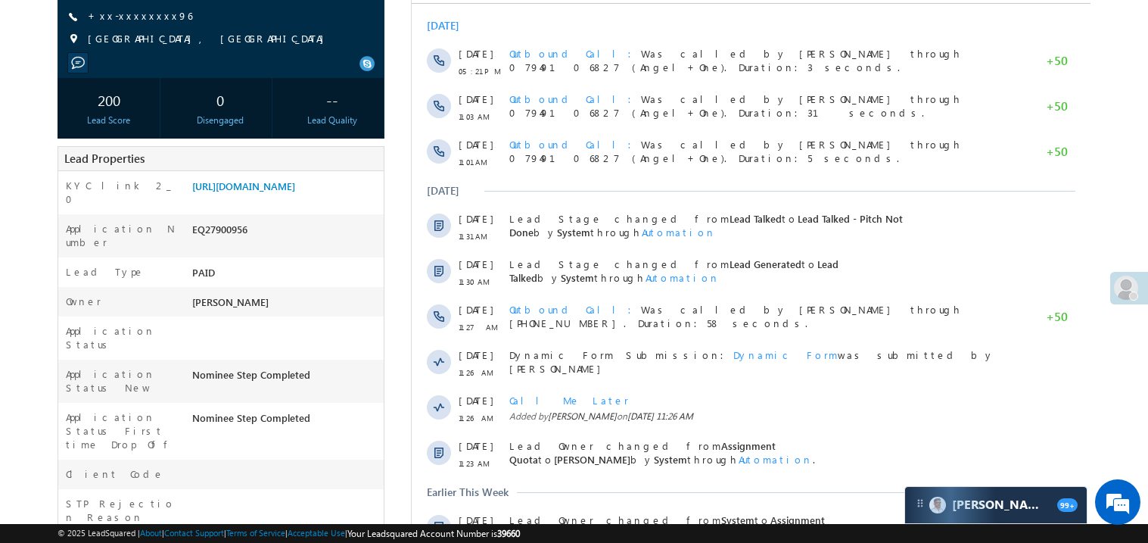
scroll to position [241, 0]
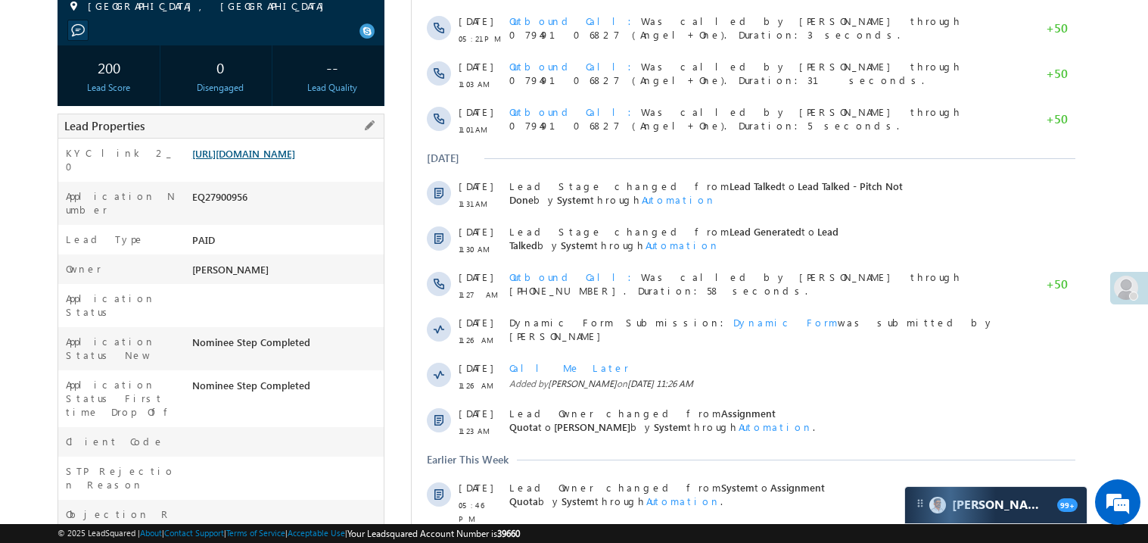
click at [274, 160] on link "[URL][DOMAIN_NAME]" at bounding box center [243, 153] width 103 height 13
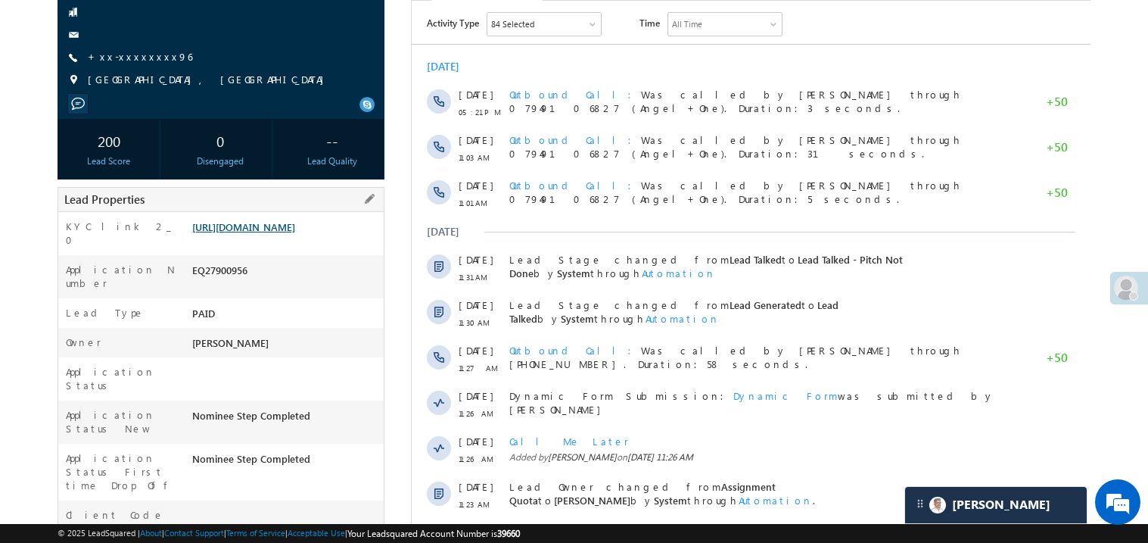
scroll to position [211, 0]
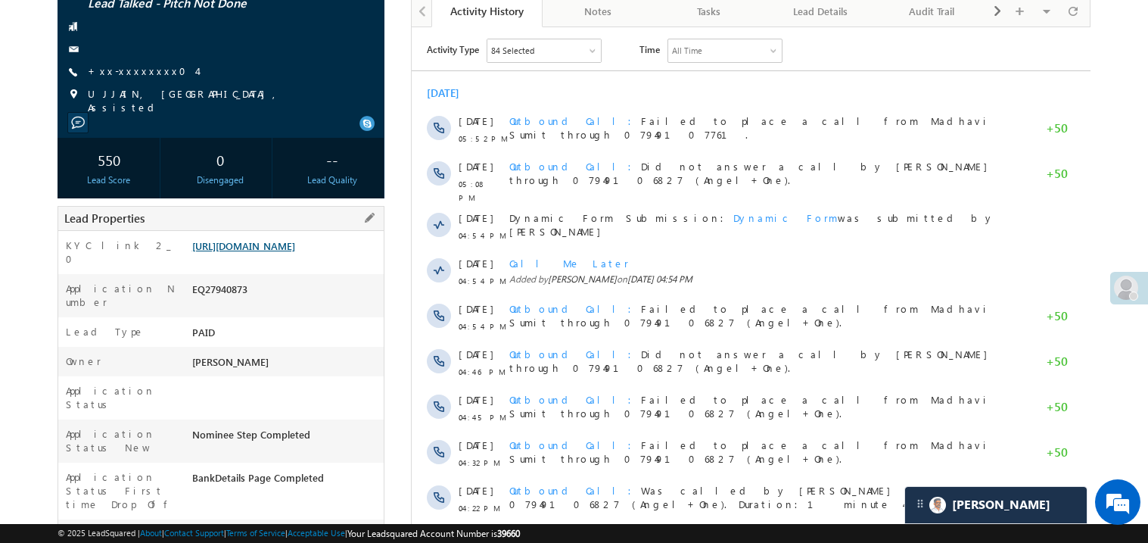
scroll to position [181, 0]
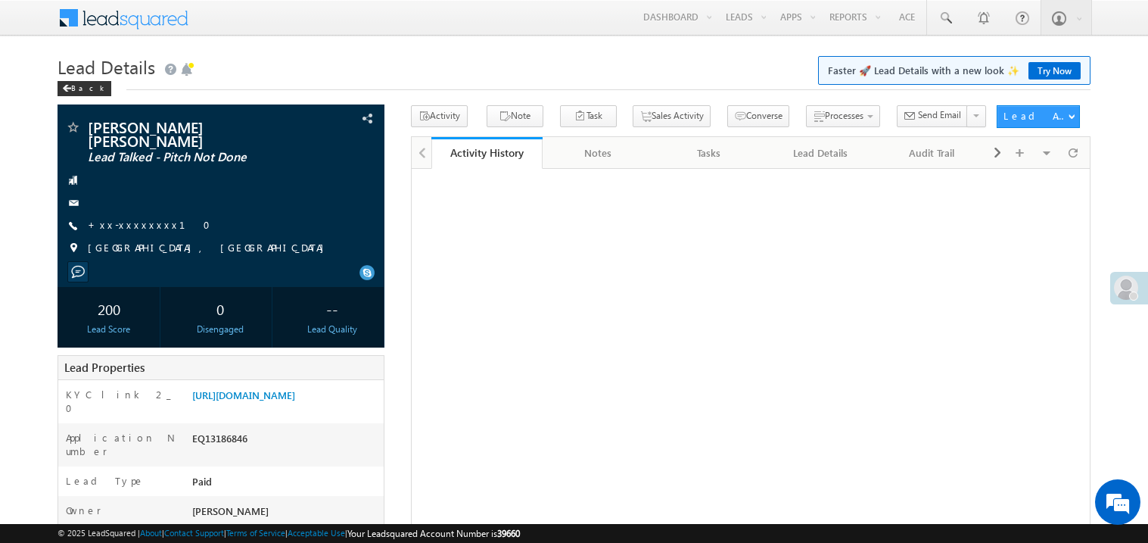
scroll to position [120, 0]
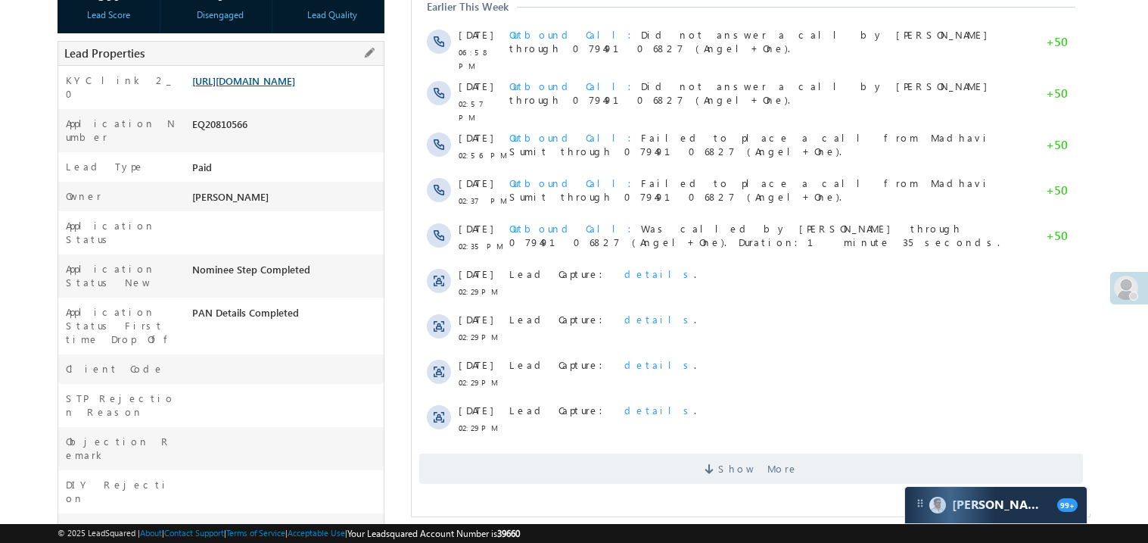
click at [278, 87] on link "https://angelbroking1-pk3em7sa.customui-test.leadsquared.com?leadId=d46b3d08-d2…" at bounding box center [243, 80] width 103 height 13
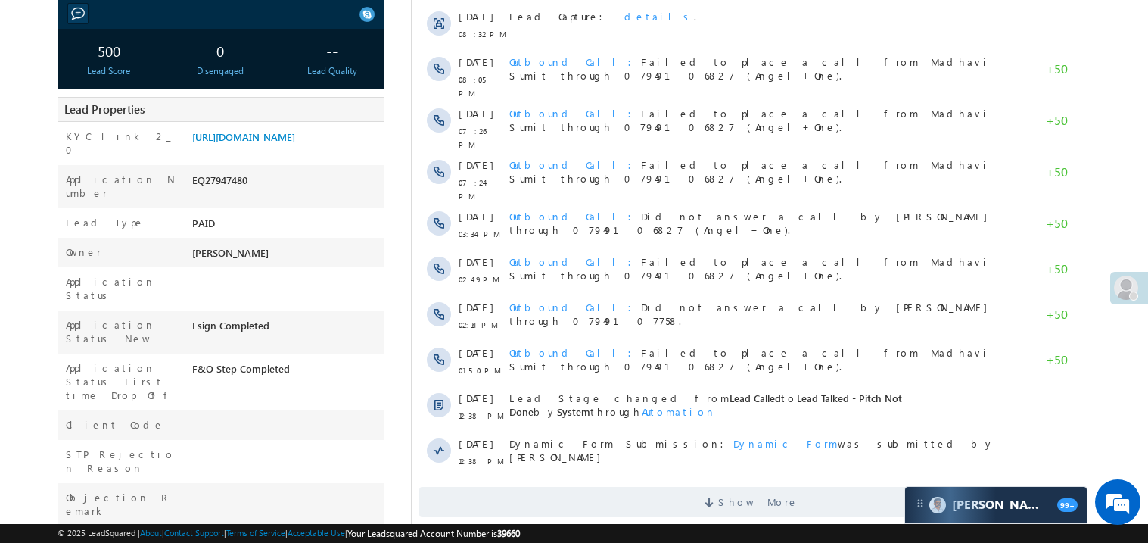
scroll to position [272, 0]
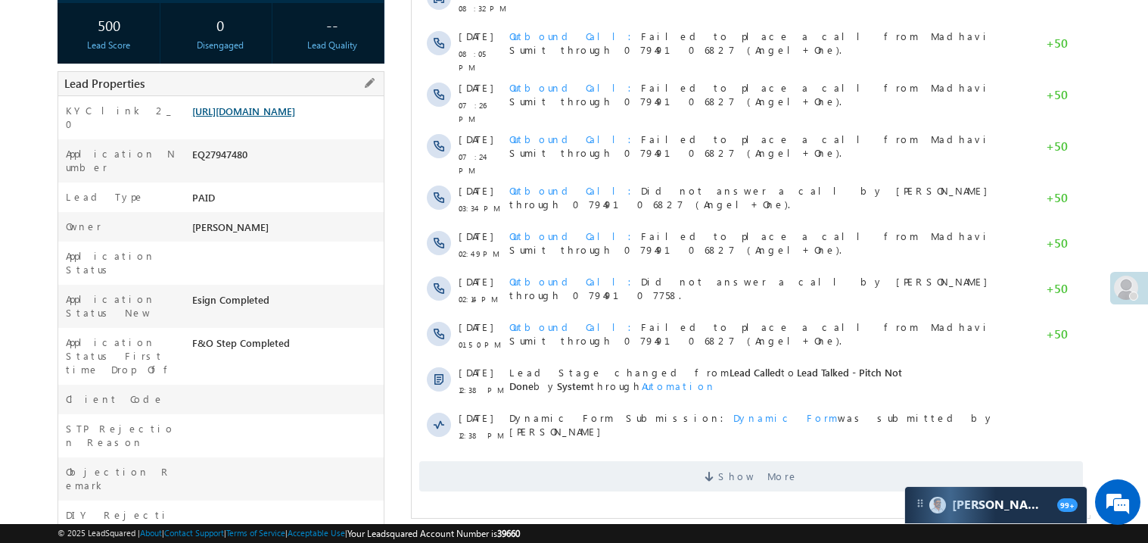
click at [260, 117] on link "https://angelbroking1-pk3em7sa.customui-test.leadsquared.com?leadId=97037f14-88…" at bounding box center [243, 110] width 103 height 13
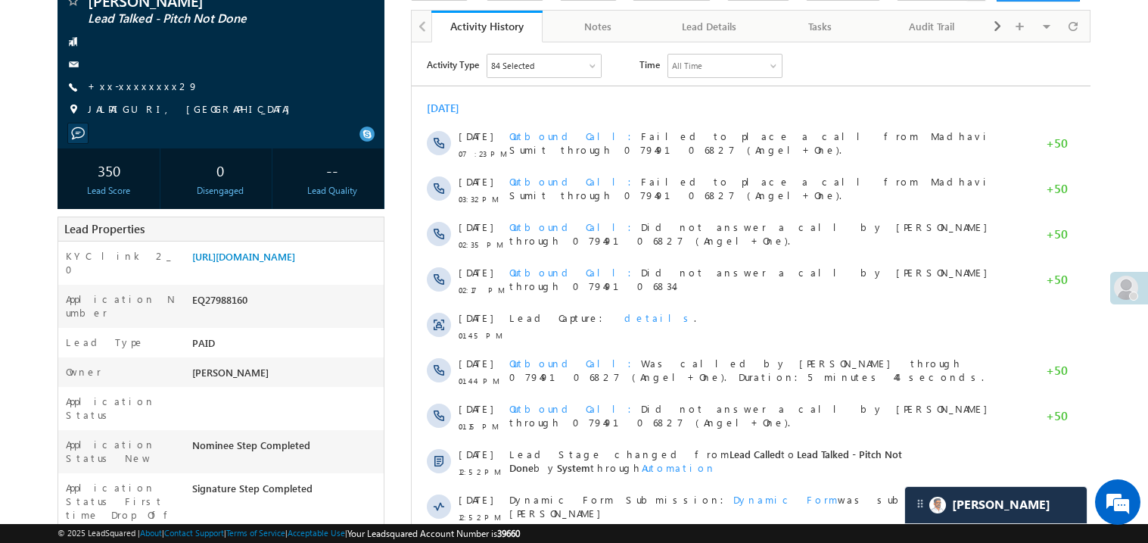
scroll to position [211, 0]
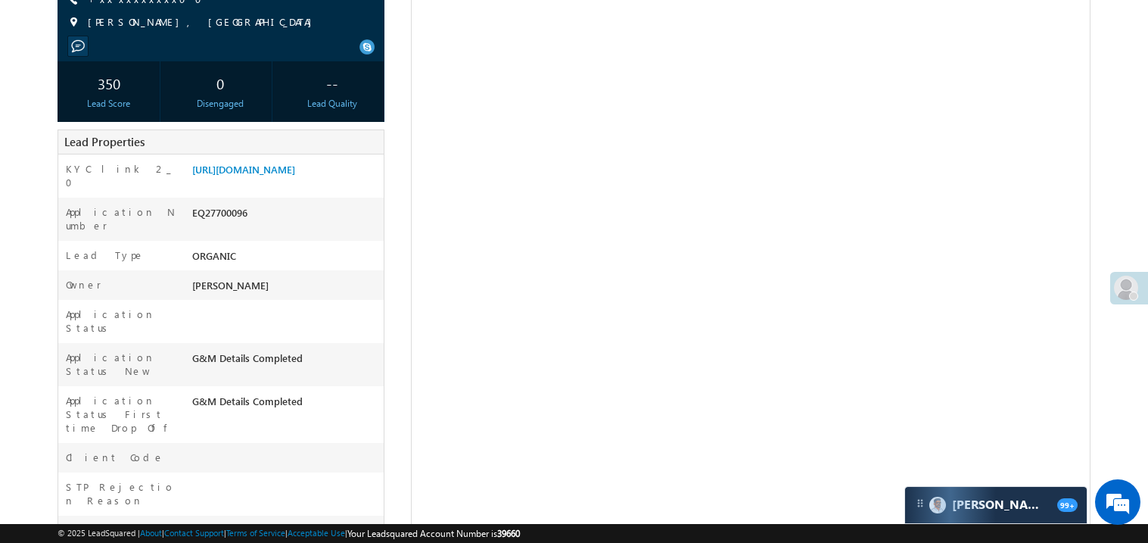
scroll to position [211, 0]
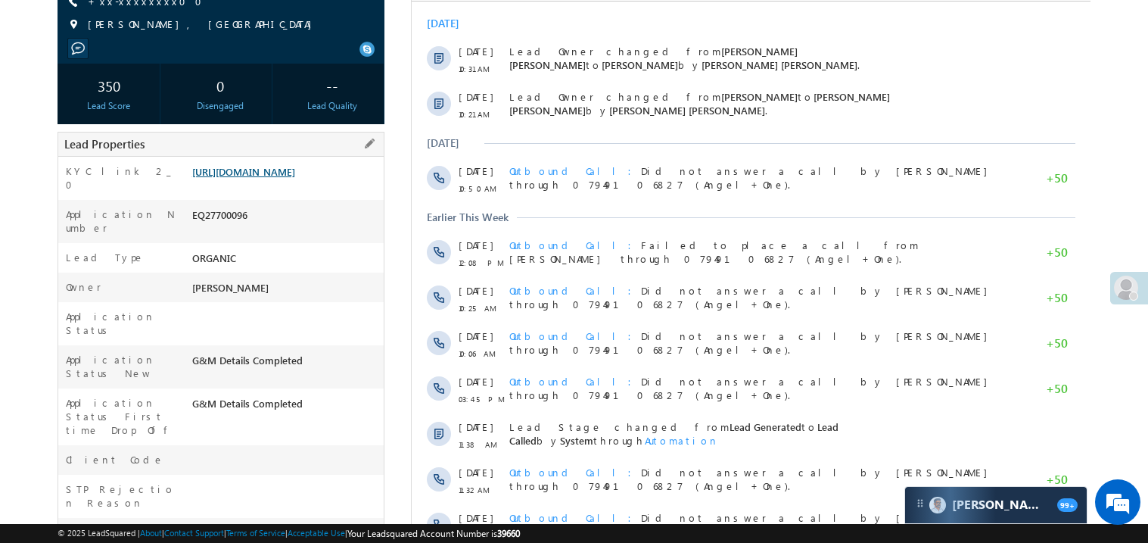
click at [270, 178] on link "https://angelbroking1-pk3em7sa.customui-test.leadsquared.com?leadId=b645d8d3-5b…" at bounding box center [243, 171] width 103 height 13
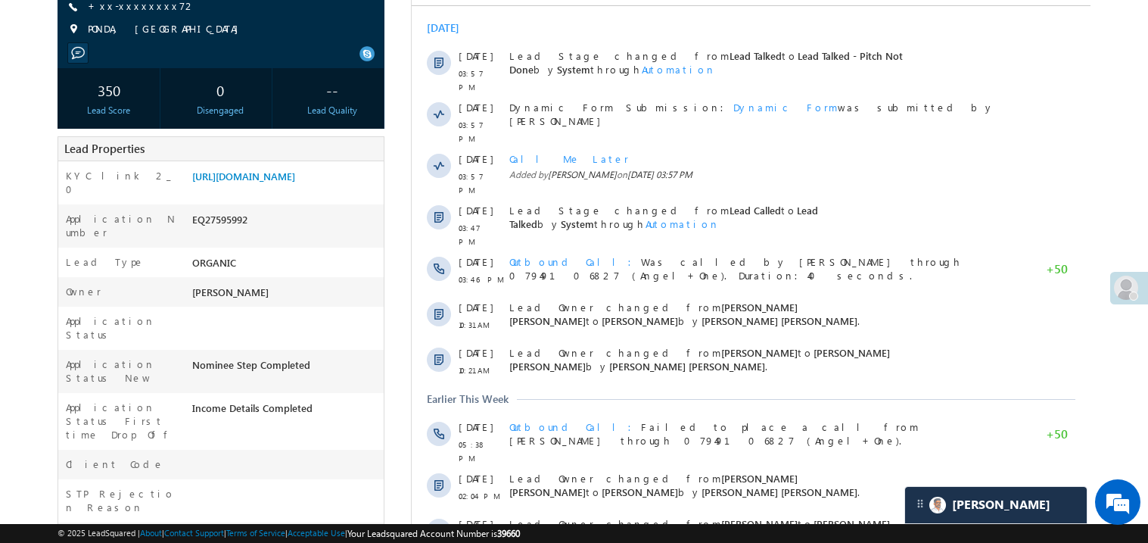
scroll to position [215, 0]
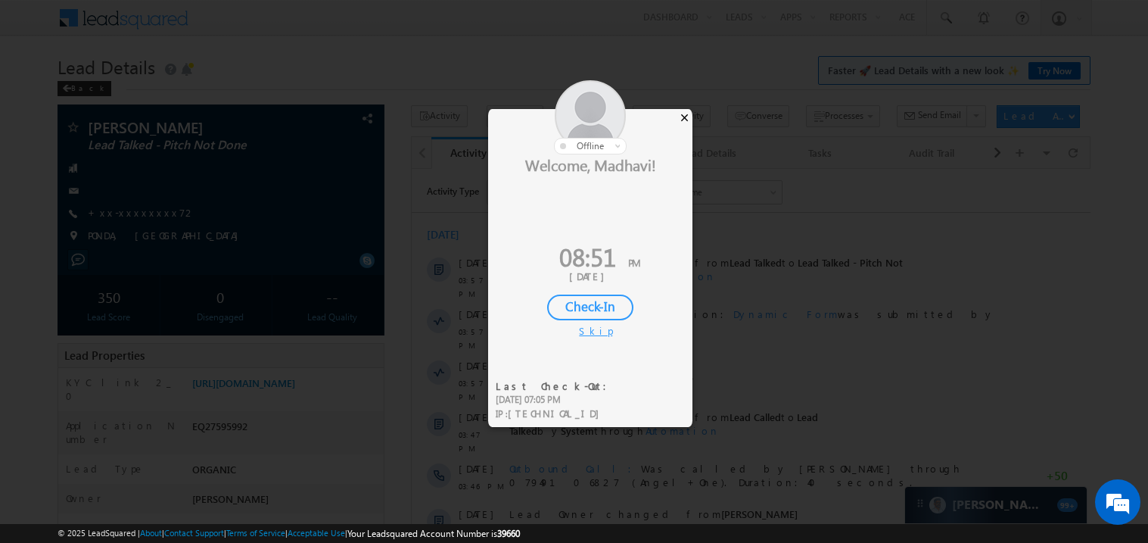
click at [683, 117] on div "×" at bounding box center [685, 117] width 16 height 17
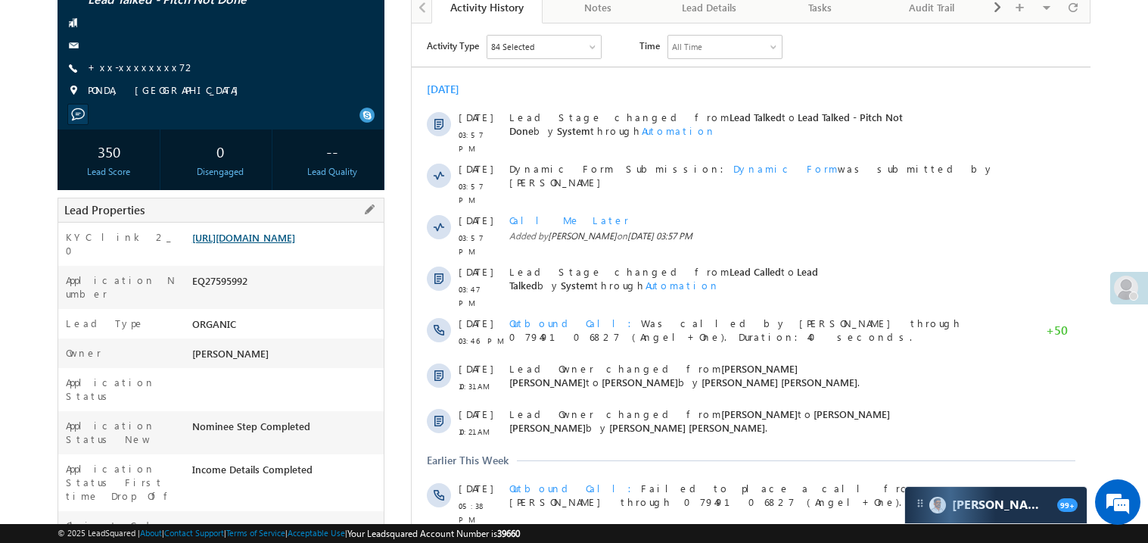
scroll to position [181, 0]
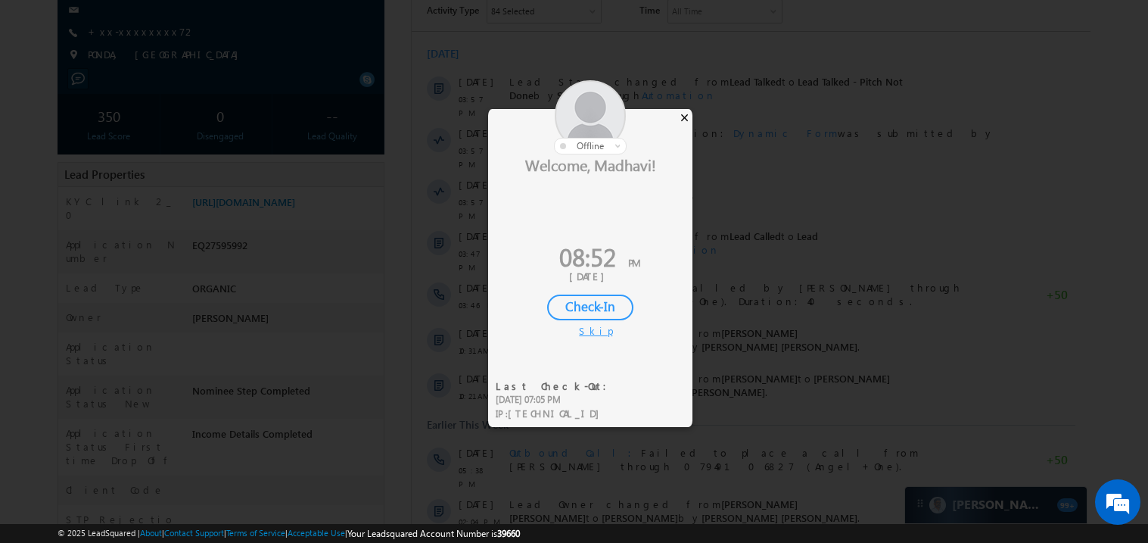
click at [687, 110] on div "×" at bounding box center [685, 117] width 16 height 17
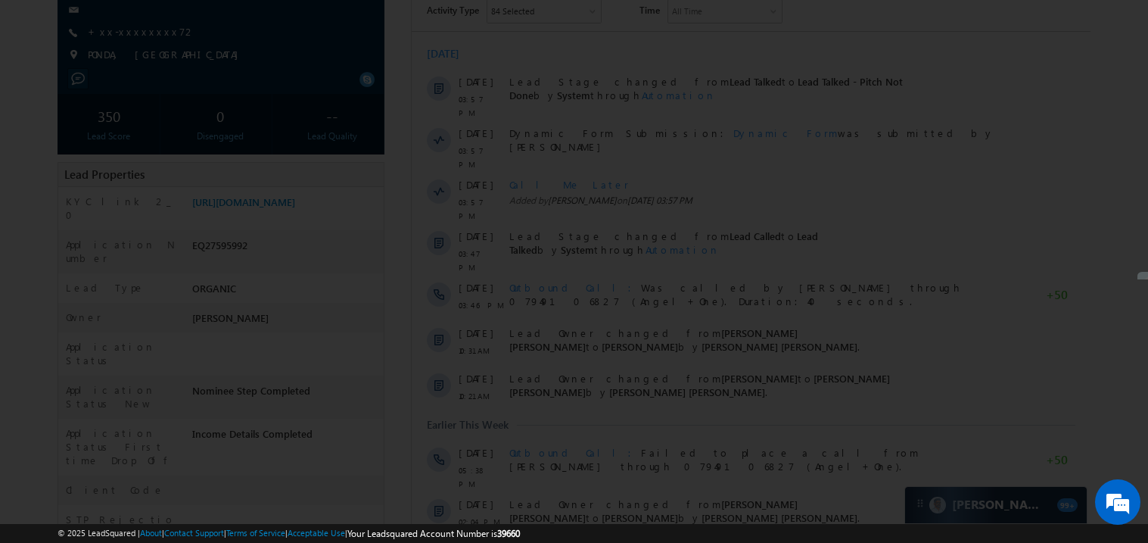
click at [687, 110] on div at bounding box center [574, 271] width 1148 height 543
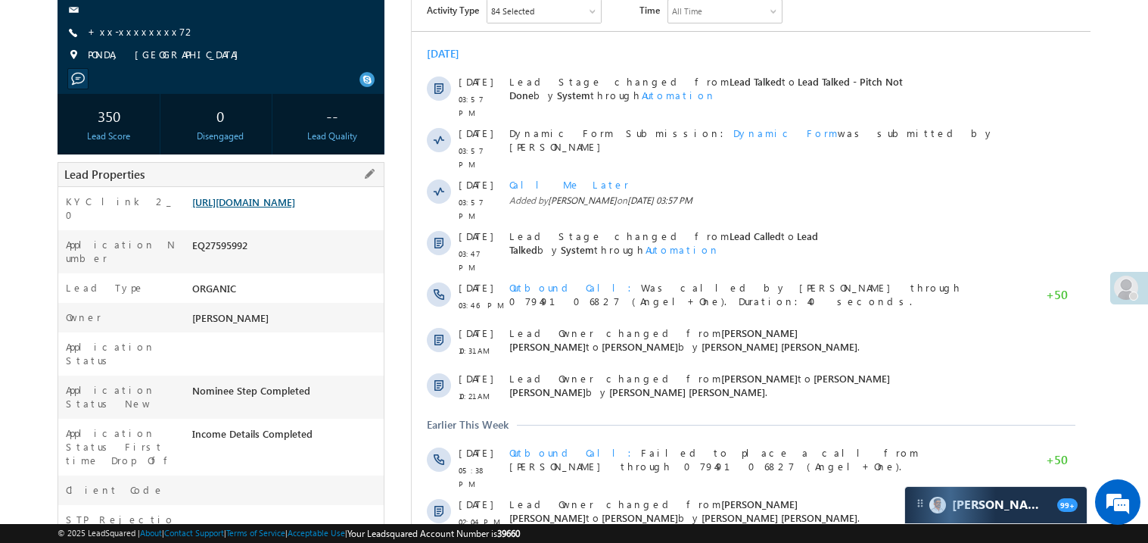
click at [263, 208] on link "https://angelbroking1-pk3em7sa.customui-test.leadsquared.com?leadId=1421de8c-0d…" at bounding box center [243, 201] width 103 height 13
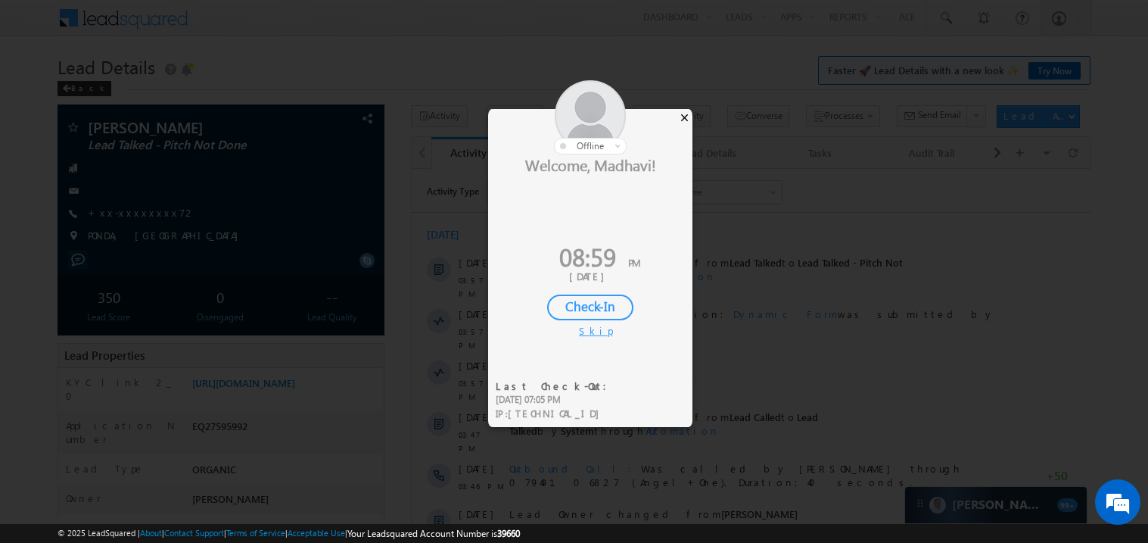
click at [690, 120] on div "×" at bounding box center [685, 117] width 16 height 17
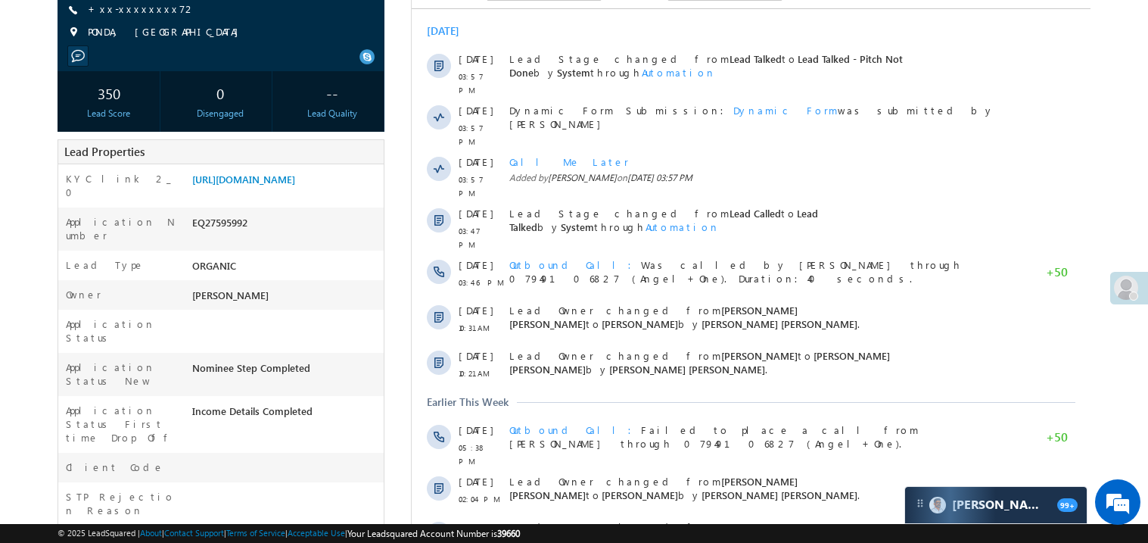
scroll to position [211, 0]
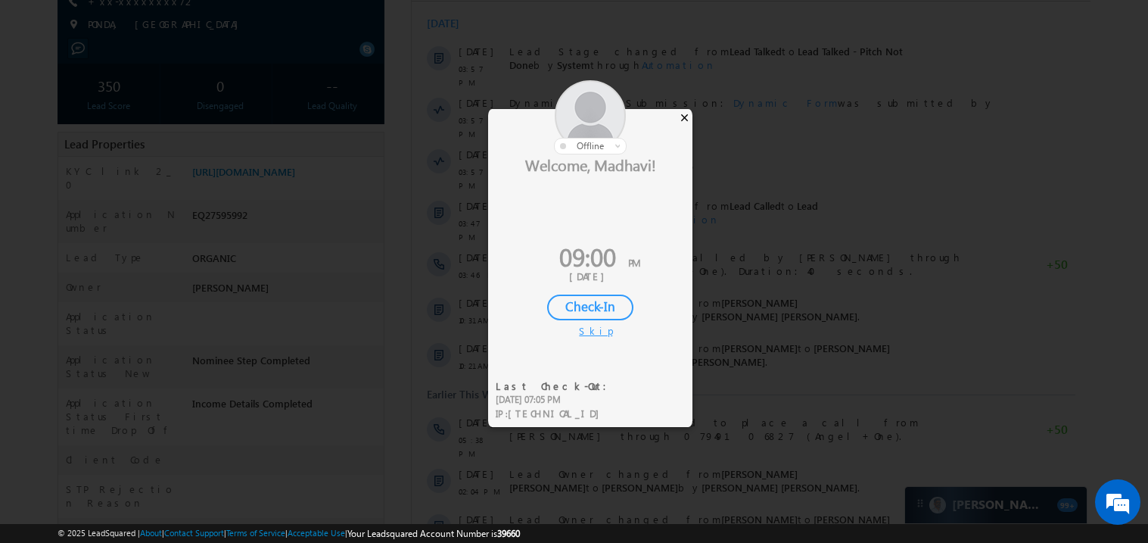
click at [687, 114] on div "×" at bounding box center [685, 117] width 16 height 17
click at [685, 118] on div "×" at bounding box center [685, 117] width 16 height 17
click at [344, 329] on div at bounding box center [574, 271] width 1148 height 543
click at [682, 120] on div "×" at bounding box center [685, 117] width 16 height 17
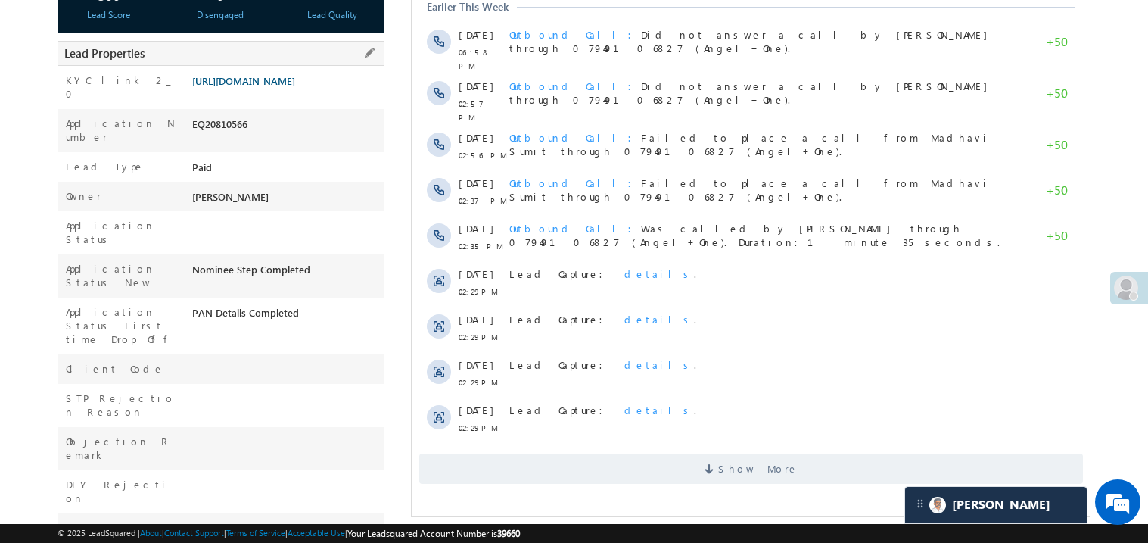
click at [259, 87] on link "[URL][DOMAIN_NAME]" at bounding box center [243, 80] width 103 height 13
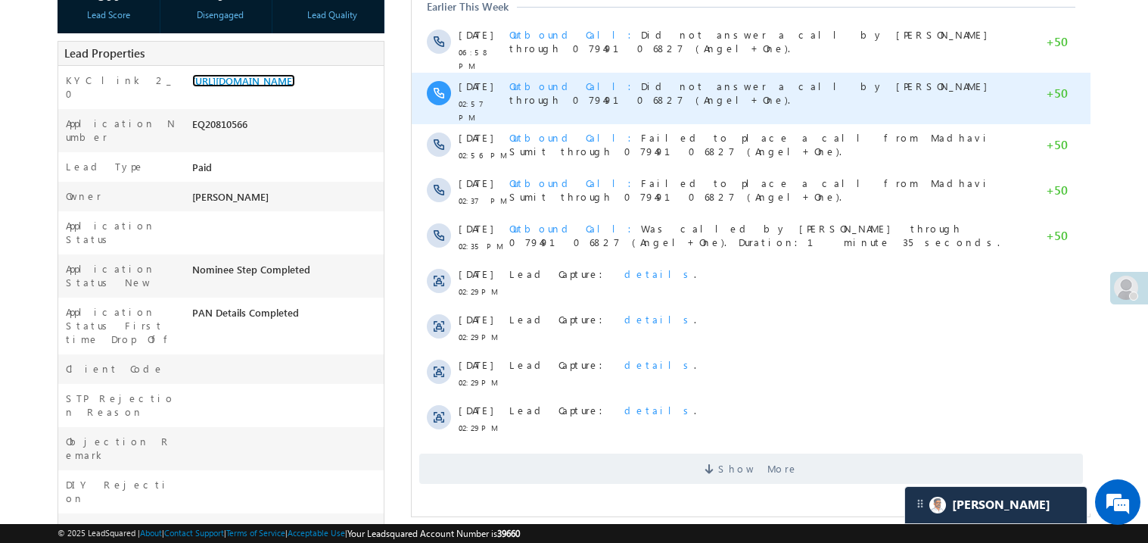
scroll to position [272, 0]
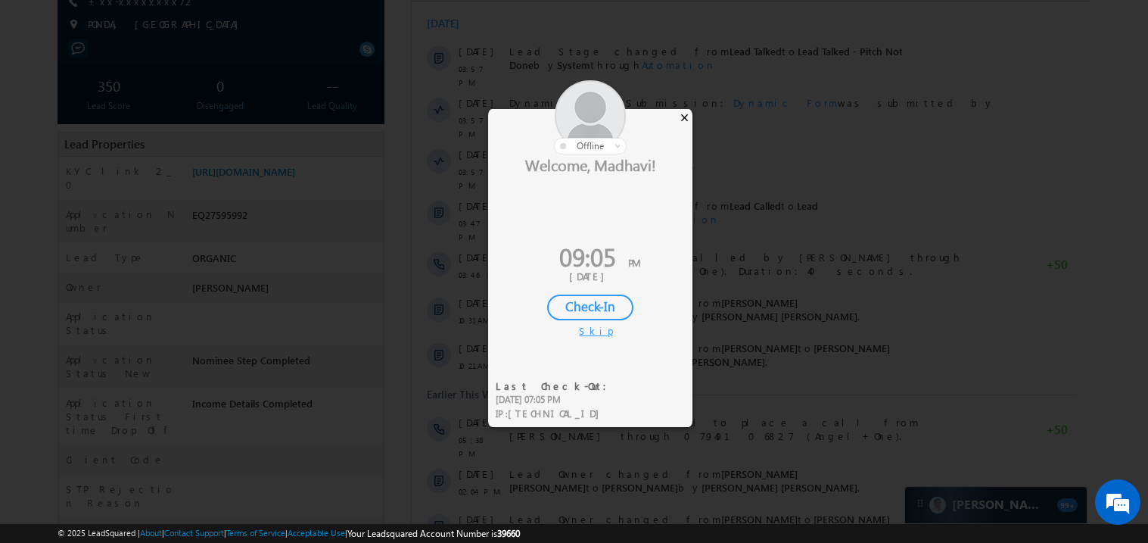
click at [687, 120] on div "×" at bounding box center [685, 117] width 16 height 17
click at [690, 117] on div at bounding box center [590, 117] width 204 height 74
click at [685, 116] on div "×" at bounding box center [685, 117] width 16 height 17
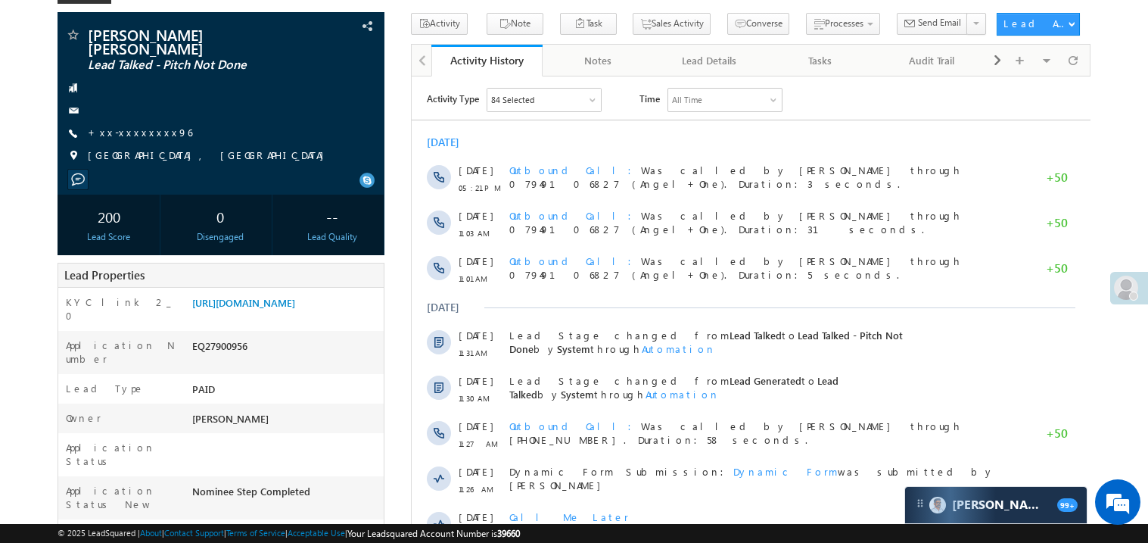
scroll to position [90, 0]
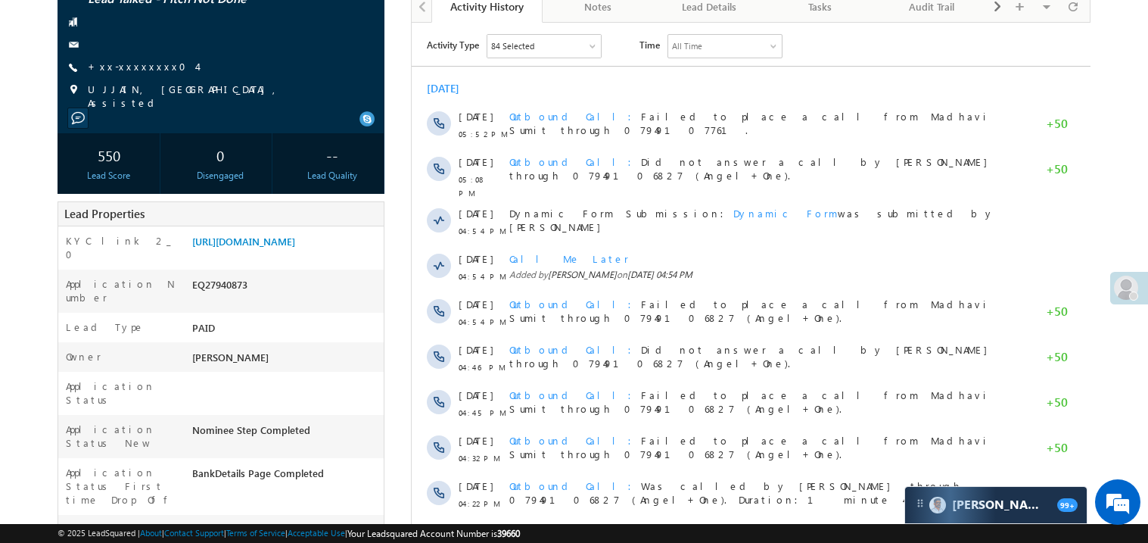
scroll to position [60, 0]
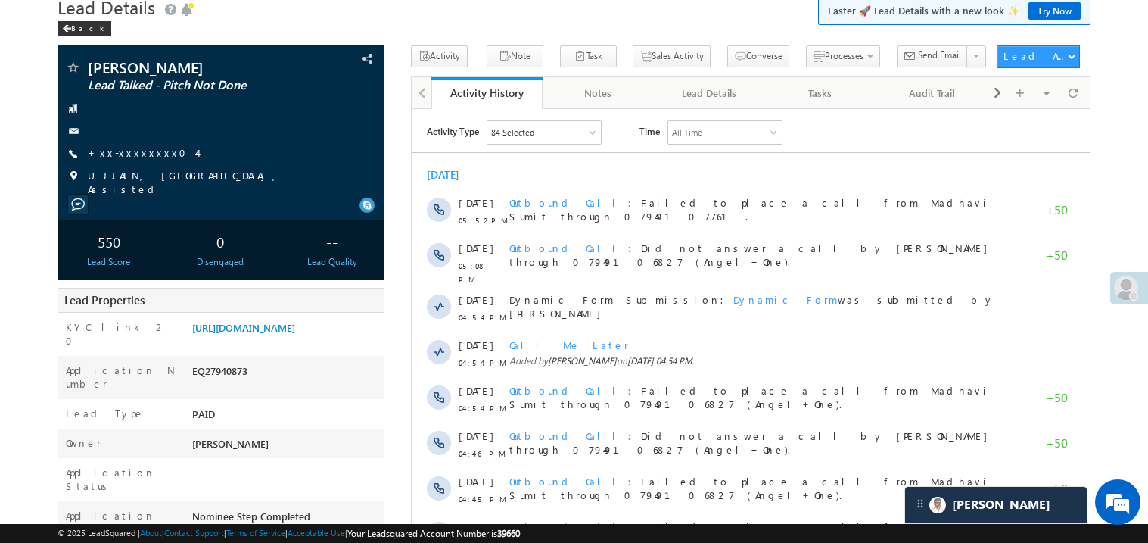
click at [542, 177] on div "[DATE]" at bounding box center [750, 174] width 679 height 14
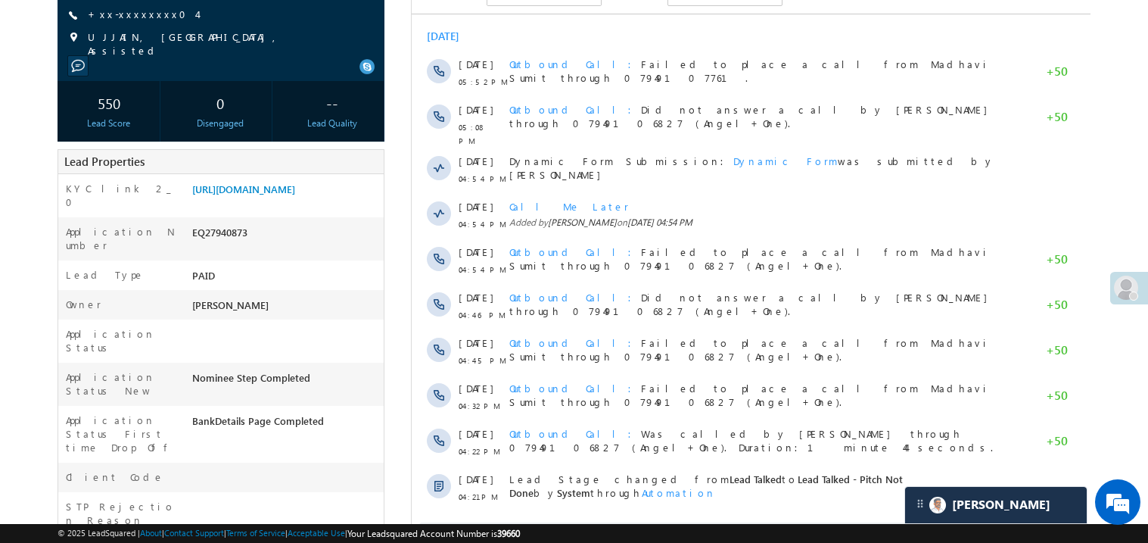
scroll to position [241, 0]
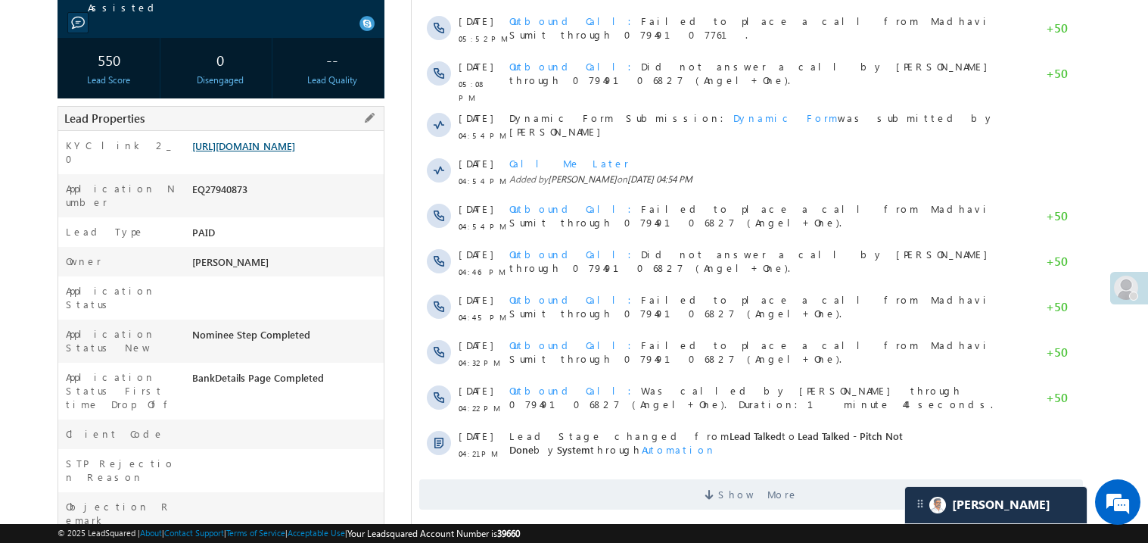
click at [271, 152] on link "https://angelbroking1-pk3em7sa.customui-test.leadsquared.com?leadId=c8fe1257-05…" at bounding box center [243, 145] width 103 height 13
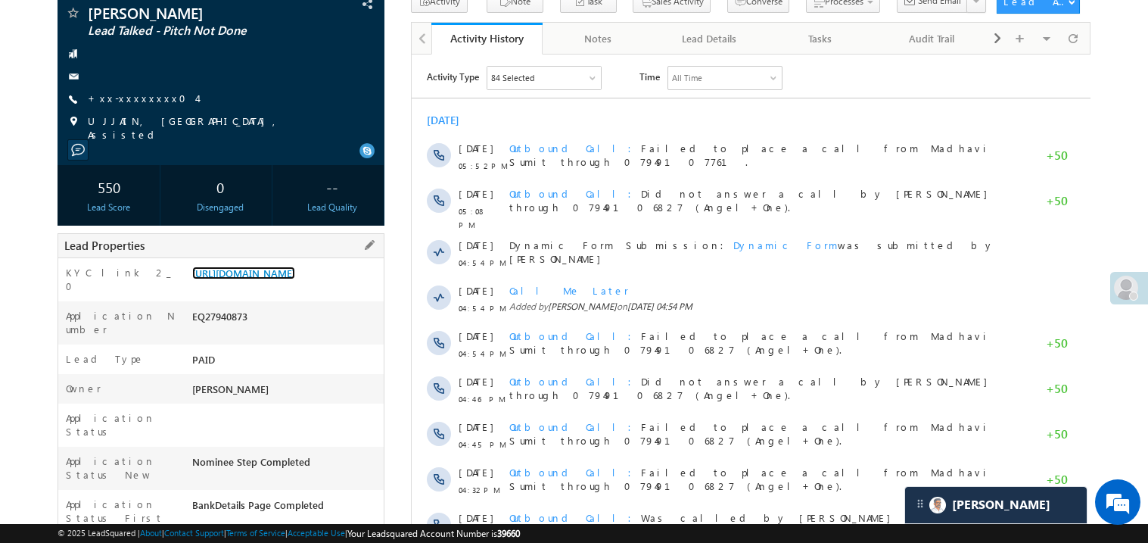
scroll to position [90, 0]
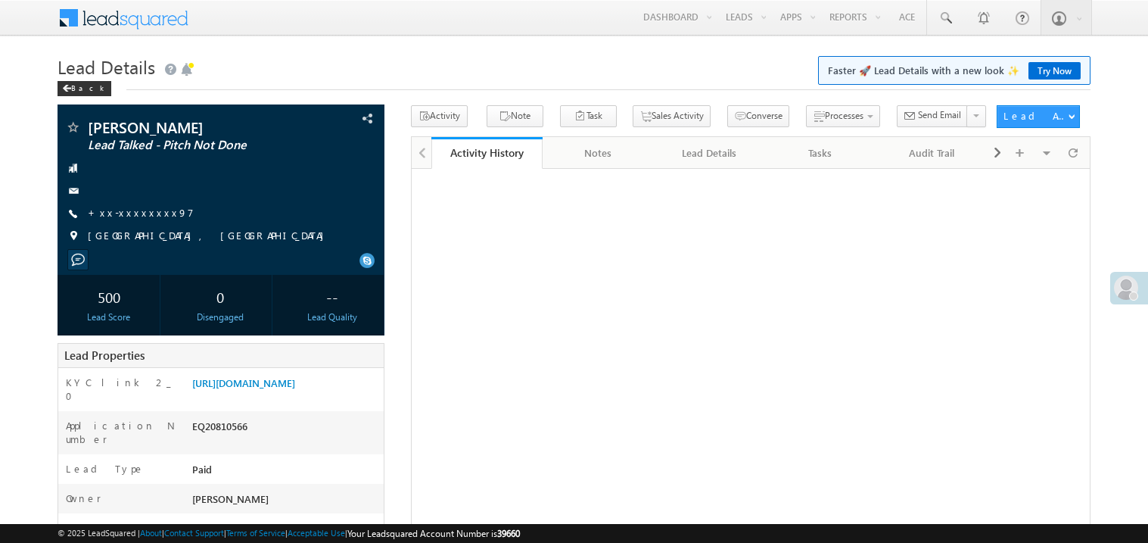
scroll to position [272, 0]
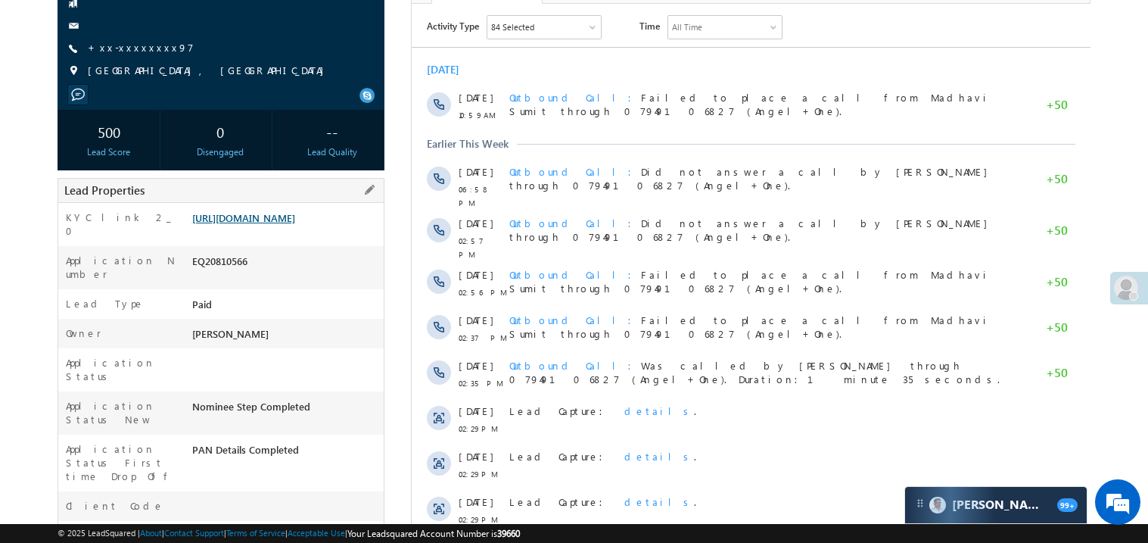
scroll to position [181, 0]
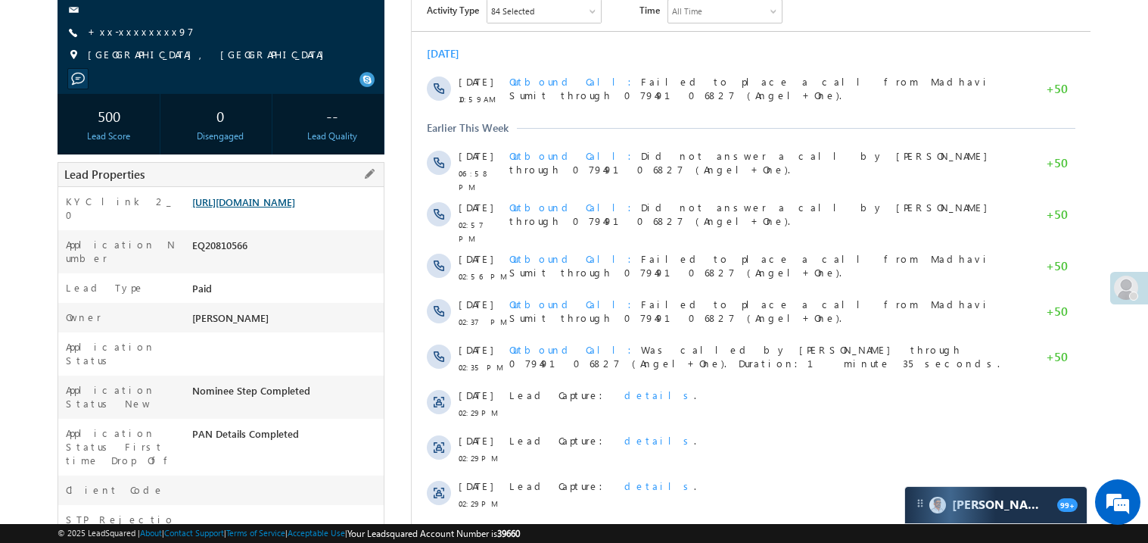
click at [272, 208] on link "https://angelbroking1-pk3em7sa.customui-test.leadsquared.com?leadId=d46b3d08-d2…" at bounding box center [243, 201] width 103 height 13
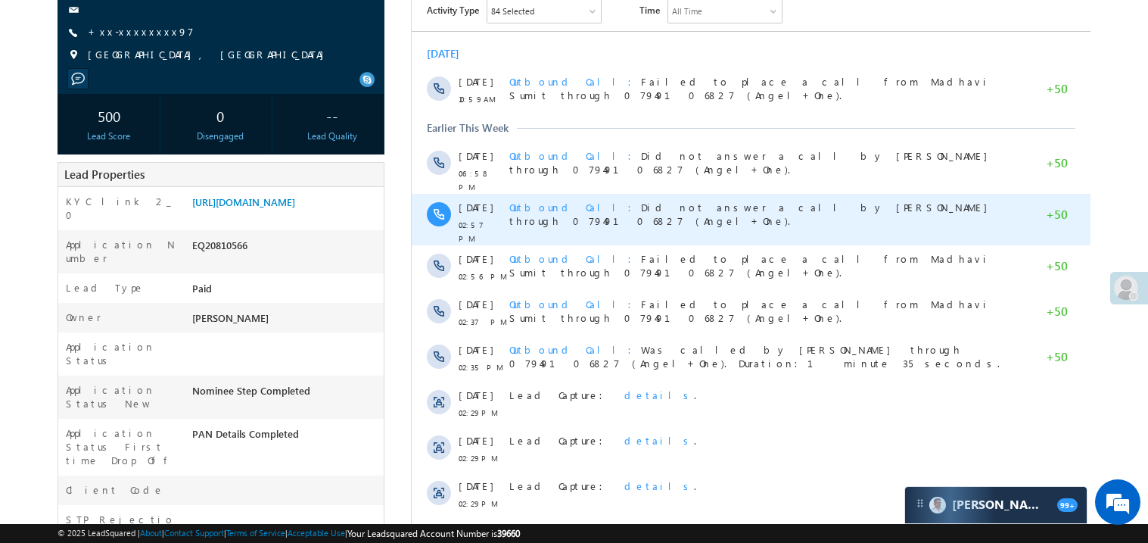
click at [573, 194] on div "Outbound Call Did not answer a call by Madhavi Sumit through 07949106827 (Angel…" at bounding box center [758, 219] width 498 height 51
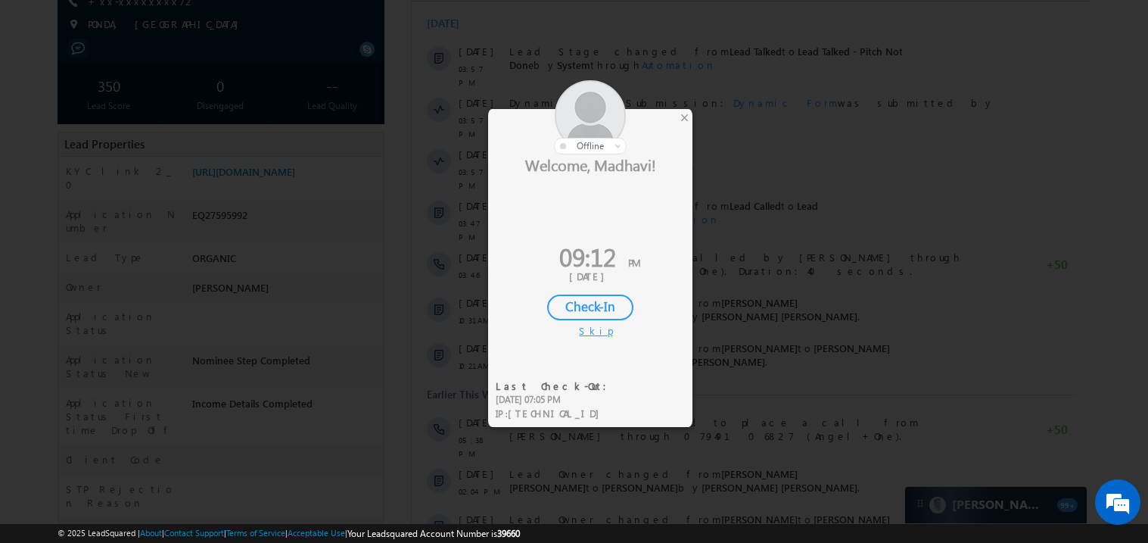
click at [693, 119] on div at bounding box center [590, 117] width 204 height 74
click at [686, 120] on div "×" at bounding box center [685, 117] width 16 height 17
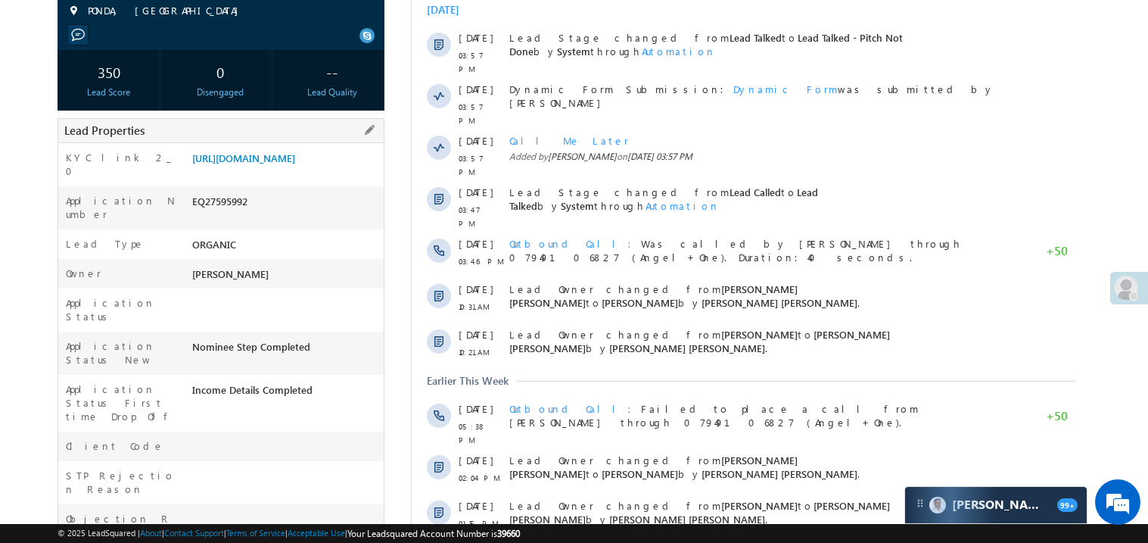
scroll to position [272, 0]
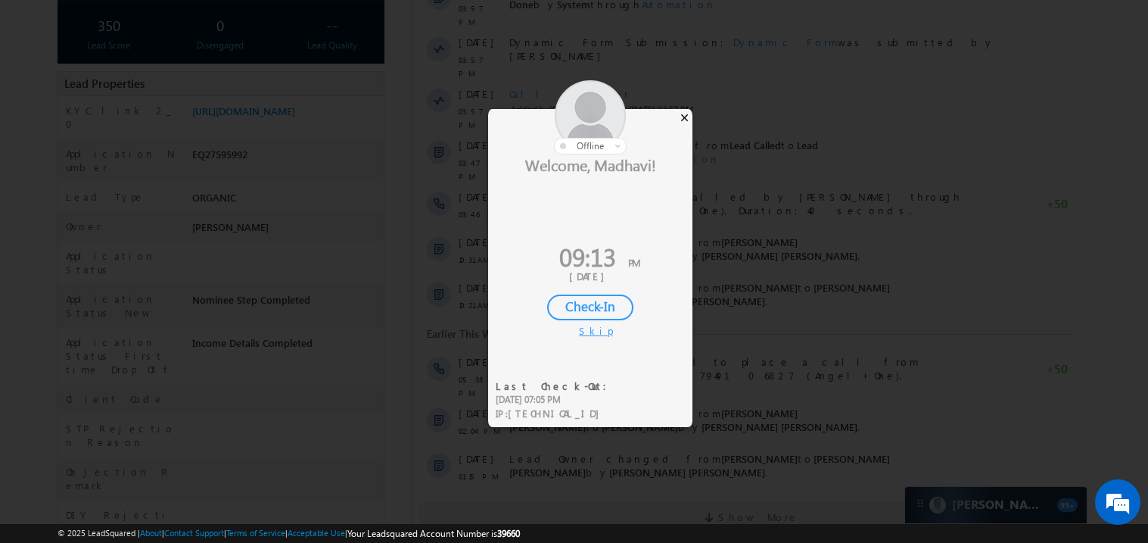
click at [686, 119] on div "×" at bounding box center [685, 117] width 16 height 17
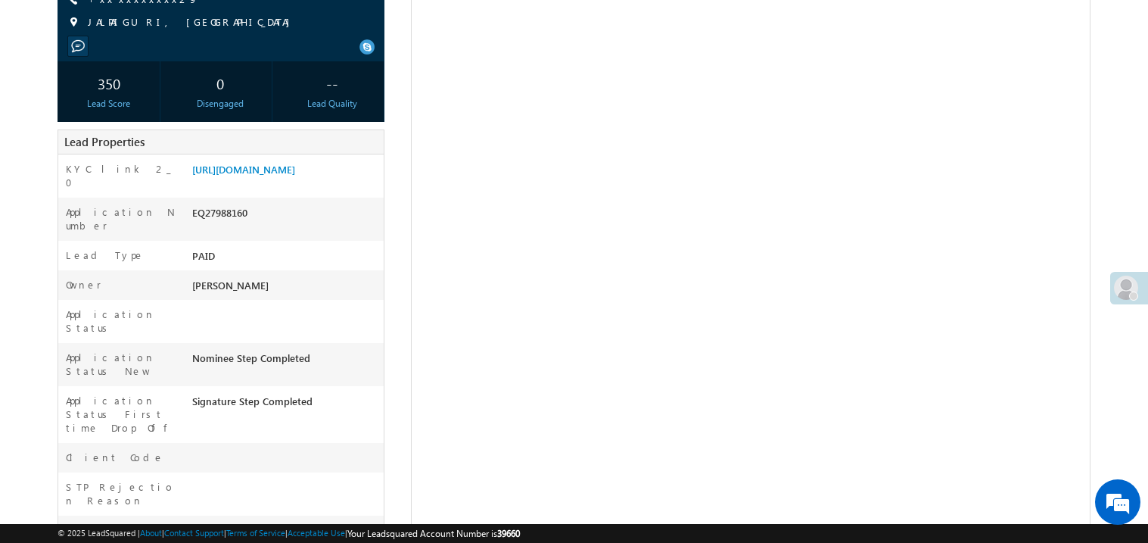
scroll to position [213, 0]
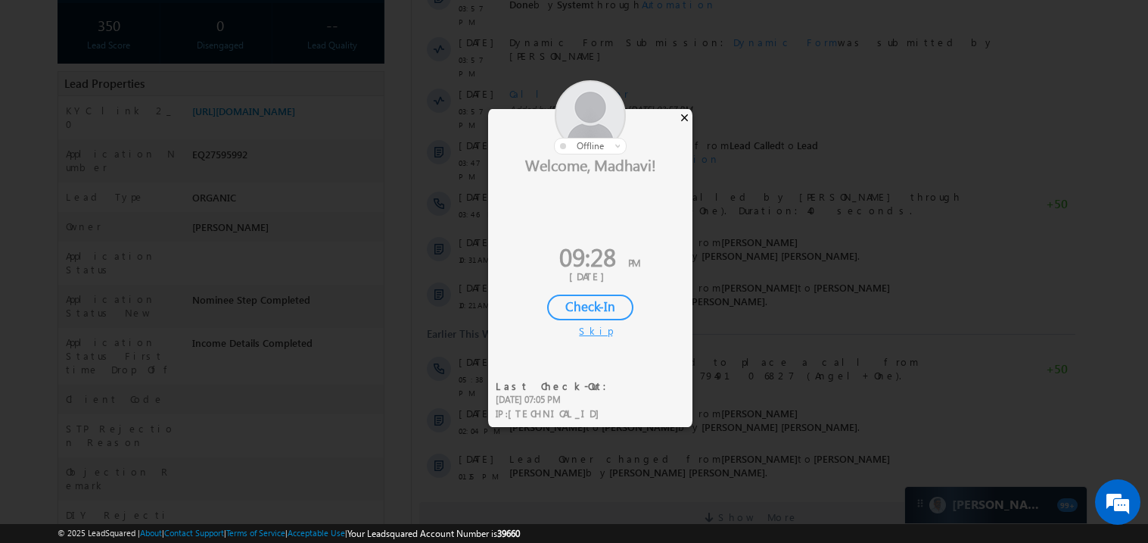
click at [686, 121] on div "×" at bounding box center [685, 117] width 16 height 17
click at [682, 120] on div "×" at bounding box center [685, 117] width 16 height 17
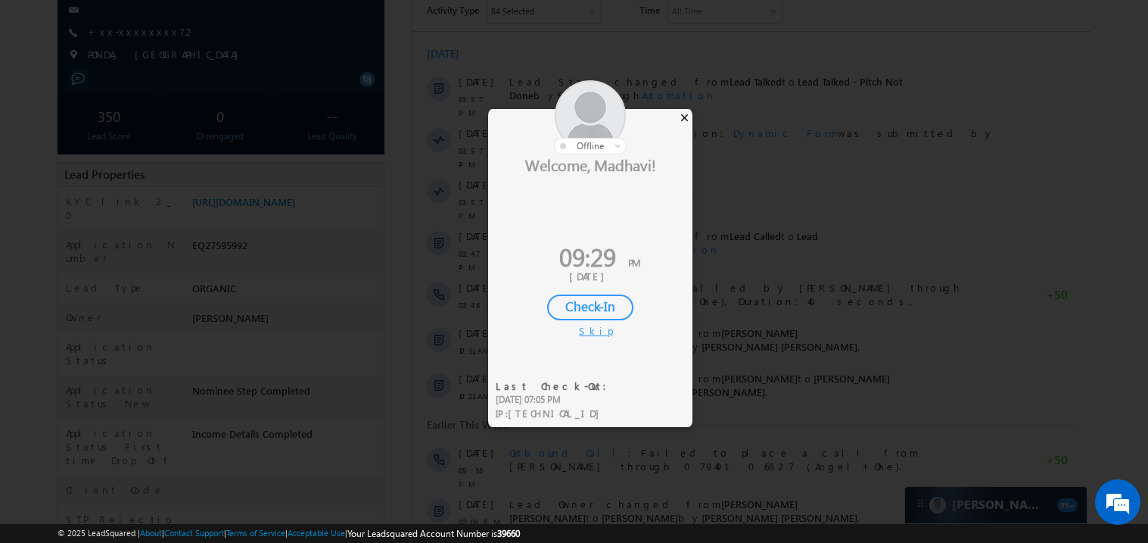
click at [688, 118] on div "×" at bounding box center [685, 117] width 16 height 17
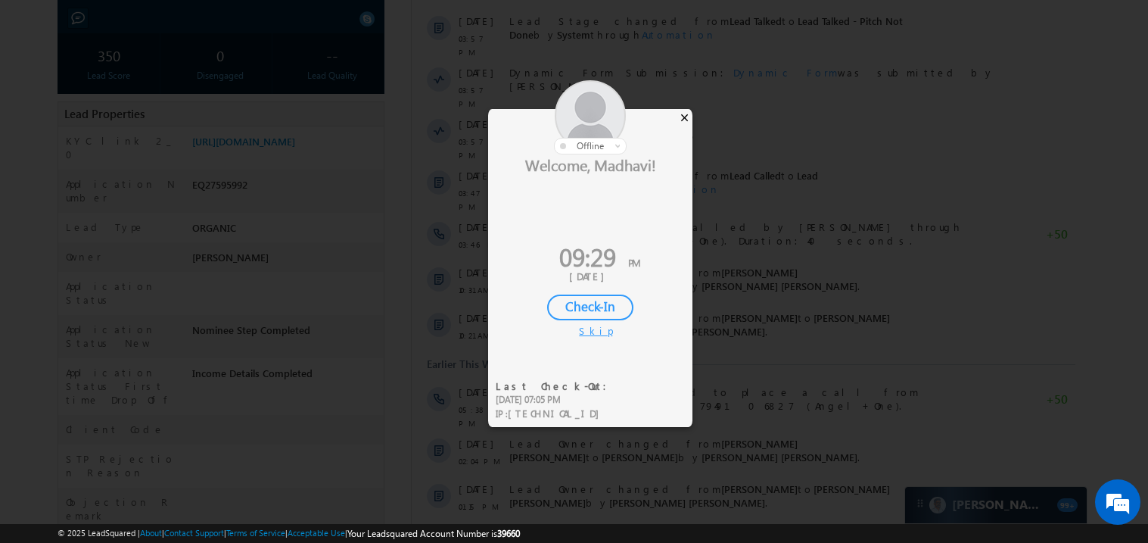
click at [684, 123] on div "×" at bounding box center [685, 117] width 16 height 17
click at [687, 115] on div "×" at bounding box center [685, 117] width 16 height 17
